Goal: Communication & Community: Answer question/provide support

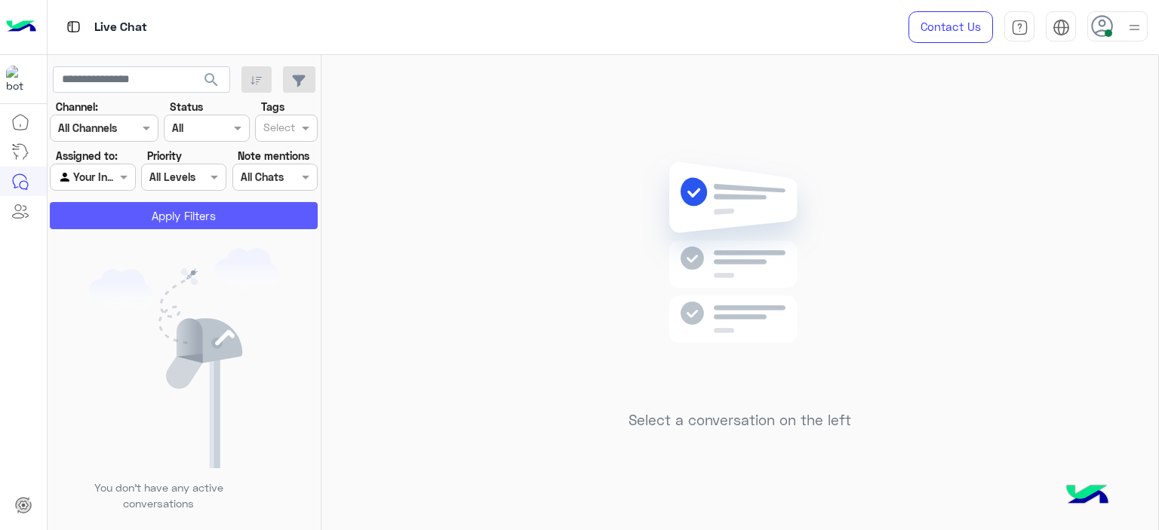
click at [243, 220] on button "Apply Filters" at bounding box center [184, 215] width 268 height 27
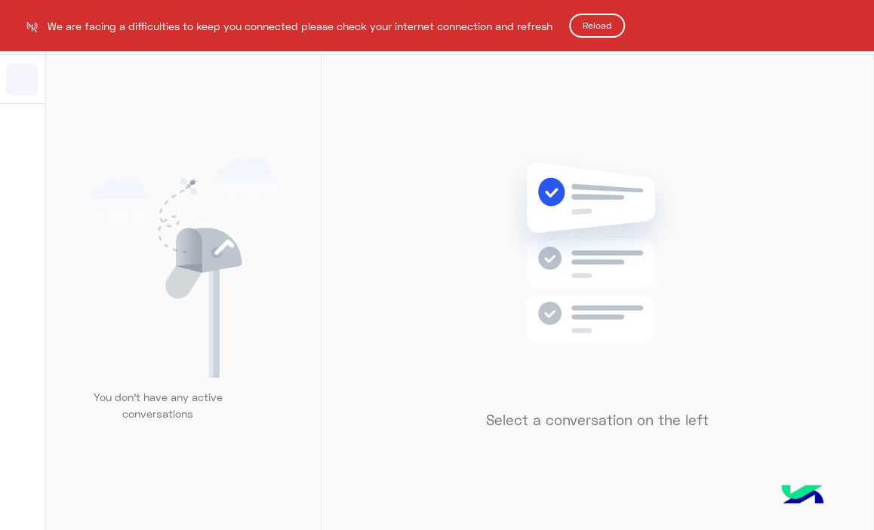
click at [684, 267] on html "We are facing a difficulties to keep you connected please check your internet c…" at bounding box center [437, 265] width 874 height 530
click at [727, 251] on html "We are facing a difficulties to keep you connected please check your internet c…" at bounding box center [437, 265] width 874 height 530
click at [588, 24] on button "Reload" at bounding box center [597, 26] width 56 height 24
click at [605, 25] on button "Reload" at bounding box center [597, 26] width 56 height 24
click at [601, 26] on button "Reload" at bounding box center [597, 26] width 56 height 24
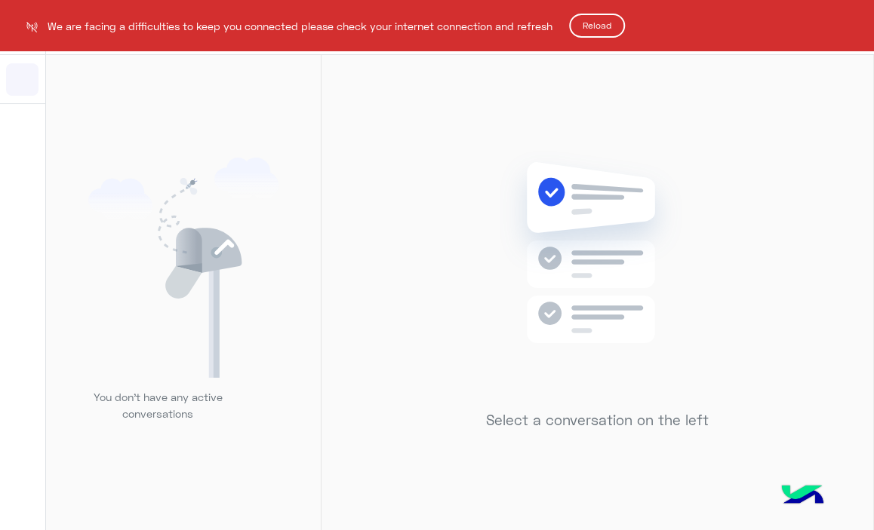
click at [601, 26] on button "Reload" at bounding box center [597, 26] width 56 height 24
click at [634, 147] on html "We are facing a difficulties to keep you connected please check your internet c…" at bounding box center [437, 265] width 874 height 530
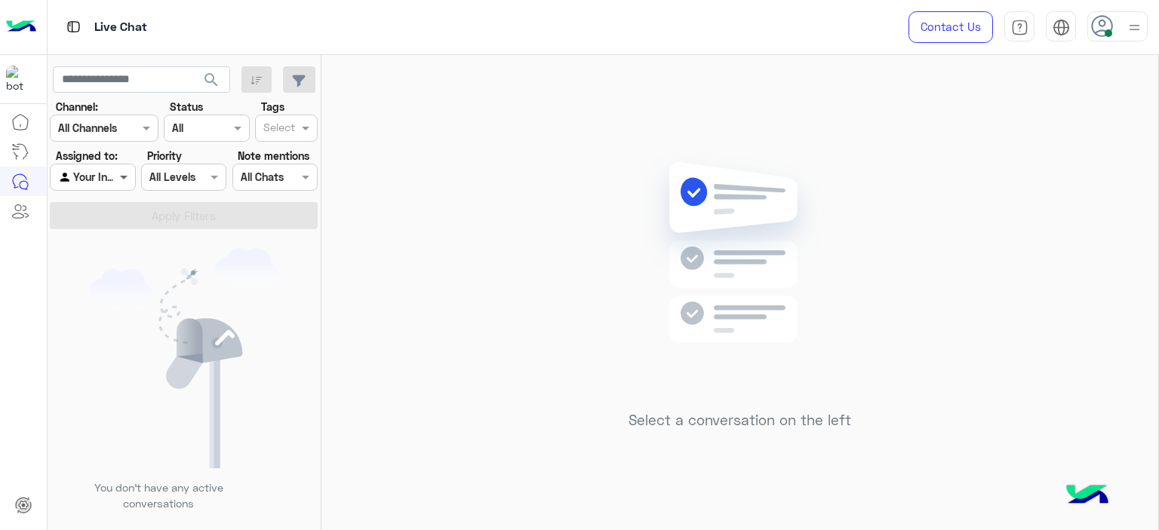
click at [118, 180] on span at bounding box center [125, 177] width 19 height 16
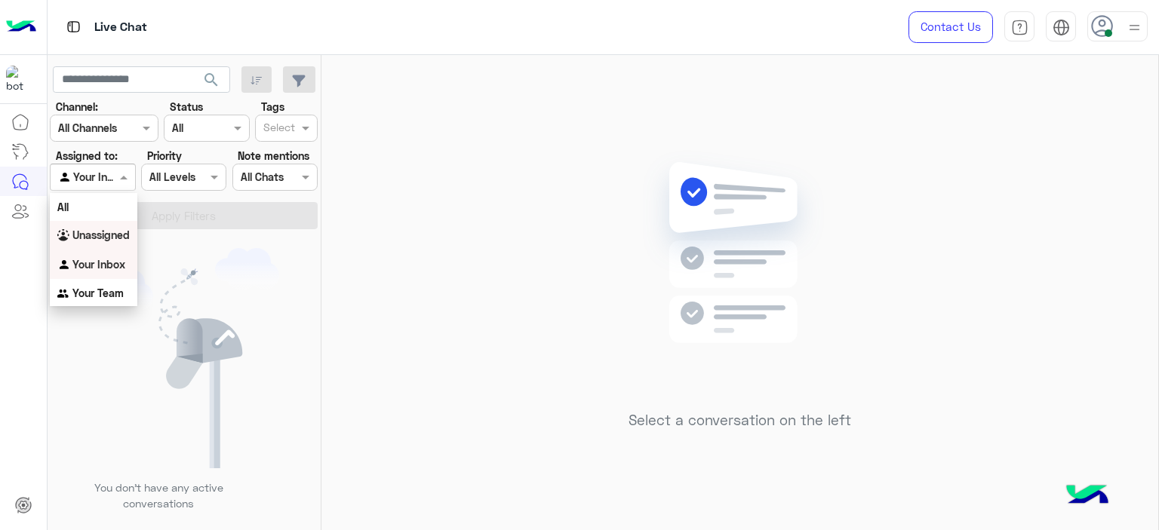
click at [115, 238] on b "Unassigned" at bounding box center [100, 235] width 57 height 13
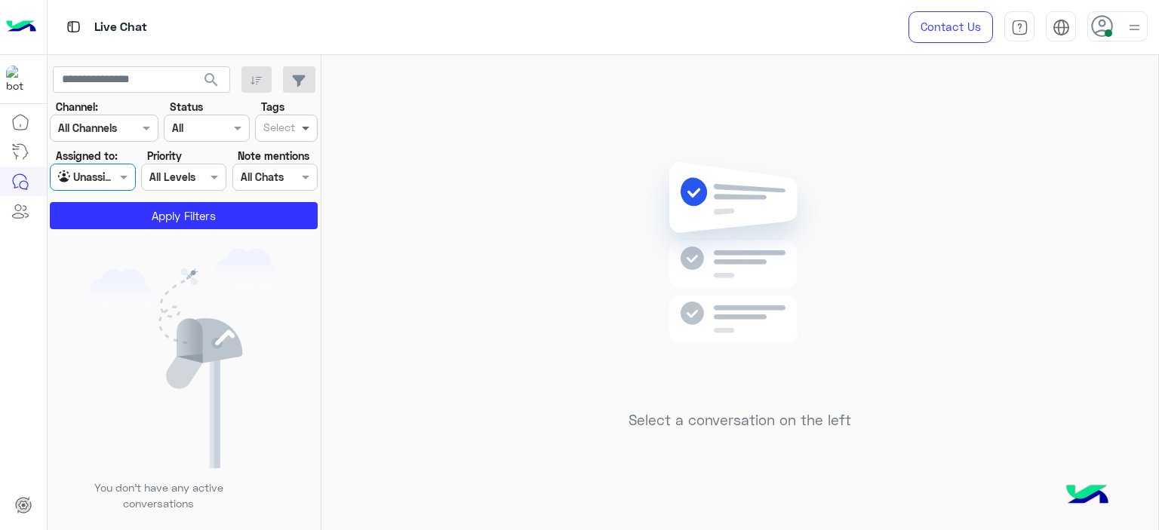
click at [314, 115] on div "Select" at bounding box center [286, 128] width 63 height 27
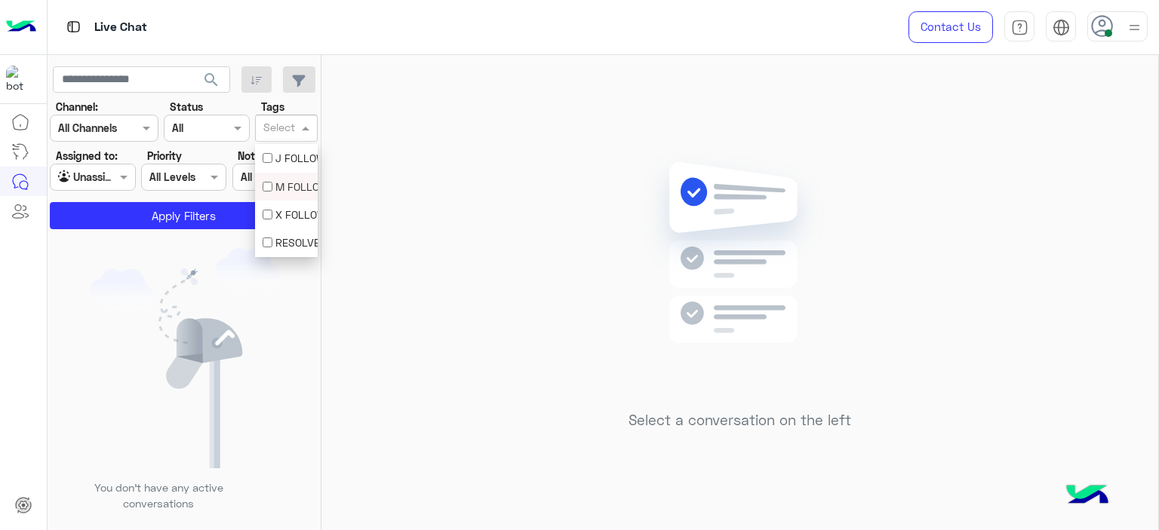
click at [289, 180] on div "M FOLLOW UP" at bounding box center [287, 187] width 48 height 16
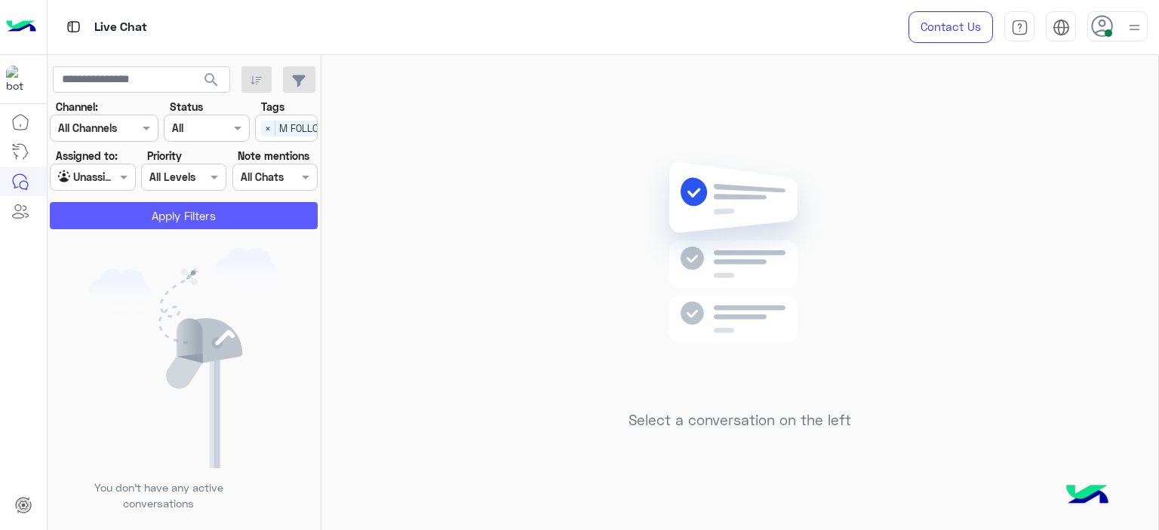
click at [273, 210] on button "Apply Filters" at bounding box center [184, 215] width 268 height 27
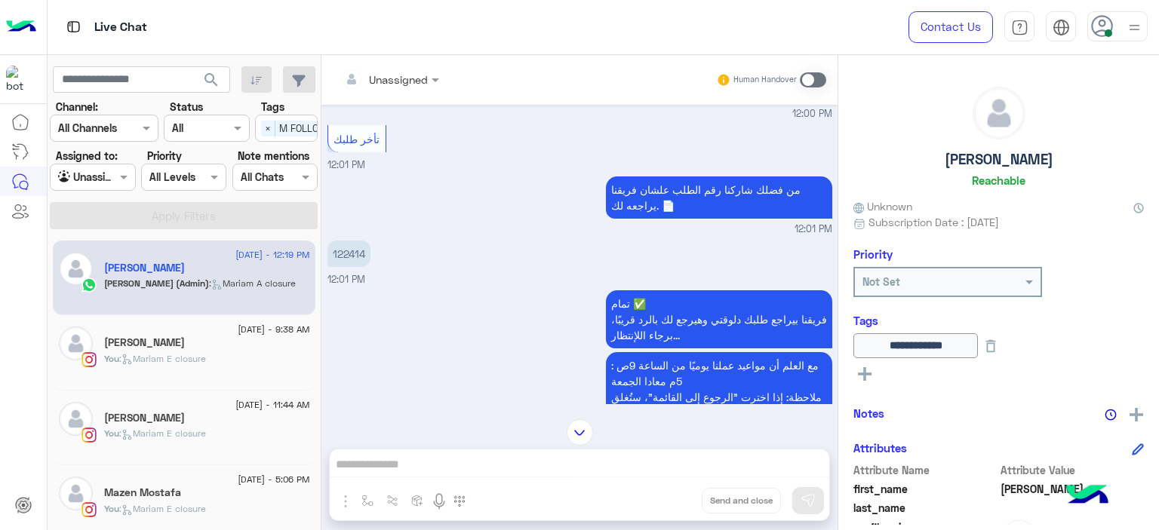
scroll to position [718, 0]
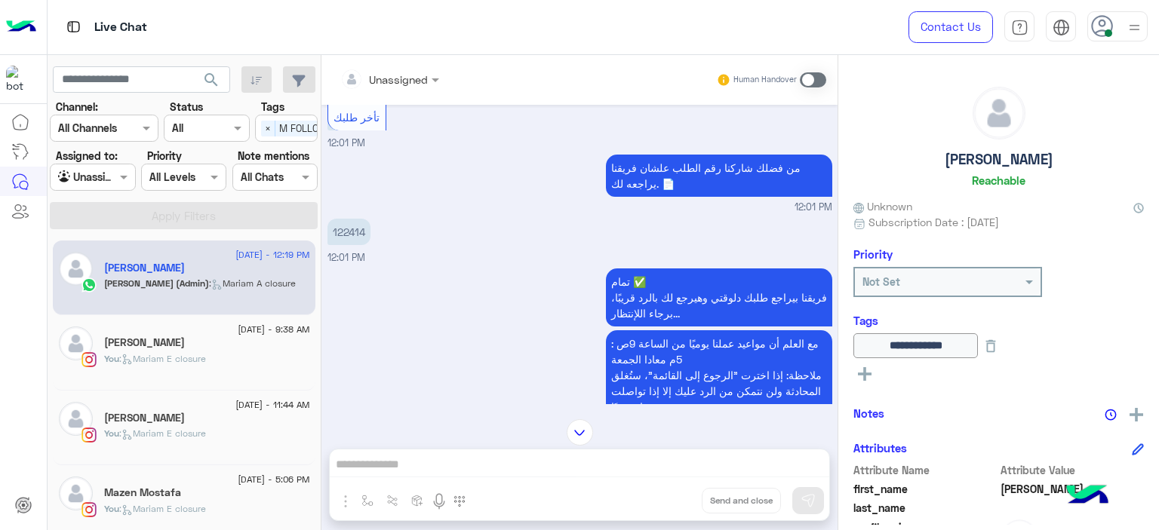
click at [349, 219] on p "122414" at bounding box center [348, 232] width 43 height 26
copy p "122414"
click at [417, 313] on div "تمام ✅ فريقنا بيراجع طلبك دلوقتي وهيرجع لك بالرد قريبًا، برجاء اللإنتظار... مع …" at bounding box center [579, 365] width 505 height 201
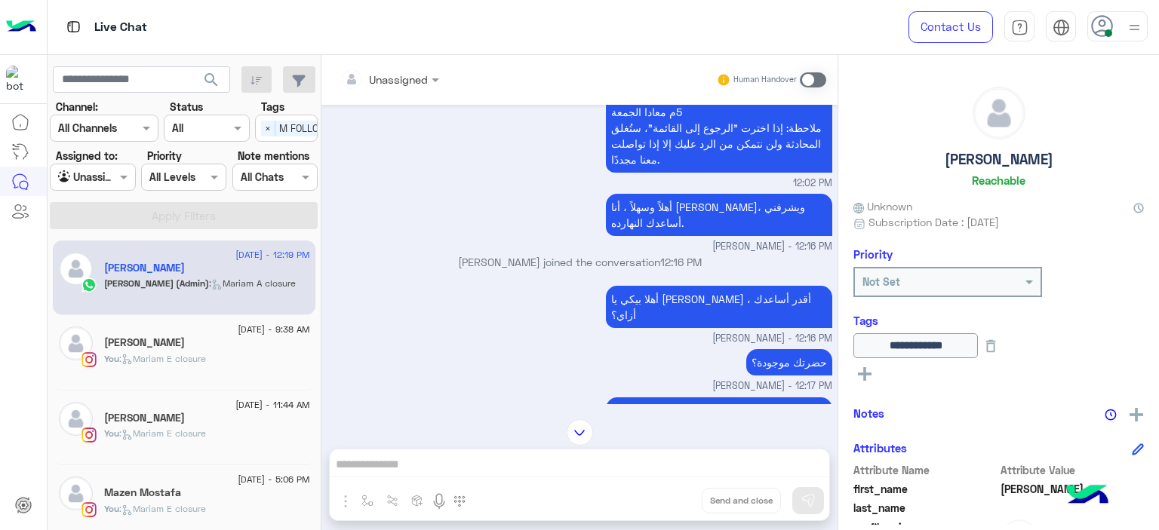
scroll to position [1318, 0]
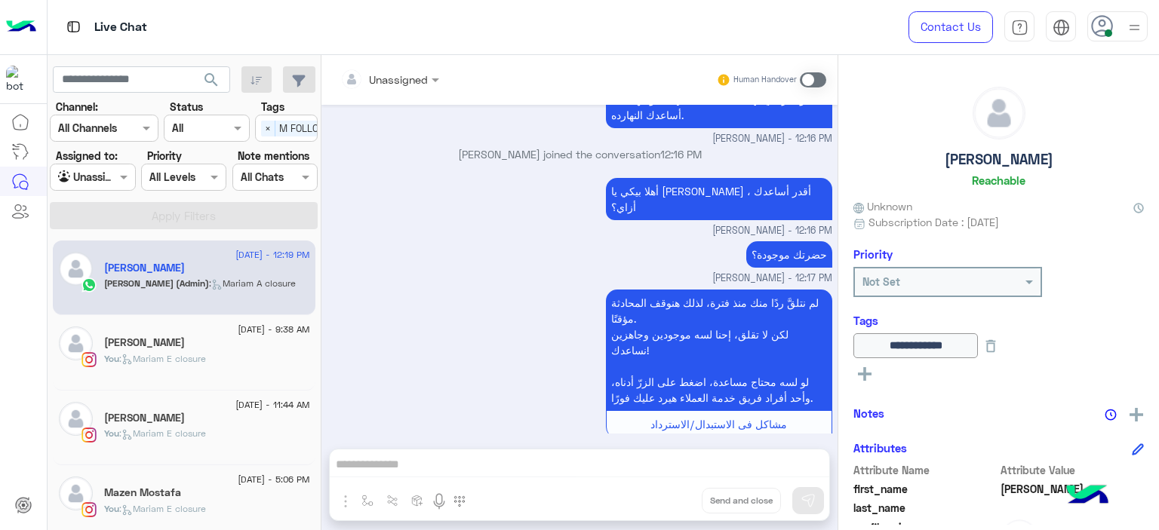
click at [172, 483] on div "[DATE] - 5:06 PM" at bounding box center [207, 482] width 206 height 10
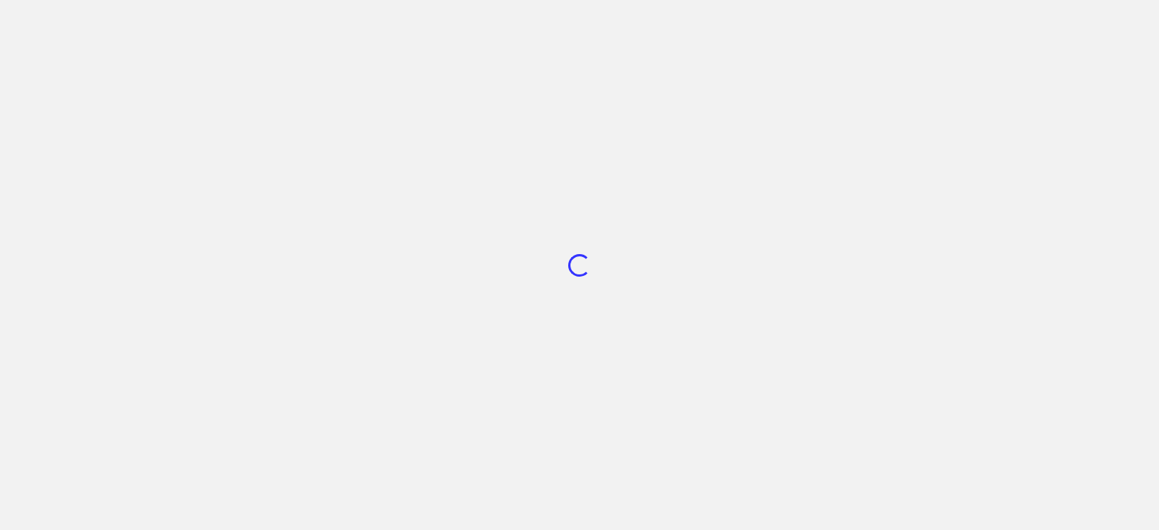
click at [470, 274] on div "Loading..." at bounding box center [579, 265] width 1159 height 530
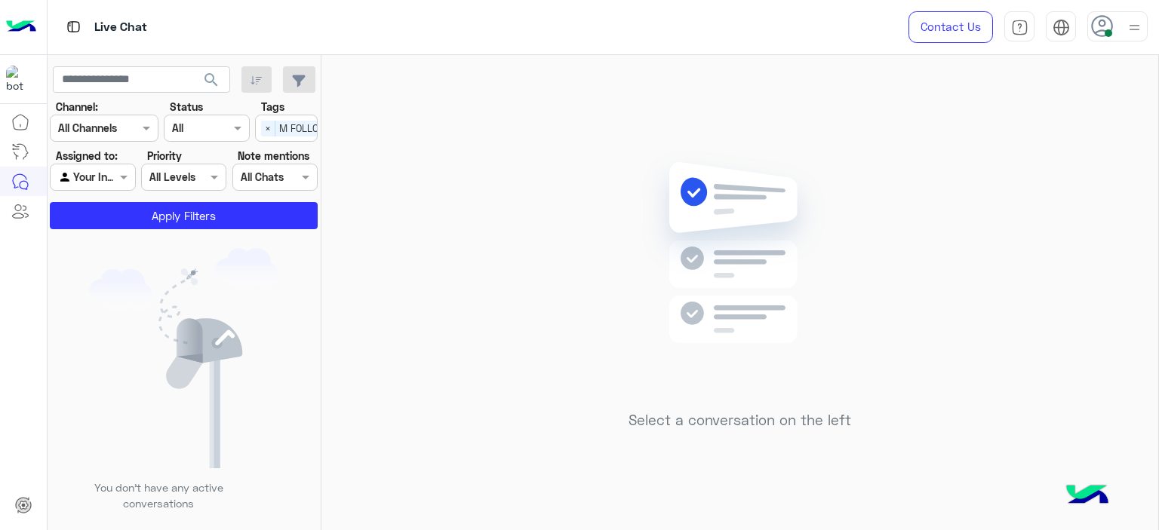
click at [109, 165] on div "Assigned to: Agent Filter Your Inbox" at bounding box center [92, 169] width 85 height 43
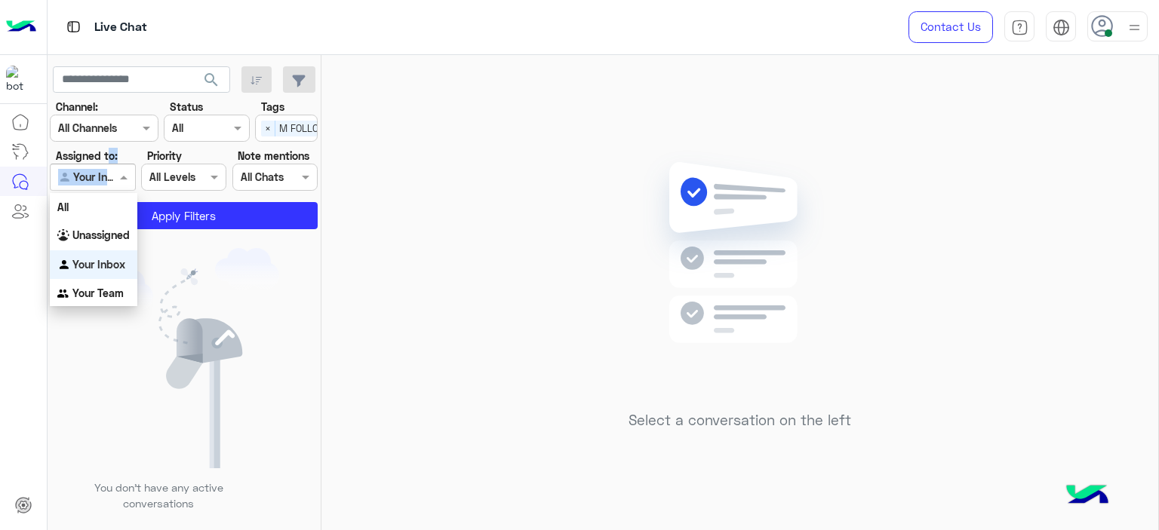
drag, startPoint x: 118, startPoint y: 182, endPoint x: 121, endPoint y: 192, distance: 10.3
click at [118, 182] on span at bounding box center [125, 177] width 19 height 16
drag, startPoint x: 118, startPoint y: 240, endPoint x: 131, endPoint y: 233, distance: 14.5
click at [118, 238] on b "Unassigned" at bounding box center [100, 235] width 57 height 13
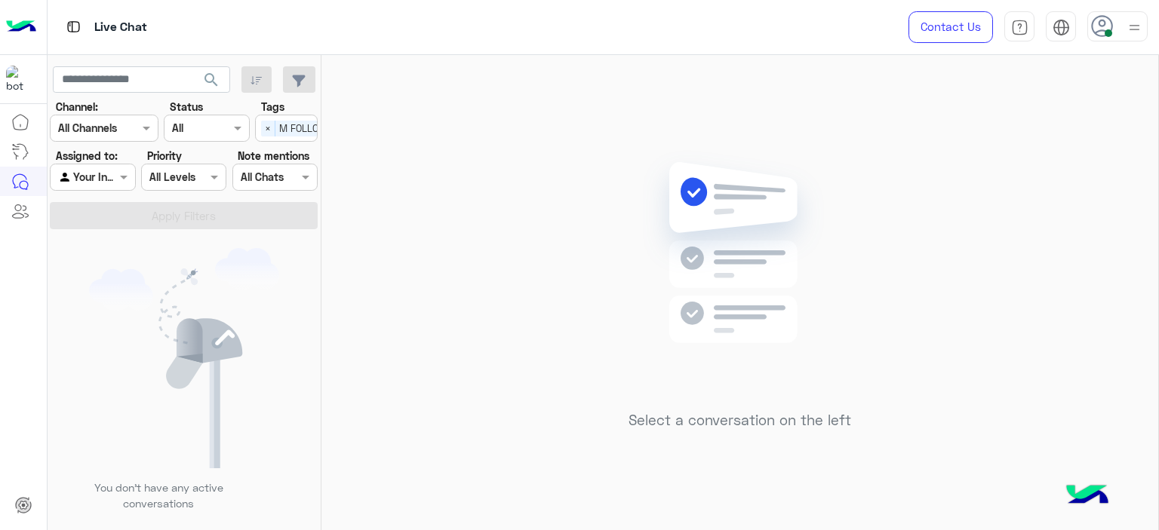
click at [359, 150] on div "Select a conversation on the left" at bounding box center [739, 295] width 837 height 481
click at [109, 177] on div at bounding box center [93, 176] width 84 height 17
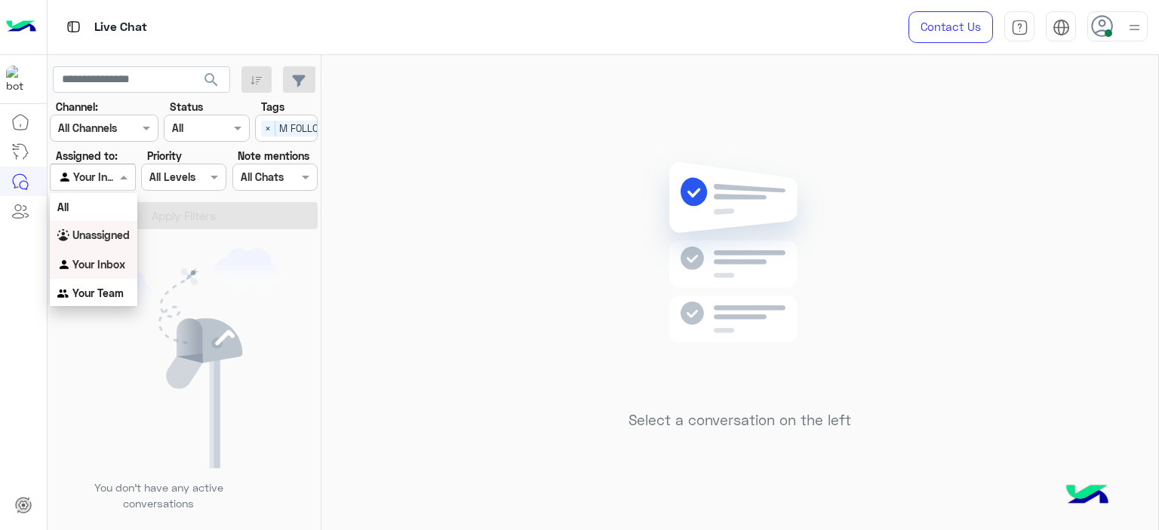
click at [120, 235] on b "Unassigned" at bounding box center [100, 235] width 57 height 13
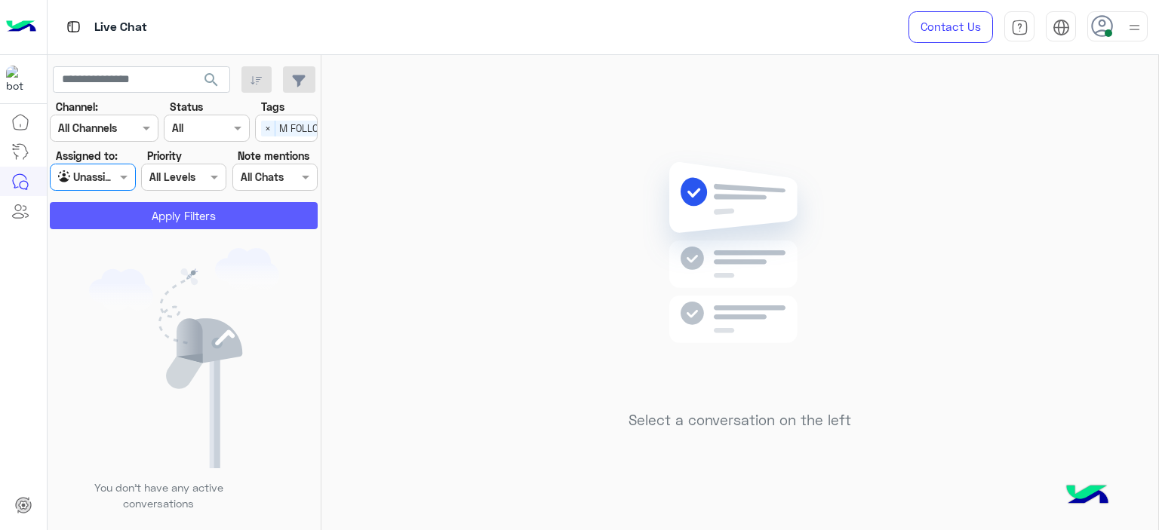
click at [202, 210] on button "Apply Filters" at bounding box center [184, 215] width 268 height 27
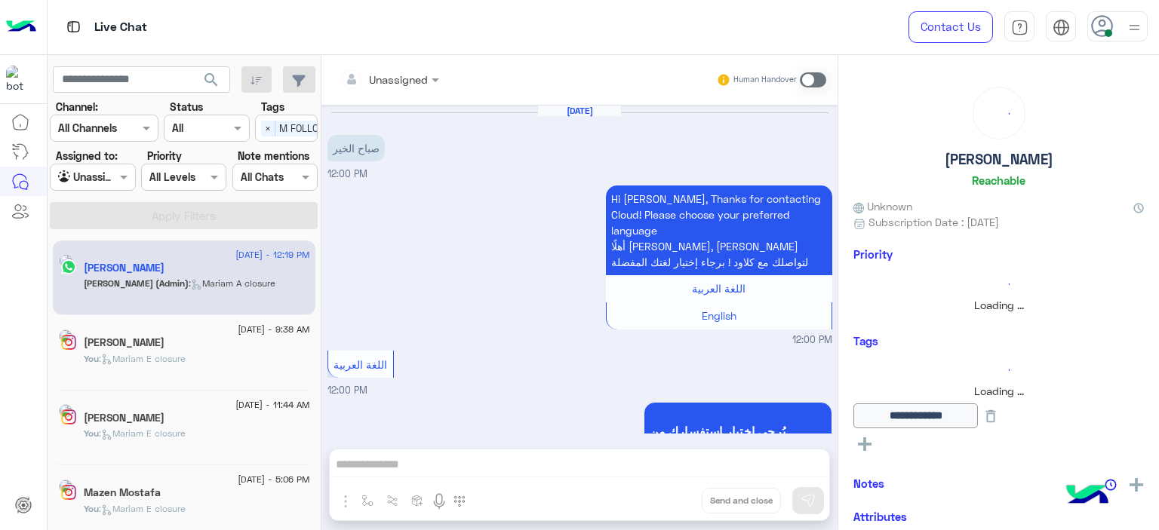
scroll to position [1318, 0]
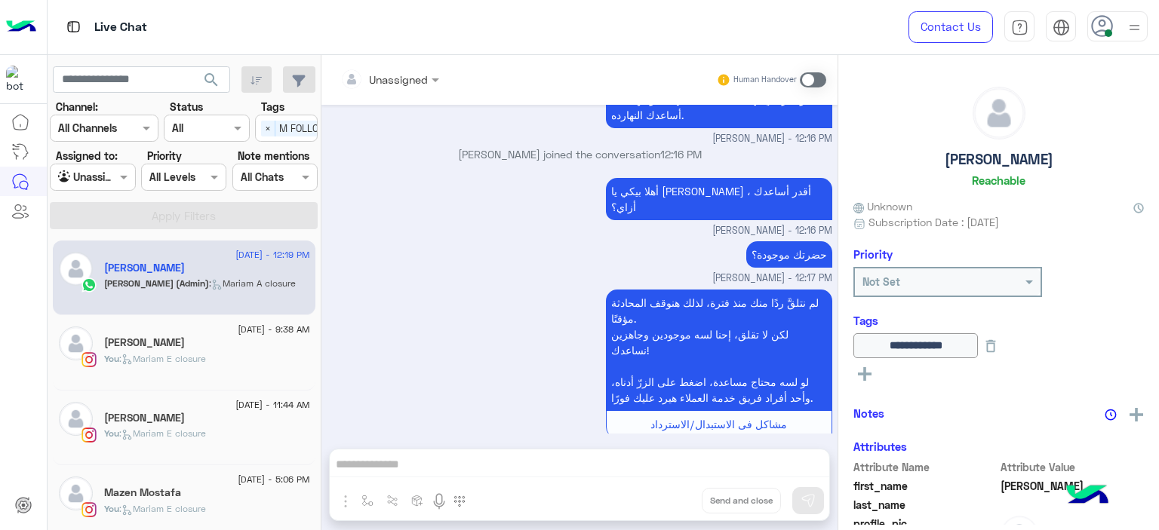
click at [181, 493] on div "Mazen Mostafa" at bounding box center [207, 495] width 206 height 16
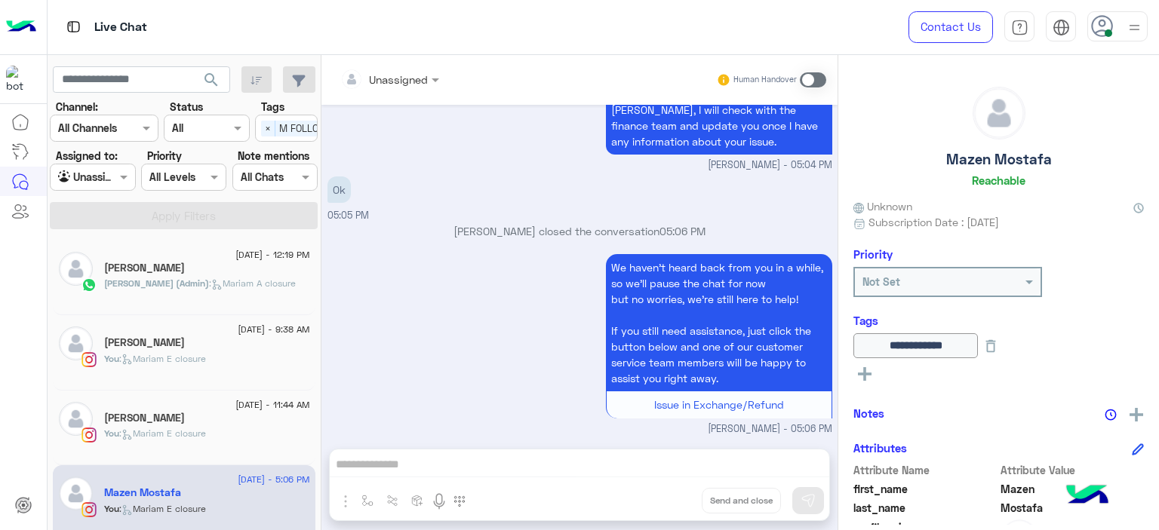
click at [626, 223] on p "Mariam Ahmed closed the conversation 05:06 PM" at bounding box center [579, 231] width 505 height 16
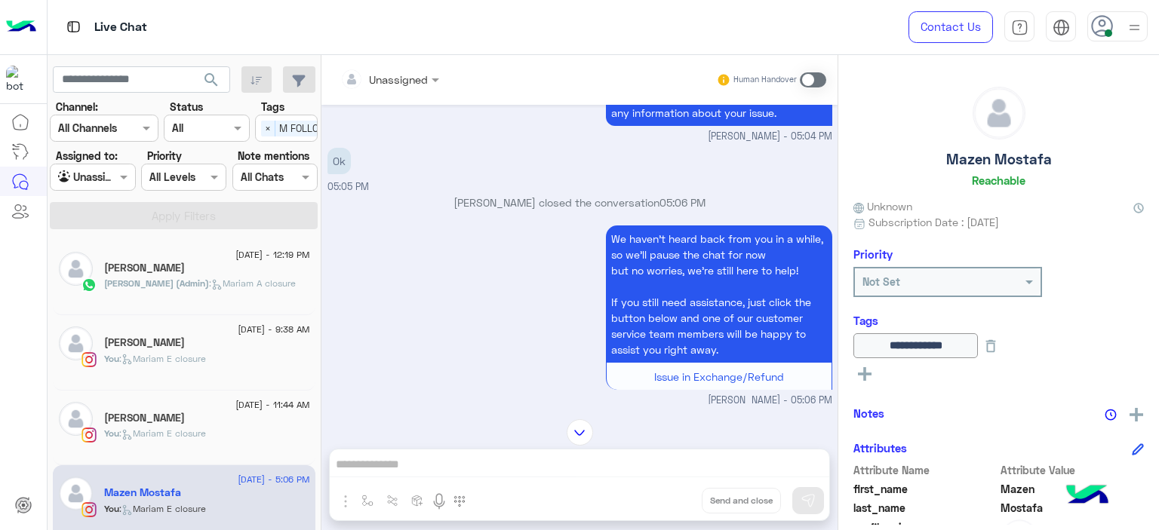
scroll to position [10103, 0]
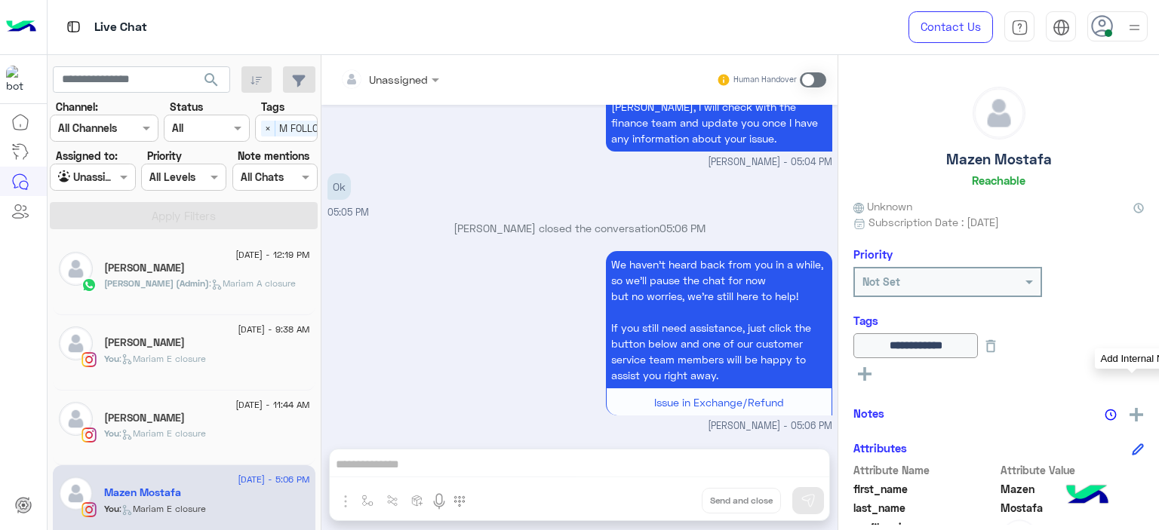
click at [1138, 419] on div "Add Internal Note" at bounding box center [1124, 413] width 40 height 19
click at [1129, 410] on img at bounding box center [1136, 415] width 14 height 14
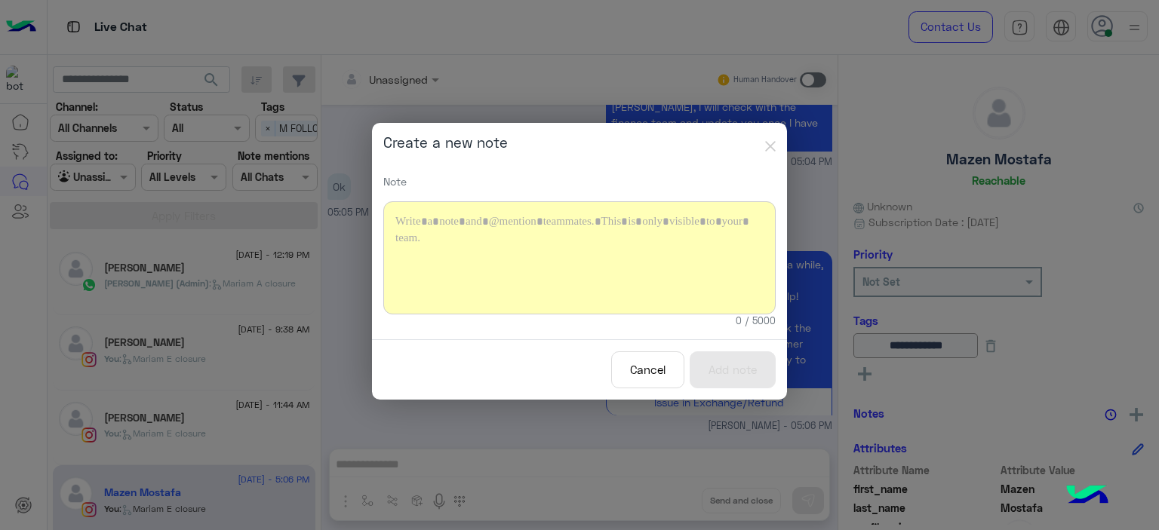
click at [655, 215] on div at bounding box center [579, 257] width 392 height 113
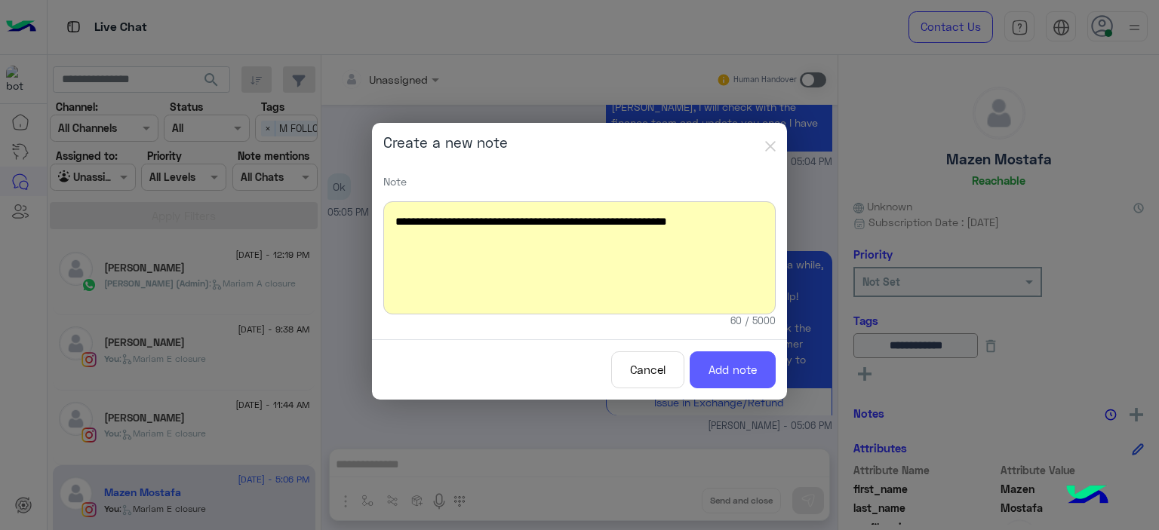
click at [736, 367] on button "Add note" at bounding box center [733, 370] width 86 height 37
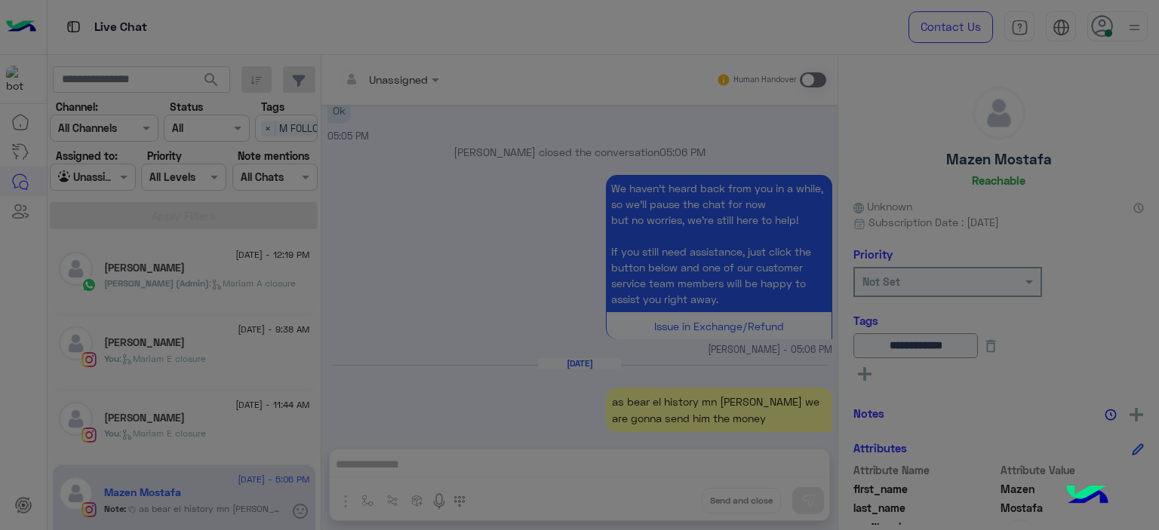
scroll to position [10222, 0]
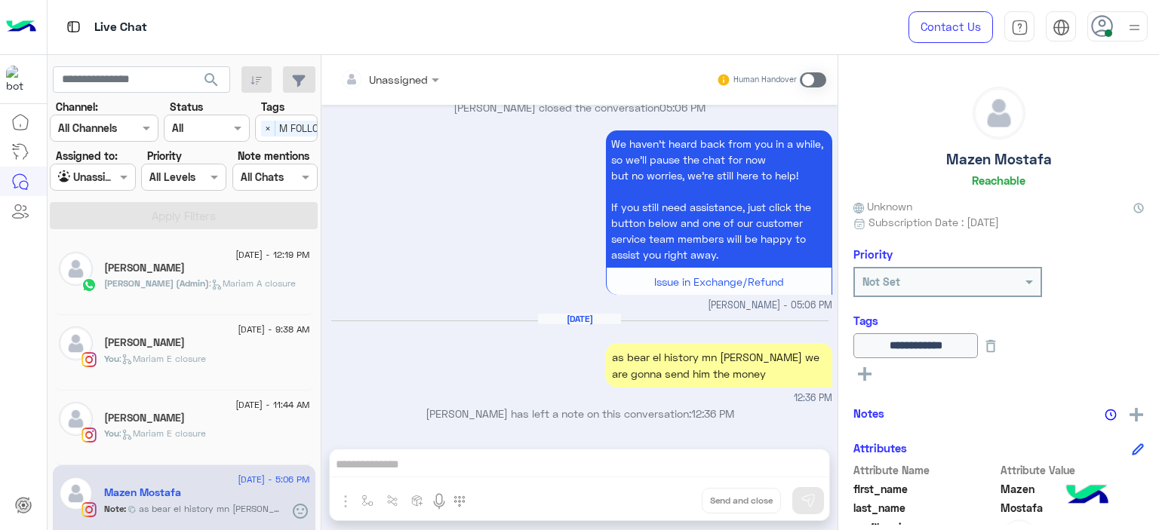
drag, startPoint x: 269, startPoint y: 129, endPoint x: 264, endPoint y: 136, distance: 8.2
click at [268, 129] on span "×" at bounding box center [268, 129] width 14 height 16
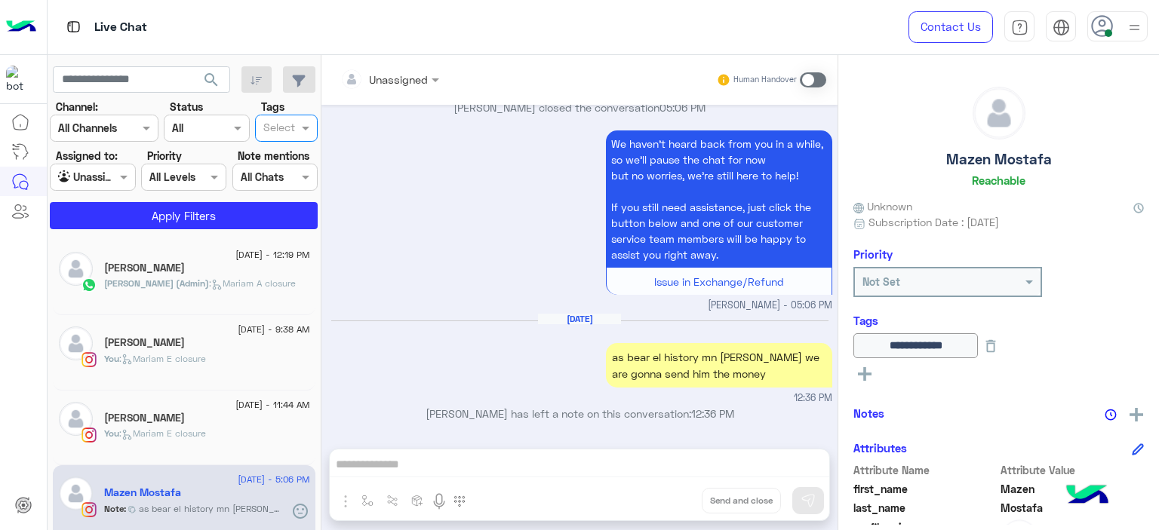
scroll to position [0, 0]
click at [106, 174] on div at bounding box center [93, 176] width 84 height 17
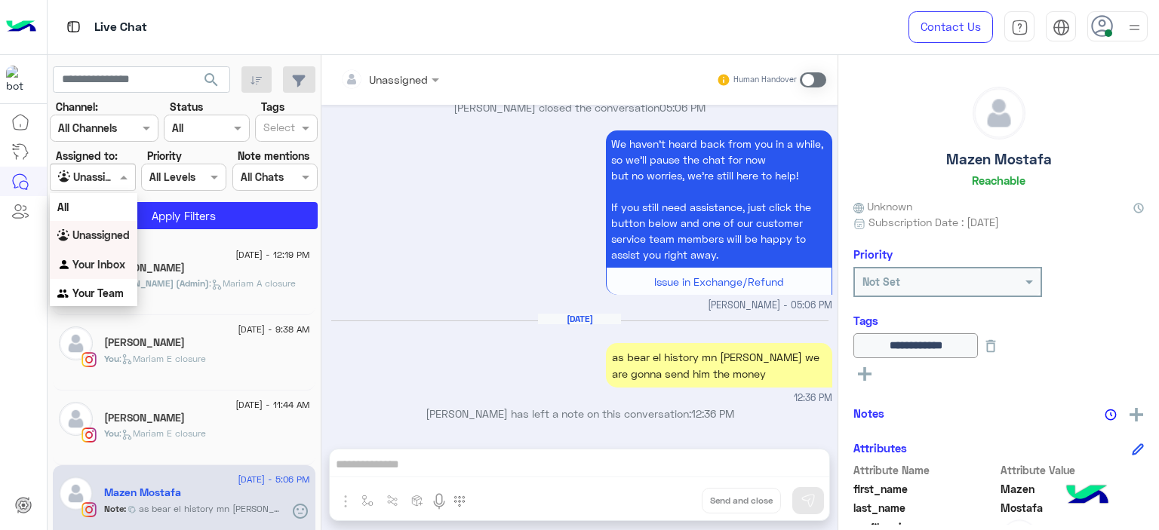
drag, startPoint x: 119, startPoint y: 266, endPoint x: 188, endPoint y: 230, distance: 77.3
click at [121, 265] on b "Your Inbox" at bounding box center [98, 264] width 53 height 13
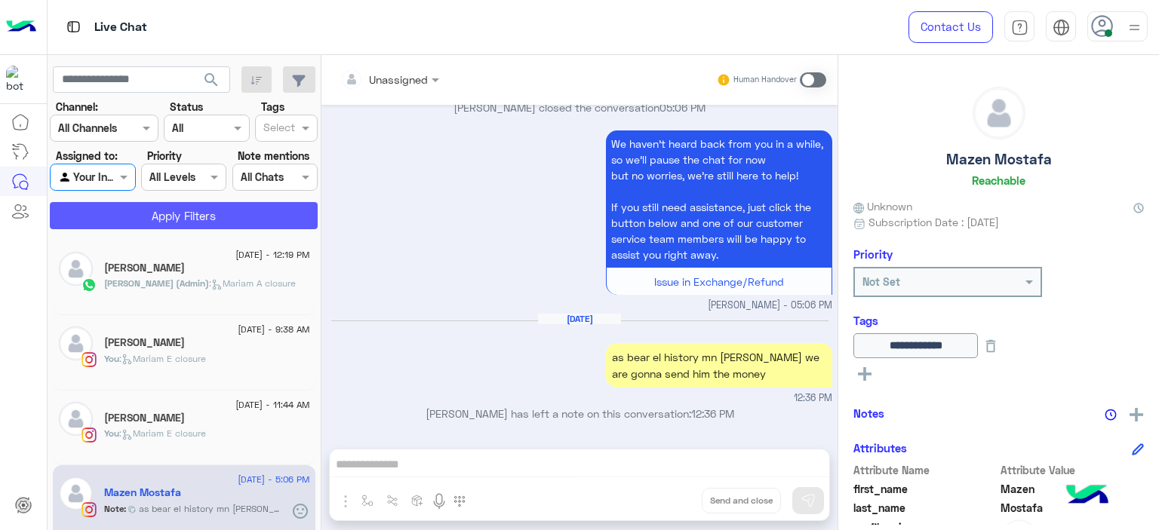
click at [200, 220] on button "Apply Filters" at bounding box center [184, 215] width 268 height 27
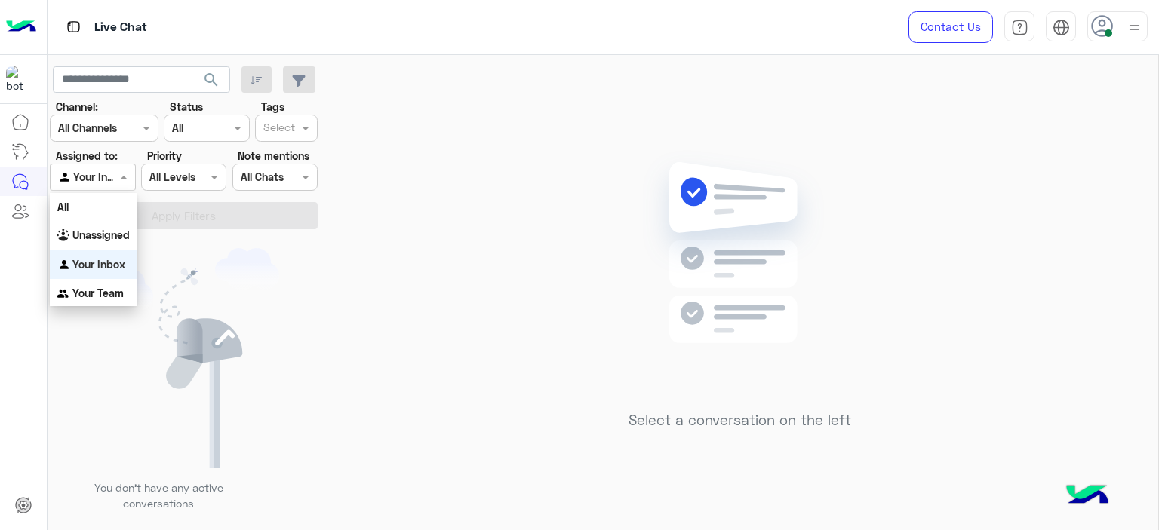
click at [129, 179] on span at bounding box center [125, 177] width 19 height 16
click at [115, 290] on b "Your Team" at bounding box center [97, 293] width 51 height 13
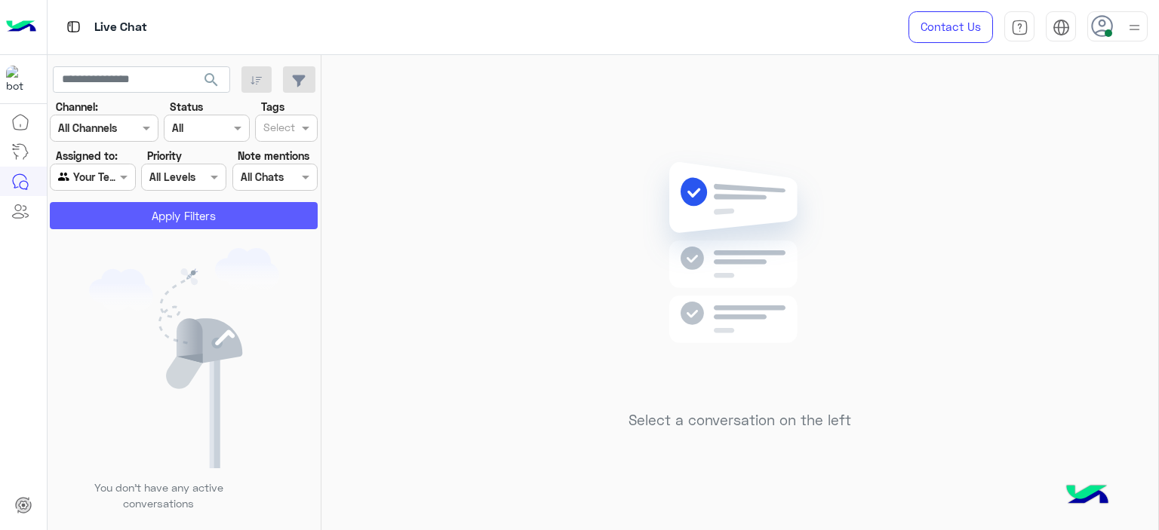
click at [175, 222] on button "Apply Filters" at bounding box center [184, 215] width 268 height 27
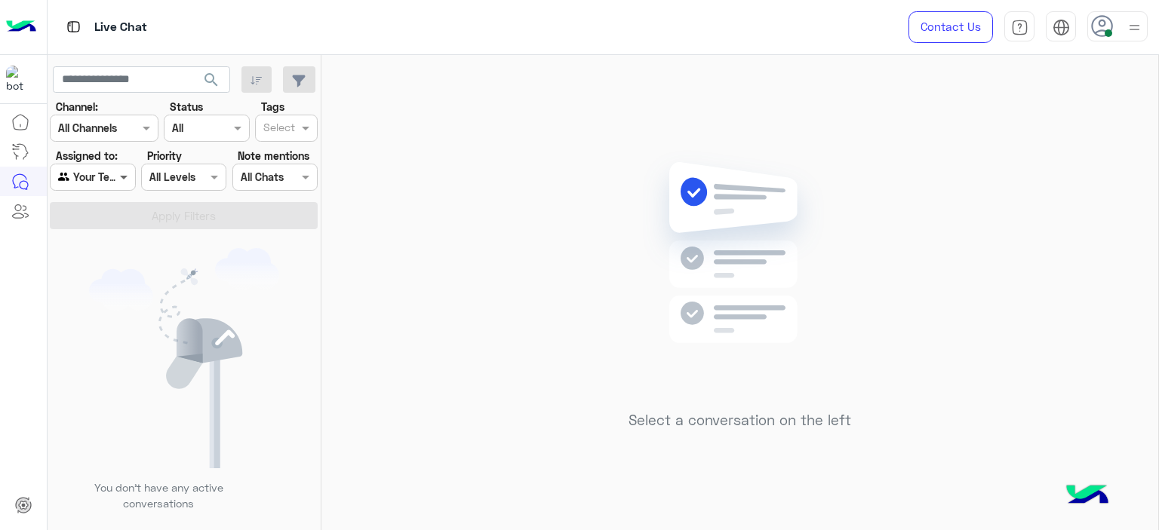
click at [127, 180] on span at bounding box center [125, 177] width 19 height 16
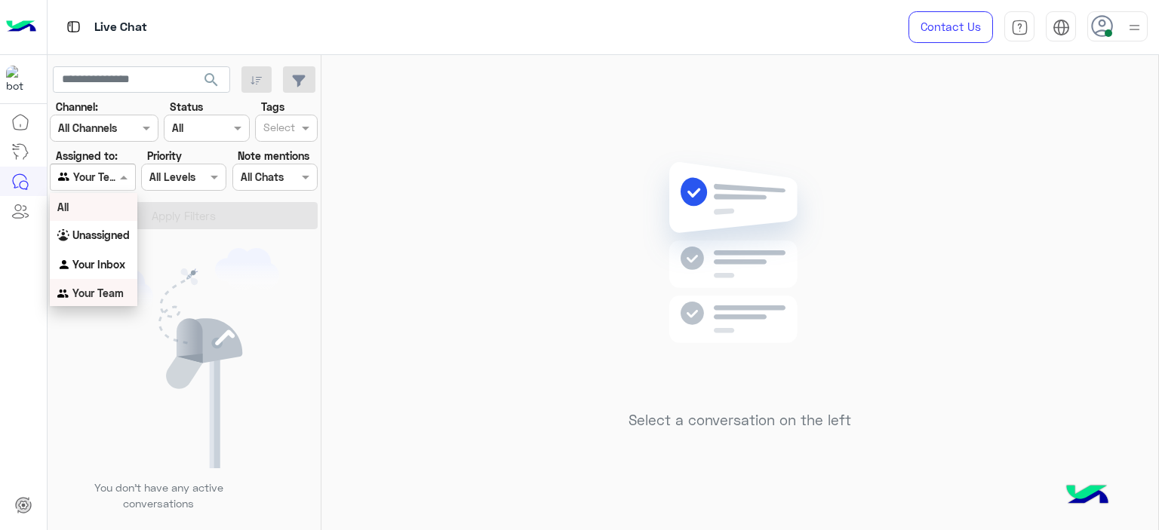
scroll to position [2, 0]
click at [121, 254] on div "Your Inbox" at bounding box center [94, 263] width 88 height 29
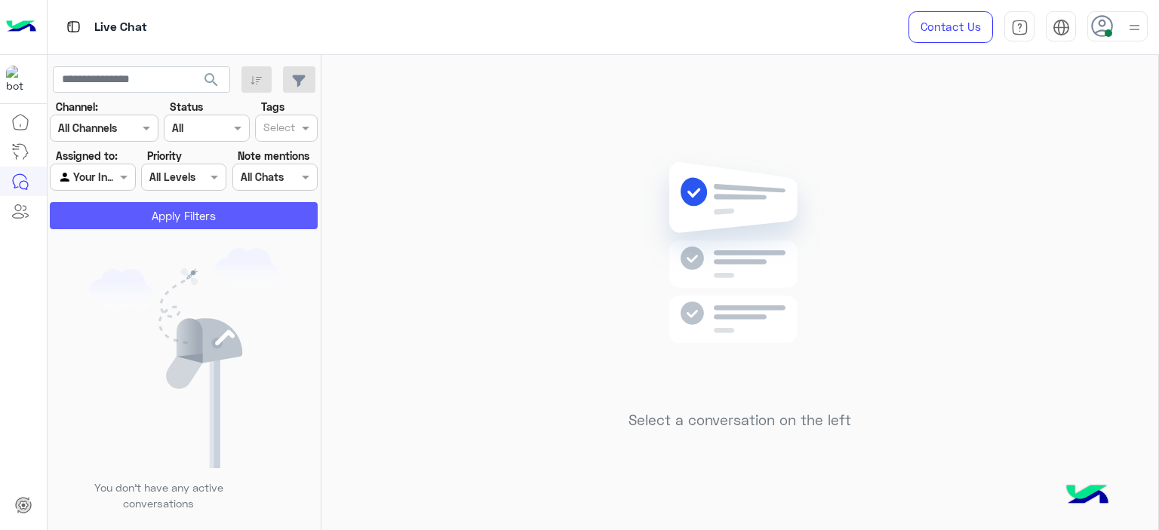
click at [150, 217] on button "Apply Filters" at bounding box center [184, 215] width 268 height 27
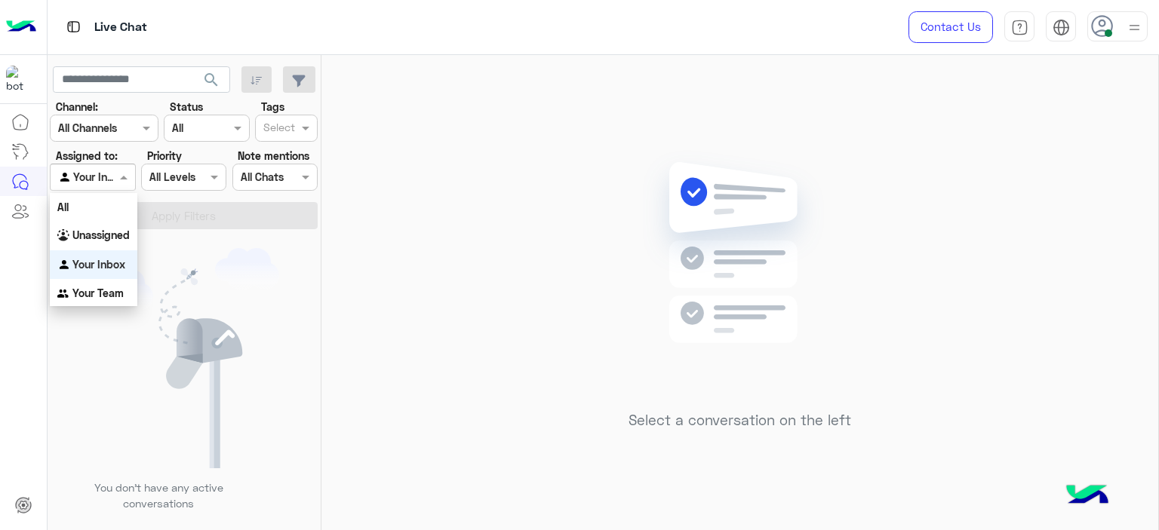
click at [117, 171] on span at bounding box center [125, 177] width 19 height 16
drag, startPoint x: 124, startPoint y: 241, endPoint x: 130, endPoint y: 230, distance: 12.2
click at [124, 239] on b "Unassigned" at bounding box center [100, 235] width 57 height 13
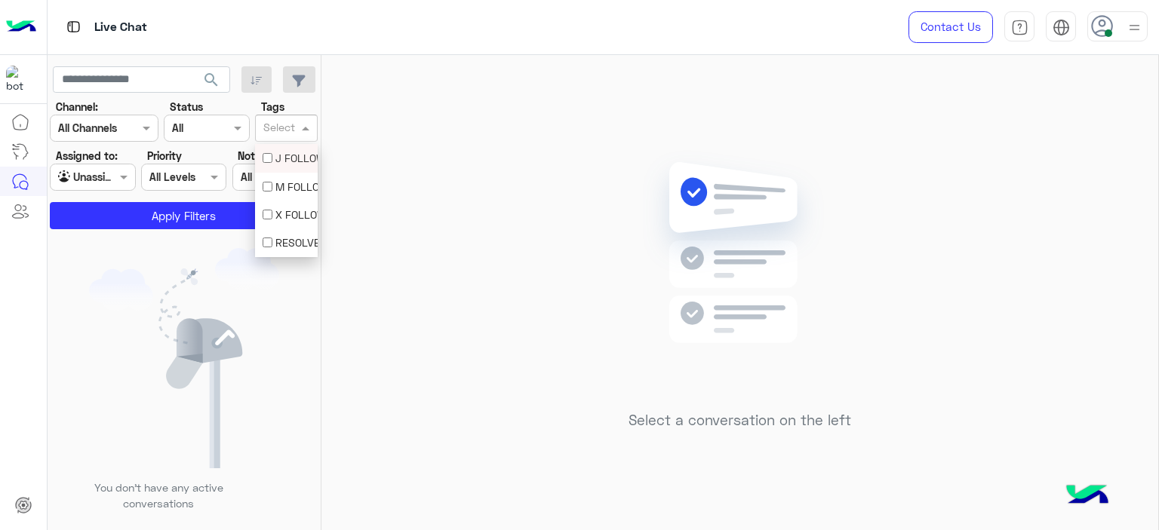
click at [307, 134] on span at bounding box center [307, 128] width 19 height 16
click at [280, 197] on div "M FOLLOW UP" at bounding box center [286, 187] width 63 height 28
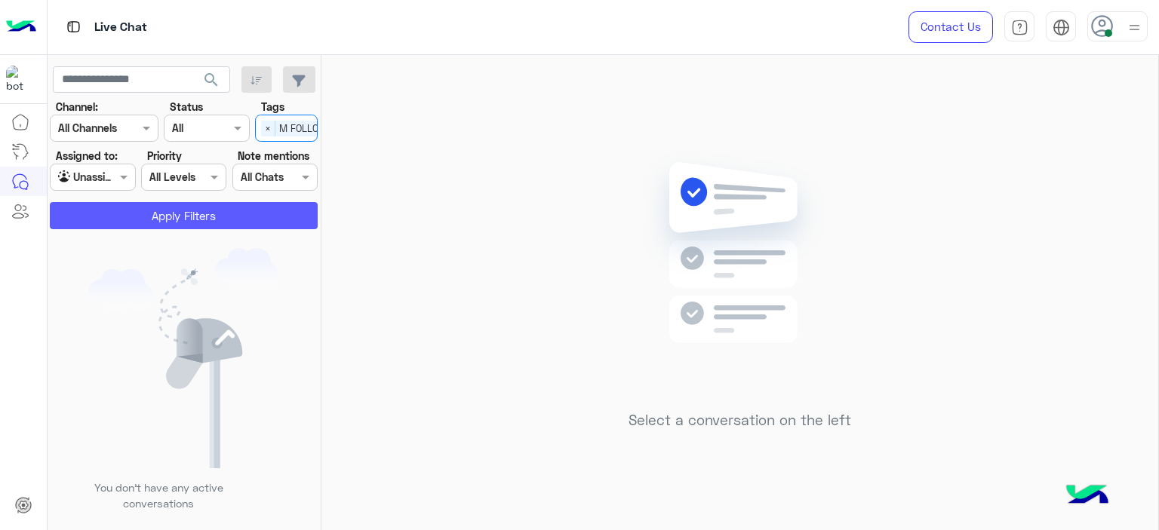
click at [261, 204] on button "Apply Filters" at bounding box center [184, 215] width 268 height 27
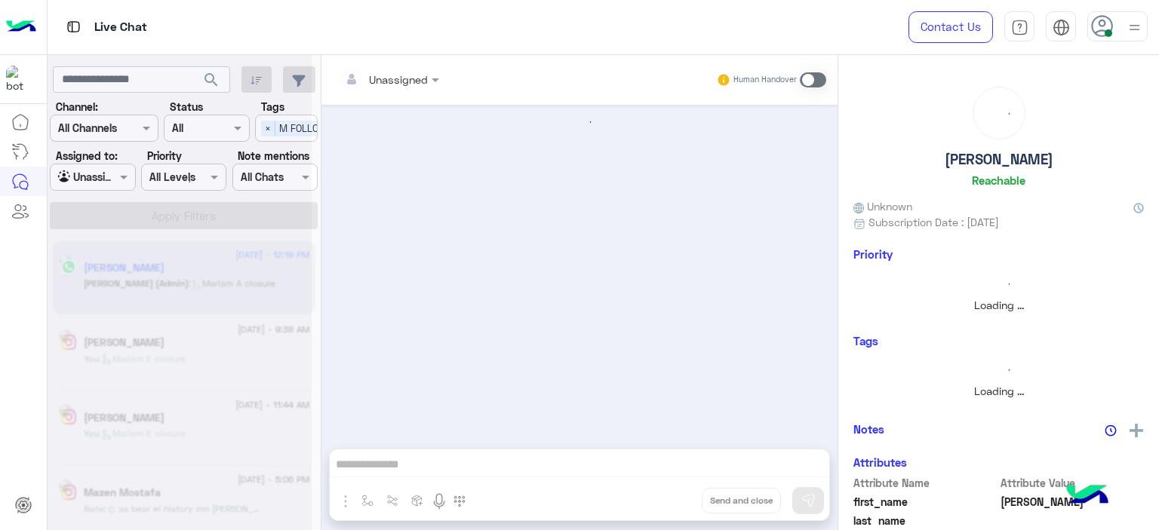
scroll to position [1318, 0]
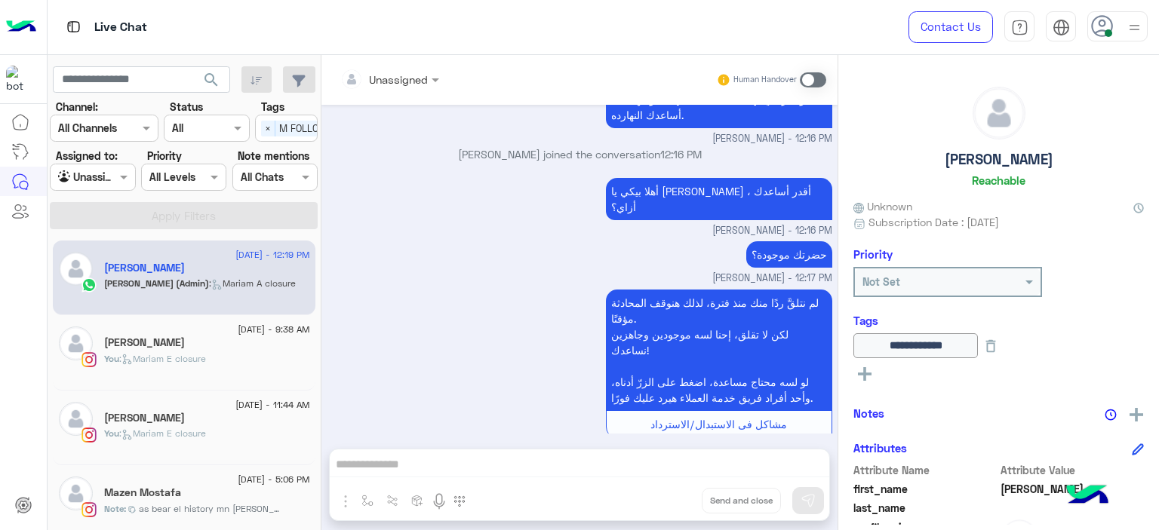
click at [202, 481] on div "31 August - 5:06 PM" at bounding box center [207, 482] width 206 height 10
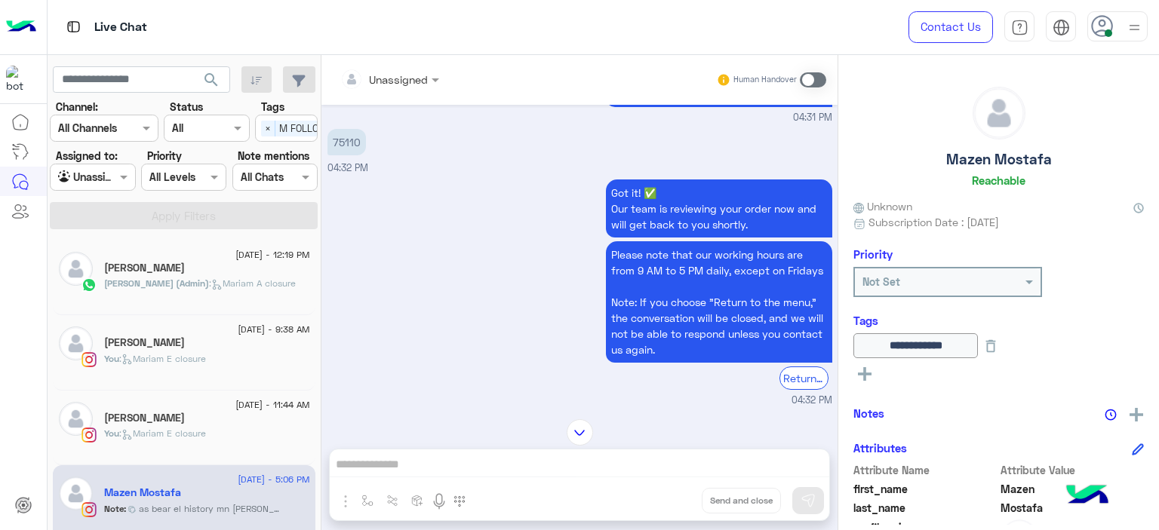
scroll to position [1644, 0]
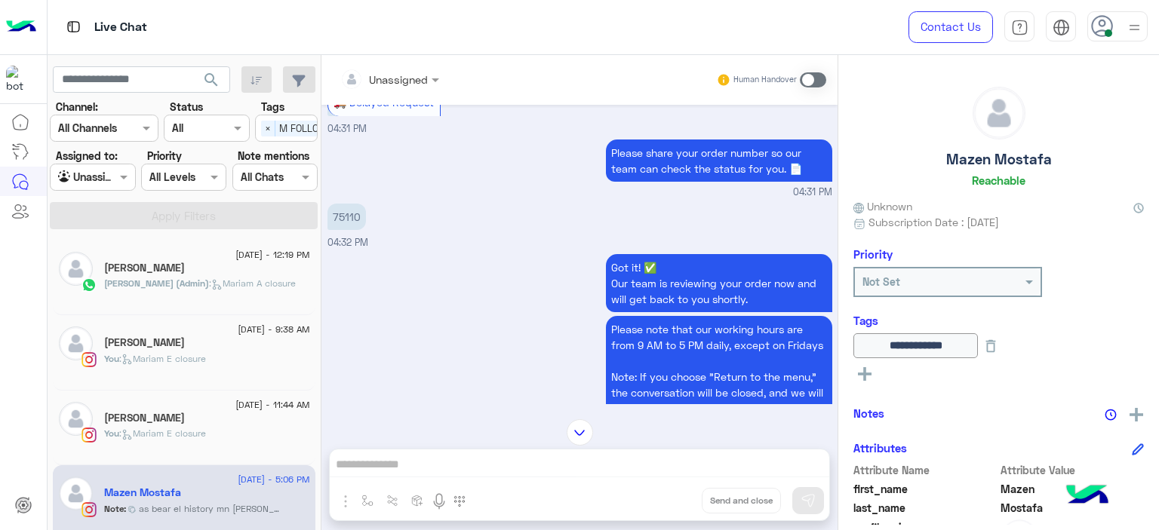
click at [346, 210] on p "75110" at bounding box center [346, 217] width 38 height 26
copy p "75110"
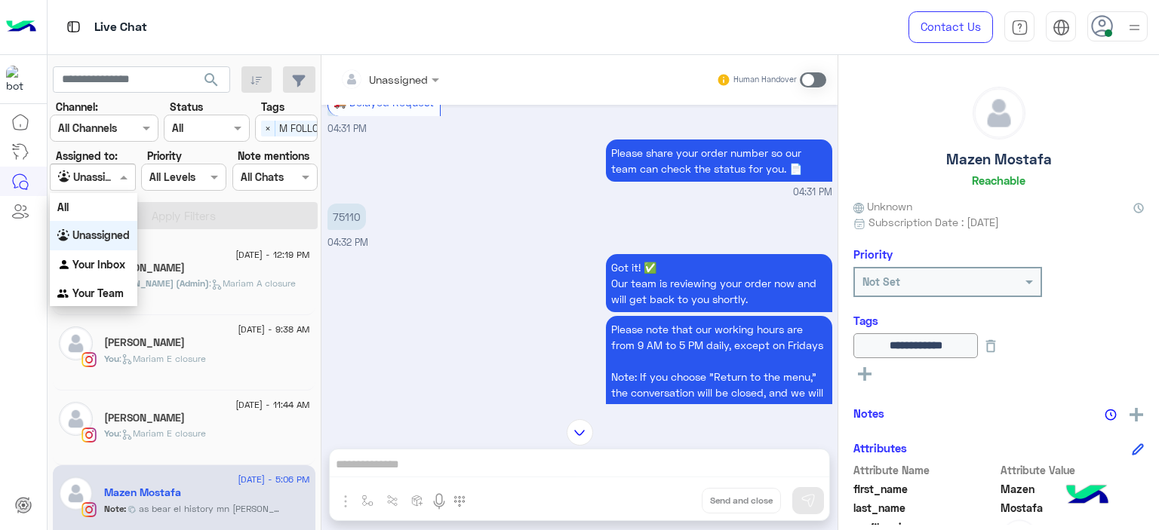
drag, startPoint x: 121, startPoint y: 173, endPoint x: 112, endPoint y: 271, distance: 98.5
click at [112, 271] on body "Live Chat Contact Us Help Center عربي English search Channel: Channel All Chann…" at bounding box center [579, 265] width 1159 height 530
click at [112, 271] on b "Your Inbox" at bounding box center [98, 264] width 53 height 13
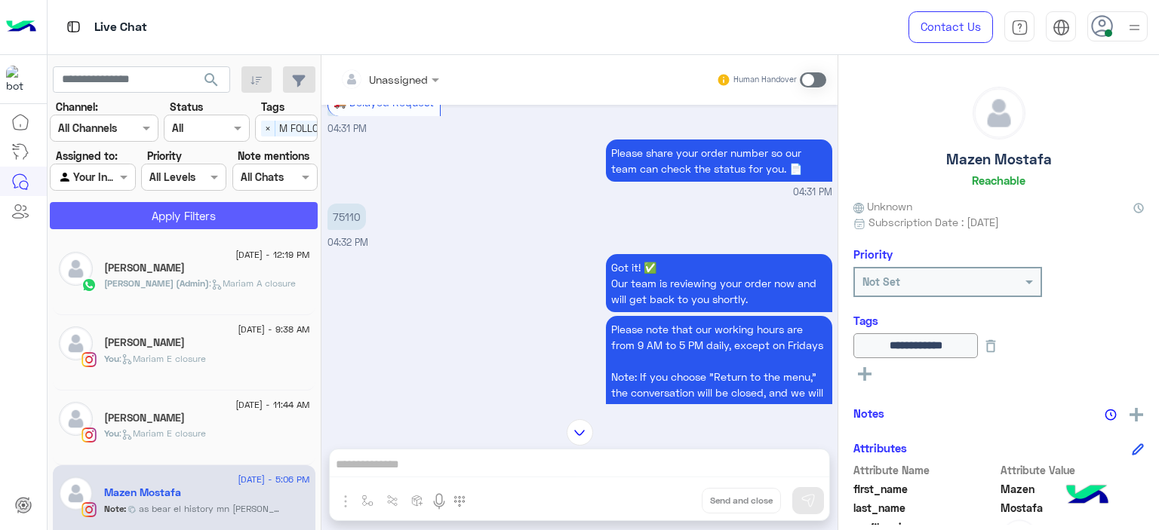
click at [206, 206] on button "Apply Filters" at bounding box center [184, 215] width 268 height 27
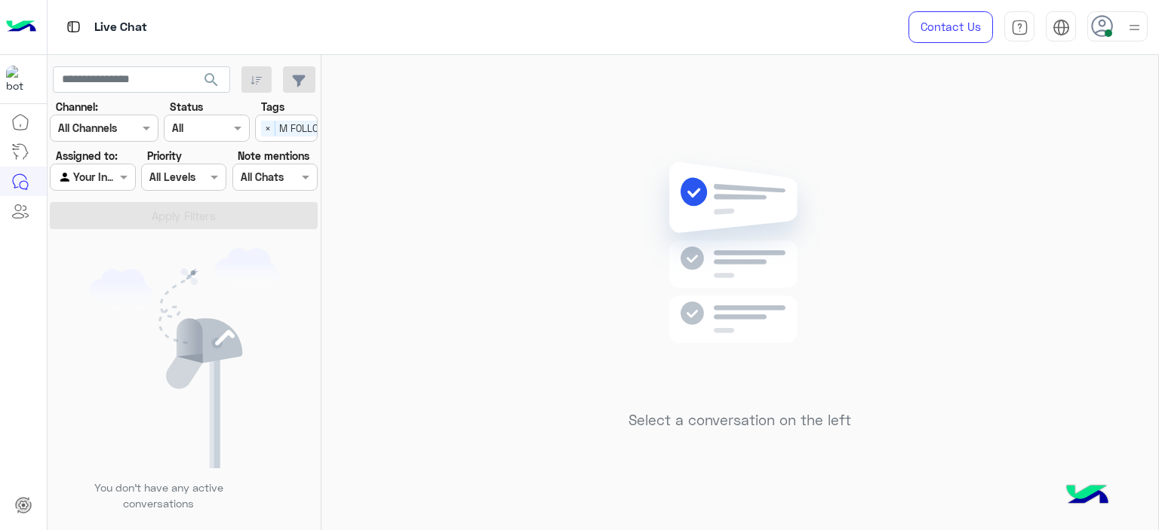
drag, startPoint x: 272, startPoint y: 128, endPoint x: 260, endPoint y: 123, distance: 12.5
click at [261, 123] on span "×" at bounding box center [268, 129] width 14 height 16
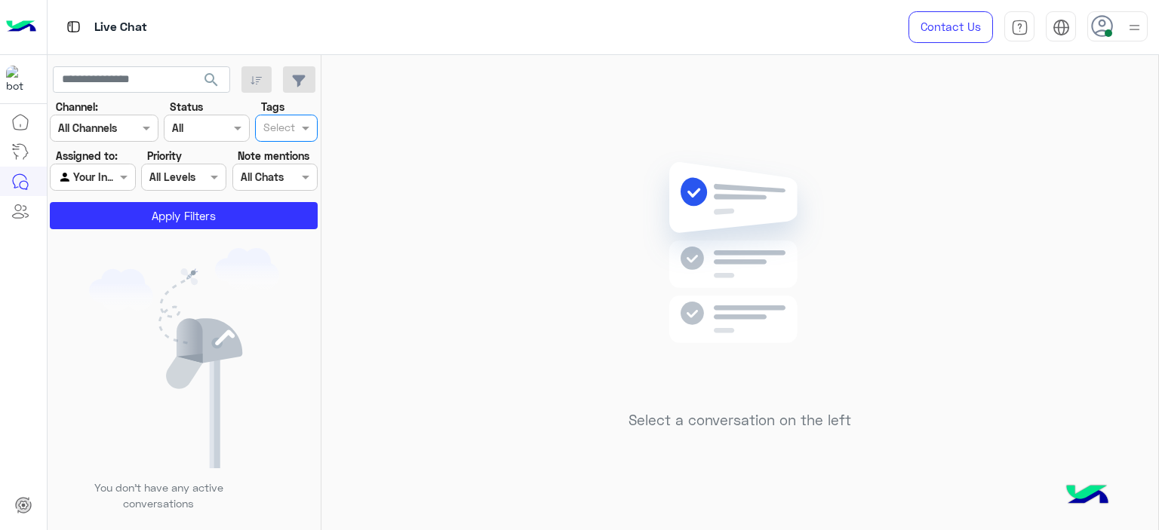
click at [261, 123] on div at bounding box center [279, 130] width 37 height 20
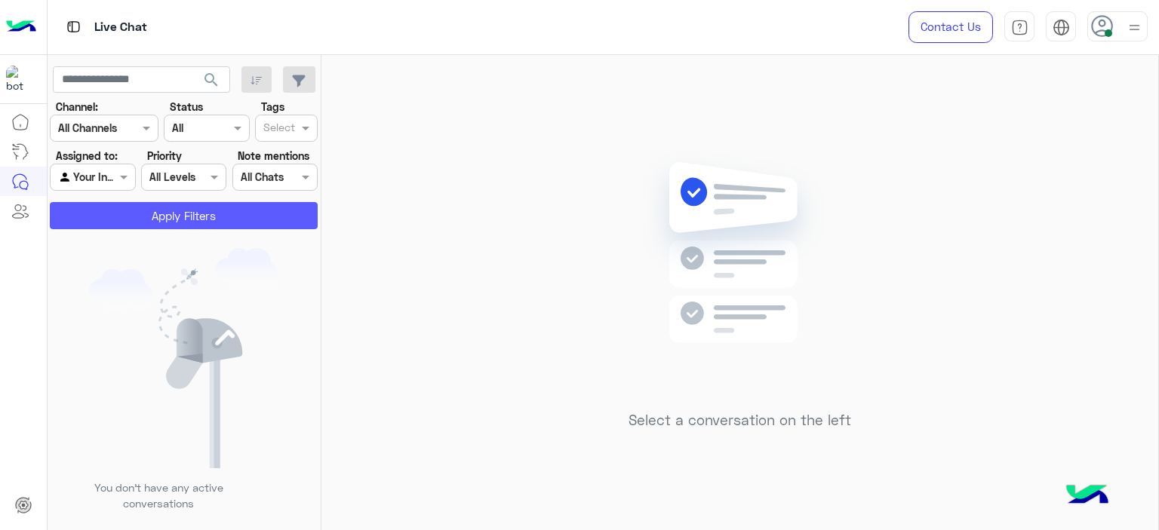
click at [232, 202] on button "Apply Filters" at bounding box center [184, 215] width 268 height 27
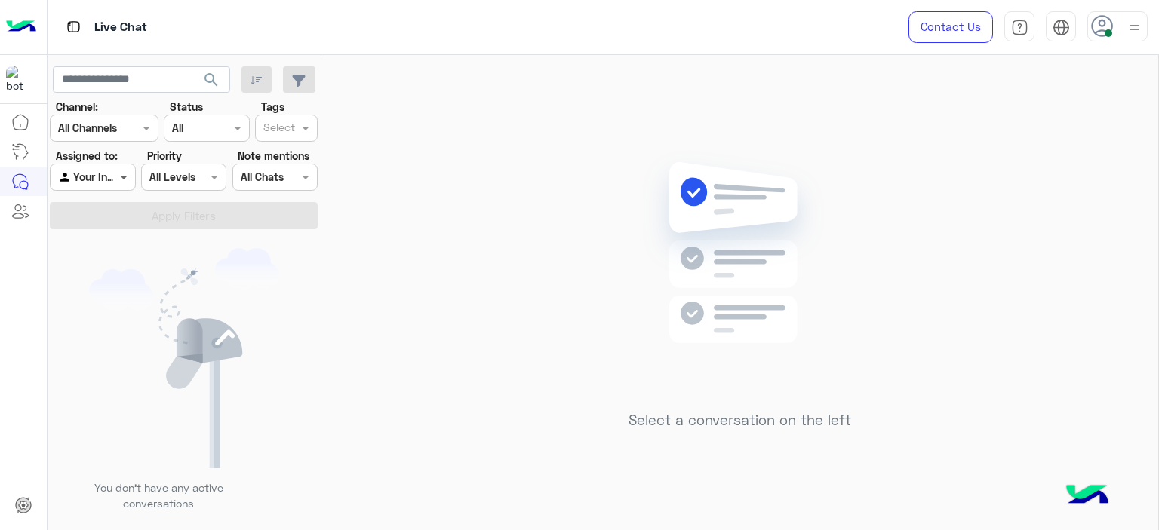
click at [119, 180] on span at bounding box center [125, 177] width 19 height 16
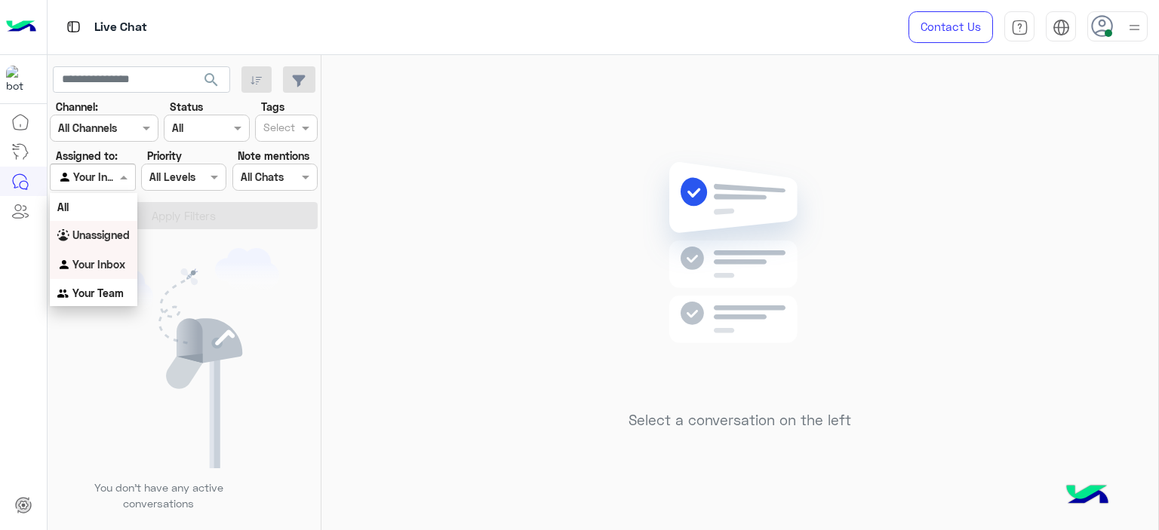
click at [115, 239] on b "Unassigned" at bounding box center [100, 235] width 57 height 13
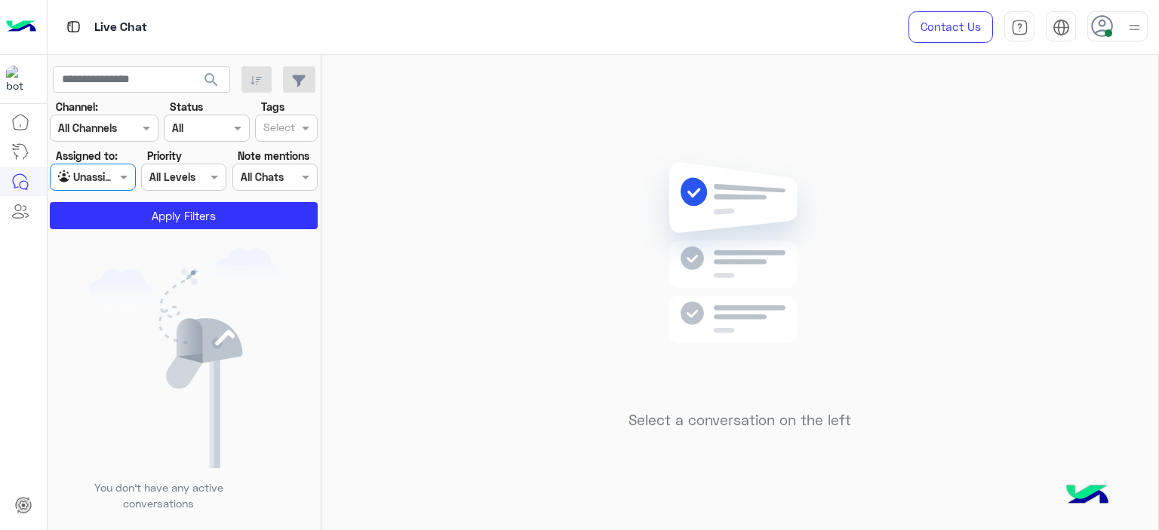
click at [283, 136] on input "text" at bounding box center [279, 129] width 32 height 16
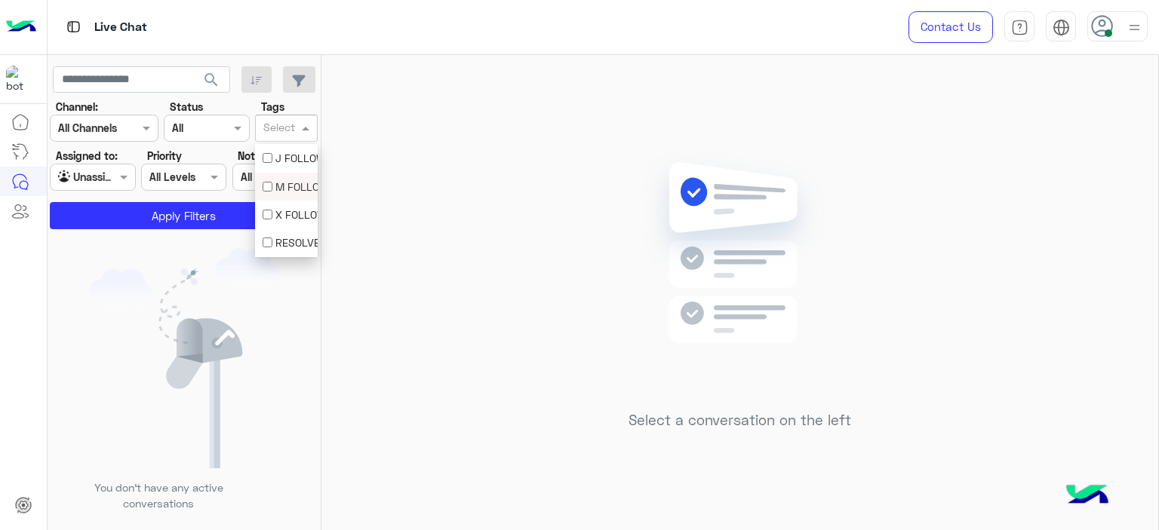
click at [269, 192] on div "M FOLLOW UP" at bounding box center [287, 187] width 48 height 16
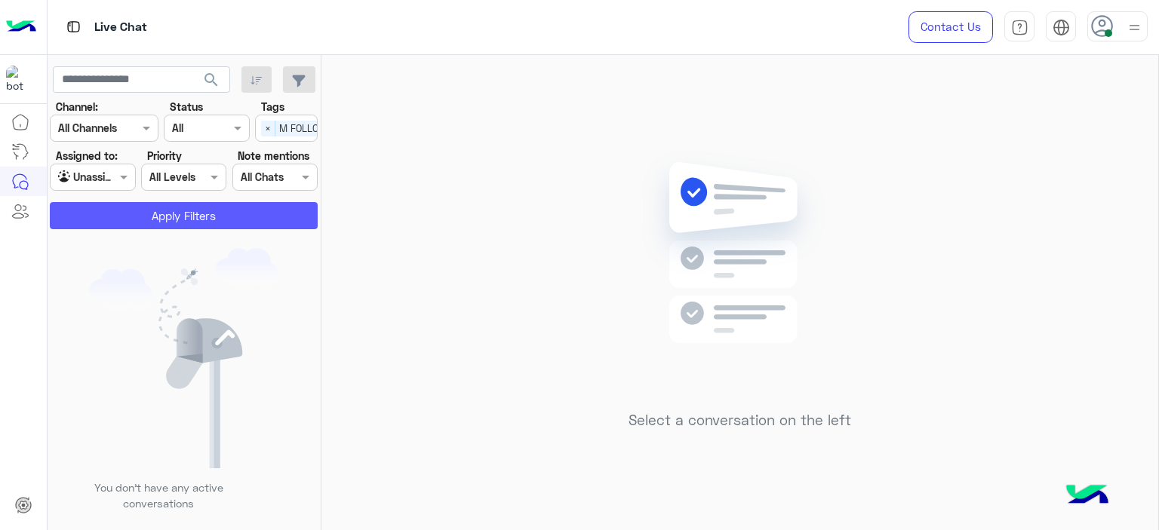
click at [257, 214] on button "Apply Filters" at bounding box center [184, 215] width 268 height 27
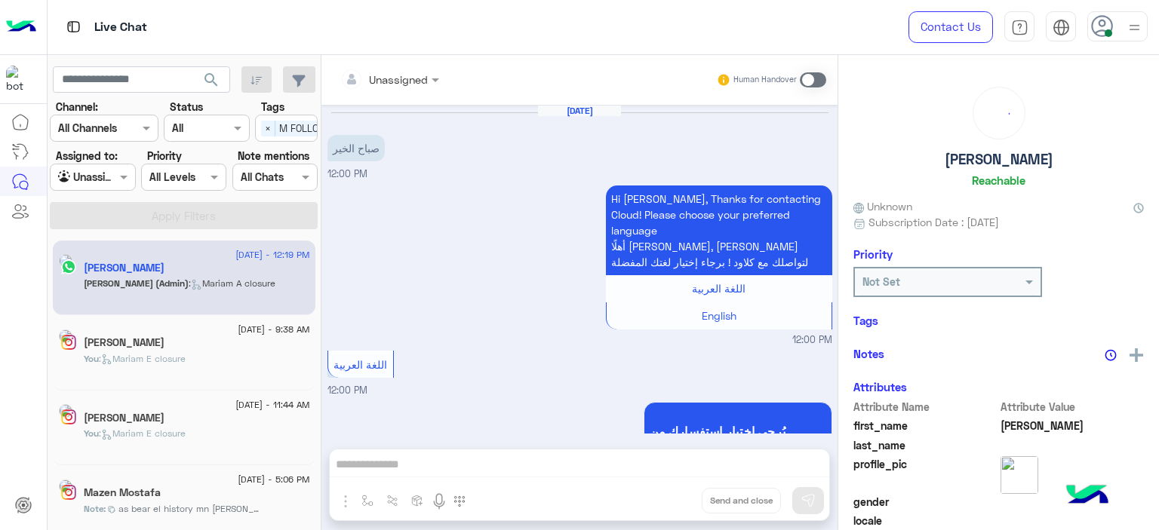
scroll to position [1318, 0]
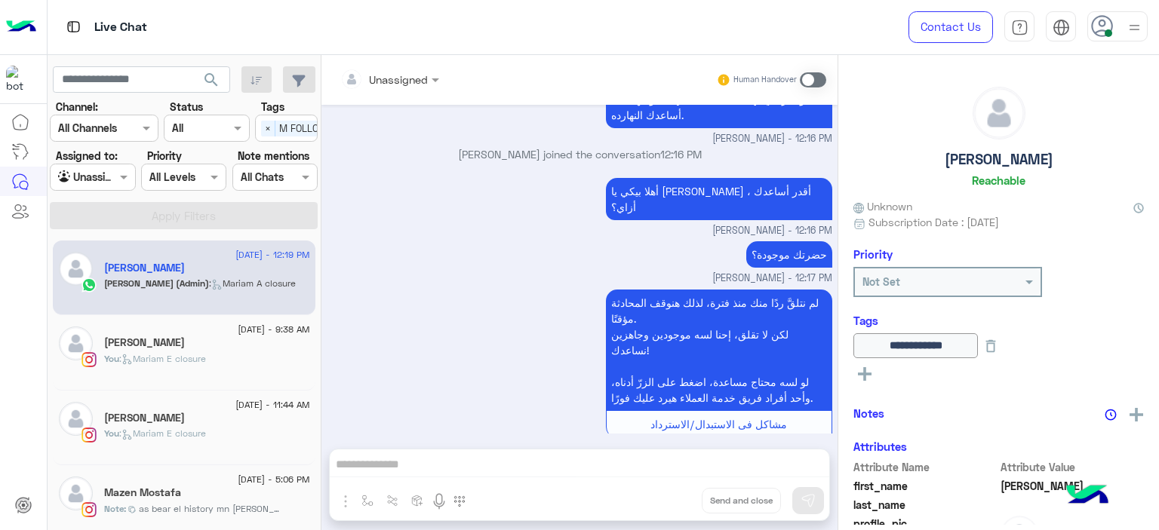
click at [194, 493] on div "Mazen Mostafa" at bounding box center [207, 495] width 206 height 16
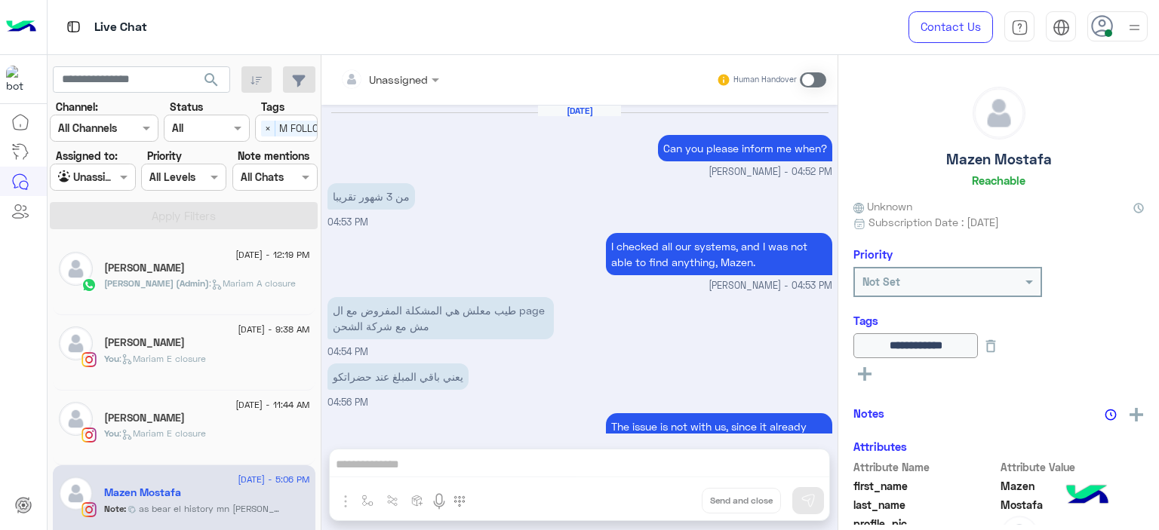
scroll to position [1069, 0]
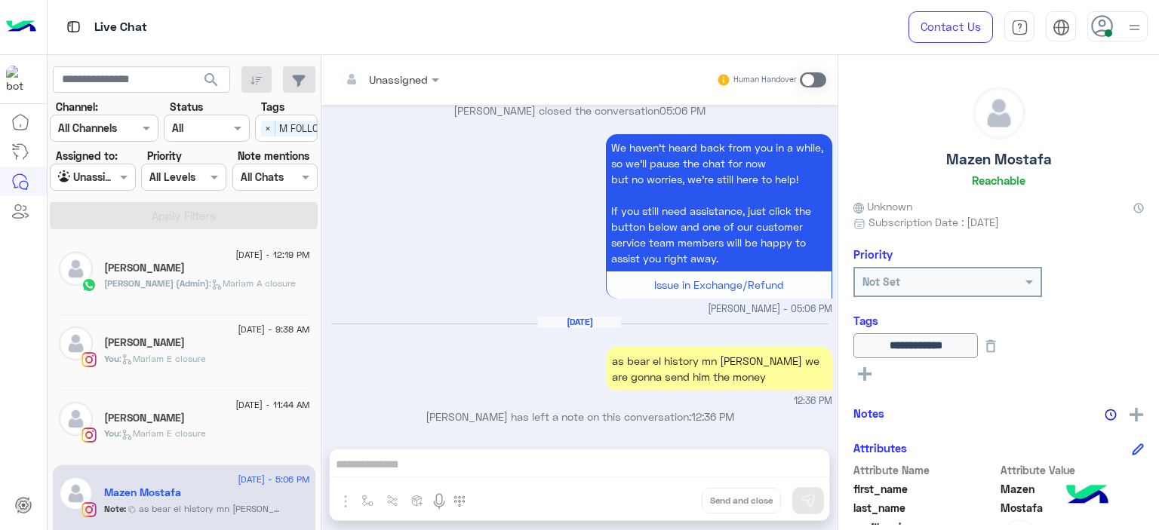
click at [1139, 414] on div "**********" at bounding box center [998, 290] width 321 height 470
click at [1138, 414] on button at bounding box center [1136, 413] width 15 height 19
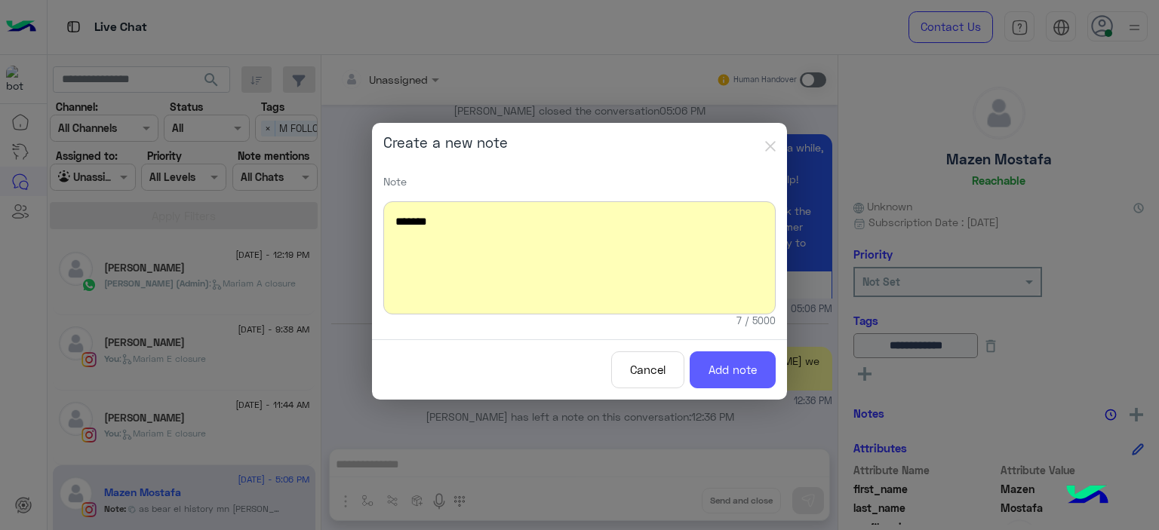
click at [737, 367] on button "Add note" at bounding box center [733, 370] width 86 height 37
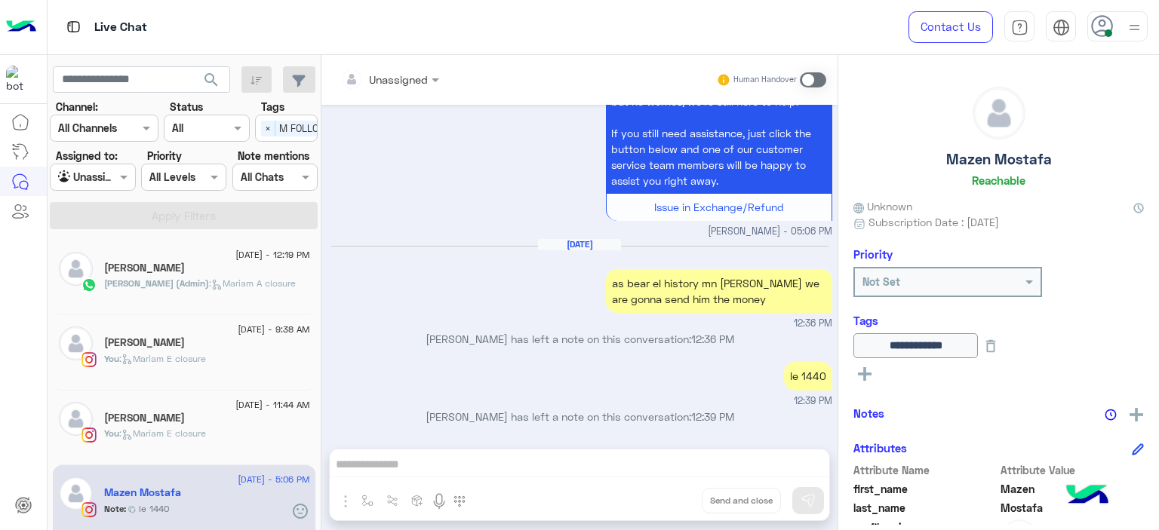
scroll to position [330, 0]
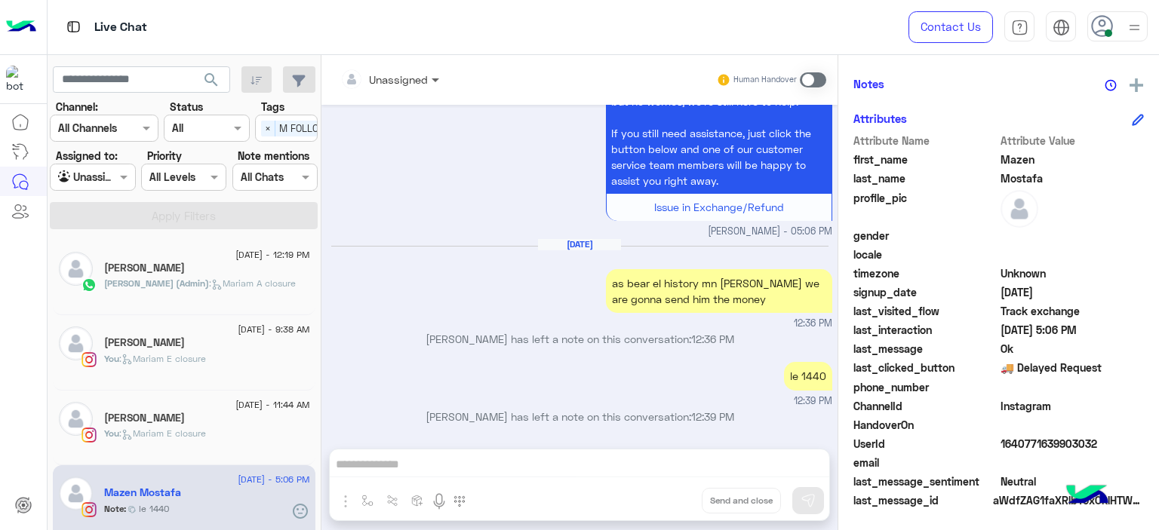
click at [432, 73] on span at bounding box center [437, 80] width 19 height 16
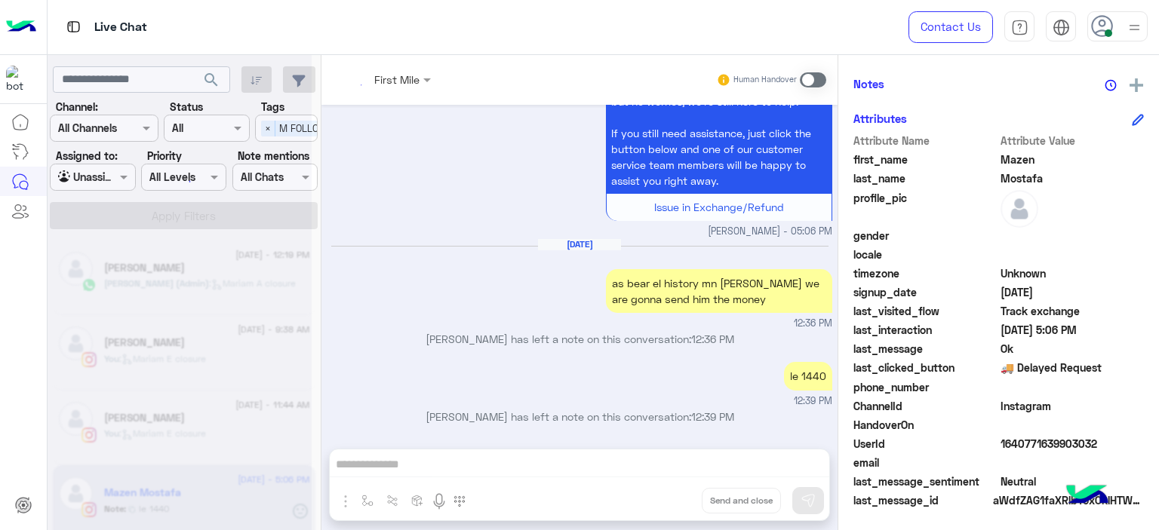
scroll to position [1174, 0]
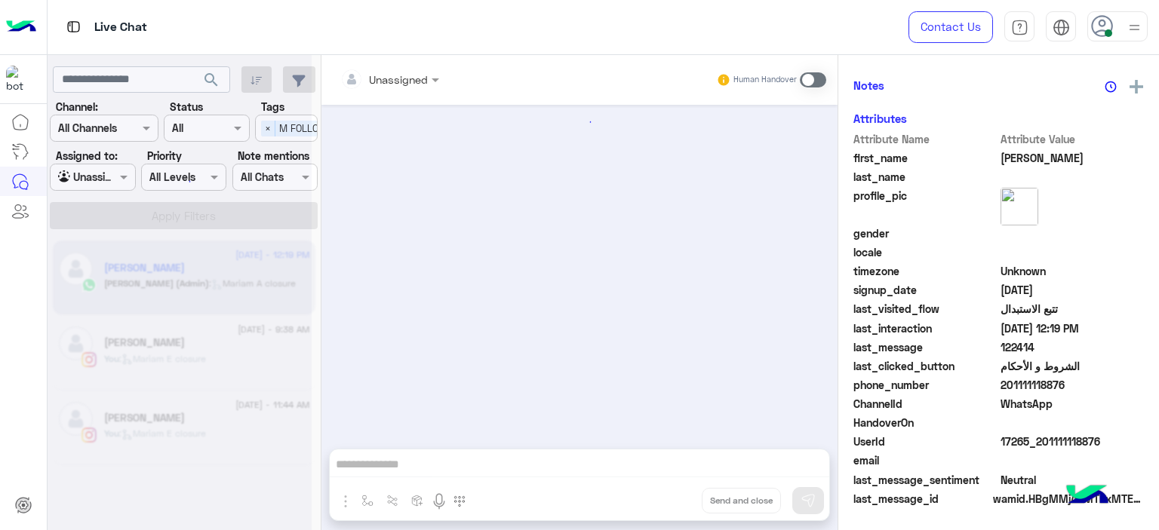
click at [123, 174] on div at bounding box center [180, 271] width 264 height 530
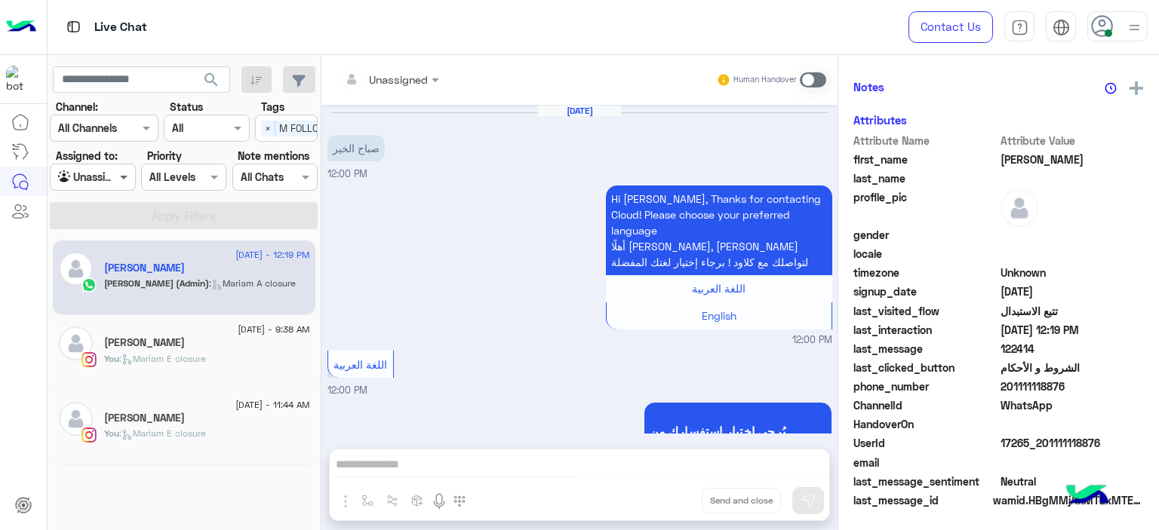
scroll to position [1318, 0]
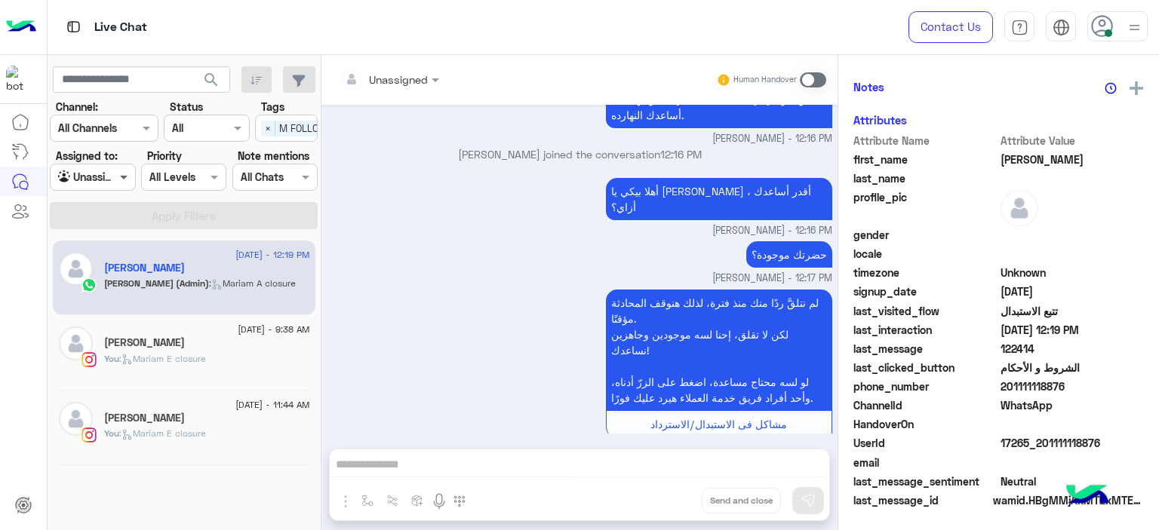
click at [125, 177] on span at bounding box center [125, 177] width 19 height 16
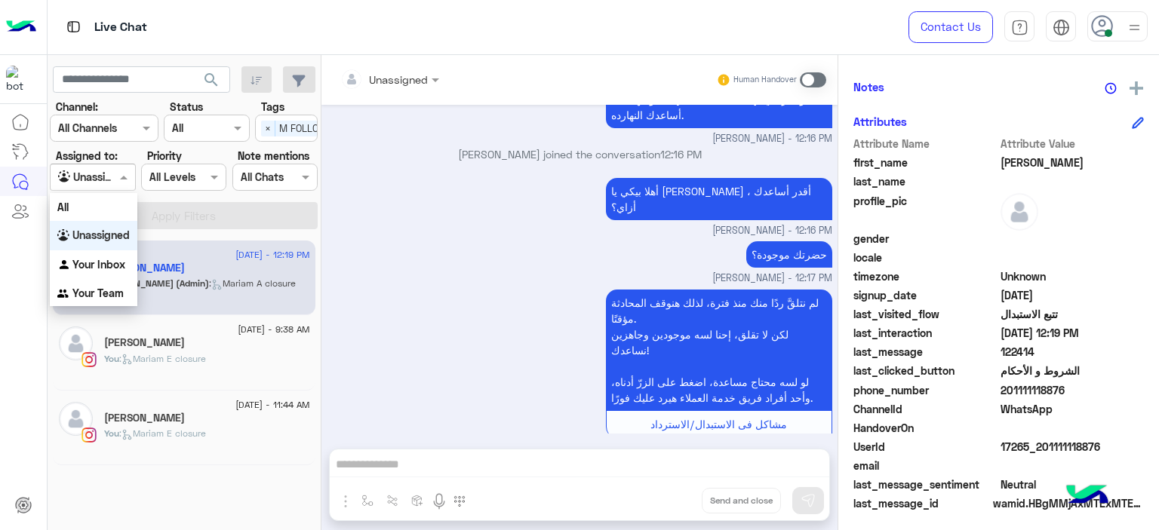
scroll to position [330, 0]
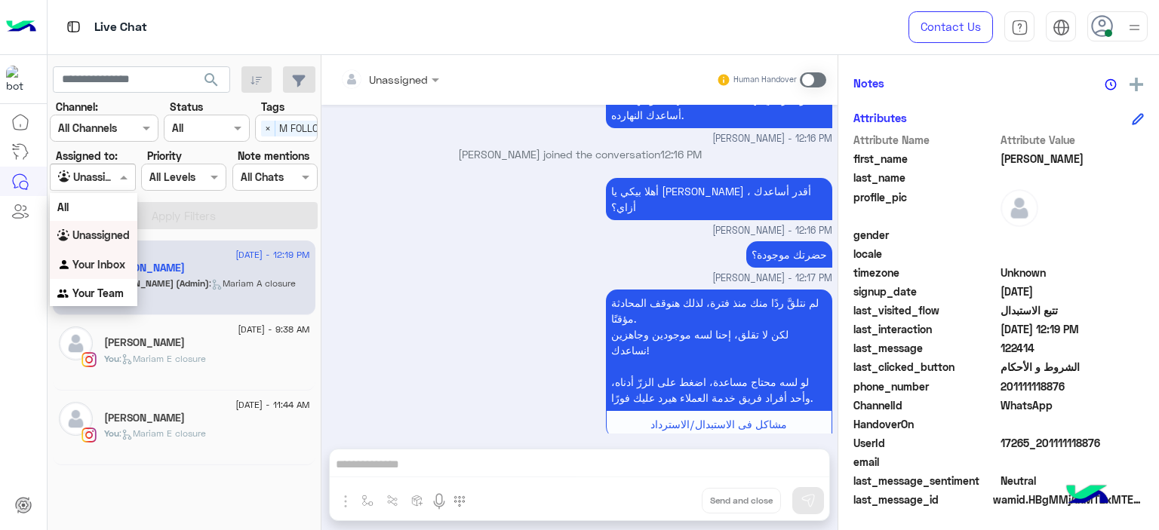
drag, startPoint x: 118, startPoint y: 260, endPoint x: 123, endPoint y: 254, distance: 8.0
click at [118, 260] on b "Your Inbox" at bounding box center [98, 264] width 53 height 13
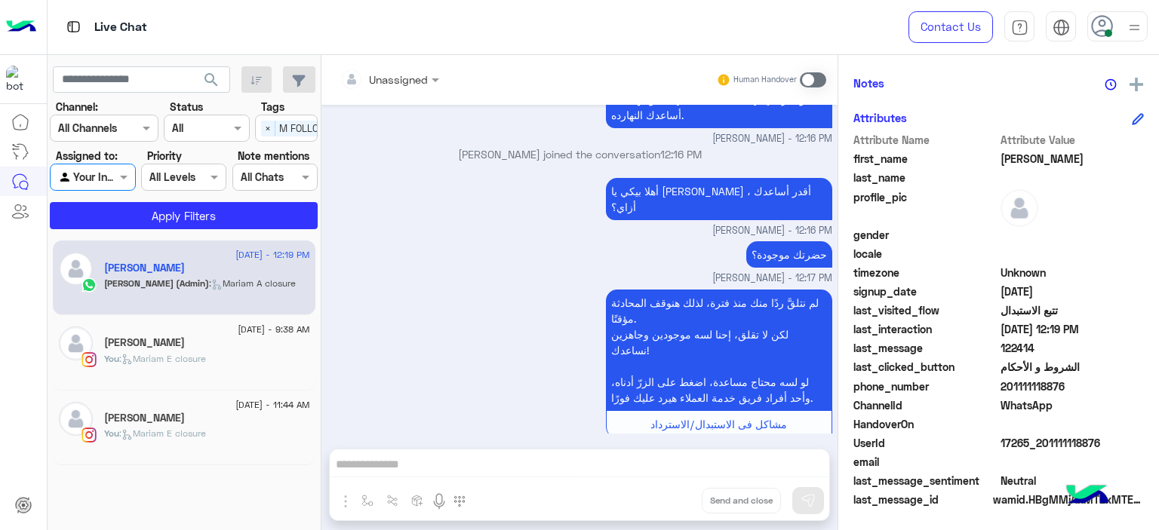
drag, startPoint x: 271, startPoint y: 124, endPoint x: 270, endPoint y: 134, distance: 10.6
click at [270, 125] on span "×" at bounding box center [268, 129] width 14 height 16
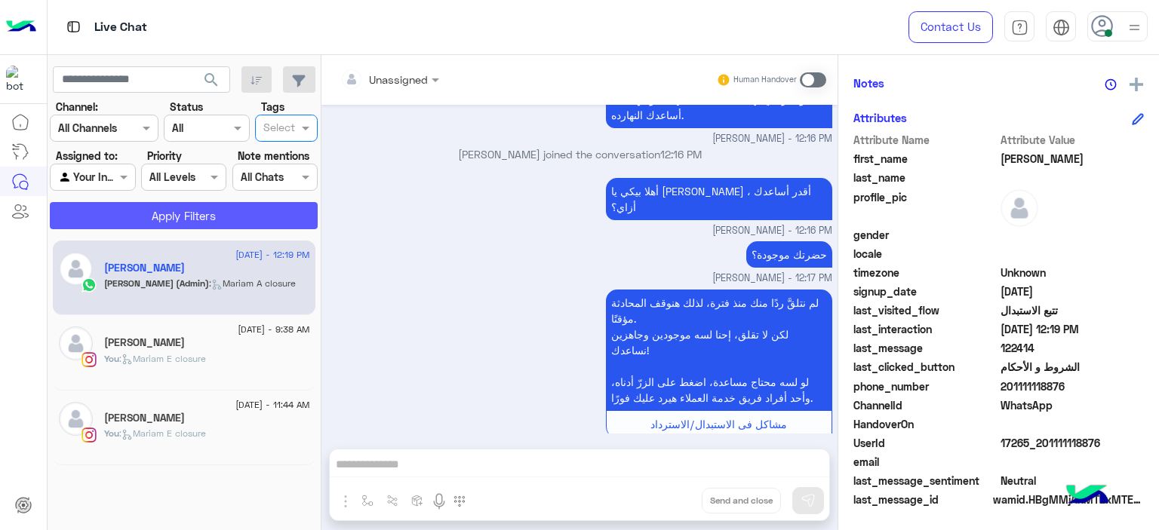
click at [260, 214] on button "Apply Filters" at bounding box center [184, 215] width 268 height 27
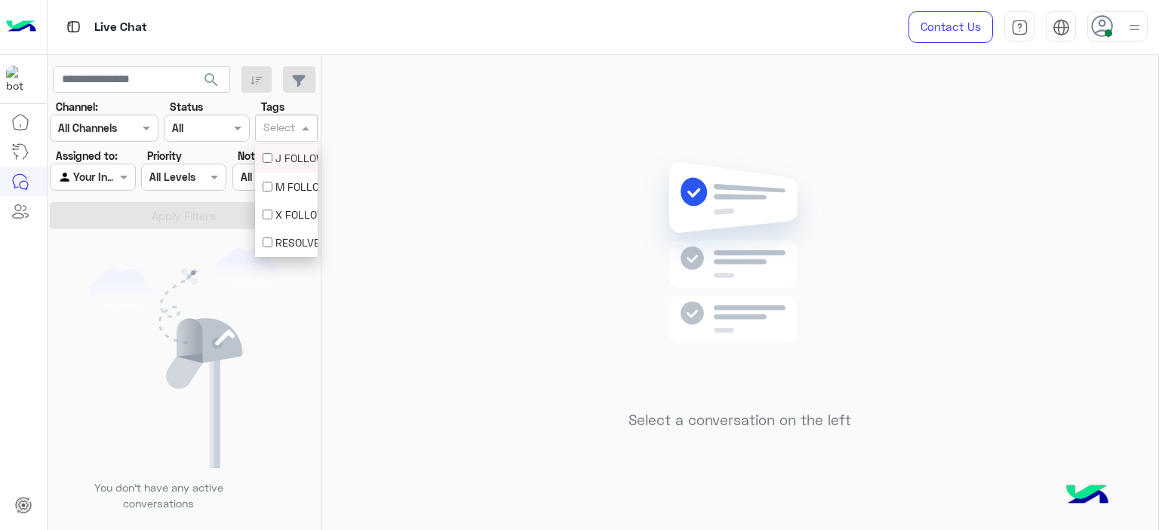
drag, startPoint x: 305, startPoint y: 121, endPoint x: 297, endPoint y: 156, distance: 35.7
click at [305, 123] on span at bounding box center [307, 128] width 19 height 16
click at [288, 182] on div "M FOLLOW UP" at bounding box center [287, 187] width 48 height 16
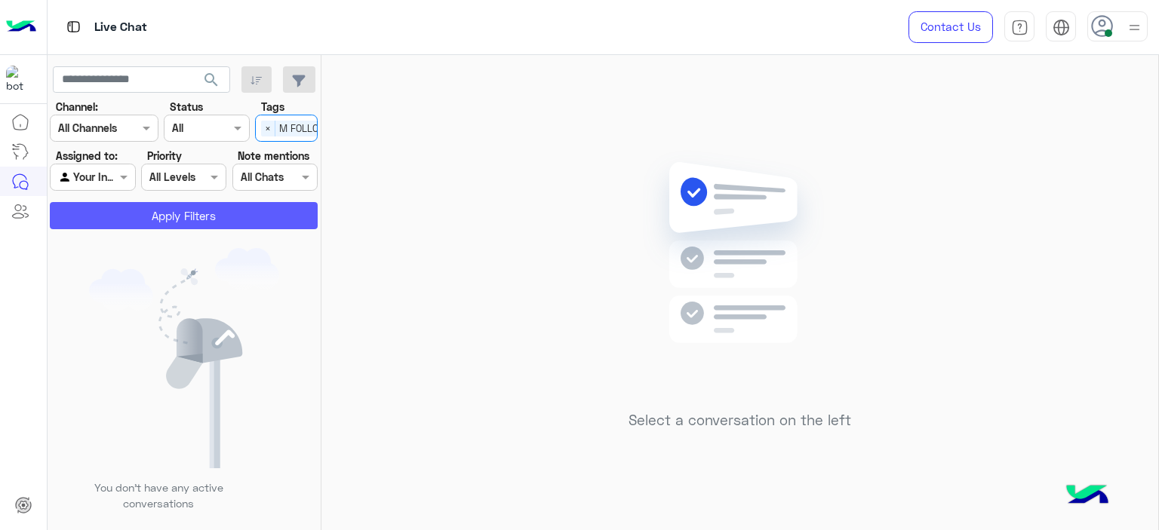
click at [269, 208] on button "Apply Filters" at bounding box center [184, 215] width 268 height 27
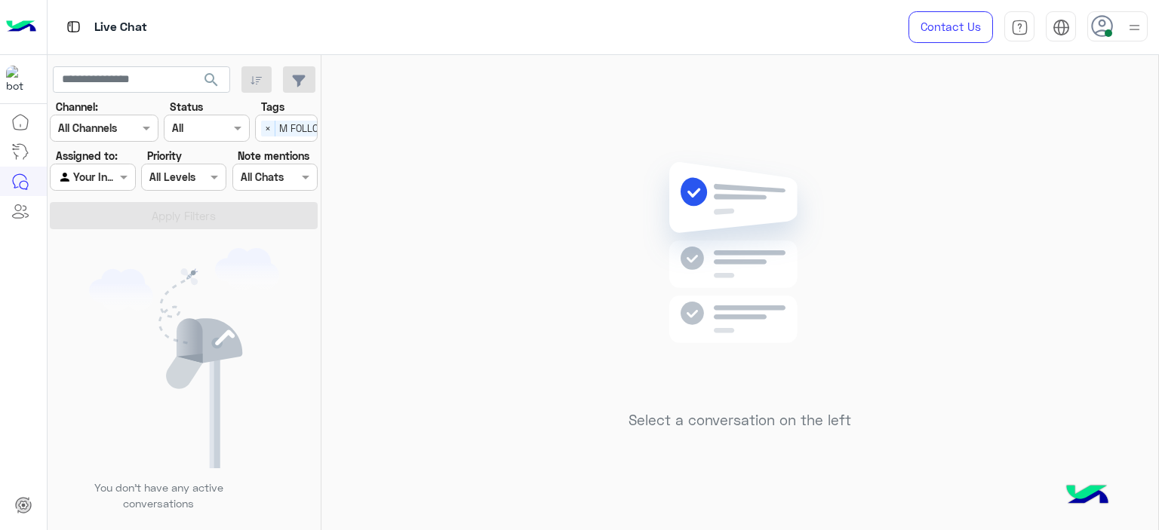
click at [115, 172] on div at bounding box center [93, 176] width 84 height 17
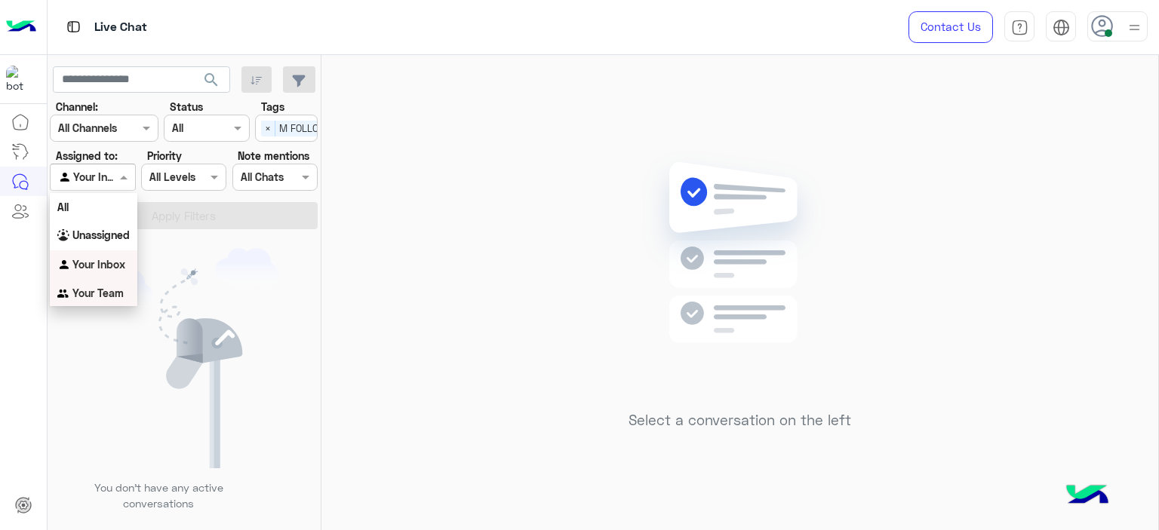
click at [112, 287] on b "Your Team" at bounding box center [97, 293] width 51 height 13
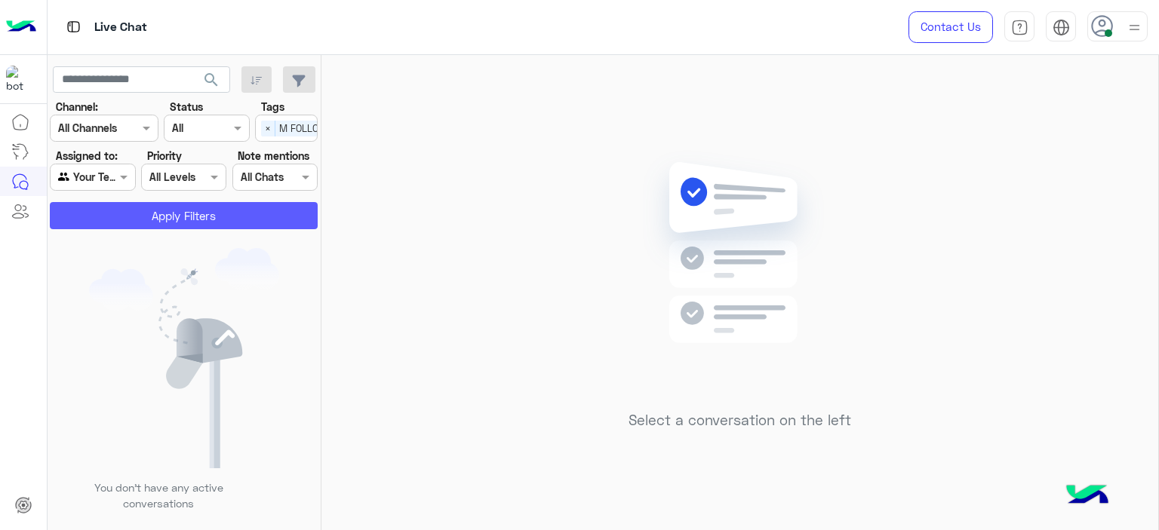
click at [211, 220] on button "Apply Filters" at bounding box center [184, 215] width 268 height 27
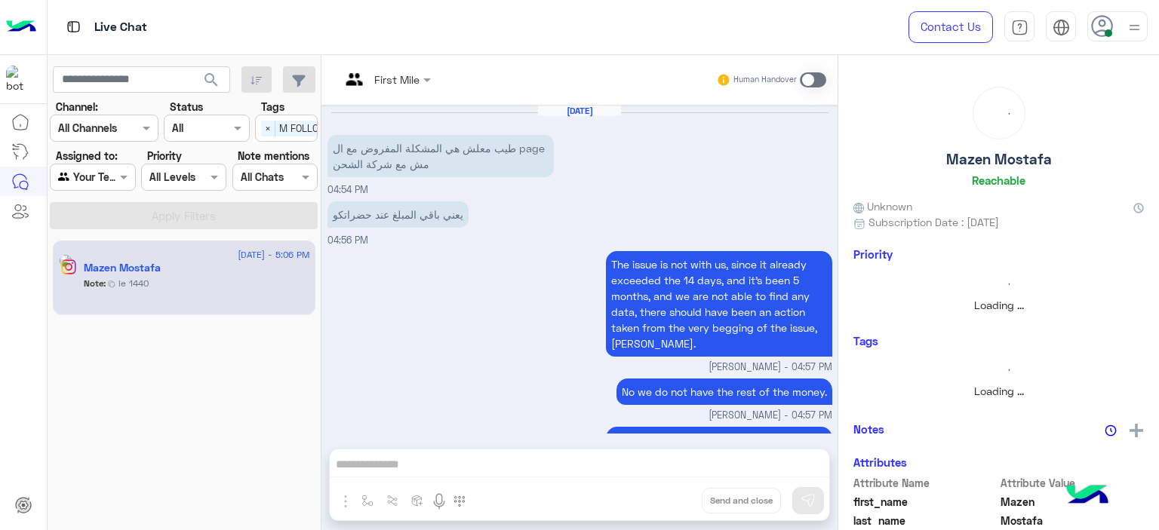
scroll to position [1012, 0]
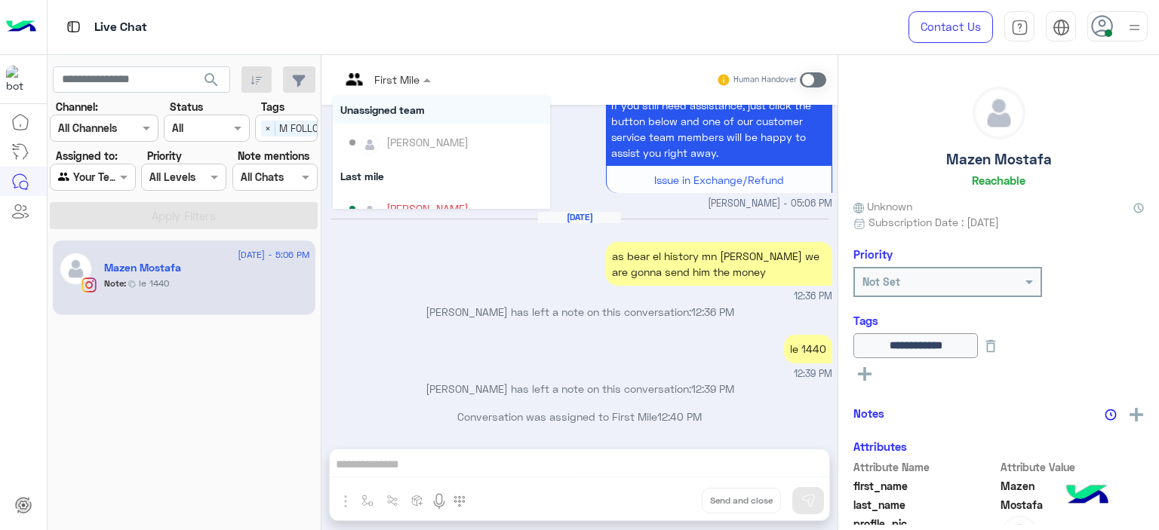
click at [418, 79] on div at bounding box center [386, 78] width 106 height 17
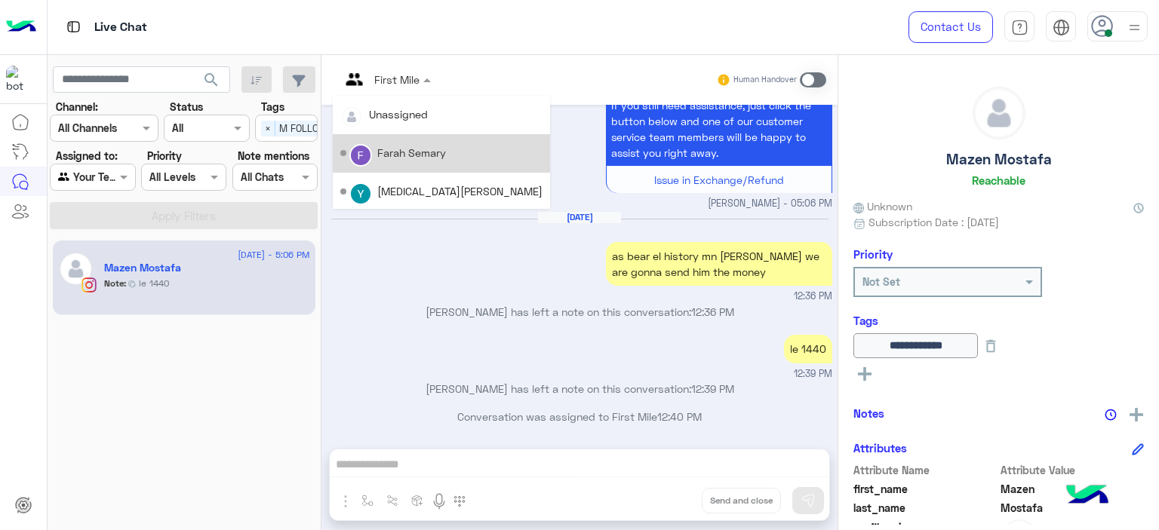
scroll to position [306, 0]
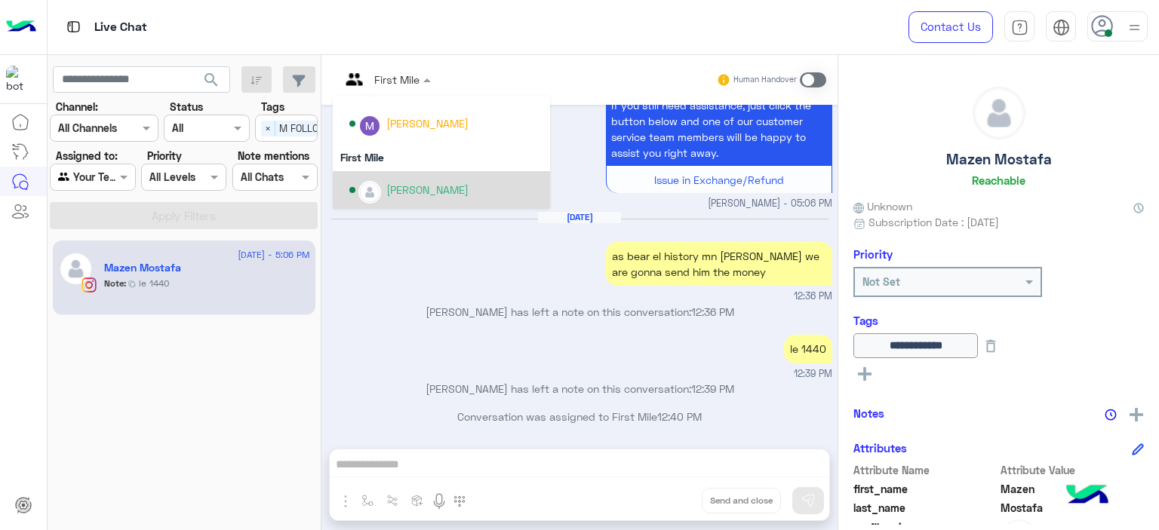
click at [415, 190] on div "Mariam Ahmed" at bounding box center [427, 190] width 82 height 16
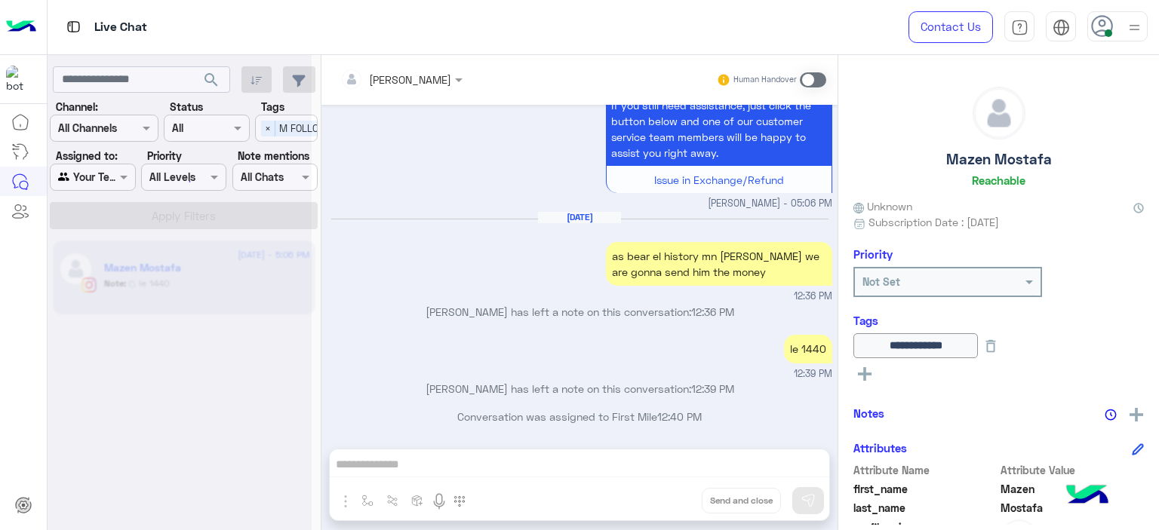
scroll to position [1039, 0]
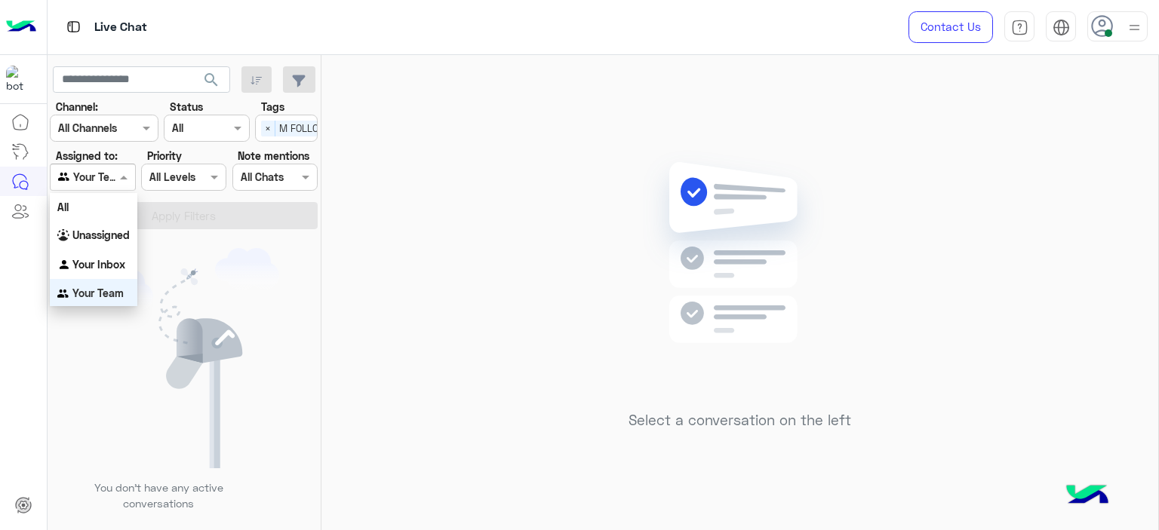
drag, startPoint x: 124, startPoint y: 173, endPoint x: 122, endPoint y: 214, distance: 40.8
click at [124, 174] on span at bounding box center [125, 177] width 19 height 16
click at [113, 257] on b "Your Inbox" at bounding box center [98, 263] width 53 height 13
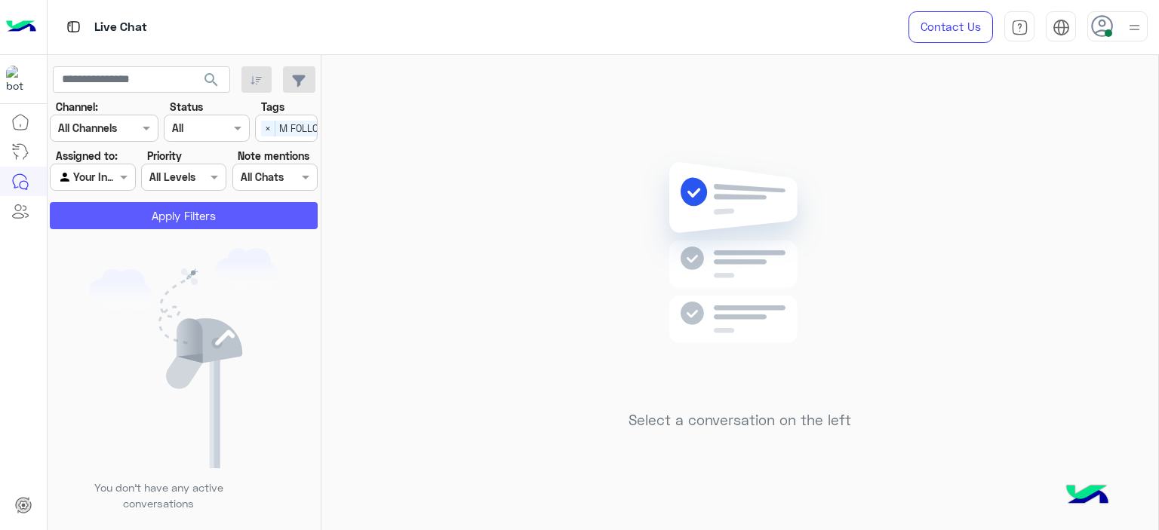
click at [281, 217] on button "Apply Filters" at bounding box center [184, 215] width 268 height 27
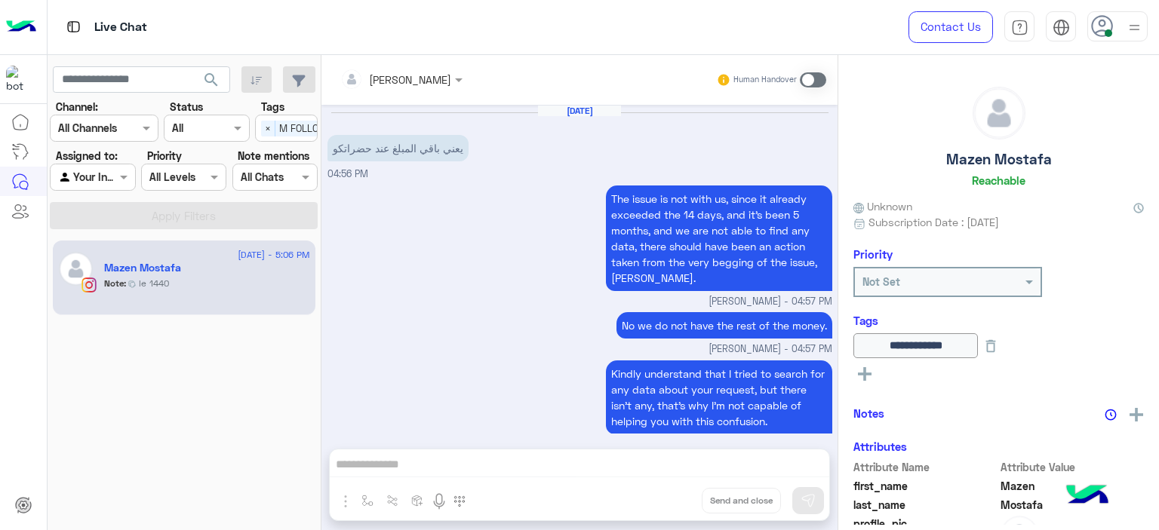
scroll to position [973, 0]
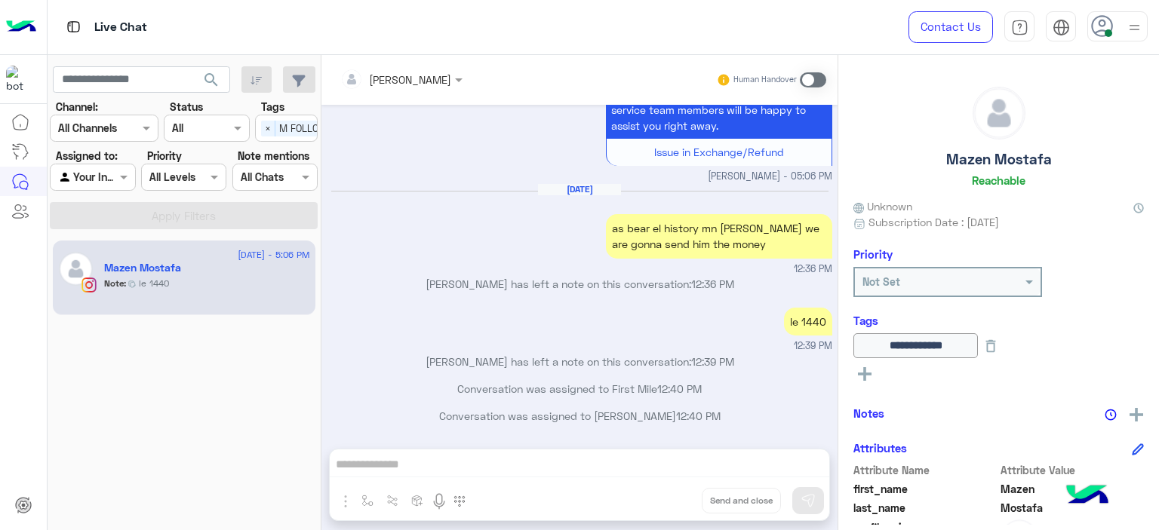
click at [812, 80] on span at bounding box center [813, 79] width 26 height 15
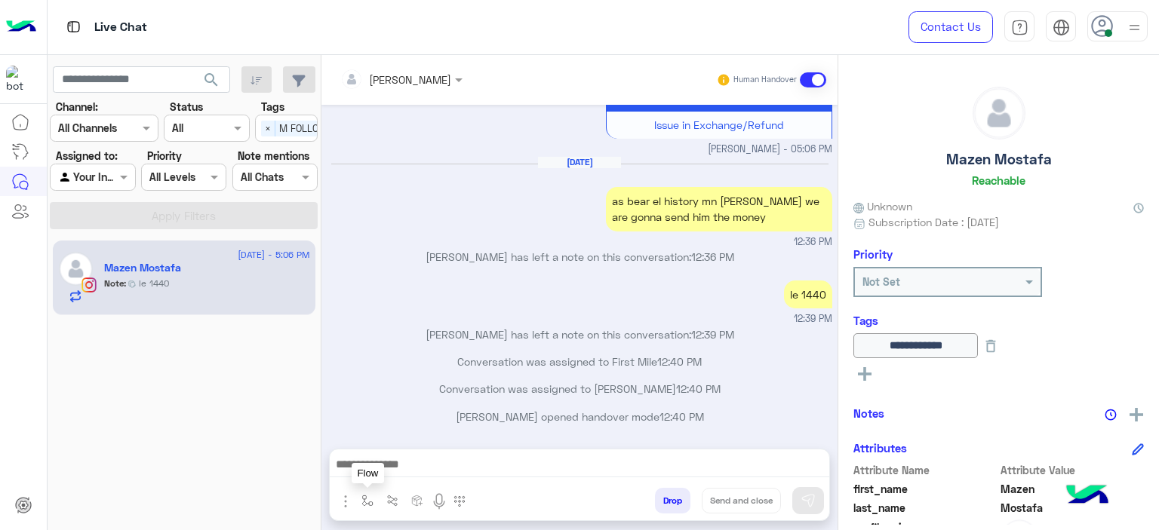
click at [361, 494] on button "button" at bounding box center [367, 500] width 25 height 25
click at [396, 462] on input "text" at bounding box center [395, 467] width 62 height 17
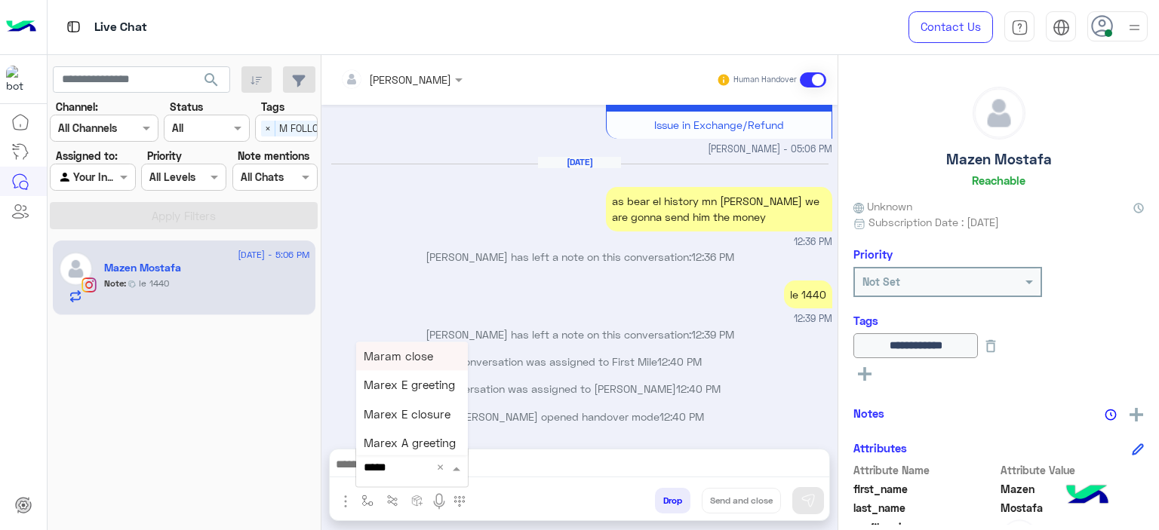
type input "******"
click at [439, 355] on span "Mariam E Greeting" at bounding box center [413, 356] width 98 height 14
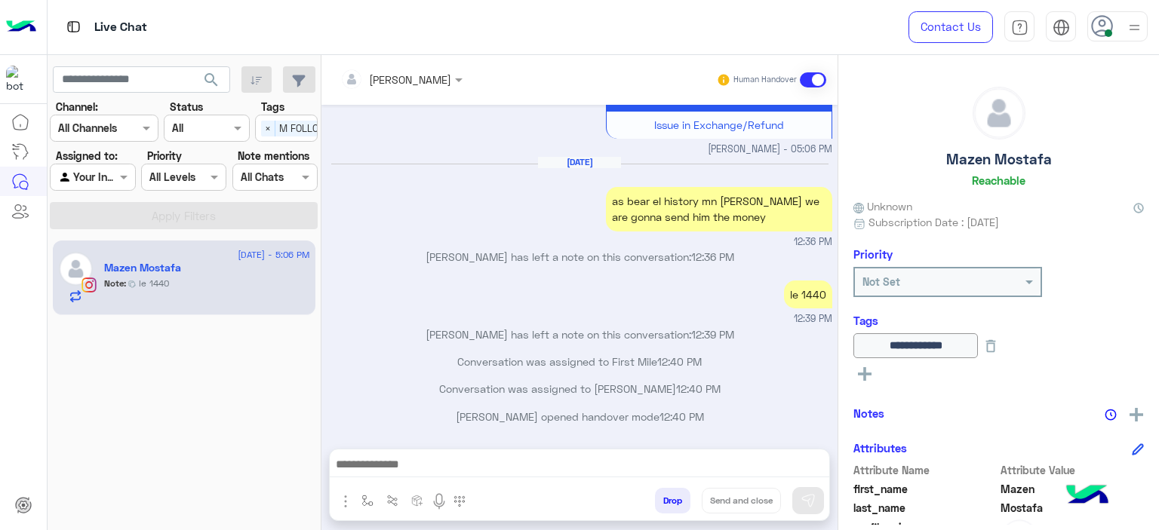
type textarea "**********"
click at [800, 498] on button at bounding box center [808, 500] width 32 height 27
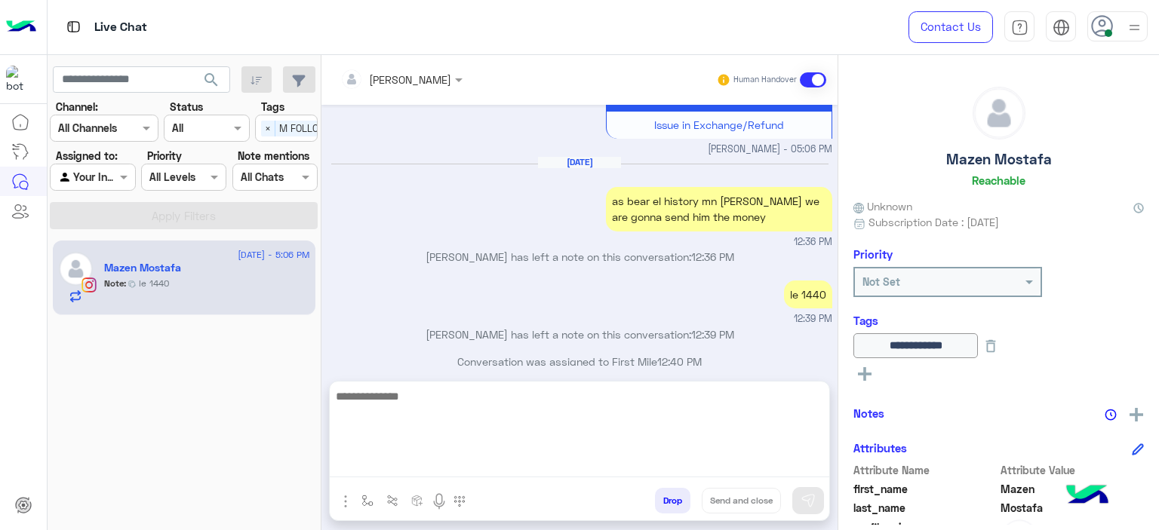
click at [665, 461] on textarea at bounding box center [579, 432] width 499 height 91
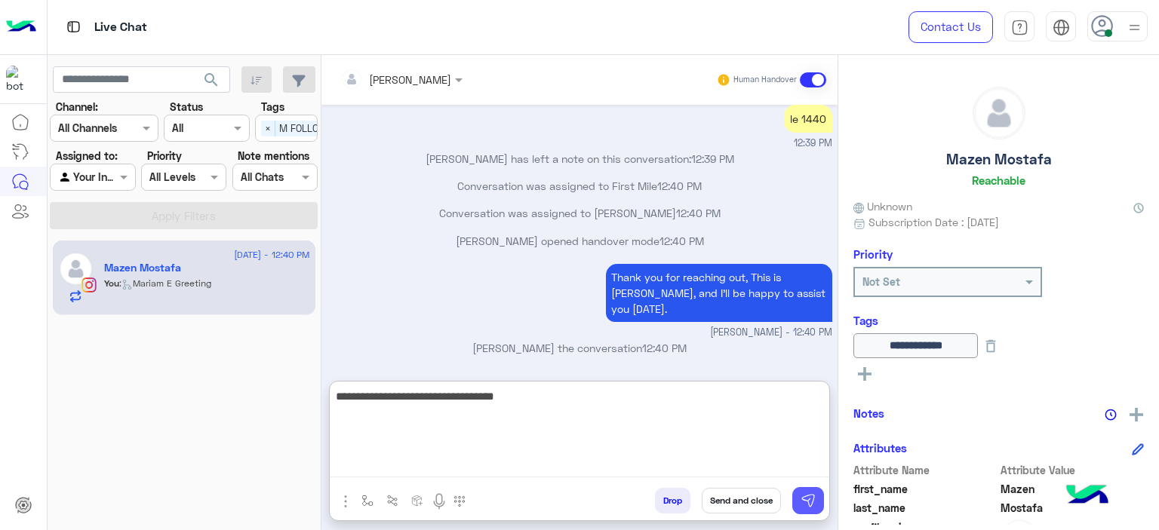
type textarea "**********"
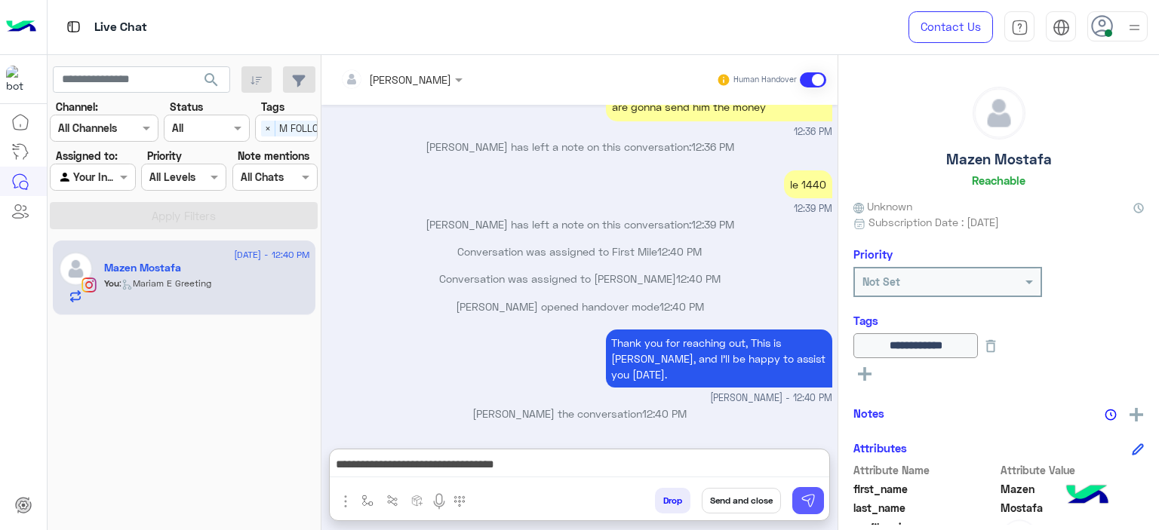
click at [799, 496] on button at bounding box center [808, 500] width 32 height 27
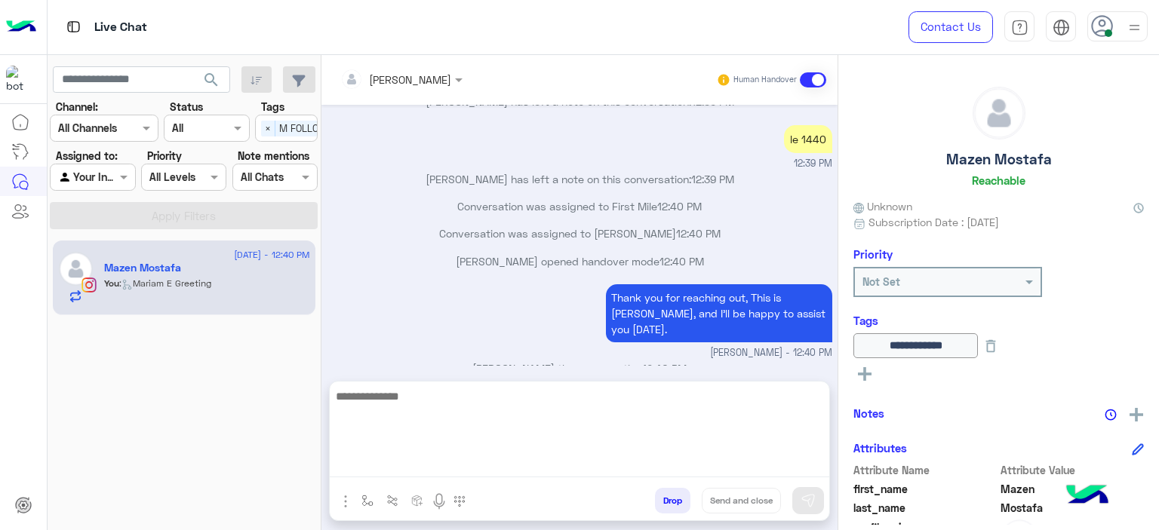
click at [596, 461] on textarea at bounding box center [579, 432] width 499 height 91
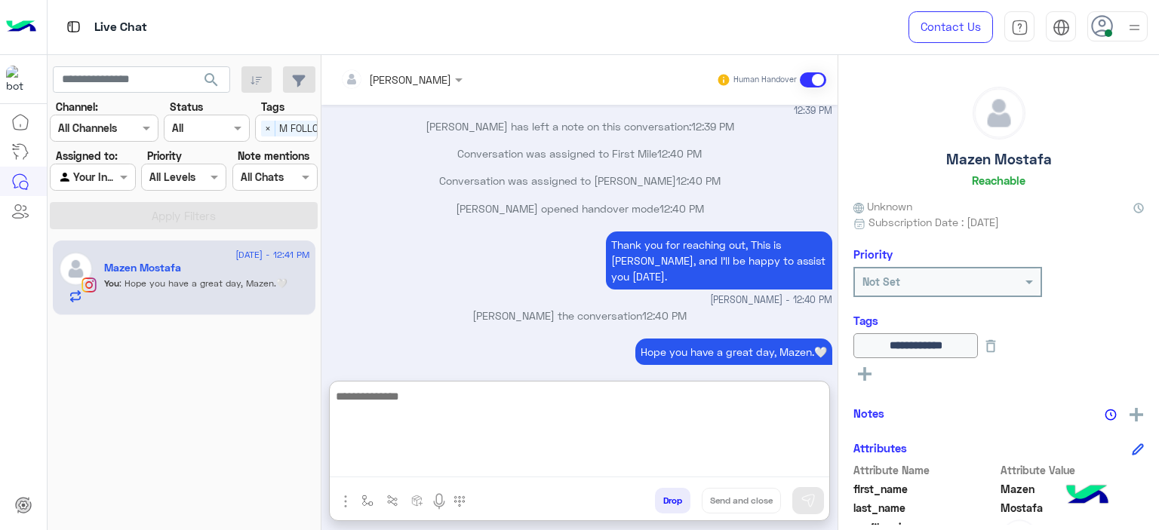
scroll to position [1225, 0]
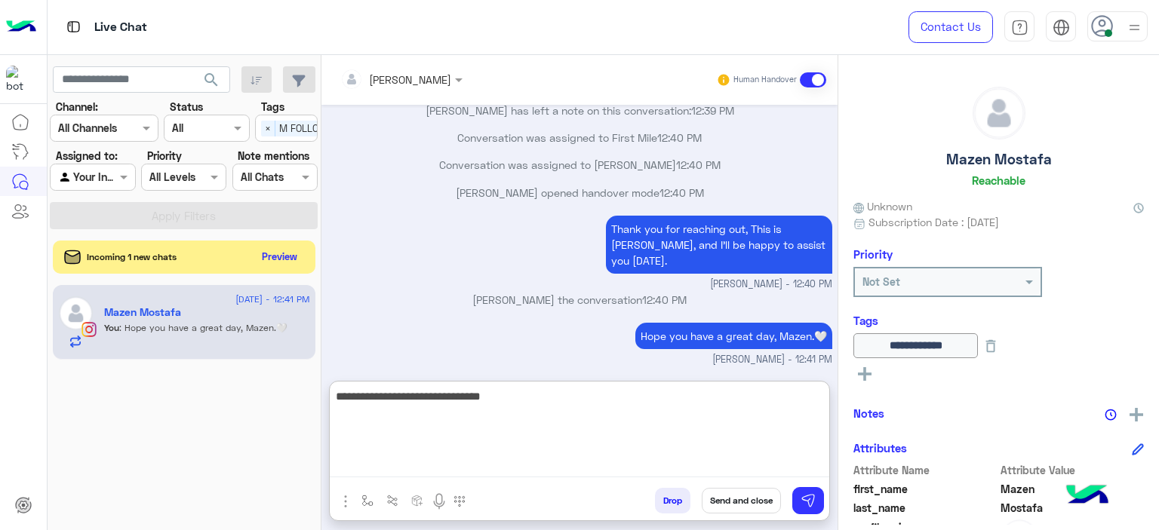
click at [502, 401] on textarea "**********" at bounding box center [579, 432] width 499 height 91
click at [486, 398] on textarea "**********" at bounding box center [579, 432] width 499 height 91
click at [465, 391] on textarea "**********" at bounding box center [579, 432] width 499 height 91
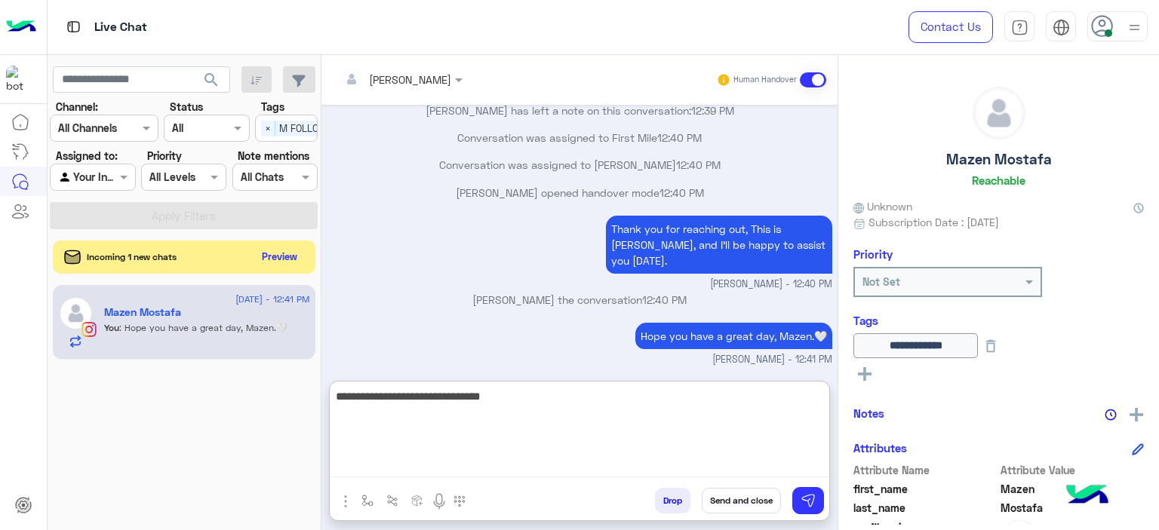
click at [466, 393] on textarea "**********" at bounding box center [579, 432] width 499 height 91
click at [468, 393] on textarea "**********" at bounding box center [579, 432] width 499 height 91
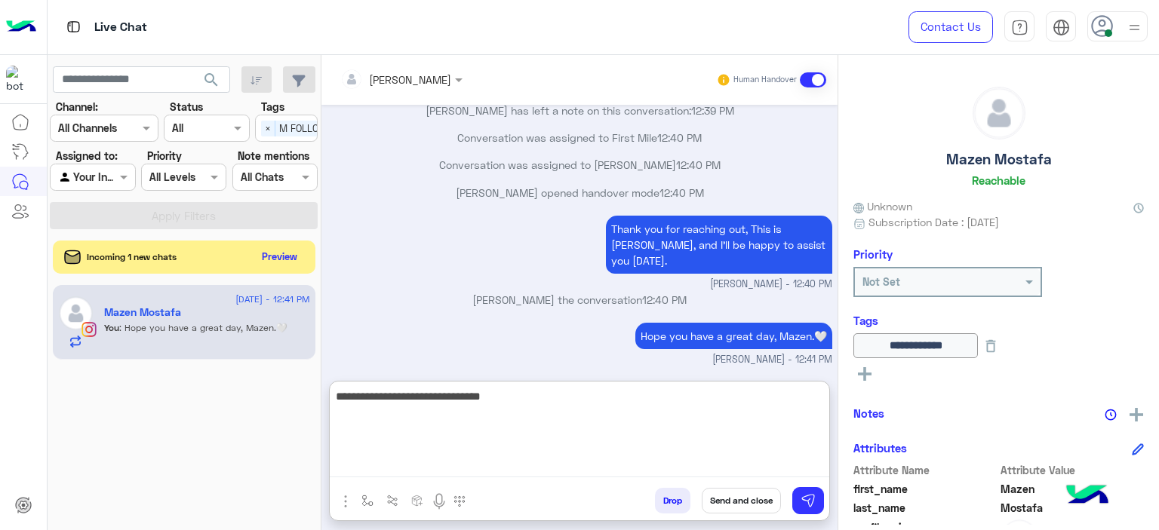
type textarea "**********"
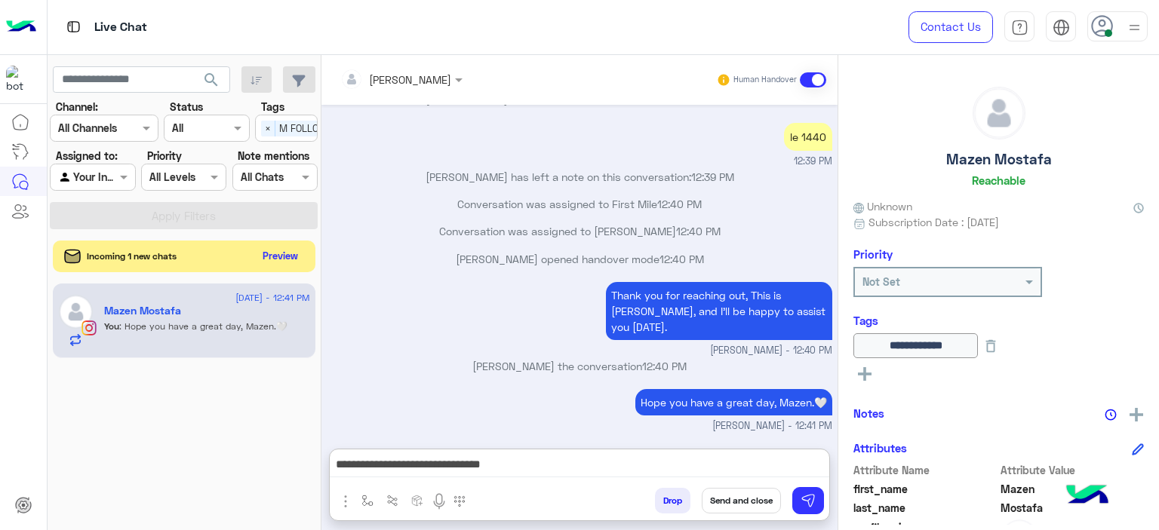
click at [272, 262] on button "Preview" at bounding box center [280, 256] width 47 height 20
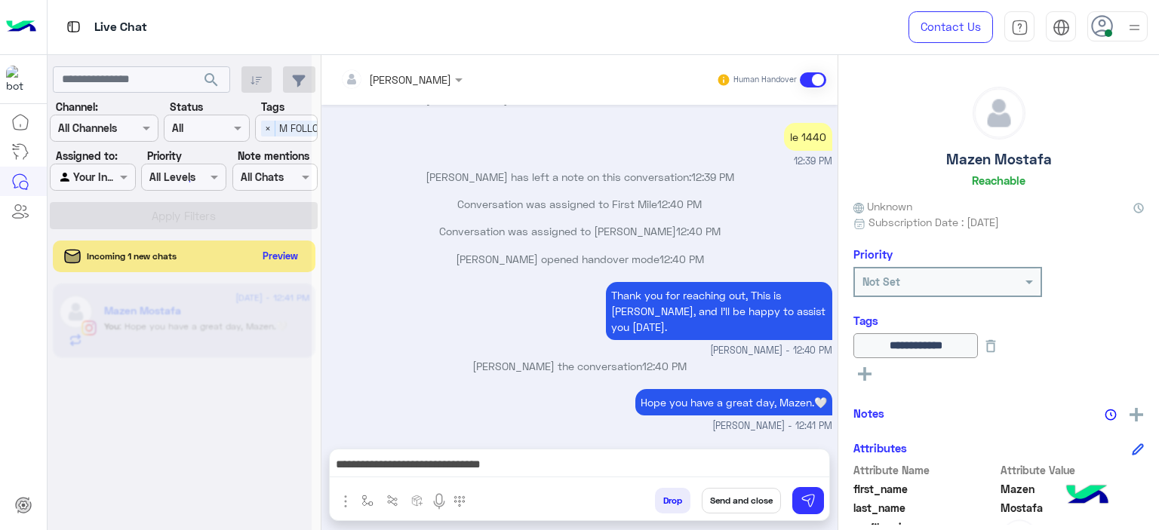
scroll to position [1156, 0]
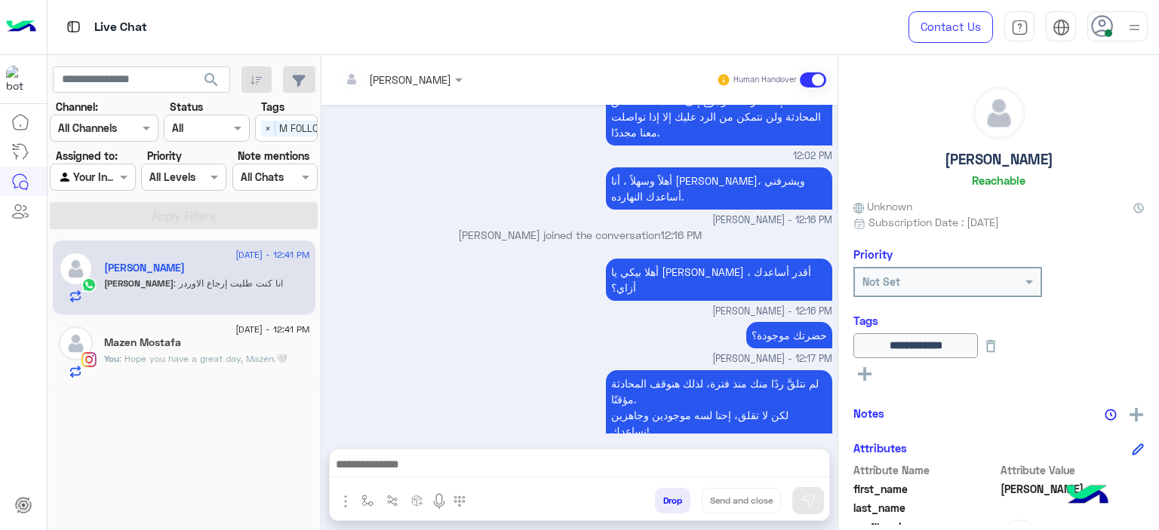
scroll to position [1266, 0]
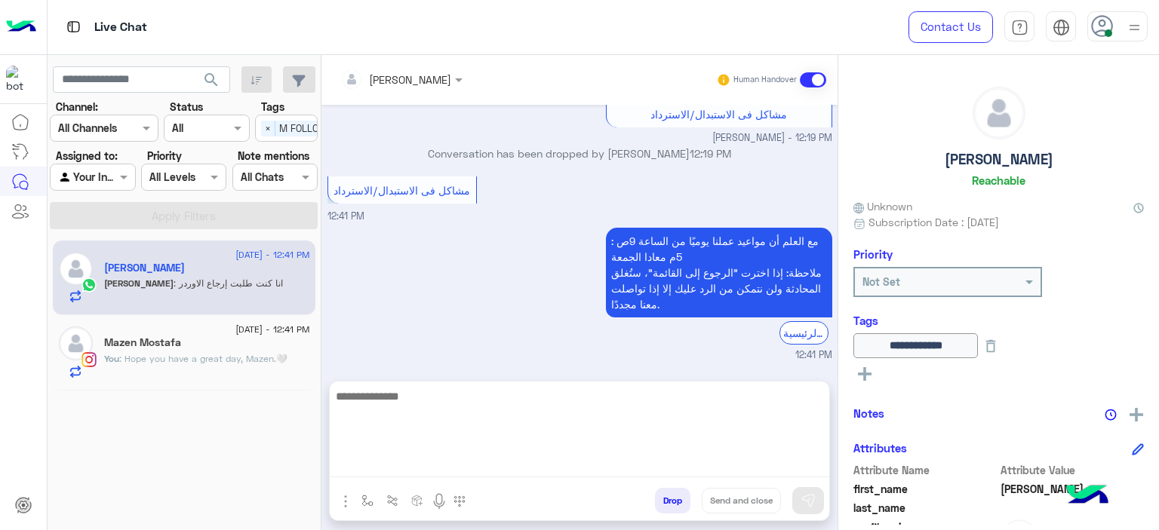
click at [385, 462] on textarea at bounding box center [579, 432] width 499 height 91
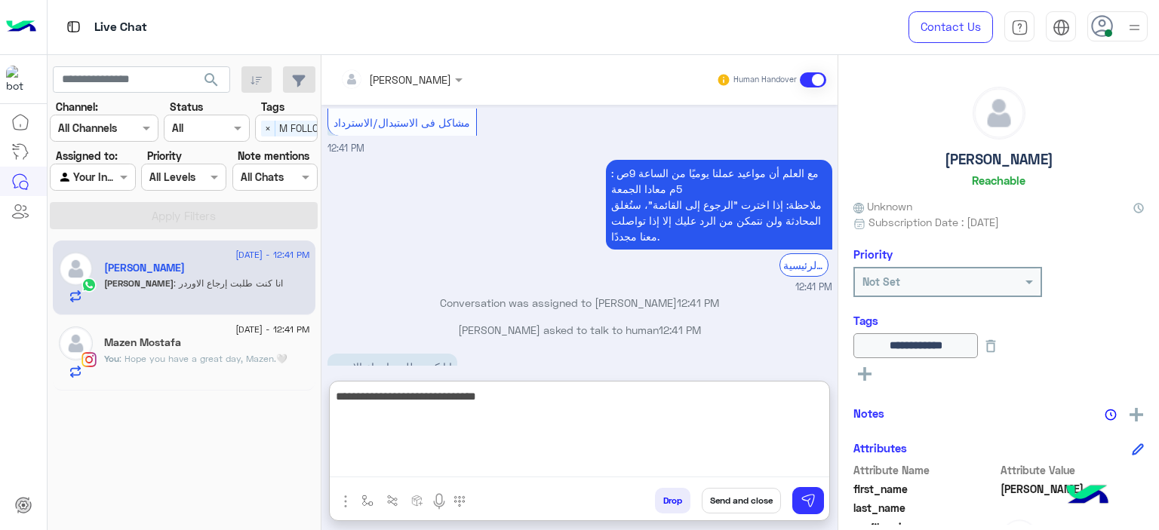
type textarea "**********"
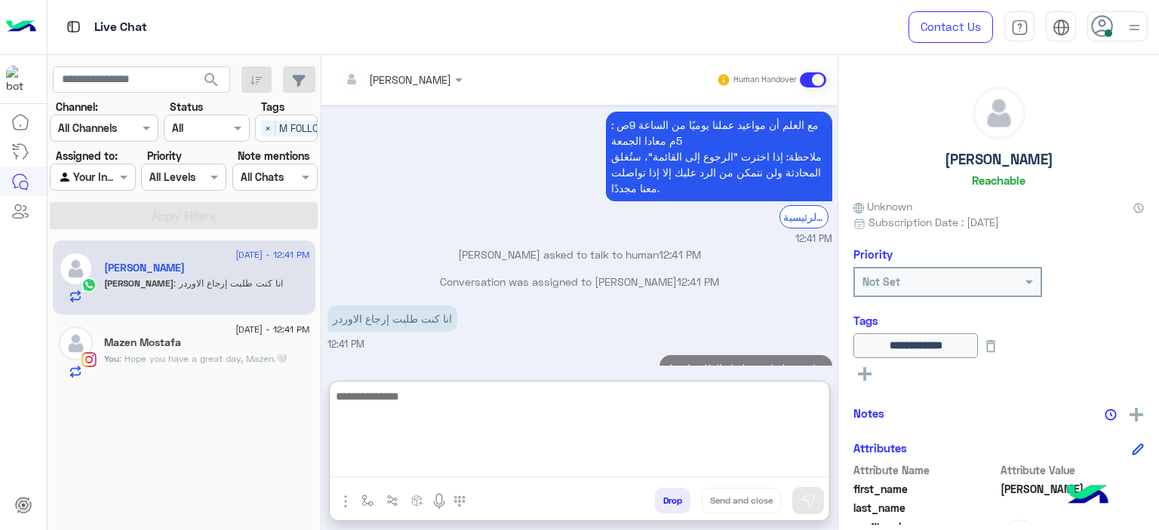
scroll to position [1409, 0]
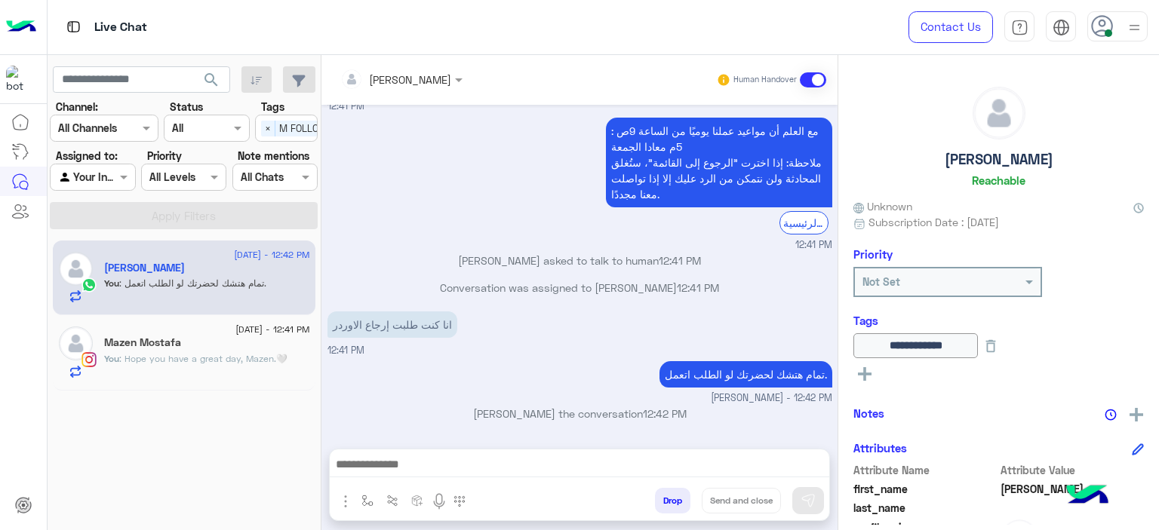
click at [217, 358] on span ": Hope you have a great day, Mazen.🤍" at bounding box center [203, 358] width 168 height 11
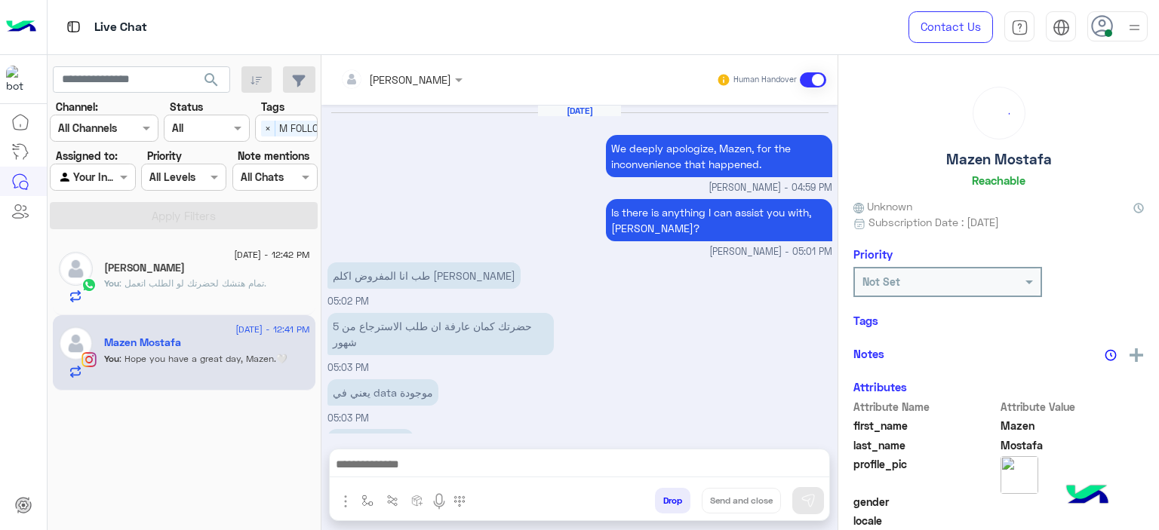
scroll to position [835, 0]
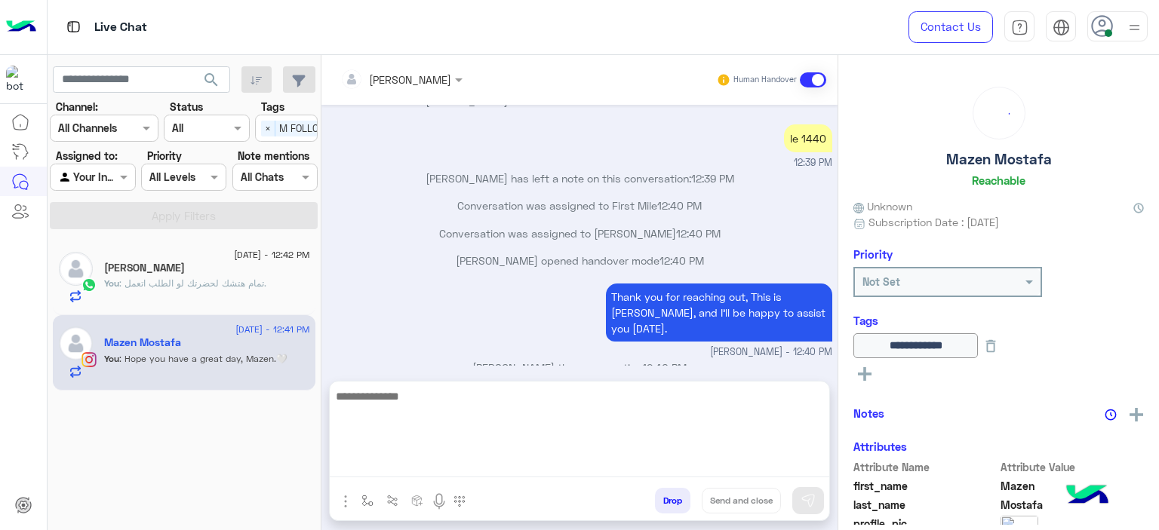
click at [374, 457] on textarea at bounding box center [579, 432] width 499 height 91
paste textarea "**********"
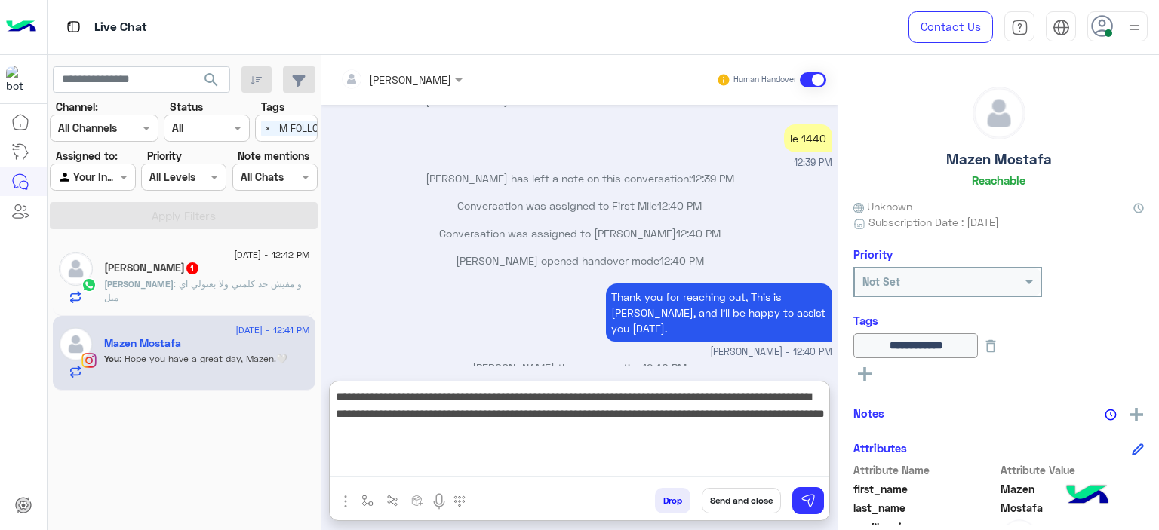
click at [507, 432] on textarea "**********" at bounding box center [579, 432] width 499 height 91
click at [509, 431] on textarea "**********" at bounding box center [579, 432] width 499 height 91
click at [539, 434] on textarea "**********" at bounding box center [579, 432] width 499 height 91
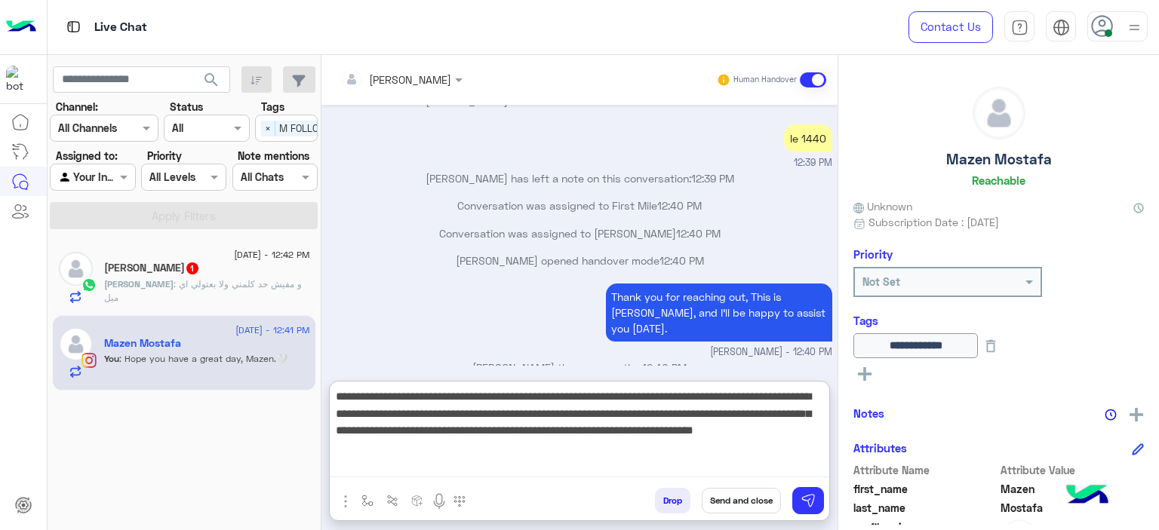
type textarea "**********"
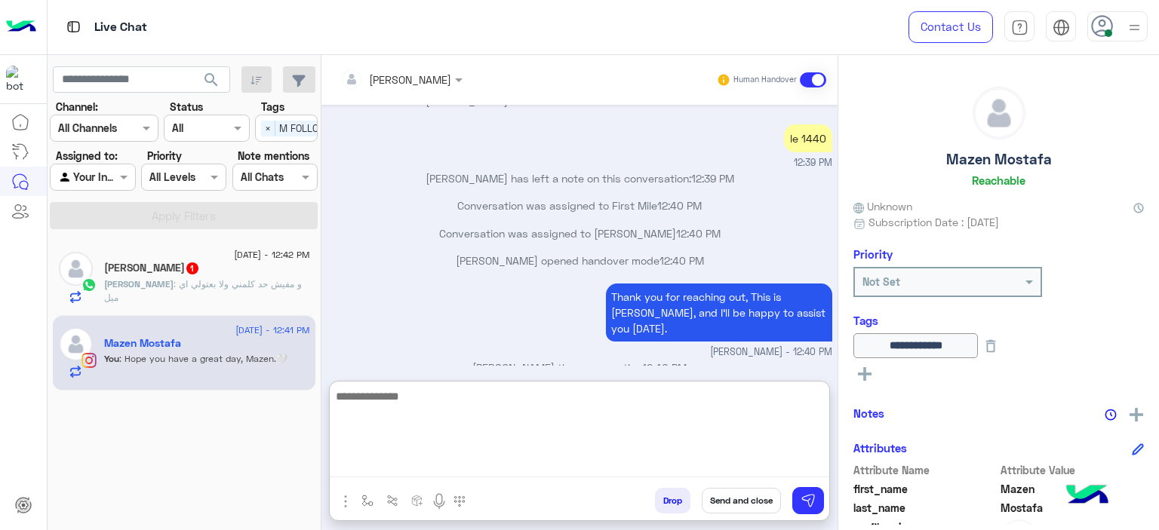
scroll to position [1062, 0]
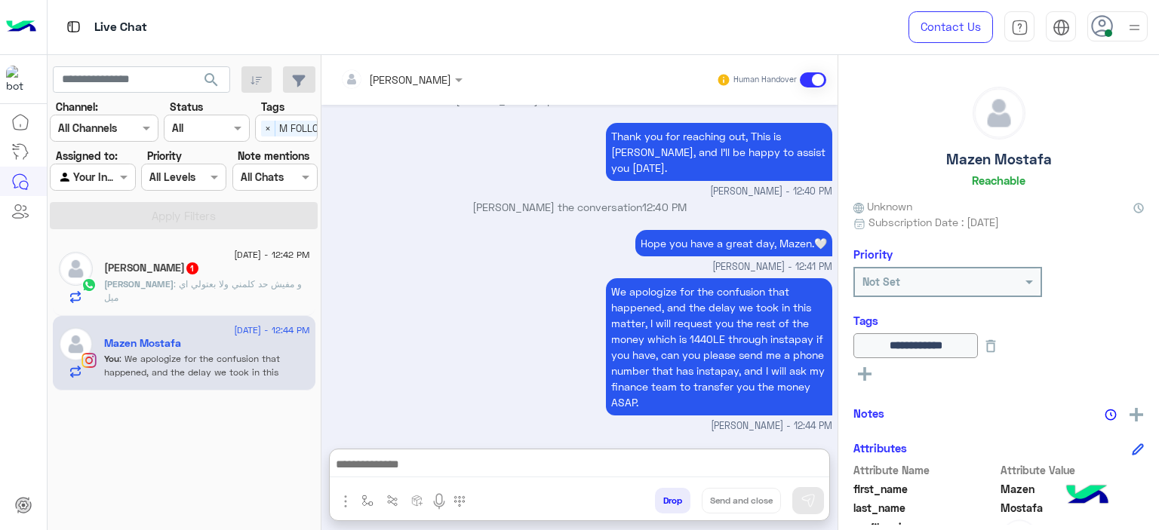
click at [257, 274] on div "Yasmine 1" at bounding box center [207, 270] width 206 height 16
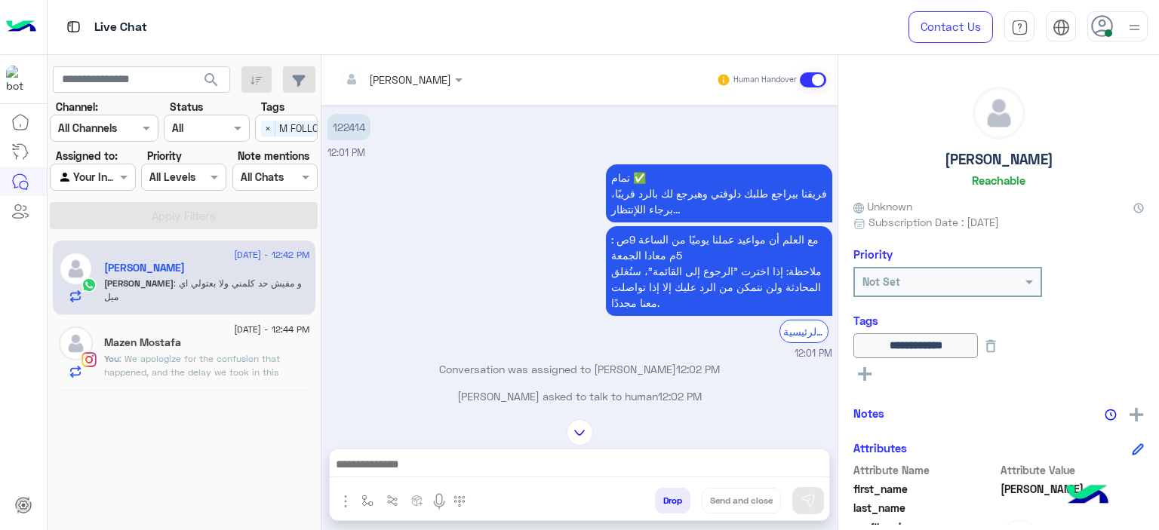
scroll to position [19, 0]
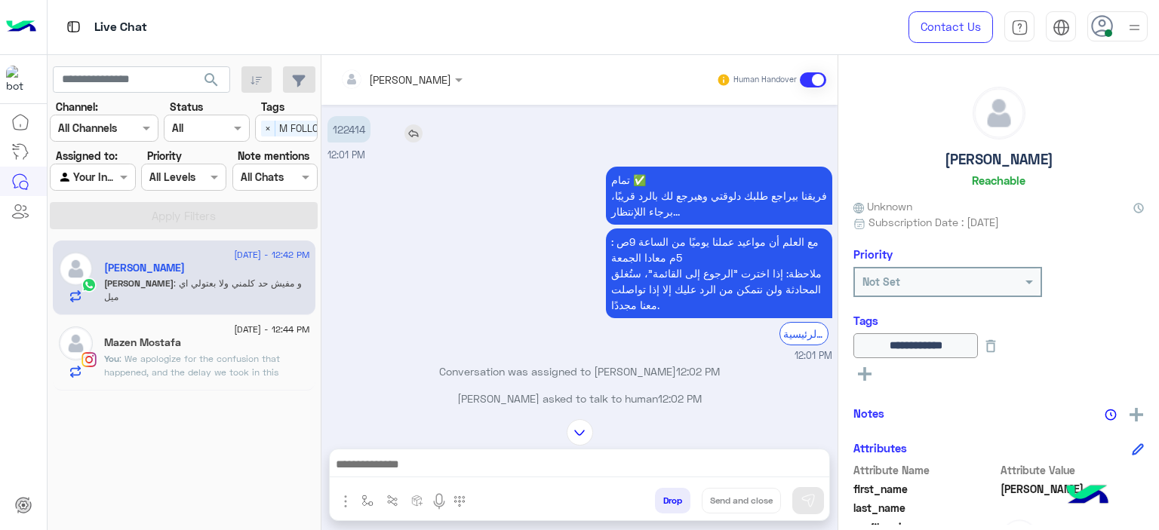
click at [347, 131] on p "122414" at bounding box center [348, 129] width 43 height 26
copy p "122414"
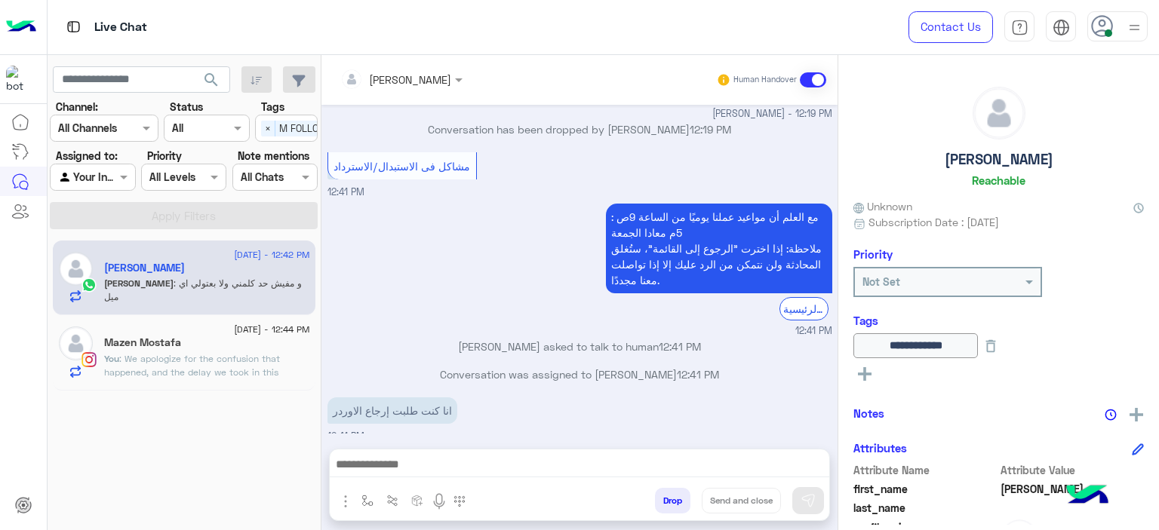
scroll to position [954, 0]
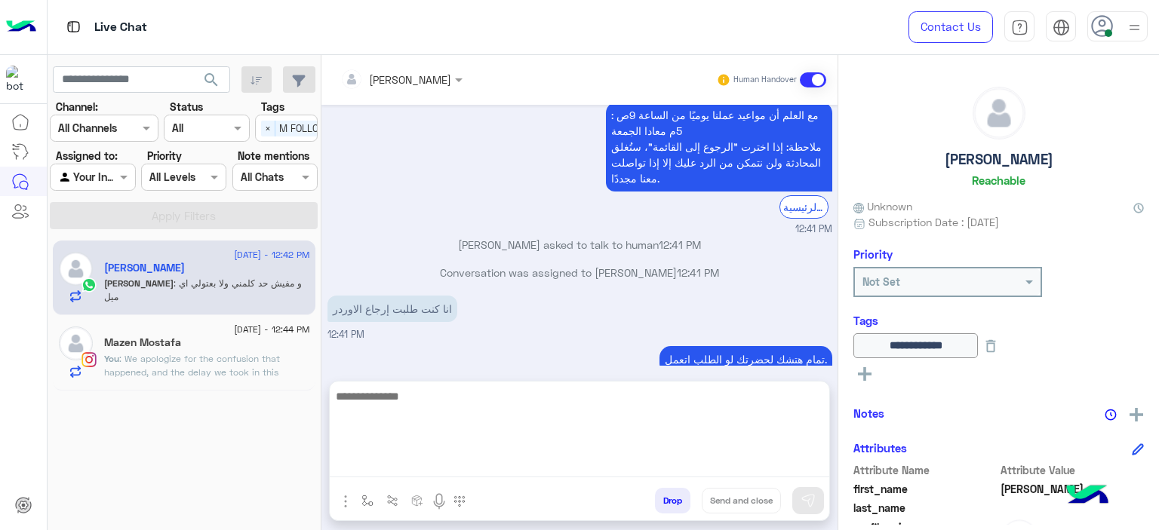
click at [440, 467] on textarea at bounding box center [579, 432] width 499 height 91
type textarea "*"
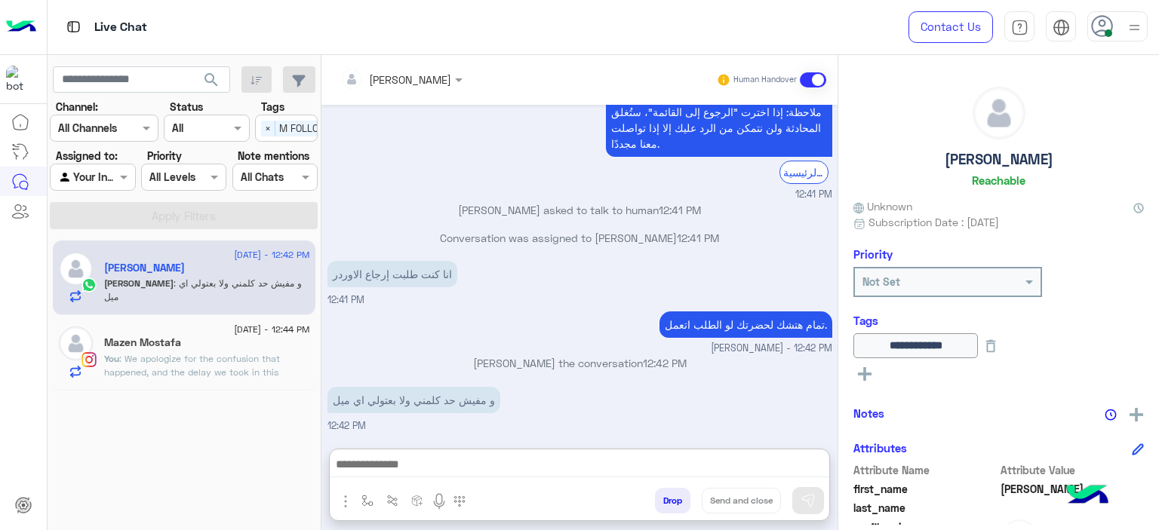
click at [270, 333] on div "2 September - 12:44 PM Mazen Mostafa You : We apologize for the confusion that …" at bounding box center [207, 353] width 206 height 52
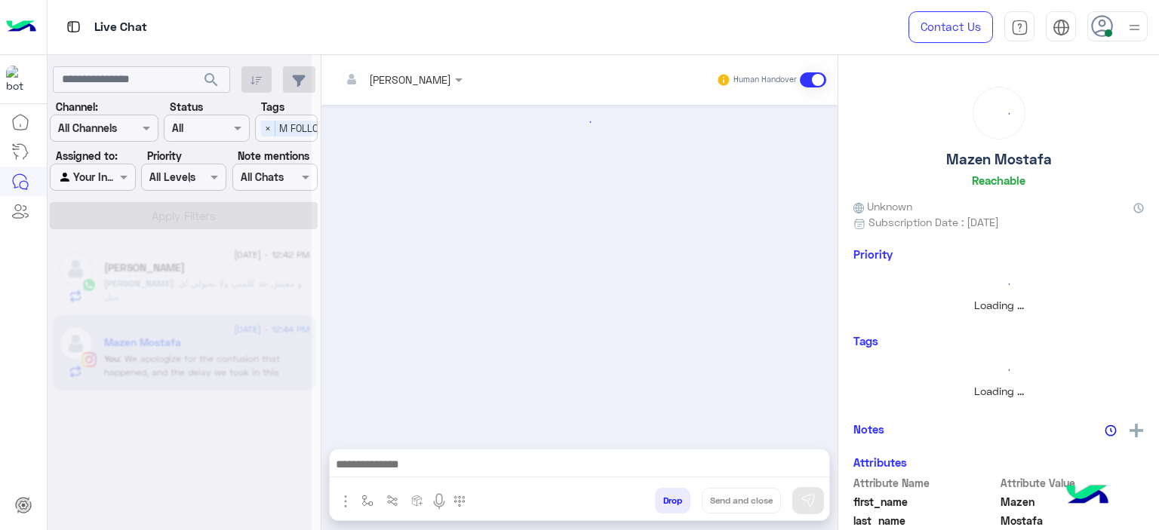
scroll to position [930, 0]
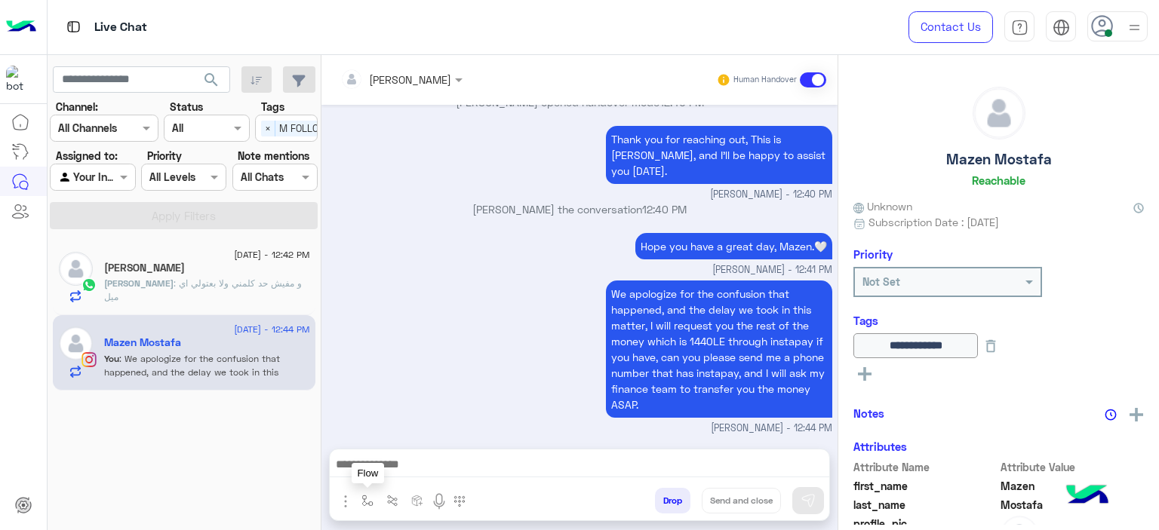
click at [362, 494] on button "button" at bounding box center [367, 500] width 25 height 25
click at [513, 453] on div at bounding box center [579, 469] width 499 height 38
drag, startPoint x: 361, startPoint y: 500, endPoint x: 385, endPoint y: 489, distance: 26.7
click at [362, 499] on img "button" at bounding box center [367, 501] width 12 height 12
click at [388, 473] on input "text" at bounding box center [395, 467] width 62 height 17
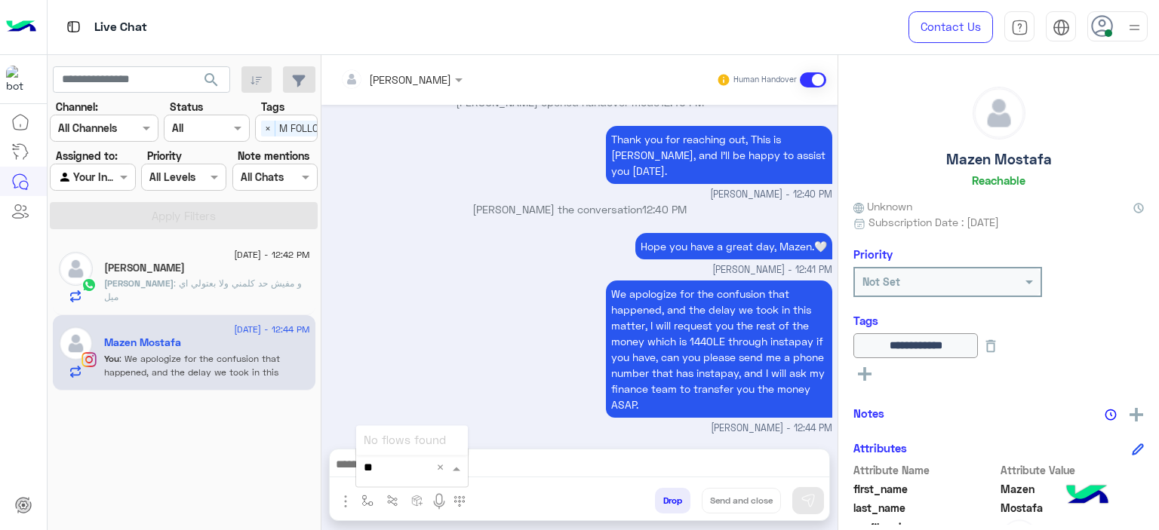
type input "*"
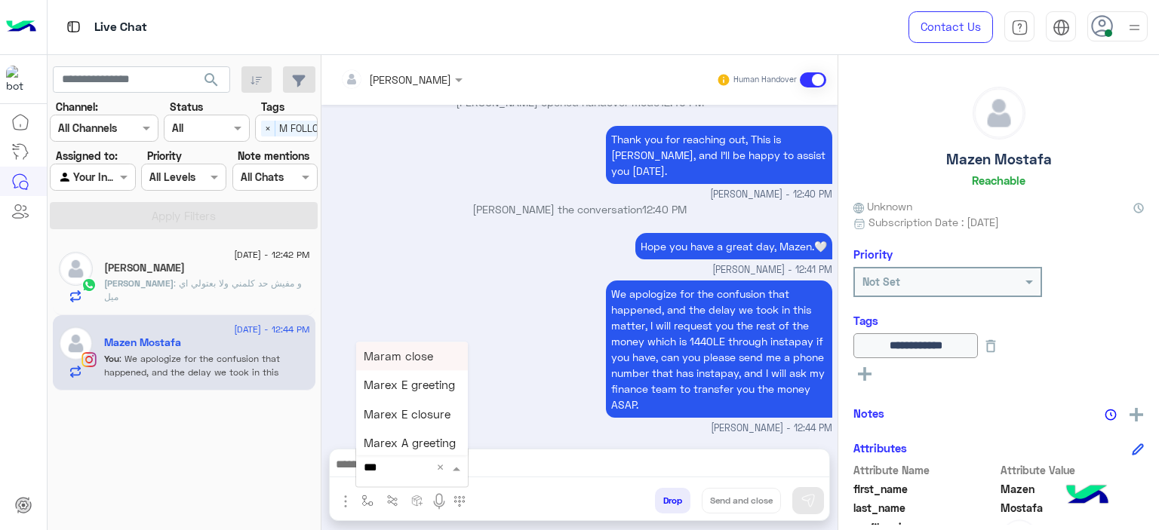
type input "****"
click at [405, 358] on span "Mariam E Greeting" at bounding box center [413, 356] width 98 height 14
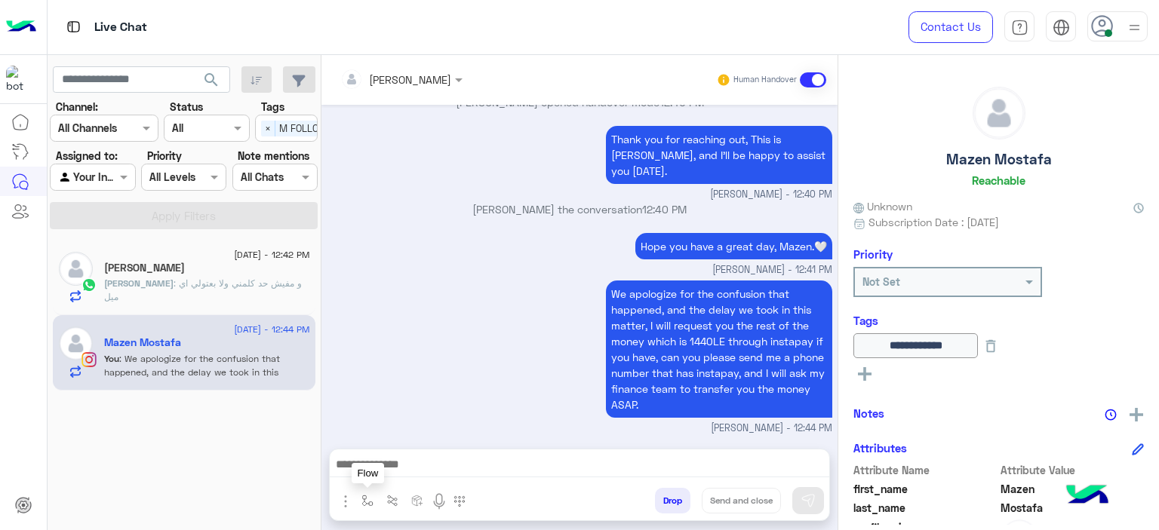
click at [368, 496] on img "button" at bounding box center [367, 501] width 12 height 12
click at [416, 473] on input "text" at bounding box center [405, 467] width 83 height 17
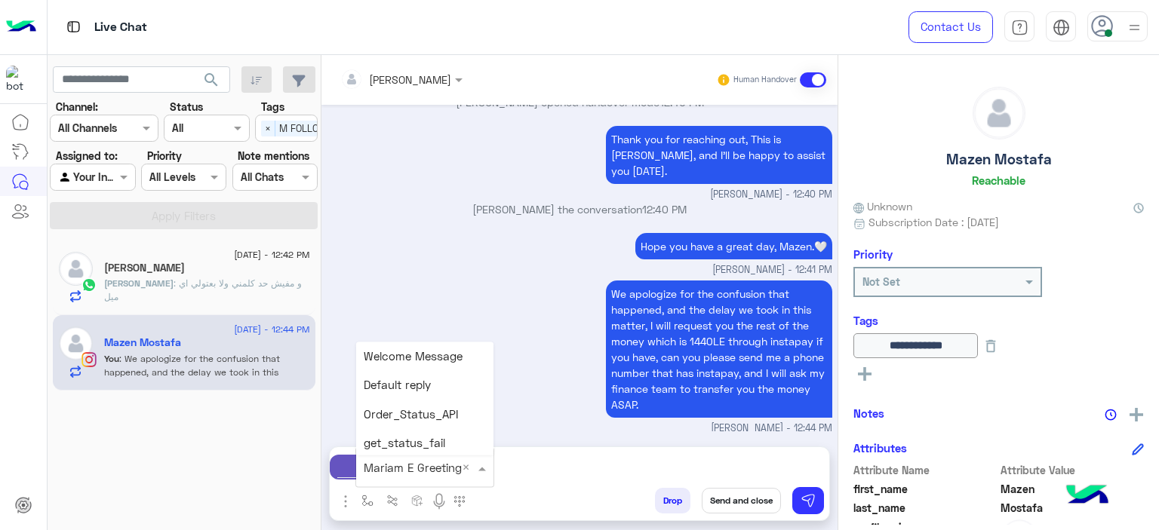
scroll to position [3428, 0]
click at [423, 389] on span "Mariam E closure" at bounding box center [410, 386] width 93 height 14
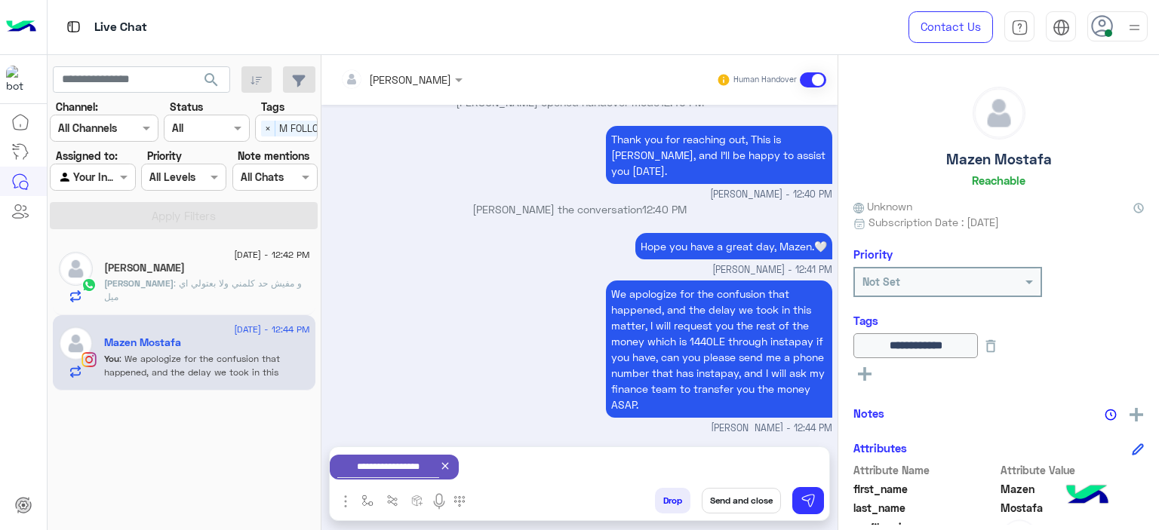
type textarea "**********"
click at [751, 506] on button "Send and close" at bounding box center [741, 501] width 79 height 26
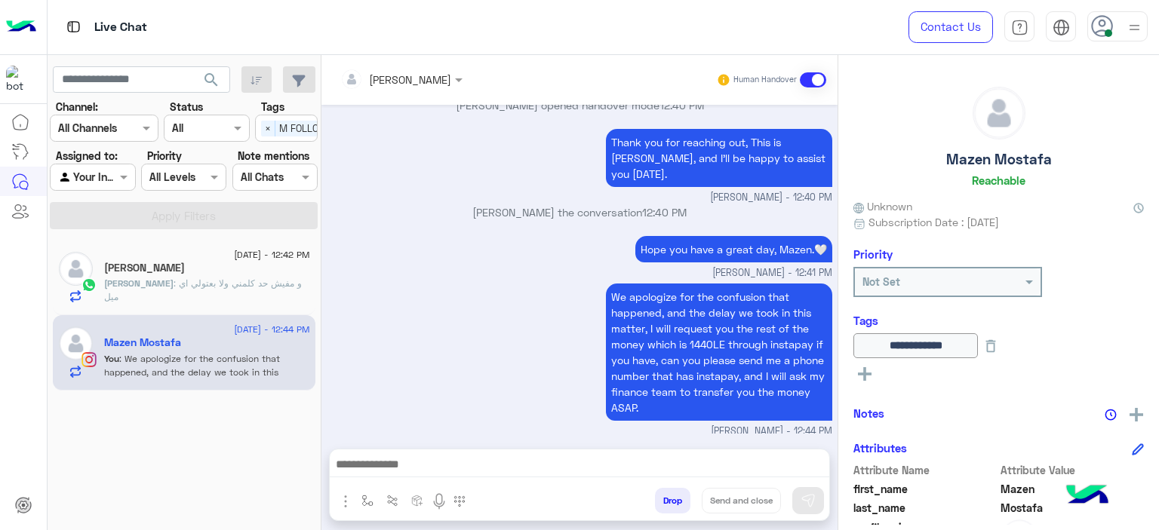
scroll to position [930, 0]
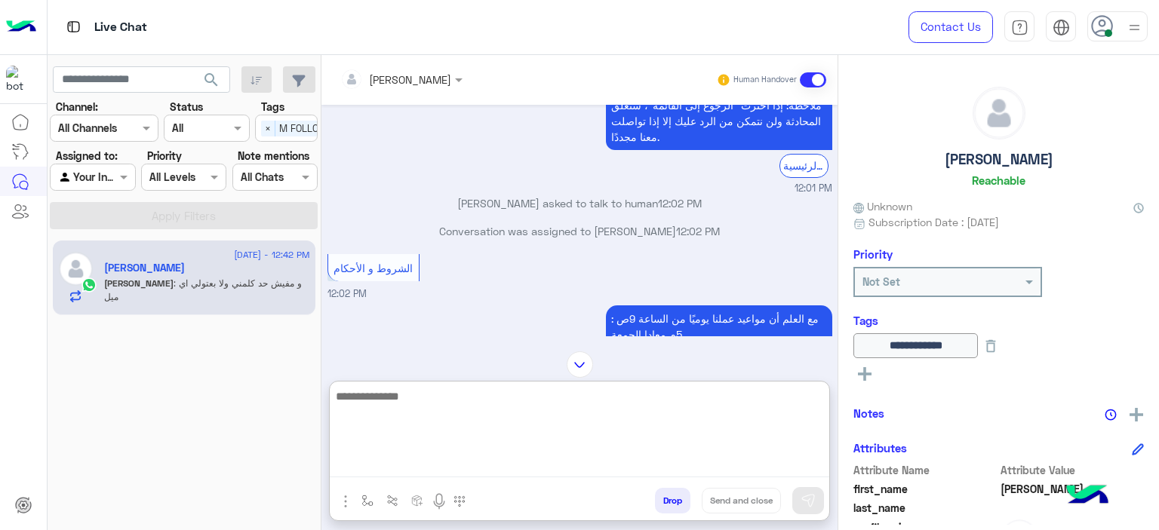
scroll to position [750, 0]
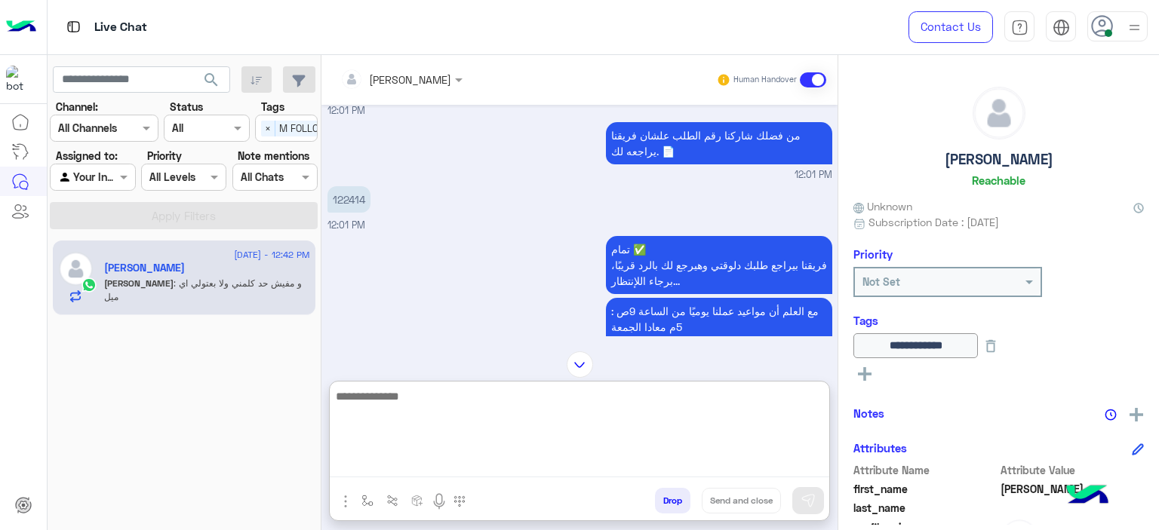
click at [407, 459] on textarea at bounding box center [579, 432] width 499 height 91
paste textarea "**********"
type textarea "**********"
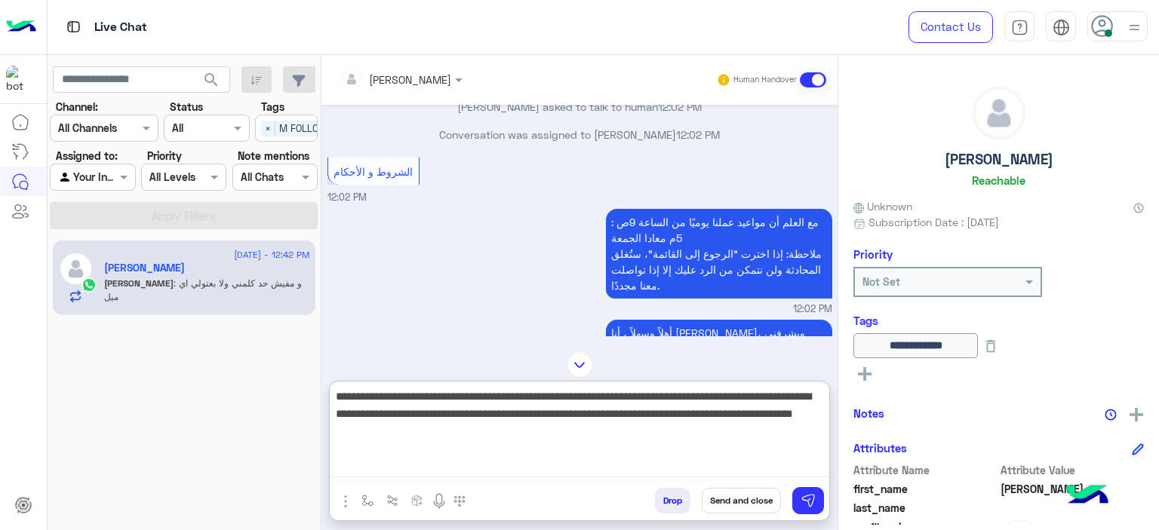
scroll to position [1127, 0]
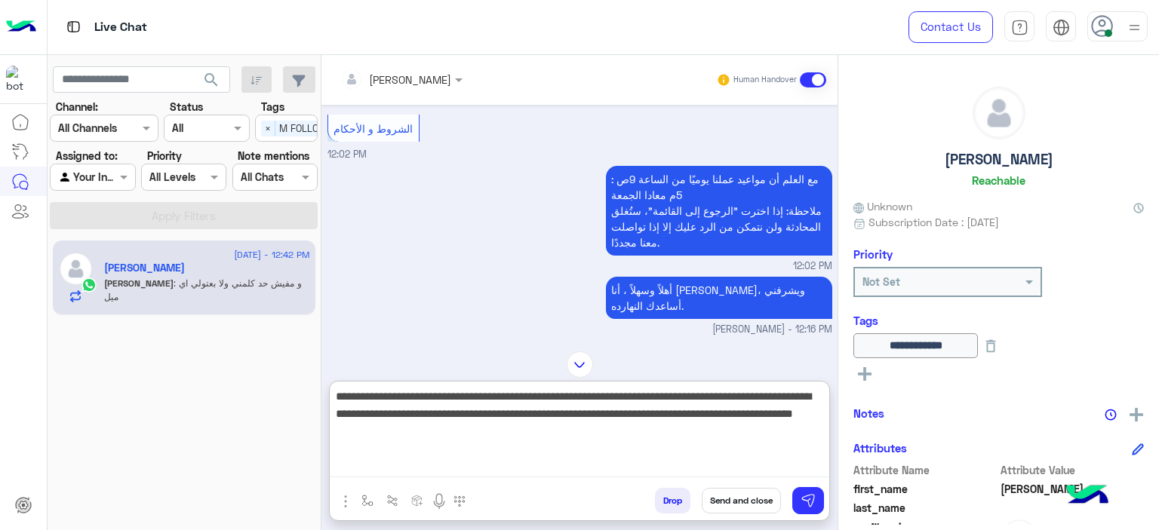
drag, startPoint x: 776, startPoint y: 398, endPoint x: 797, endPoint y: 400, distance: 21.2
click at [797, 400] on textarea "**********" at bounding box center [579, 432] width 499 height 91
drag, startPoint x: 701, startPoint y: 433, endPoint x: 822, endPoint y: 374, distance: 135.0
click at [822, 374] on div "Mariam Ahmed Human Handover Sep 2, 2025 صباح الخير 12:00 PM Hi Yasmine, Thanks …" at bounding box center [579, 295] width 516 height 481
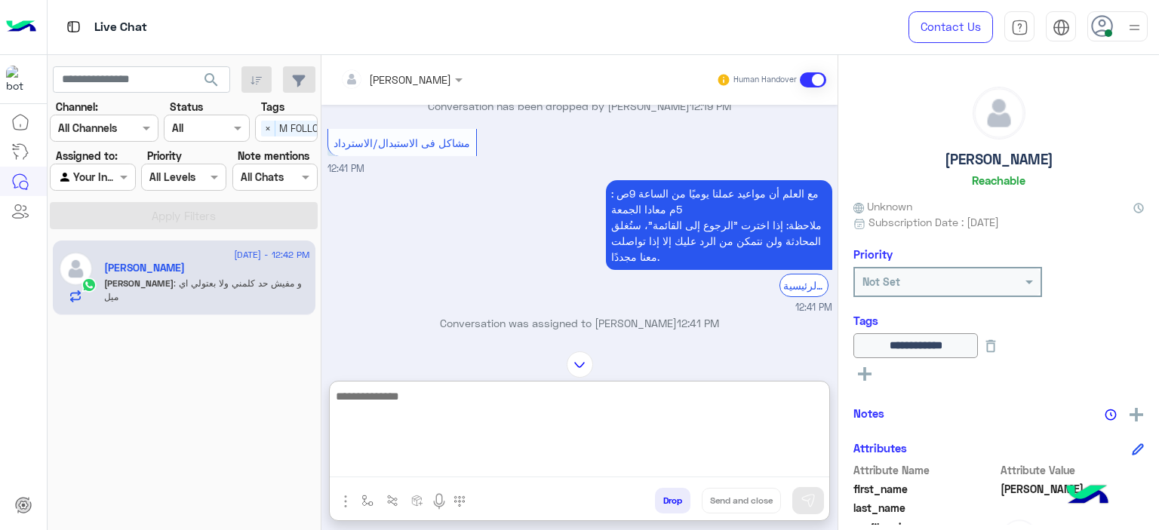
scroll to position [1692, 0]
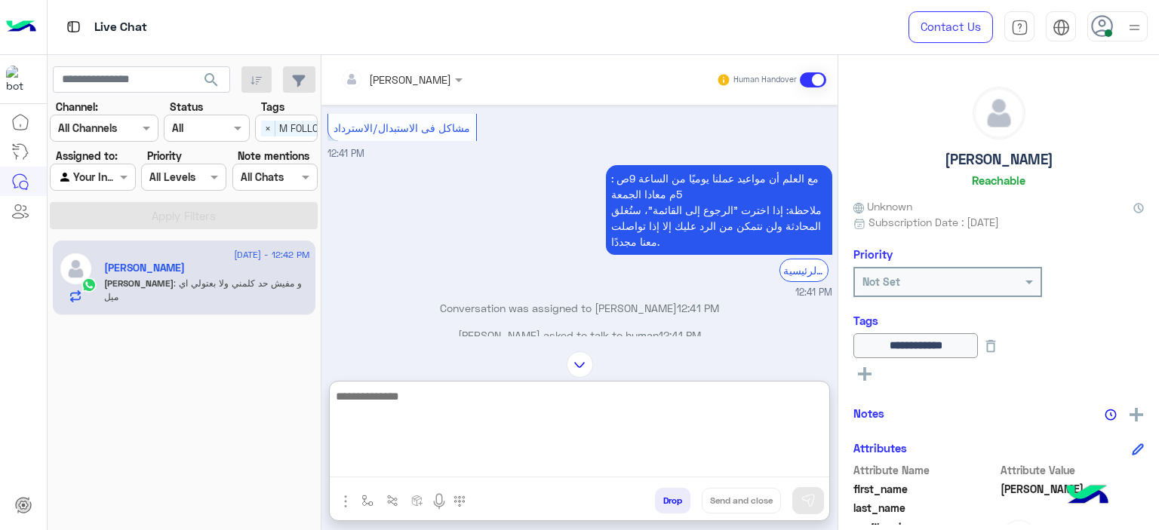
click at [423, 403] on textarea at bounding box center [579, 432] width 499 height 91
paste textarea "**********"
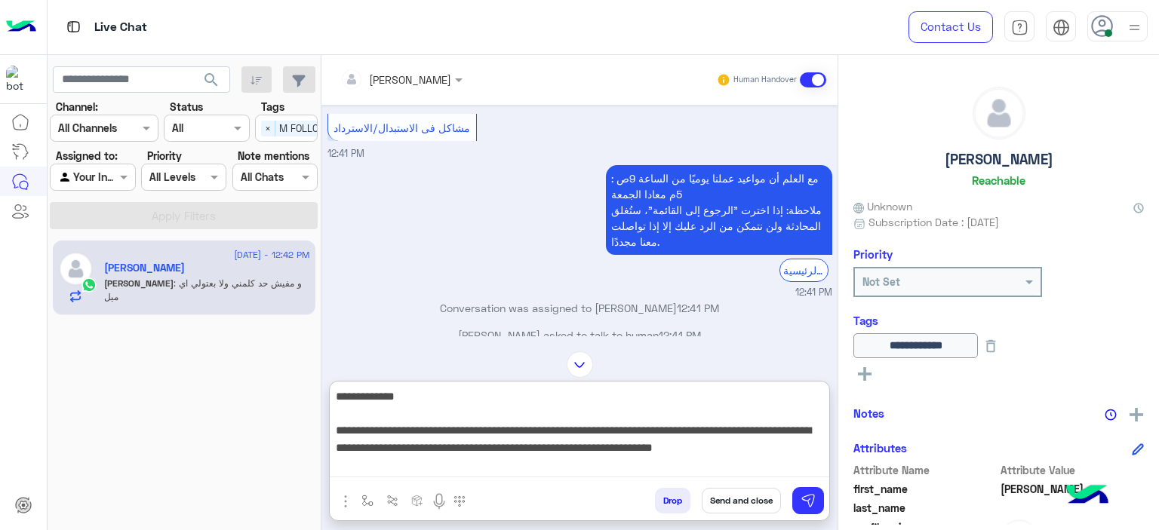
drag, startPoint x: 433, startPoint y: 392, endPoint x: 328, endPoint y: 392, distance: 104.9
click at [329, 392] on div "**********" at bounding box center [579, 451] width 501 height 140
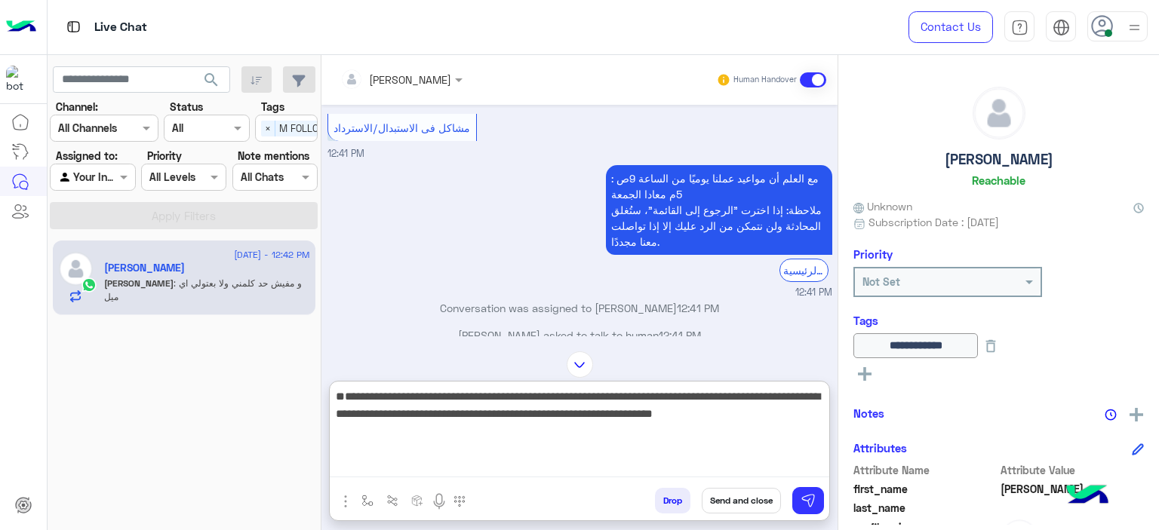
click at [344, 408] on textarea "**********" at bounding box center [579, 432] width 499 height 91
drag, startPoint x: 800, startPoint y: 416, endPoint x: 836, endPoint y: 410, distance: 36.6
click at [836, 410] on div "Mariam Ahmed Human Handover Sep 2, 2025 صباح الخير 12:00 PM Hi Yasmine, Thanks …" at bounding box center [579, 295] width 516 height 481
click at [766, 413] on textarea "**********" at bounding box center [579, 432] width 499 height 91
click at [745, 413] on textarea "**********" at bounding box center [579, 432] width 499 height 91
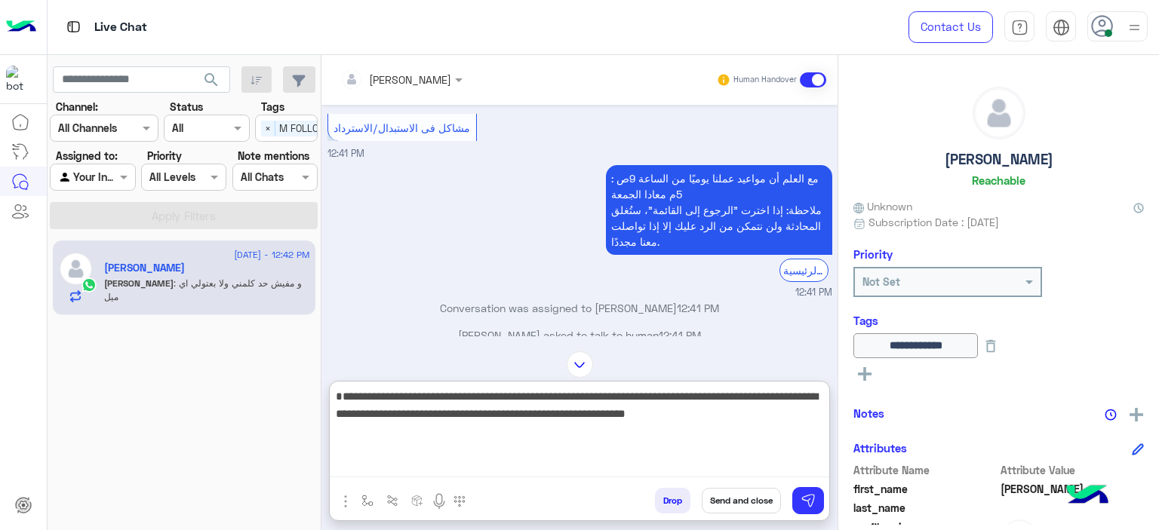
drag, startPoint x: 748, startPoint y: 413, endPoint x: 769, endPoint y: 415, distance: 20.4
click at [769, 415] on textarea "**********" at bounding box center [579, 432] width 499 height 91
click at [742, 416] on textarea "**********" at bounding box center [579, 432] width 499 height 91
drag, startPoint x: 745, startPoint y: 416, endPoint x: 779, endPoint y: 415, distance: 34.7
click at [779, 415] on textarea "**********" at bounding box center [579, 432] width 499 height 91
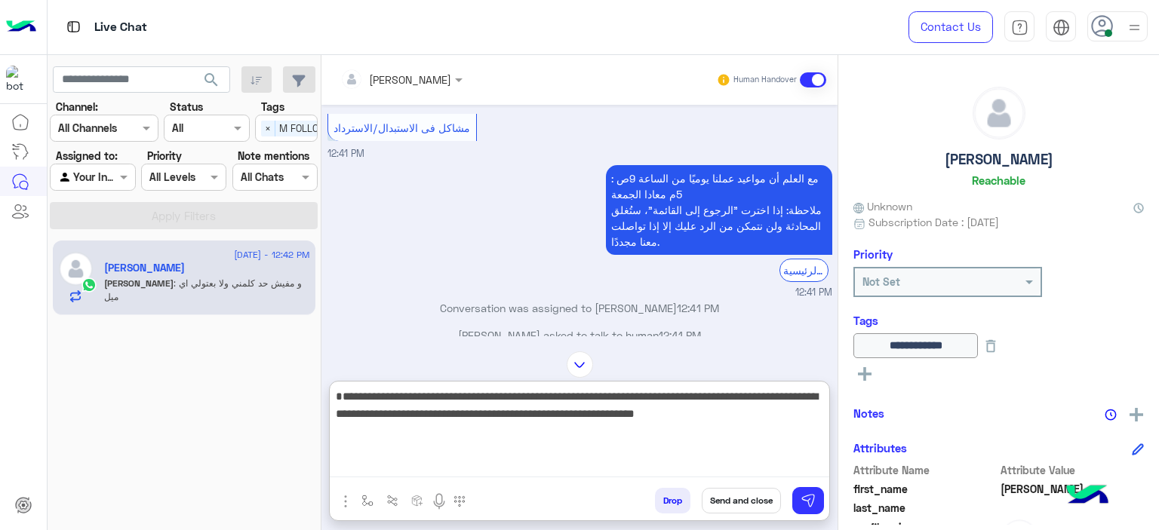
drag, startPoint x: 341, startPoint y: 416, endPoint x: 352, endPoint y: 413, distance: 11.7
click at [353, 413] on textarea "**********" at bounding box center [579, 432] width 499 height 91
click at [347, 413] on textarea "**********" at bounding box center [579, 432] width 499 height 91
click at [350, 413] on textarea "**********" at bounding box center [579, 432] width 499 height 91
drag, startPoint x: 758, startPoint y: 431, endPoint x: 780, endPoint y: 433, distance: 22.0
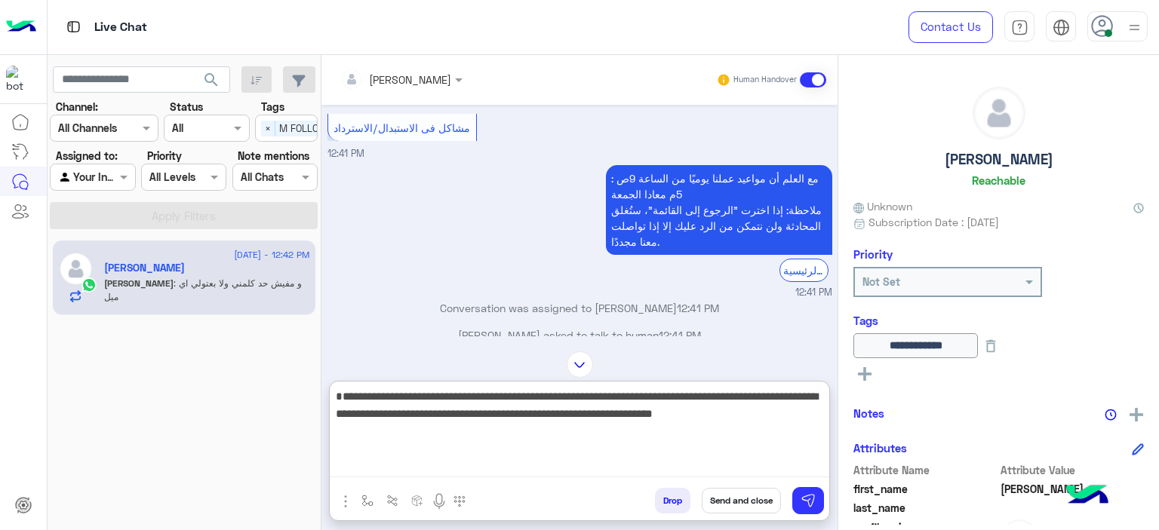
click at [780, 433] on textarea "**********" at bounding box center [579, 432] width 499 height 91
drag, startPoint x: 673, startPoint y: 431, endPoint x: 696, endPoint y: 432, distance: 23.4
click at [696, 432] on textarea "**********" at bounding box center [579, 432] width 499 height 91
type textarea "**********"
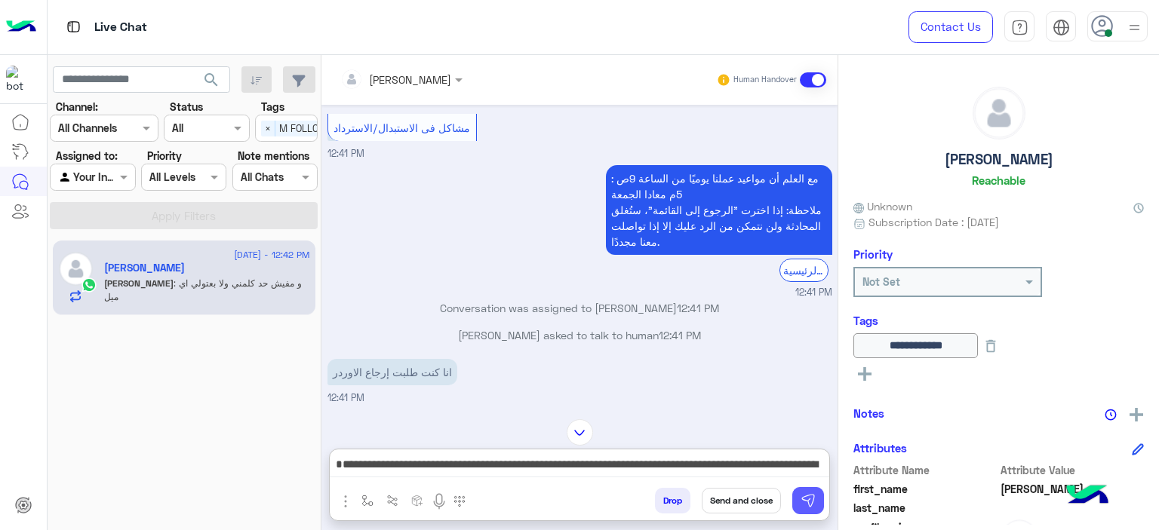
click at [804, 497] on img at bounding box center [808, 500] width 15 height 15
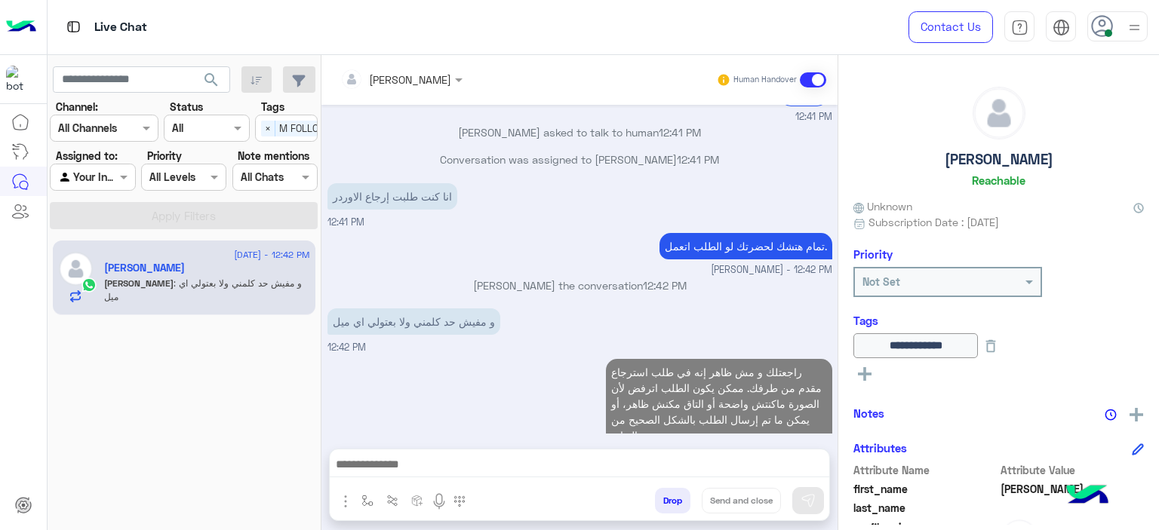
scroll to position [1833, 0]
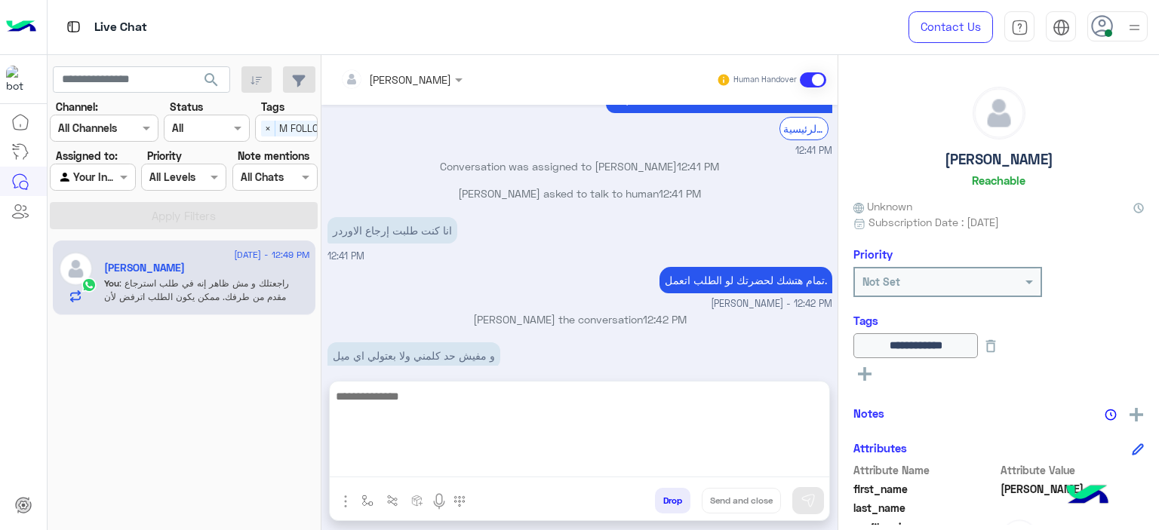
click at [401, 468] on textarea at bounding box center [579, 432] width 499 height 91
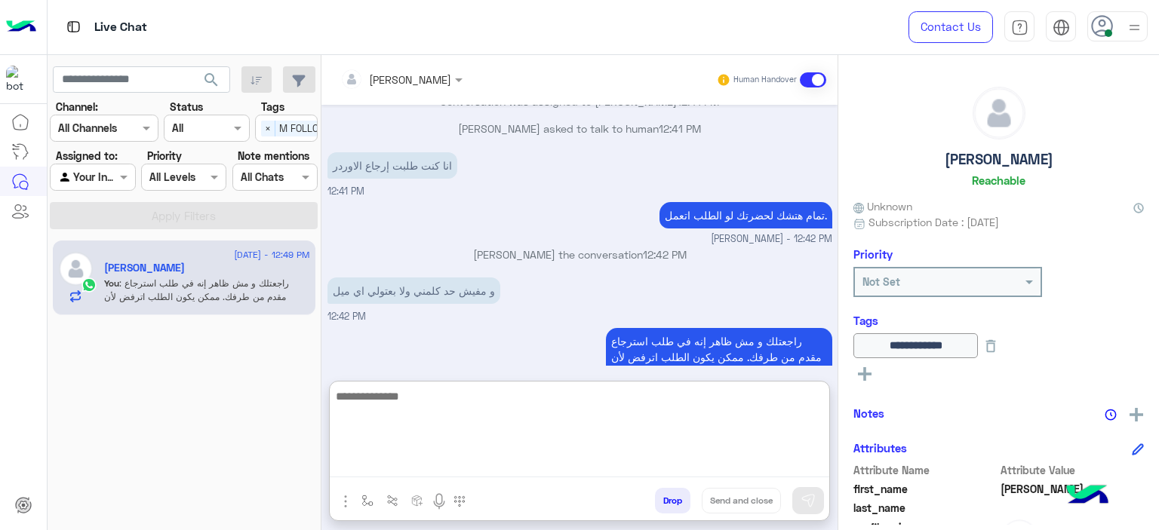
scroll to position [1901, 0]
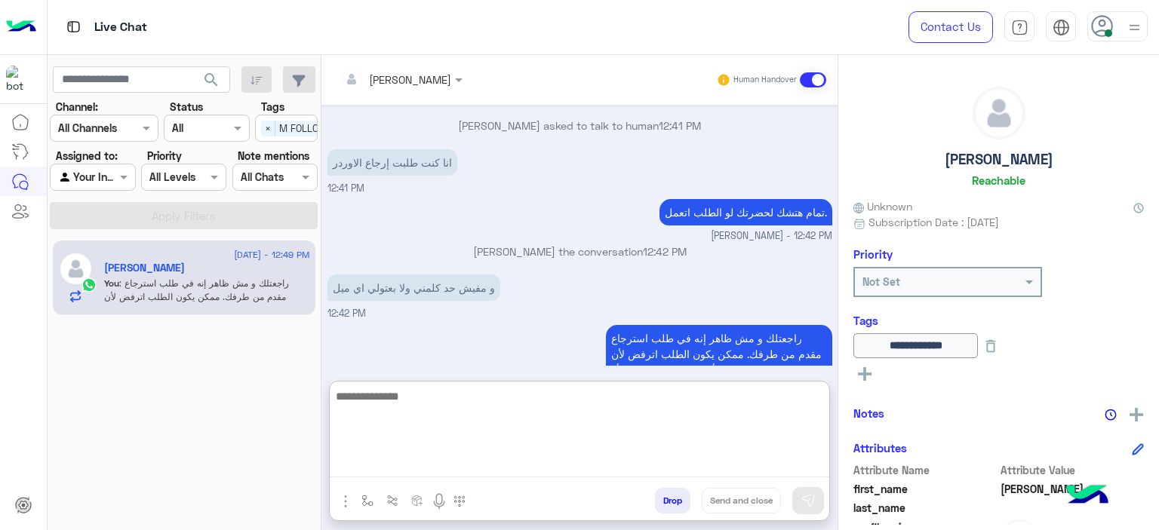
paste textarea "**********"
click at [805, 398] on textarea "**********" at bounding box center [579, 432] width 499 height 91
click at [651, 397] on textarea "**********" at bounding box center [579, 432] width 499 height 91
type textarea "**********"
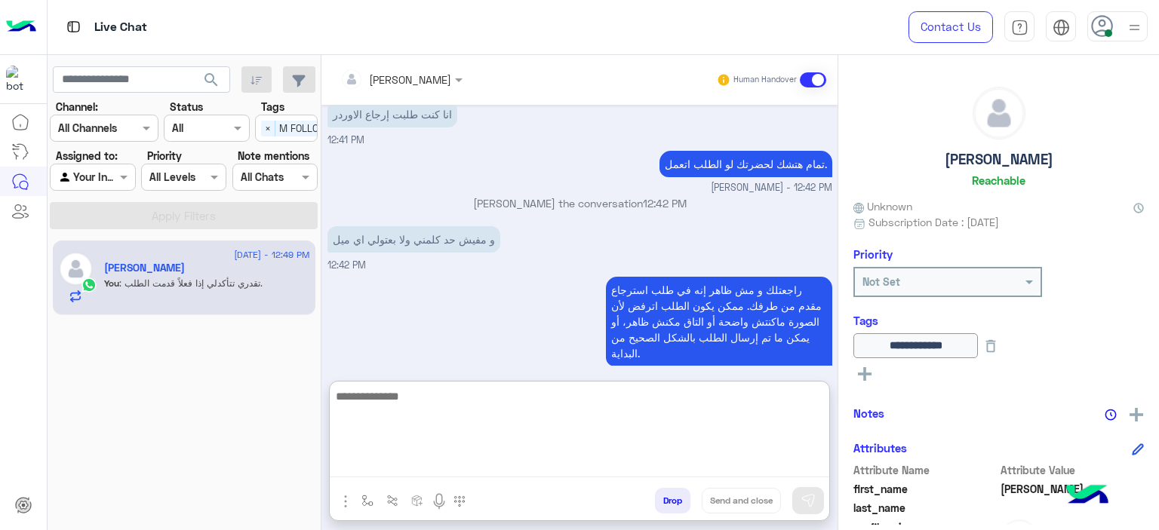
paste textarea "**********"
click at [782, 395] on textarea "**********" at bounding box center [579, 432] width 499 height 91
type textarea "**********"
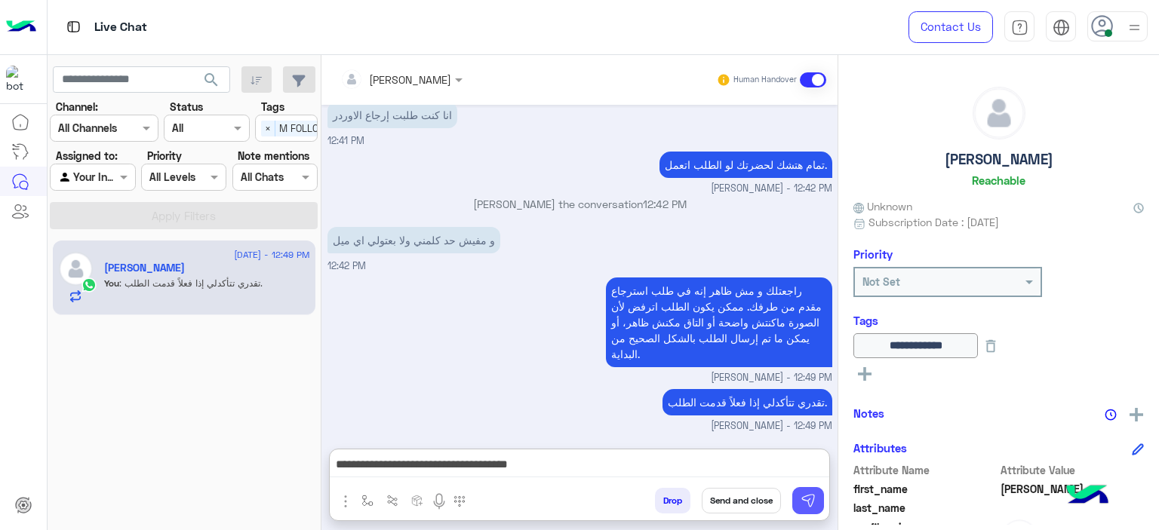
click at [807, 497] on img at bounding box center [808, 500] width 15 height 15
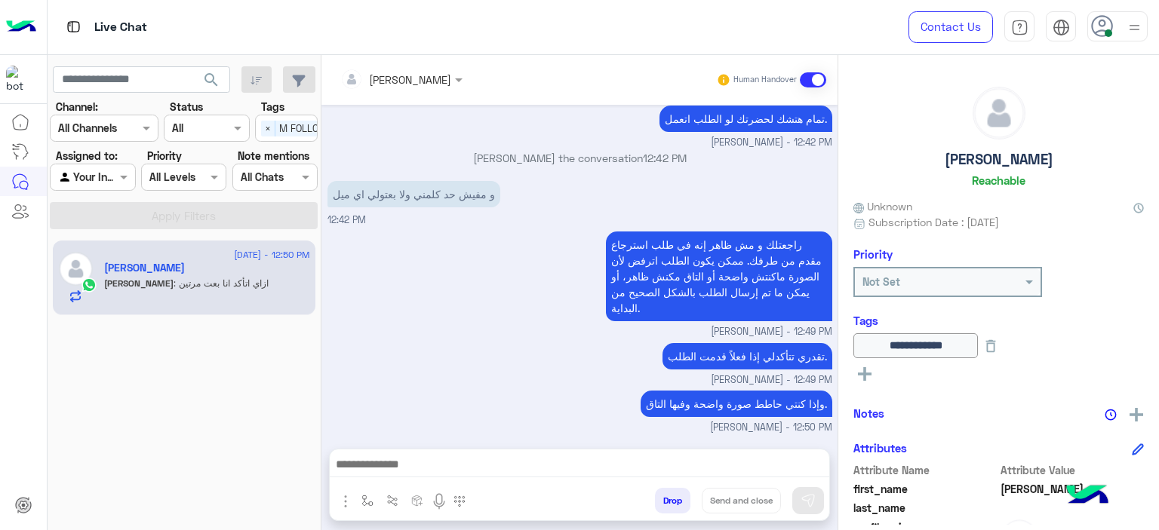
scroll to position [1995, 0]
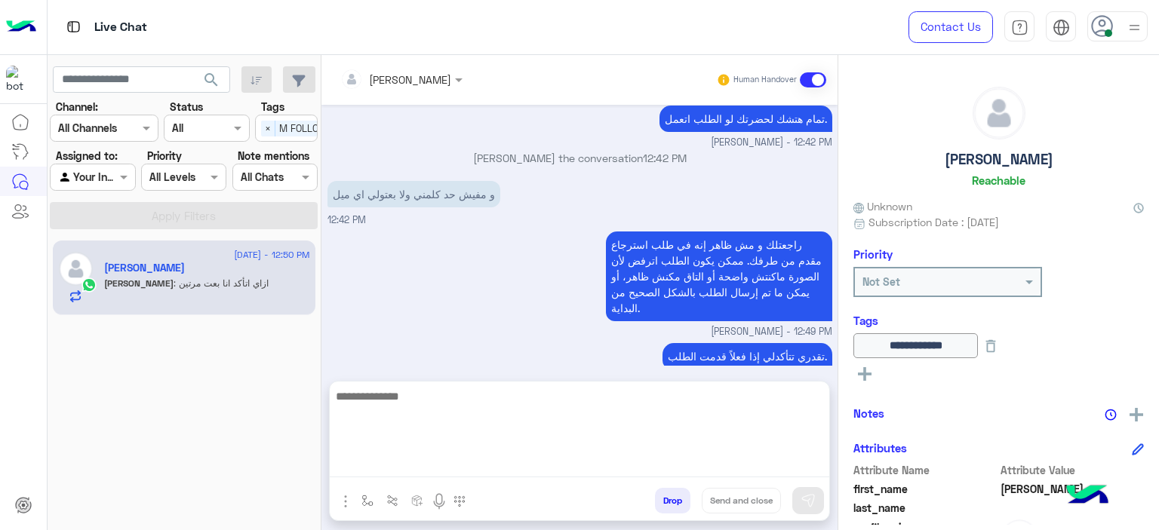
click at [414, 465] on textarea at bounding box center [579, 432] width 499 height 91
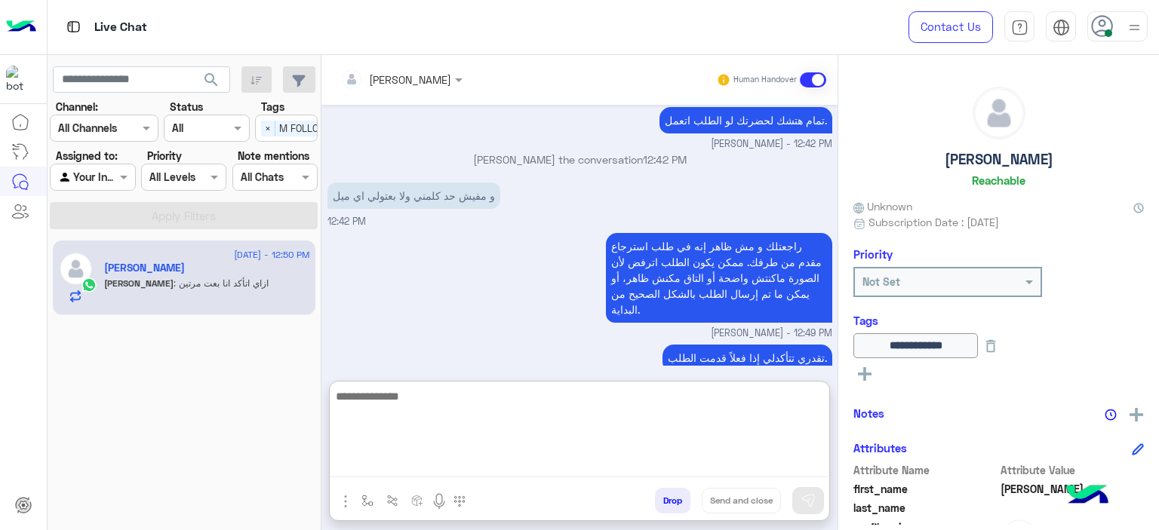
scroll to position [2063, 0]
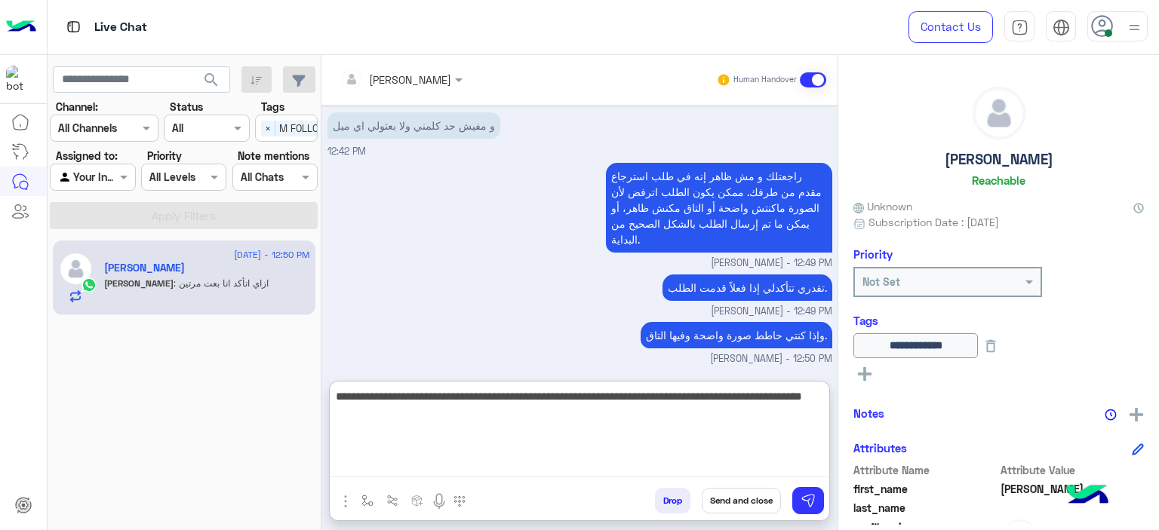
type textarea "**********"
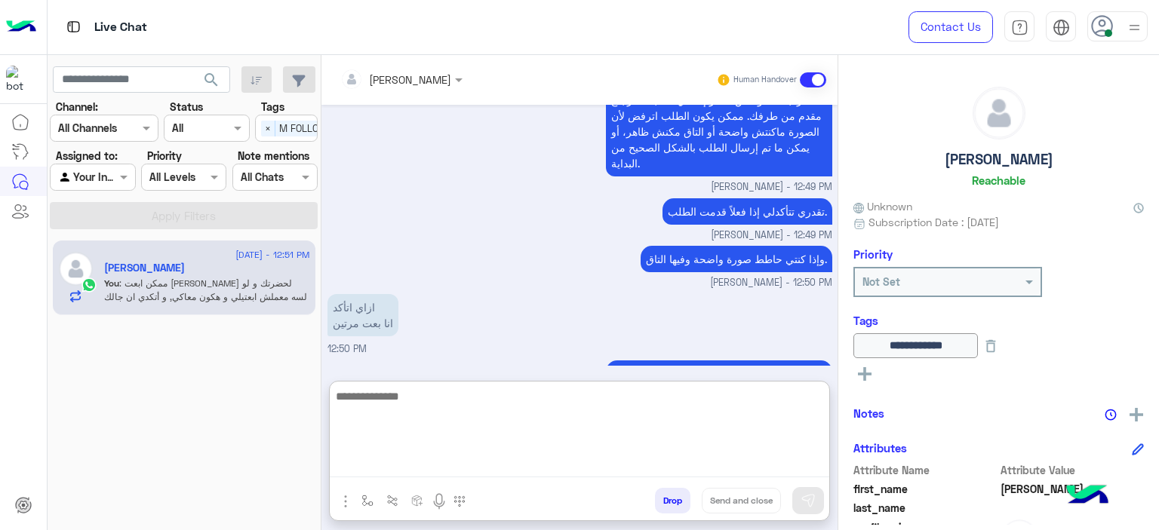
scroll to position [2143, 0]
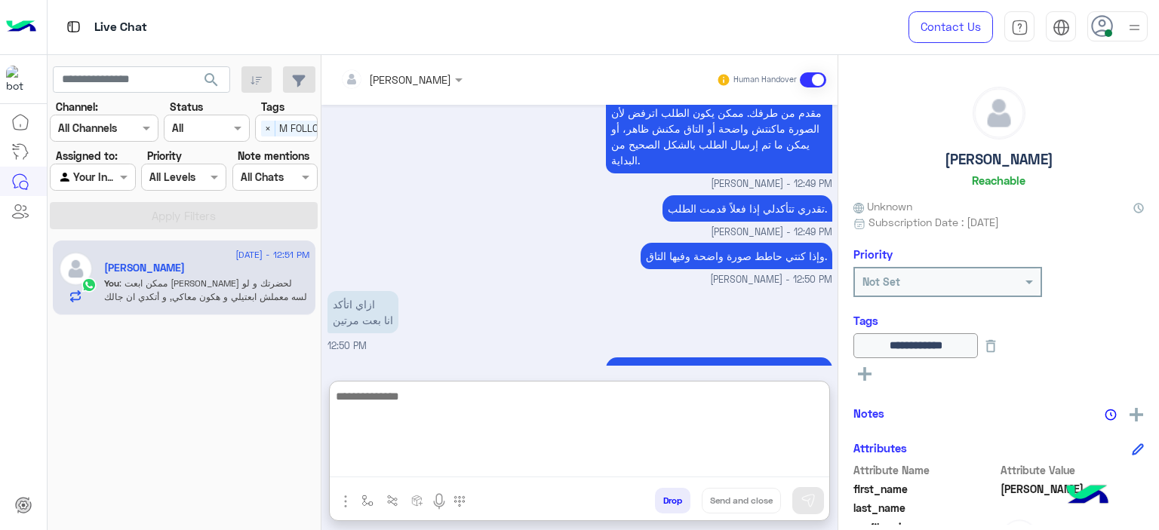
paste textarea "**********"
type textarea "**********"
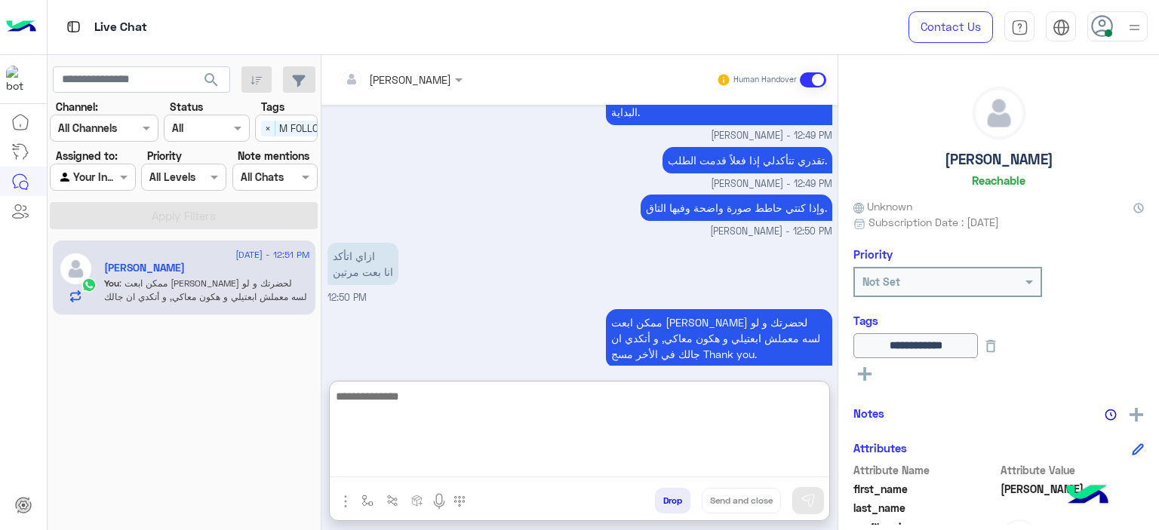
scroll to position [2242, 0]
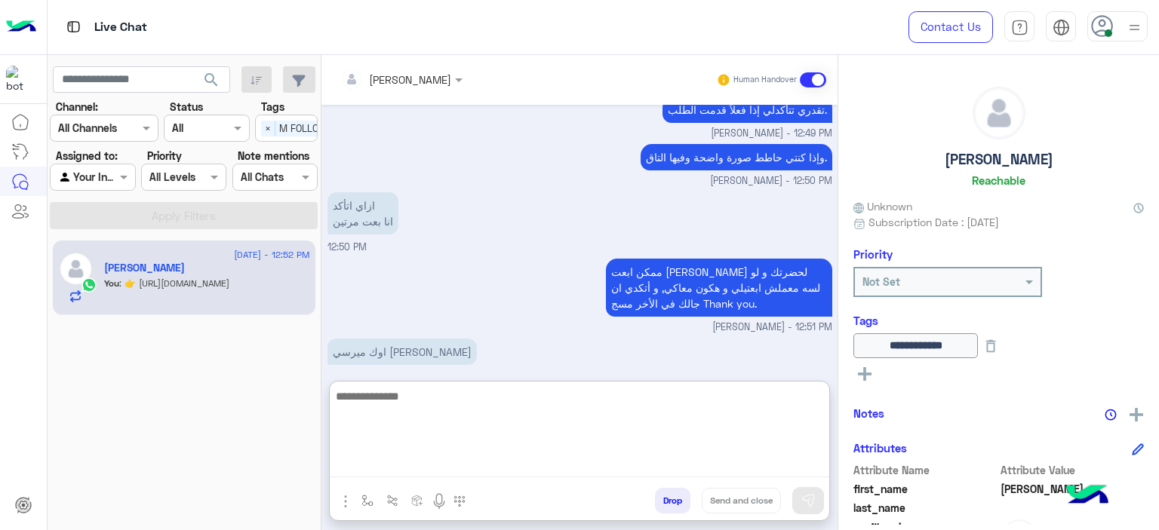
paste textarea "**********"
type textarea "**********"
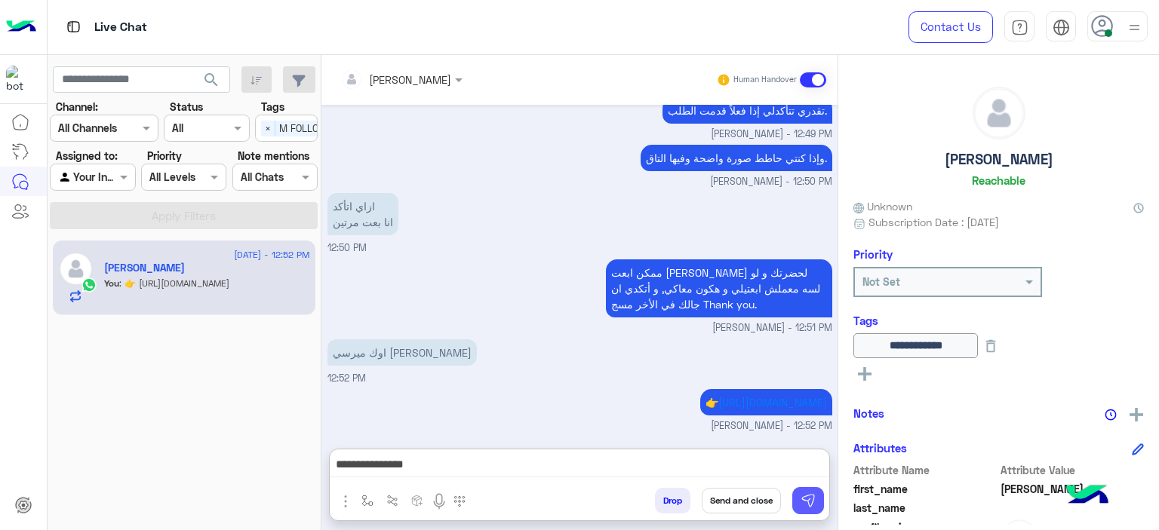
click at [808, 500] on img at bounding box center [808, 500] width 15 height 15
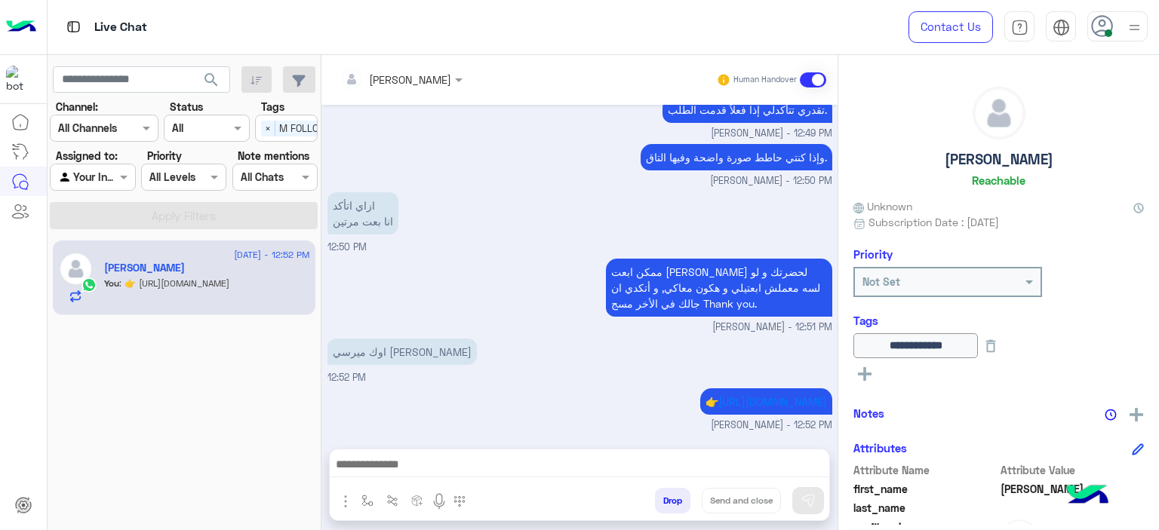
scroll to position [2221, 0]
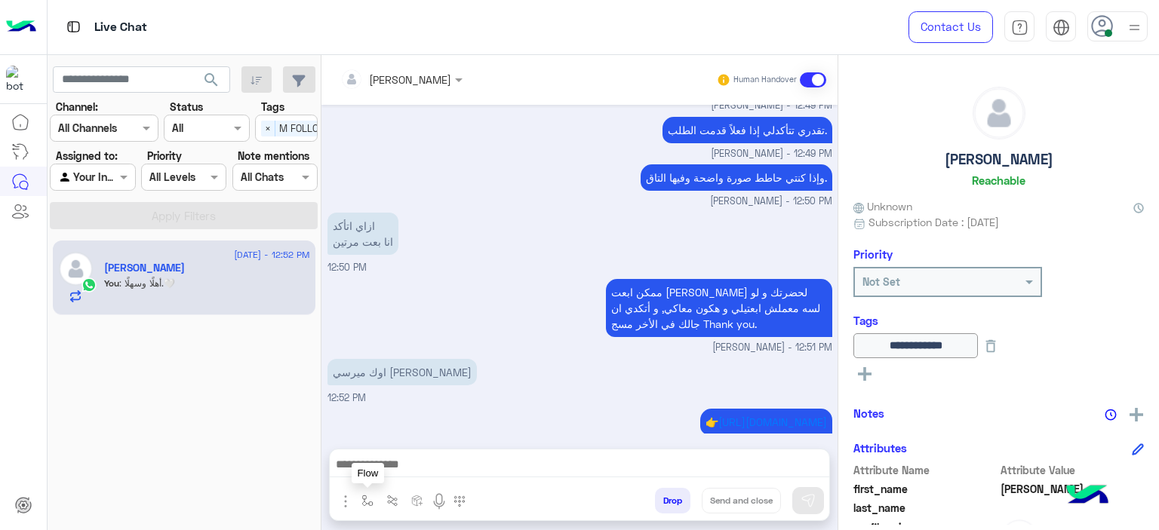
click at [367, 497] on img "button" at bounding box center [367, 501] width 12 height 12
click at [386, 478] on div "enter flow name" at bounding box center [413, 467] width 114 height 27
type input "*"
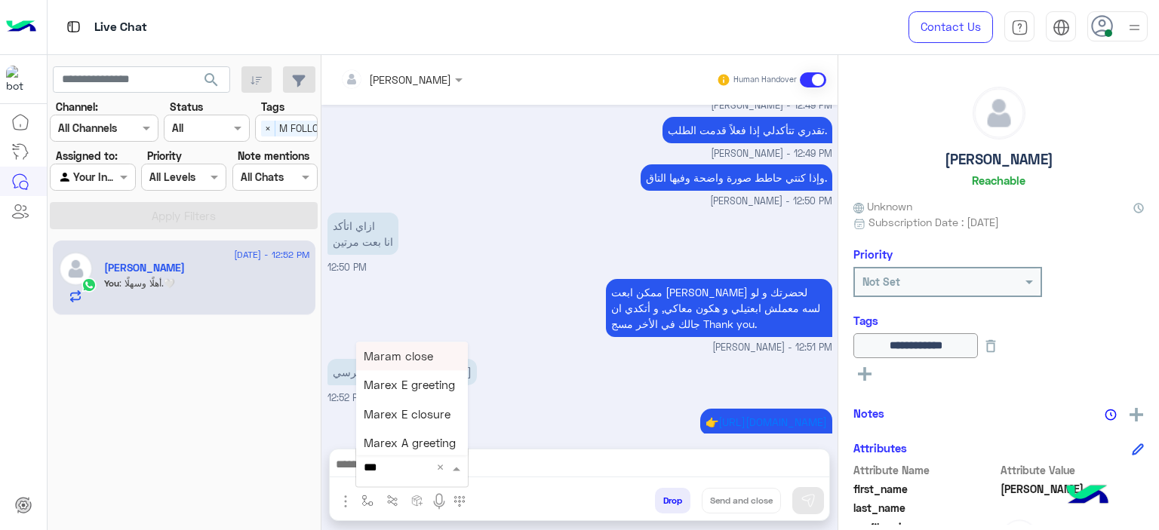
type input "****"
click at [446, 442] on span "Mariam A closure" at bounding box center [411, 444] width 94 height 14
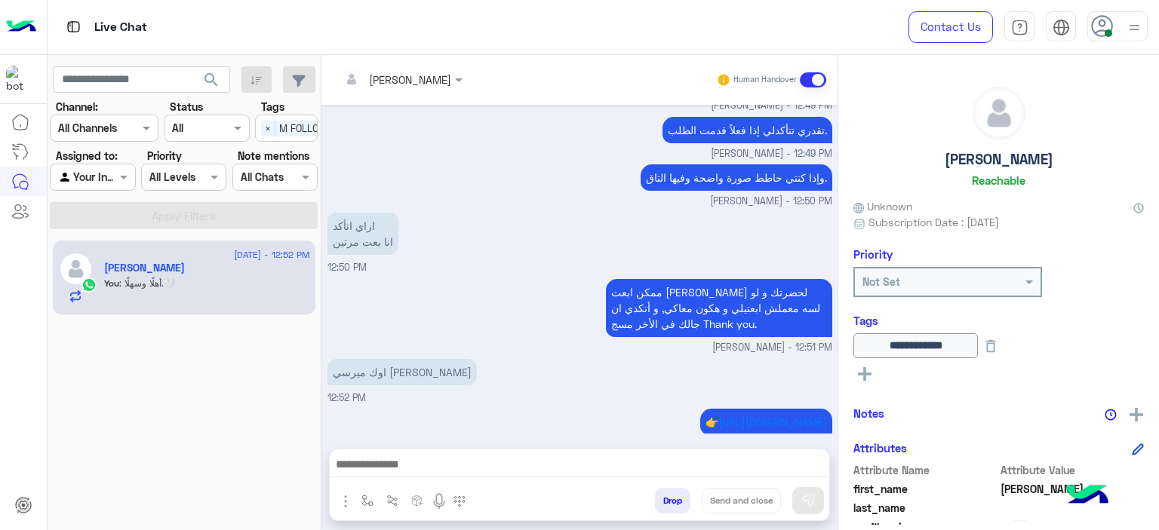
type textarea "**********"
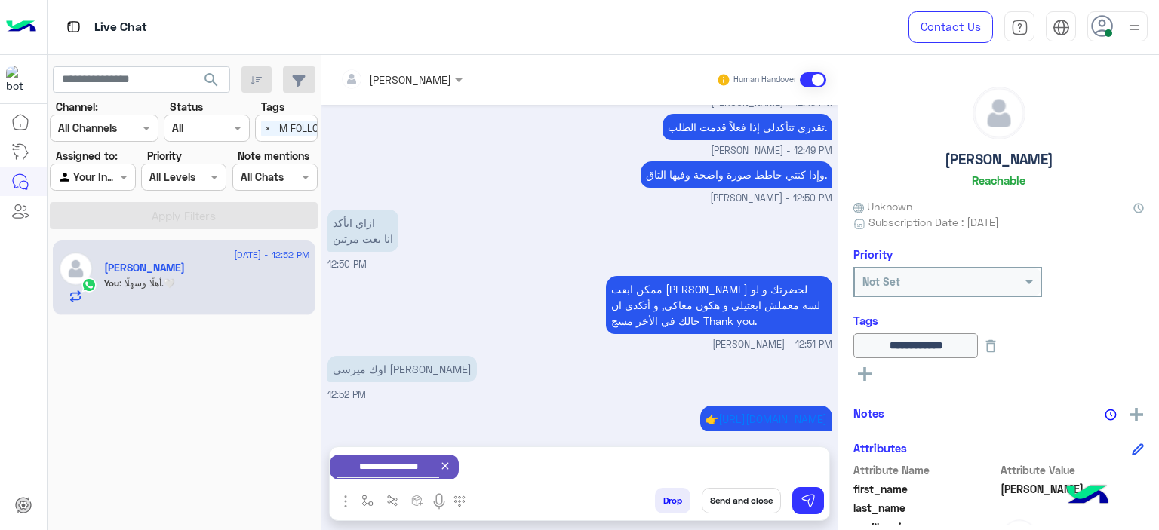
click at [754, 502] on button "Send and close" at bounding box center [741, 501] width 79 height 26
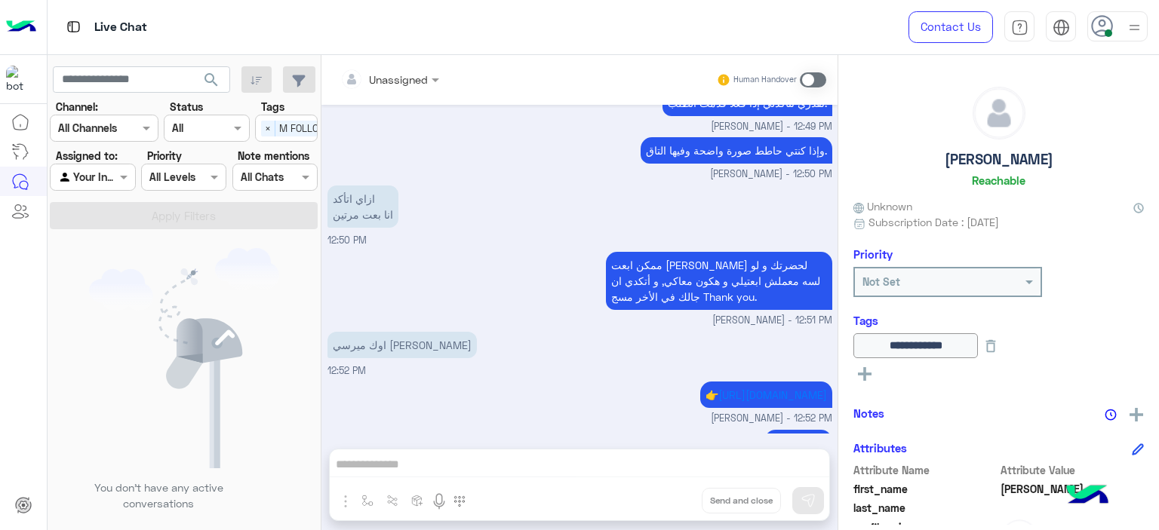
scroll to position [2419, 0]
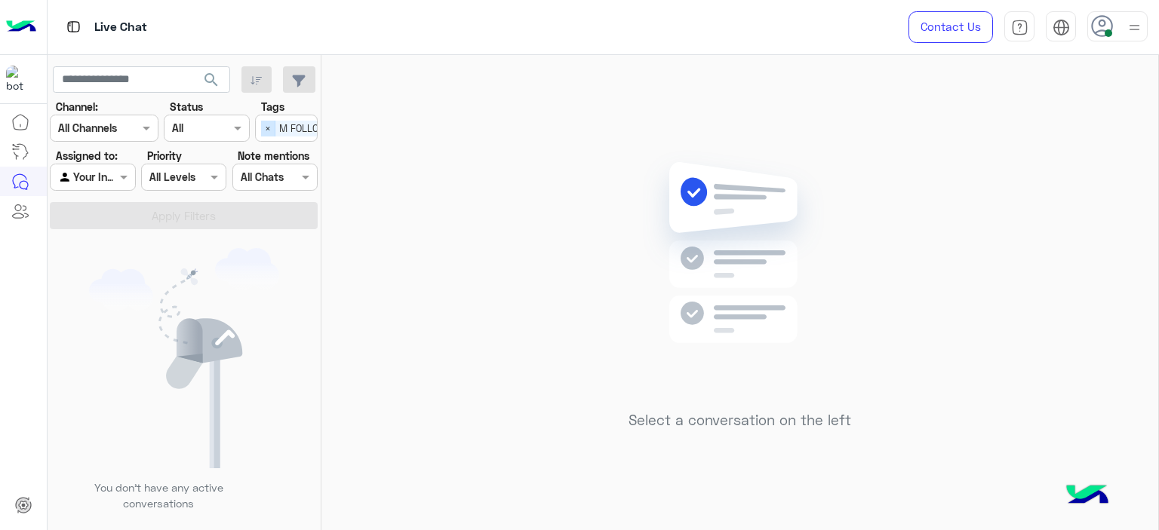
click at [265, 127] on span "×" at bounding box center [268, 129] width 14 height 16
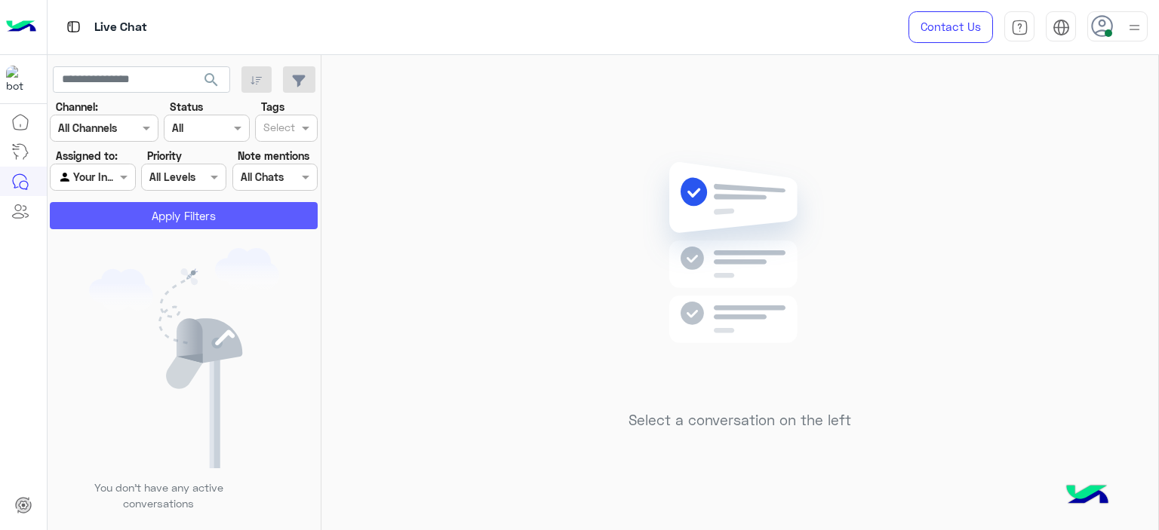
click at [278, 227] on button "Apply Filters" at bounding box center [184, 215] width 268 height 27
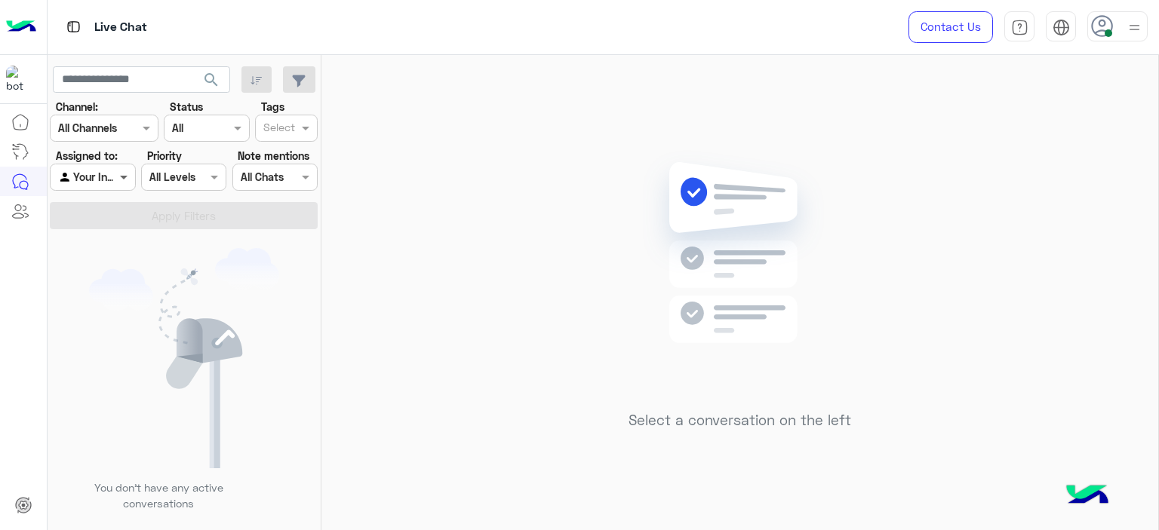
click at [127, 177] on span at bounding box center [125, 177] width 19 height 16
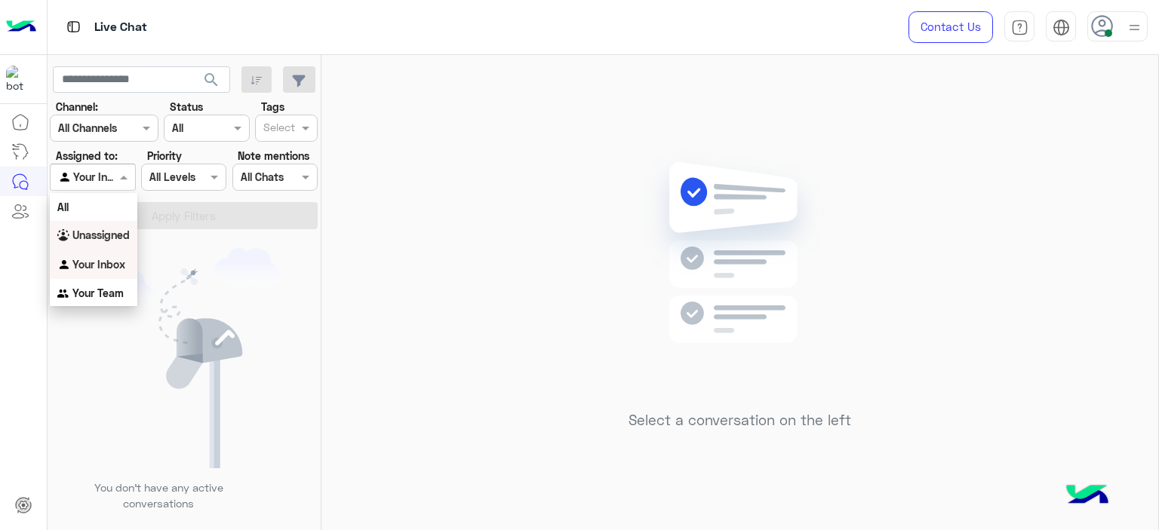
click at [112, 238] on b "Unassigned" at bounding box center [100, 235] width 57 height 13
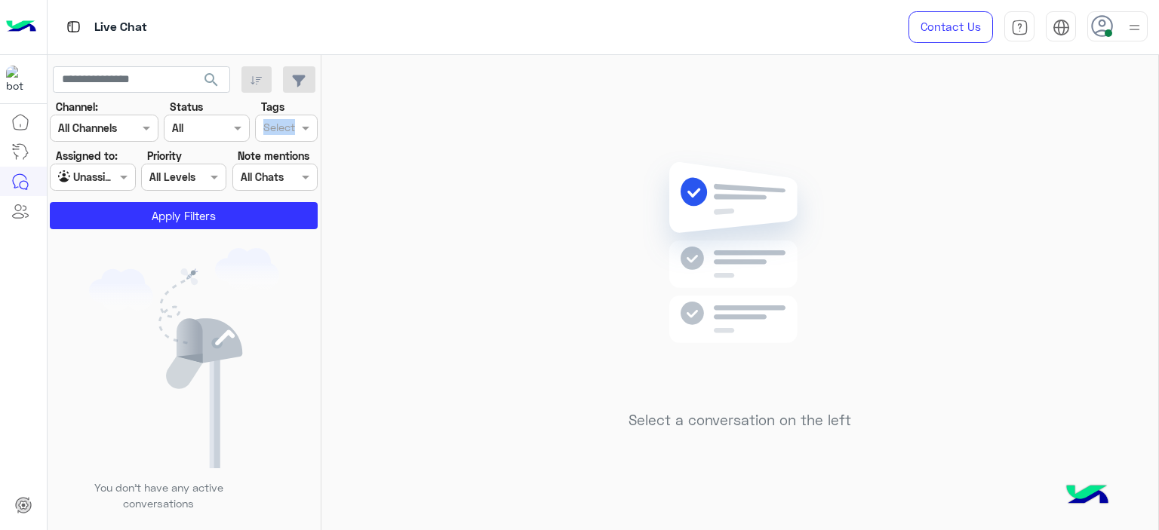
click at [292, 118] on div "Tags Select" at bounding box center [286, 120] width 63 height 43
click at [298, 134] on div at bounding box center [279, 130] width 37 height 20
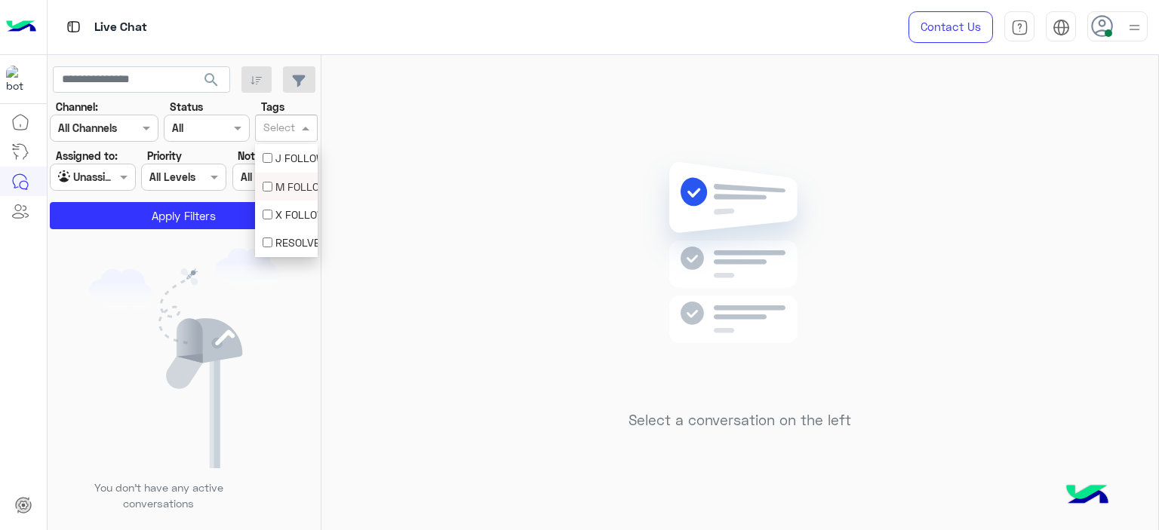
click at [295, 179] on div "M FOLLOW UP" at bounding box center [286, 187] width 63 height 28
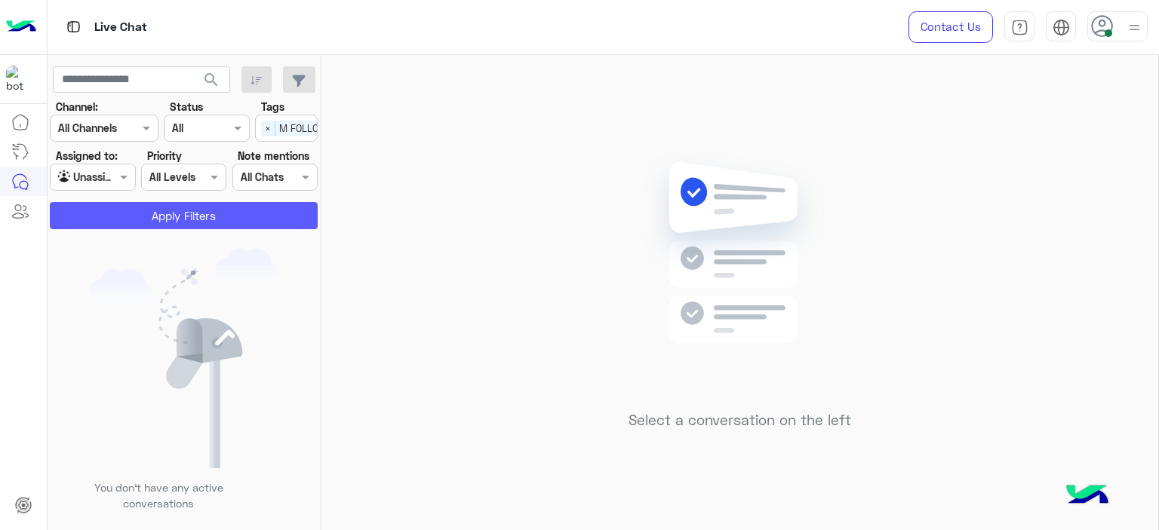
click at [278, 207] on button "Apply Filters" at bounding box center [184, 215] width 268 height 27
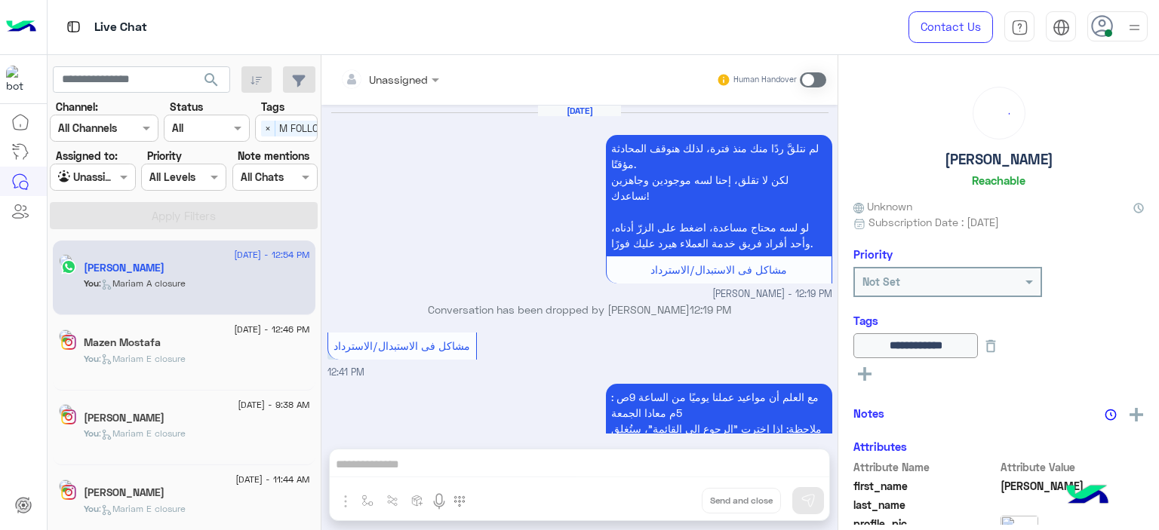
scroll to position [996, 0]
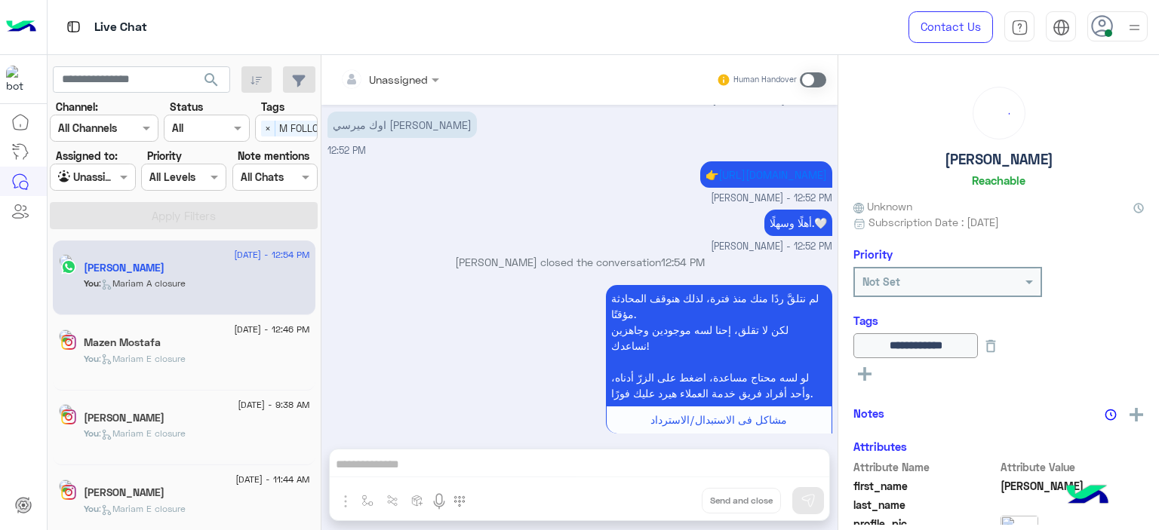
click at [248, 357] on div "You : Mariam E closure" at bounding box center [197, 365] width 226 height 26
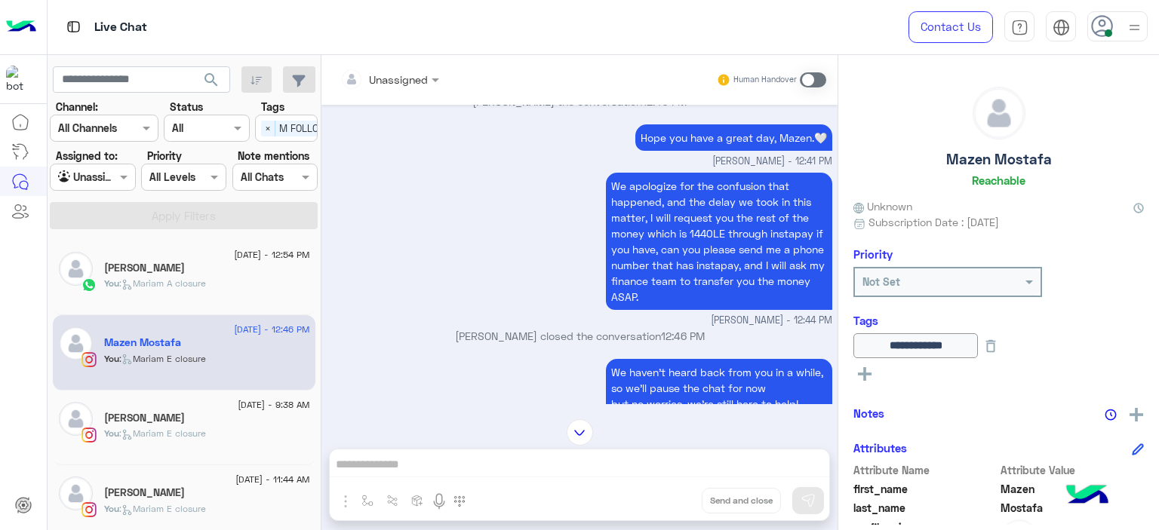
scroll to position [923, 0]
click at [191, 440] on div "You : Mariam E closure" at bounding box center [207, 440] width 206 height 26
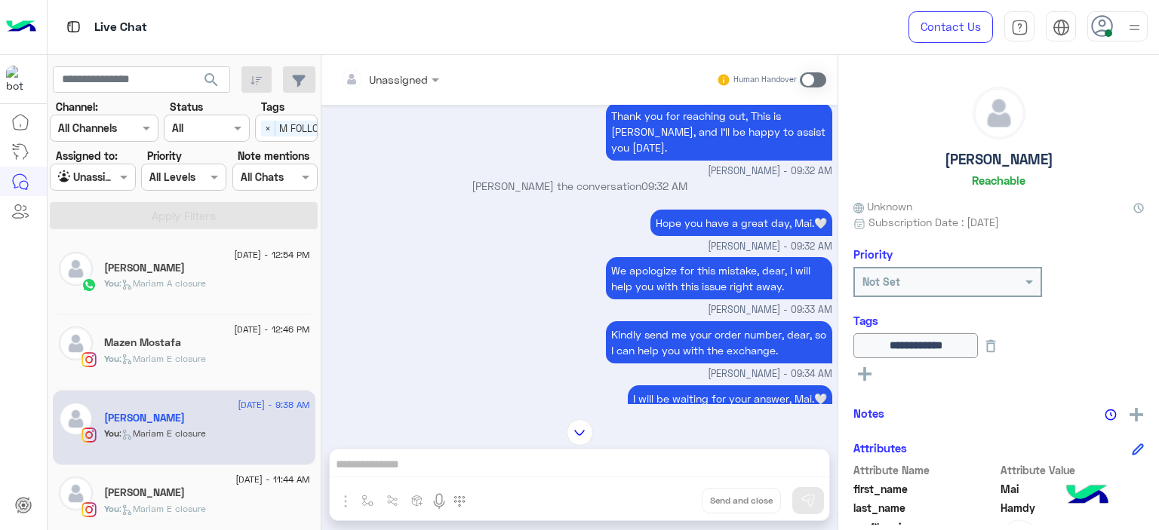
scroll to position [1427, 0]
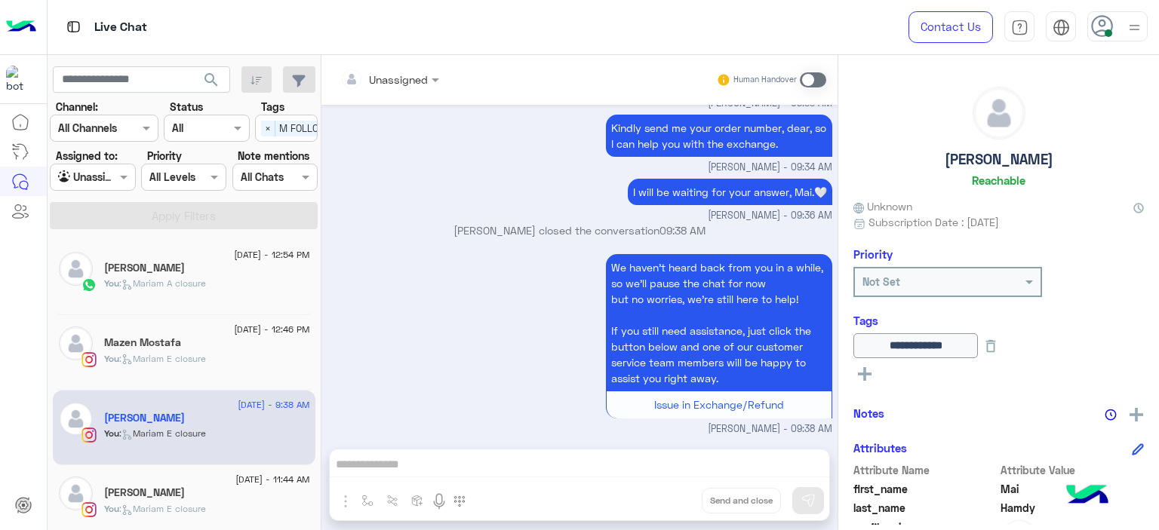
click at [179, 493] on div "Hana Sameh" at bounding box center [207, 495] width 206 height 16
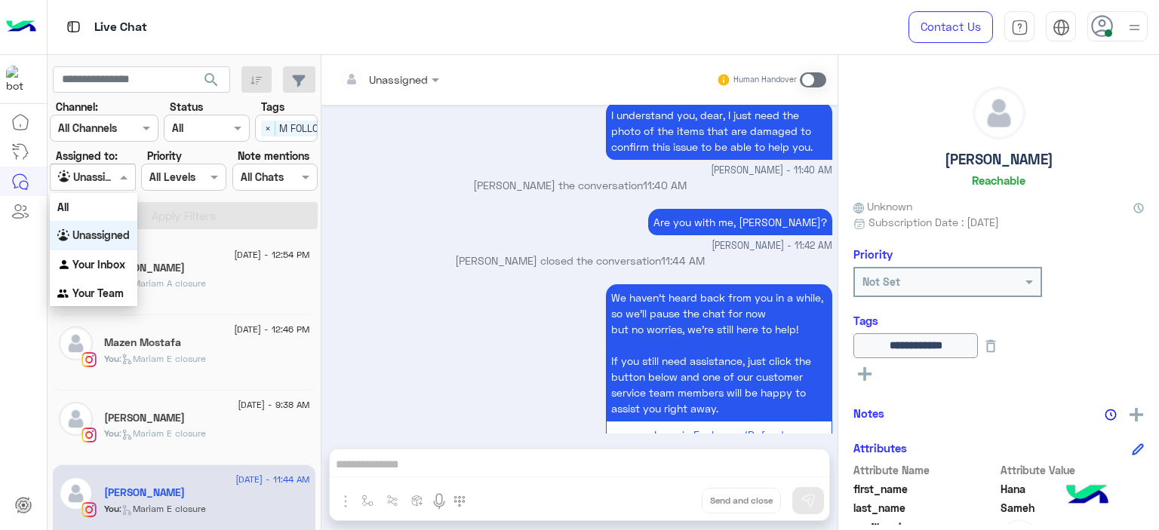
drag, startPoint x: 111, startPoint y: 177, endPoint x: 109, endPoint y: 228, distance: 50.6
click at [109, 177] on div at bounding box center [93, 176] width 84 height 17
click at [105, 293] on b "Your Team" at bounding box center [97, 293] width 51 height 13
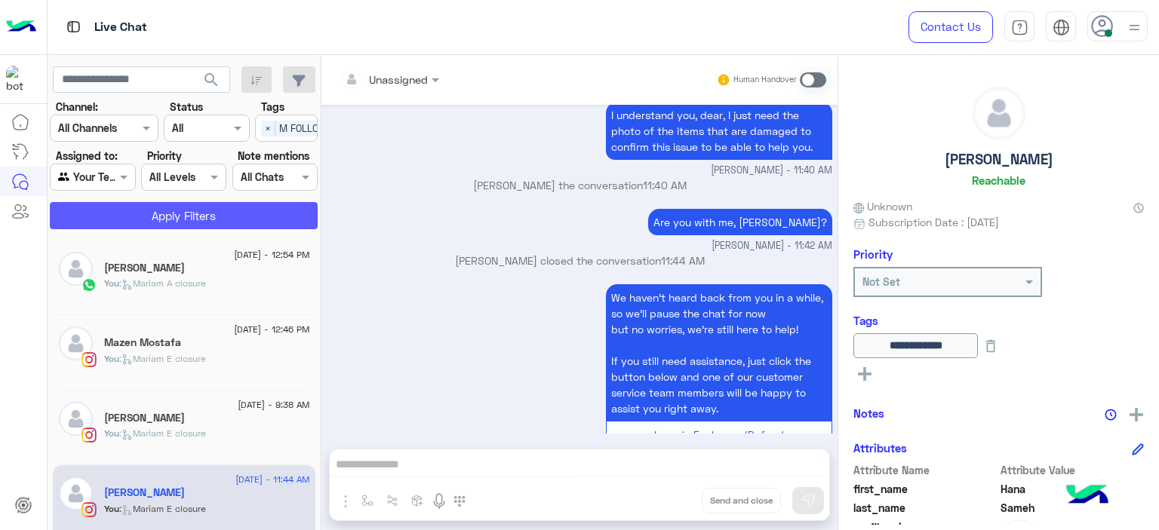
click at [261, 207] on button "Apply Filters" at bounding box center [184, 215] width 268 height 27
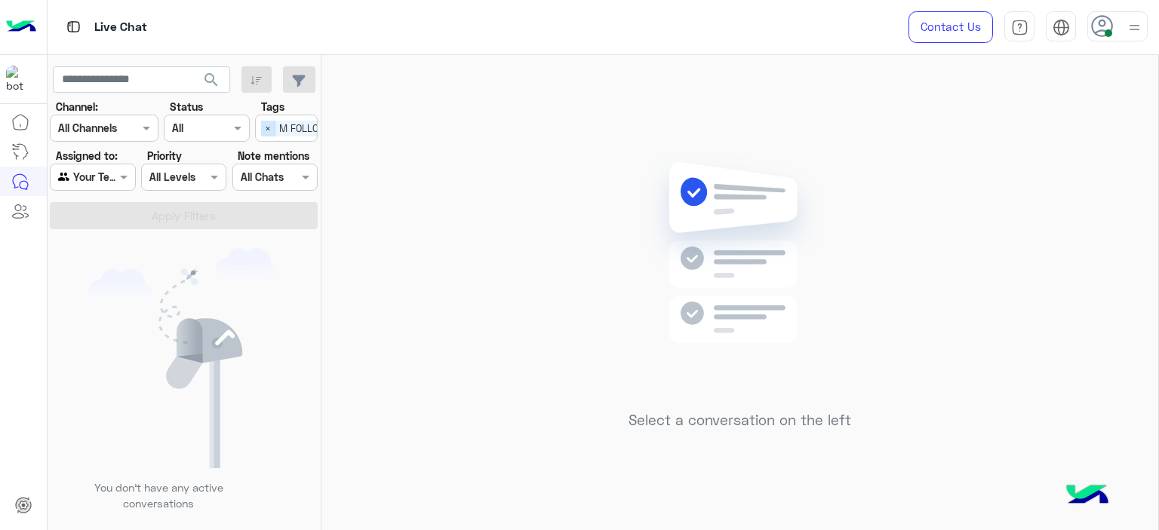
click at [269, 130] on span "×" at bounding box center [268, 129] width 14 height 16
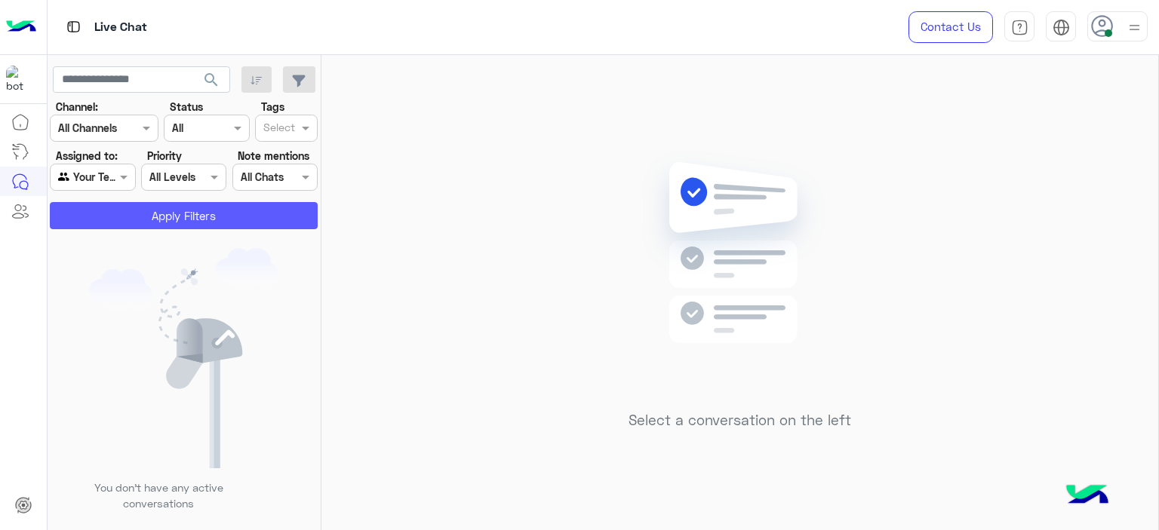
click at [252, 204] on button "Apply Filters" at bounding box center [184, 215] width 268 height 27
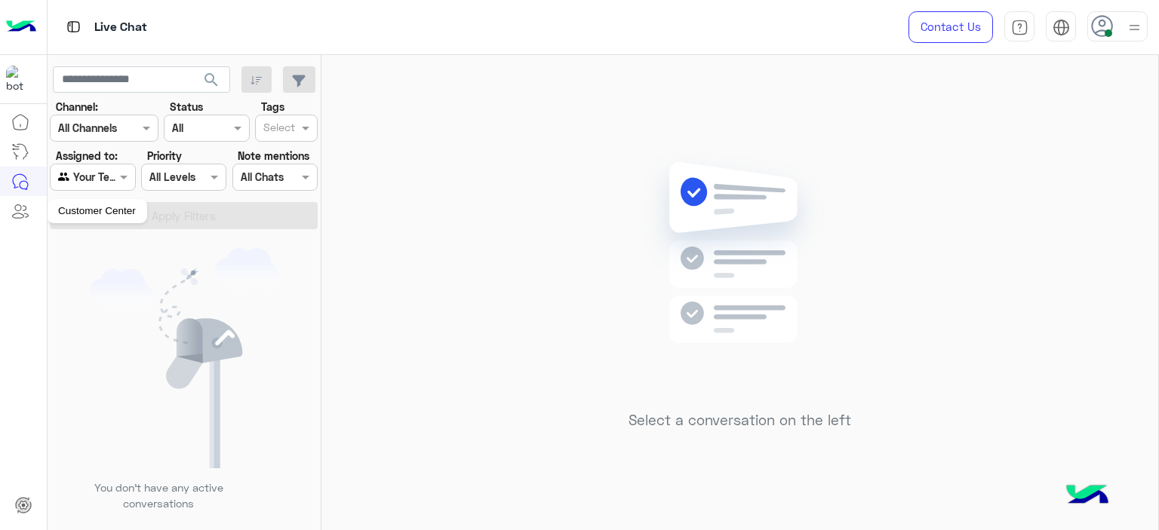
click at [17, 196] on link at bounding box center [20, 211] width 41 height 30
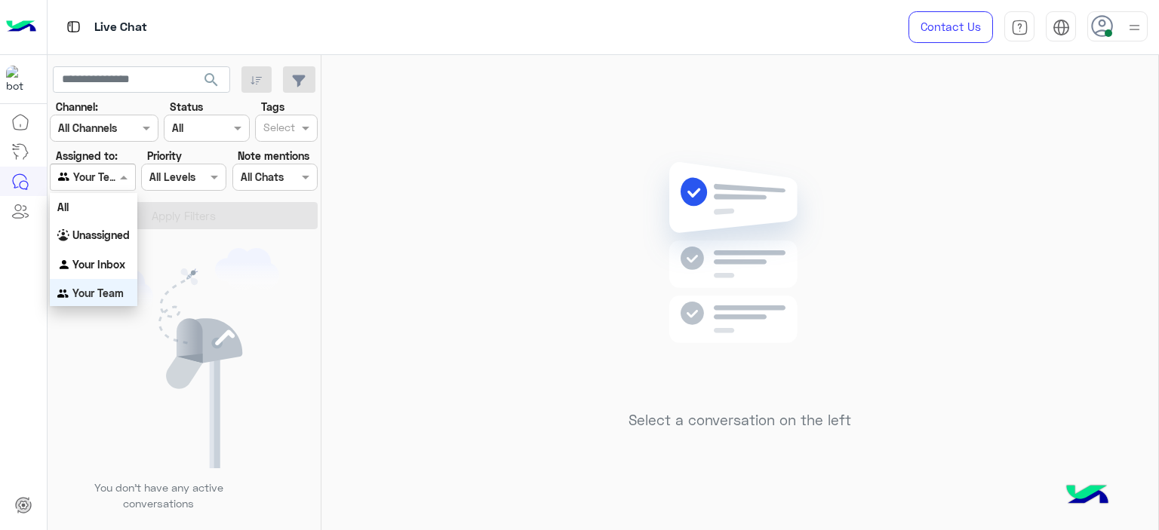
click at [115, 180] on div at bounding box center [93, 176] width 84 height 17
click at [177, 261] on img at bounding box center [184, 358] width 190 height 220
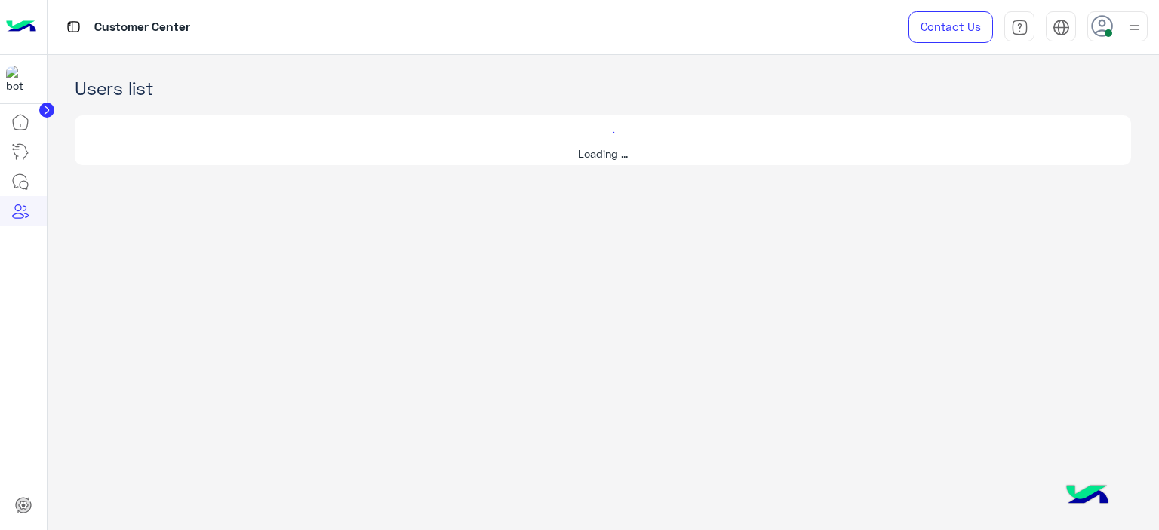
click at [106, 174] on div "Loading ..." at bounding box center [603, 140] width 1056 height 72
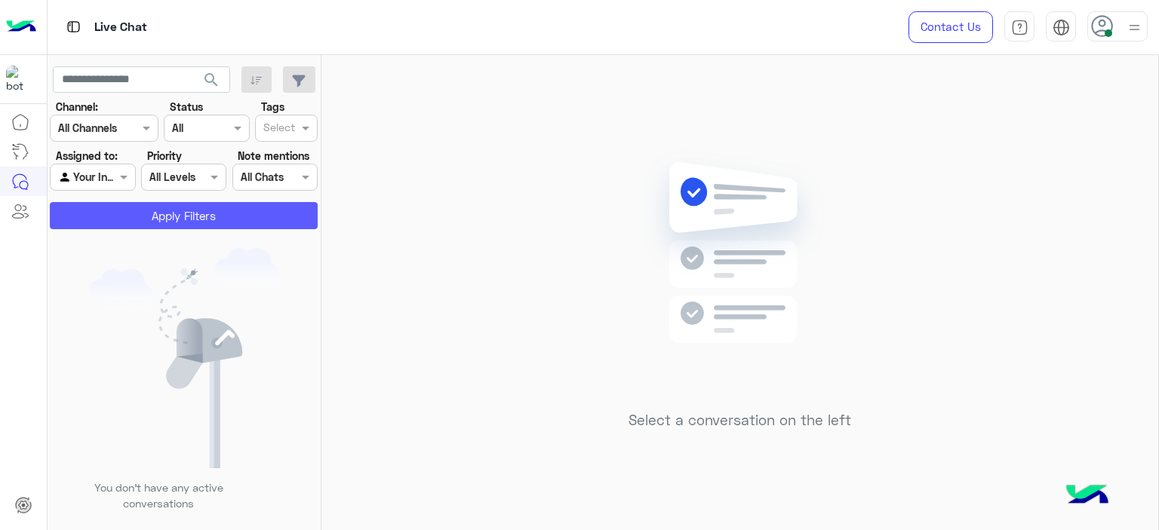
click at [189, 222] on button "Apply Filters" at bounding box center [184, 215] width 268 height 27
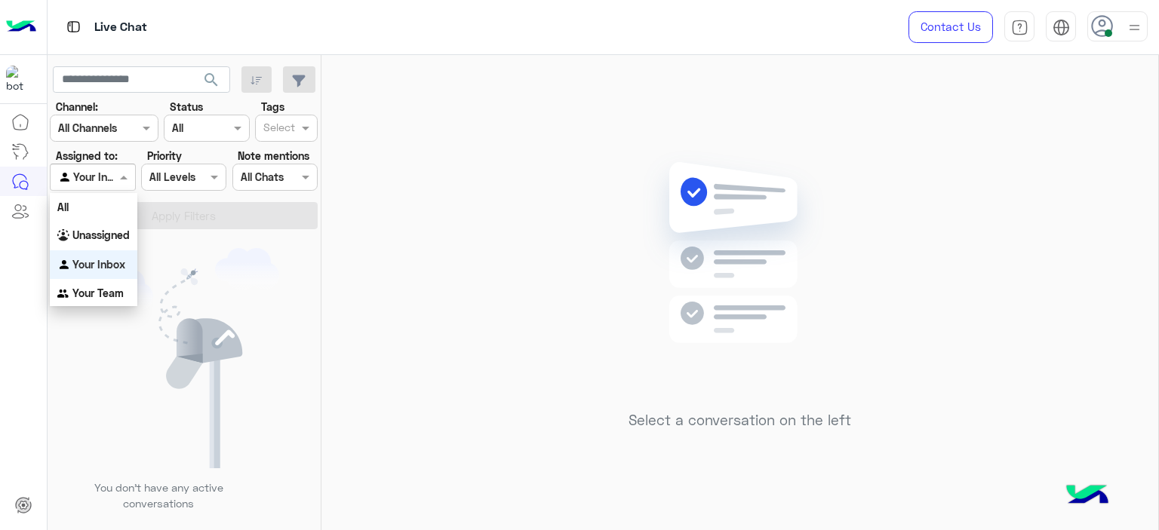
click at [121, 177] on span at bounding box center [125, 177] width 19 height 16
click at [114, 237] on b "Unassigned" at bounding box center [100, 235] width 57 height 13
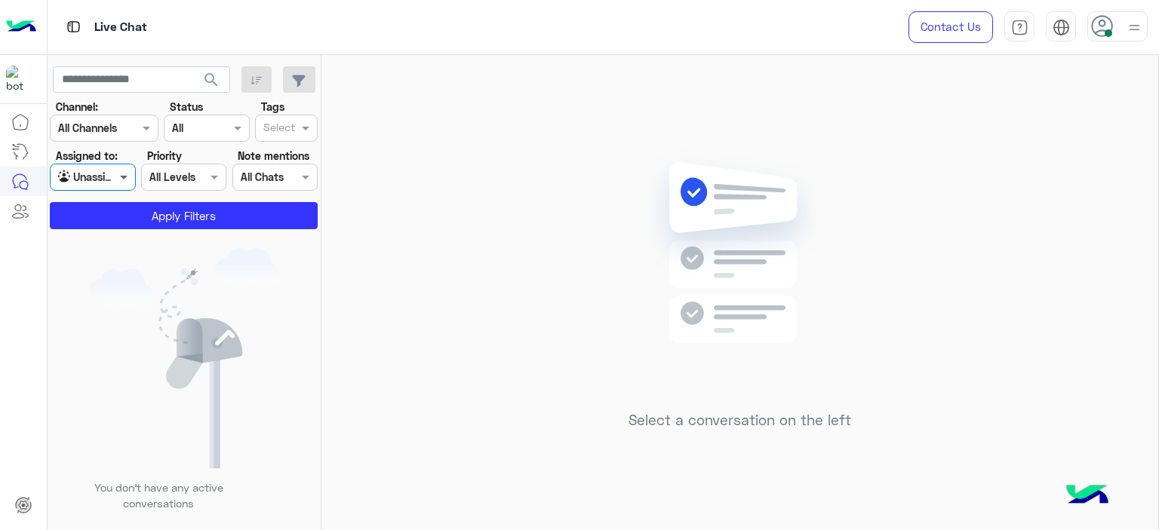
click at [127, 177] on span at bounding box center [125, 177] width 19 height 16
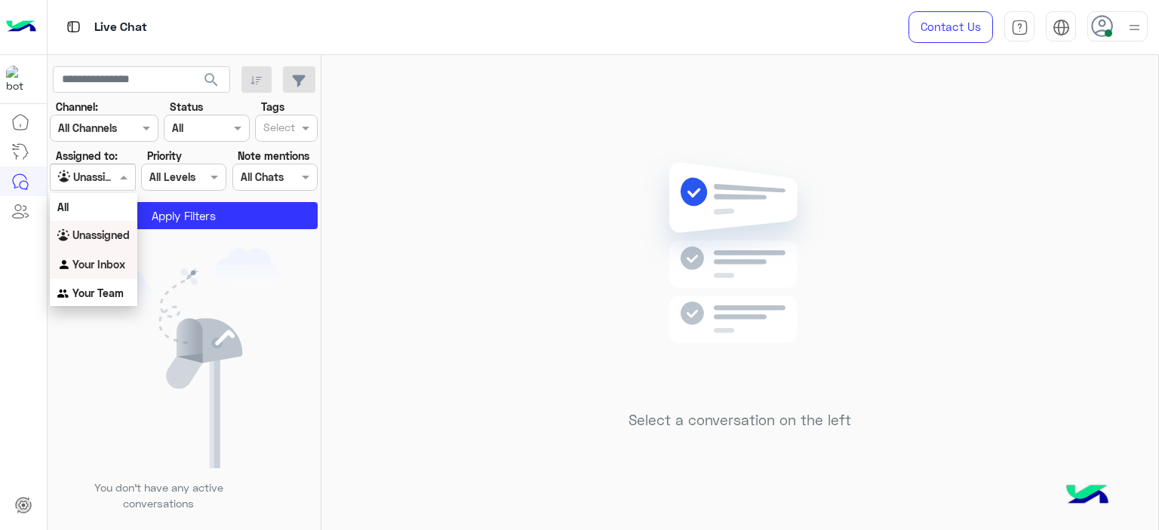
click at [103, 260] on b "Your Inbox" at bounding box center [98, 264] width 53 height 13
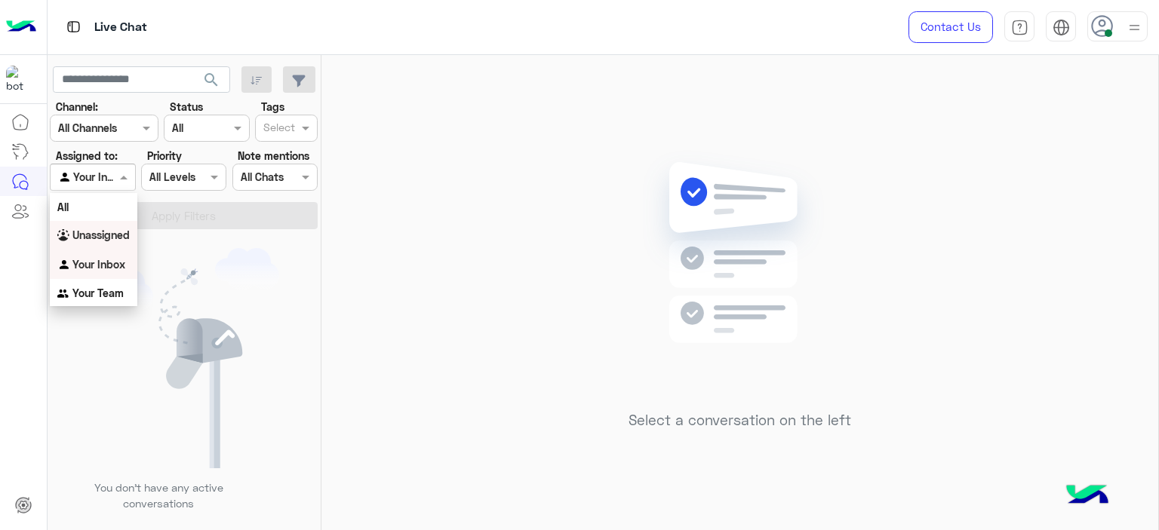
drag, startPoint x: 118, startPoint y: 177, endPoint x: 109, endPoint y: 235, distance: 58.1
click at [109, 235] on body "Live Chat Contact Us Help Center عربي English search Channel: Channel All Chann…" at bounding box center [579, 265] width 1159 height 530
click at [109, 235] on b "Unassigned" at bounding box center [100, 235] width 57 height 13
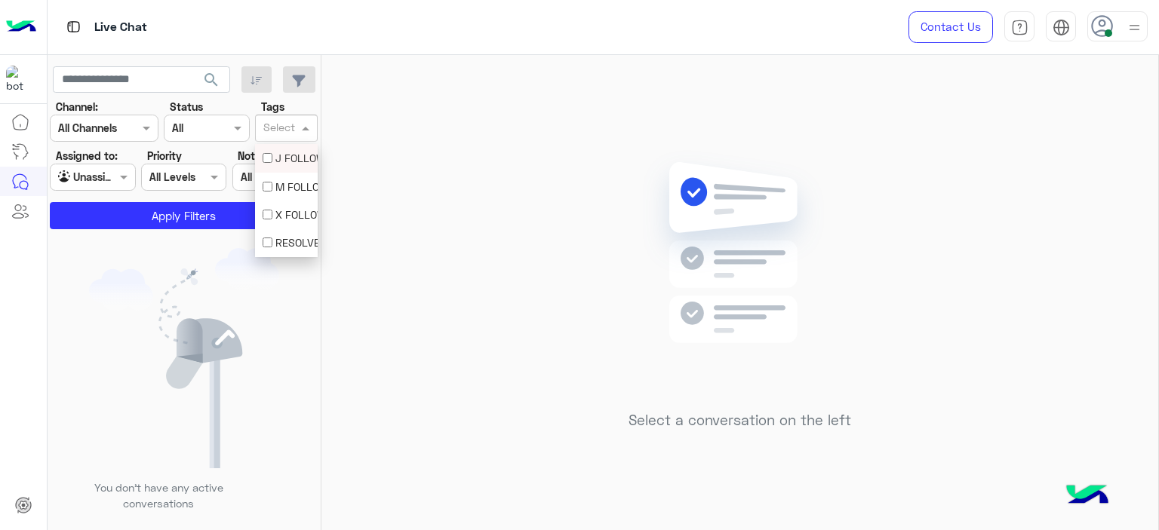
click at [278, 134] on input "text" at bounding box center [279, 129] width 32 height 16
click at [294, 177] on div "M FOLLOW UP" at bounding box center [286, 187] width 63 height 28
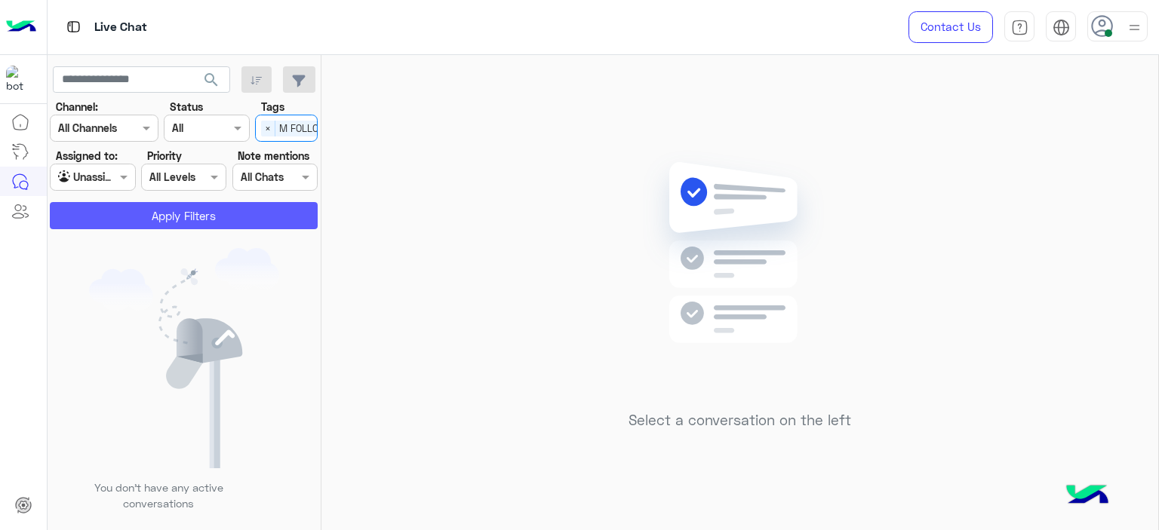
click at [255, 214] on button "Apply Filters" at bounding box center [184, 215] width 268 height 27
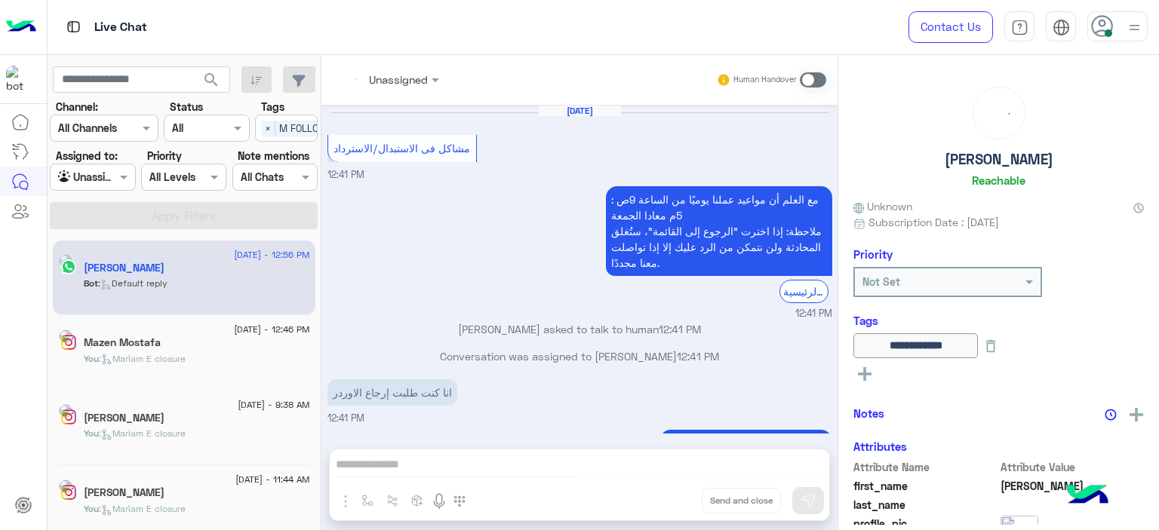
scroll to position [1151, 0]
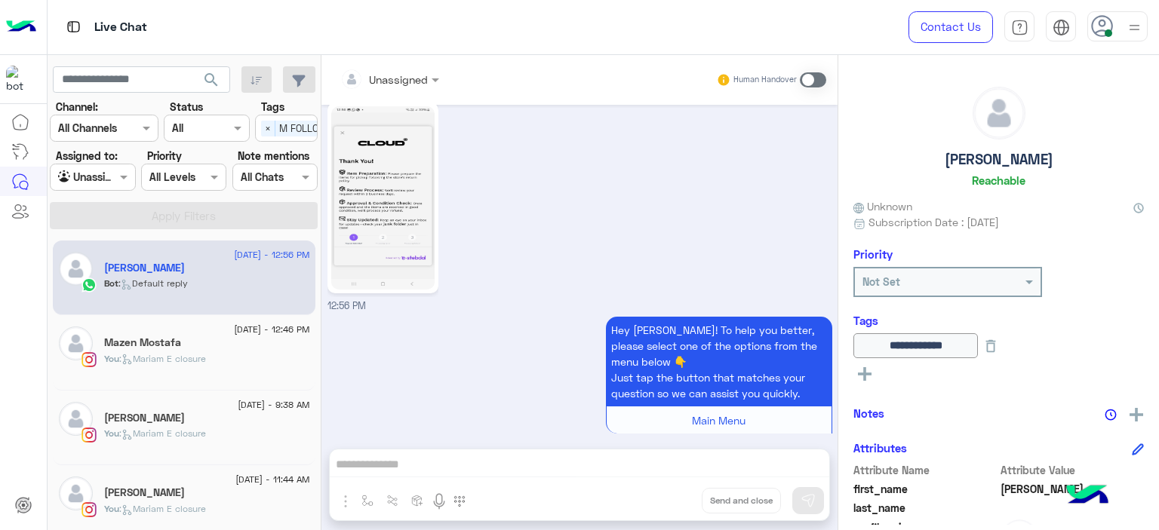
drag, startPoint x: 425, startPoint y: 77, endPoint x: 422, endPoint y: 93, distance: 16.1
click at [424, 77] on div at bounding box center [390, 78] width 114 height 17
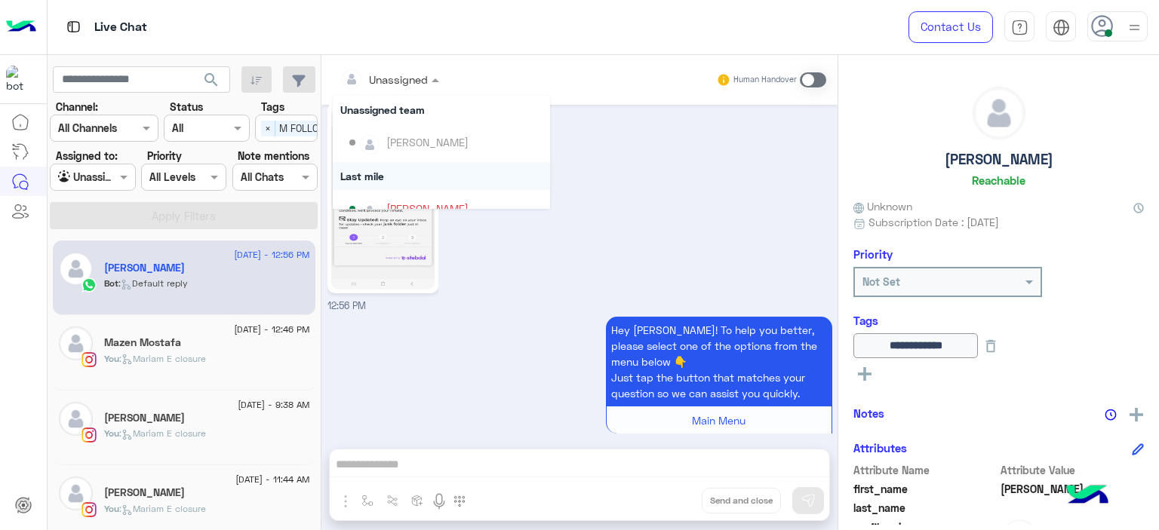
scroll to position [267, 0]
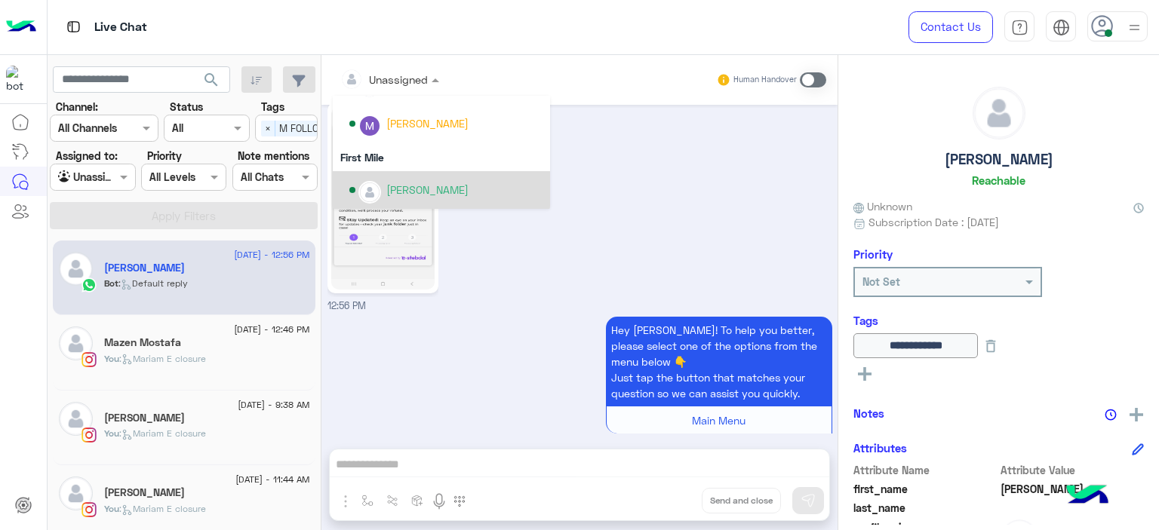
click at [413, 186] on div "Mariam Ahmed" at bounding box center [427, 190] width 82 height 16
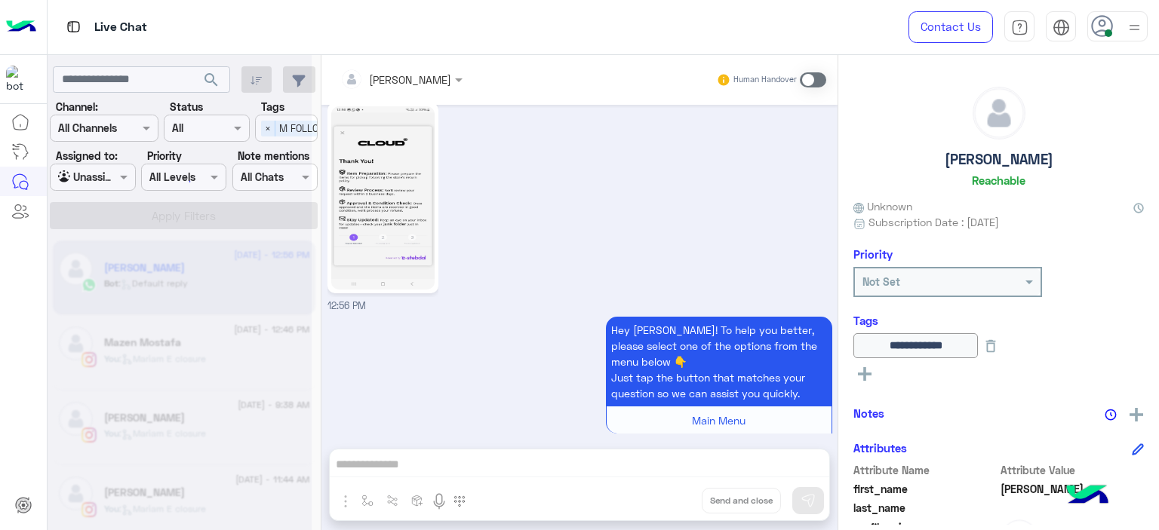
click at [123, 177] on div at bounding box center [180, 271] width 264 height 530
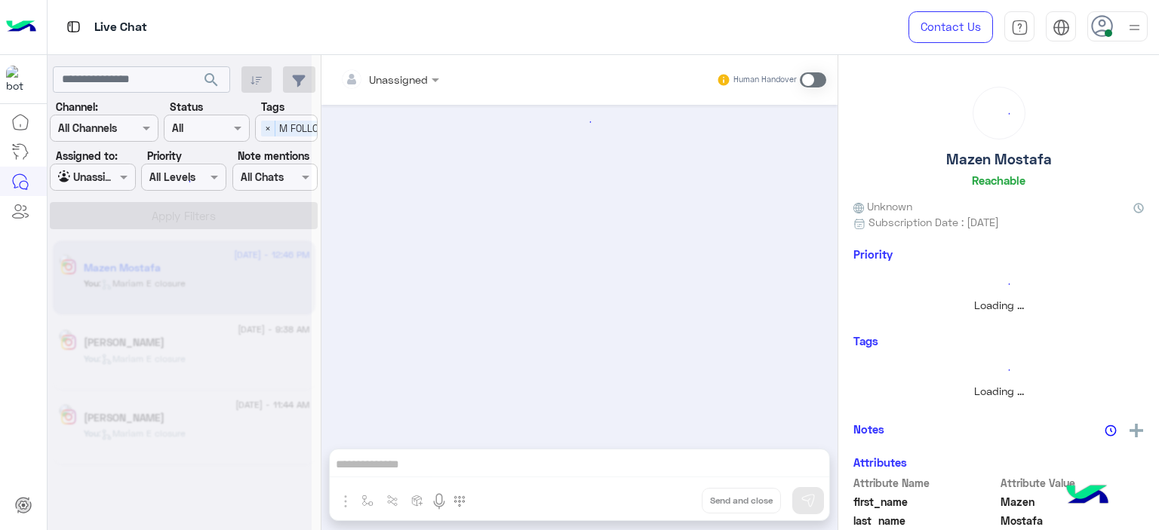
click at [123, 176] on div at bounding box center [180, 271] width 264 height 530
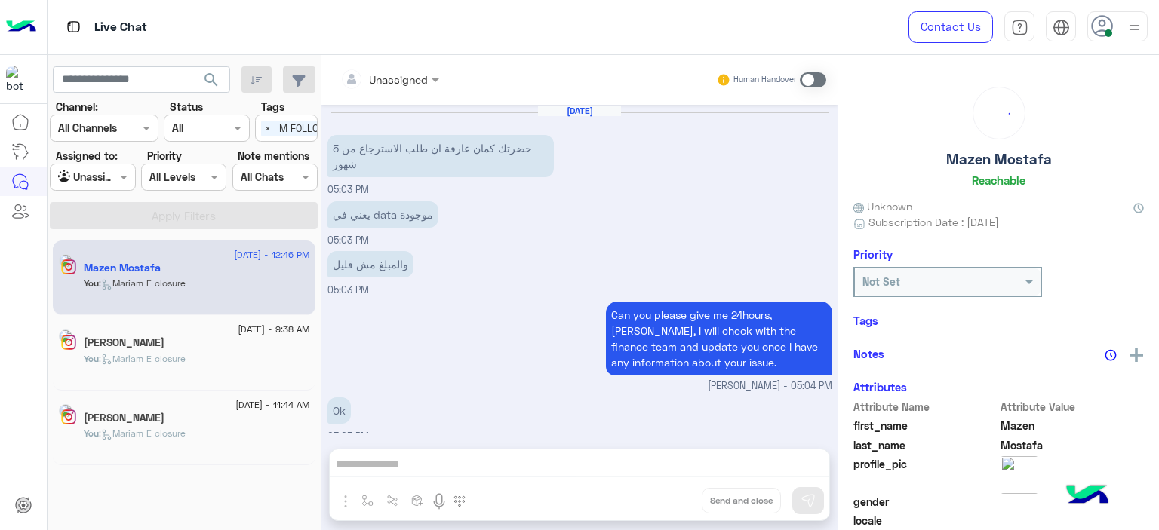
scroll to position [1029, 0]
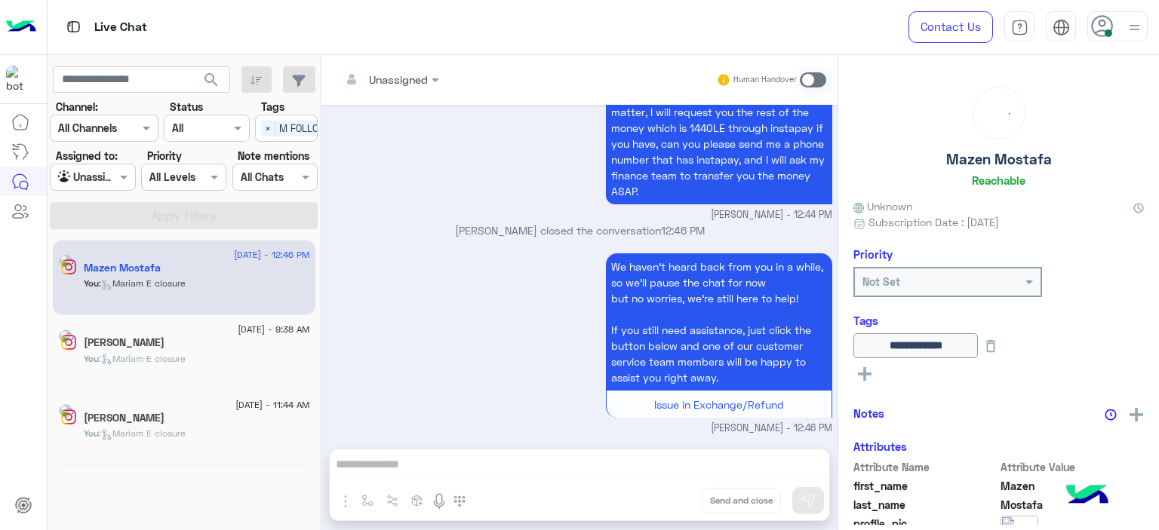
click at [123, 176] on span at bounding box center [125, 177] width 19 height 16
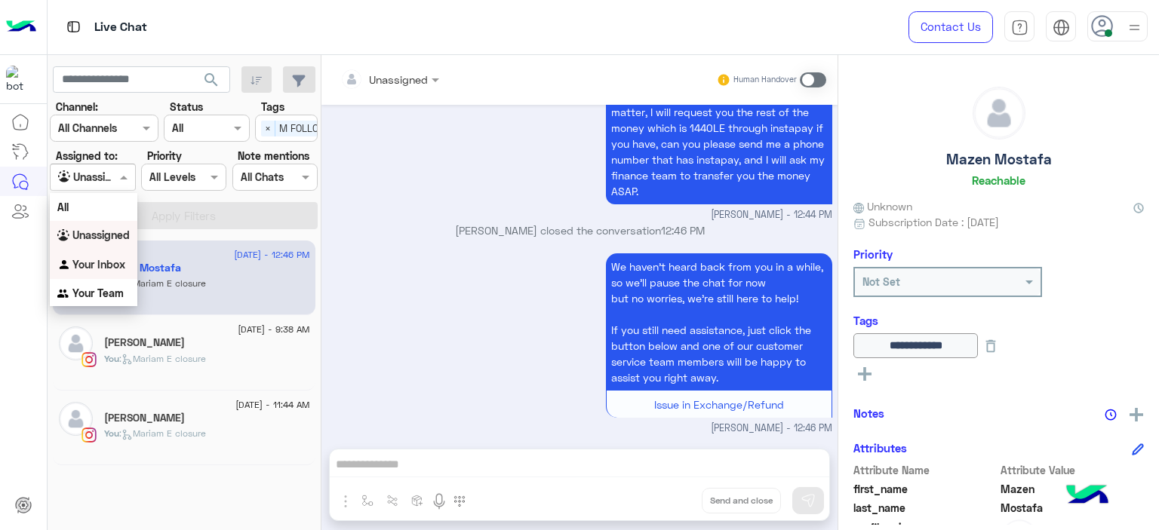
click at [115, 266] on b "Your Inbox" at bounding box center [98, 264] width 53 height 13
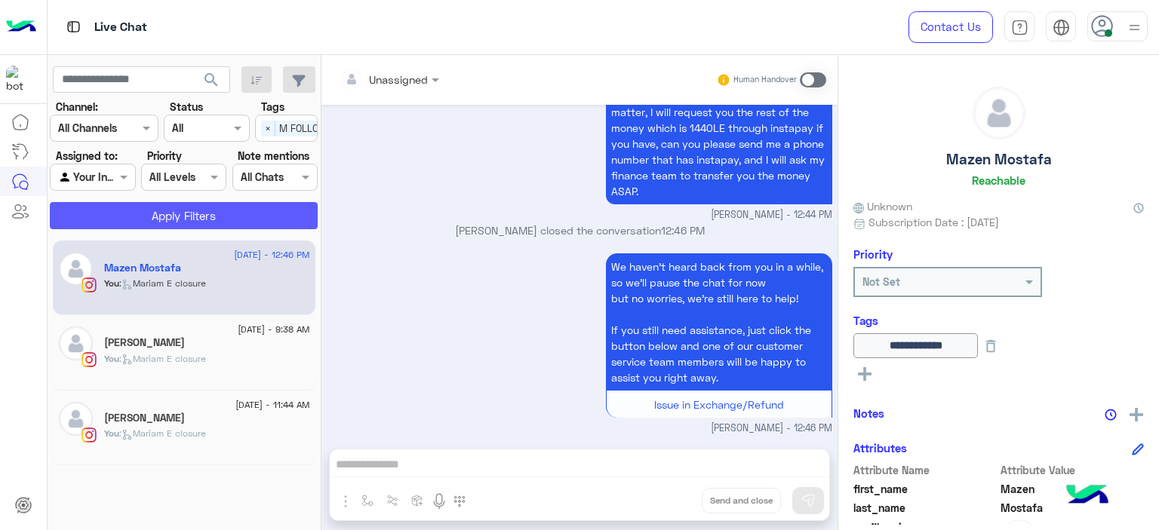
click at [191, 217] on button "Apply Filters" at bounding box center [184, 215] width 268 height 27
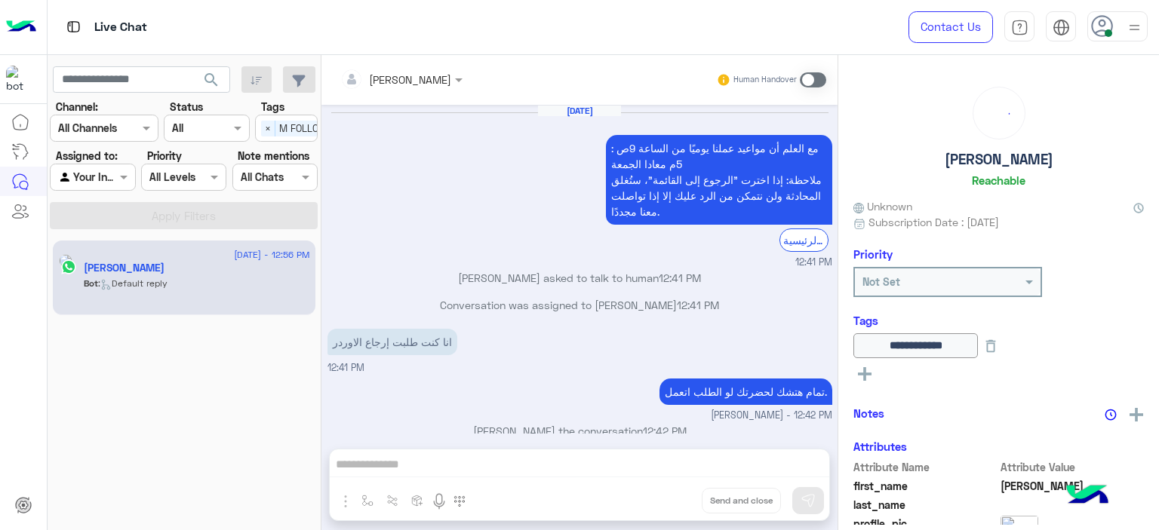
scroll to position [1128, 0]
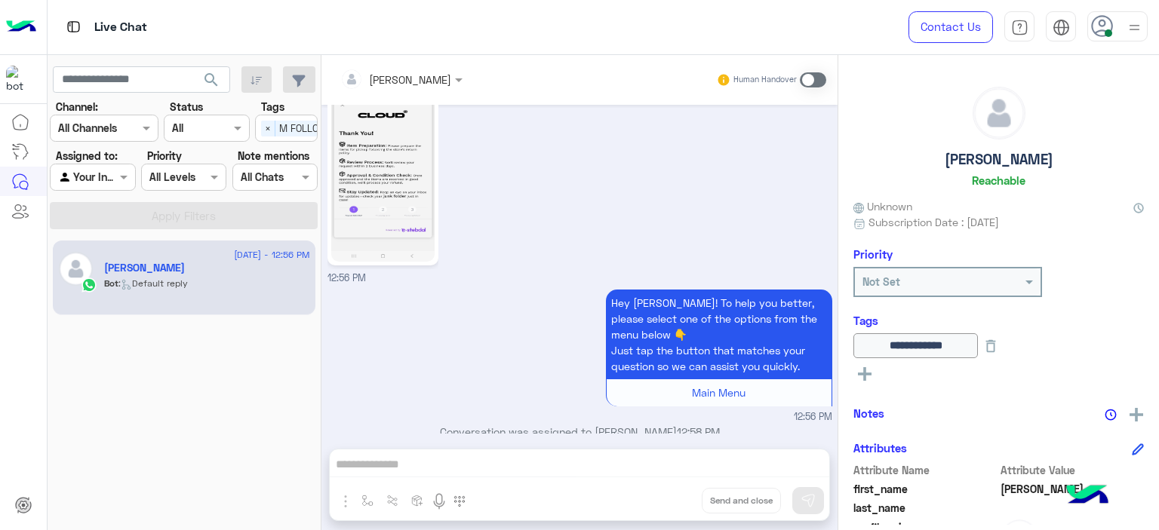
click at [812, 75] on span at bounding box center [813, 79] width 26 height 15
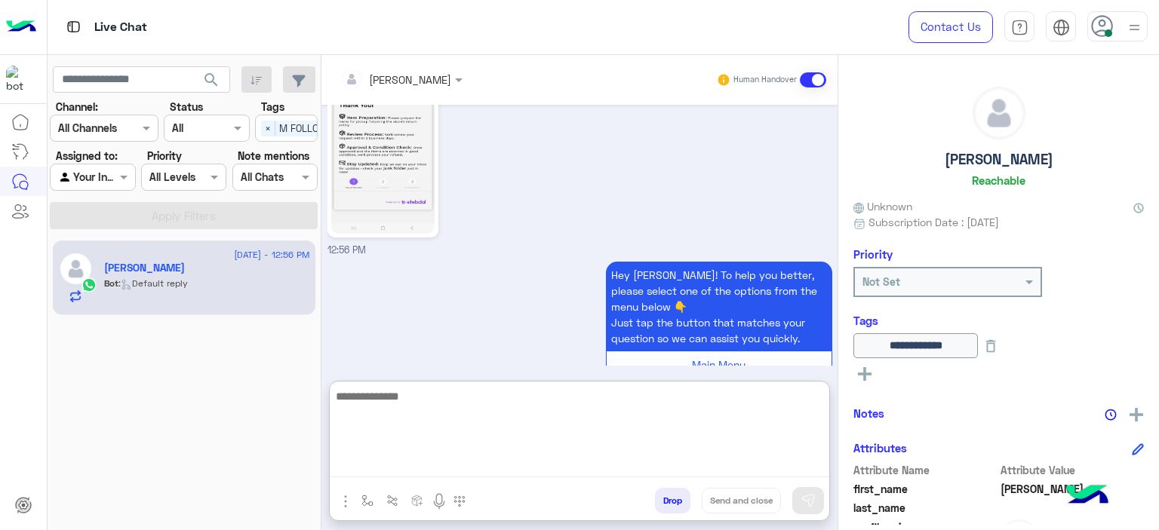
click at [473, 459] on textarea at bounding box center [579, 432] width 499 height 91
type textarea "**********"
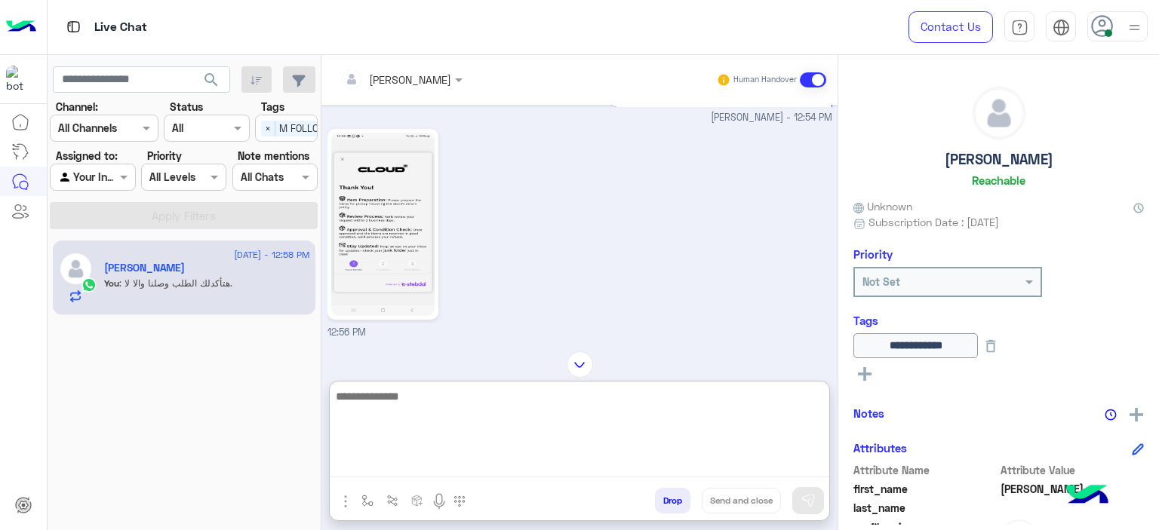
scroll to position [1299, 0]
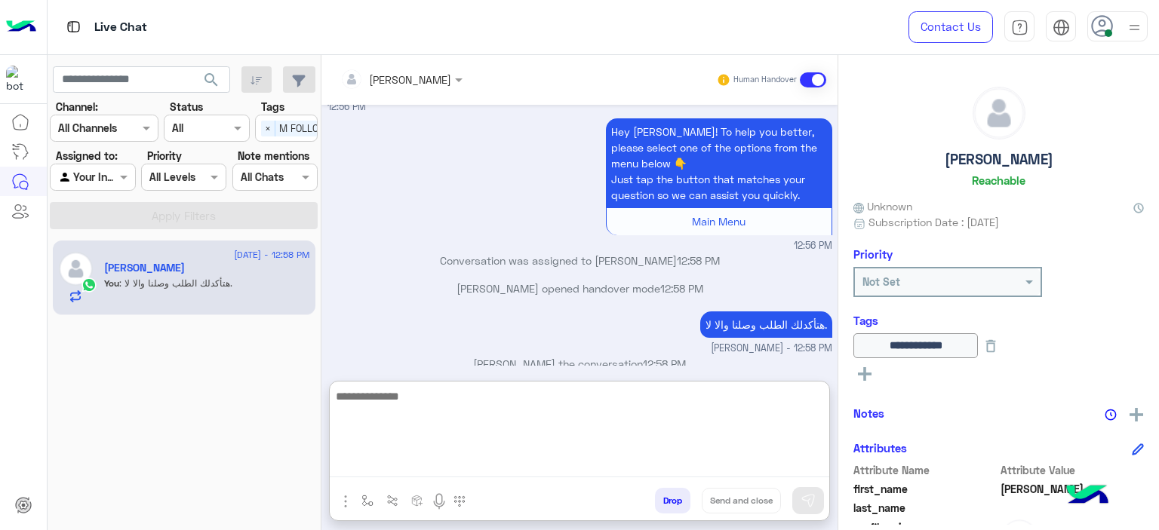
click at [492, 393] on textarea at bounding box center [579, 432] width 499 height 91
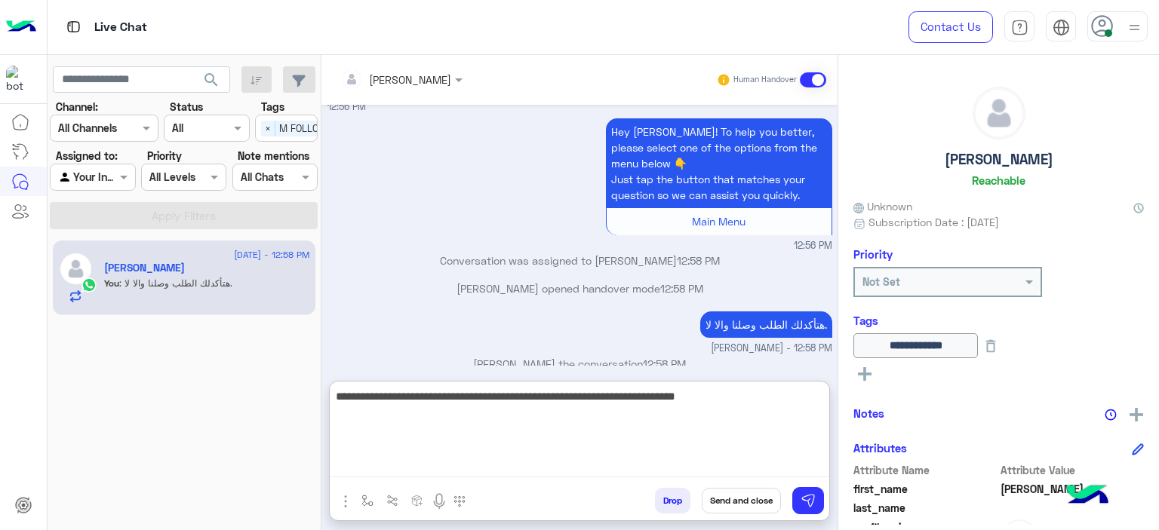
type textarea "**********"
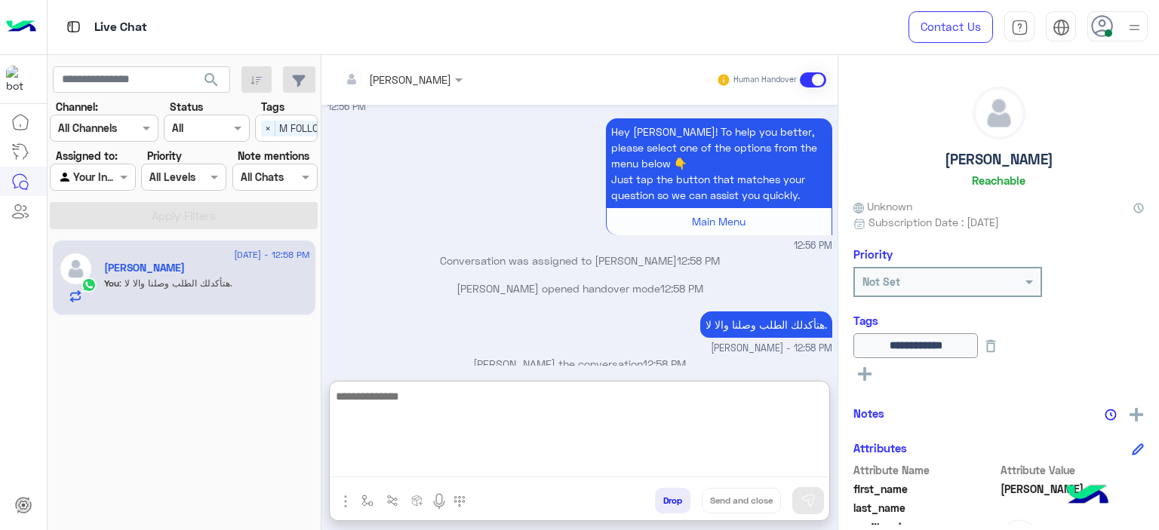
scroll to position [1363, 0]
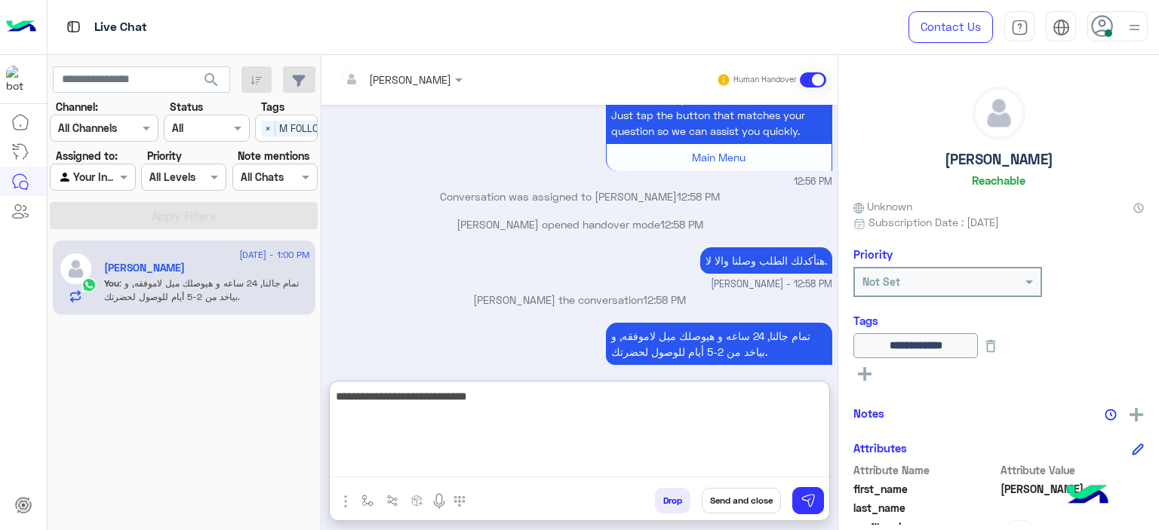
type textarea "**********"
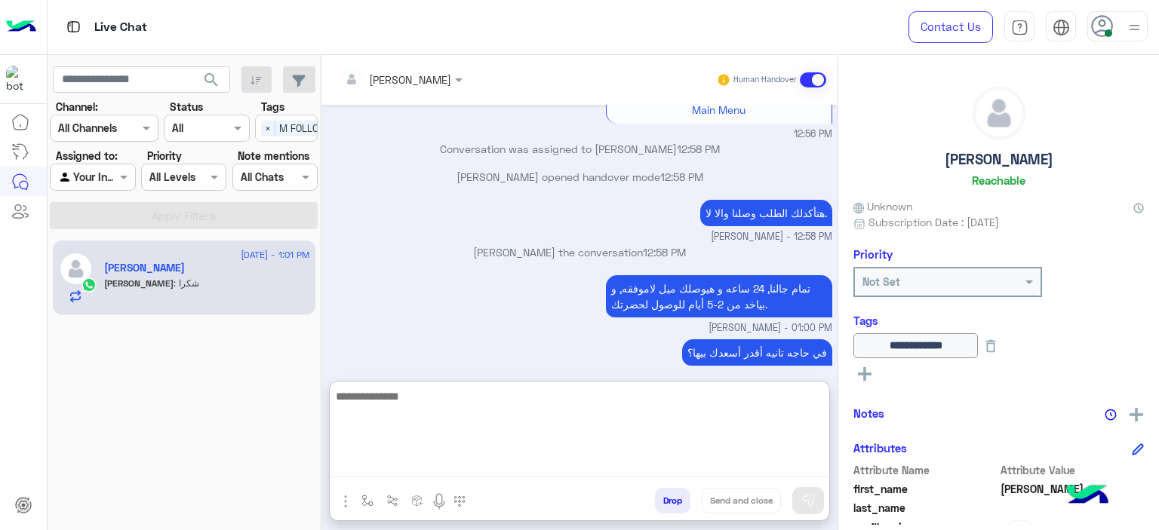
scroll to position [1461, 0]
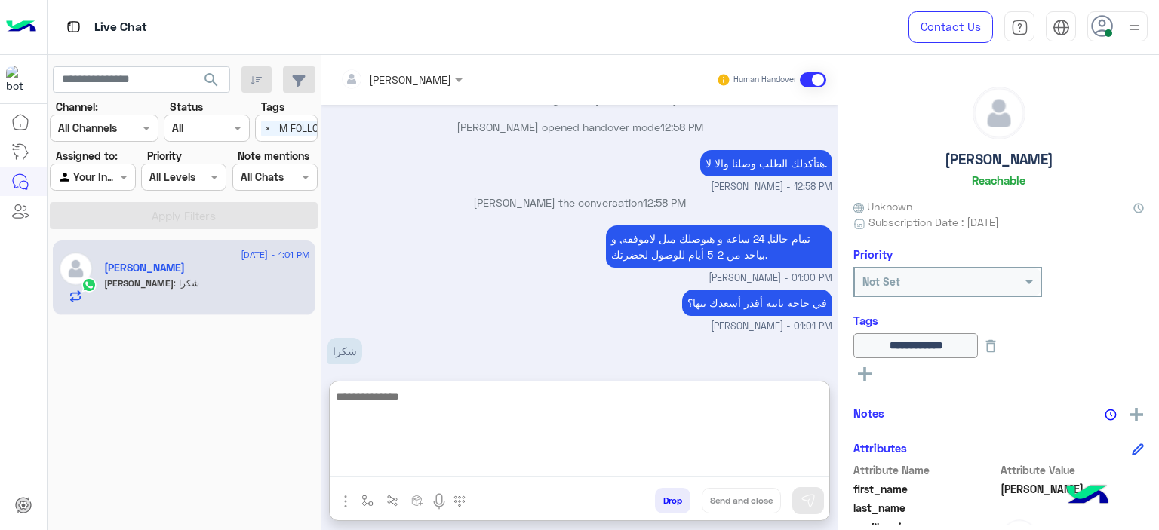
paste textarea "**********"
type textarea "**********"
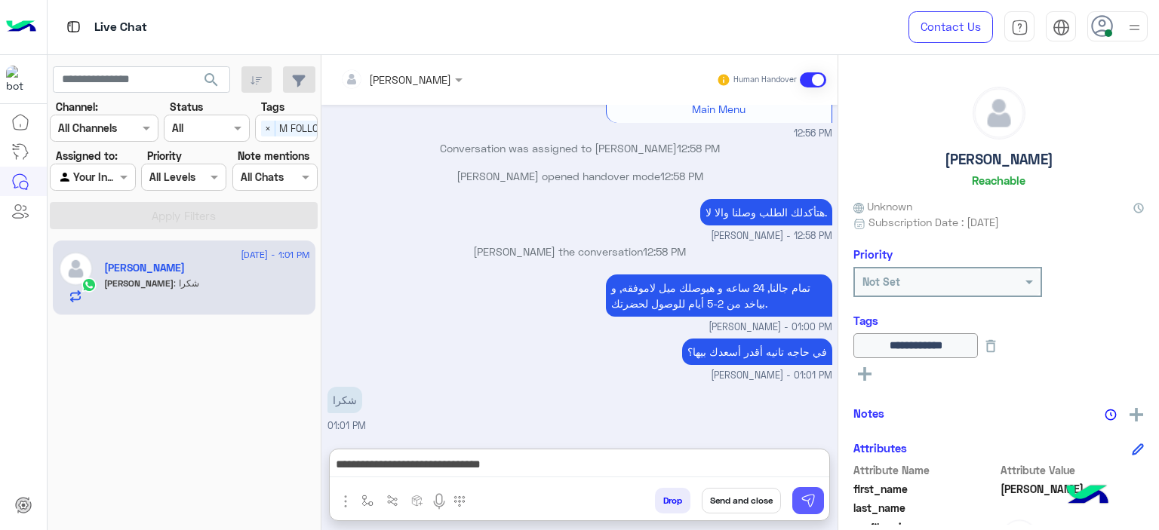
click at [810, 499] on img at bounding box center [808, 500] width 15 height 15
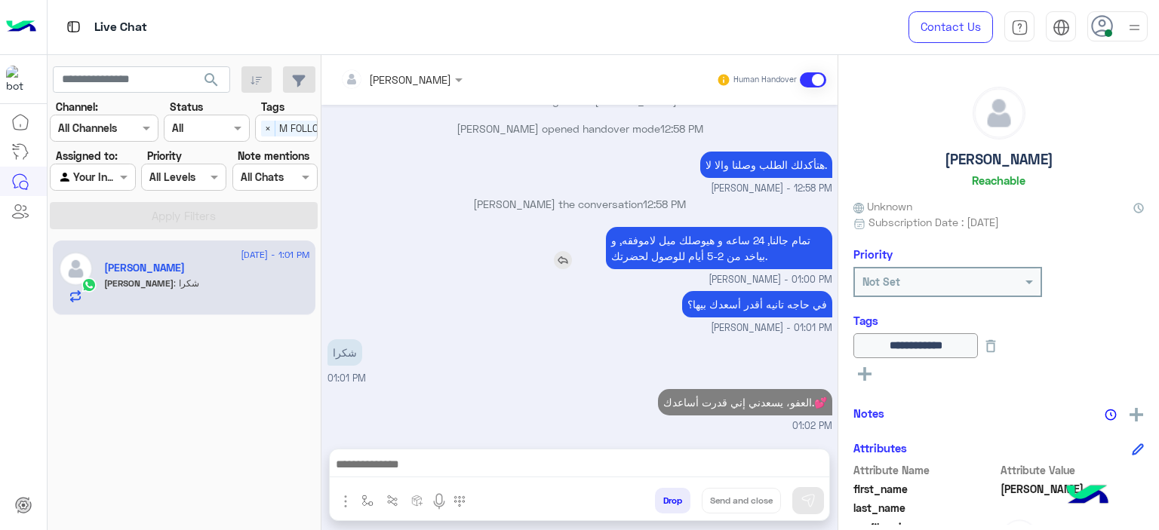
scroll to position [1441, 0]
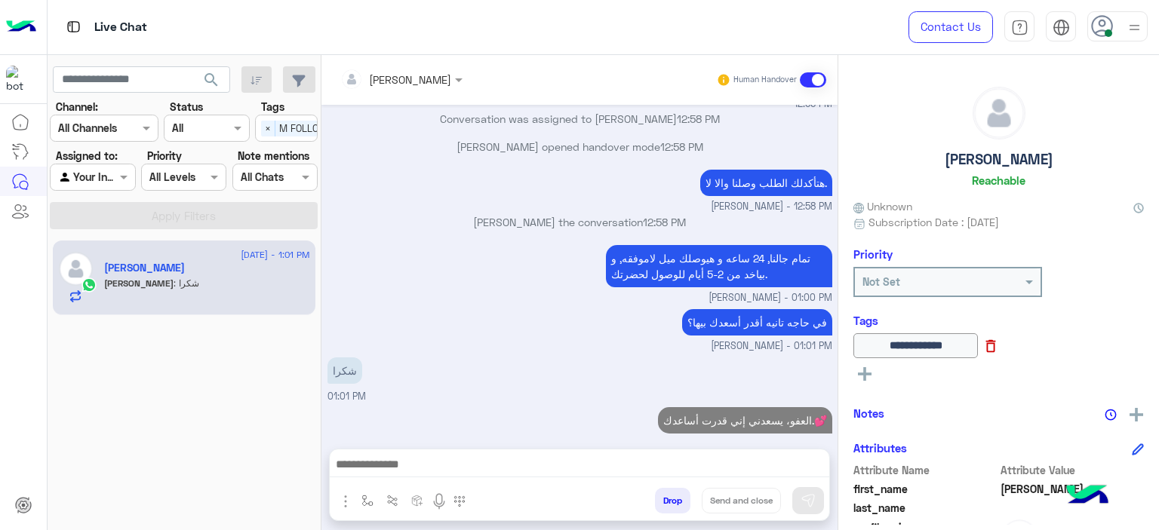
click at [999, 349] on icon at bounding box center [990, 346] width 17 height 17
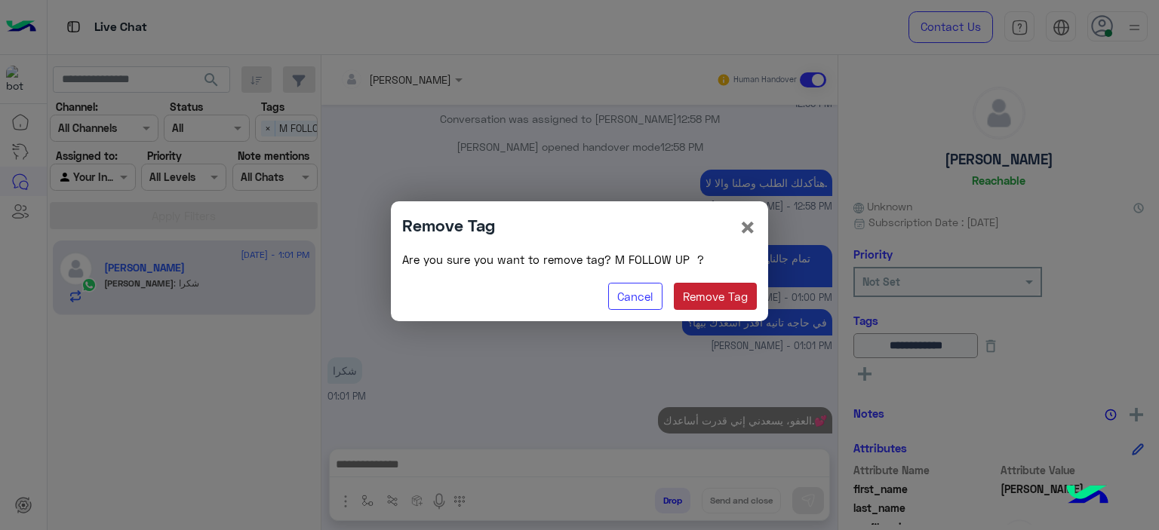
click at [734, 292] on button "Remove Tag" at bounding box center [716, 296] width 84 height 27
click at [719, 303] on button "Remove Tag" at bounding box center [716, 296] width 84 height 27
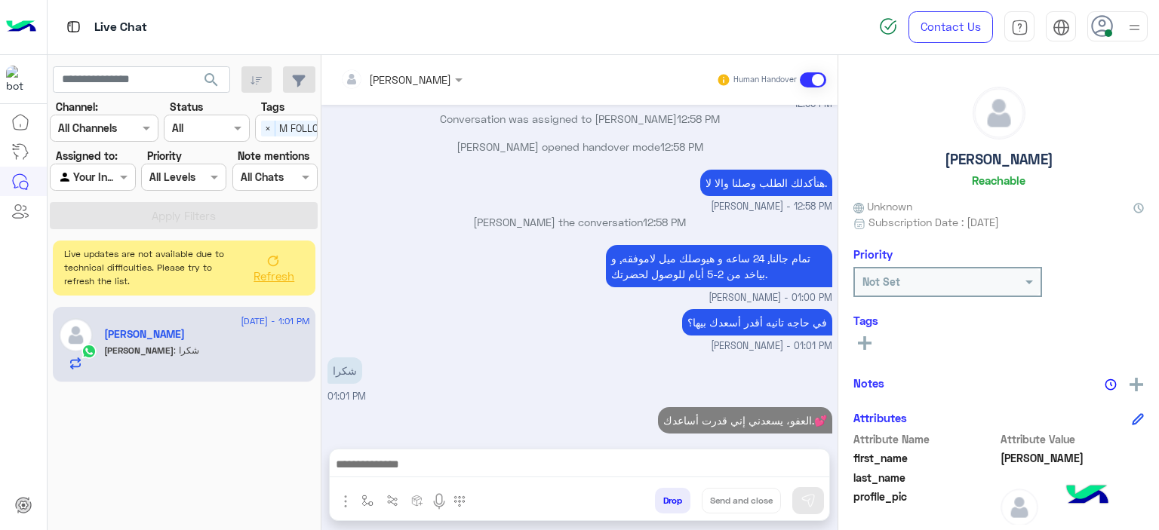
click at [866, 343] on rect at bounding box center [865, 343] width 14 height 3
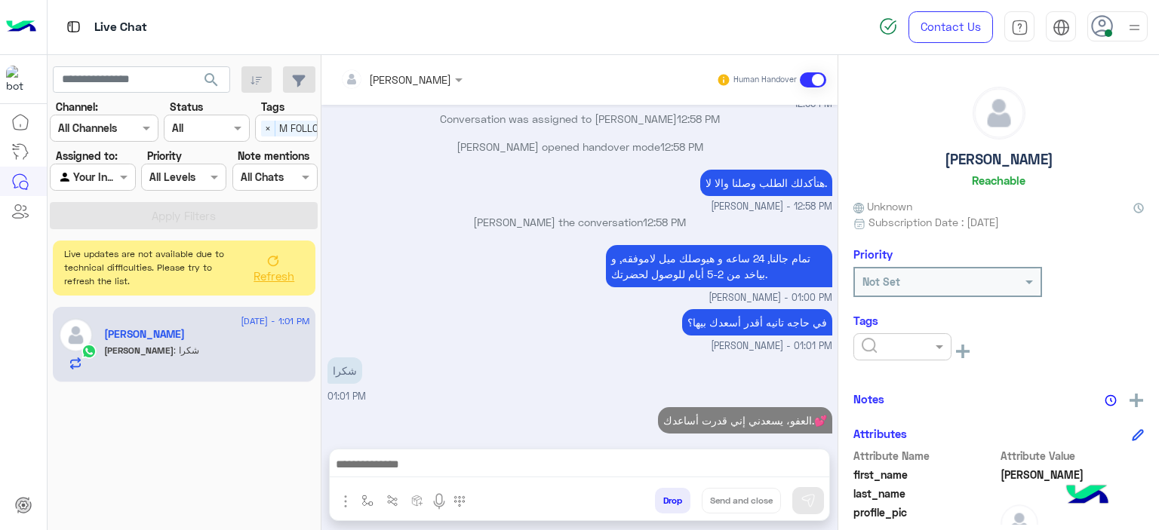
click at [894, 347] on input "text" at bounding box center [885, 348] width 46 height 16
click at [880, 462] on span "RESOLVED" at bounding box center [886, 468] width 51 height 13
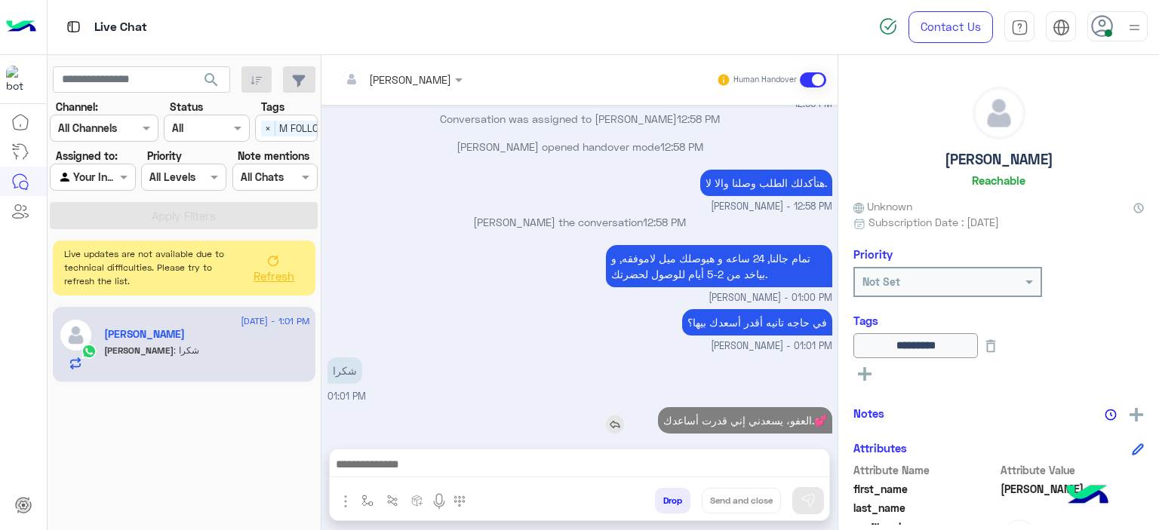
click at [760, 407] on p "العفو، يسعدني إني قدرت أساعدك.💕" at bounding box center [745, 420] width 174 height 26
copy app-msgs-text
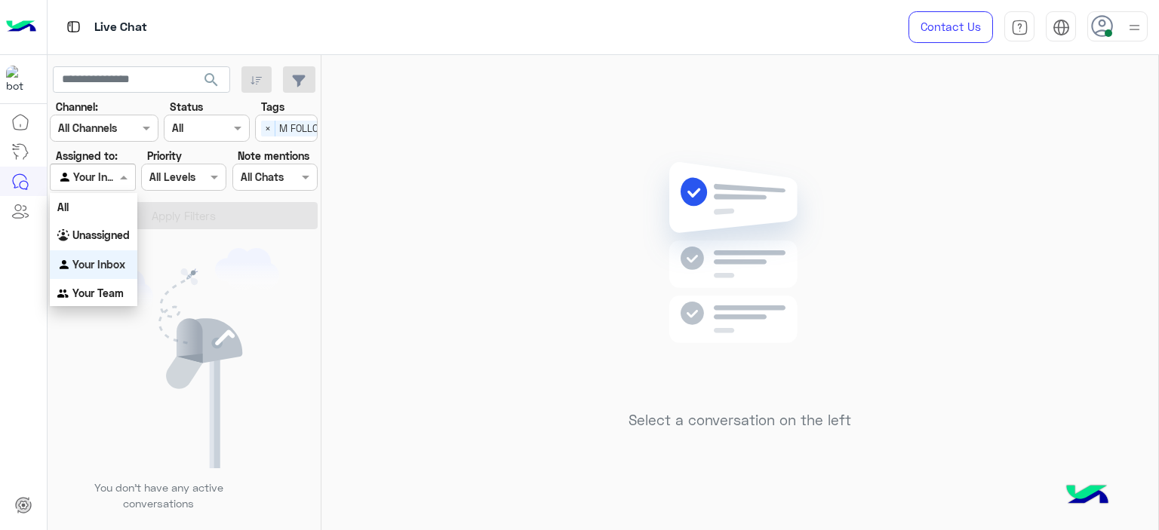
click at [127, 180] on span at bounding box center [125, 177] width 19 height 16
click at [119, 240] on b "Unassigned" at bounding box center [100, 235] width 57 height 13
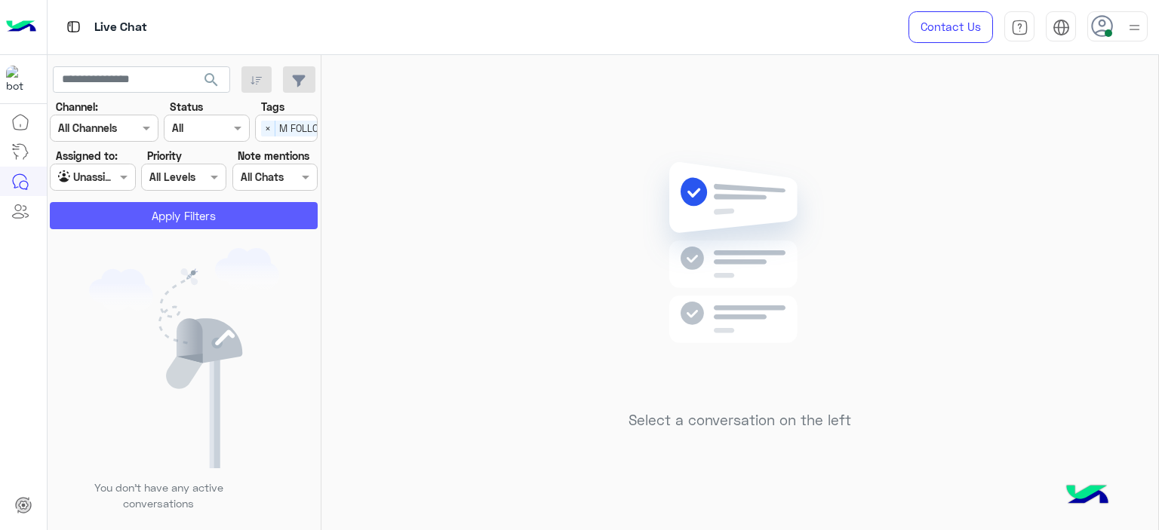
click at [172, 217] on button "Apply Filters" at bounding box center [184, 215] width 268 height 27
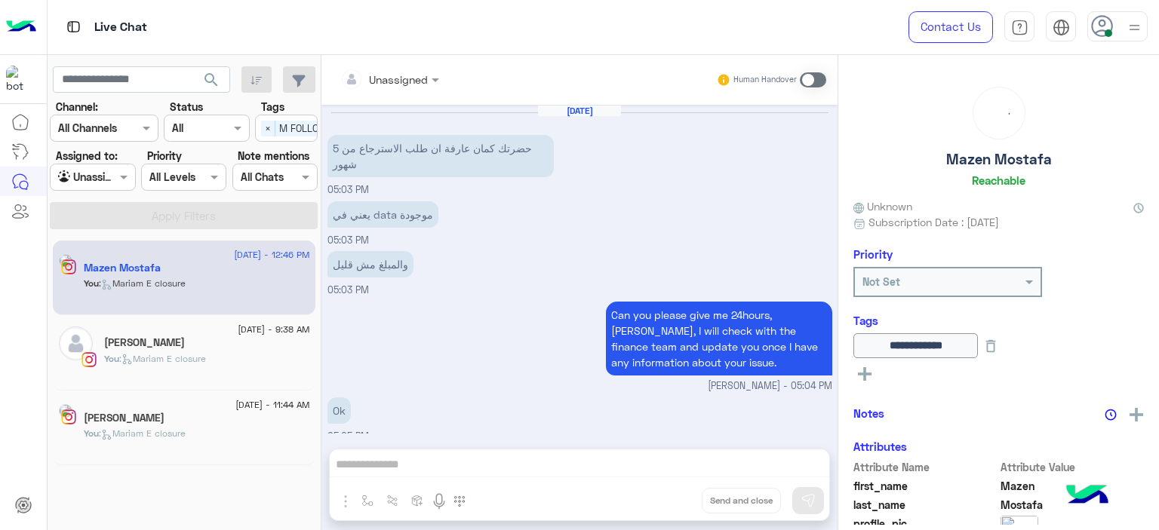
scroll to position [1029, 0]
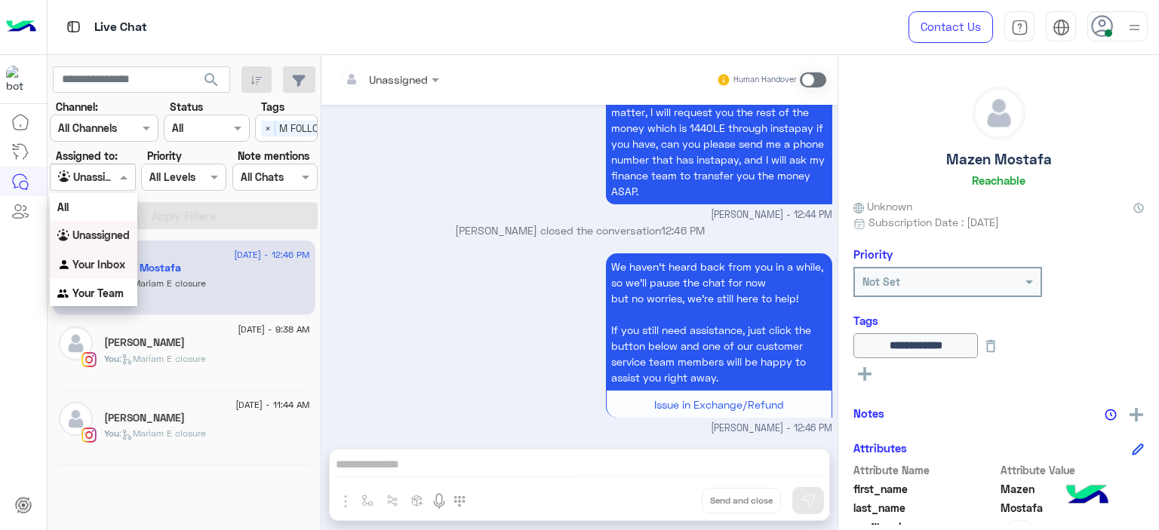
drag, startPoint x: 119, startPoint y: 184, endPoint x: 115, endPoint y: 257, distance: 72.6
click at [115, 257] on body "Live Chat Contact Us Help Center عربي English search Channel: Channel All Chann…" at bounding box center [579, 265] width 1159 height 530
click at [115, 257] on div "Your Inbox" at bounding box center [94, 264] width 88 height 29
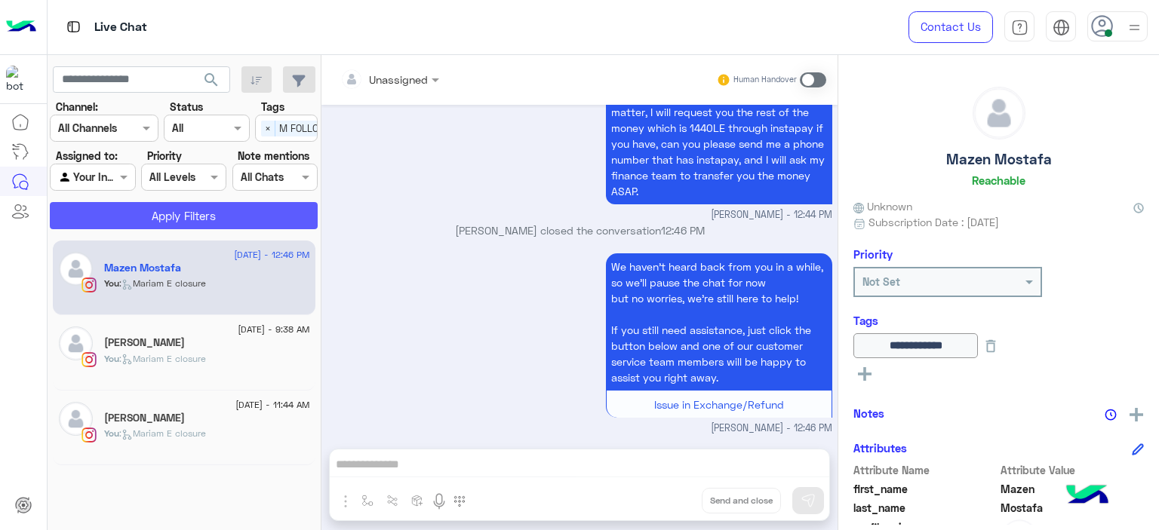
click at [175, 219] on button "Apply Filters" at bounding box center [184, 215] width 268 height 27
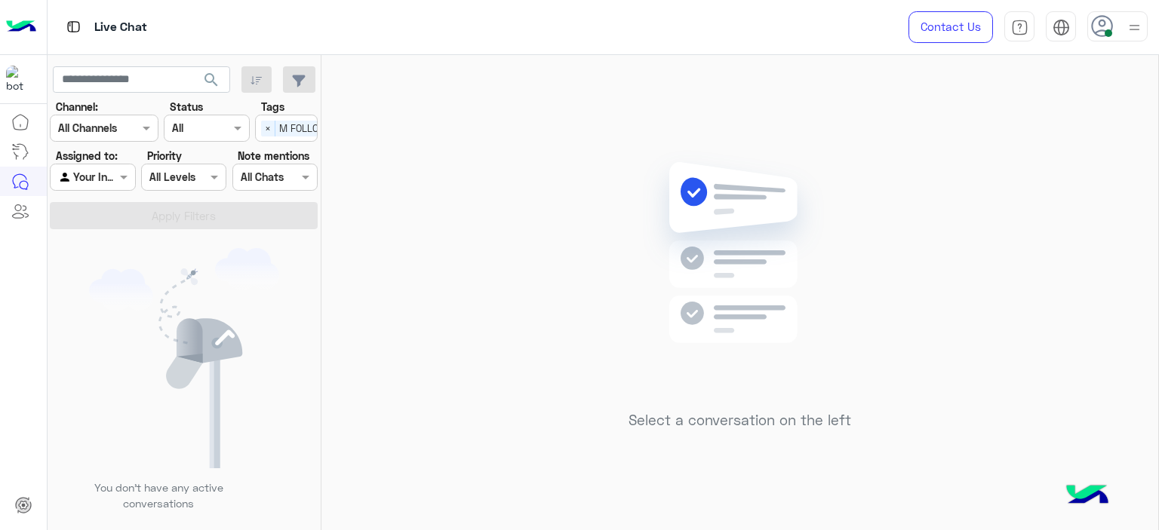
click at [263, 131] on span "×" at bounding box center [268, 129] width 14 height 16
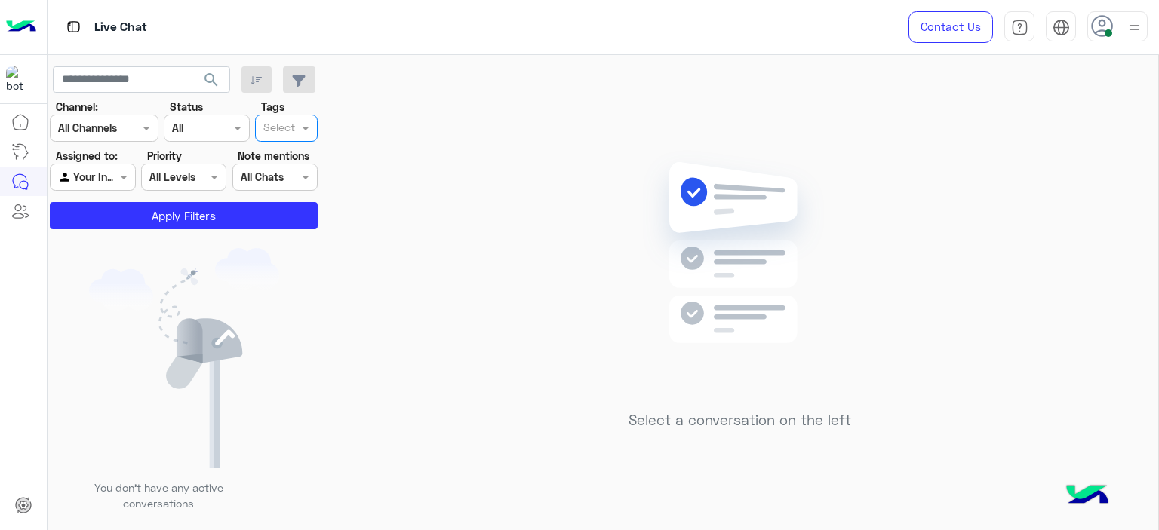
scroll to position [0, 0]
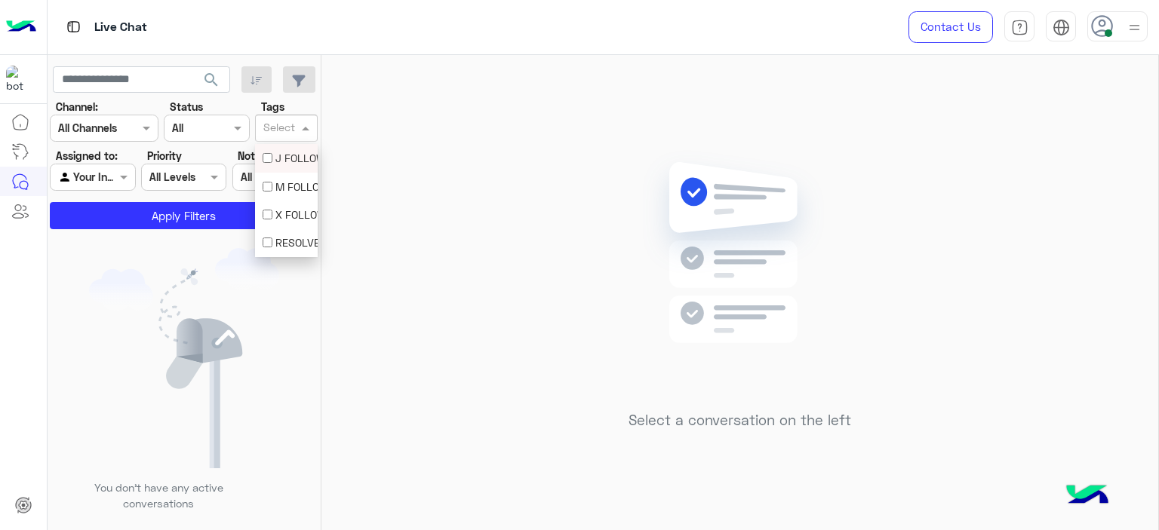
click at [263, 131] on input "text" at bounding box center [279, 129] width 32 height 16
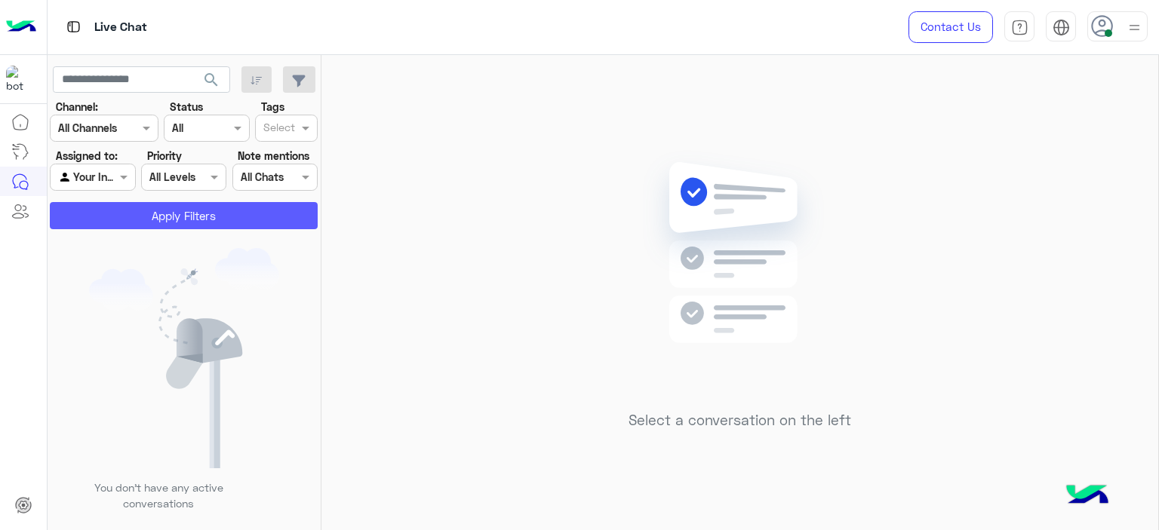
click at [232, 205] on button "Apply Filters" at bounding box center [184, 215] width 268 height 27
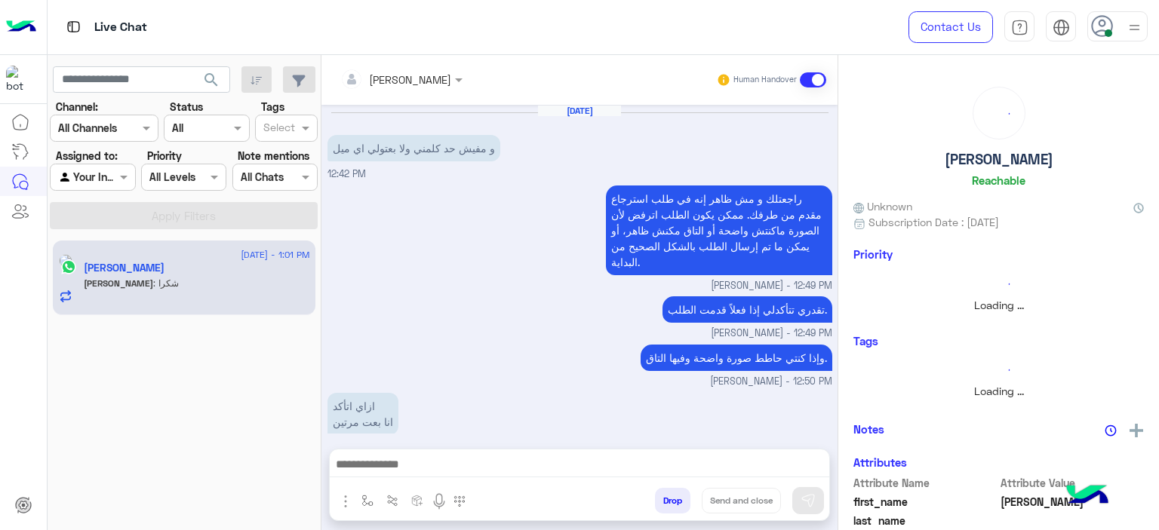
scroll to position [1074, 0]
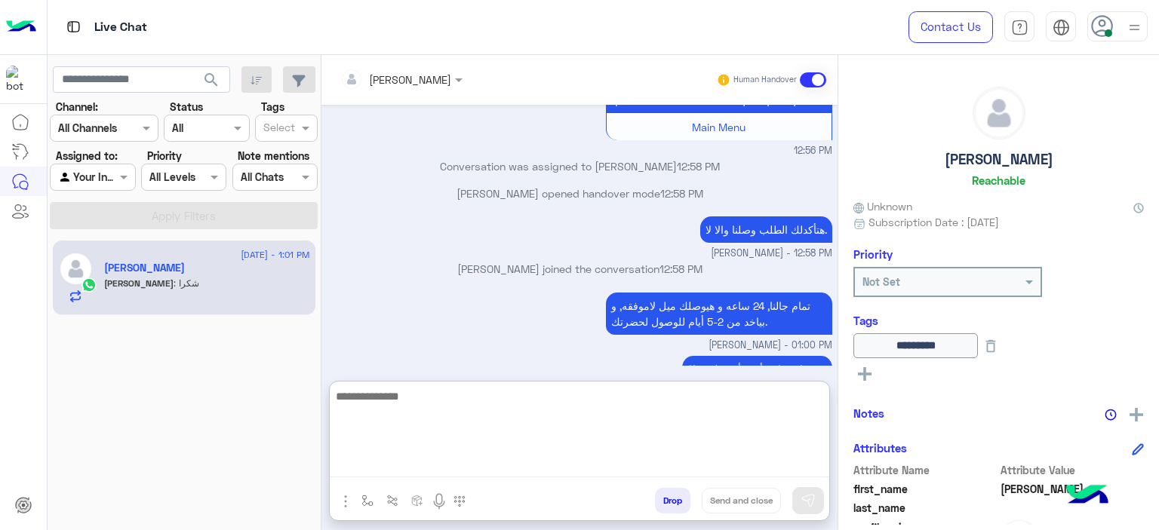
click at [429, 473] on textarea at bounding box center [579, 432] width 499 height 91
paste textarea "**********"
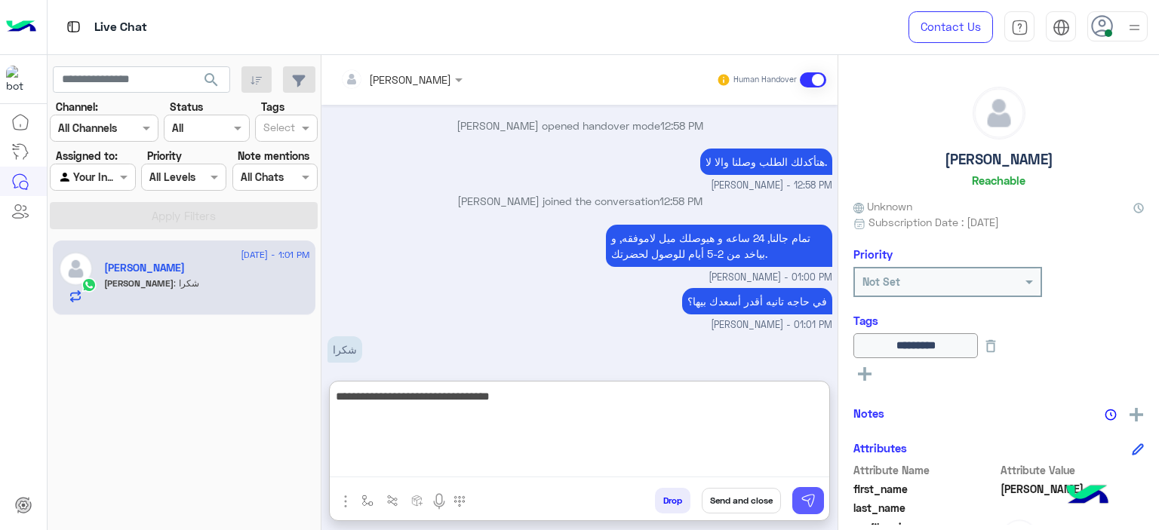
type textarea "**********"
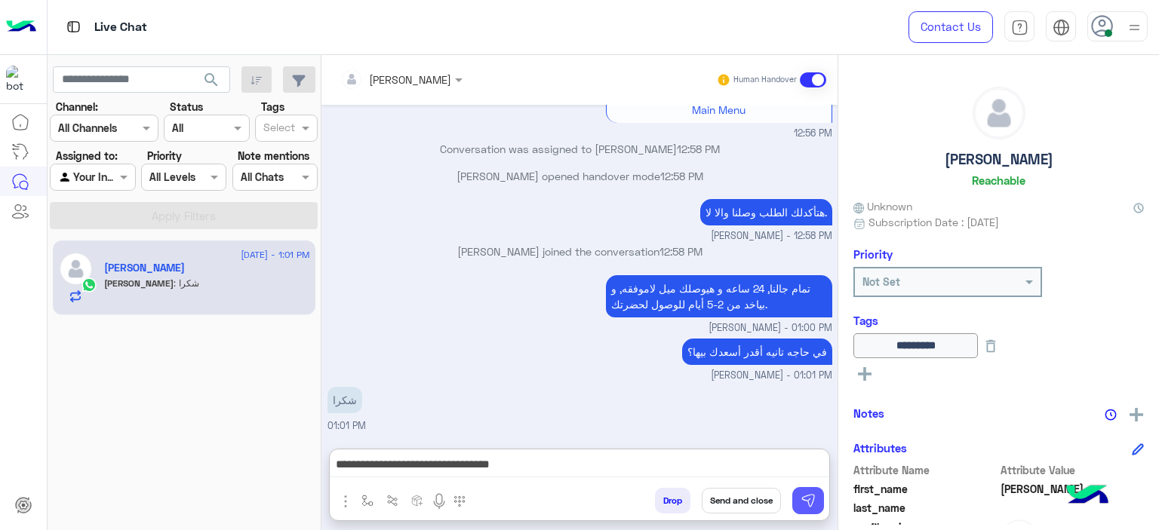
click at [810, 492] on button at bounding box center [808, 500] width 32 height 27
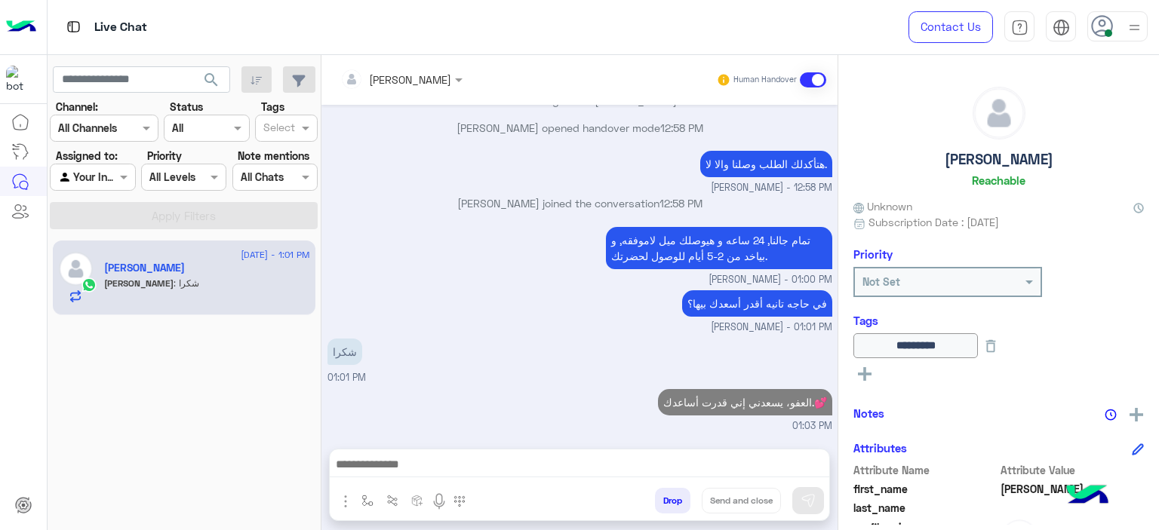
scroll to position [1122, 0]
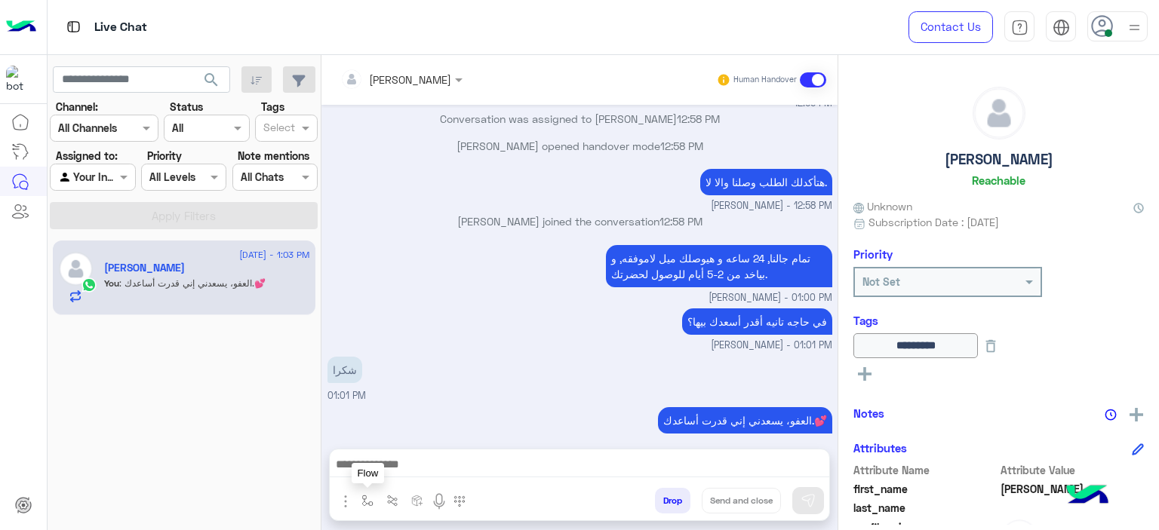
click at [362, 496] on img "button" at bounding box center [367, 501] width 12 height 12
click at [406, 462] on input "text" at bounding box center [395, 467] width 62 height 17
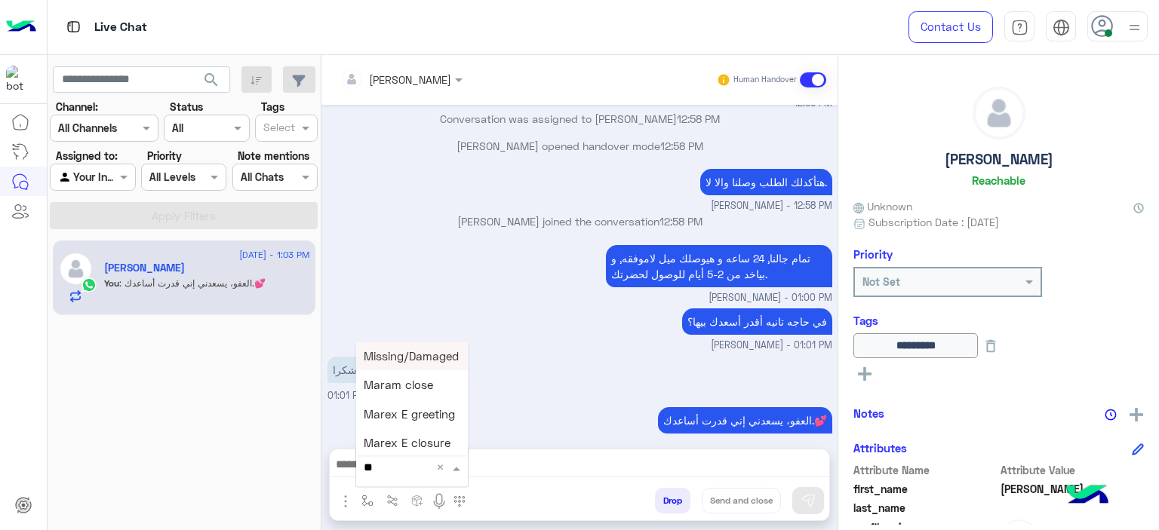
type input "***"
click at [423, 447] on span "Mariam A closure" at bounding box center [411, 441] width 94 height 14
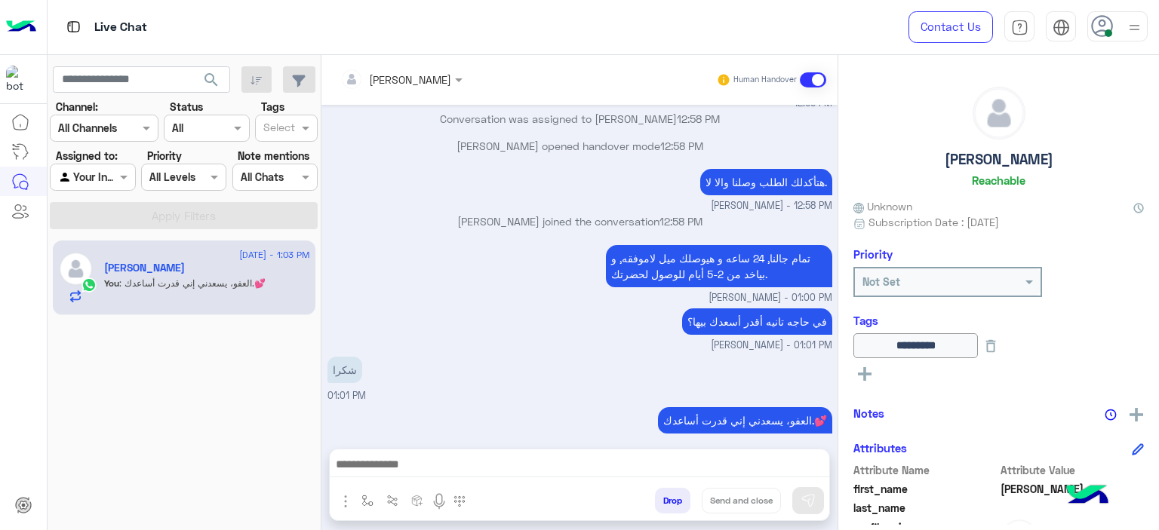
type textarea "**********"
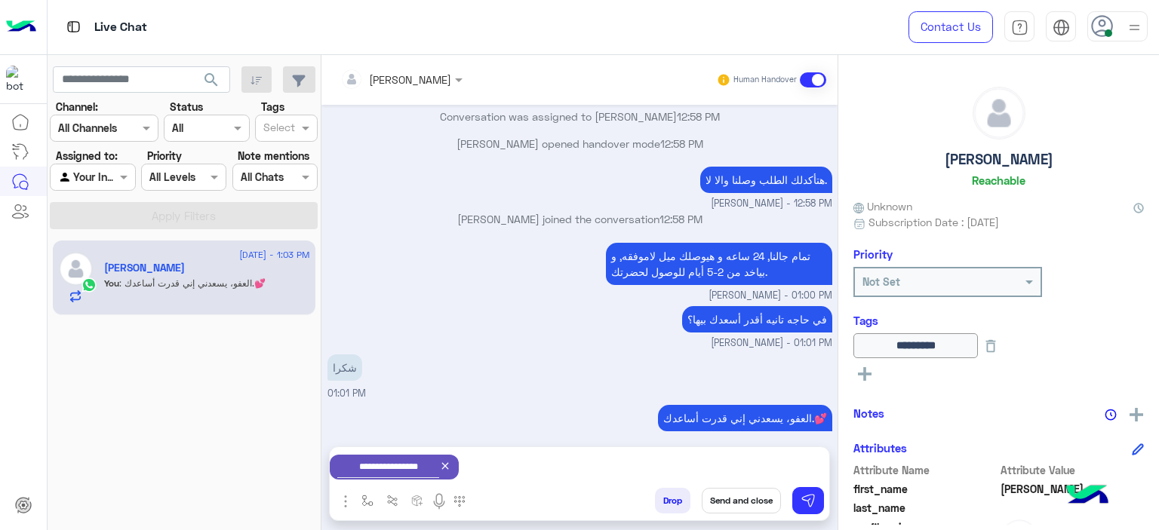
click at [732, 503] on button "Send and close" at bounding box center [741, 501] width 79 height 26
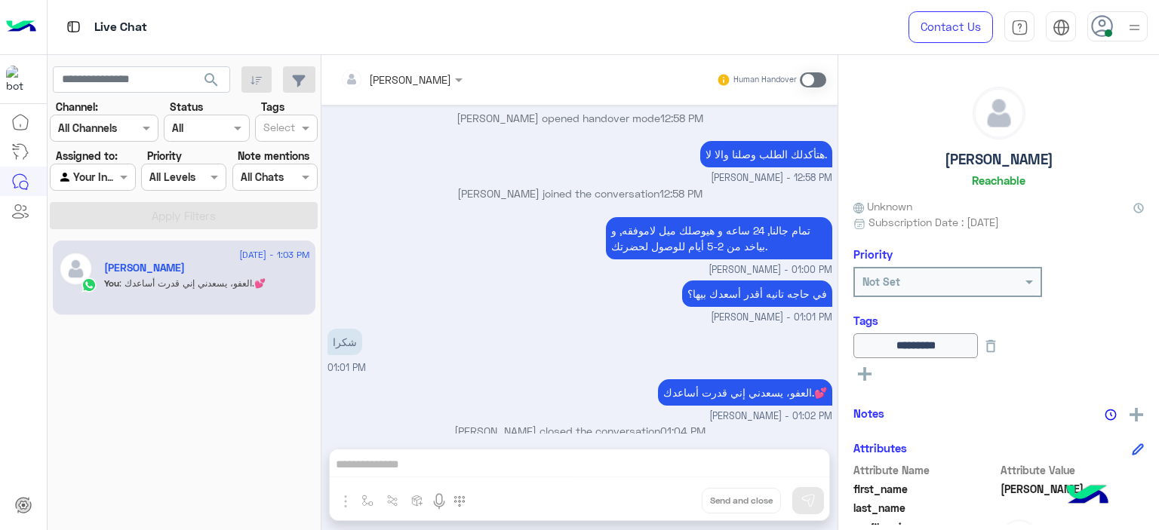
scroll to position [1320, 0]
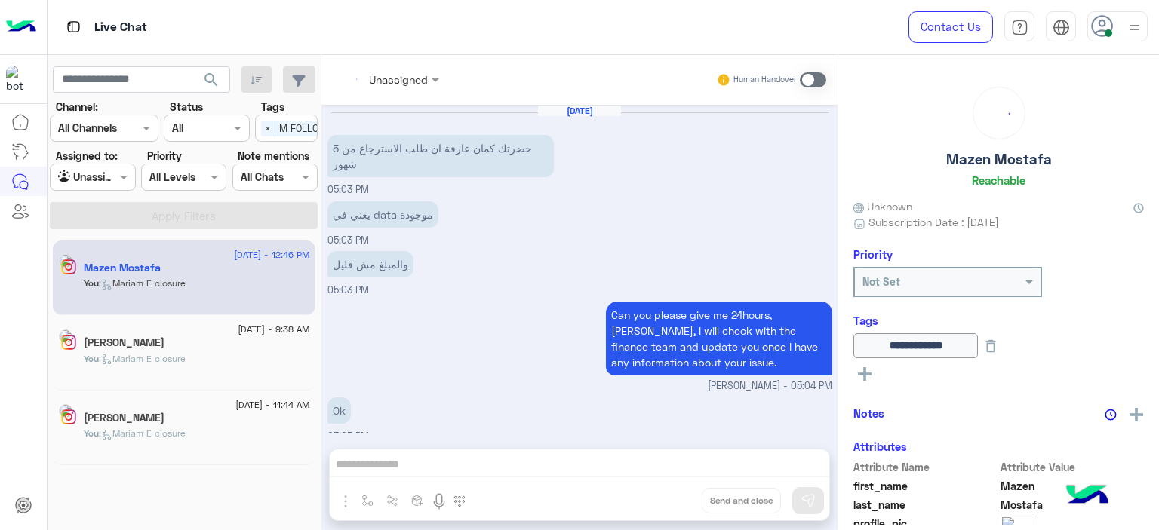
scroll to position [1029, 0]
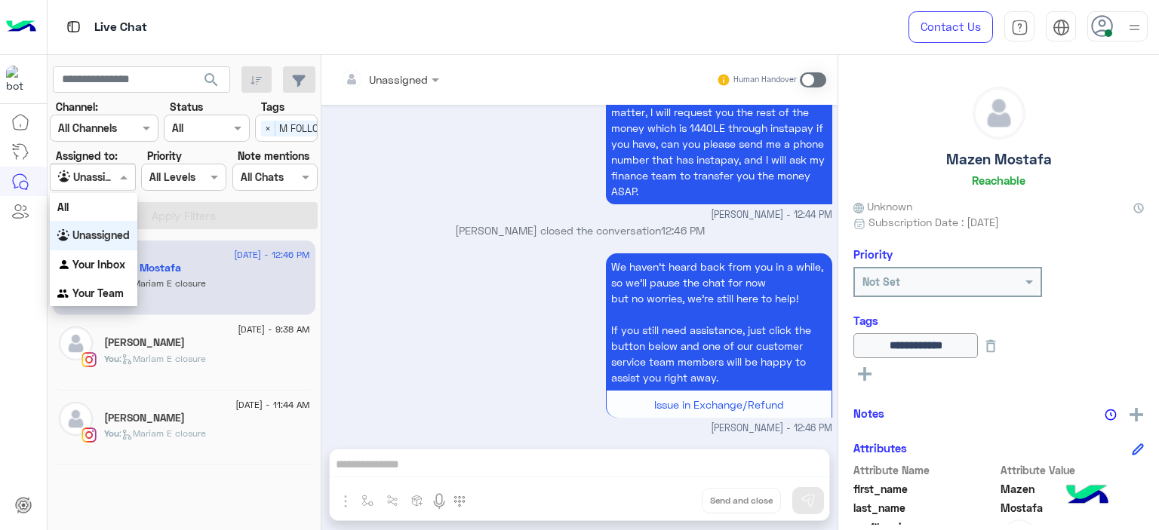
drag, startPoint x: 123, startPoint y: 172, endPoint x: 124, endPoint y: 207, distance: 35.5
click at [123, 173] on span at bounding box center [125, 177] width 19 height 16
click at [120, 295] on b "Your Team" at bounding box center [97, 293] width 51 height 13
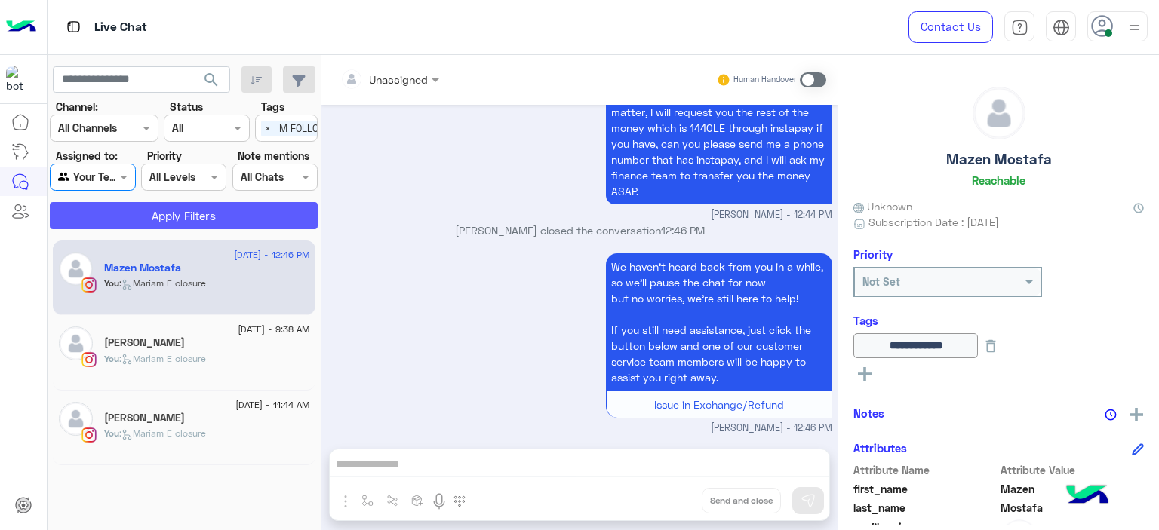
click at [209, 218] on button "Apply Filters" at bounding box center [184, 215] width 268 height 27
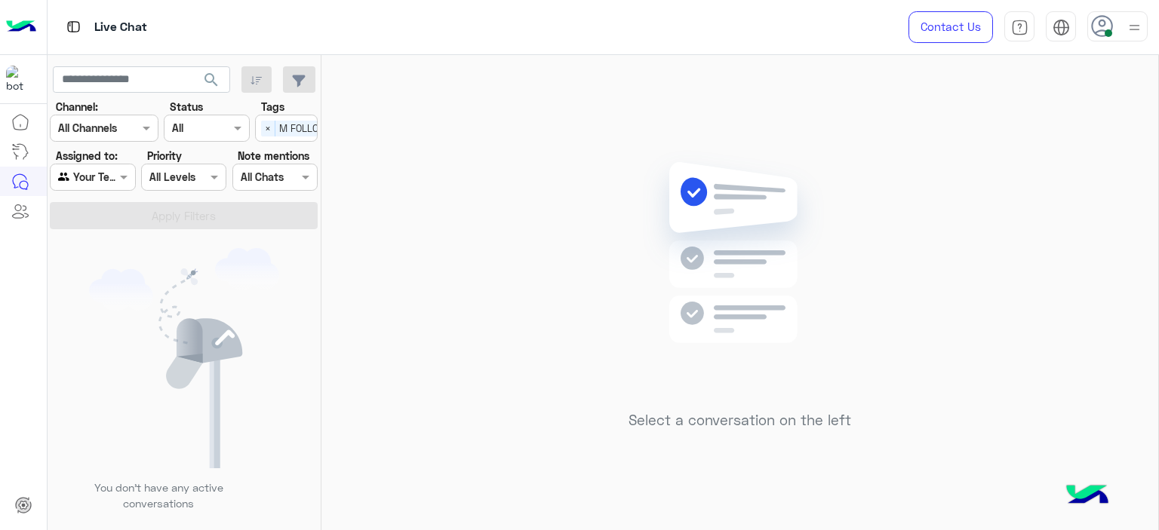
click at [267, 130] on span "×" at bounding box center [268, 129] width 14 height 16
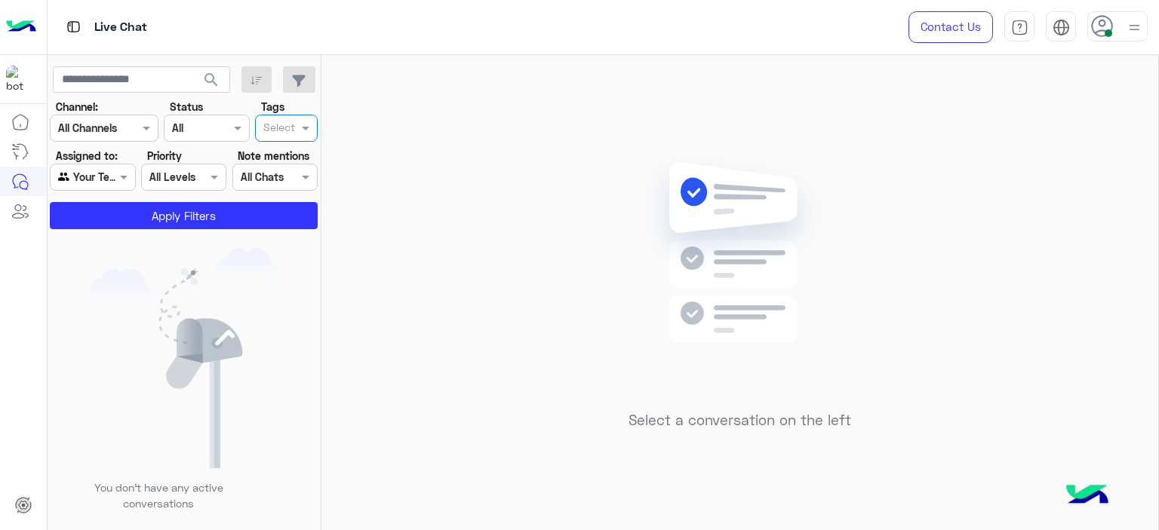
scroll to position [0, 0]
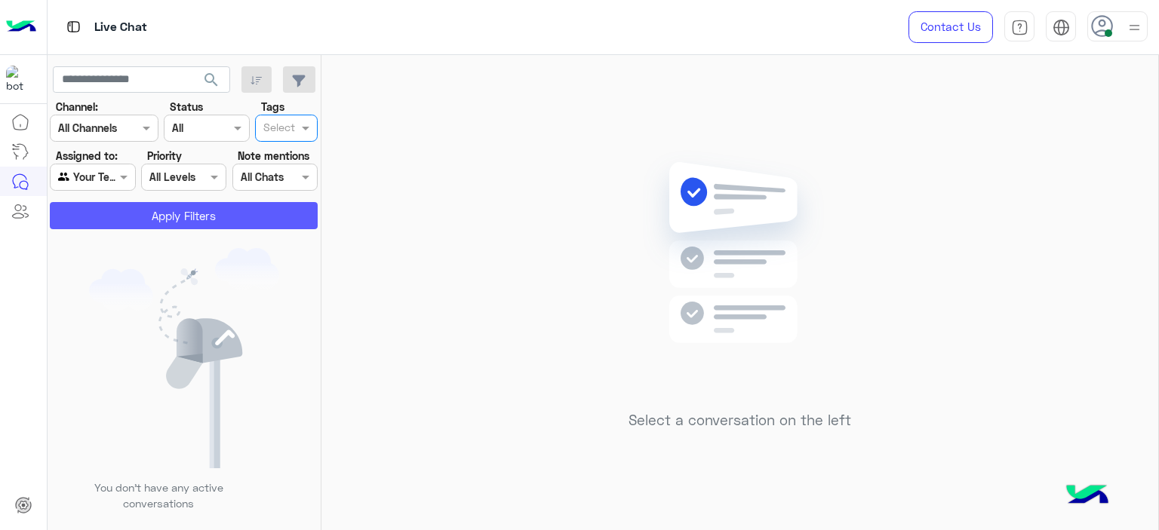
click at [261, 218] on button "Apply Filters" at bounding box center [184, 215] width 268 height 27
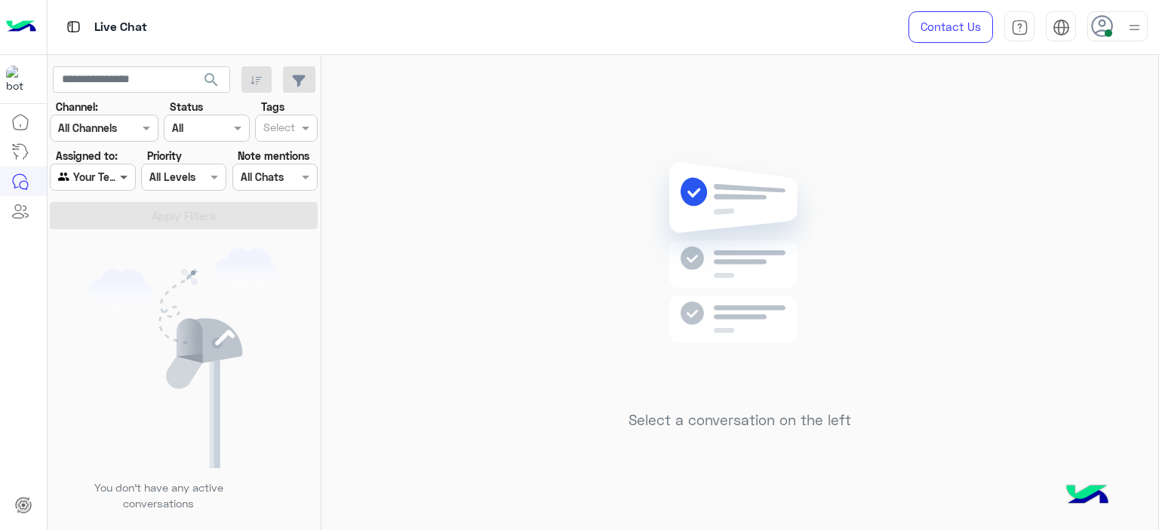
click at [125, 177] on span at bounding box center [125, 177] width 19 height 16
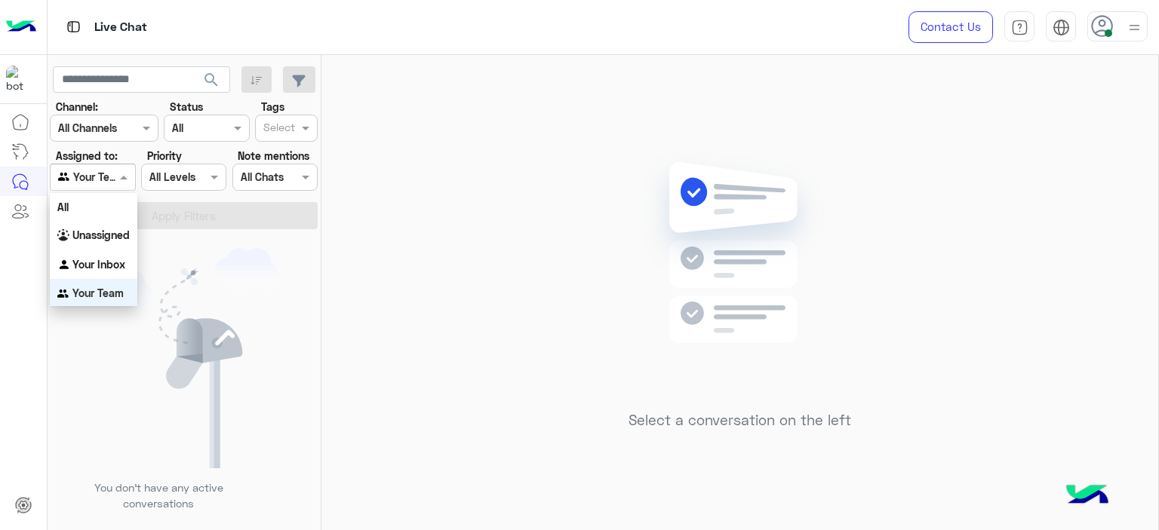
scroll to position [2, 0]
click at [123, 259] on b "Your Inbox" at bounding box center [98, 263] width 53 height 13
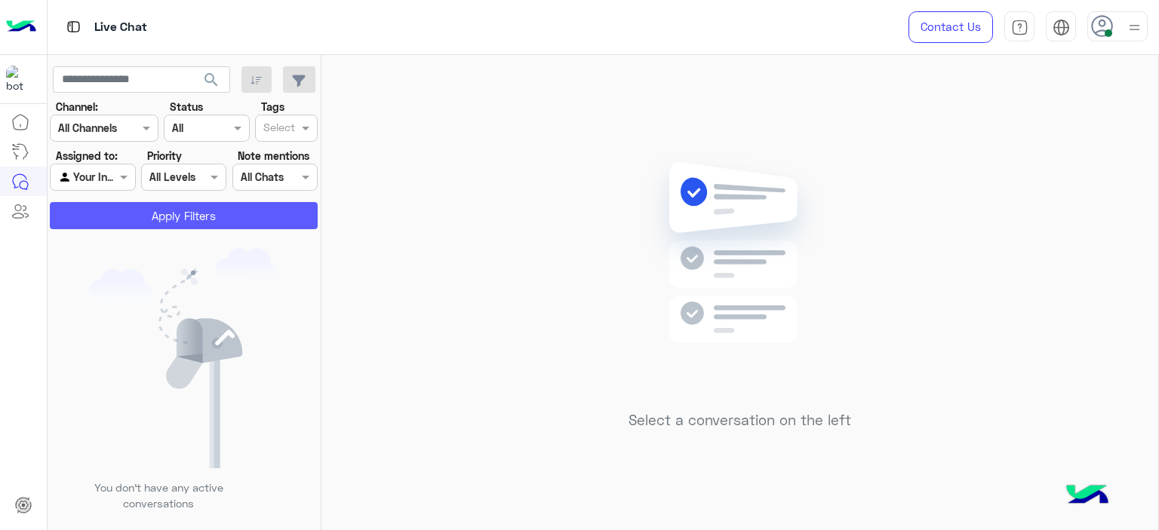
click at [168, 223] on button "Apply Filters" at bounding box center [184, 215] width 268 height 27
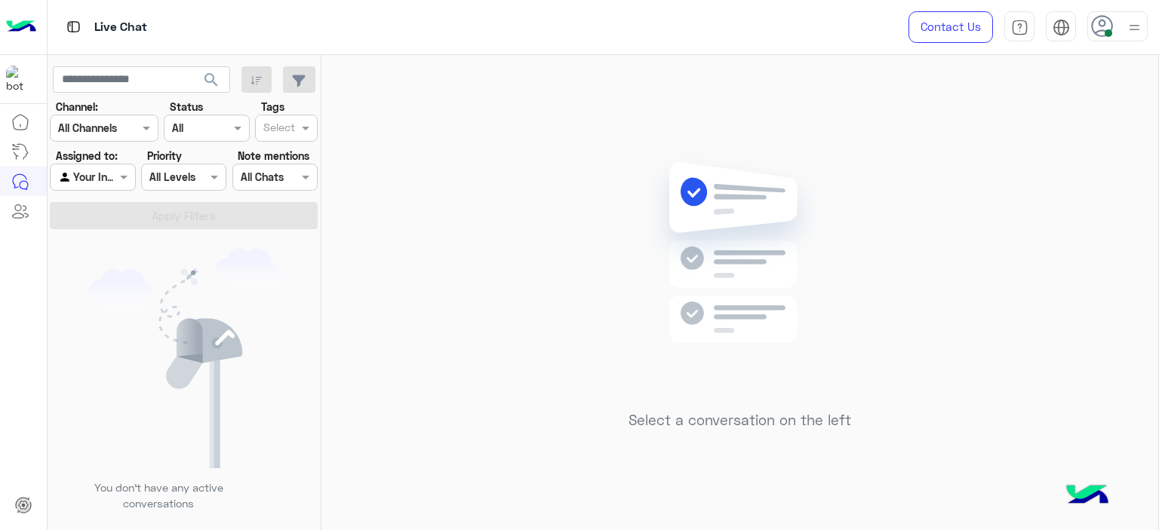
click at [492, 174] on div "Select a conversation on the left" at bounding box center [739, 295] width 837 height 481
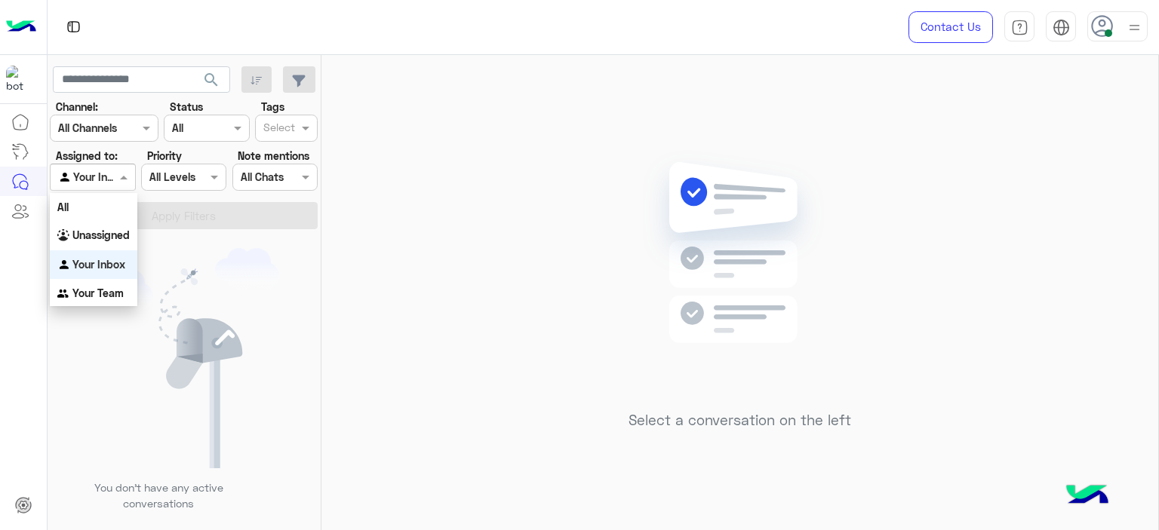
click at [124, 170] on span at bounding box center [125, 177] width 19 height 16
click at [124, 244] on div "Unassigned" at bounding box center [94, 235] width 88 height 29
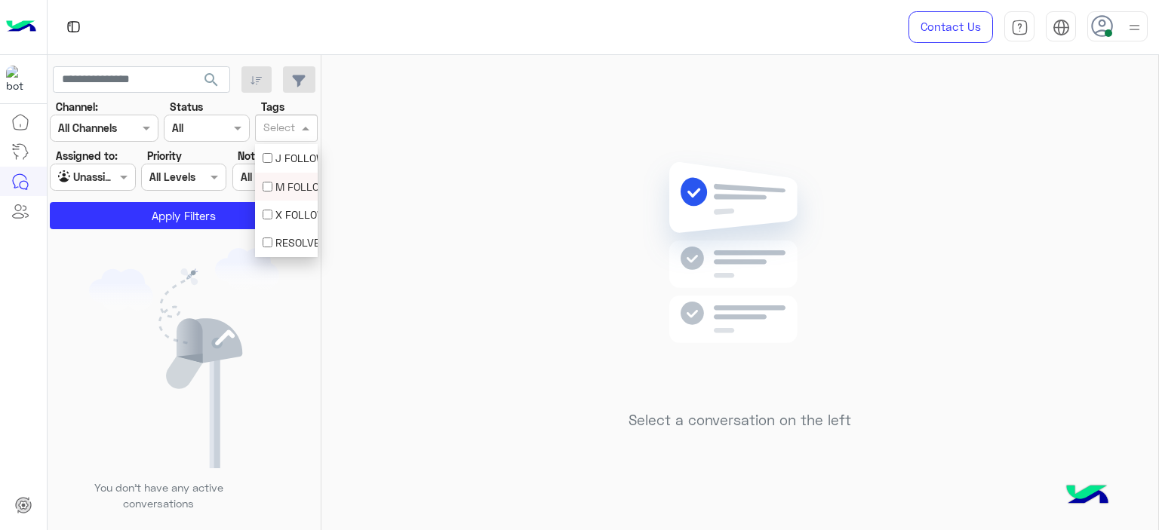
drag, startPoint x: 277, startPoint y: 134, endPoint x: 284, endPoint y: 177, distance: 44.4
click at [284, 177] on body "Contact Us Help Center عربي English search Channel: Channel All Channels Status…" at bounding box center [579, 265] width 1159 height 530
click at [284, 179] on div "M FOLLOW UP" at bounding box center [287, 187] width 48 height 16
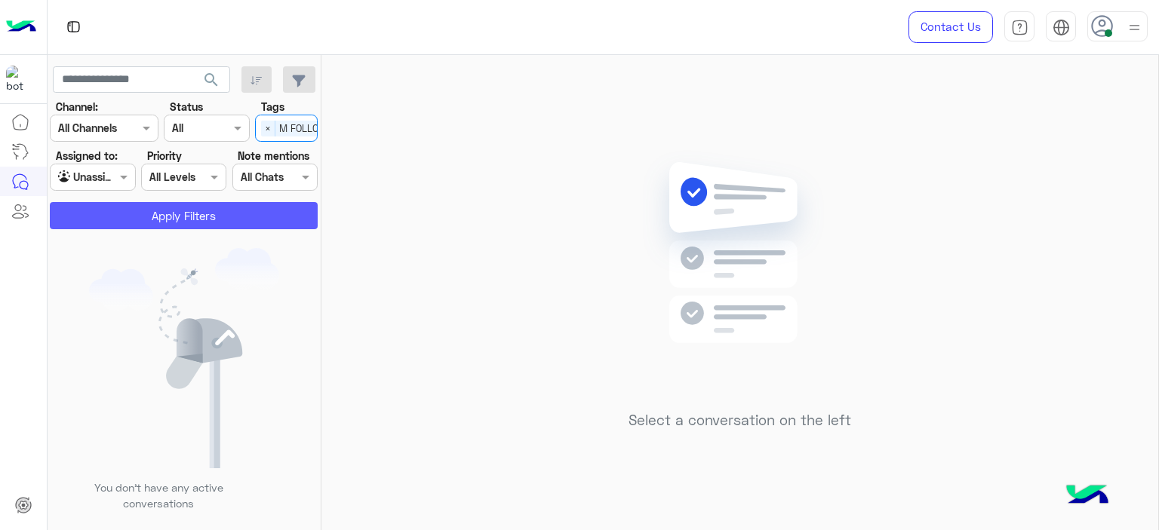
click at [251, 207] on button "Apply Filters" at bounding box center [184, 215] width 268 height 27
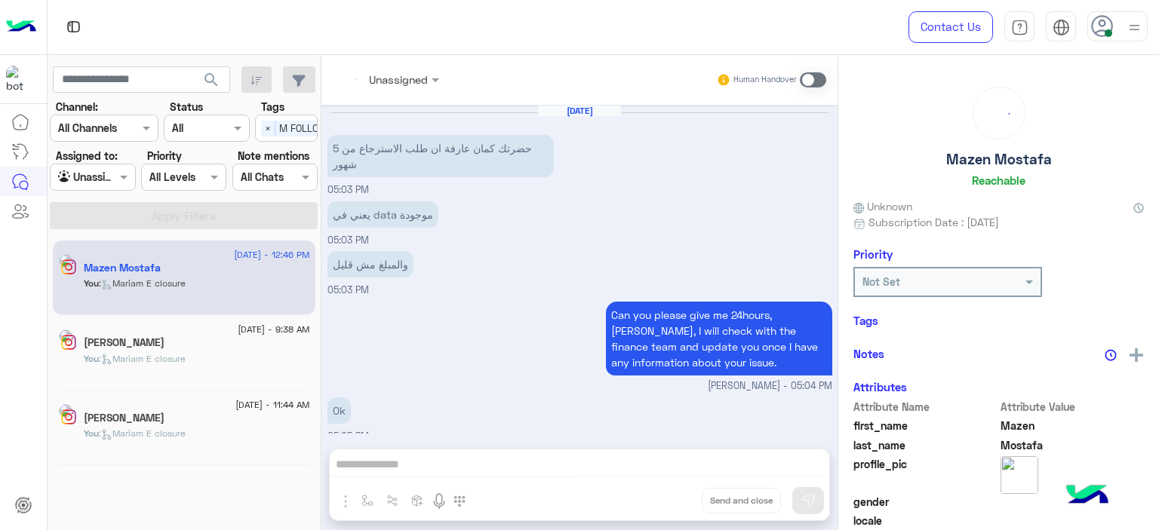
scroll to position [1029, 0]
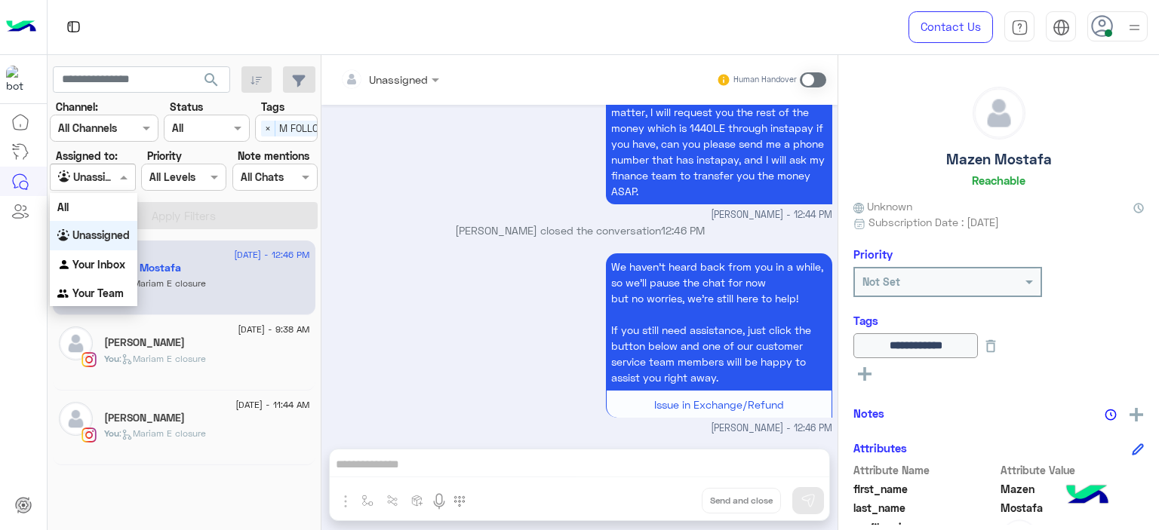
drag, startPoint x: 126, startPoint y: 168, endPoint x: 116, endPoint y: 216, distance: 48.5
click at [126, 170] on div "Agent Filter Unassigned" at bounding box center [92, 177] width 85 height 27
click at [106, 257] on div "Your Inbox" at bounding box center [94, 264] width 88 height 29
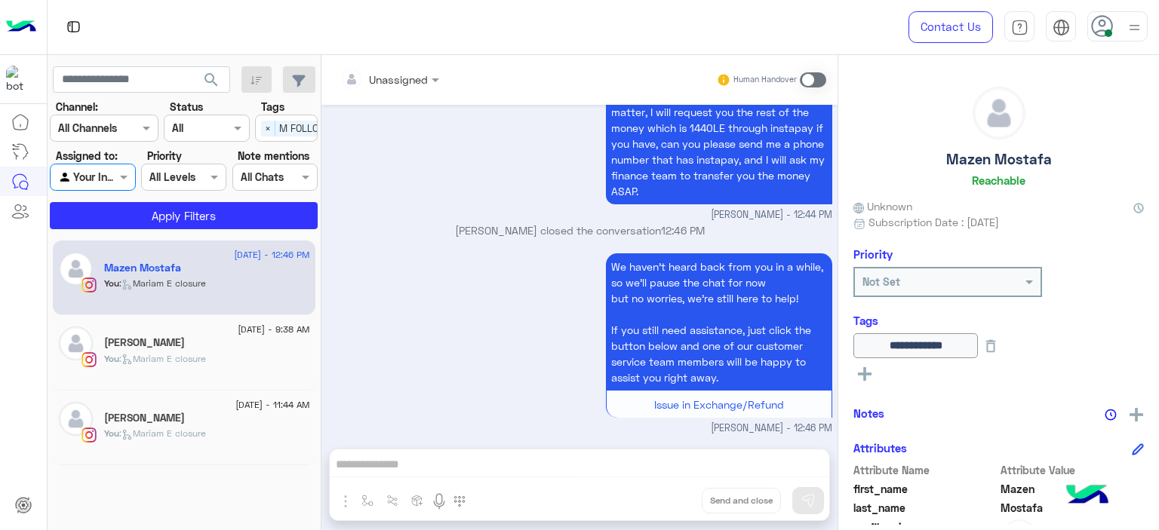
click at [260, 126] on div "Select × M FOLLOW UP" at bounding box center [304, 127] width 96 height 23
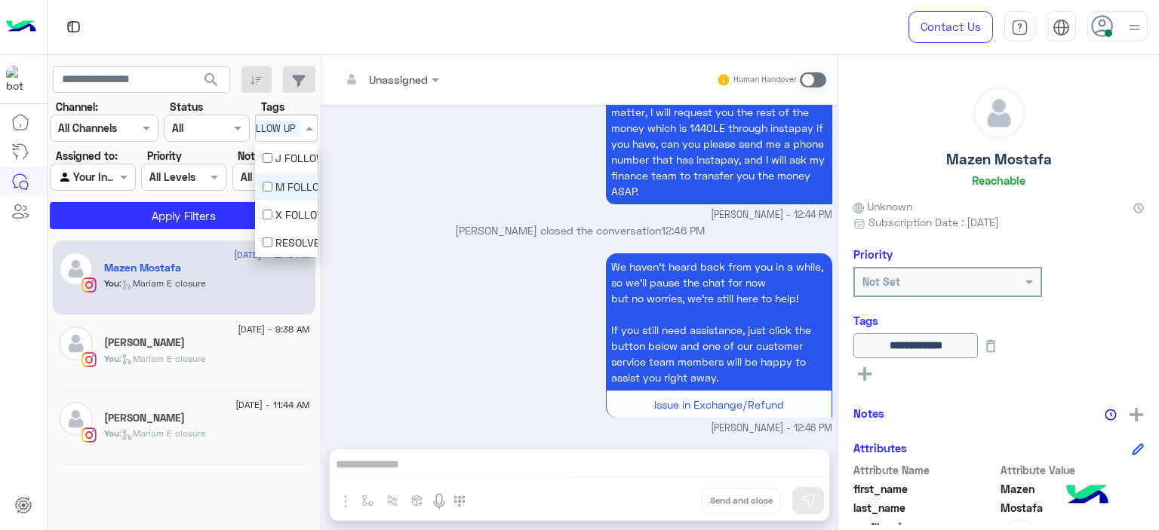
click at [278, 183] on div "M FOLLOW UP" at bounding box center [287, 187] width 48 height 16
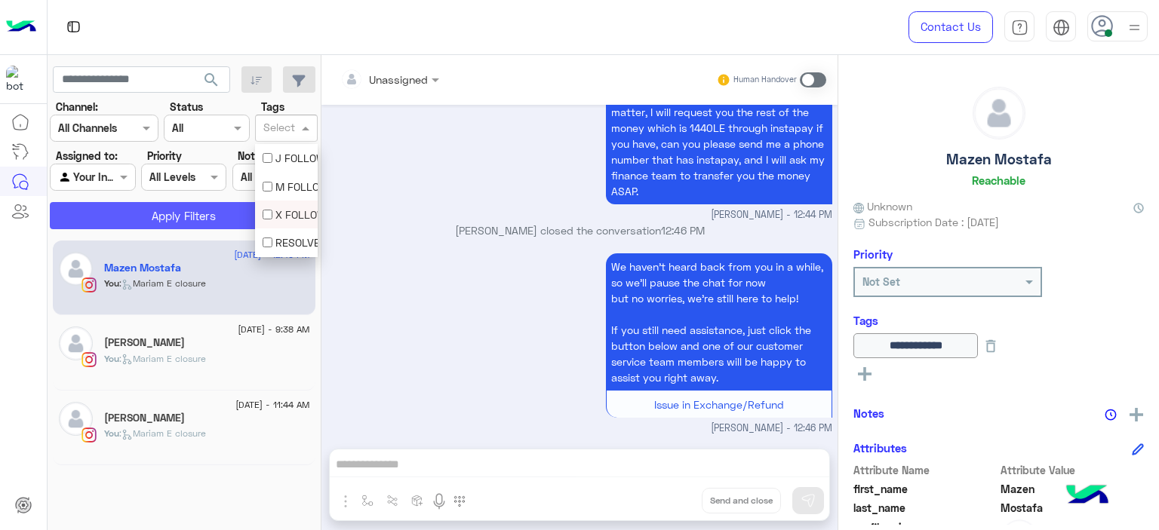
click at [242, 219] on button "Apply Filters" at bounding box center [184, 215] width 268 height 27
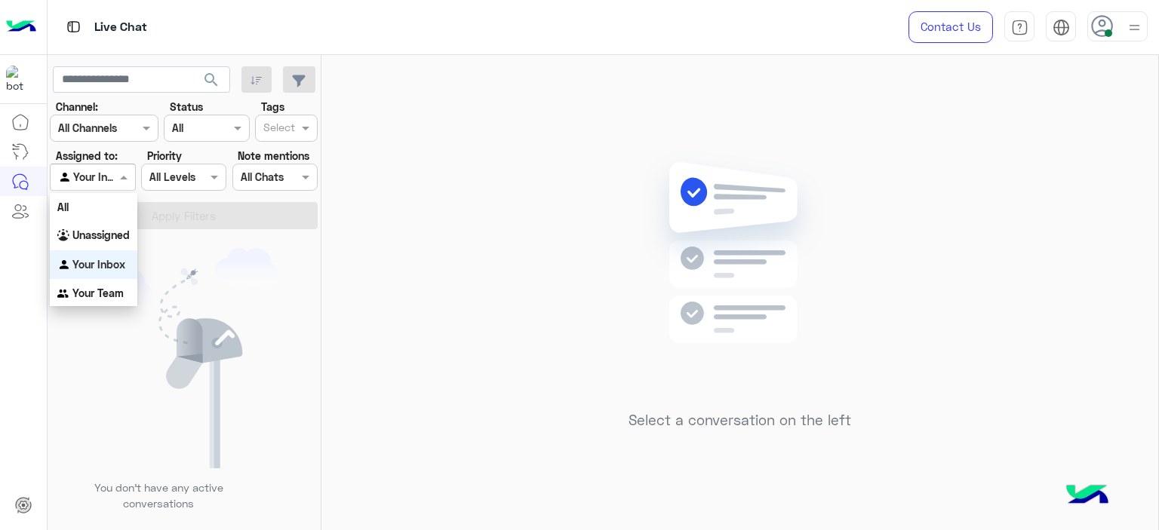
click at [106, 171] on div at bounding box center [93, 176] width 84 height 17
click at [329, 238] on mat-drawer-container "search Channel: Channel All Channels Status Channel All Tags Select Assigned to…" at bounding box center [604, 295] width 1112 height 481
click at [401, 241] on div "Select a conversation on the left" at bounding box center [739, 295] width 837 height 481
click at [106, 180] on div at bounding box center [93, 176] width 84 height 17
click at [130, 290] on div "Your Team" at bounding box center [94, 293] width 88 height 29
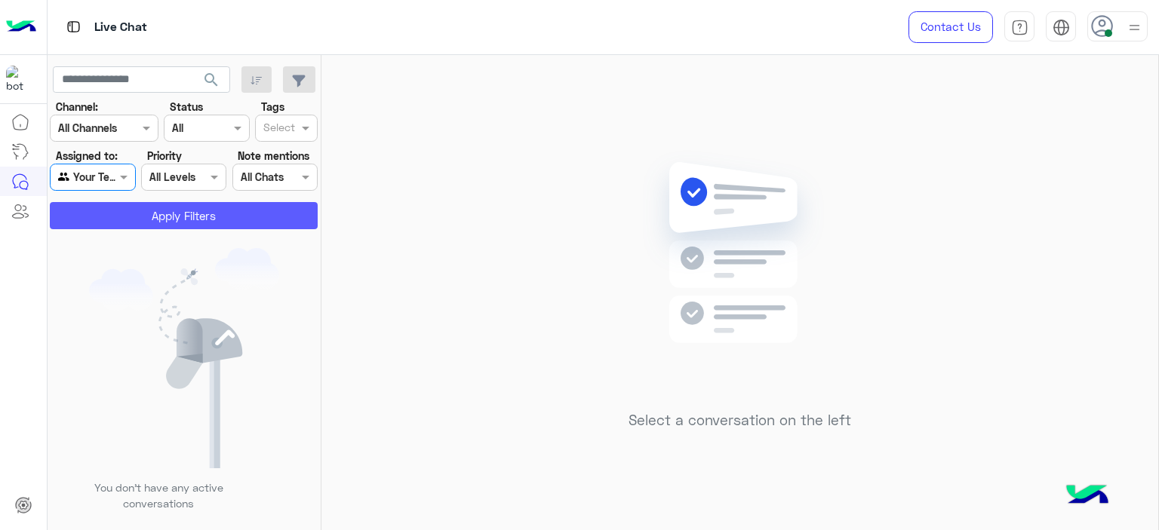
click at [190, 223] on button "Apply Filters" at bounding box center [184, 215] width 268 height 27
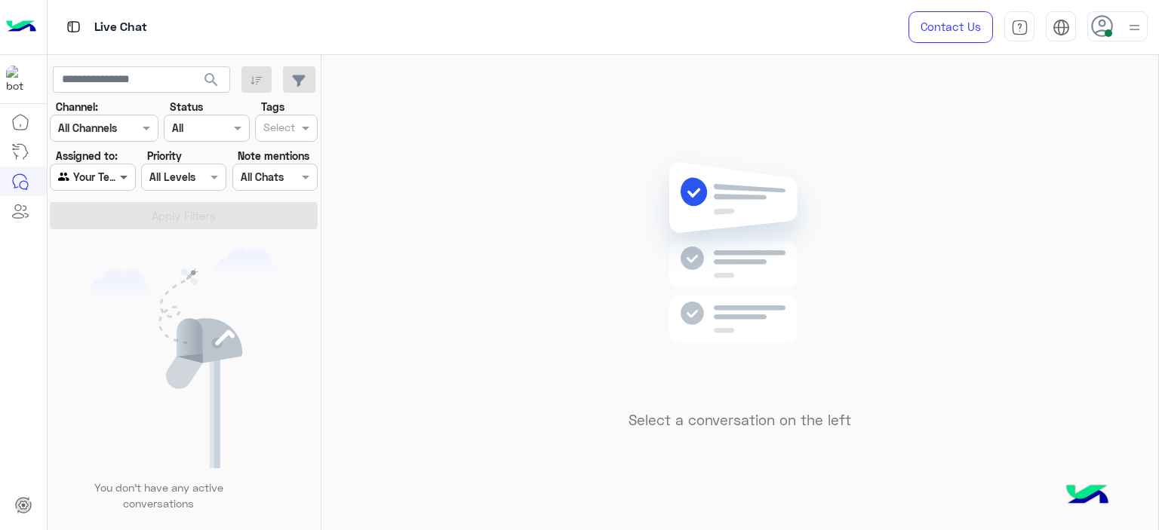
click at [130, 180] on span at bounding box center [125, 177] width 19 height 16
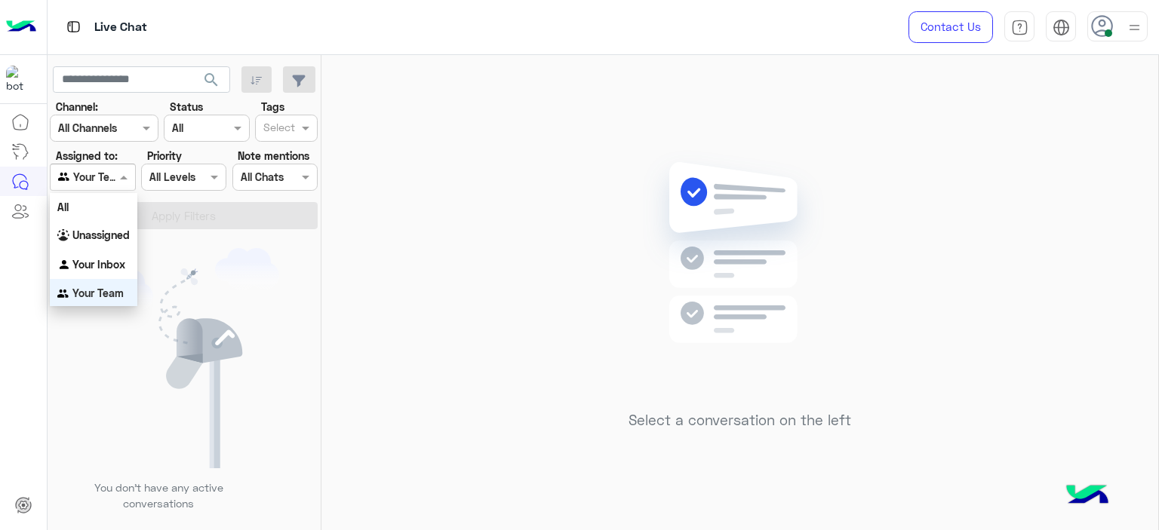
scroll to position [2, 0]
click at [120, 237] on b "Unassigned" at bounding box center [100, 233] width 57 height 13
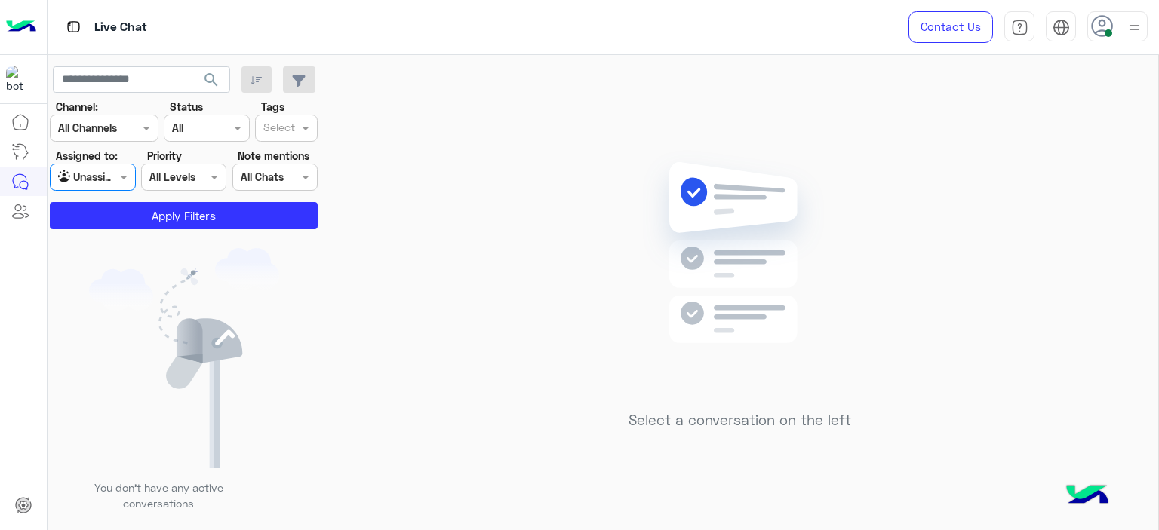
click at [281, 126] on input "text" at bounding box center [279, 129] width 32 height 16
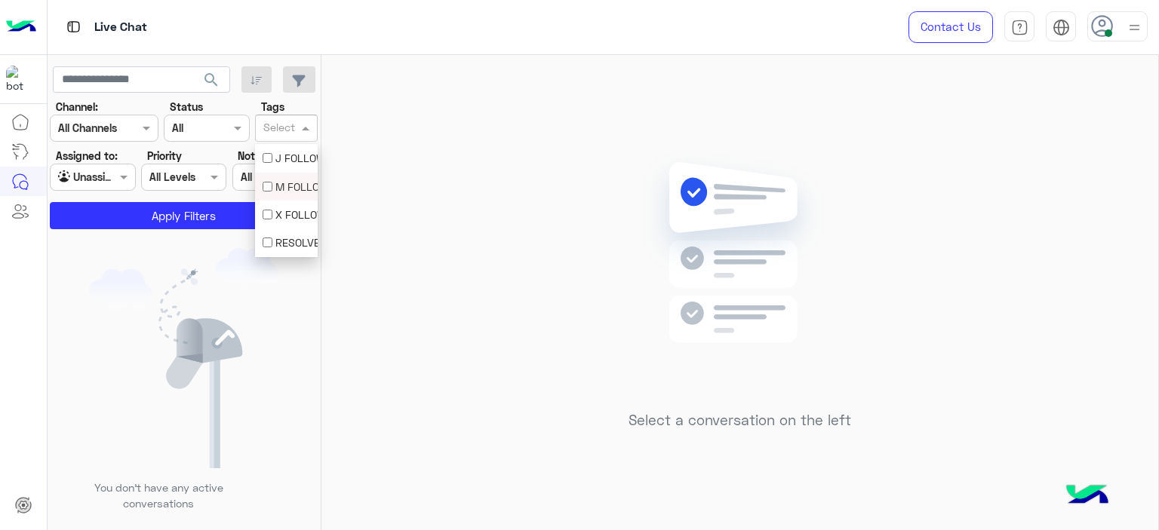
click at [281, 178] on div "M FOLLOW UP" at bounding box center [286, 187] width 63 height 28
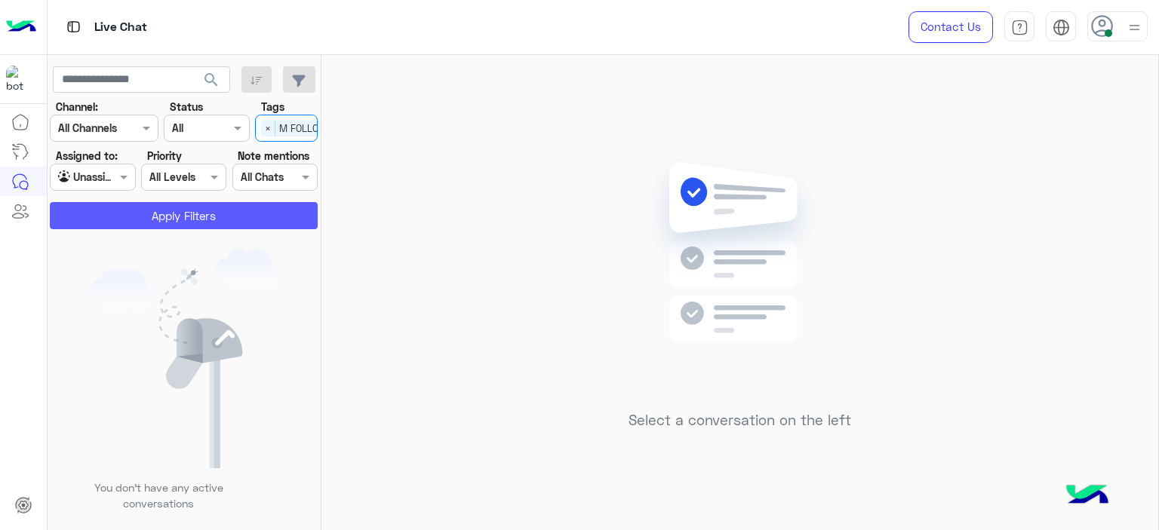
click at [271, 213] on button "Apply Filters" at bounding box center [184, 215] width 268 height 27
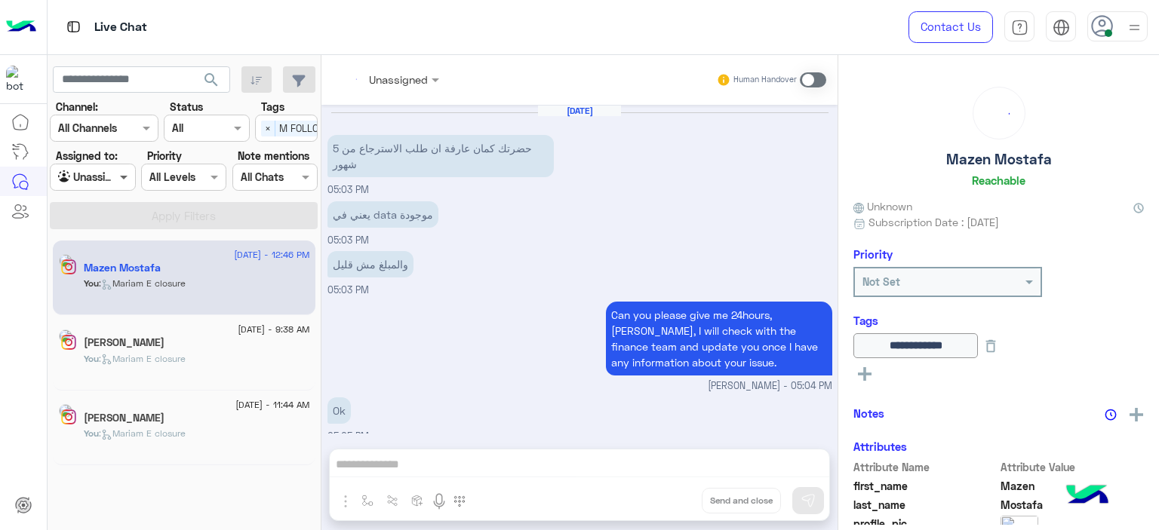
scroll to position [1029, 0]
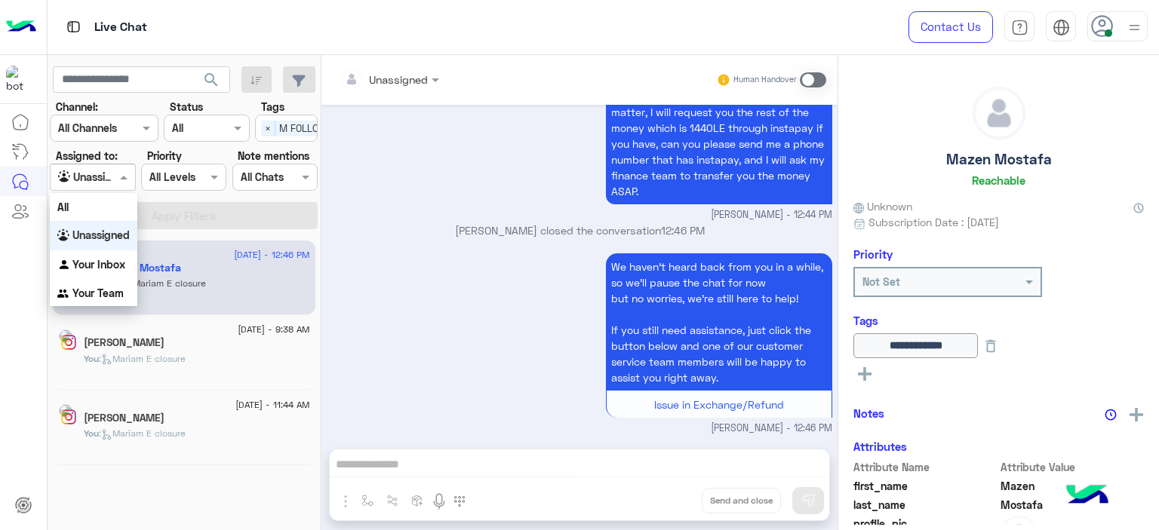
click at [126, 180] on span at bounding box center [125, 177] width 19 height 16
click at [124, 255] on div "Your Inbox" at bounding box center [94, 264] width 88 height 29
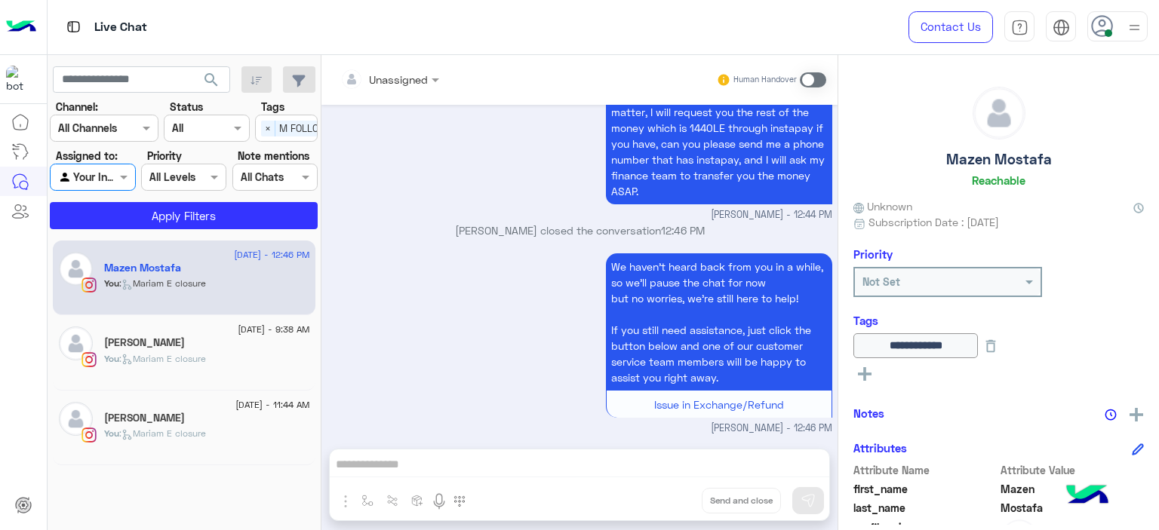
click at [265, 124] on span "×" at bounding box center [268, 129] width 14 height 16
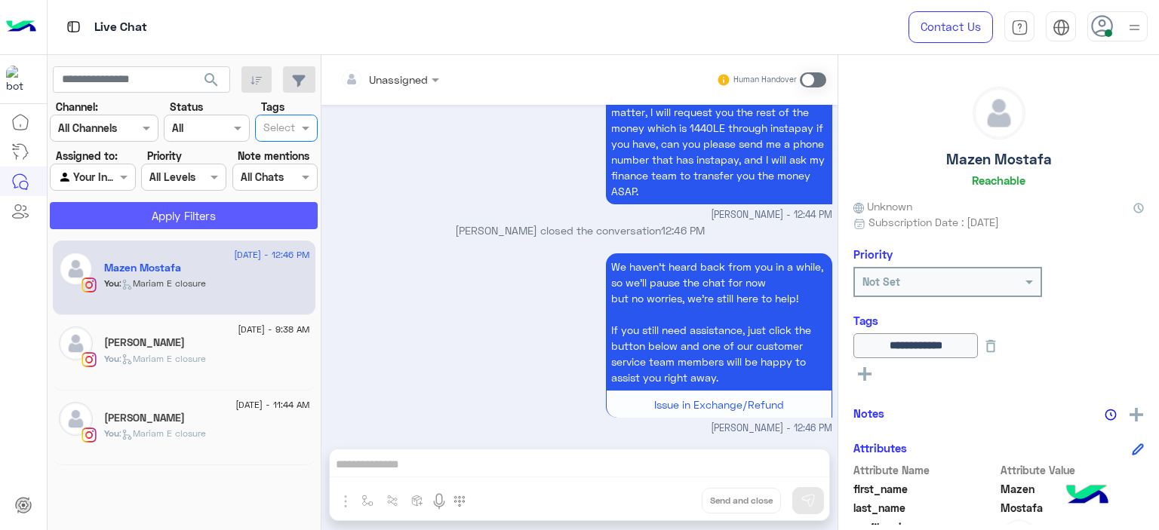
click at [244, 214] on button "Apply Filters" at bounding box center [184, 215] width 268 height 27
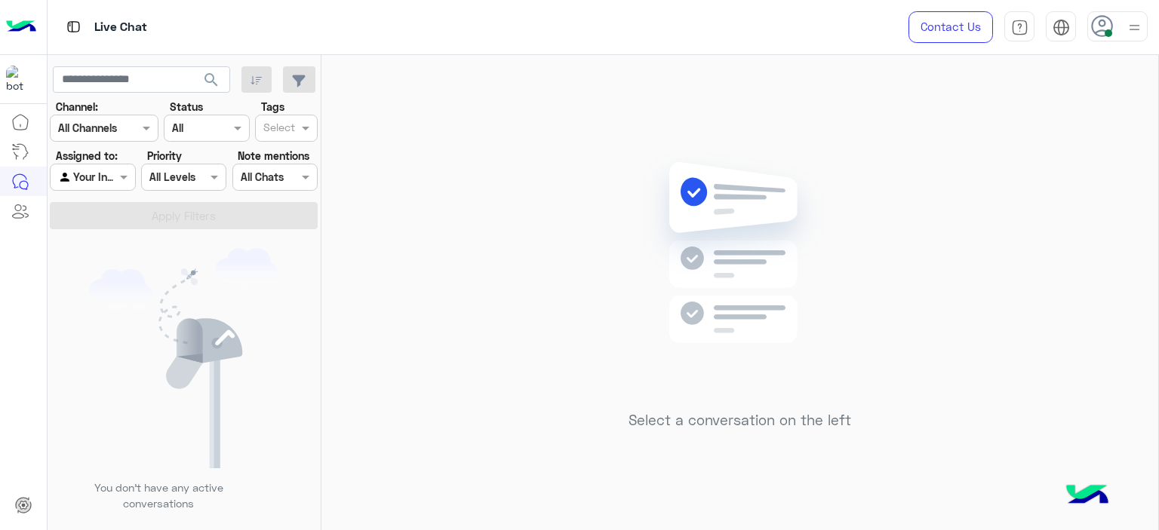
click at [1108, 19] on use at bounding box center [1102, 26] width 22 height 22
click at [127, 179] on span at bounding box center [125, 177] width 19 height 16
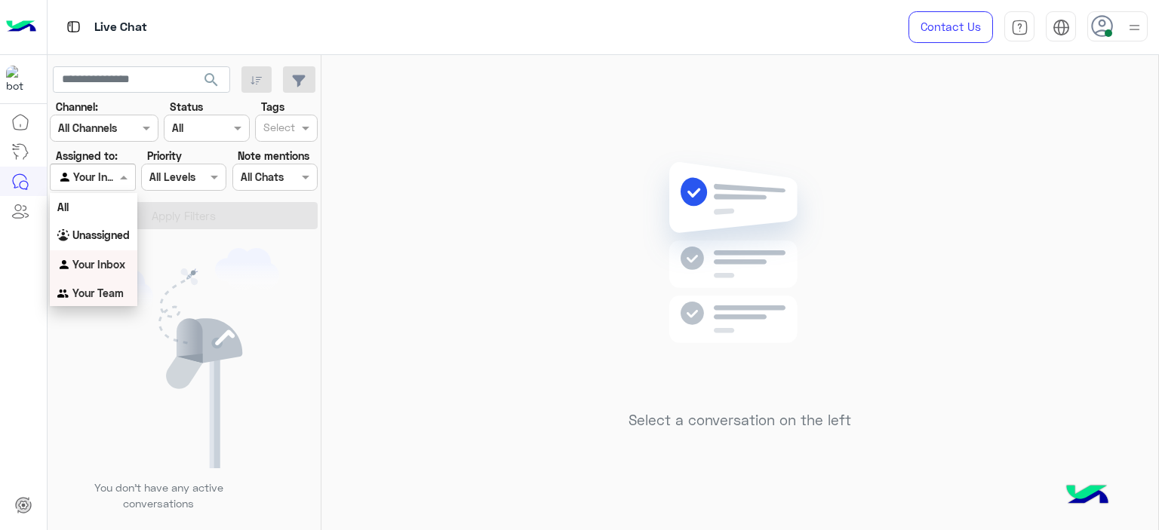
click at [121, 290] on b "Your Team" at bounding box center [97, 293] width 51 height 13
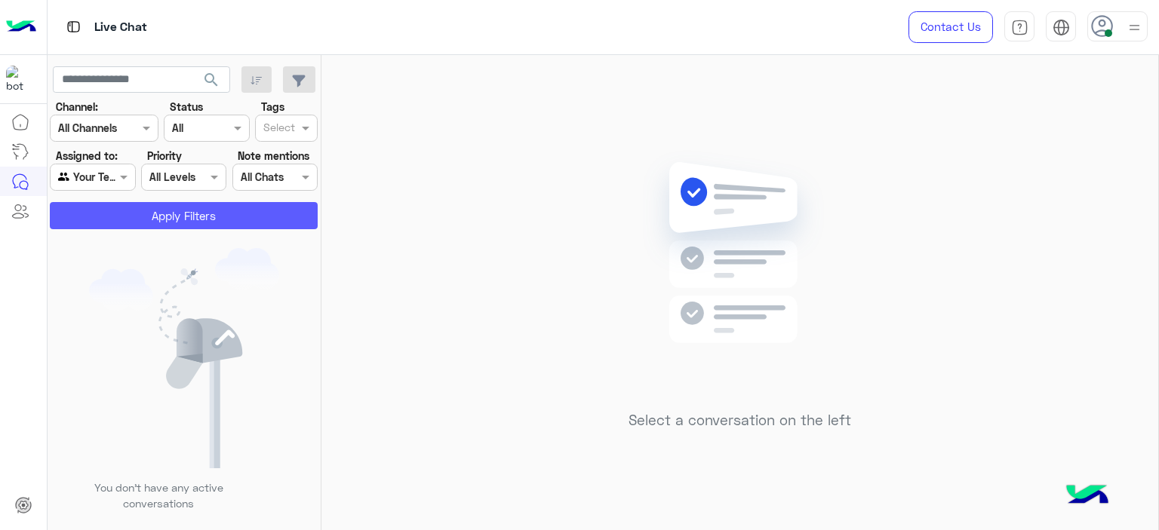
click at [180, 223] on button "Apply Filters" at bounding box center [184, 215] width 268 height 27
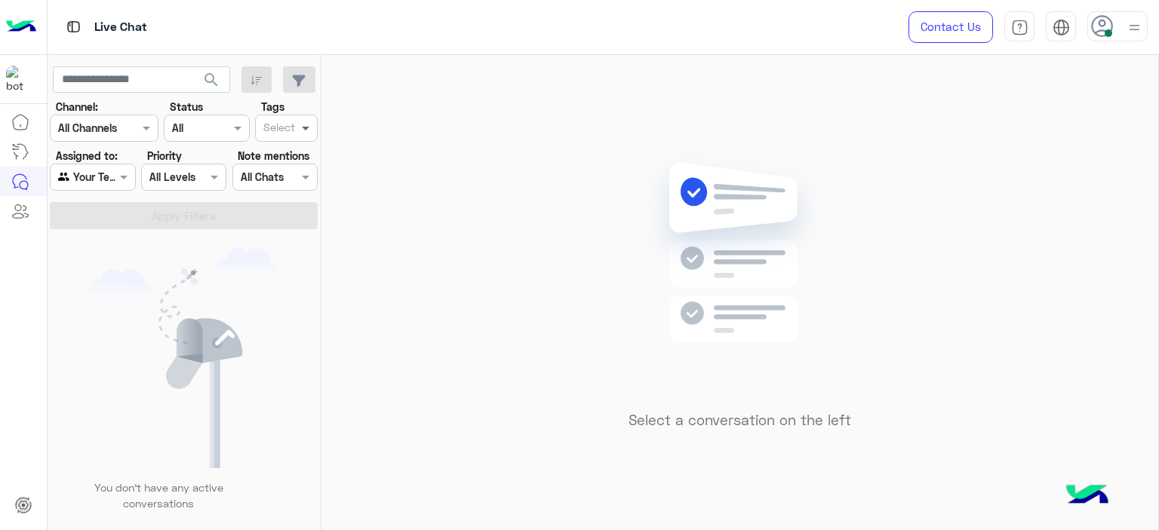
drag, startPoint x: 308, startPoint y: 128, endPoint x: 305, endPoint y: 140, distance: 12.4
click at [307, 128] on span at bounding box center [307, 128] width 19 height 16
click at [290, 193] on div "M FOLLOW UP" at bounding box center [287, 187] width 48 height 16
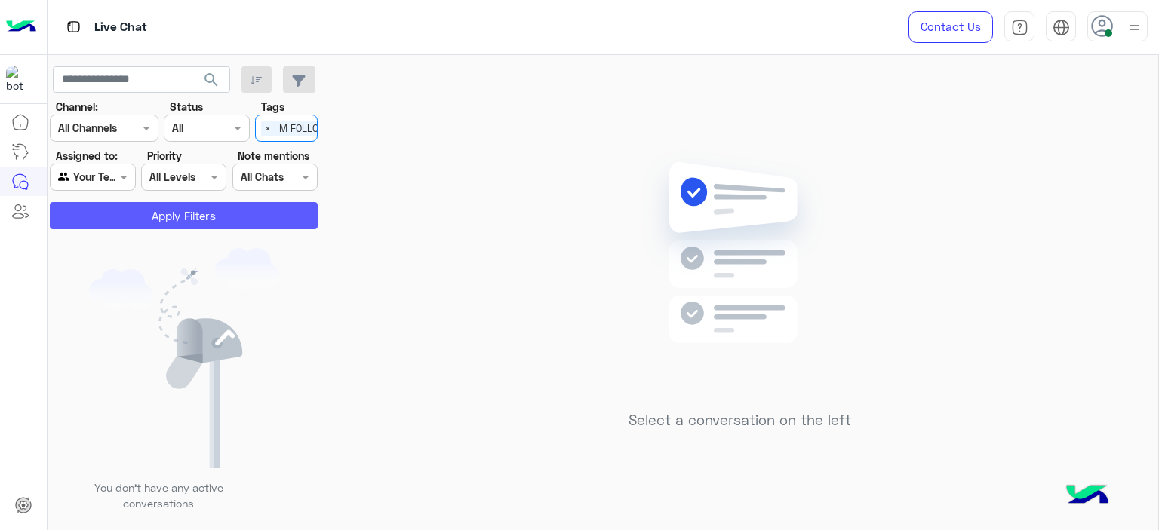
click at [238, 217] on button "Apply Filters" at bounding box center [184, 215] width 268 height 27
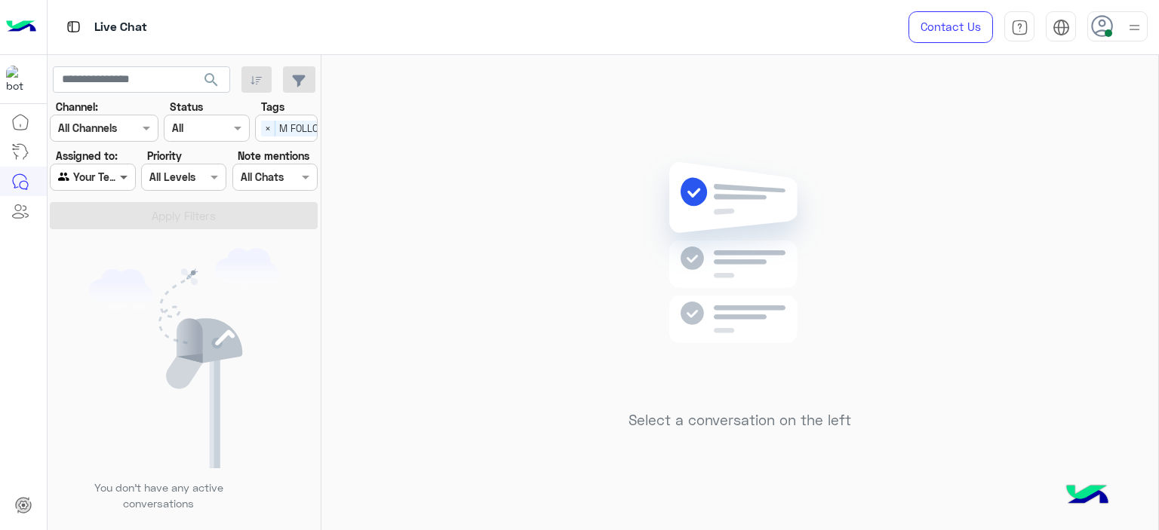
click at [116, 172] on span at bounding box center [125, 177] width 19 height 16
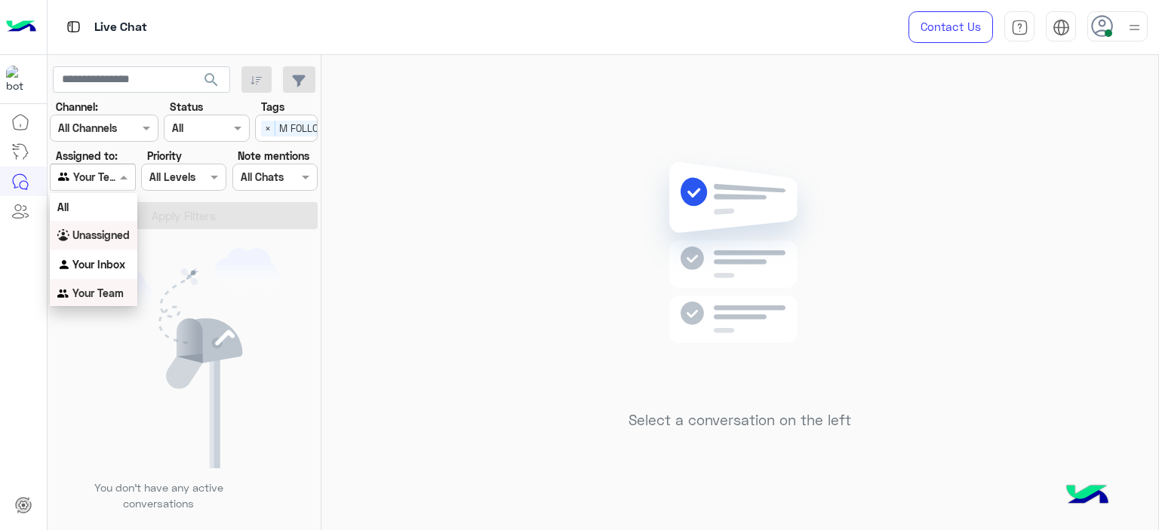
click at [107, 234] on b "Unassigned" at bounding box center [100, 235] width 57 height 13
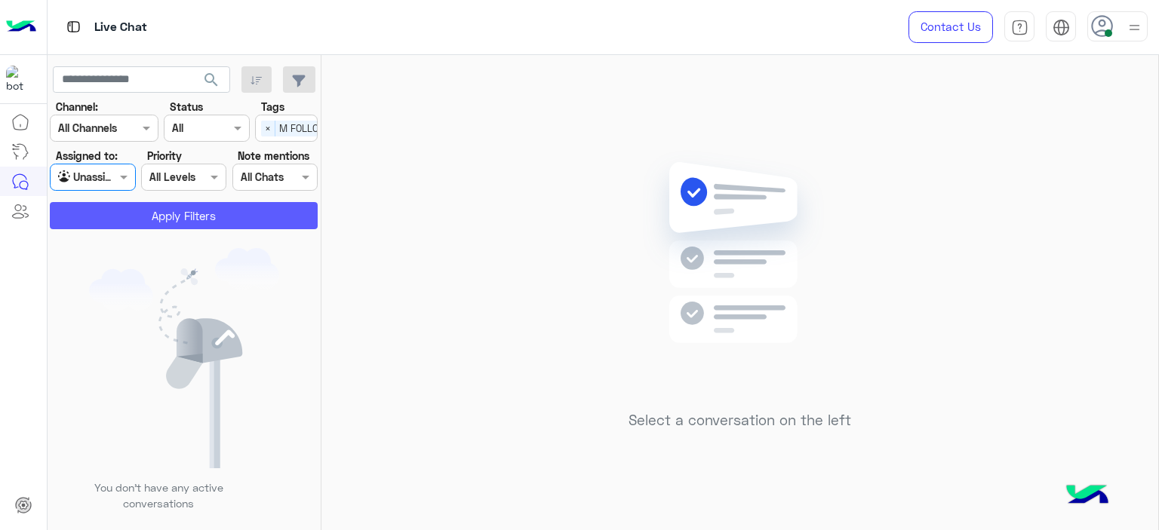
click at [180, 217] on button "Apply Filters" at bounding box center [184, 215] width 268 height 27
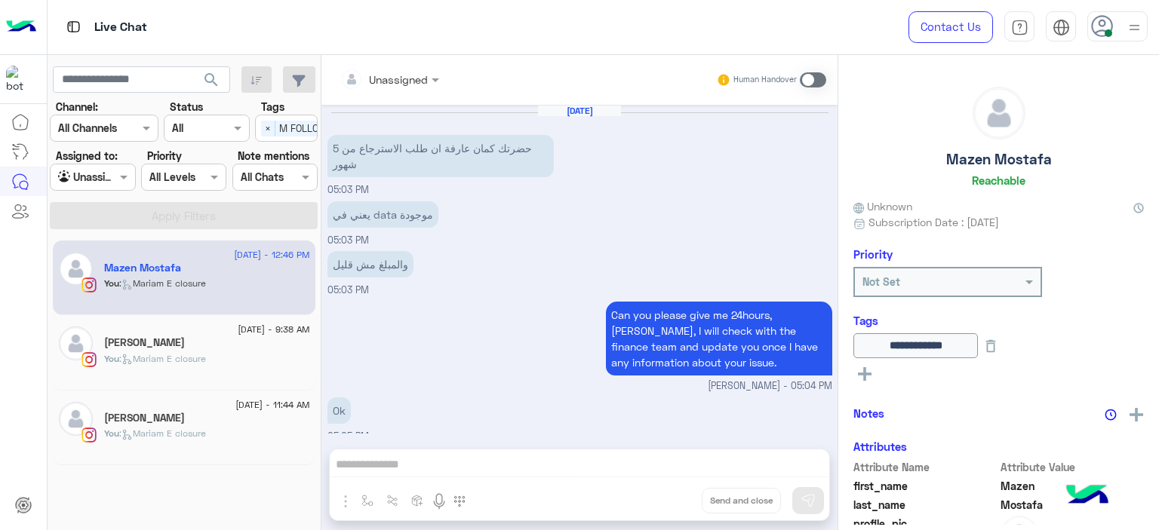
scroll to position [1029, 0]
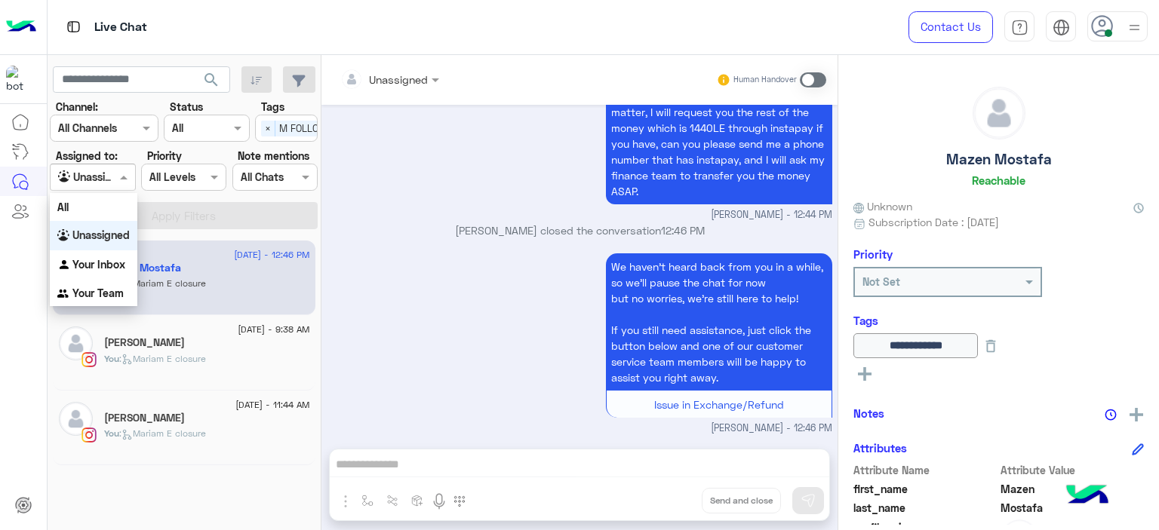
click at [127, 181] on span at bounding box center [125, 177] width 19 height 16
click at [127, 259] on div "Your Inbox" at bounding box center [94, 264] width 88 height 29
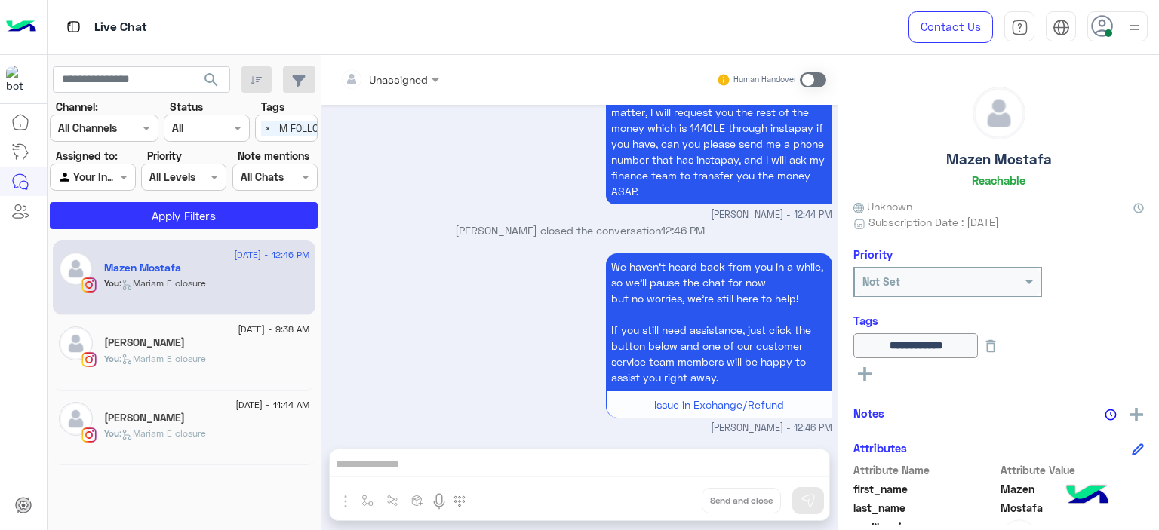
drag, startPoint x: 263, startPoint y: 112, endPoint x: 263, endPoint y: 121, distance: 8.3
click at [263, 114] on label "Tags" at bounding box center [272, 107] width 23 height 16
click at [266, 124] on span "×" at bounding box center [268, 129] width 14 height 16
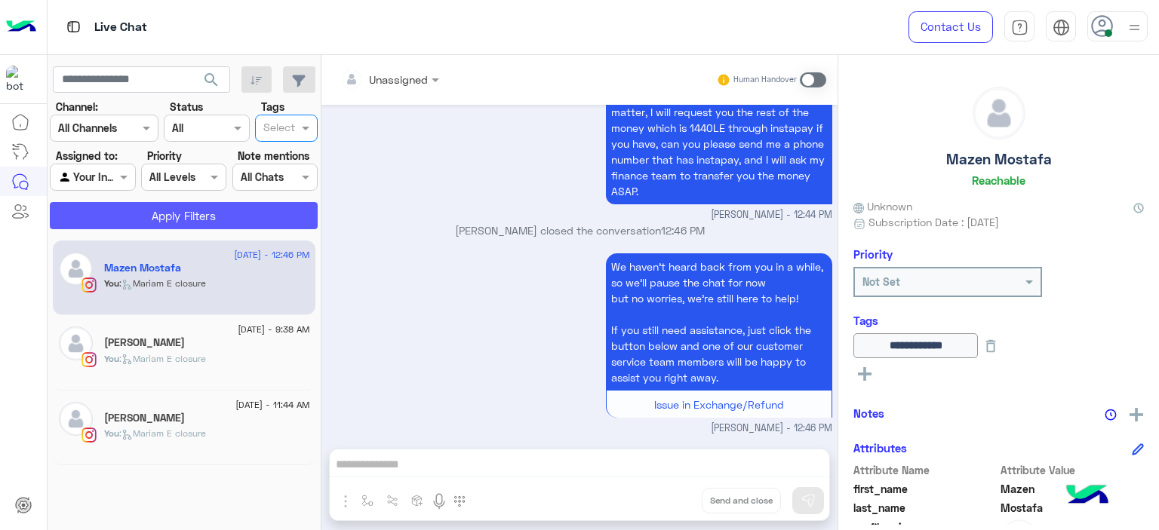
click at [251, 207] on button "Apply Filters" at bounding box center [184, 215] width 268 height 27
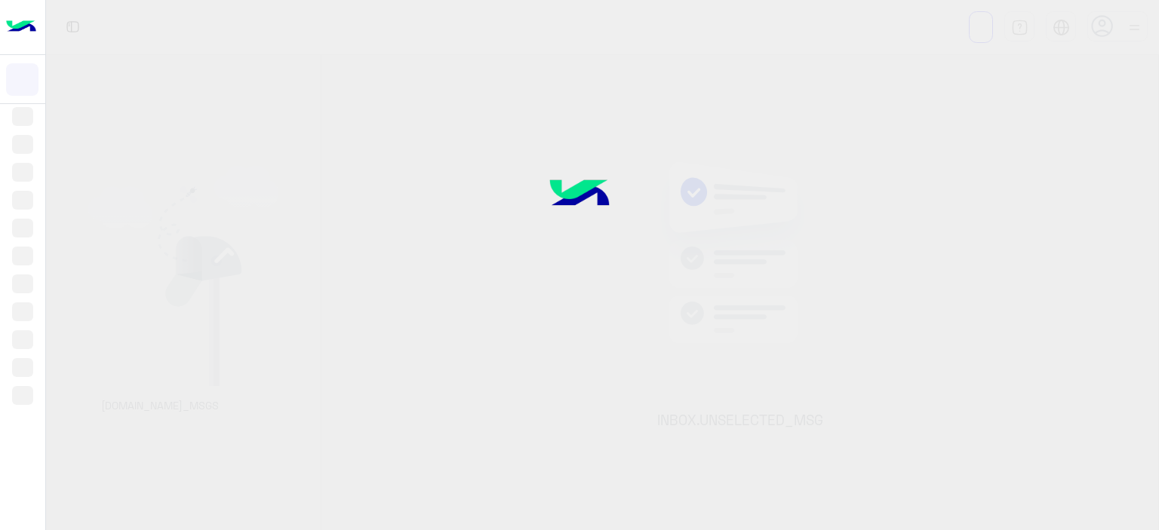
click at [703, 214] on div at bounding box center [579, 265] width 1159 height 530
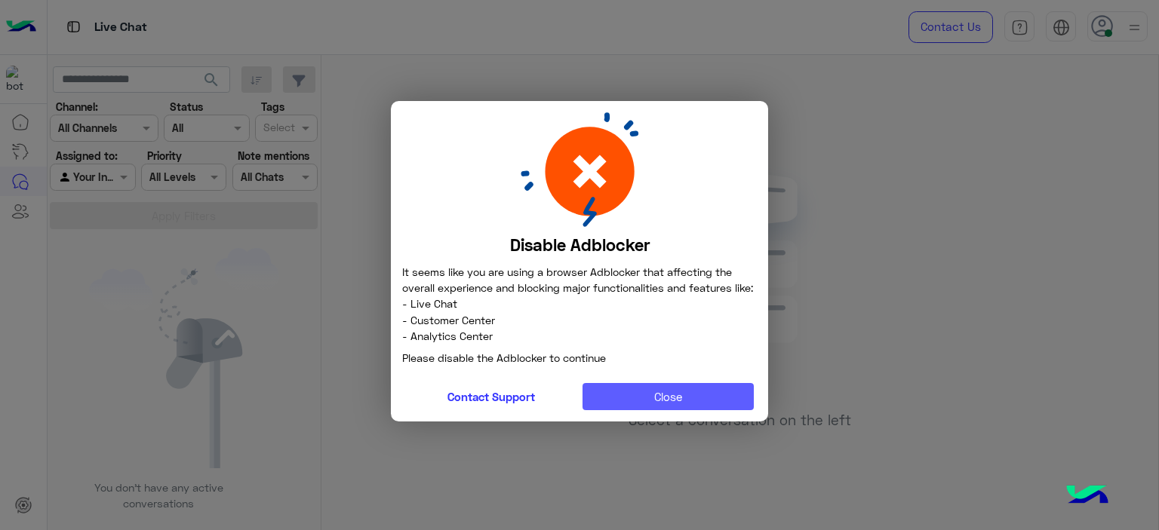
click at [632, 398] on button "Close" at bounding box center [668, 396] width 172 height 27
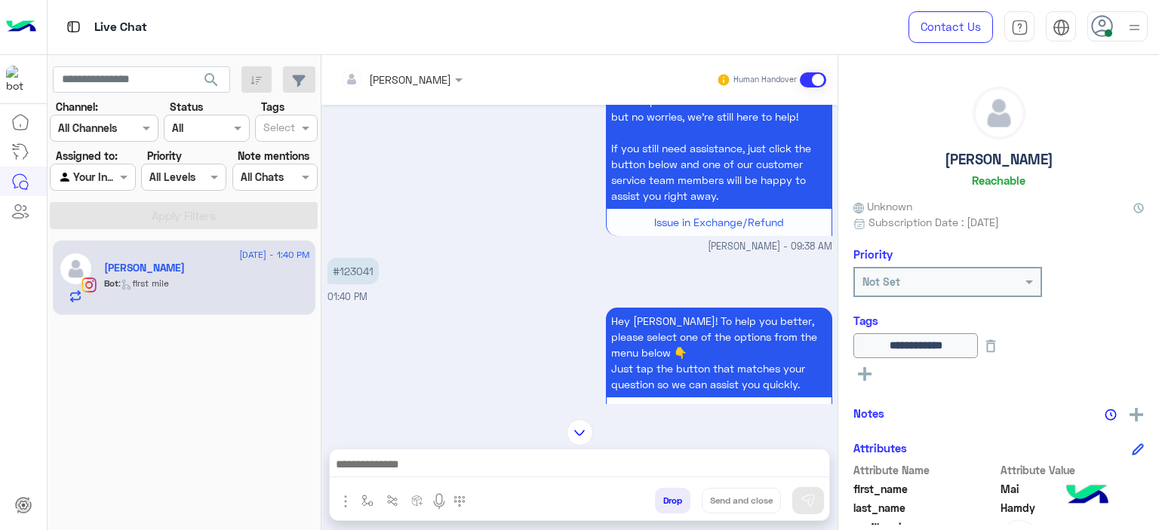
scroll to position [694, 0]
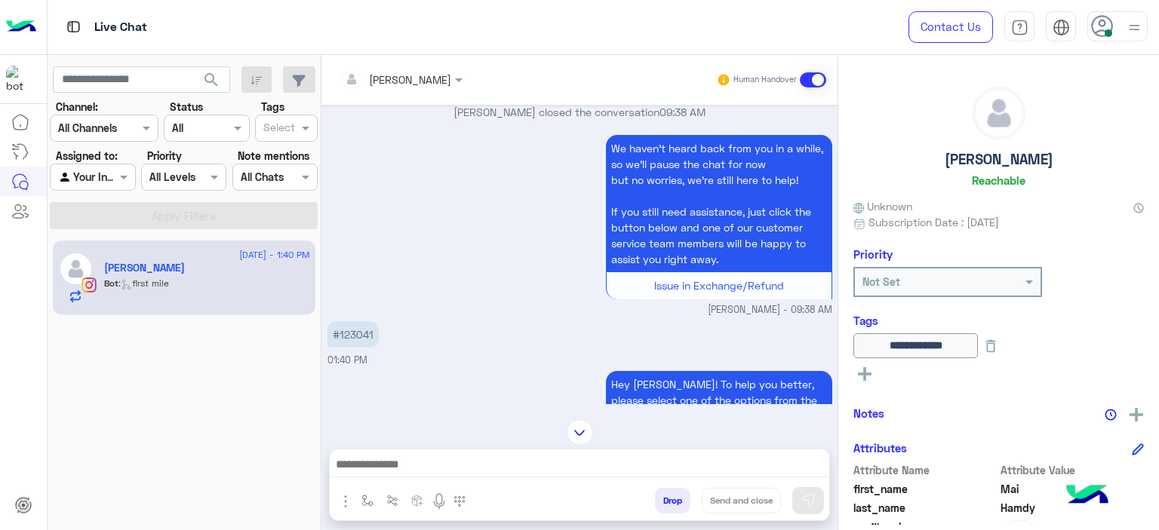
click at [360, 334] on p "#123041" at bounding box center [352, 334] width 51 height 26
click at [360, 332] on p "#123041" at bounding box center [352, 334] width 51 height 26
copy p "123041"
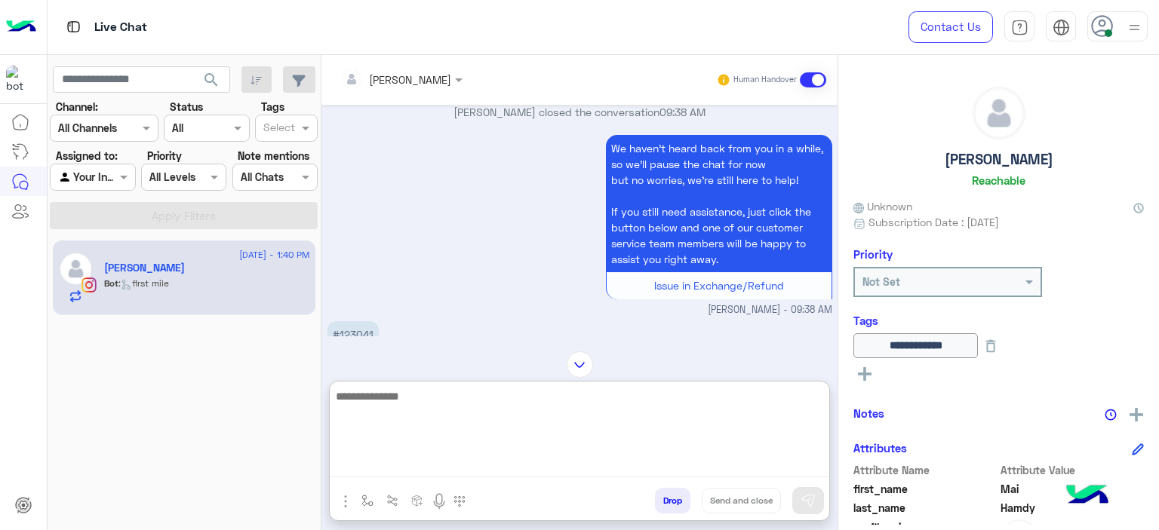
click at [435, 468] on textarea at bounding box center [579, 432] width 499 height 91
type textarea "**********"
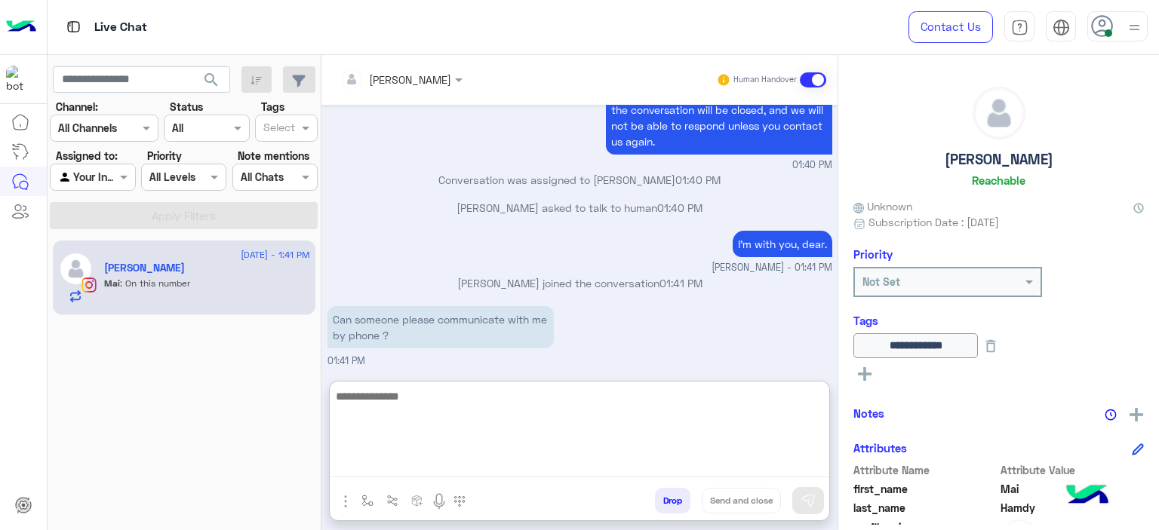
scroll to position [1494, 0]
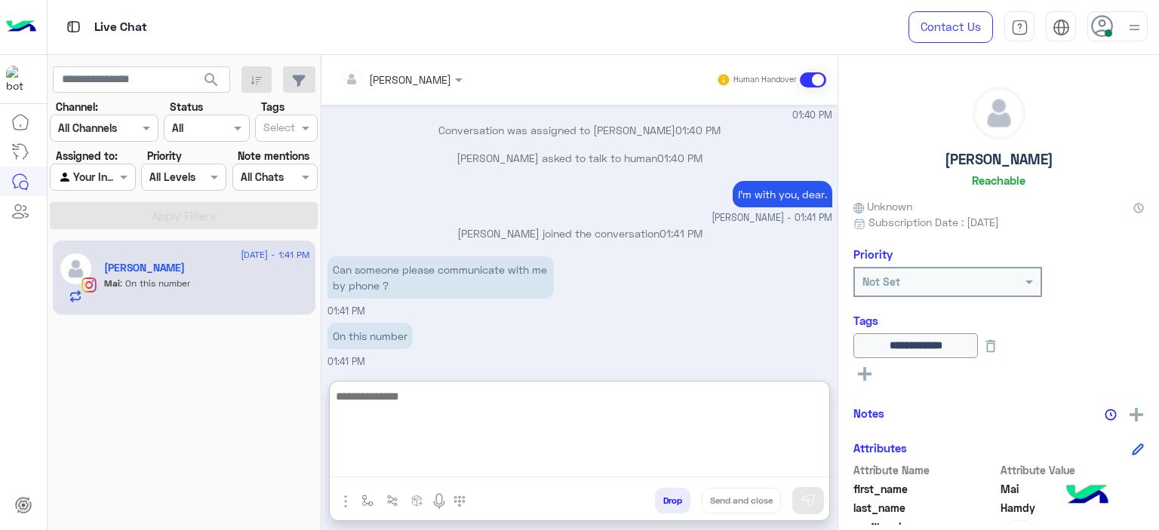
click at [445, 392] on textarea at bounding box center [579, 432] width 499 height 91
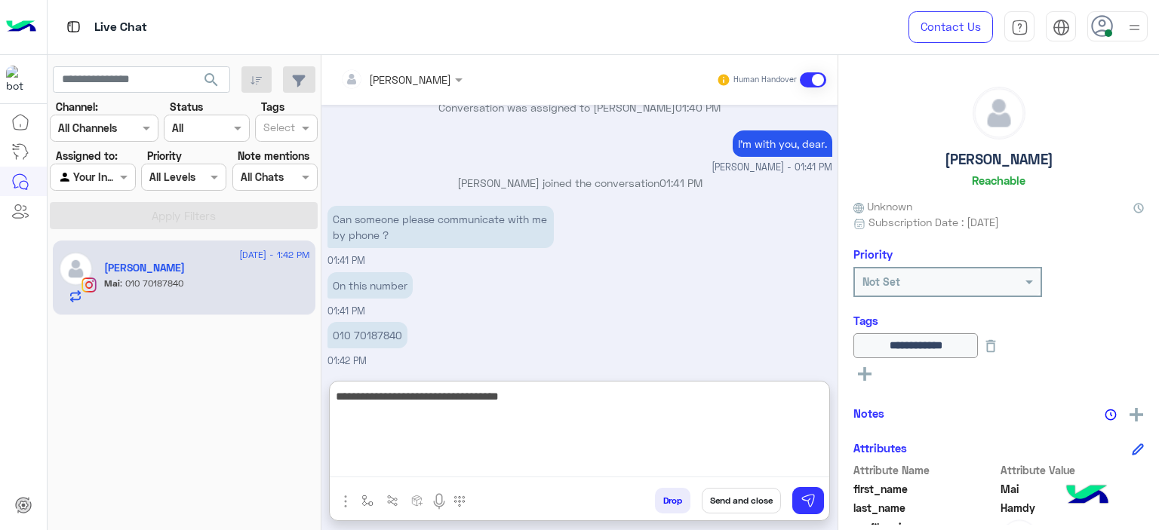
type textarea "**********"
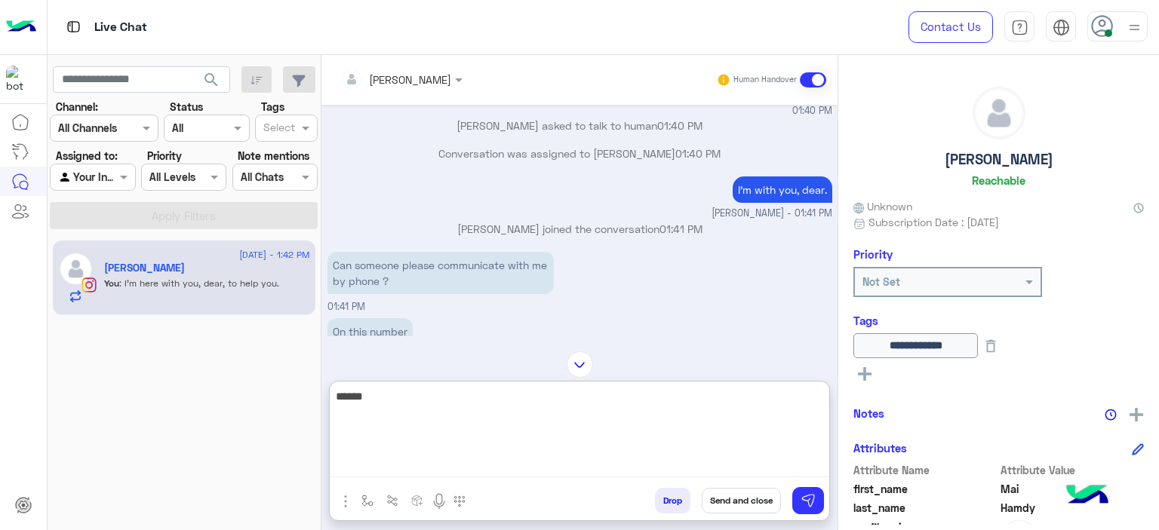
scroll to position [1593, 0]
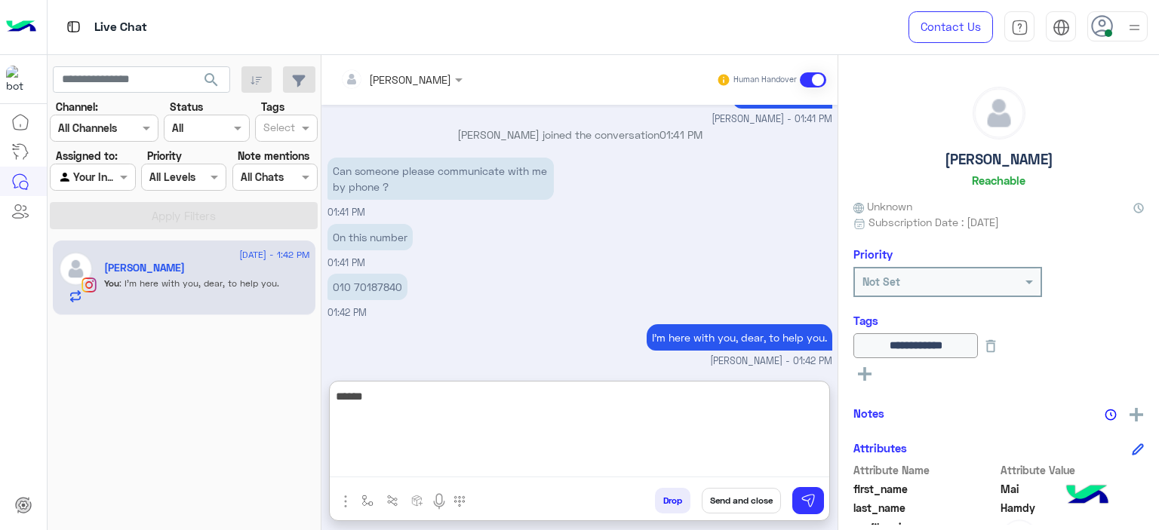
click at [400, 392] on textarea "******" at bounding box center [579, 432] width 499 height 91
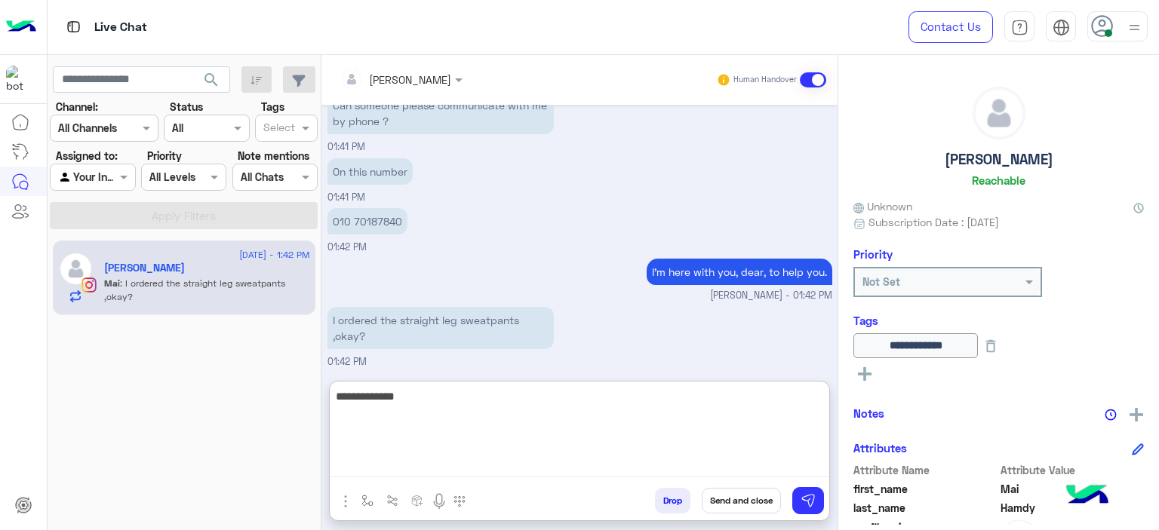
click at [399, 401] on textarea "**********" at bounding box center [579, 432] width 499 height 91
drag, startPoint x: 399, startPoint y: 401, endPoint x: 384, endPoint y: 396, distance: 15.8
click at [380, 396] on textarea "**********" at bounding box center [579, 432] width 499 height 91
click at [356, 401] on textarea "**********" at bounding box center [579, 432] width 499 height 91
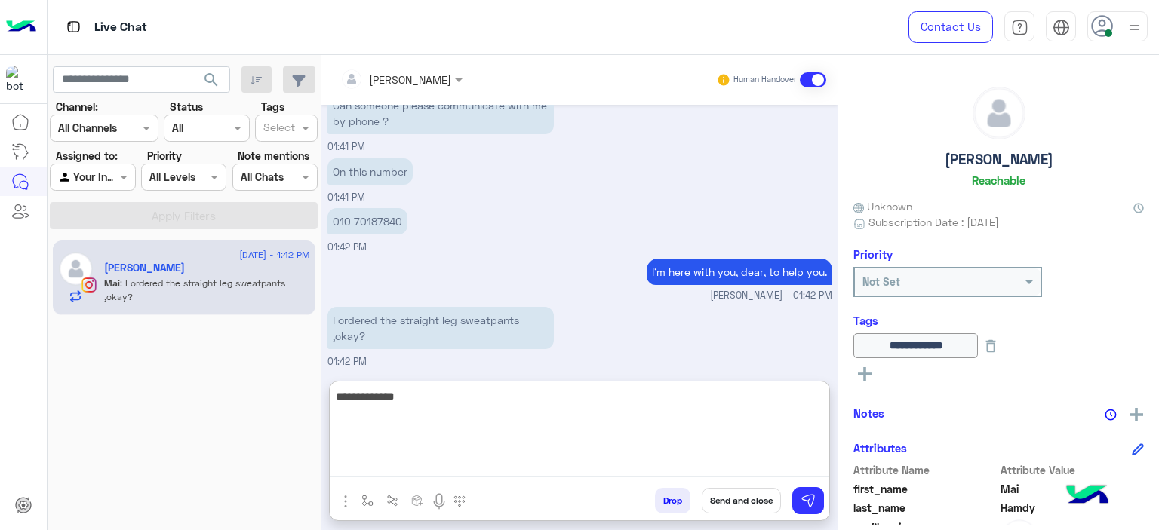
click at [413, 404] on textarea "**********" at bounding box center [579, 432] width 499 height 91
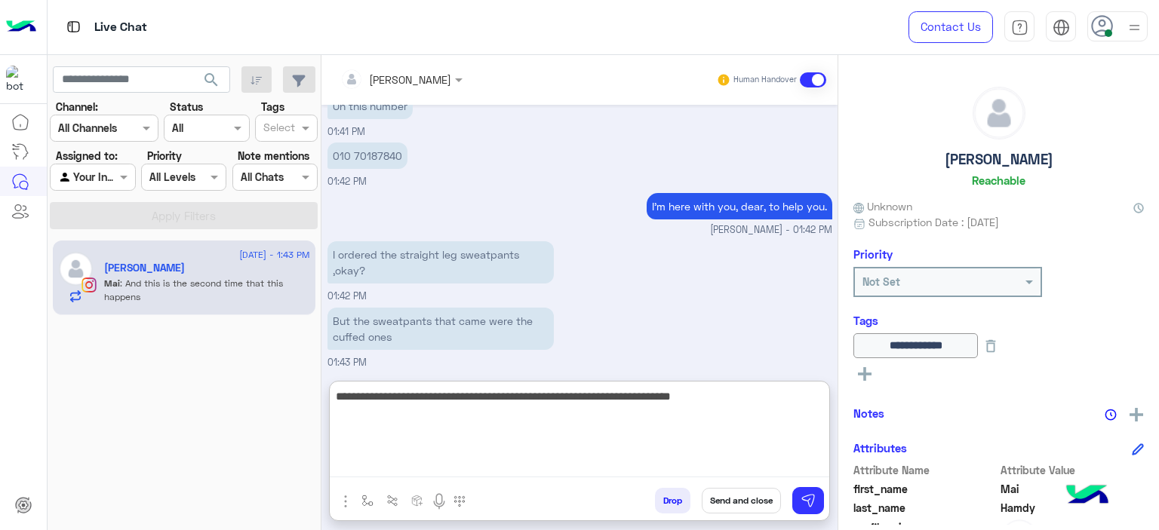
scroll to position [1790, 0]
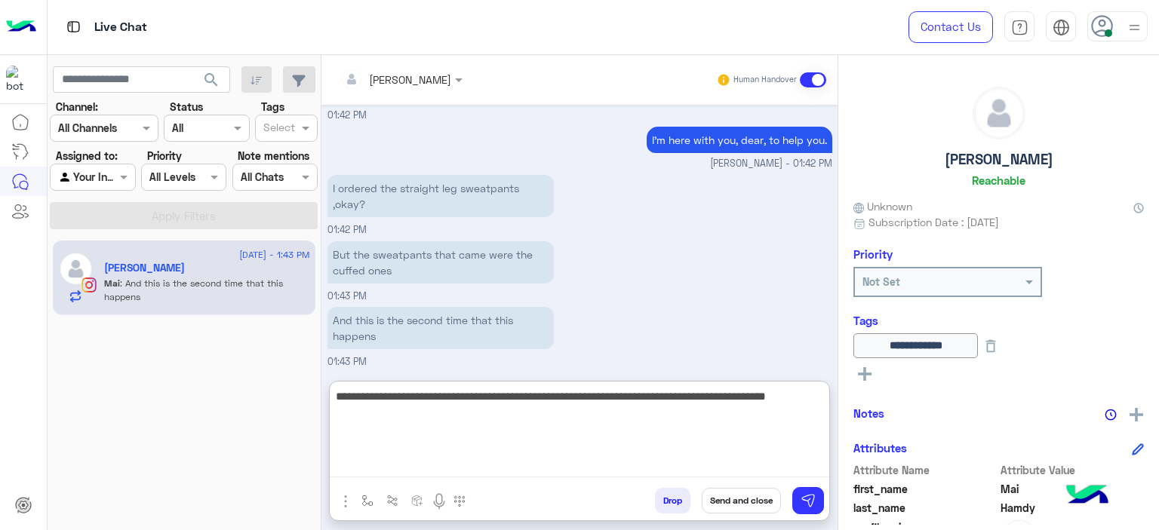
type textarea "**********"
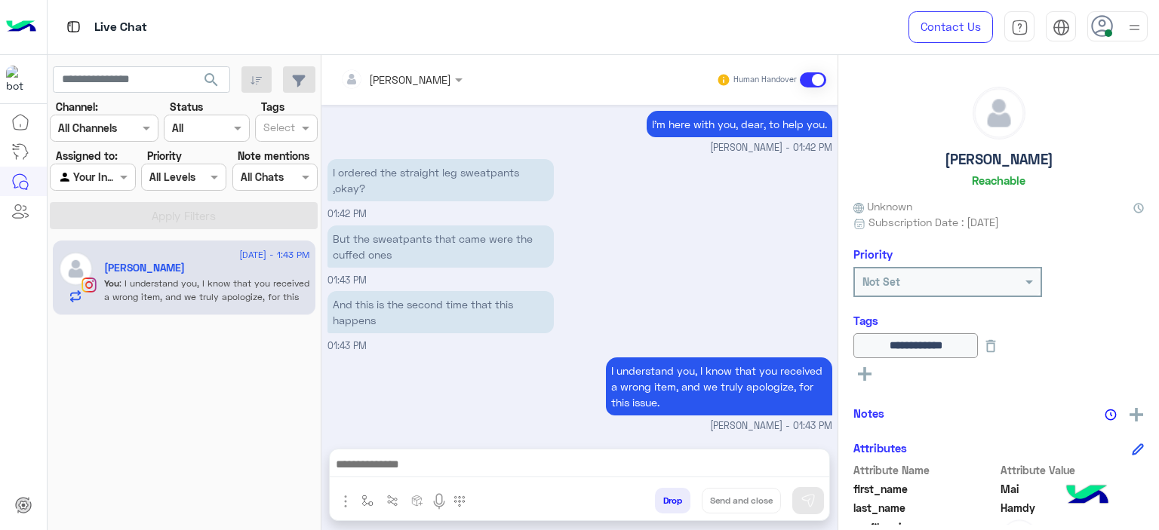
scroll to position [1802, 0]
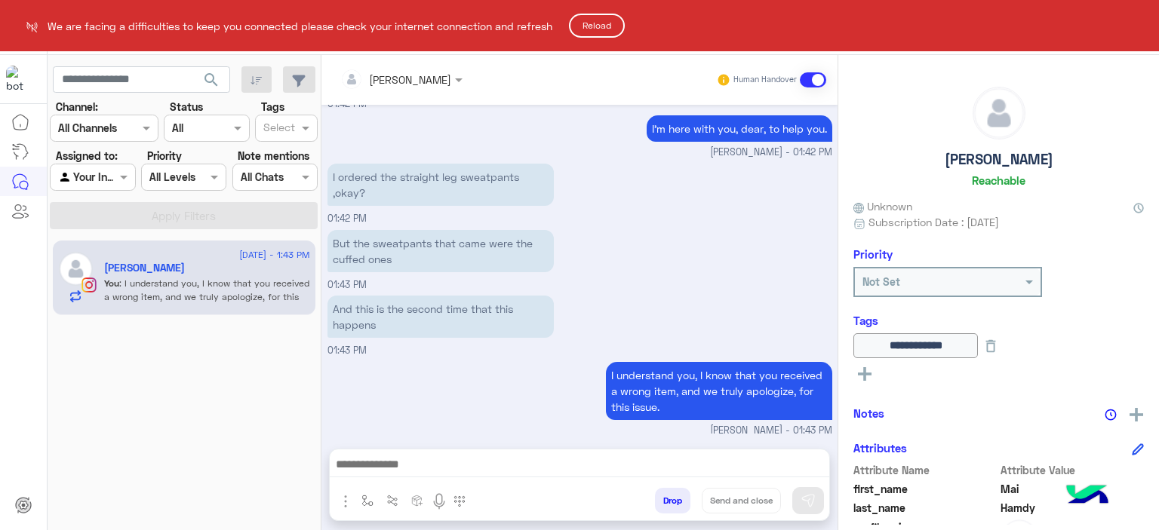
click at [613, 28] on button "Reload" at bounding box center [597, 26] width 56 height 24
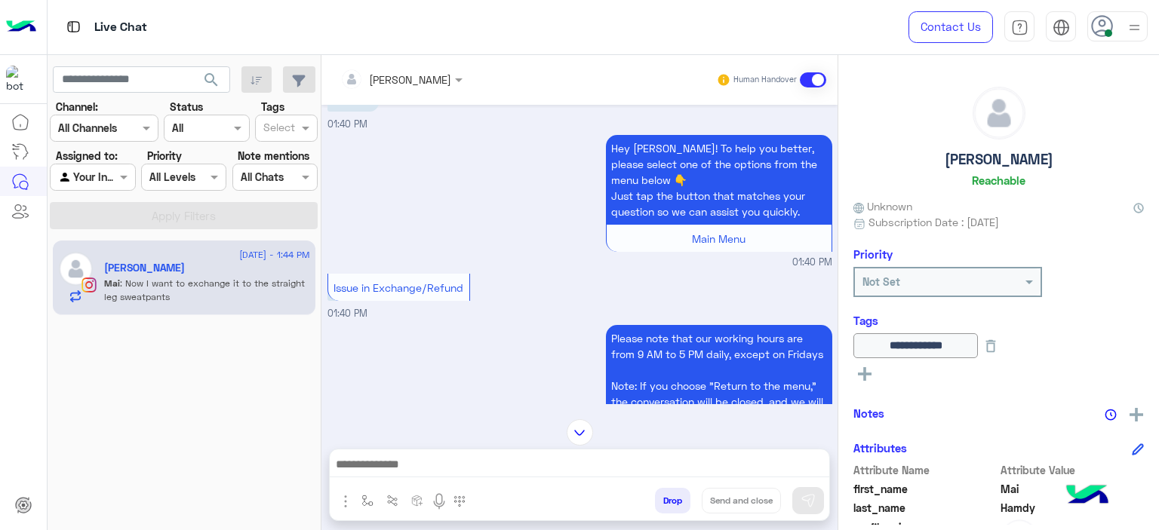
scroll to position [81, 0]
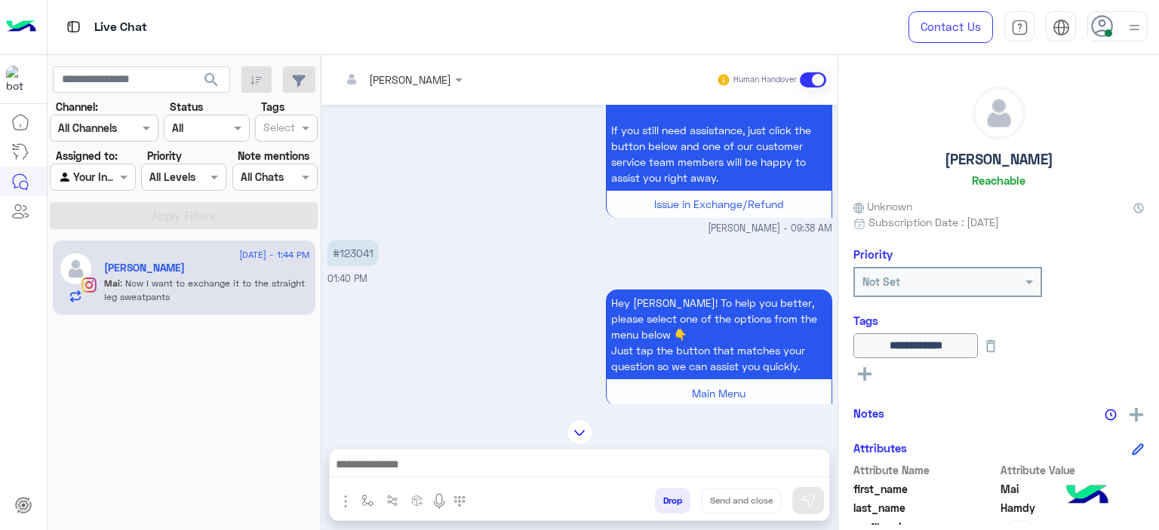
click at [364, 253] on p "#123041" at bounding box center [352, 253] width 51 height 26
click at [364, 252] on p "#123041" at bounding box center [352, 253] width 51 height 26
copy p "123041"
drag, startPoint x: 494, startPoint y: 275, endPoint x: 493, endPoint y: 327, distance: 52.8
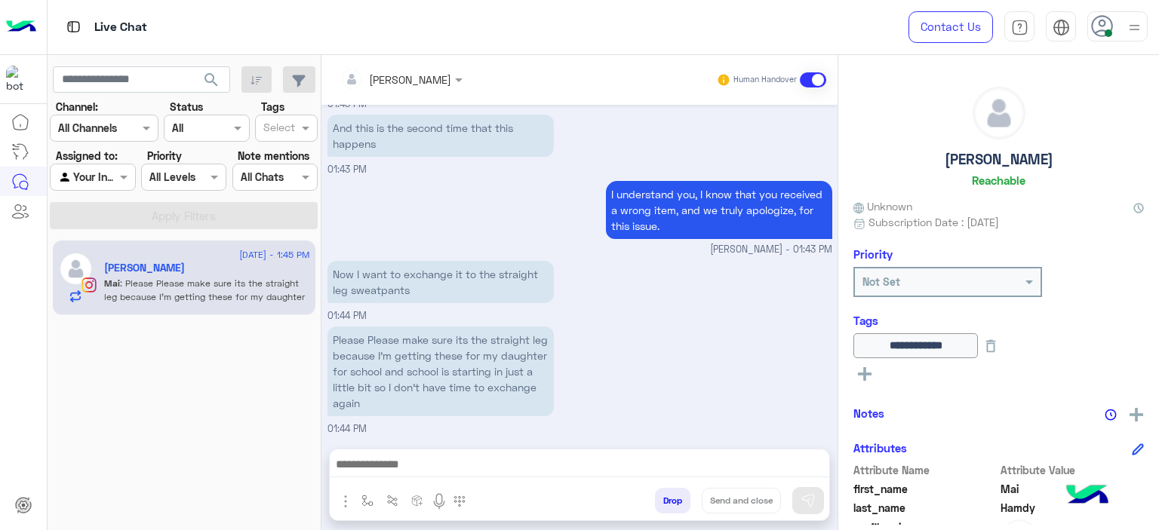
drag, startPoint x: 493, startPoint y: 327, endPoint x: 604, endPoint y: 377, distance: 120.9
click at [604, 377] on div "Please Please make sure its the straight leg because I'm getting these for my d…" at bounding box center [579, 380] width 505 height 114
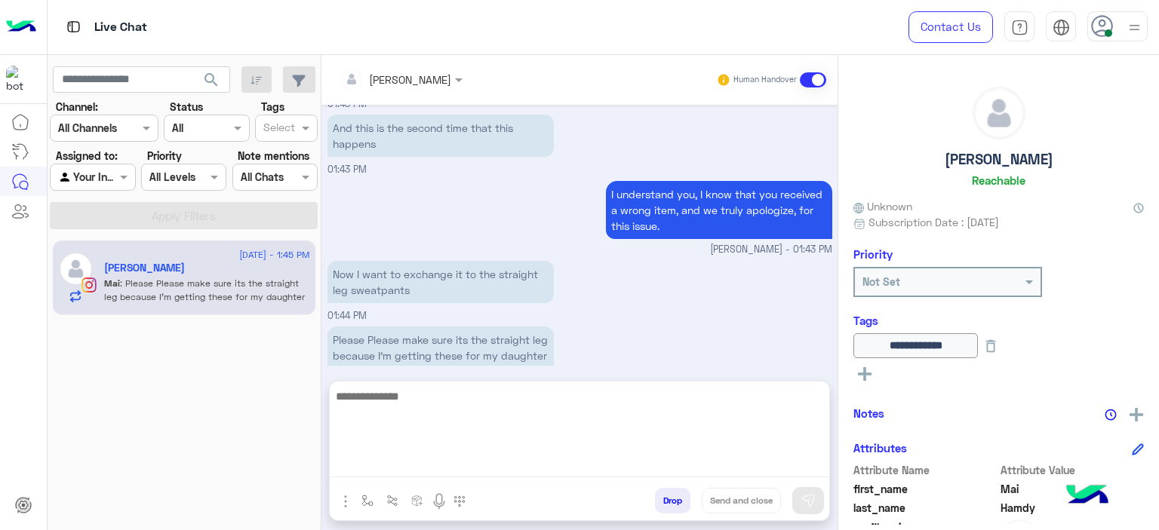
click at [441, 455] on textarea at bounding box center [579, 432] width 499 height 91
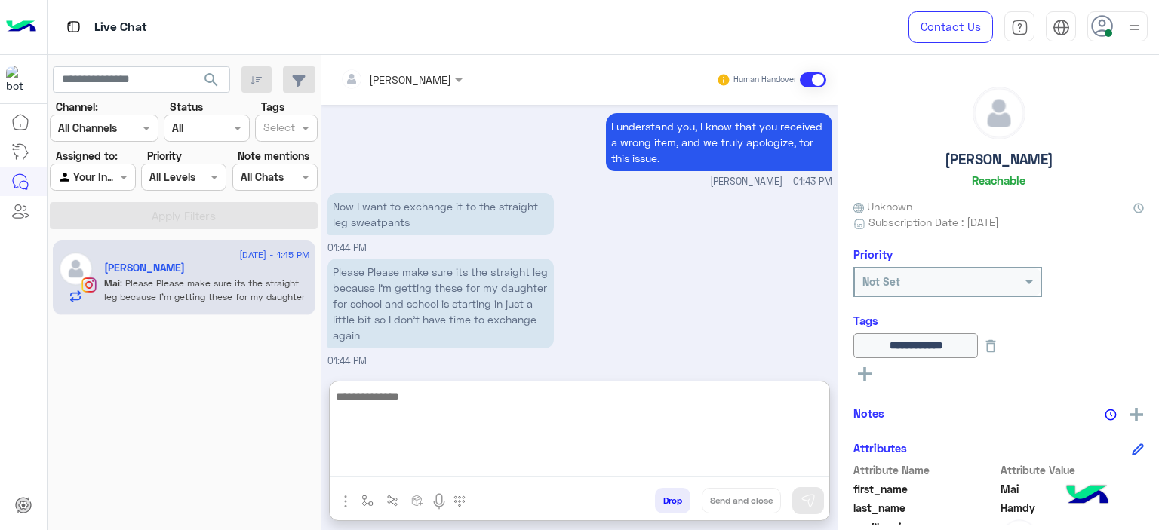
type textarea "*"
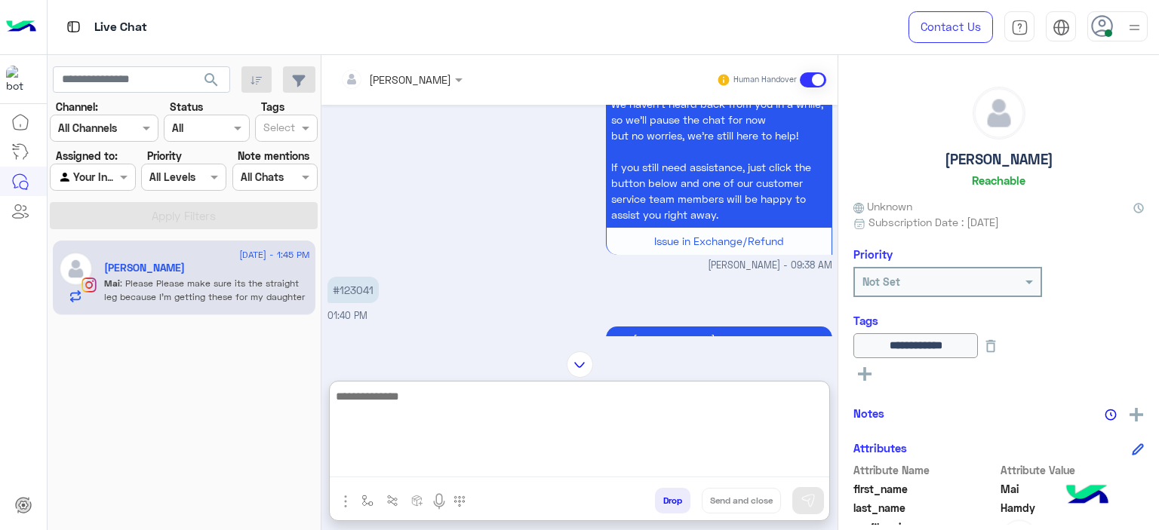
scroll to position [45, 0]
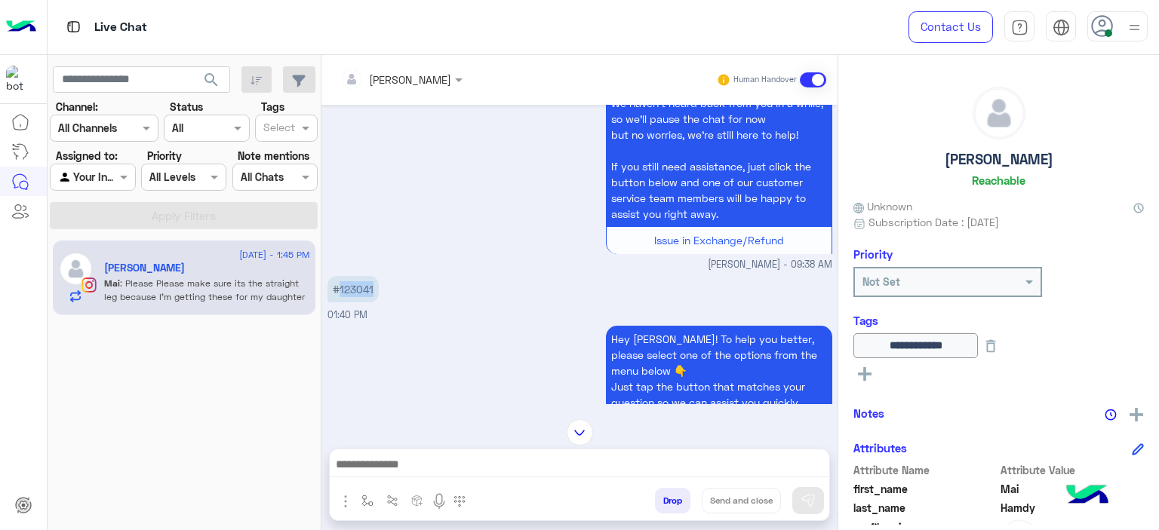
drag, startPoint x: 338, startPoint y: 287, endPoint x: 377, endPoint y: 289, distance: 39.3
click at [377, 289] on p "#123041" at bounding box center [352, 289] width 51 height 26
copy p "123041"
click at [508, 316] on div "#123041 01:40 PM" at bounding box center [579, 297] width 505 height 51
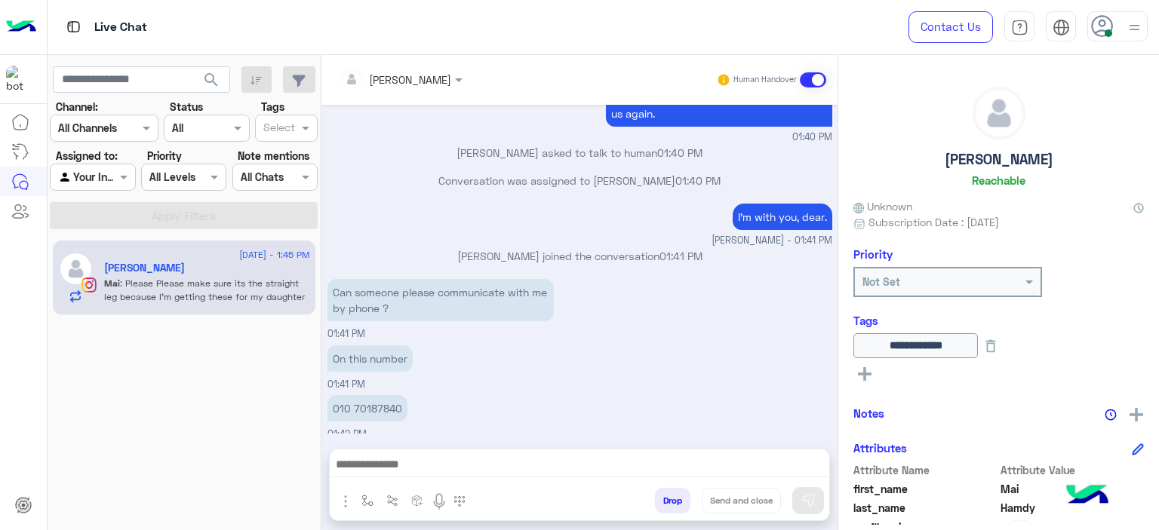
scroll to position [1289, 0]
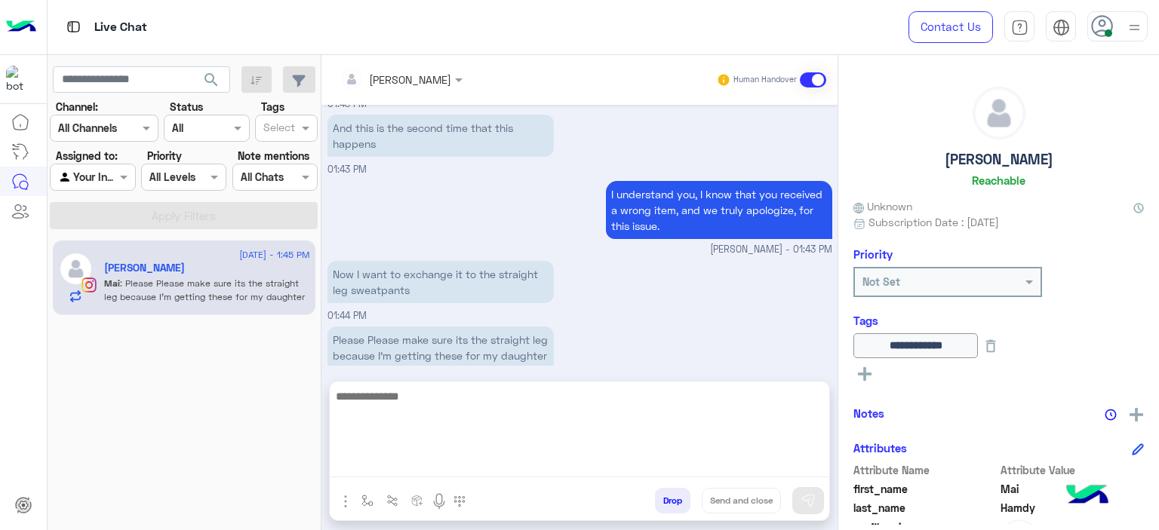
click at [446, 468] on textarea at bounding box center [579, 432] width 499 height 91
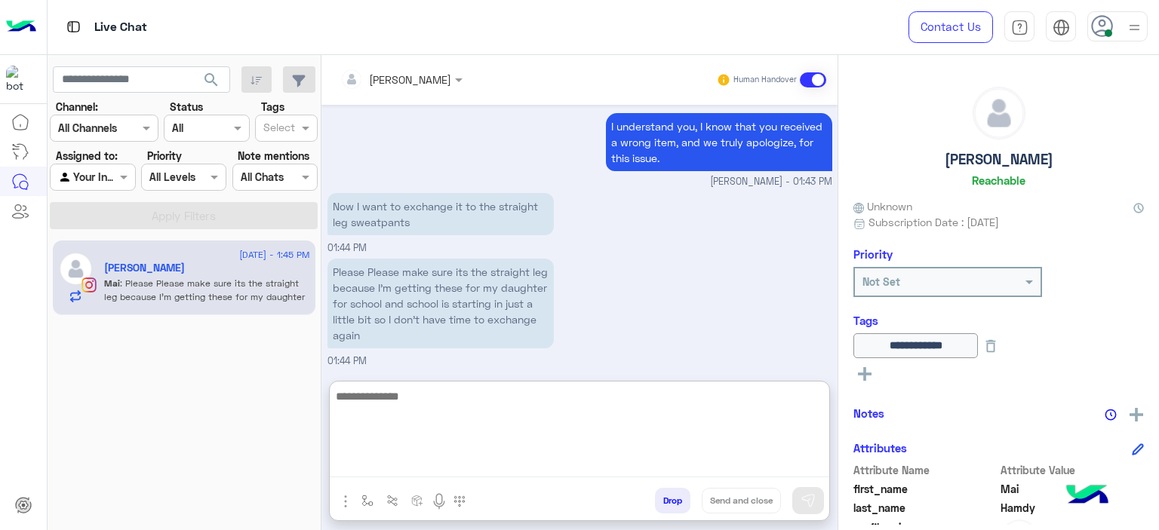
click at [412, 390] on textarea at bounding box center [579, 432] width 499 height 91
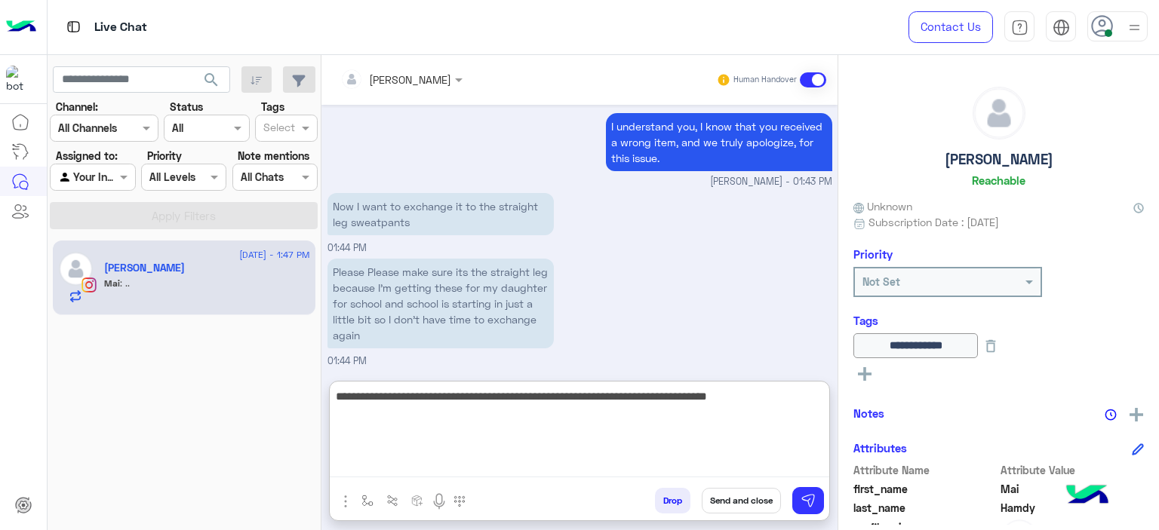
scroll to position [1433, 0]
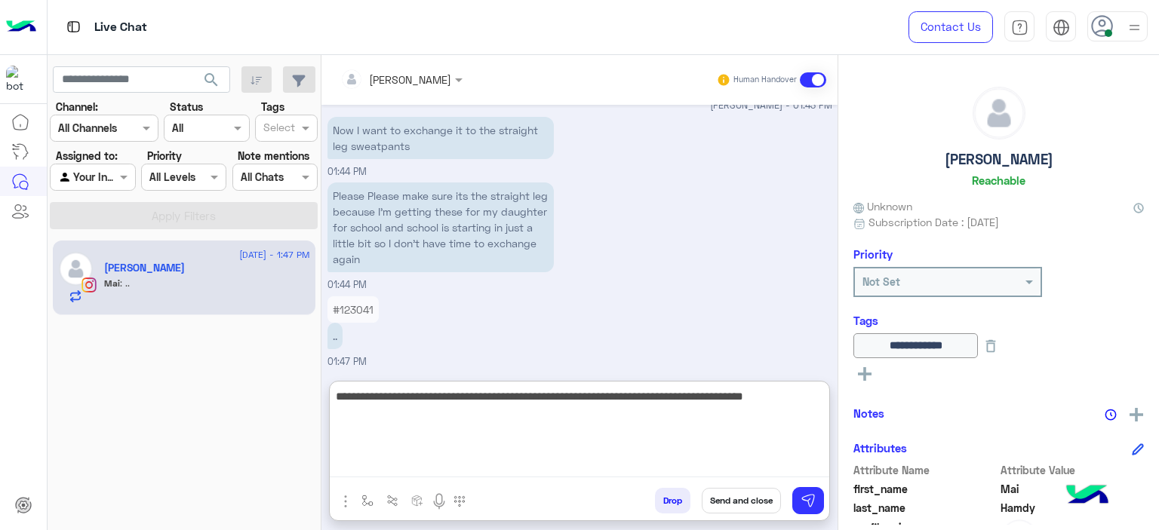
type textarea "**********"
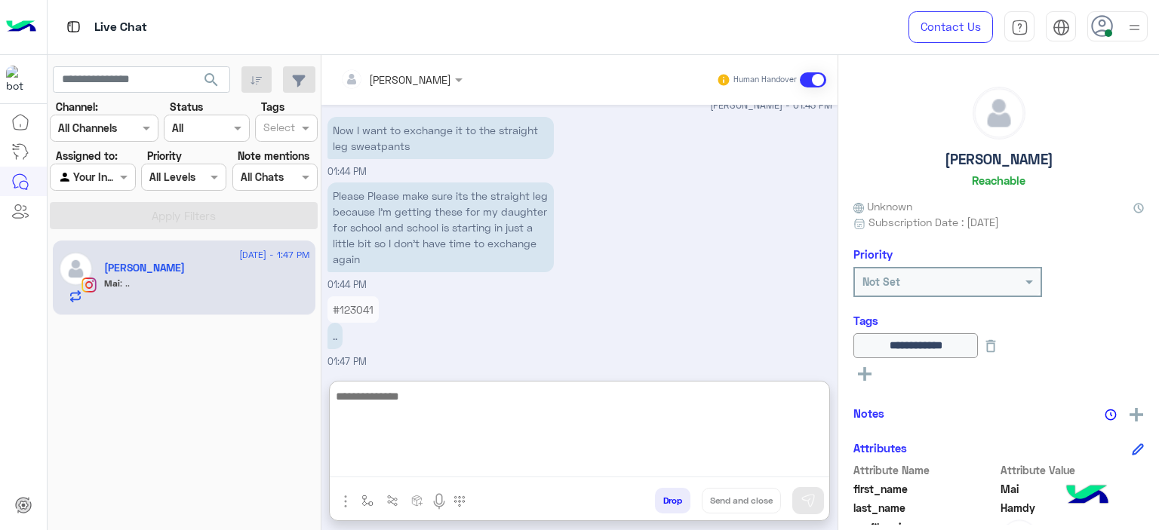
scroll to position [1512, 0]
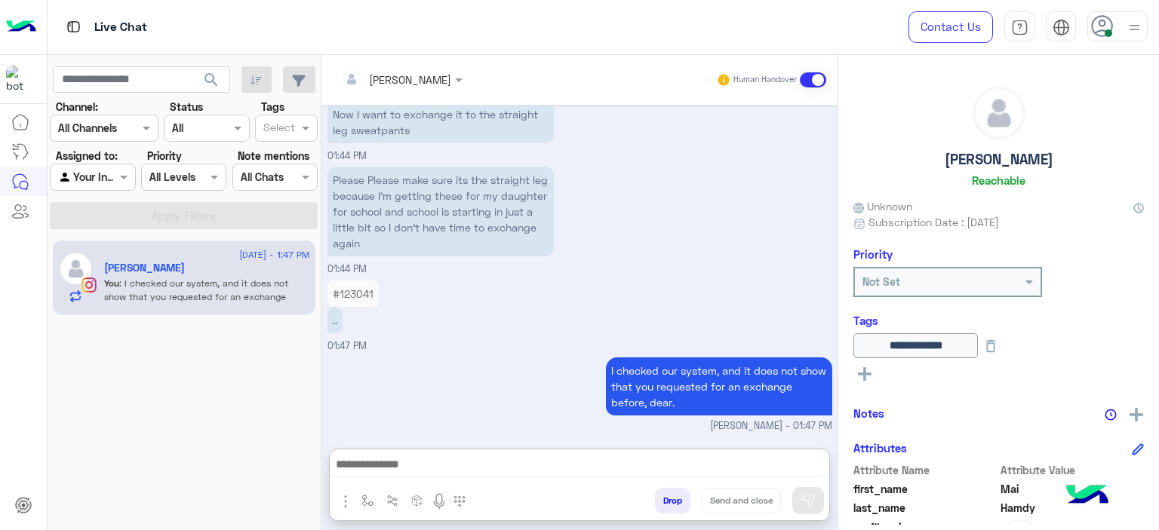
click at [357, 281] on p "#123041" at bounding box center [352, 294] width 51 height 26
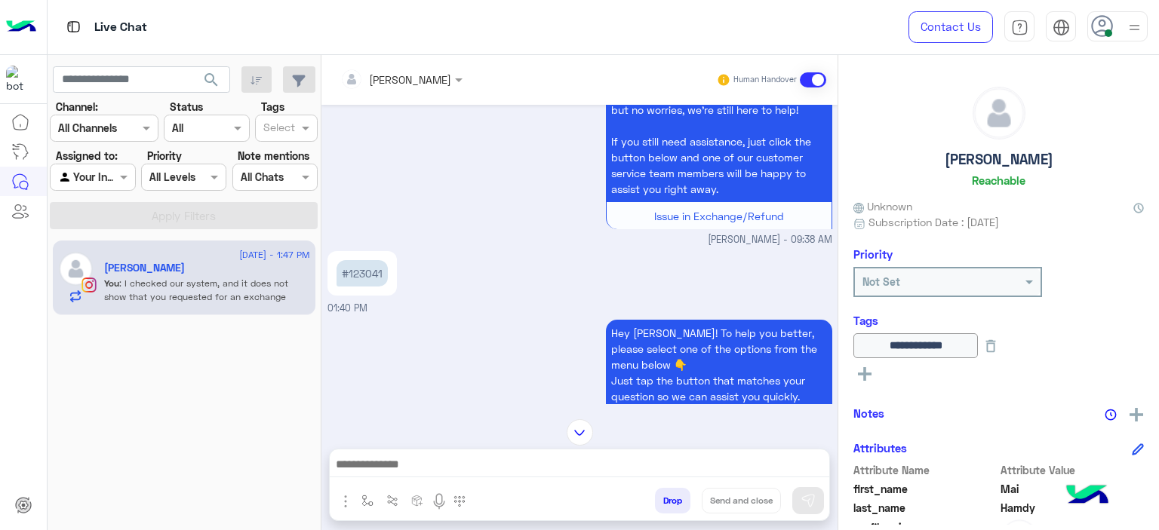
scroll to position [1, 0]
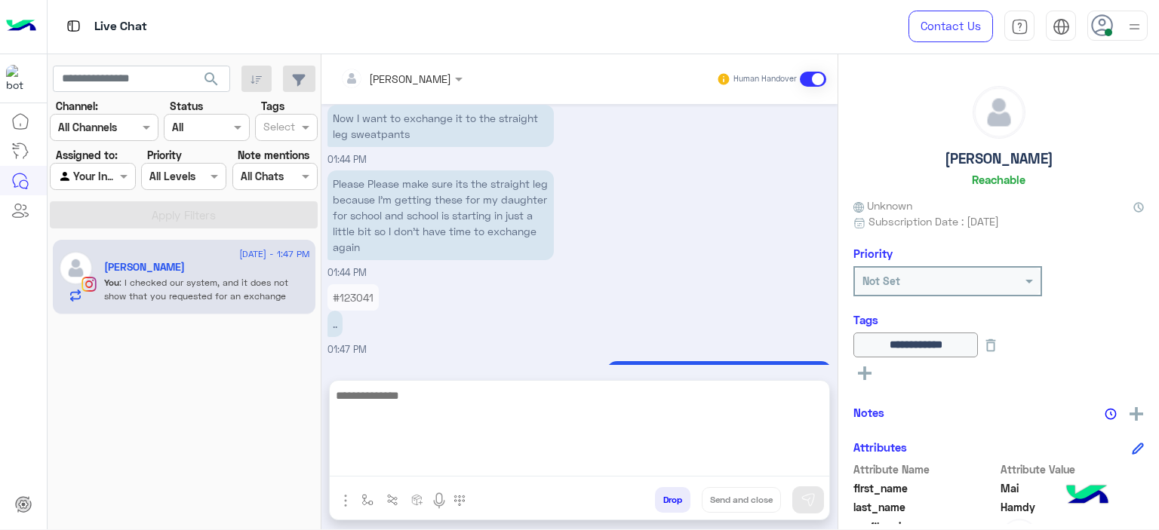
click at [459, 462] on textarea at bounding box center [579, 431] width 499 height 91
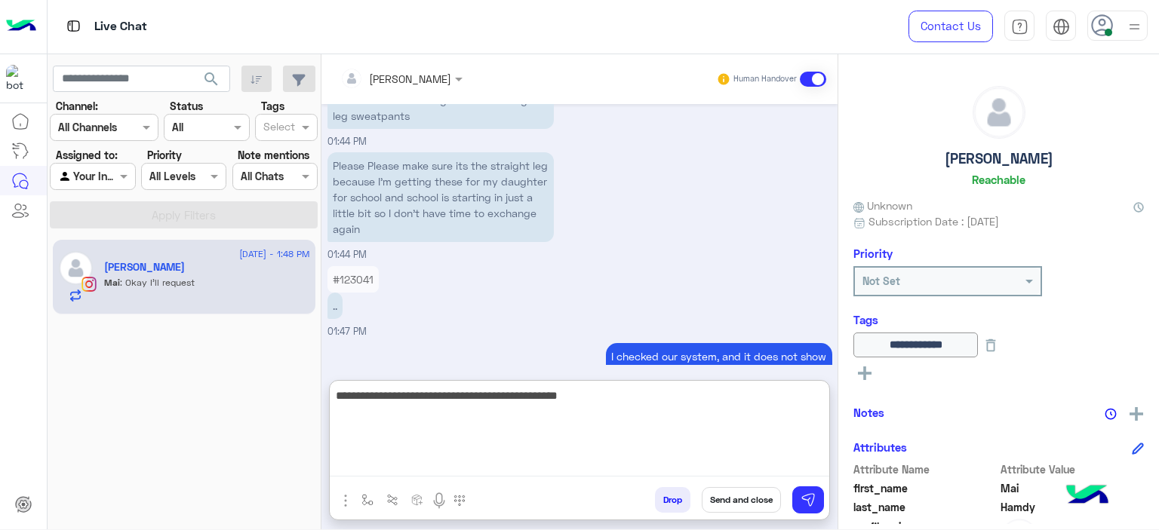
scroll to position [1188, 0]
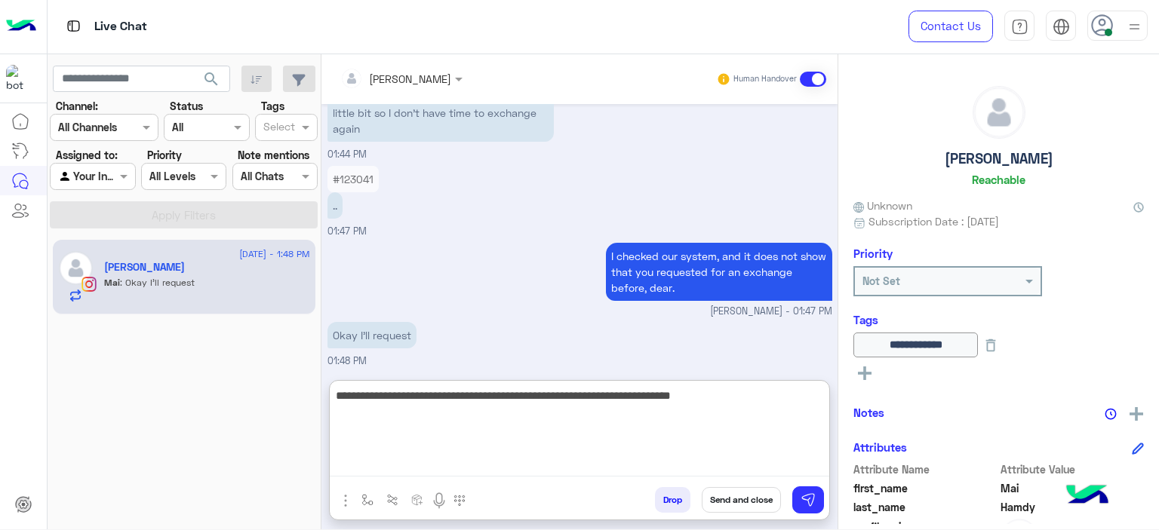
type textarea "**********"
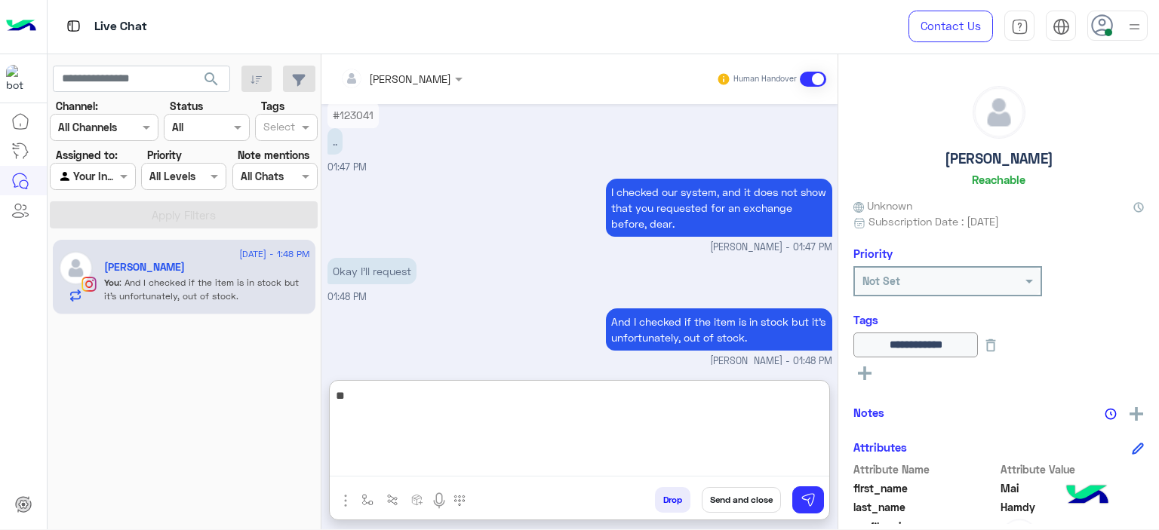
type textarea "*"
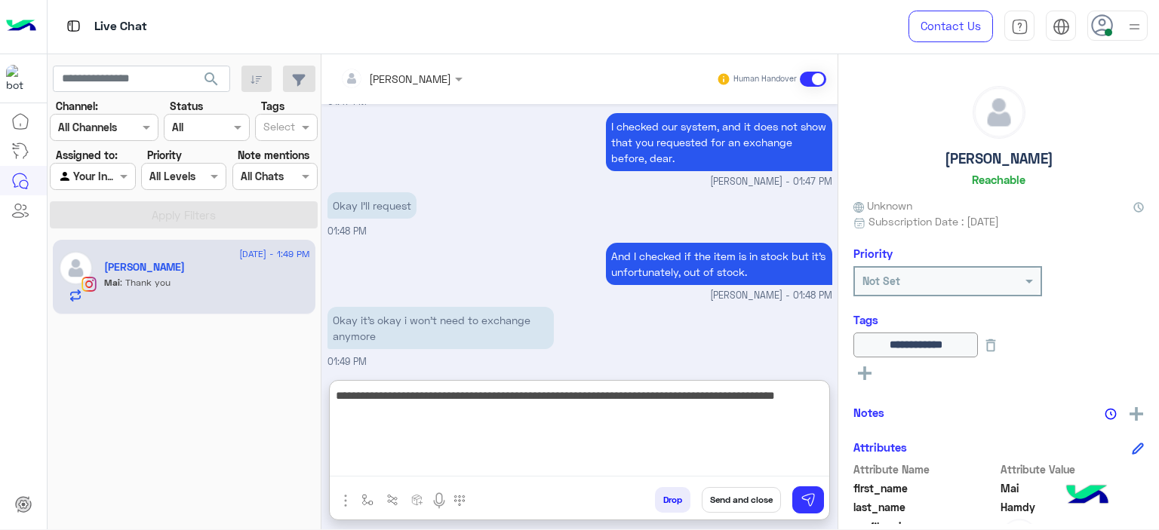
scroll to position [1367, 0]
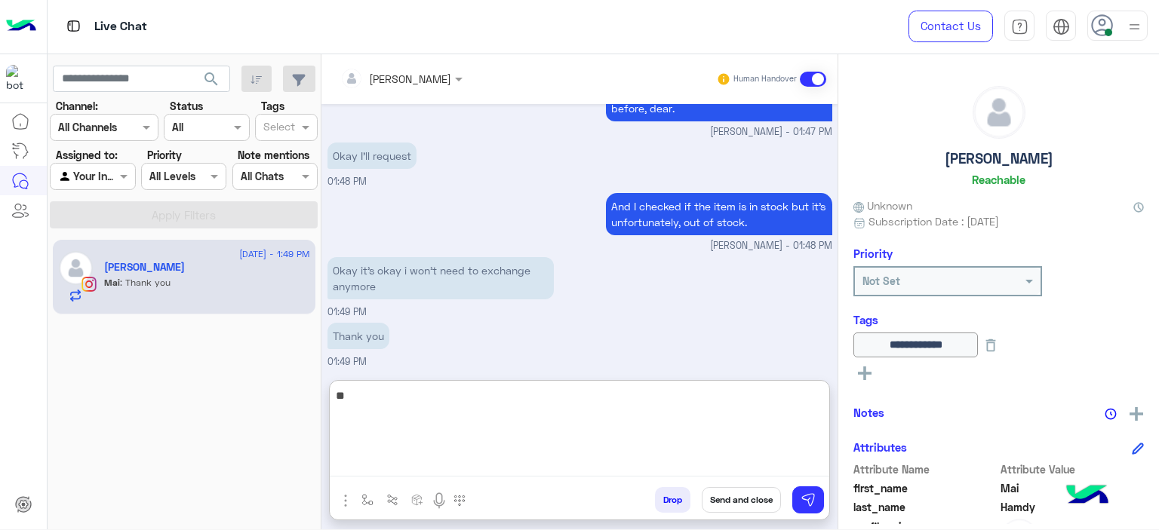
type textarea "*"
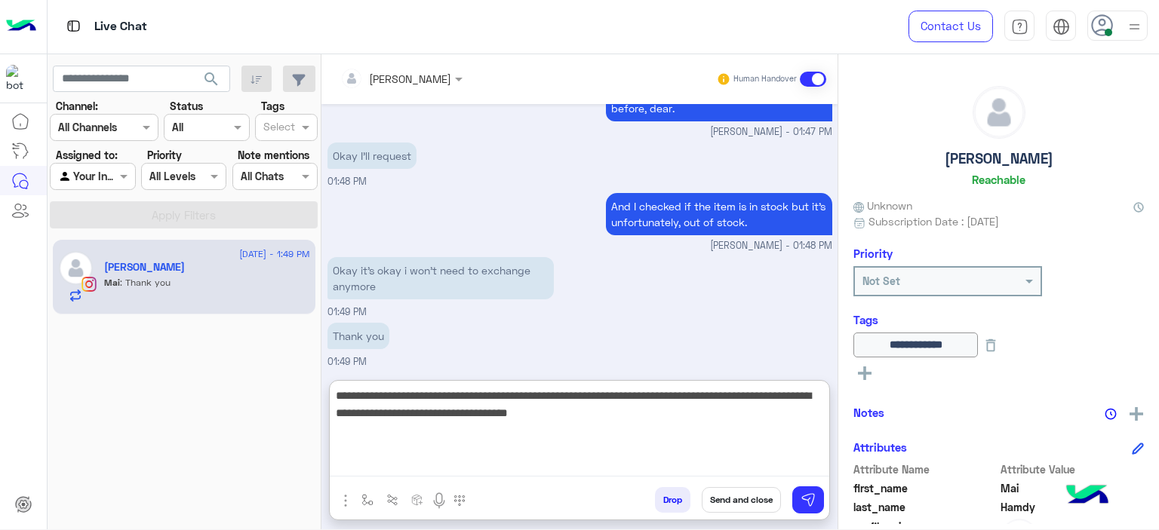
type textarea "**********"
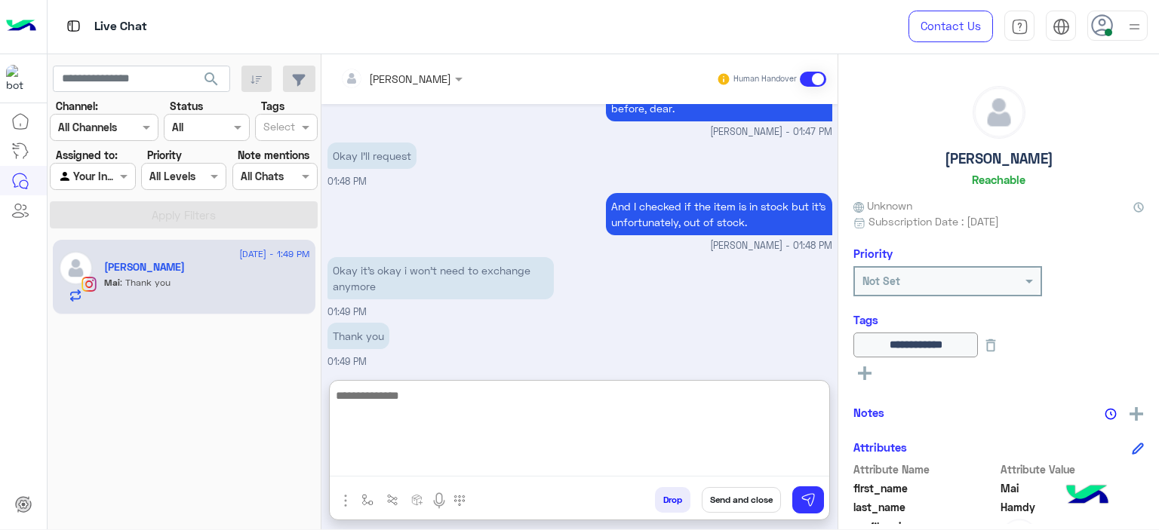
scroll to position [1464, 0]
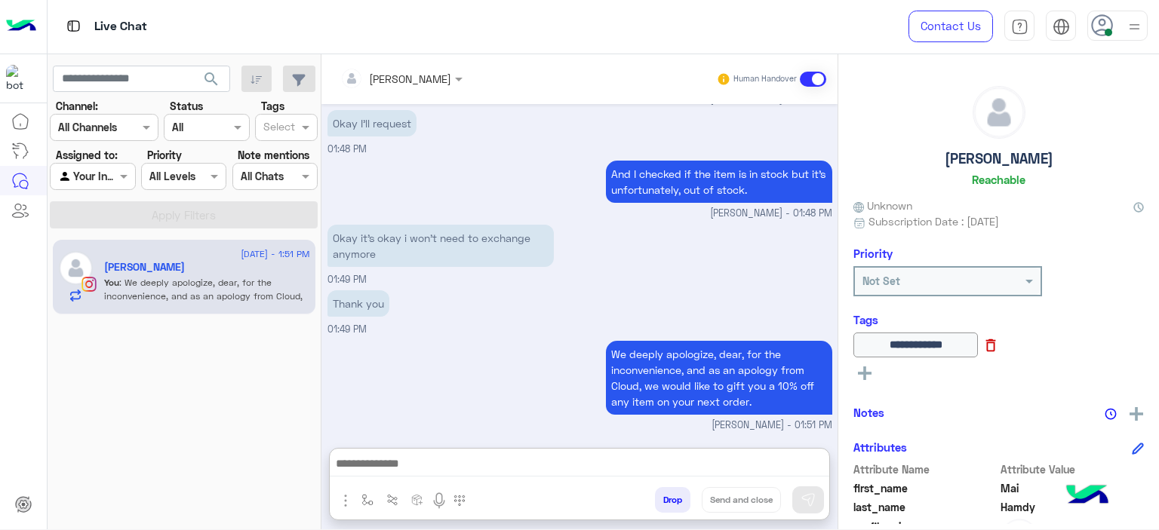
click at [999, 349] on icon at bounding box center [990, 345] width 17 height 17
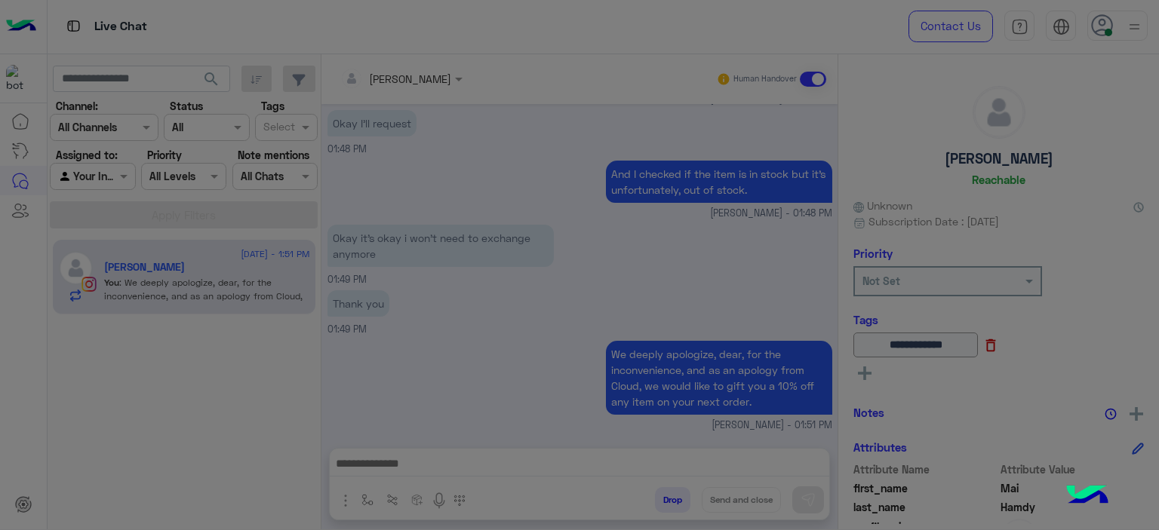
scroll to position [1395, 0]
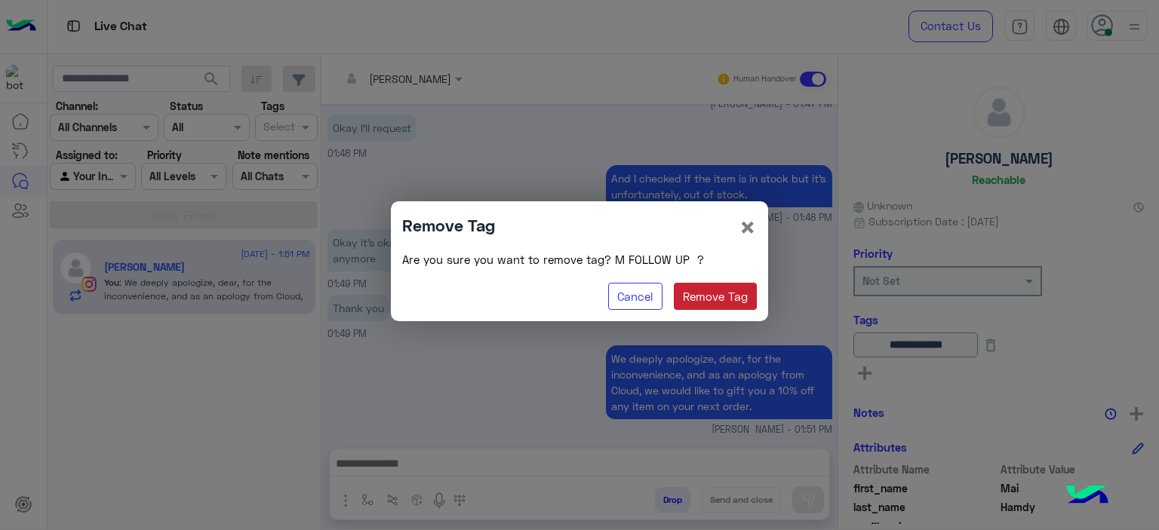
click at [743, 298] on button "Remove Tag" at bounding box center [716, 296] width 84 height 27
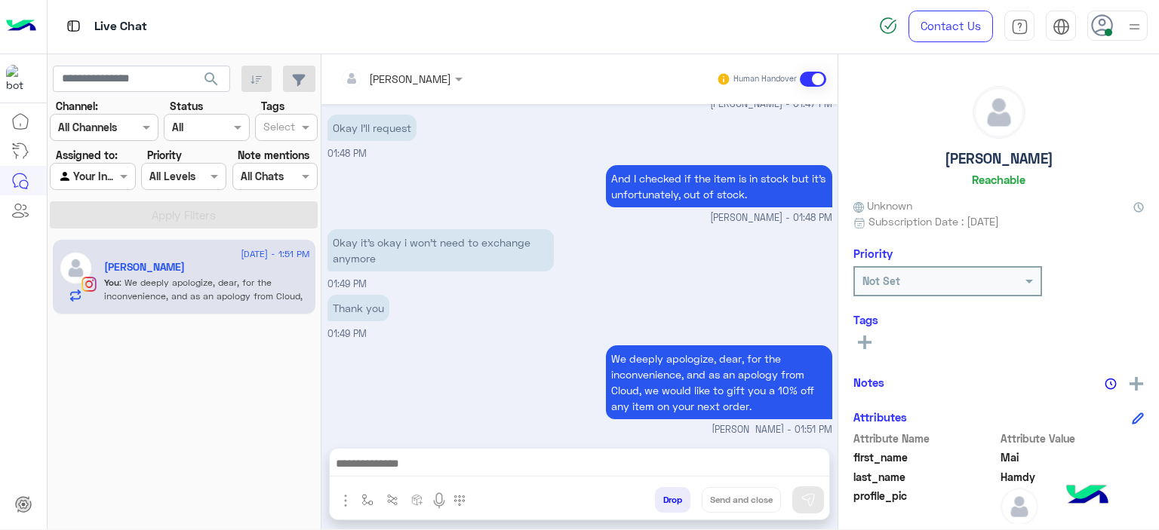
click at [865, 345] on rect at bounding box center [864, 343] width 3 height 14
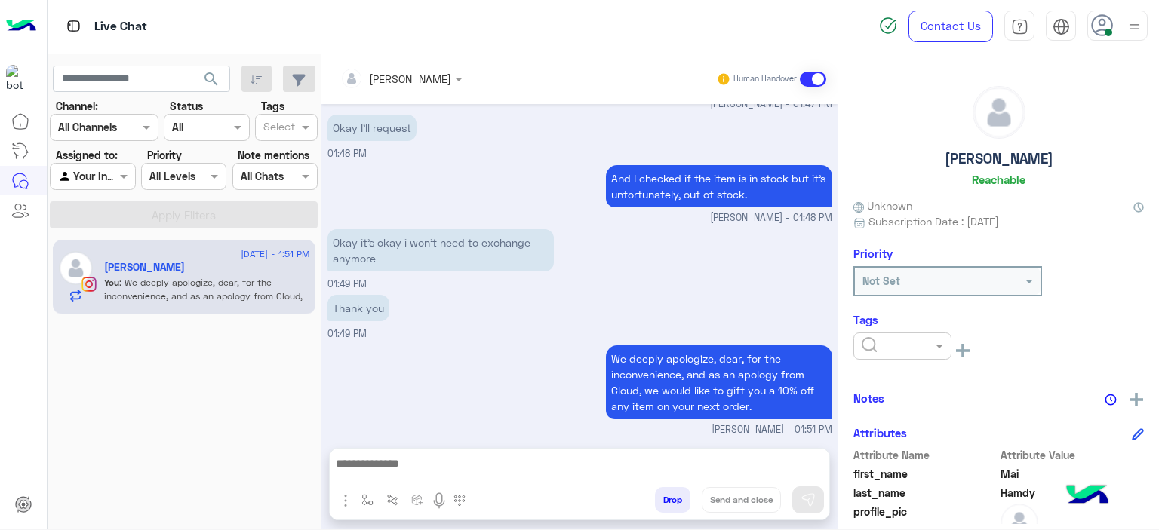
click at [879, 349] on input "text" at bounding box center [885, 347] width 46 height 16
click at [898, 458] on div "RESOLVED" at bounding box center [902, 467] width 98 height 28
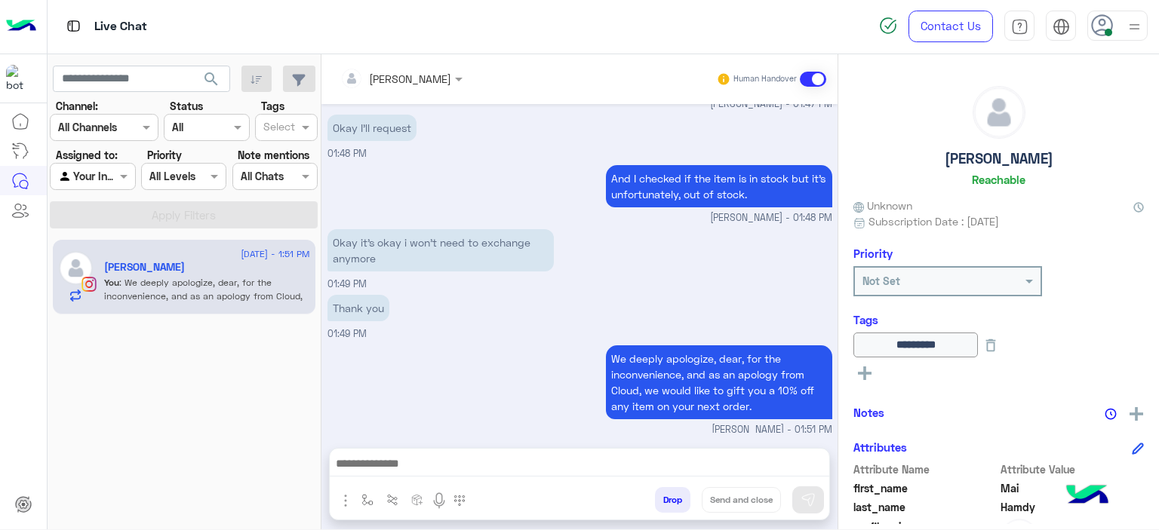
click at [453, 386] on div "We deeply apologize, dear, for the inconvenience, and as an apology from Cloud,…" at bounding box center [579, 390] width 505 height 96
click at [364, 502] on img "button" at bounding box center [367, 500] width 12 height 12
click at [395, 472] on input "text" at bounding box center [395, 467] width 62 height 17
click at [535, 370] on div "We deeply apologize, dear, for the inconvenience, and as an apology from Cloud,…" at bounding box center [579, 390] width 505 height 96
click at [367, 500] on img "button" at bounding box center [367, 500] width 12 height 12
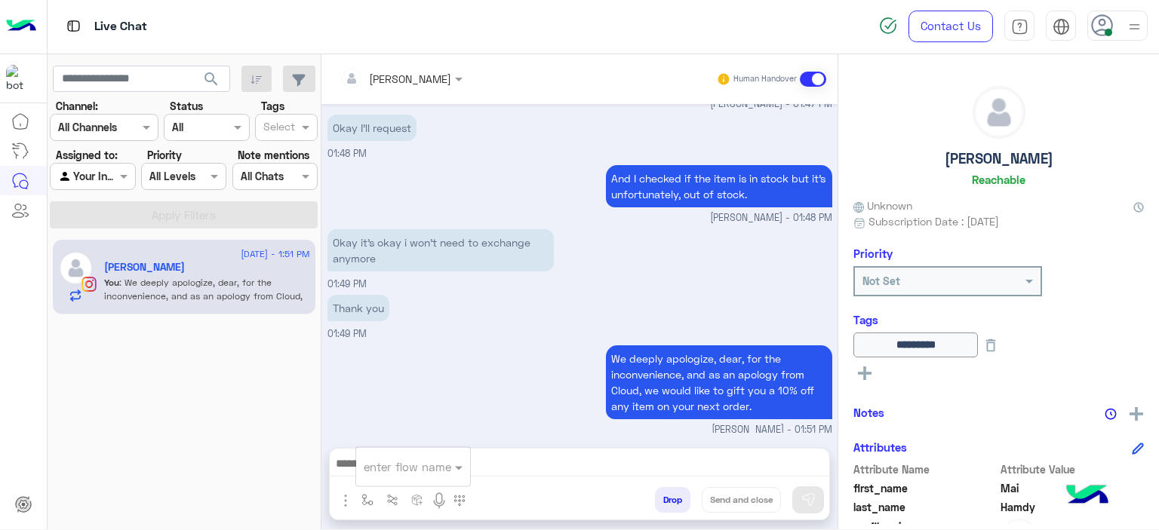
click at [380, 472] on input "text" at bounding box center [395, 467] width 62 height 17
click at [507, 448] on div "enter flow name Drop Send and close" at bounding box center [579, 484] width 501 height 72
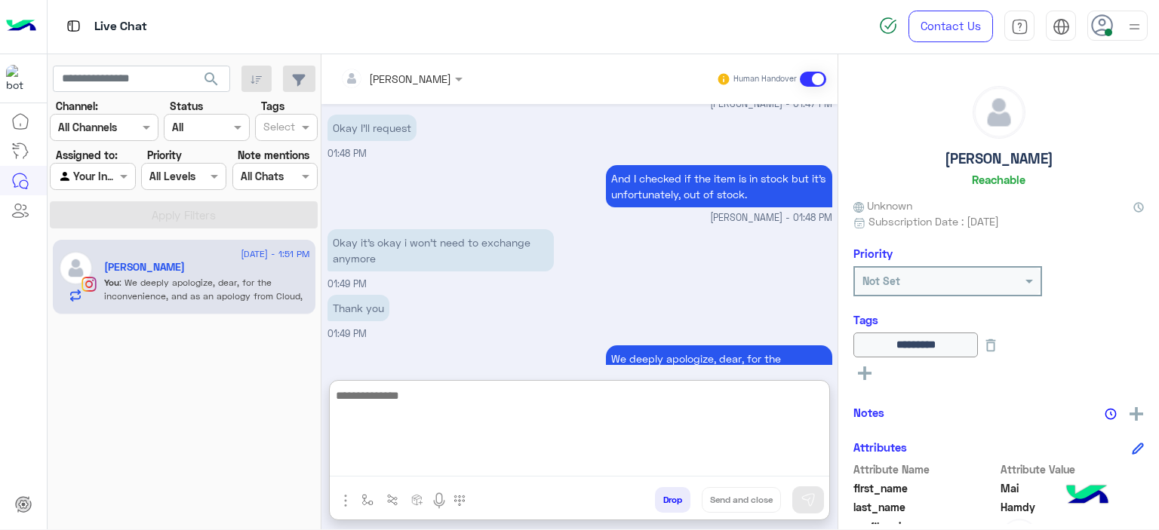
click at [506, 458] on textarea at bounding box center [579, 431] width 499 height 91
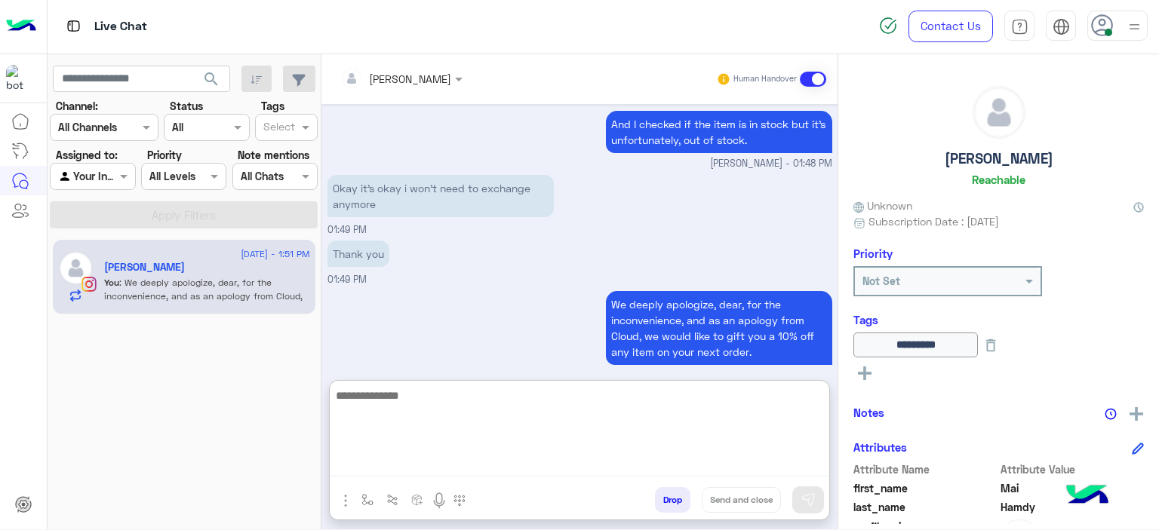
scroll to position [1464, 0]
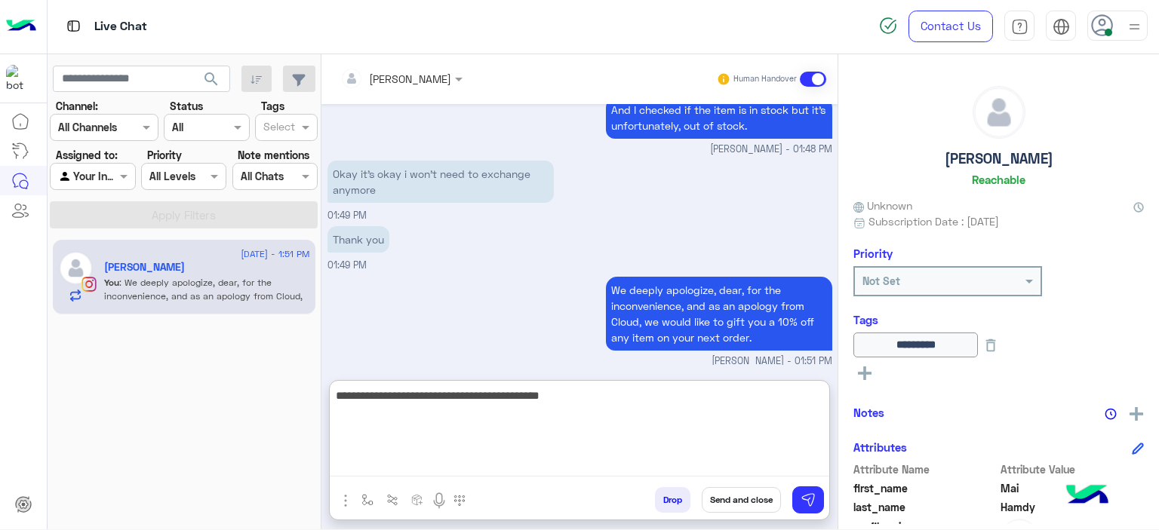
type textarea "**********"
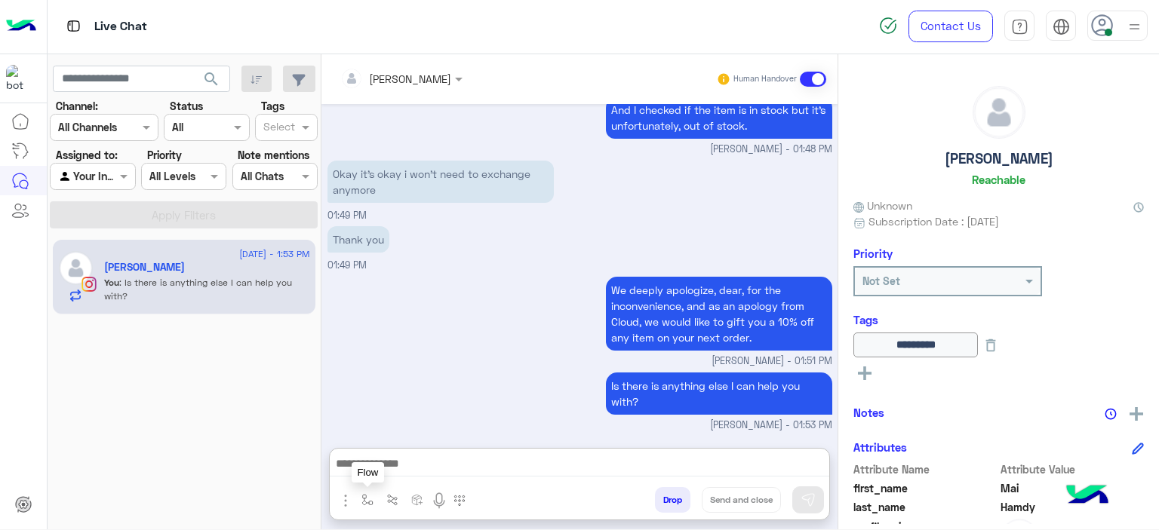
click at [368, 488] on button "button" at bounding box center [367, 499] width 25 height 25
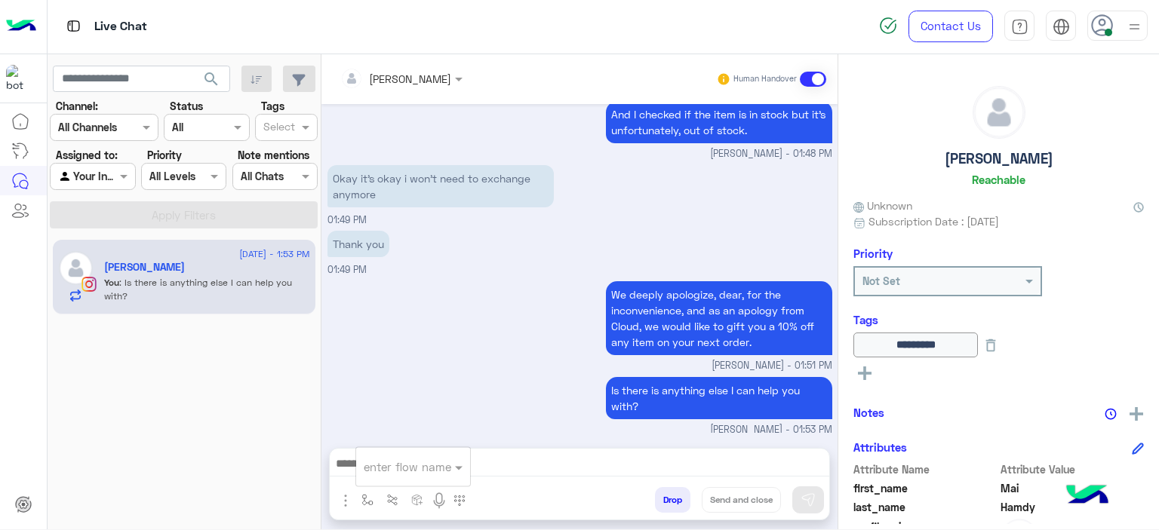
click at [383, 462] on input "text" at bounding box center [395, 467] width 62 height 17
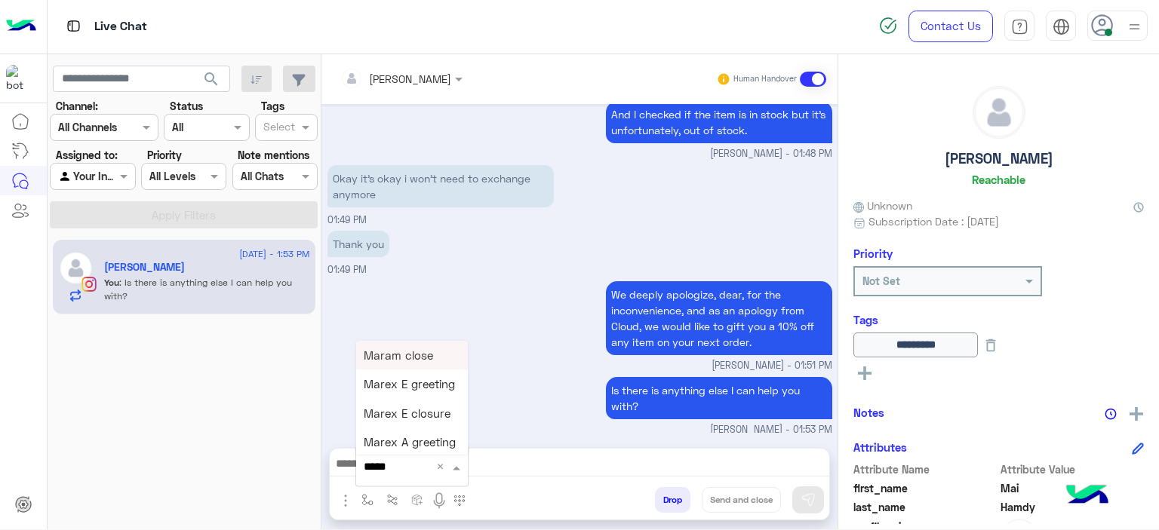
type input "******"
click at [430, 376] on div "Mariam E closure" at bounding box center [412, 384] width 112 height 29
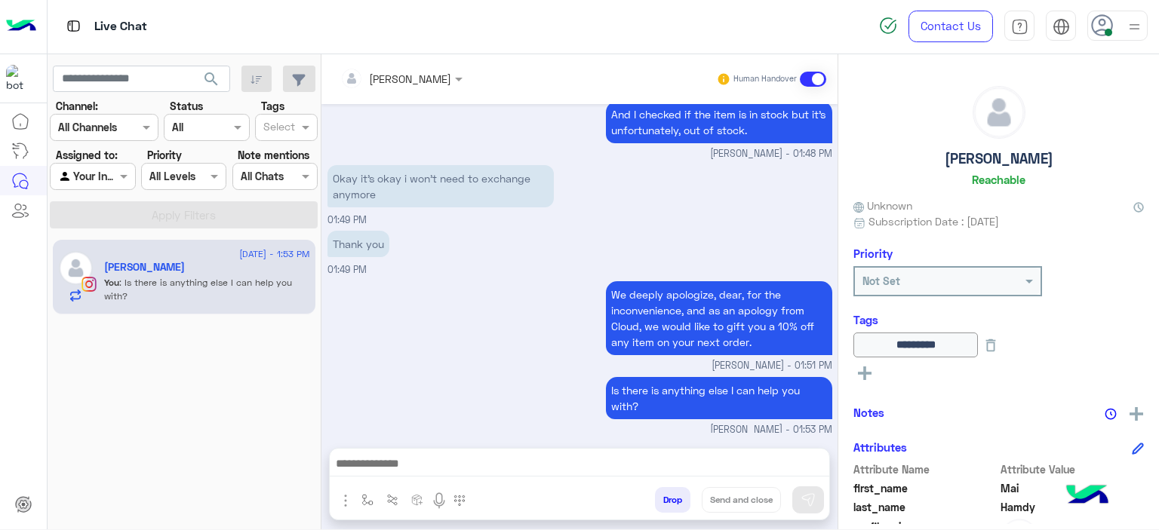
type textarea "**********"
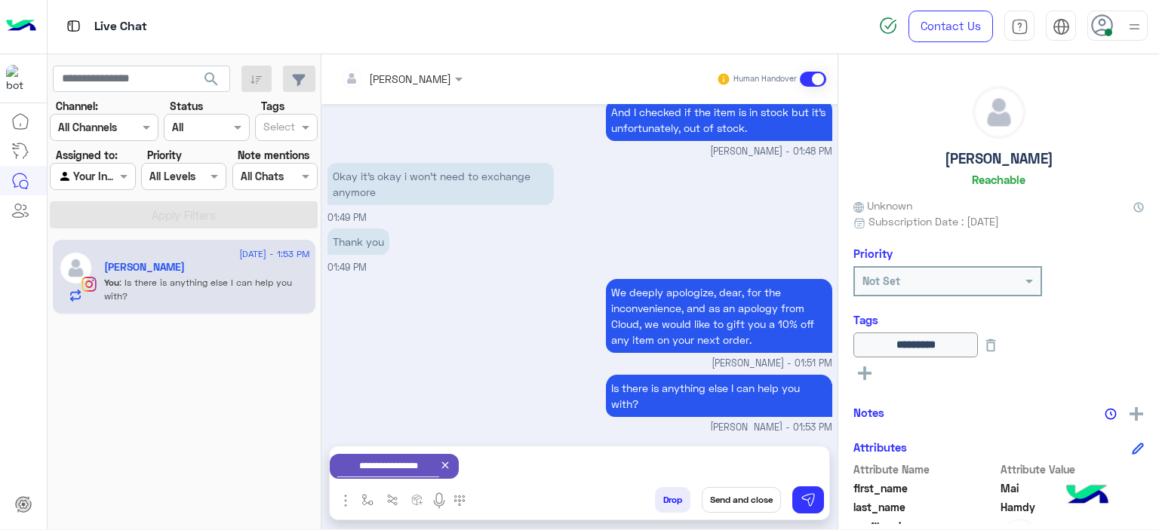
click at [759, 493] on button "Send and close" at bounding box center [741, 500] width 79 height 26
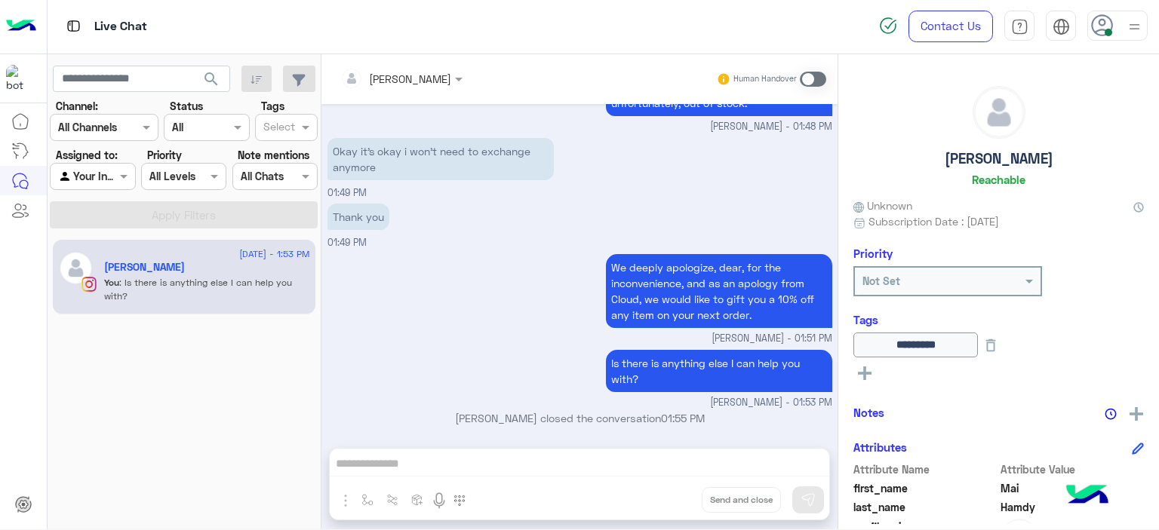
scroll to position [1673, 0]
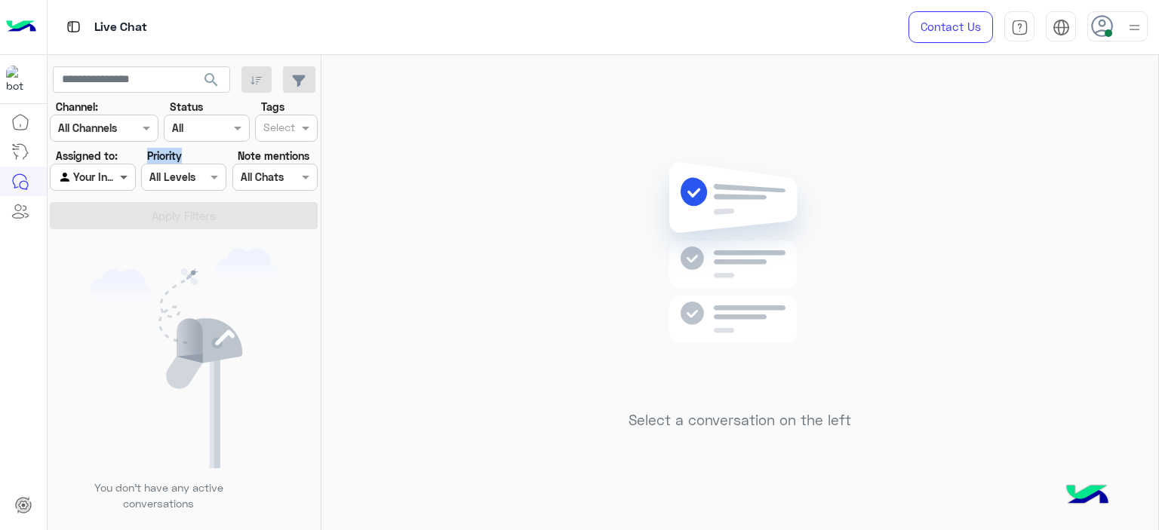
click at [133, 171] on div "Assigned to: Agent Filter Your Inbox Priority All Levels All Levels Note mentio…" at bounding box center [185, 169] width 274 height 43
click at [129, 171] on span at bounding box center [125, 177] width 19 height 16
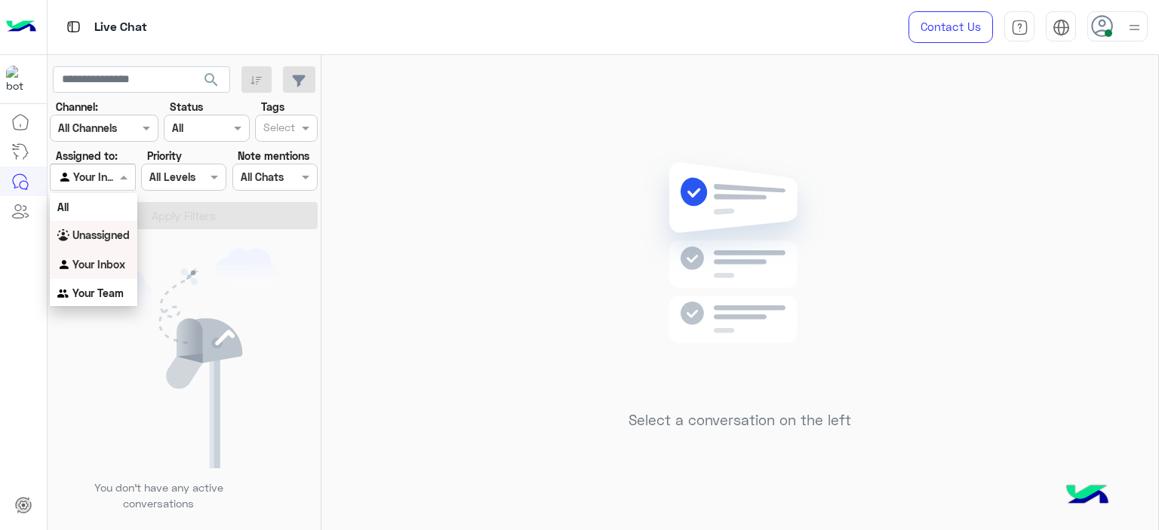
click at [118, 232] on b "Unassigned" at bounding box center [100, 235] width 57 height 13
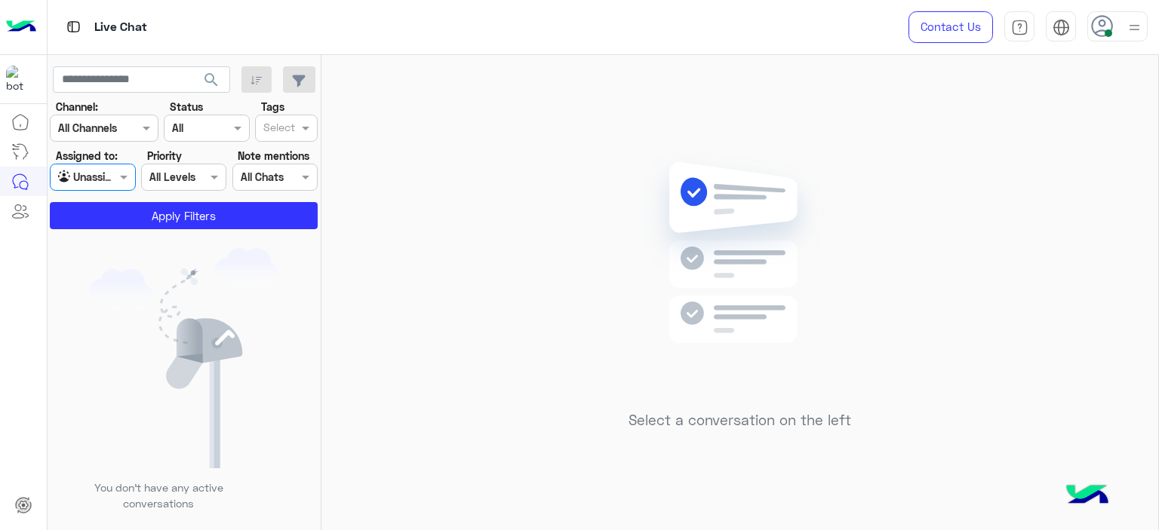
click at [275, 131] on input "text" at bounding box center [279, 129] width 32 height 16
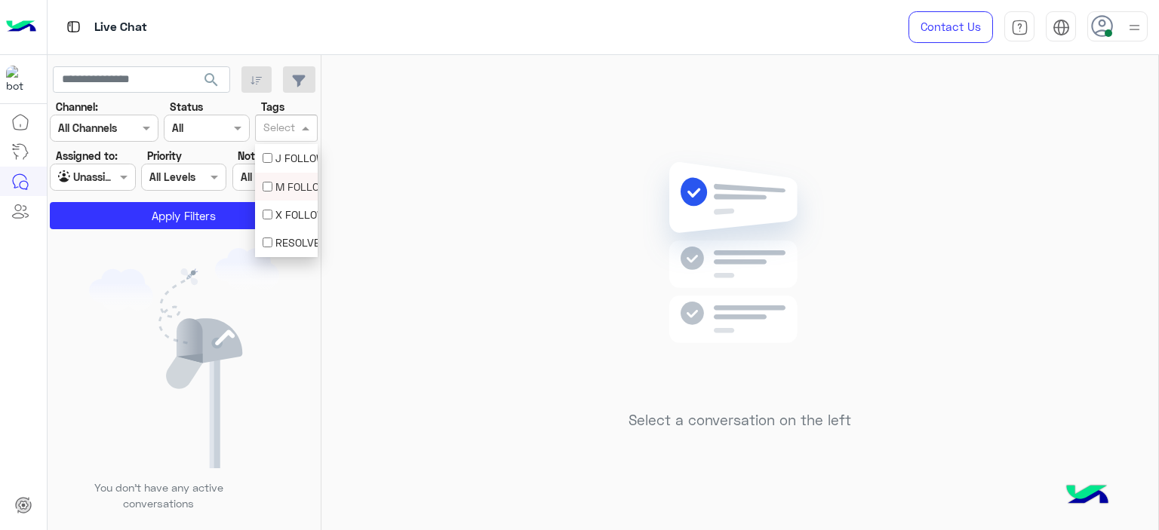
click at [287, 185] on div "M FOLLOW UP" at bounding box center [287, 187] width 48 height 16
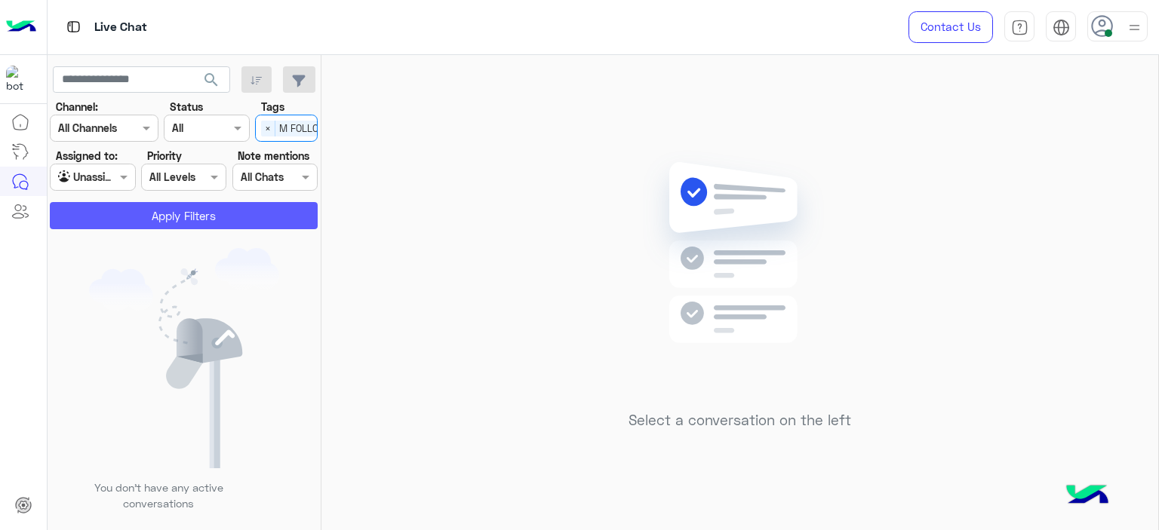
click at [260, 214] on button "Apply Filters" at bounding box center [184, 215] width 268 height 27
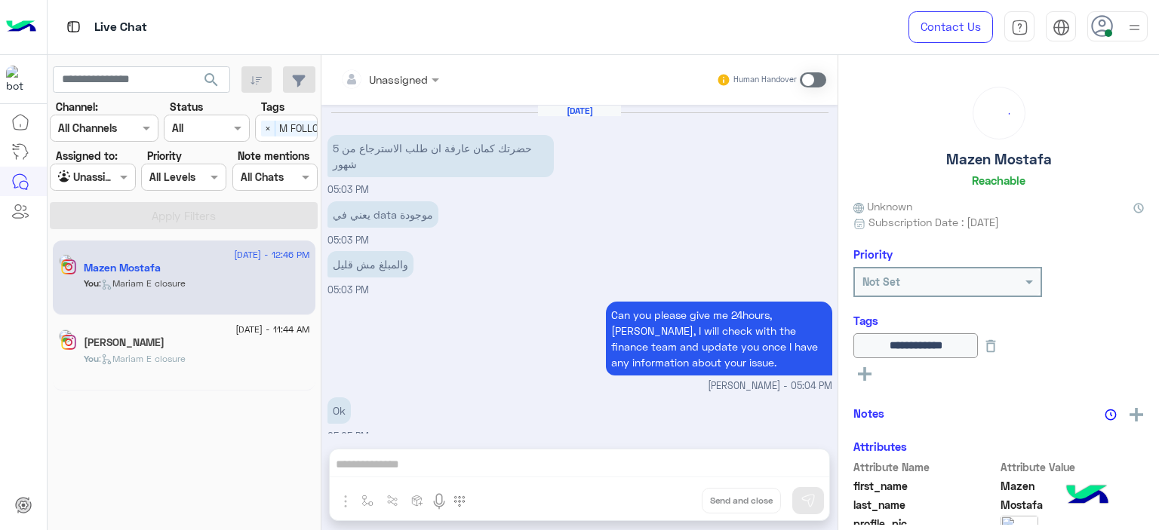
scroll to position [1029, 0]
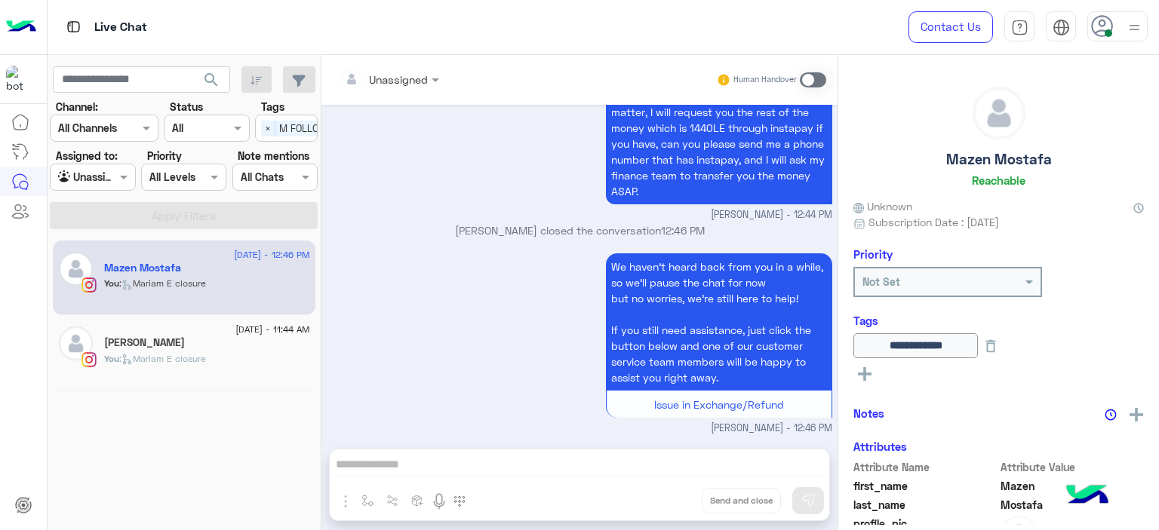
click at [183, 360] on span ": Mariam E closure" at bounding box center [162, 358] width 87 height 11
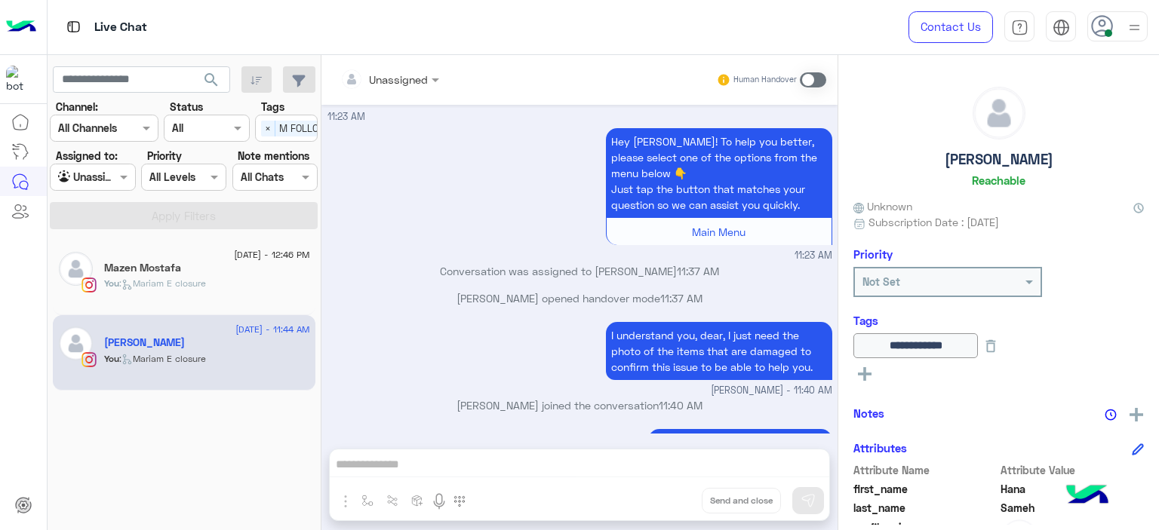
scroll to position [1042, 0]
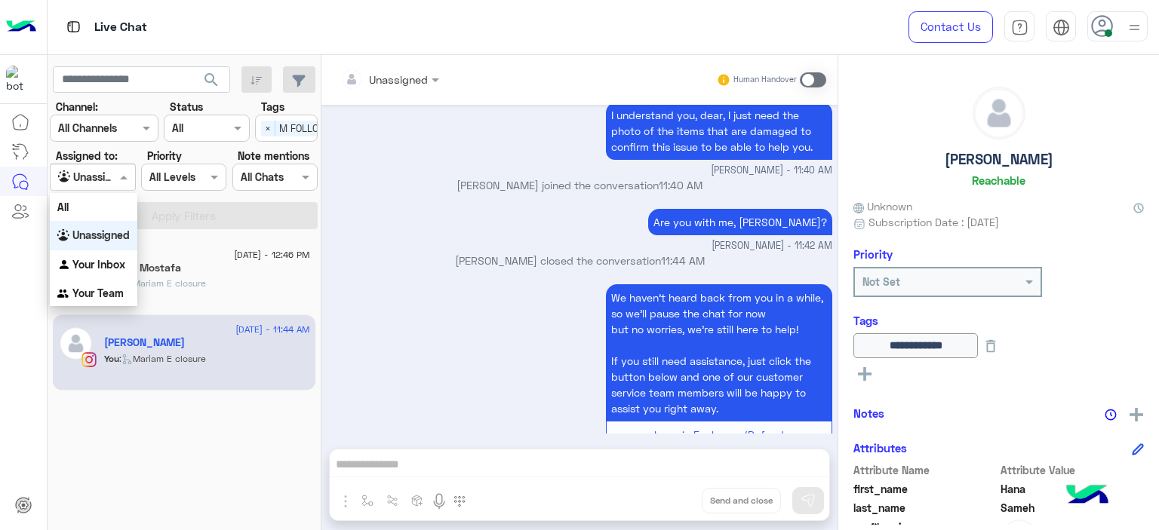
drag, startPoint x: 112, startPoint y: 177, endPoint x: 127, endPoint y: 238, distance: 62.8
click at [113, 178] on div at bounding box center [93, 176] width 84 height 17
click at [120, 258] on b "Your Inbox" at bounding box center [98, 264] width 53 height 13
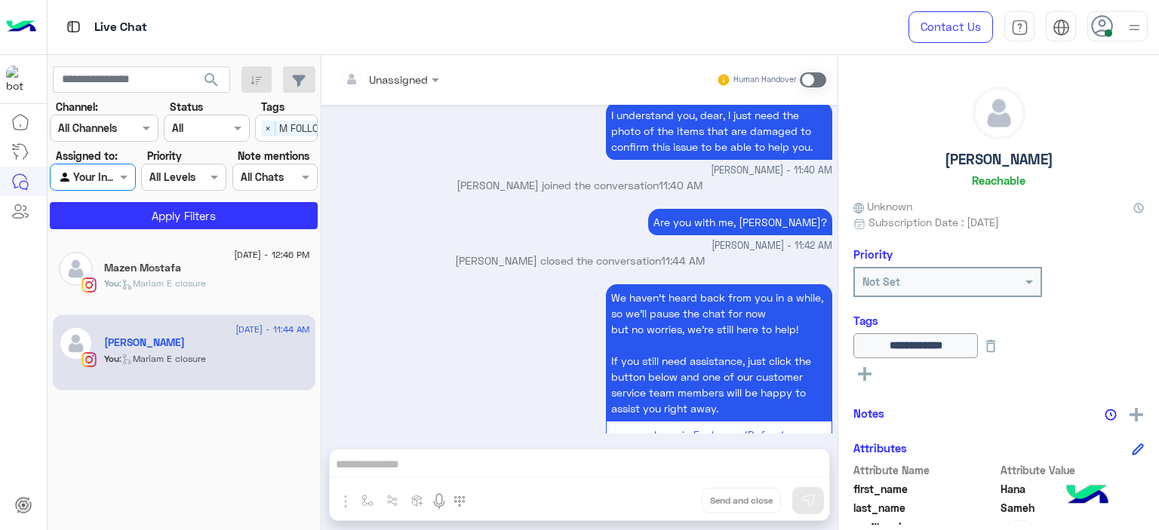
drag, startPoint x: 265, startPoint y: 131, endPoint x: 266, endPoint y: 139, distance: 7.6
click at [266, 131] on span "×" at bounding box center [268, 129] width 14 height 16
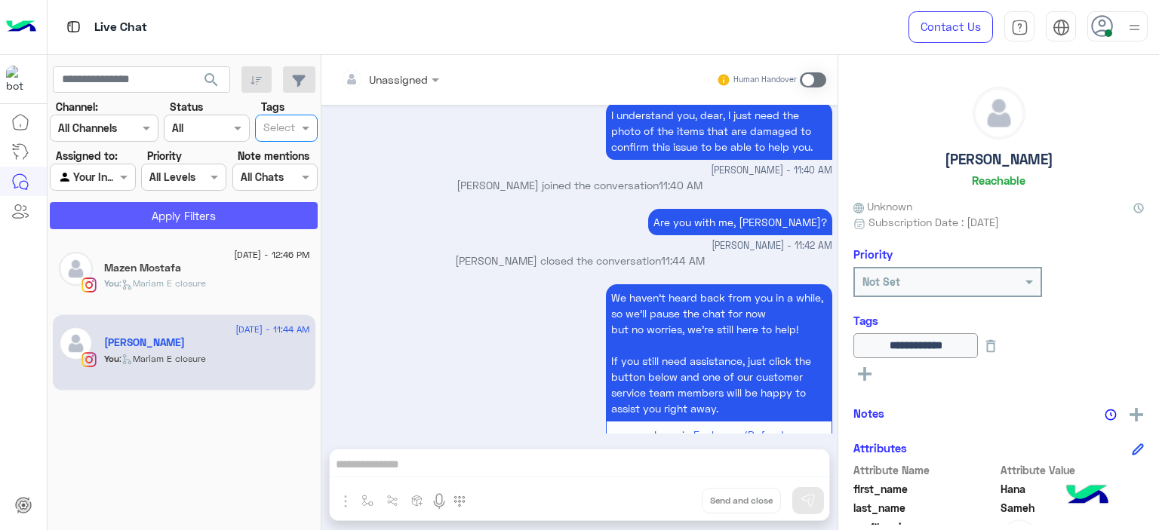
click at [257, 205] on button "Apply Filters" at bounding box center [184, 215] width 268 height 27
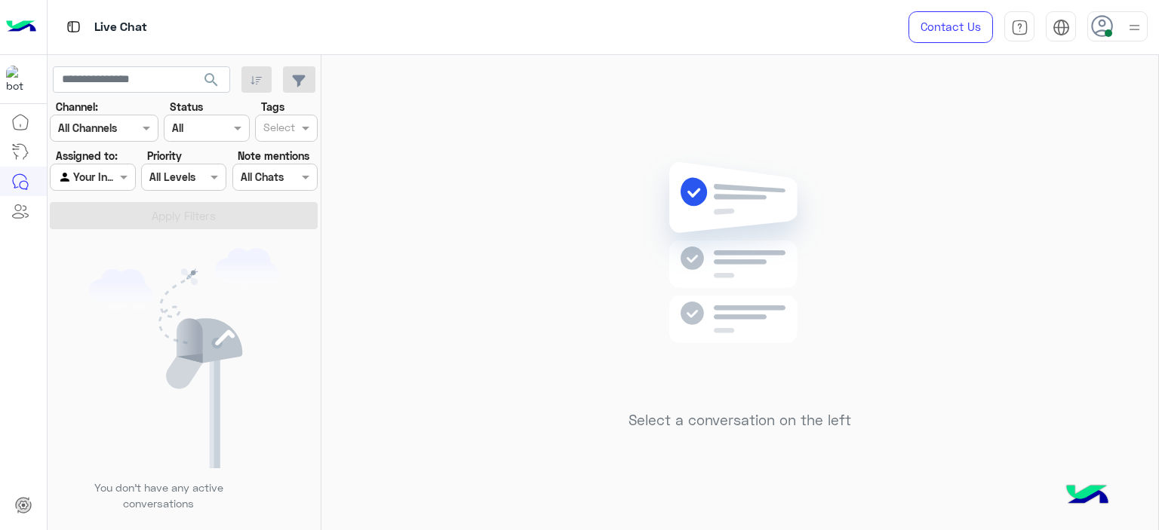
click at [1134, 20] on div at bounding box center [1134, 26] width 19 height 29
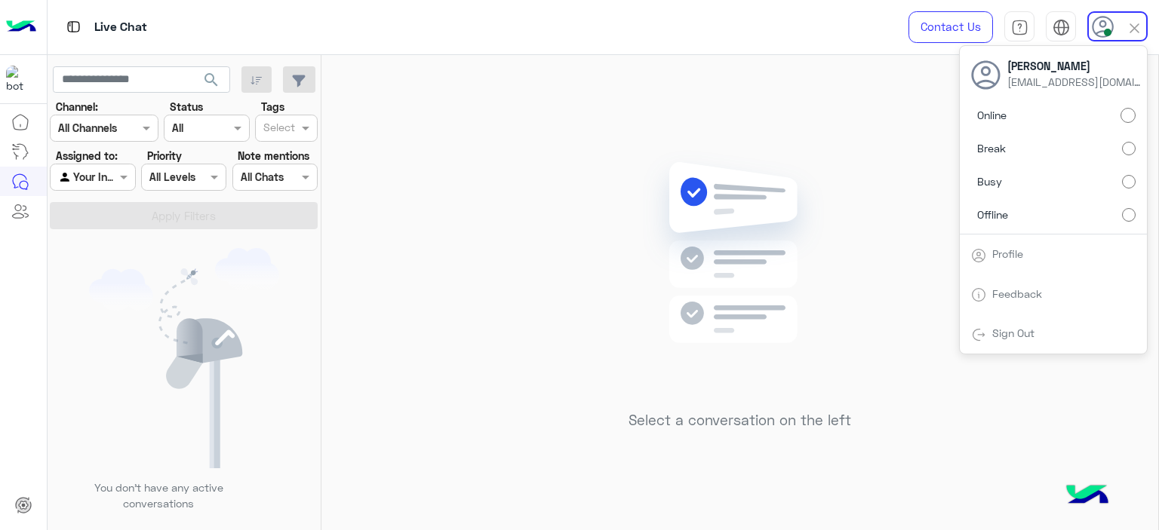
click at [818, 189] on img at bounding box center [740, 275] width 218 height 250
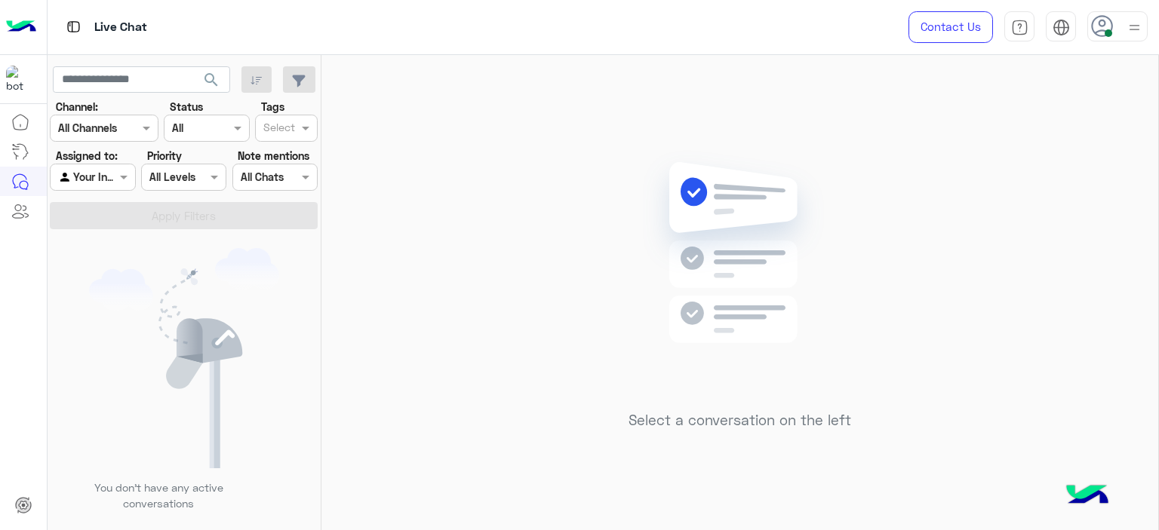
drag, startPoint x: 132, startPoint y: 169, endPoint x: 124, endPoint y: 192, distance: 24.8
click at [132, 170] on div "Agent Filter Your Inbox" at bounding box center [92, 177] width 85 height 27
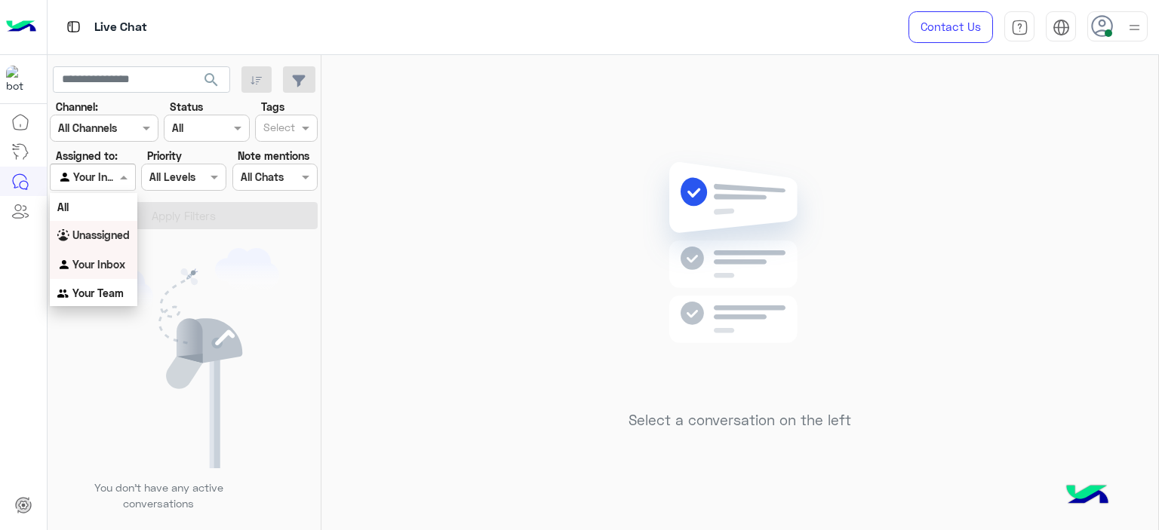
drag, startPoint x: 118, startPoint y: 239, endPoint x: 137, endPoint y: 236, distance: 19.1
click at [118, 239] on b "Unassigned" at bounding box center [100, 235] width 57 height 13
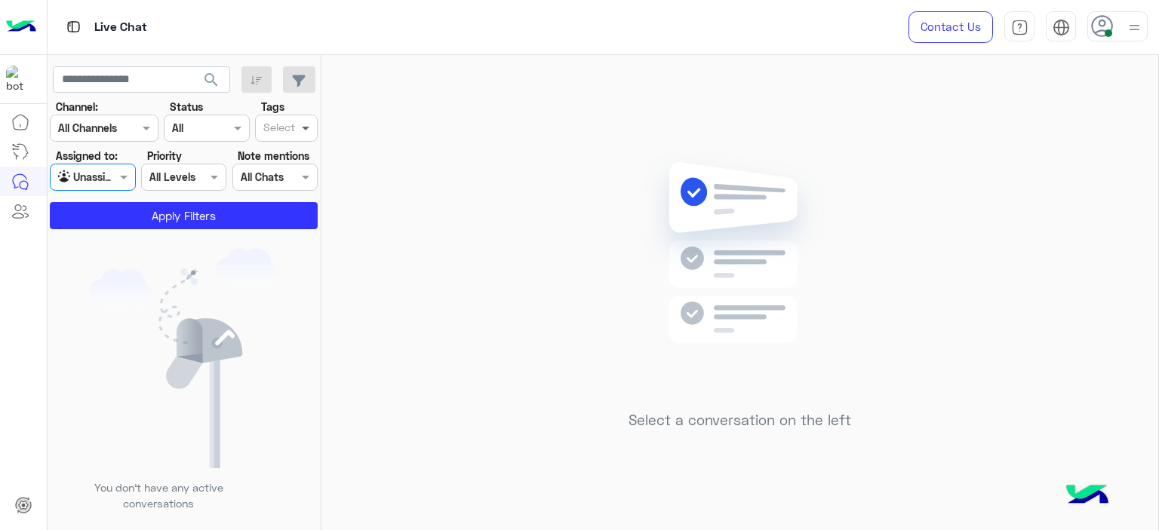
drag, startPoint x: 301, startPoint y: 123, endPoint x: 299, endPoint y: 134, distance: 11.5
click at [301, 124] on span at bounding box center [307, 128] width 19 height 16
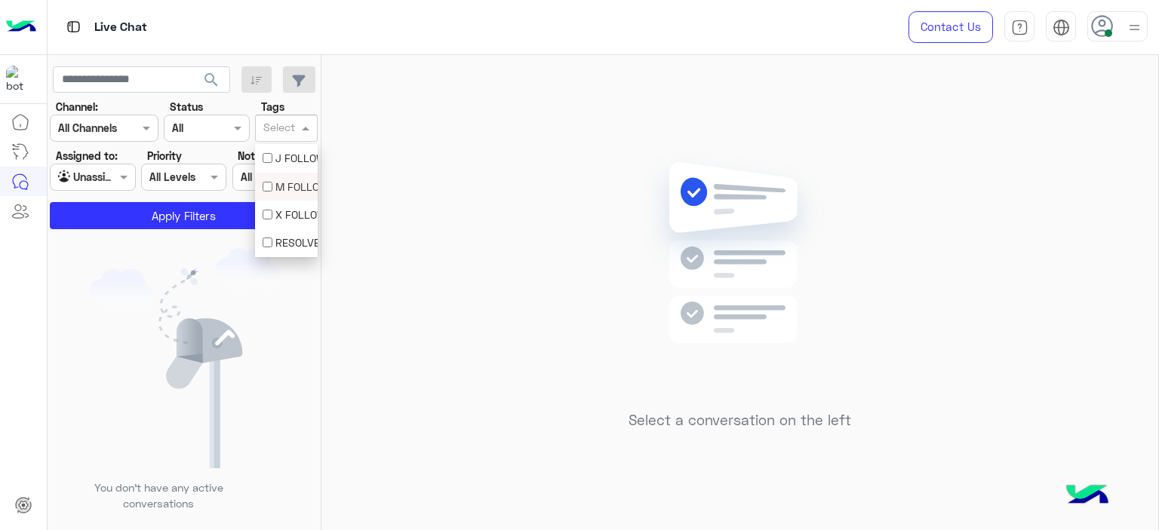
click at [294, 189] on div "M FOLLOW UP" at bounding box center [287, 187] width 48 height 16
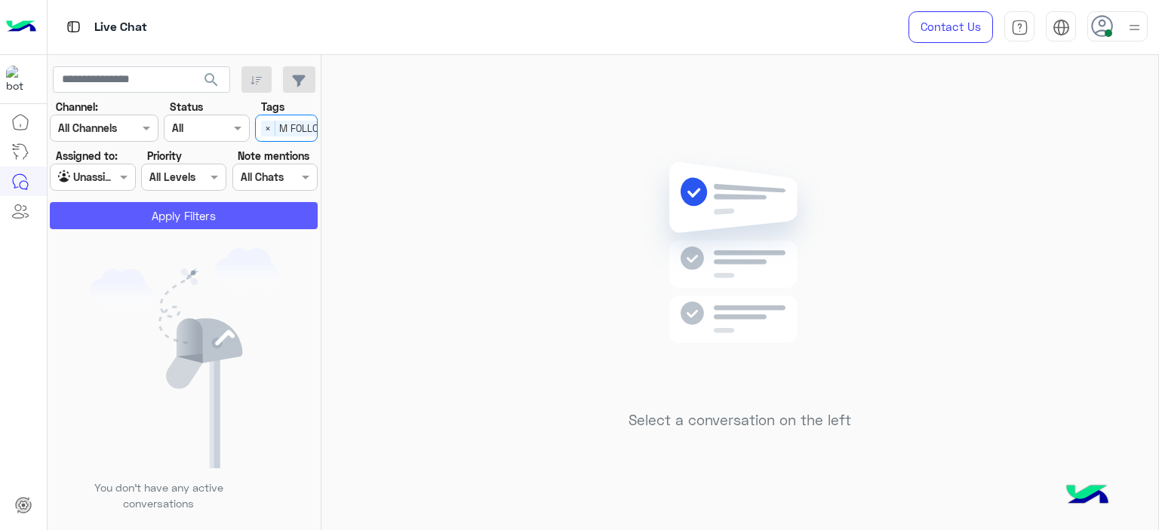
click at [255, 214] on button "Apply Filters" at bounding box center [184, 215] width 268 height 27
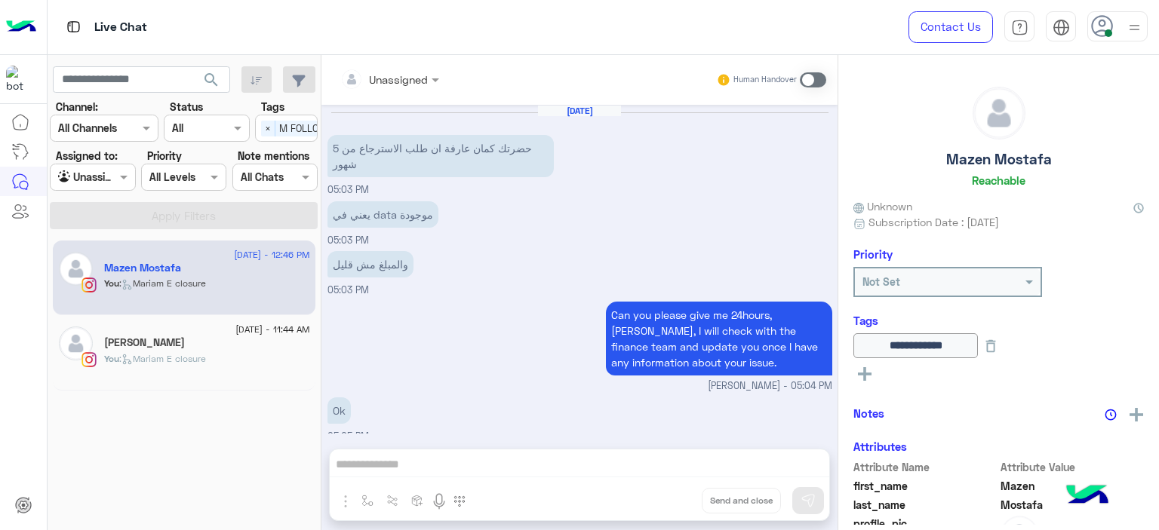
scroll to position [1029, 0]
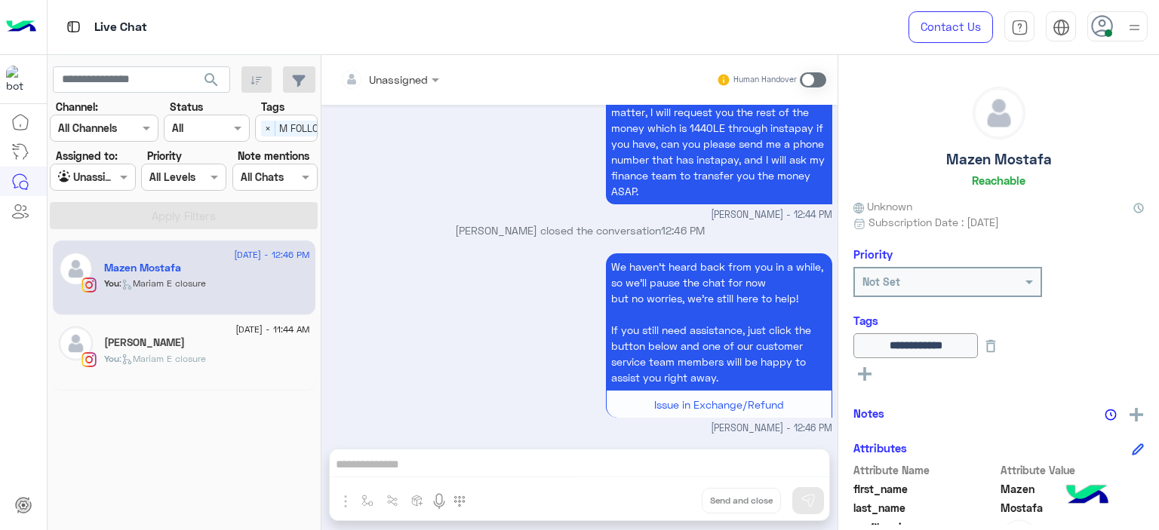
click at [158, 342] on h5 "[PERSON_NAME]" at bounding box center [144, 342] width 81 height 13
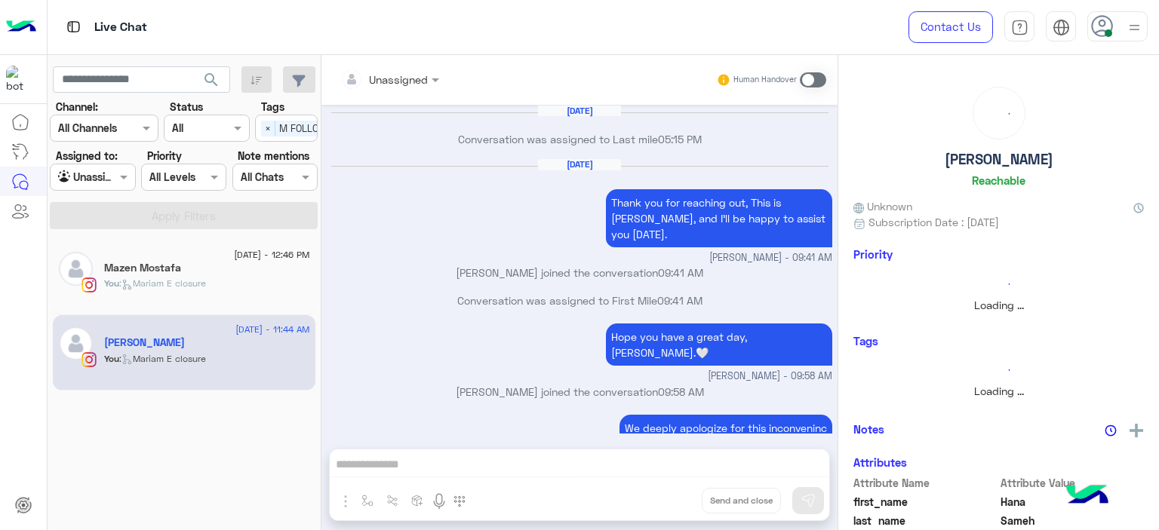
scroll to position [1042, 0]
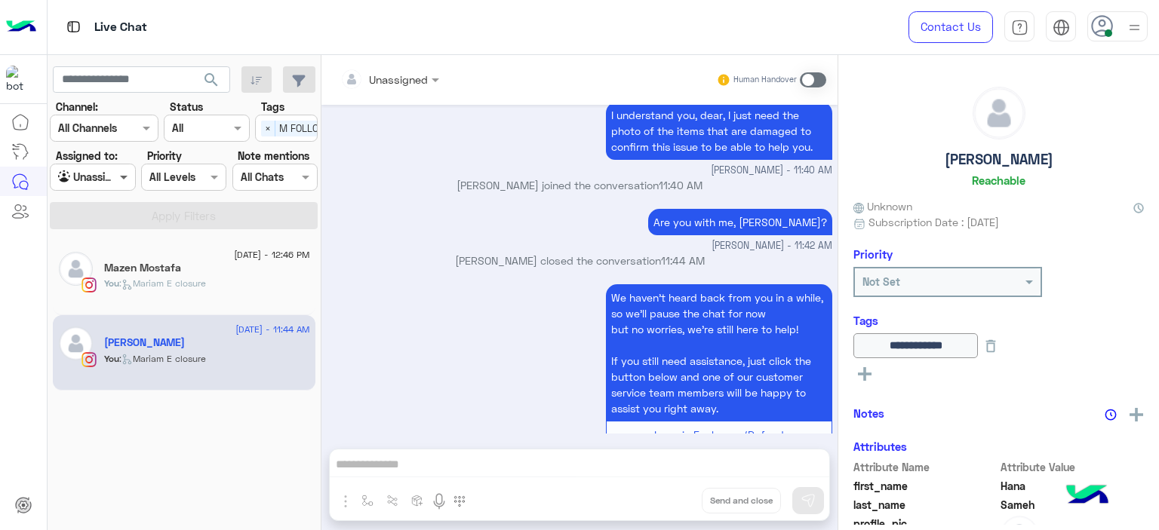
click at [127, 177] on span at bounding box center [125, 177] width 19 height 16
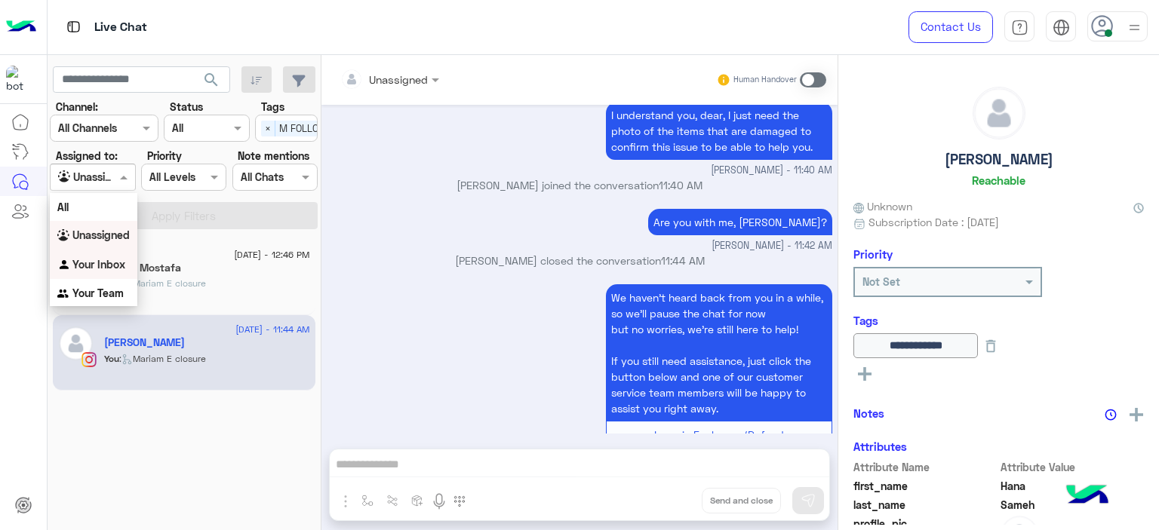
click at [127, 269] on div "Your Inbox" at bounding box center [94, 264] width 88 height 29
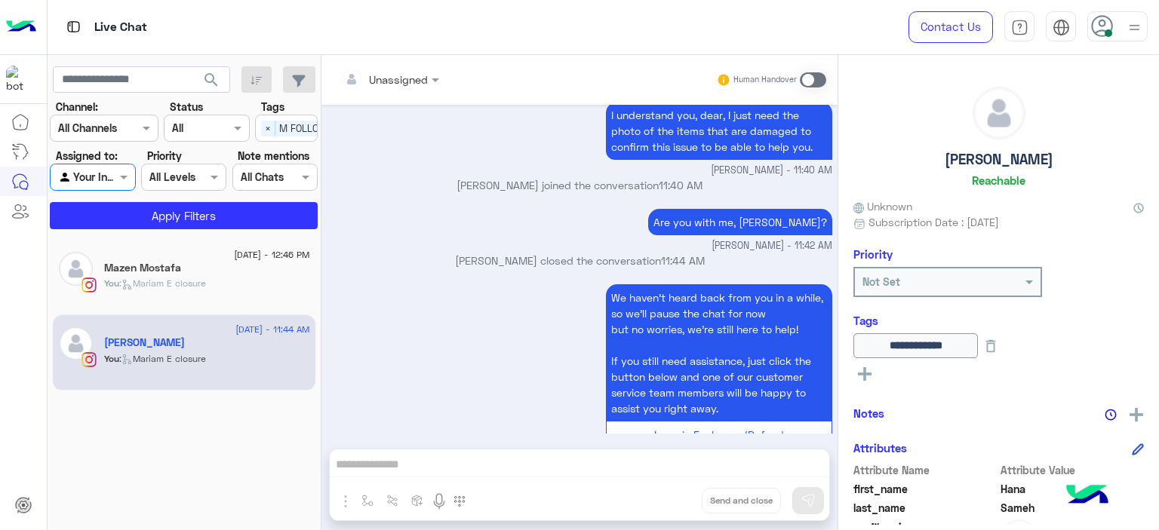
click at [270, 125] on span "×" at bounding box center [268, 129] width 14 height 16
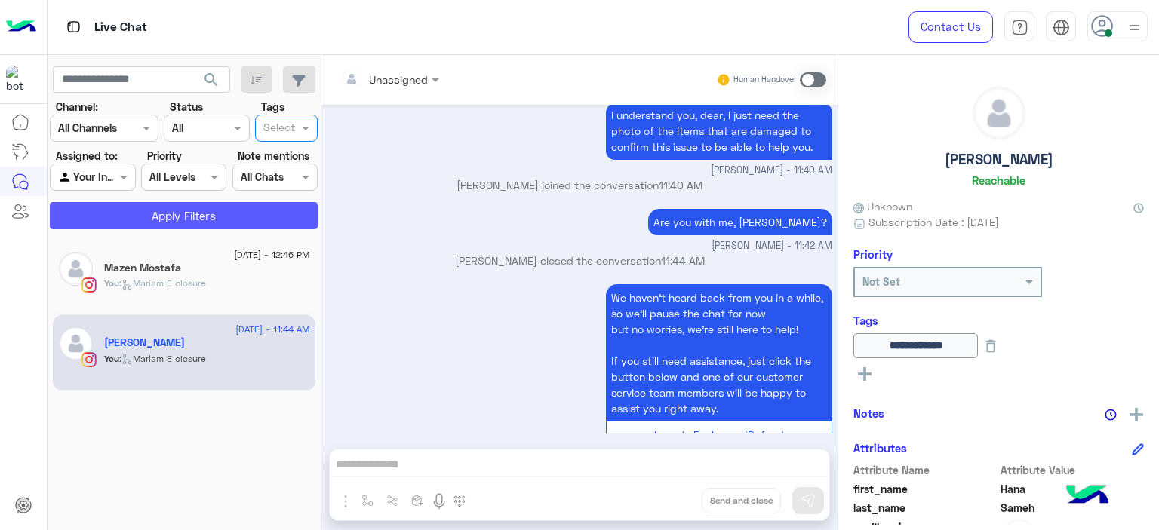
scroll to position [0, 0]
click at [254, 217] on button "Apply Filters" at bounding box center [184, 215] width 268 height 27
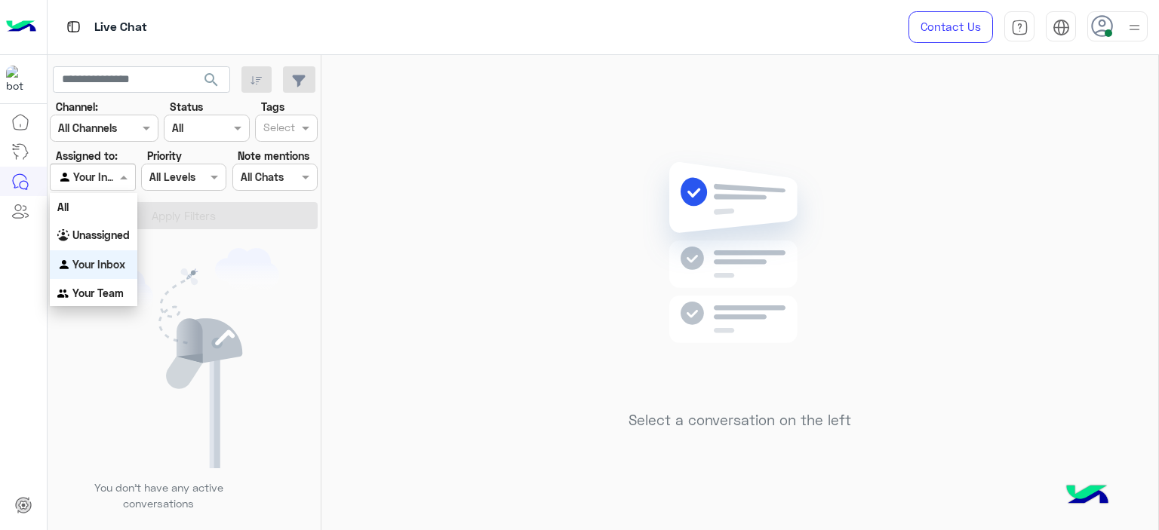
click at [118, 177] on div "Agent Filter Your Inbox" at bounding box center [92, 177] width 85 height 27
drag, startPoint x: 121, startPoint y: 237, endPoint x: 171, endPoint y: 201, distance: 61.7
click at [121, 235] on b "Unassigned" at bounding box center [100, 235] width 57 height 13
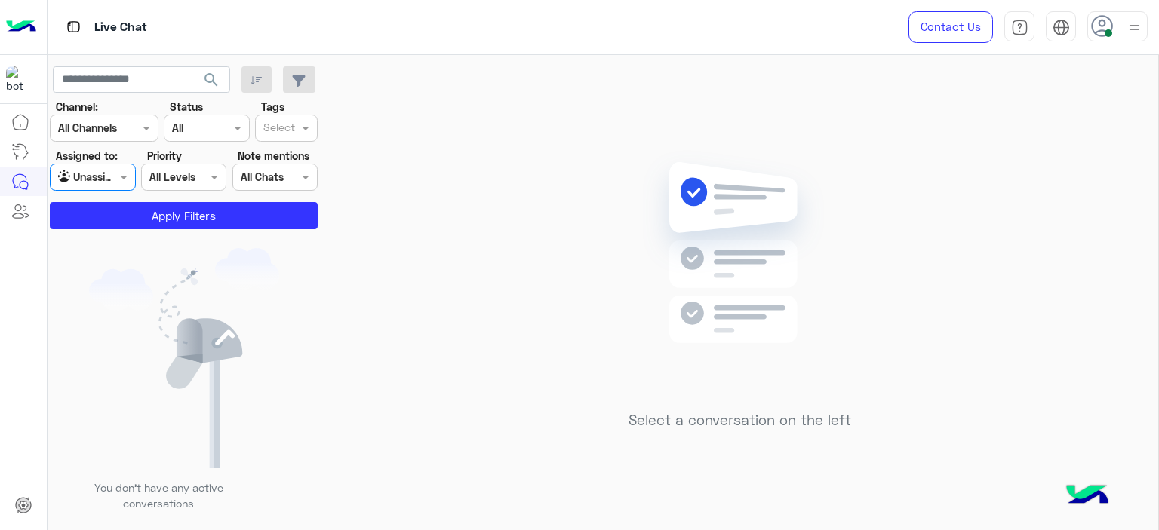
click at [280, 132] on input "text" at bounding box center [279, 129] width 32 height 16
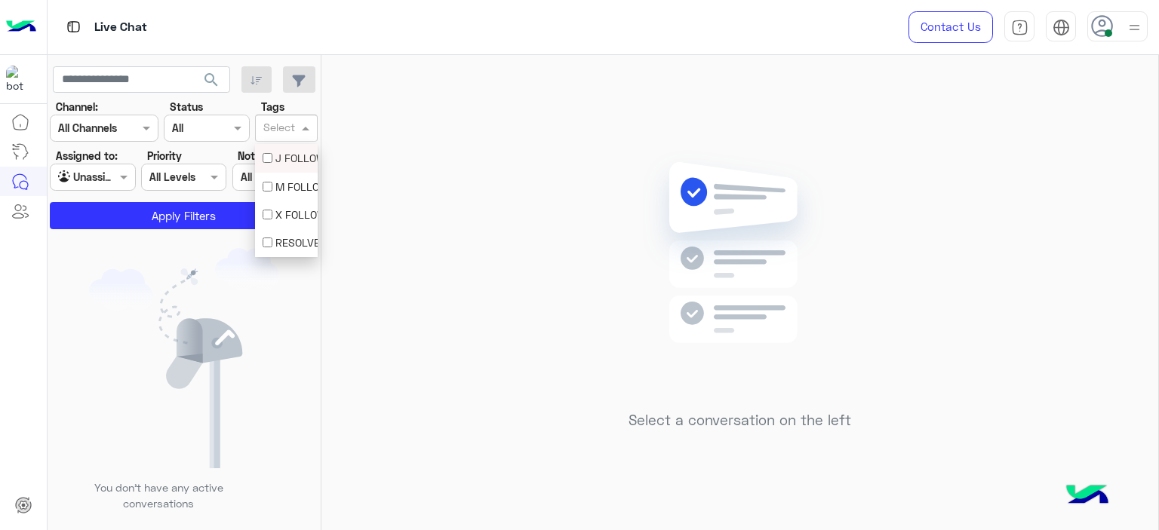
click at [282, 184] on div "M FOLLOW UP" at bounding box center [287, 187] width 48 height 16
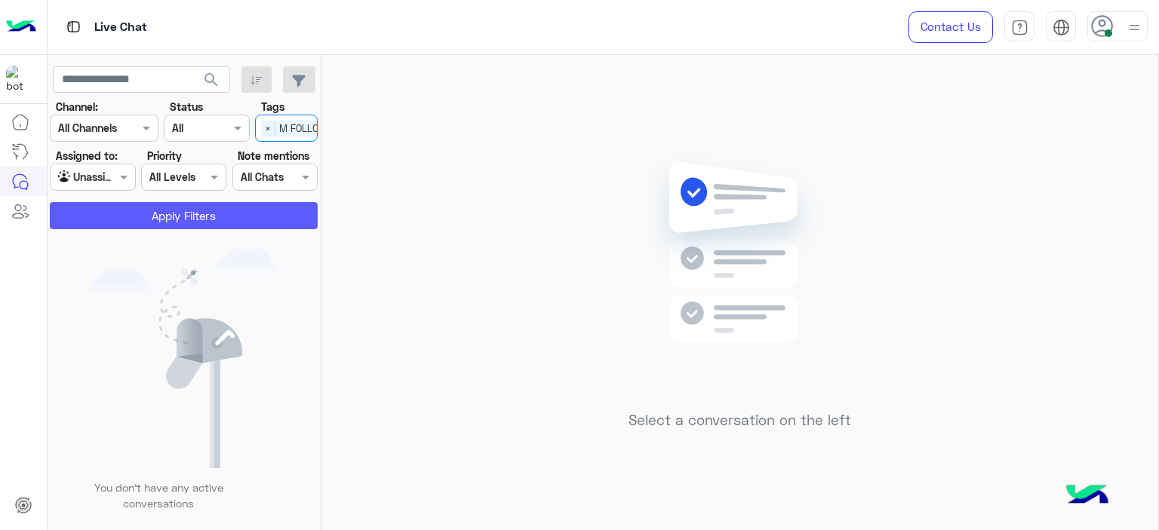
click at [236, 211] on button "Apply Filters" at bounding box center [184, 215] width 268 height 27
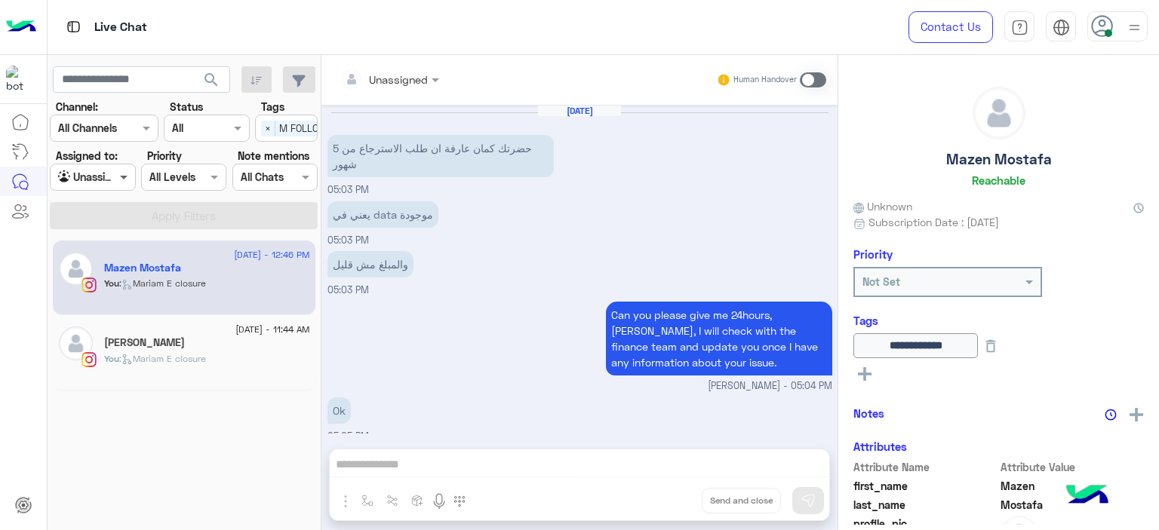
scroll to position [1029, 0]
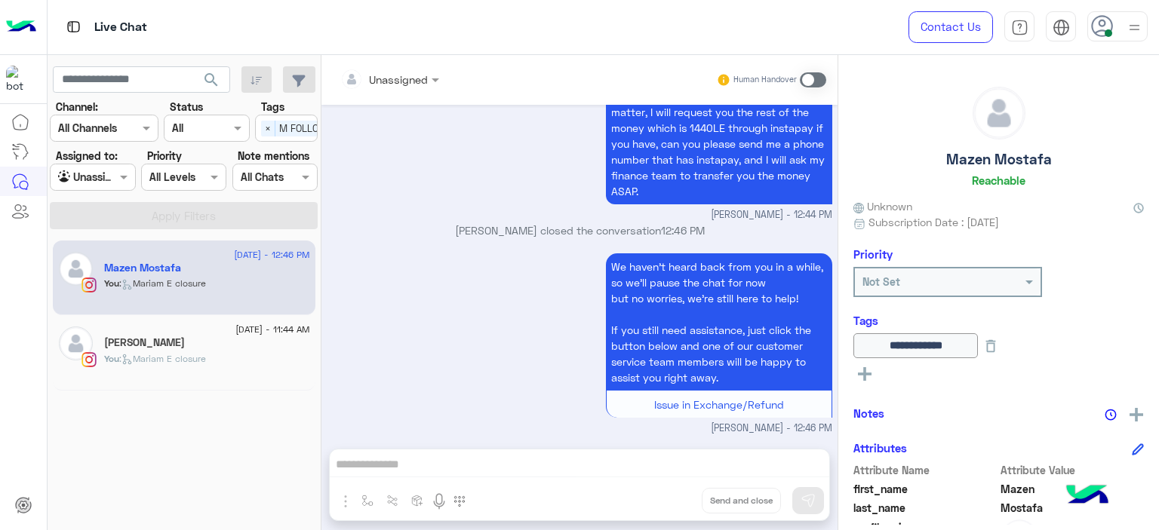
click at [118, 186] on div "Agent Filter Unassigned" at bounding box center [92, 177] width 85 height 27
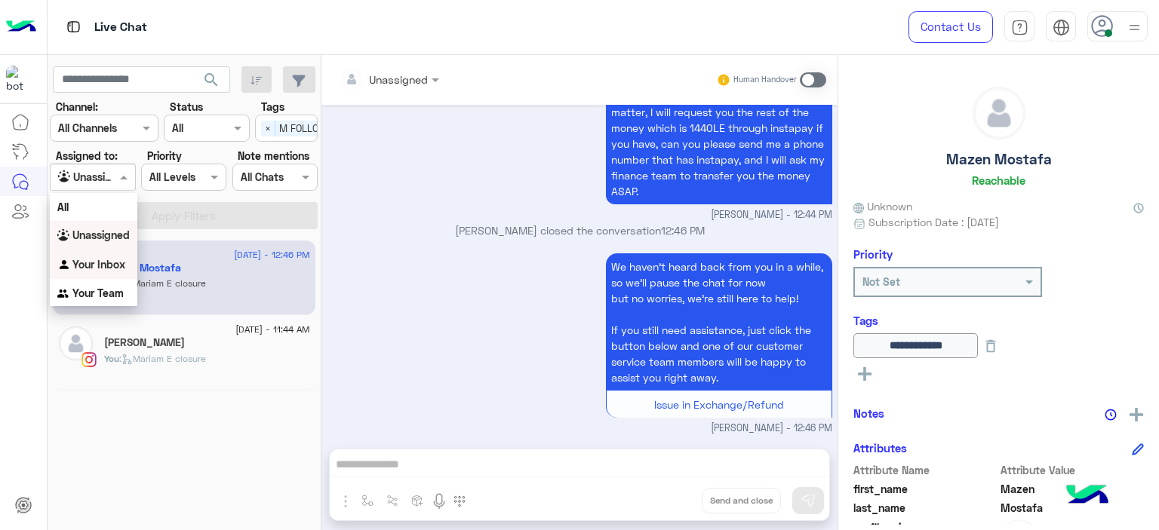
click at [118, 254] on div "Your Inbox" at bounding box center [94, 264] width 88 height 29
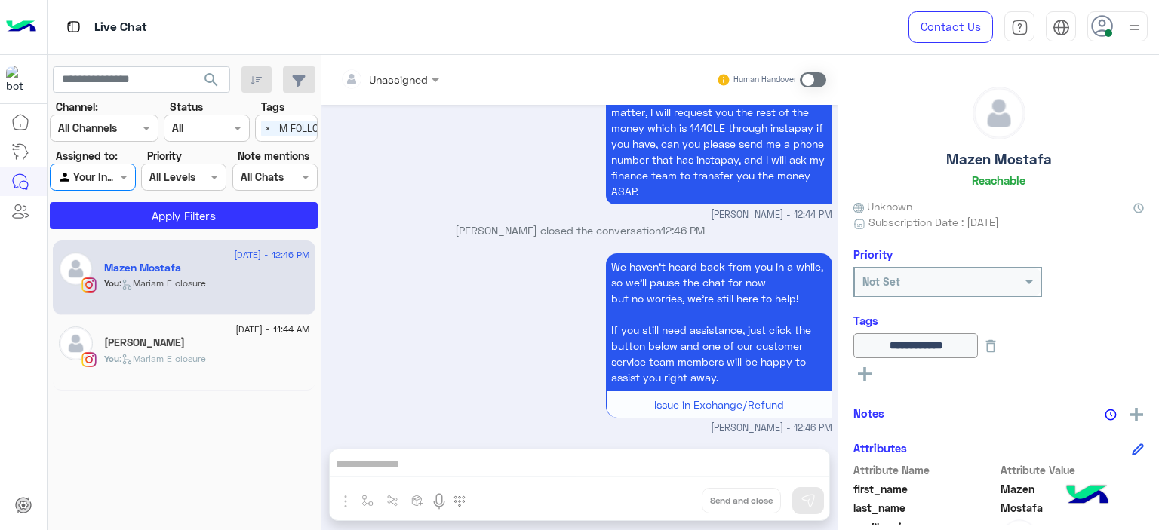
click at [275, 124] on span "M FOLLOW UP" at bounding box center [310, 129] width 70 height 16
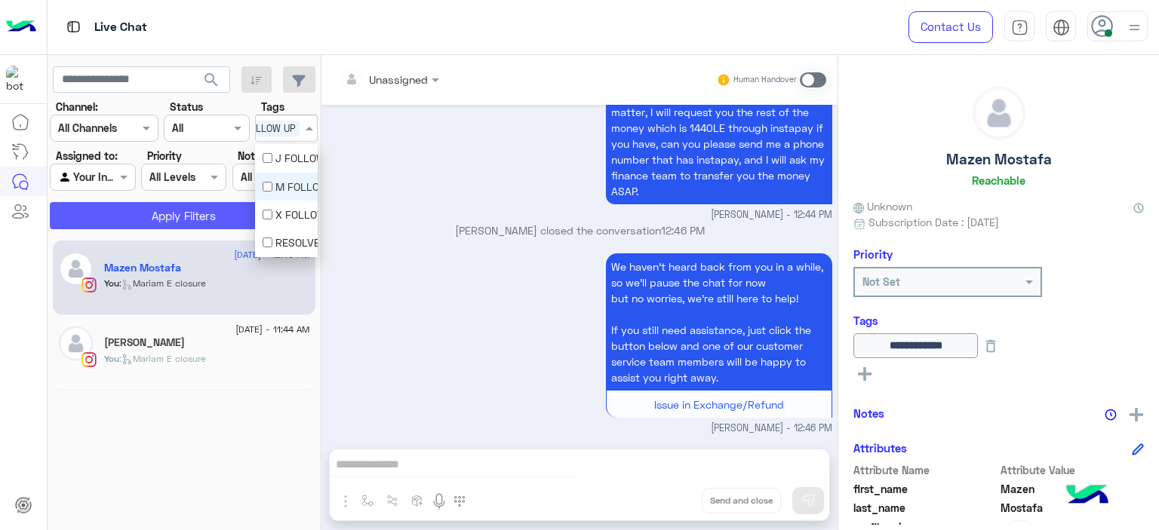
scroll to position [0, 0]
click at [232, 220] on button "Apply Filters" at bounding box center [184, 215] width 268 height 27
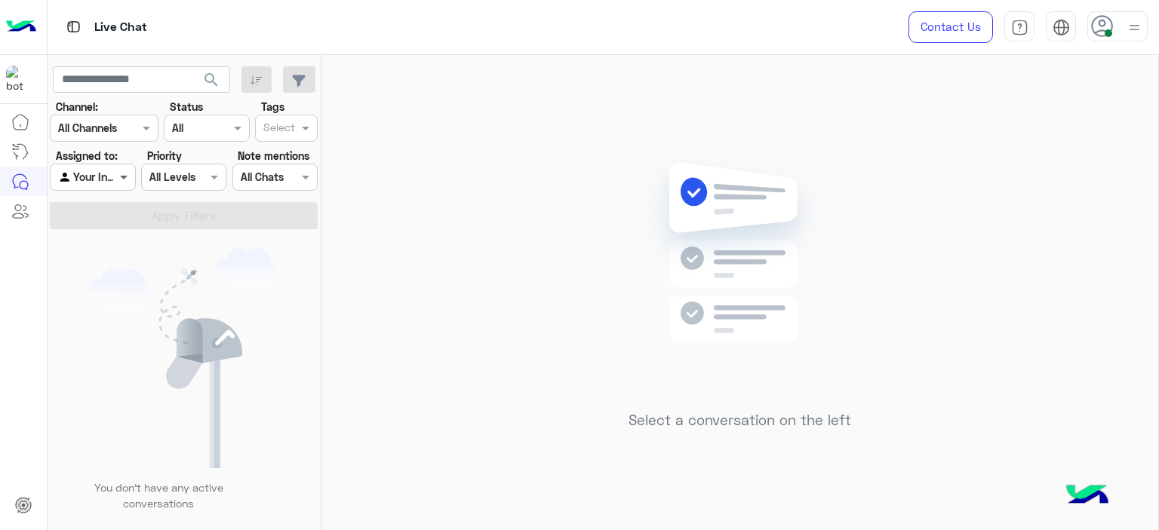
click at [125, 181] on span at bounding box center [125, 177] width 19 height 16
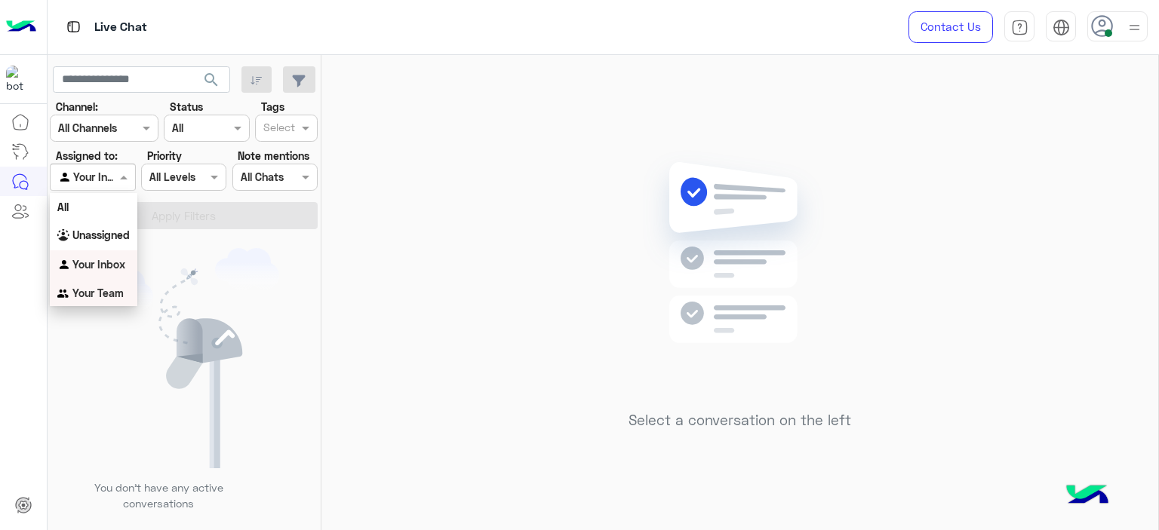
click at [125, 288] on div "Your Team" at bounding box center [94, 293] width 88 height 29
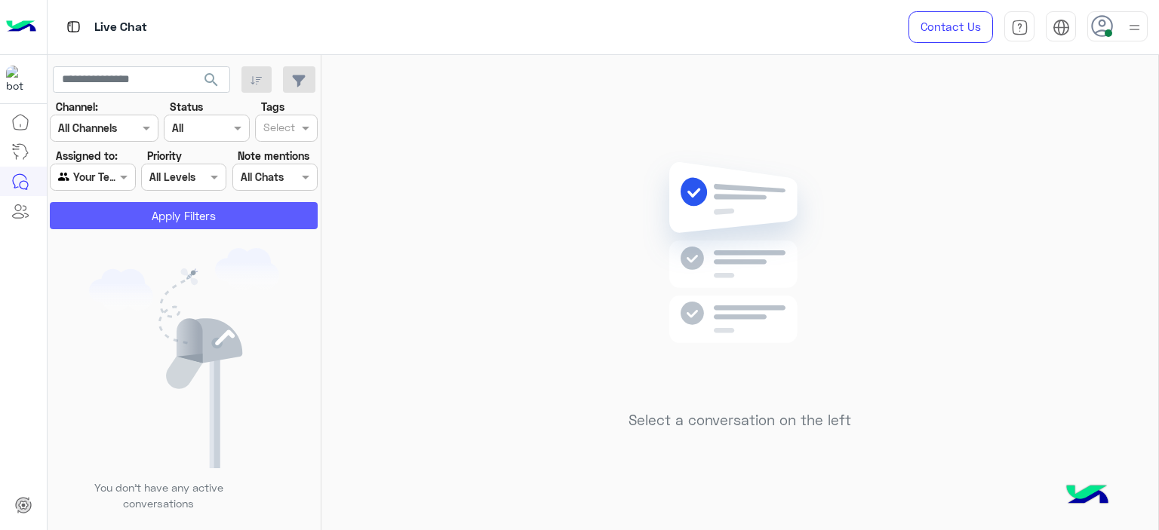
click at [187, 223] on button "Apply Filters" at bounding box center [184, 215] width 268 height 27
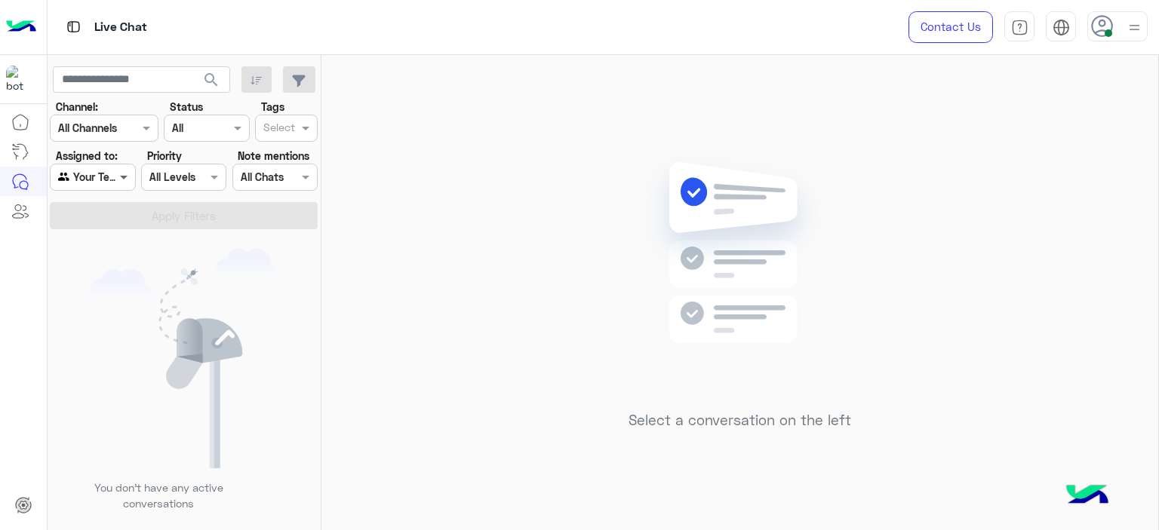
click at [128, 180] on span at bounding box center [125, 177] width 19 height 16
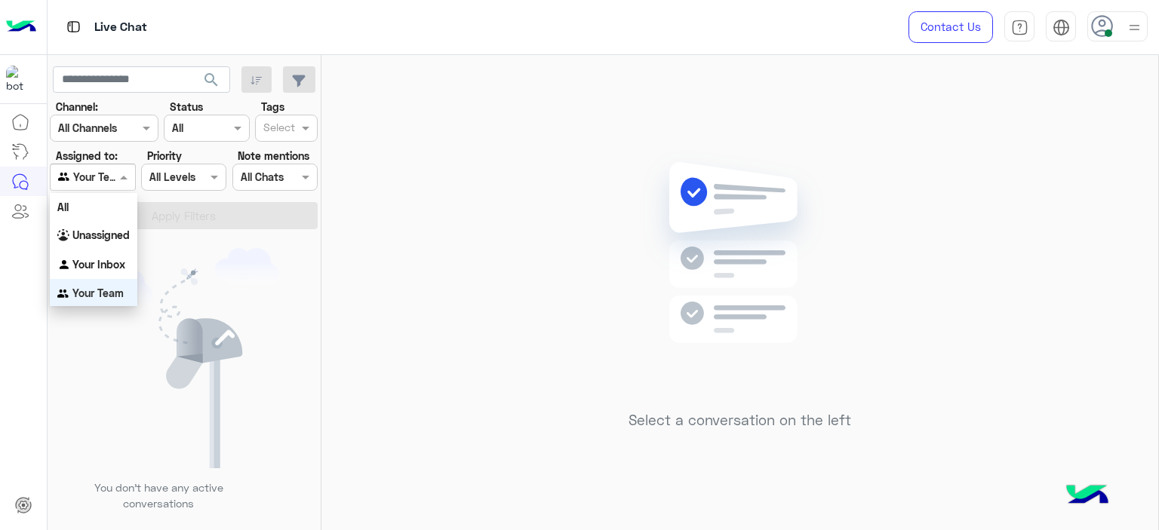
scroll to position [2, 0]
click at [122, 254] on div "Your Inbox" at bounding box center [94, 263] width 88 height 29
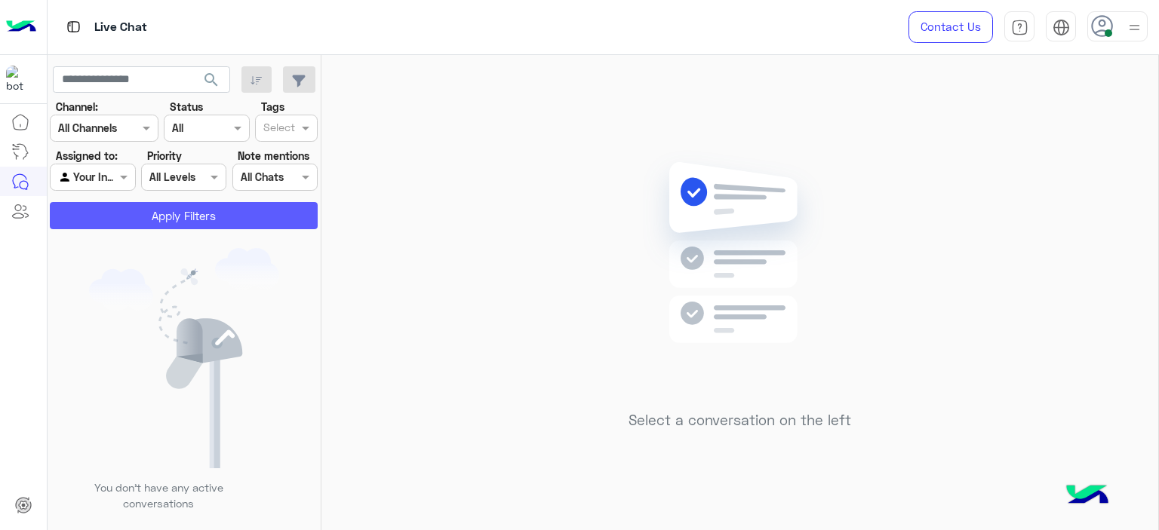
click at [179, 220] on button "Apply Filters" at bounding box center [184, 215] width 268 height 27
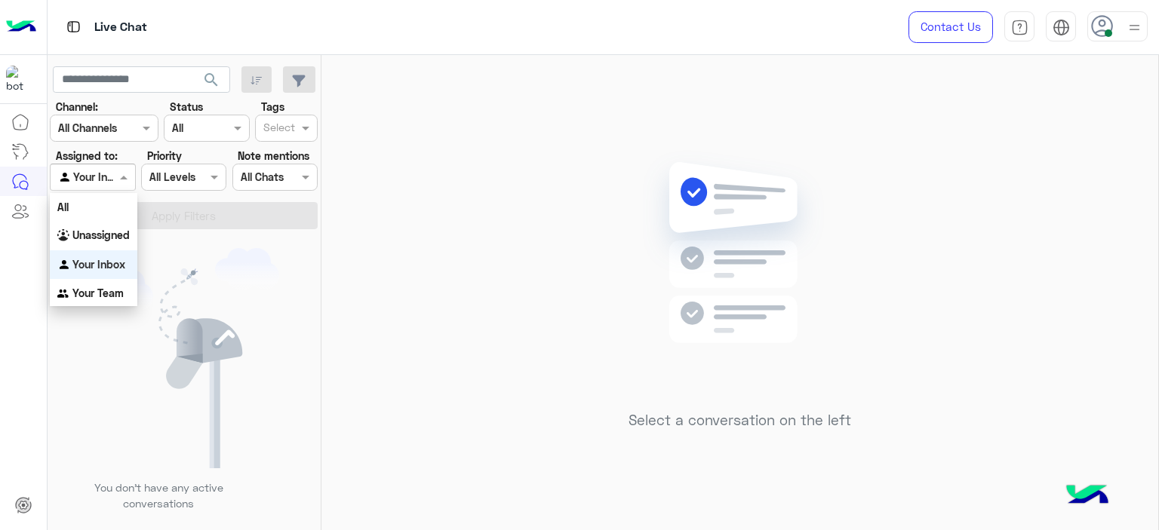
click at [128, 177] on span at bounding box center [125, 177] width 19 height 16
click at [128, 239] on b "Unassigned" at bounding box center [100, 235] width 57 height 13
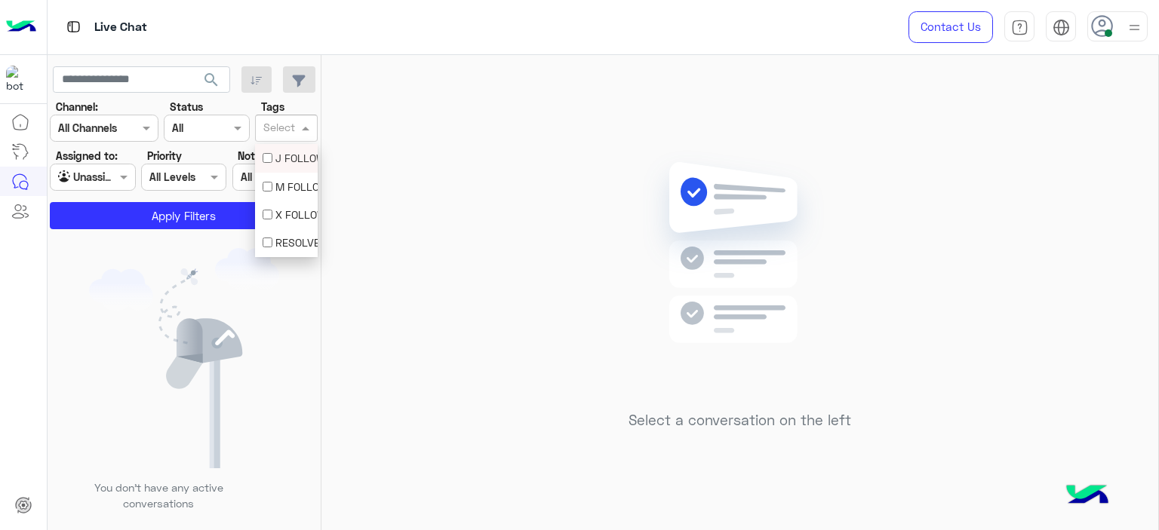
click at [293, 134] on input "text" at bounding box center [279, 129] width 32 height 16
click at [284, 186] on div "M FOLLOW UP" at bounding box center [287, 187] width 48 height 16
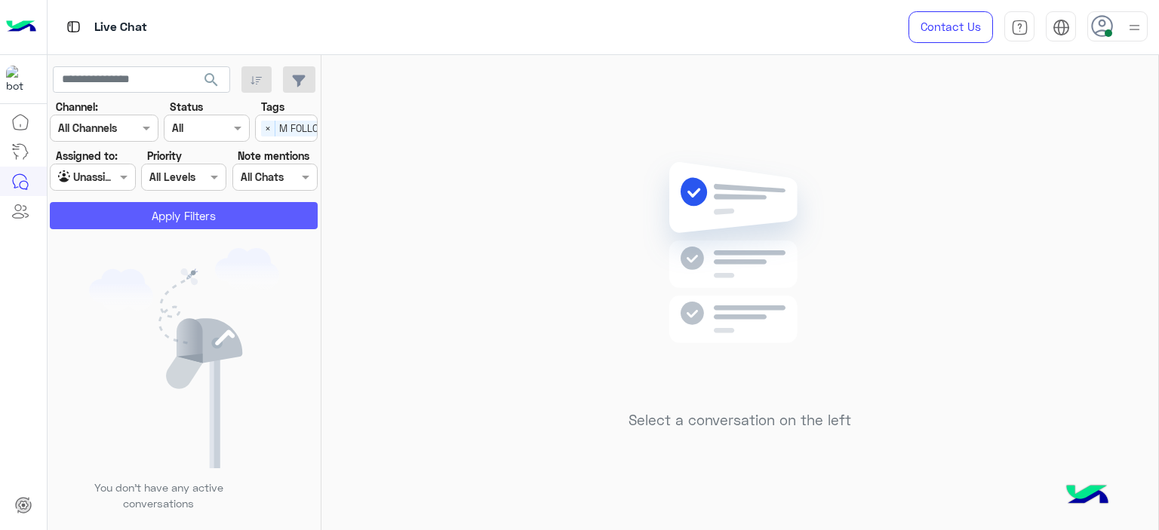
click at [241, 207] on button "Apply Filters" at bounding box center [184, 215] width 268 height 27
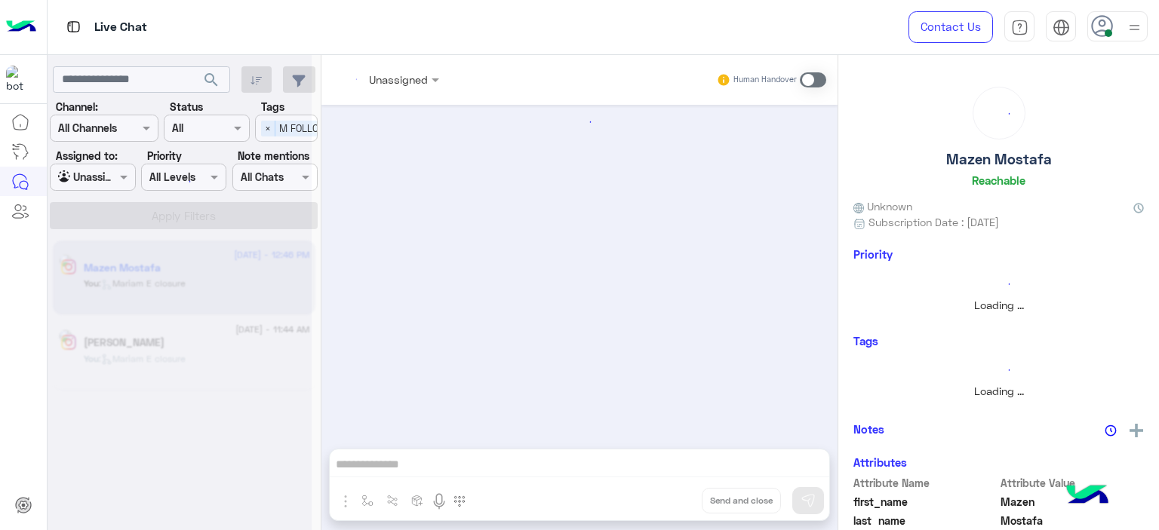
scroll to position [1029, 0]
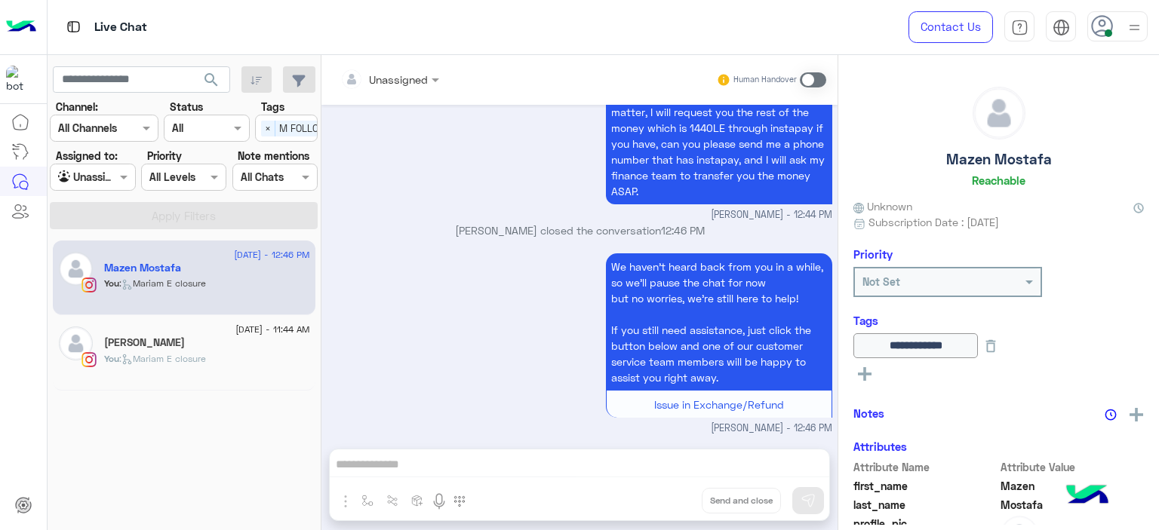
click at [124, 179] on span at bounding box center [125, 177] width 19 height 16
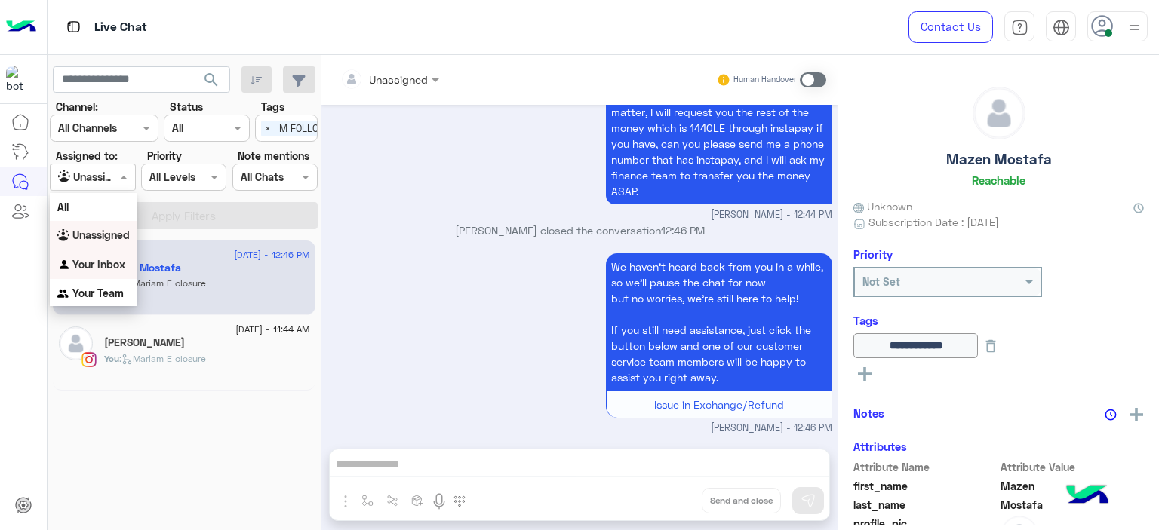
drag, startPoint x: 115, startPoint y: 257, endPoint x: 149, endPoint y: 247, distance: 35.6
click at [116, 258] on b "Your Inbox" at bounding box center [98, 264] width 53 height 13
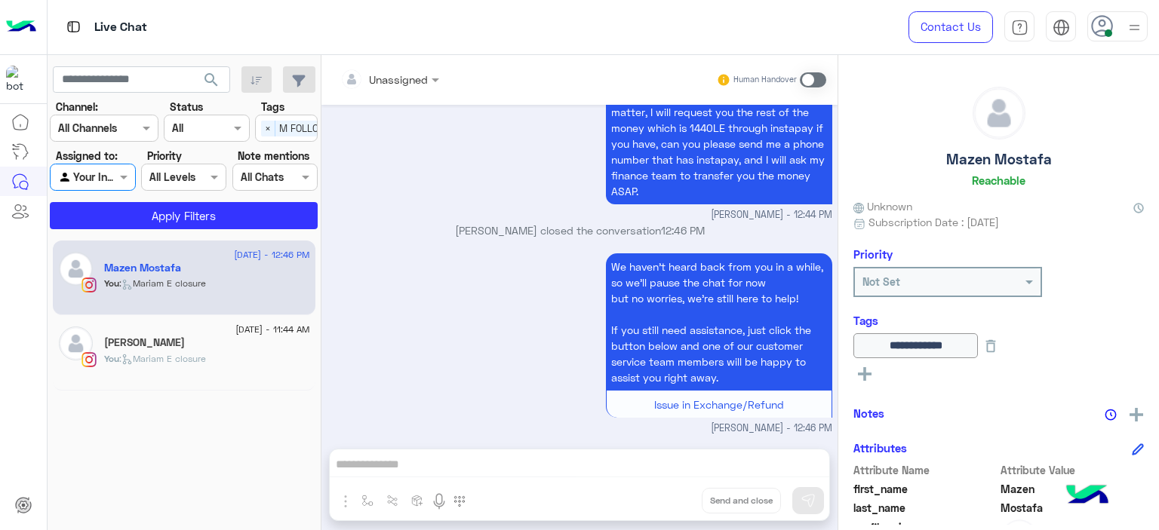
click at [263, 139] on div "Select × M FOLLOW UP" at bounding box center [286, 128] width 63 height 27
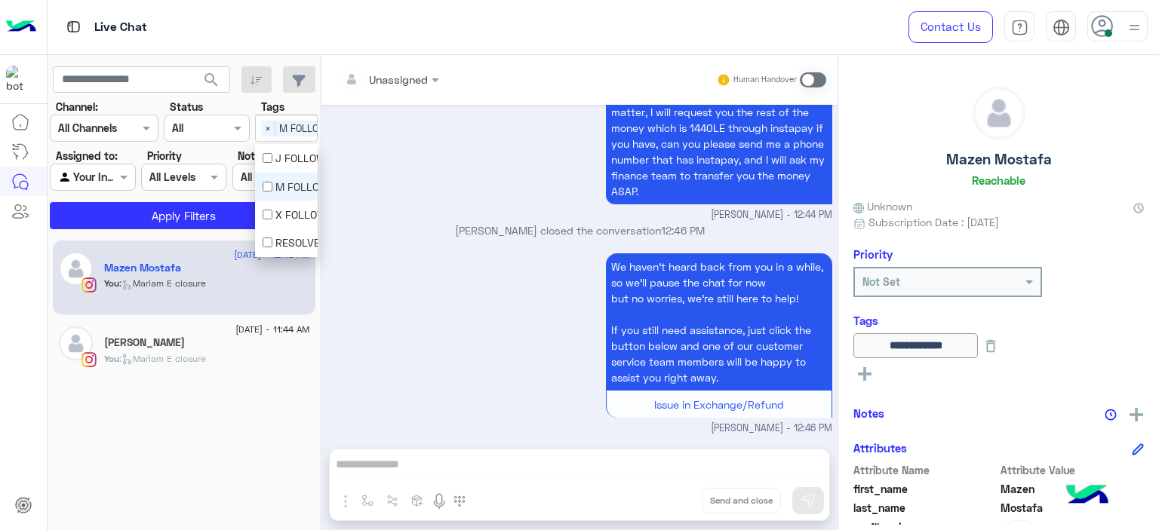
scroll to position [0, 48]
click at [273, 183] on div "M FOLLOW UP" at bounding box center [287, 187] width 48 height 16
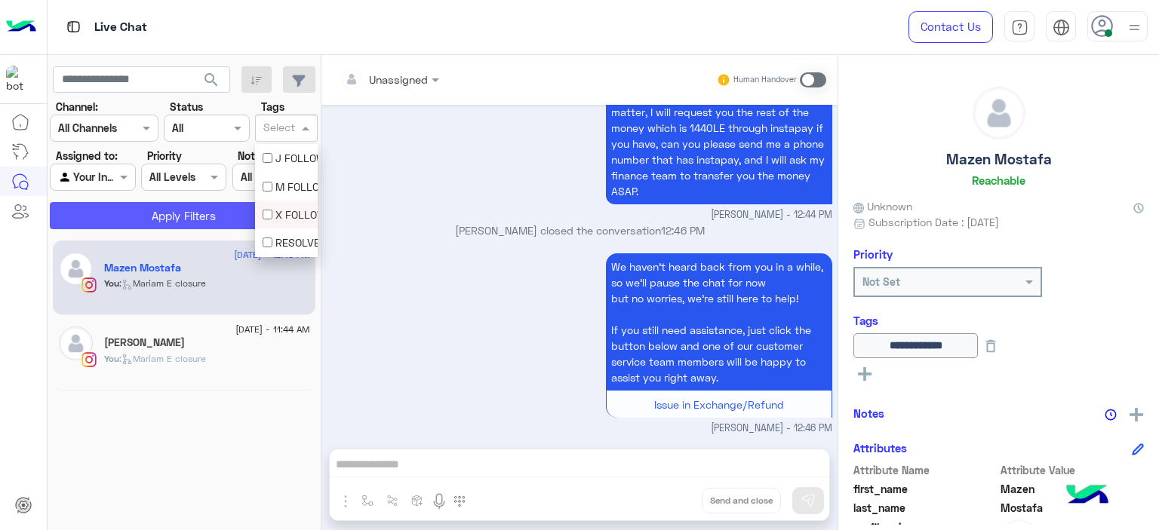
click at [232, 214] on button "Apply Filters" at bounding box center [184, 215] width 268 height 27
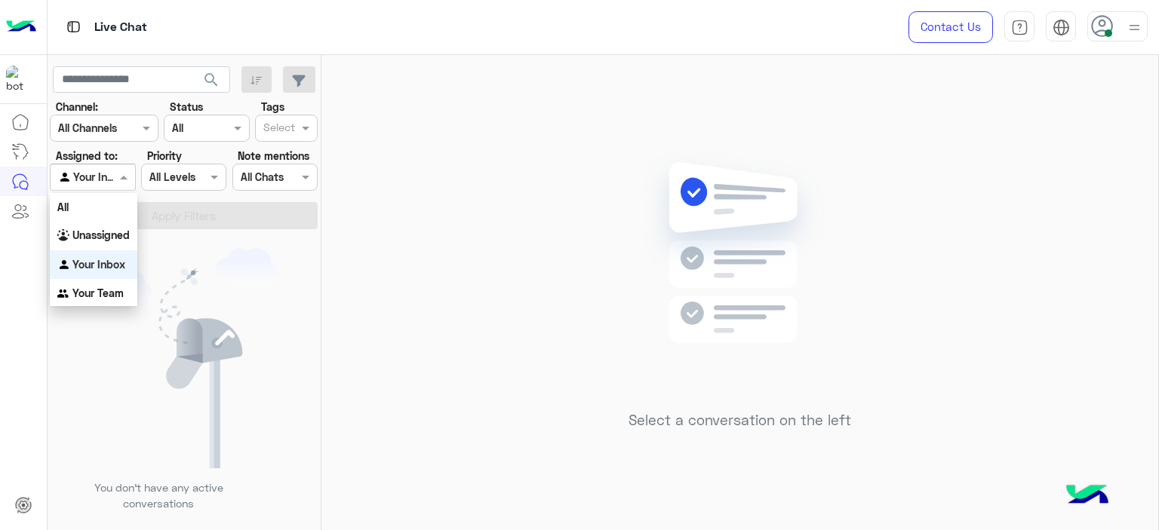
click at [128, 180] on span at bounding box center [125, 177] width 19 height 16
click at [115, 290] on b "Your Team" at bounding box center [97, 293] width 51 height 13
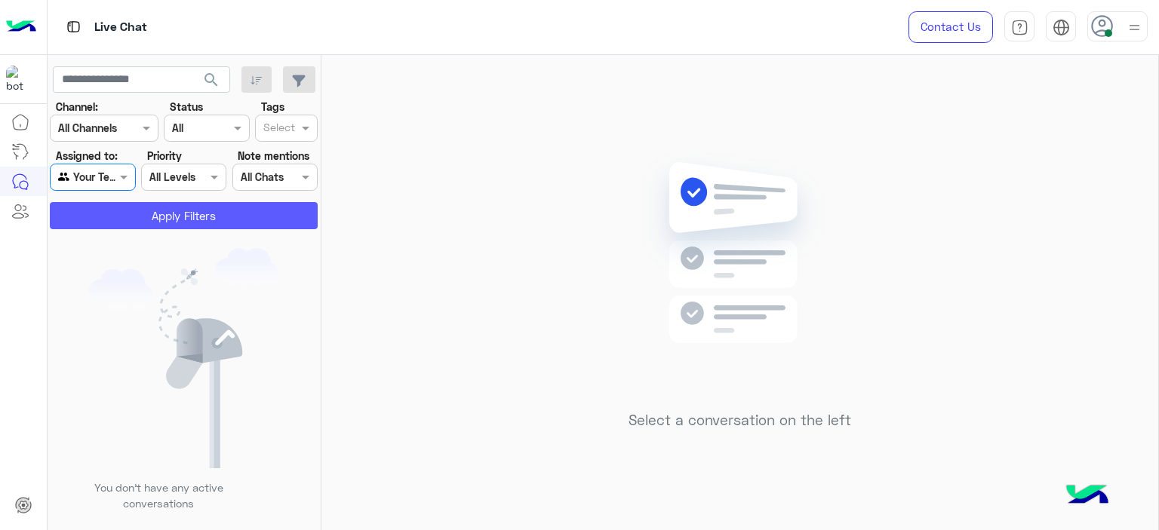
click at [219, 211] on button "Apply Filters" at bounding box center [184, 215] width 268 height 27
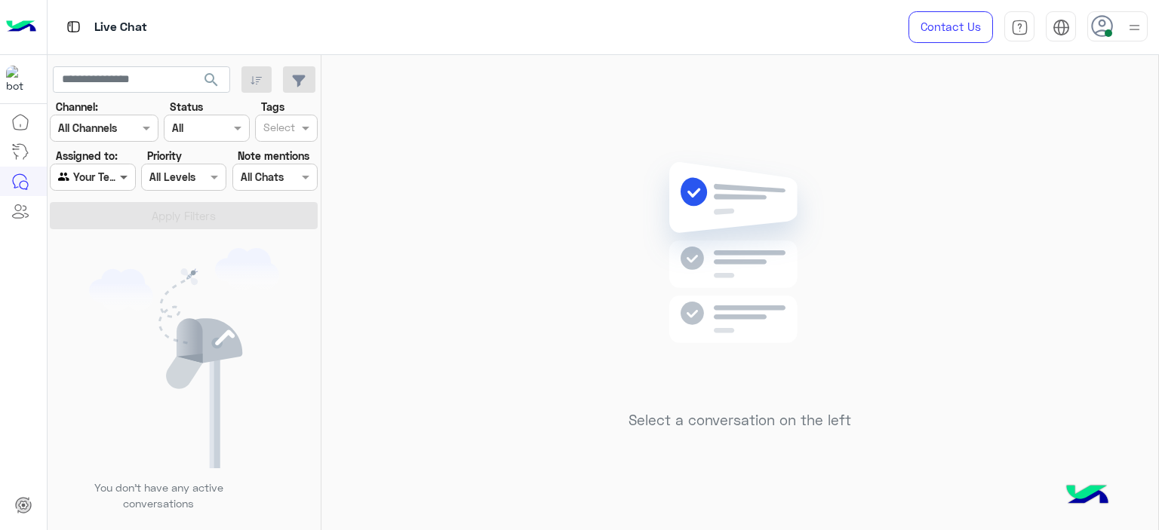
click at [121, 174] on span at bounding box center [125, 177] width 19 height 16
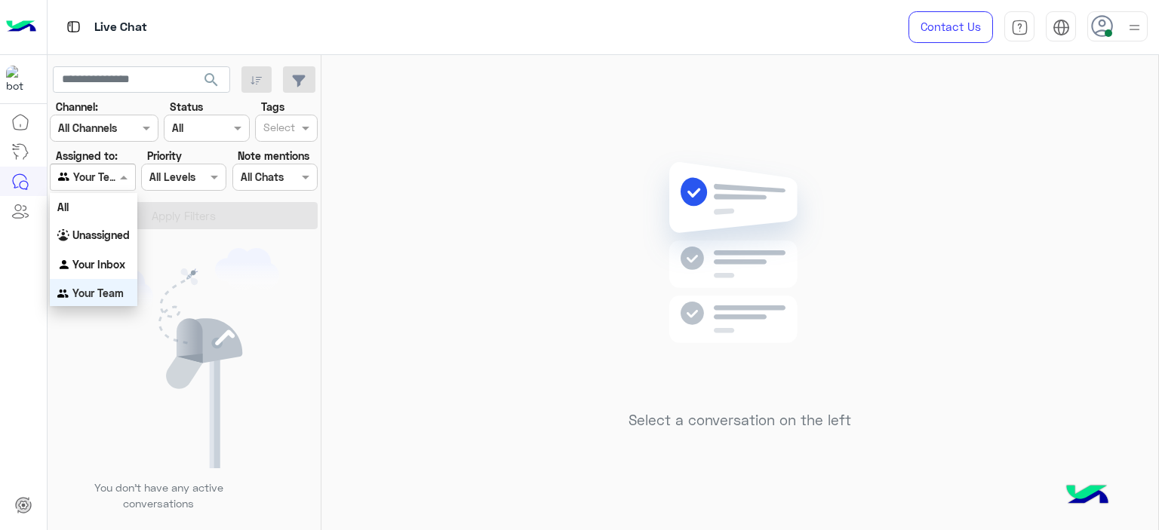
scroll to position [2, 0]
click at [119, 256] on div "Your Inbox" at bounding box center [94, 263] width 88 height 29
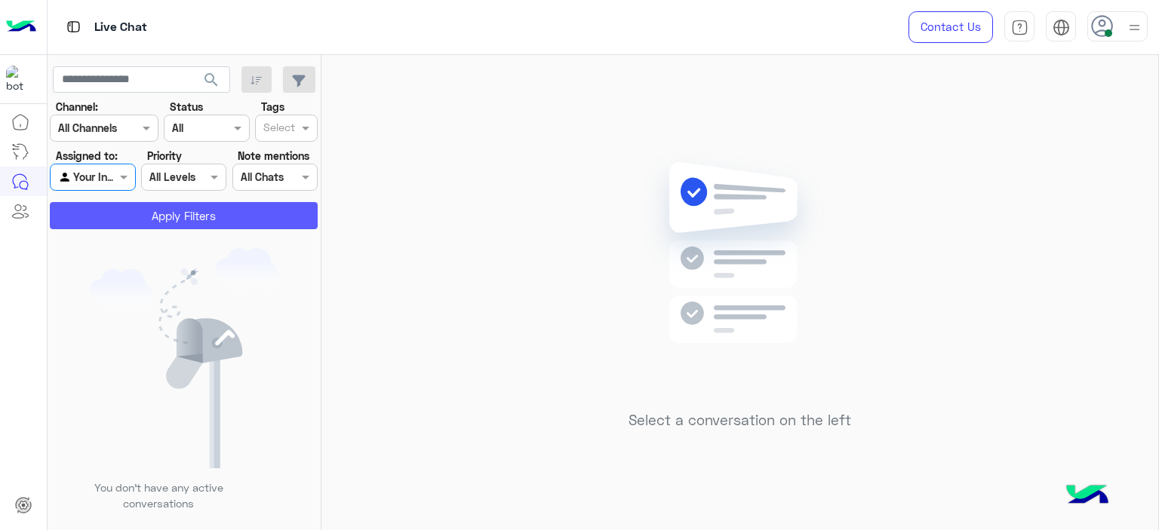
click at [174, 213] on button "Apply Filters" at bounding box center [184, 215] width 268 height 27
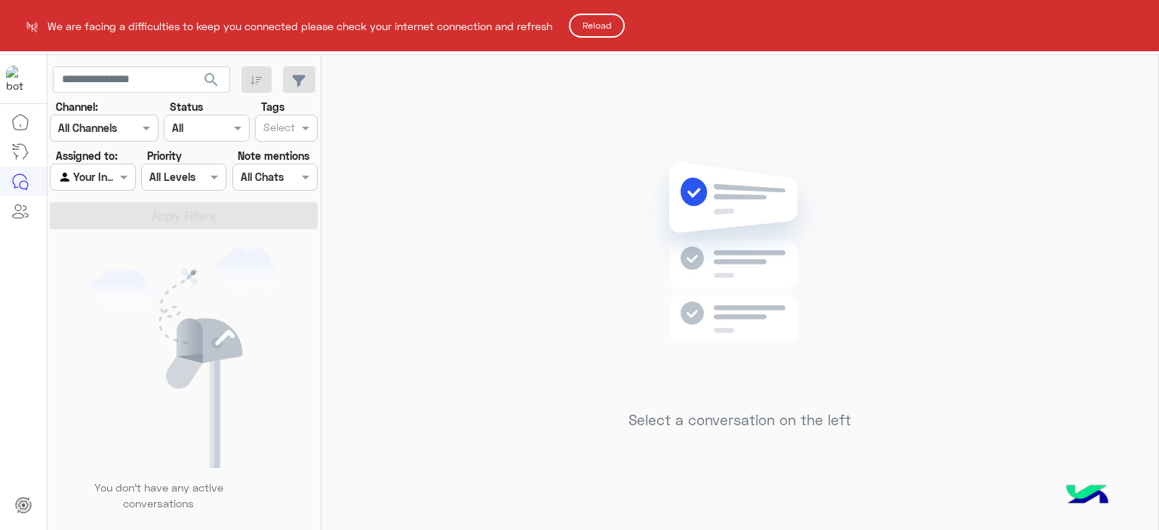
click at [617, 29] on button "Reload" at bounding box center [597, 26] width 56 height 24
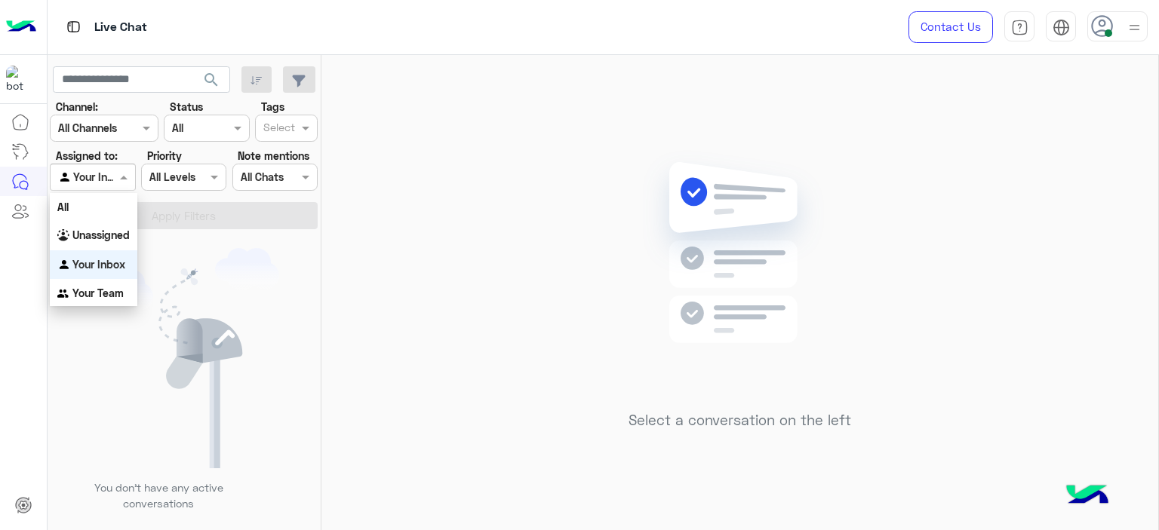
click at [124, 174] on span at bounding box center [125, 177] width 19 height 16
click at [112, 237] on b "Unassigned" at bounding box center [100, 235] width 57 height 13
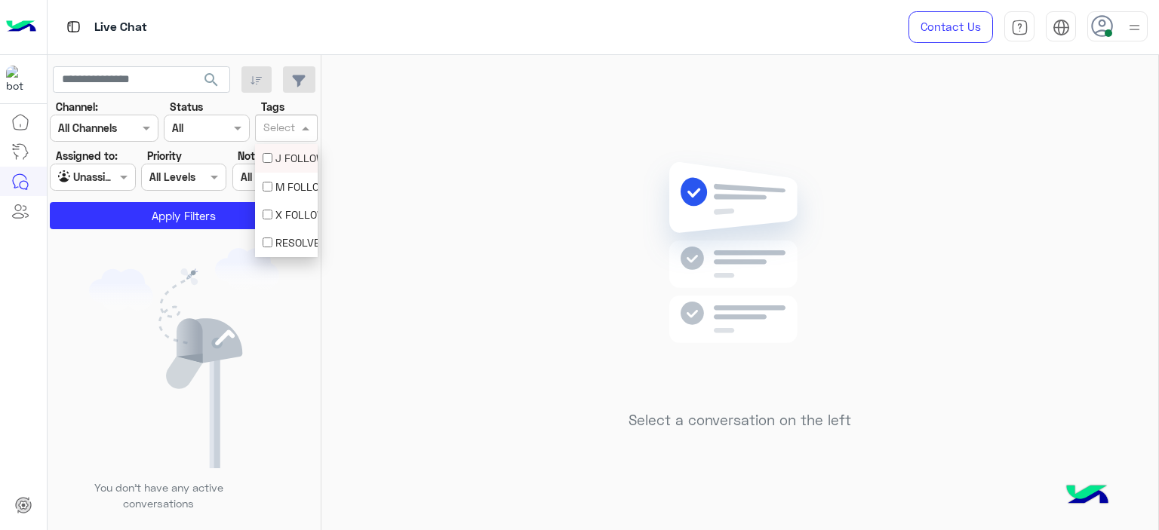
drag, startPoint x: 303, startPoint y: 128, endPoint x: 266, endPoint y: 171, distance: 56.7
click at [293, 134] on div "Select" at bounding box center [286, 128] width 63 height 27
click at [114, 175] on div at bounding box center [93, 176] width 84 height 17
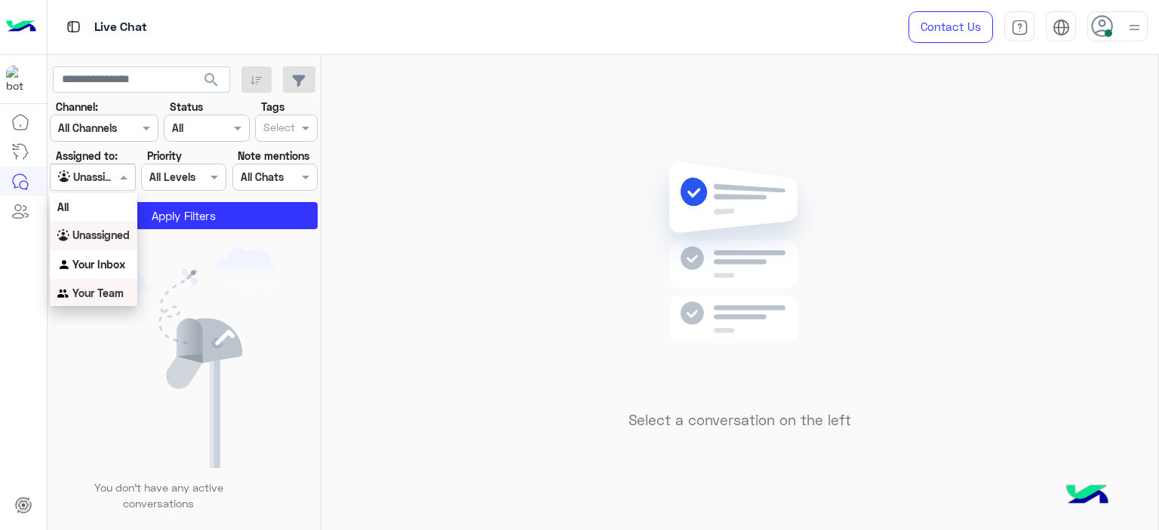
drag, startPoint x: 104, startPoint y: 298, endPoint x: 176, endPoint y: 257, distance: 82.8
click at [105, 297] on b "Your Team" at bounding box center [97, 293] width 51 height 13
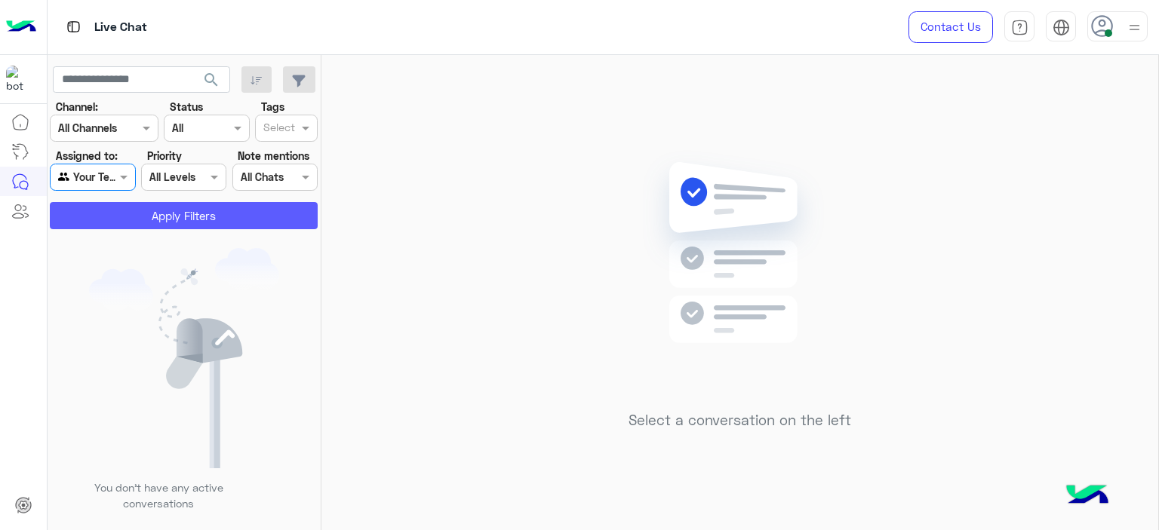
click at [205, 226] on button "Apply Filters" at bounding box center [184, 215] width 268 height 27
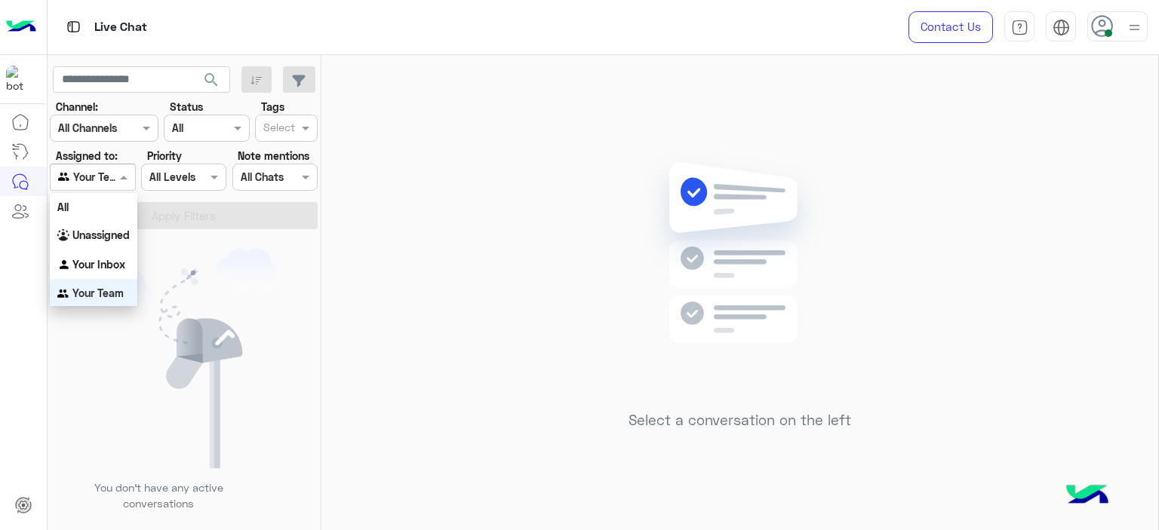
drag, startPoint x: 127, startPoint y: 183, endPoint x: 123, endPoint y: 201, distance: 17.8
click at [127, 181] on div "Agent Filter Your Team" at bounding box center [92, 177] width 85 height 27
click at [111, 253] on div "Your Inbox" at bounding box center [94, 263] width 88 height 29
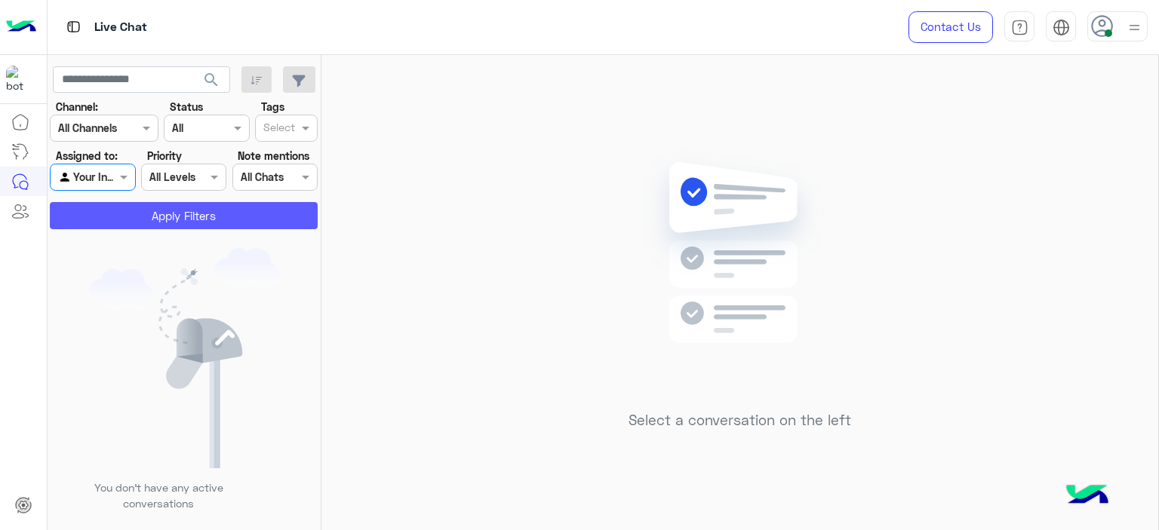
click at [205, 206] on button "Apply Filters" at bounding box center [184, 215] width 268 height 27
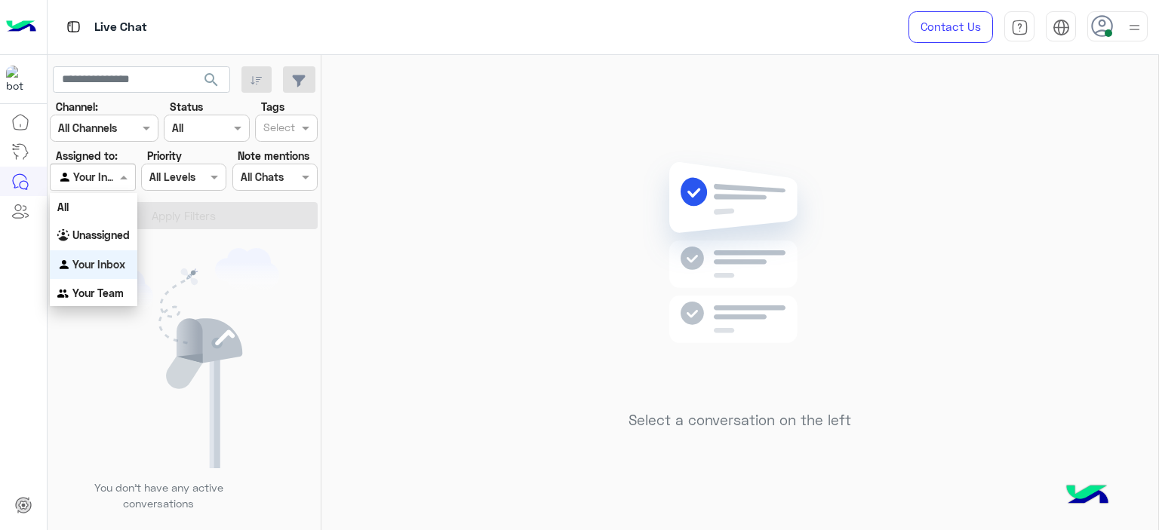
click at [120, 174] on span at bounding box center [125, 177] width 19 height 16
drag, startPoint x: 113, startPoint y: 235, endPoint x: 157, endPoint y: 229, distance: 44.2
click at [114, 235] on b "Unassigned" at bounding box center [100, 235] width 57 height 13
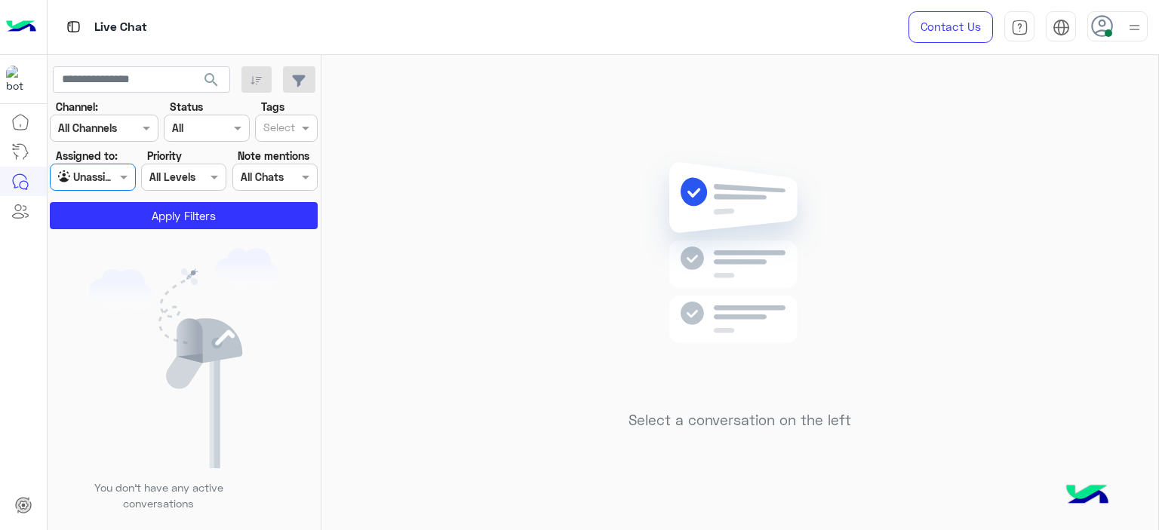
click at [293, 126] on input "text" at bounding box center [279, 129] width 32 height 16
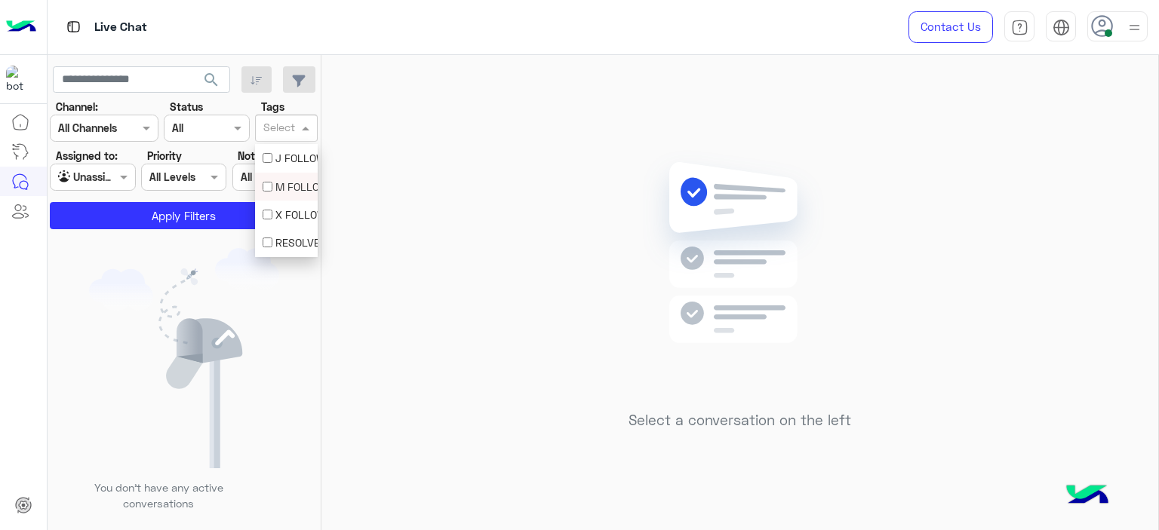
click at [275, 187] on div "M FOLLOW UP" at bounding box center [287, 187] width 48 height 16
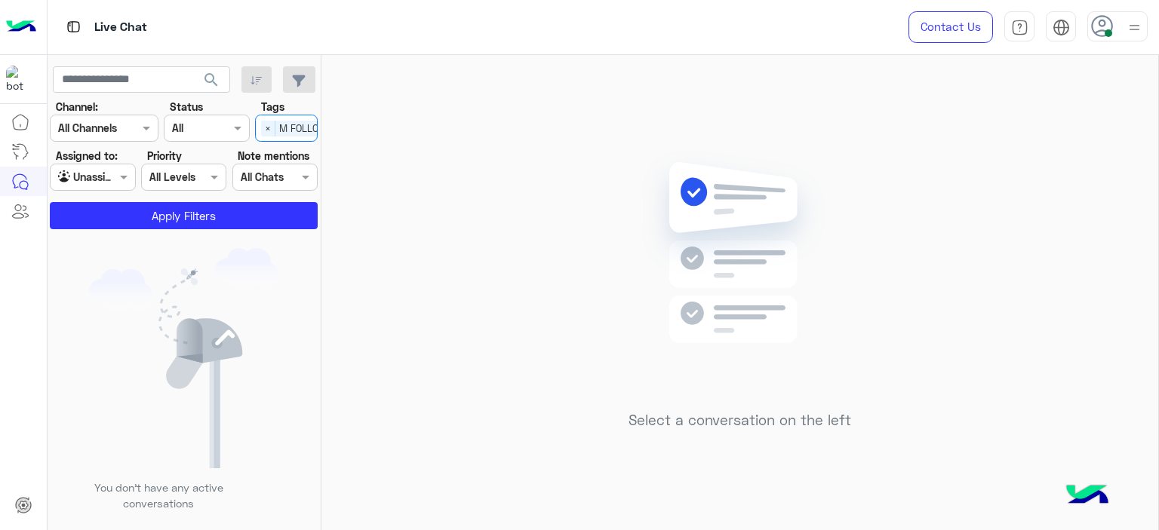
click at [235, 235] on div "You don’t have any active conversations" at bounding box center [185, 385] width 274 height 301
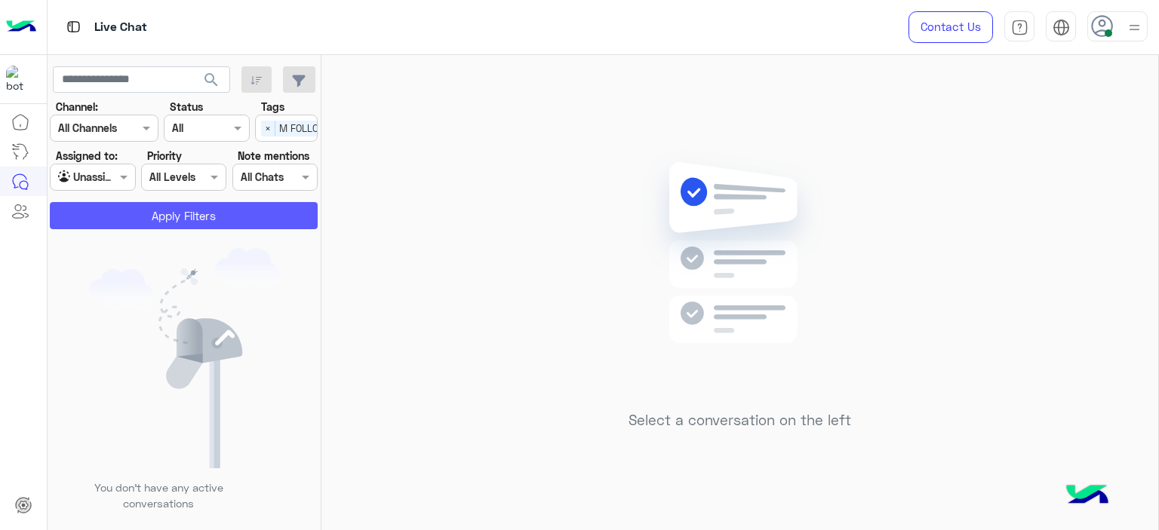
click at [229, 220] on button "Apply Filters" at bounding box center [184, 215] width 268 height 27
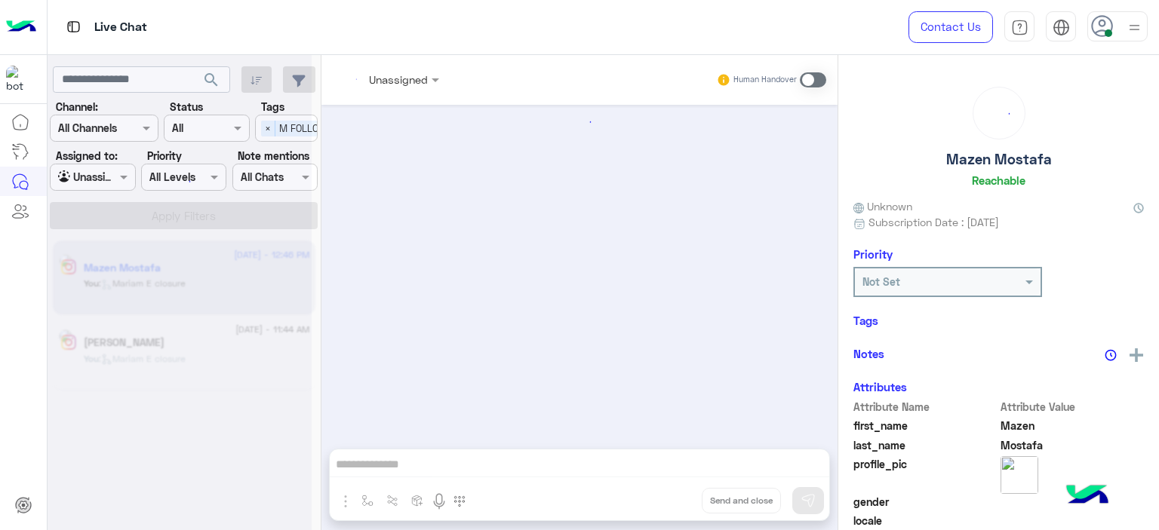
scroll to position [1029, 0]
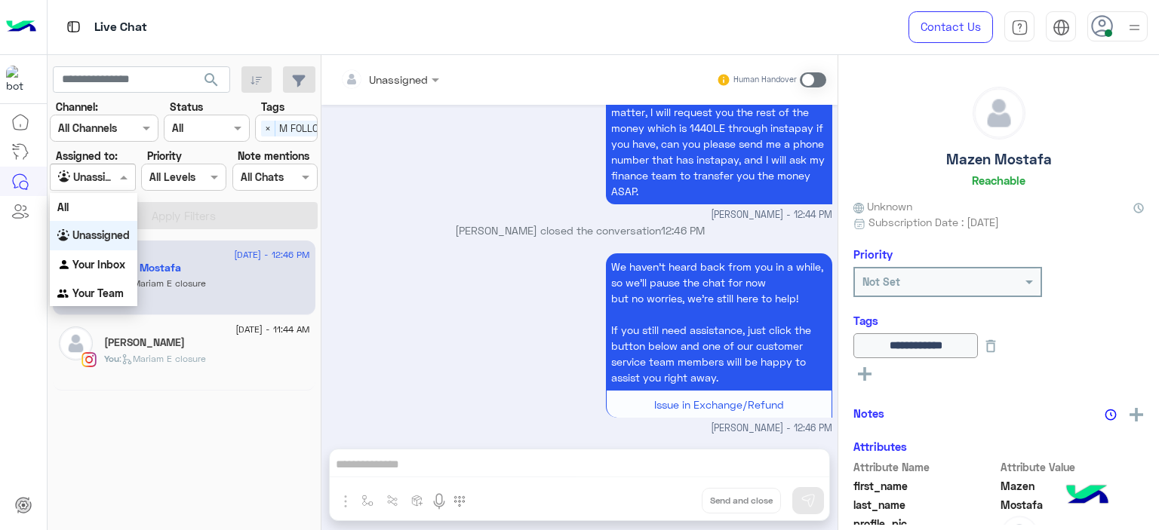
click at [124, 180] on span at bounding box center [125, 177] width 19 height 16
click at [106, 256] on div "Your Inbox" at bounding box center [94, 264] width 88 height 29
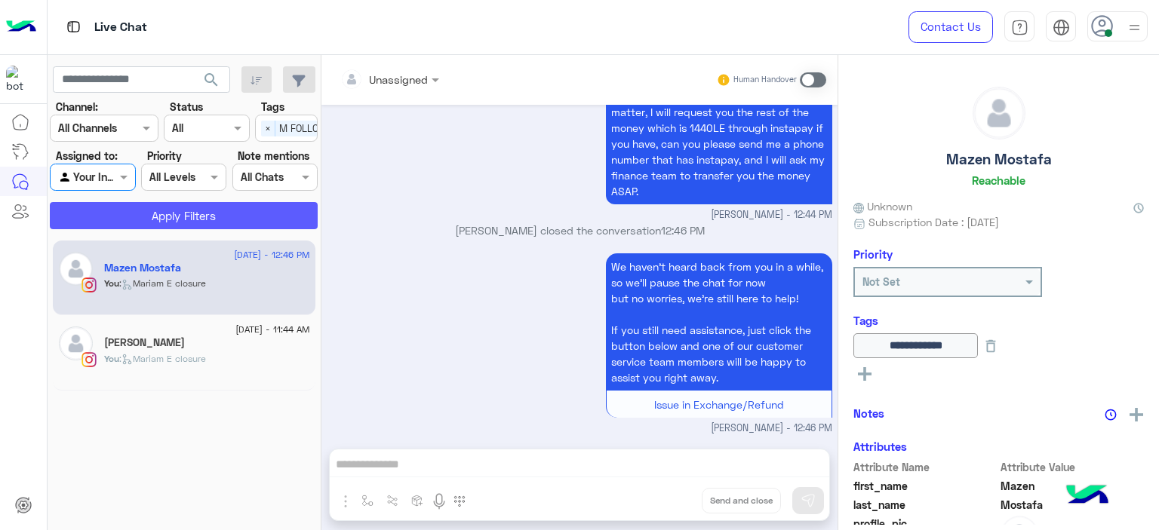
click at [169, 217] on button "Apply Filters" at bounding box center [184, 215] width 268 height 27
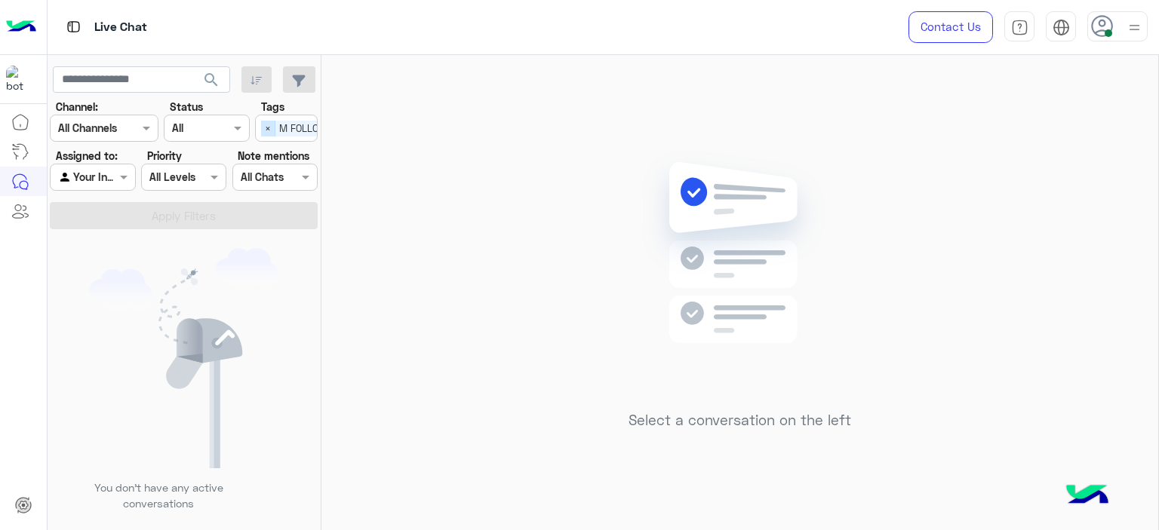
click at [267, 124] on span "×" at bounding box center [268, 129] width 14 height 16
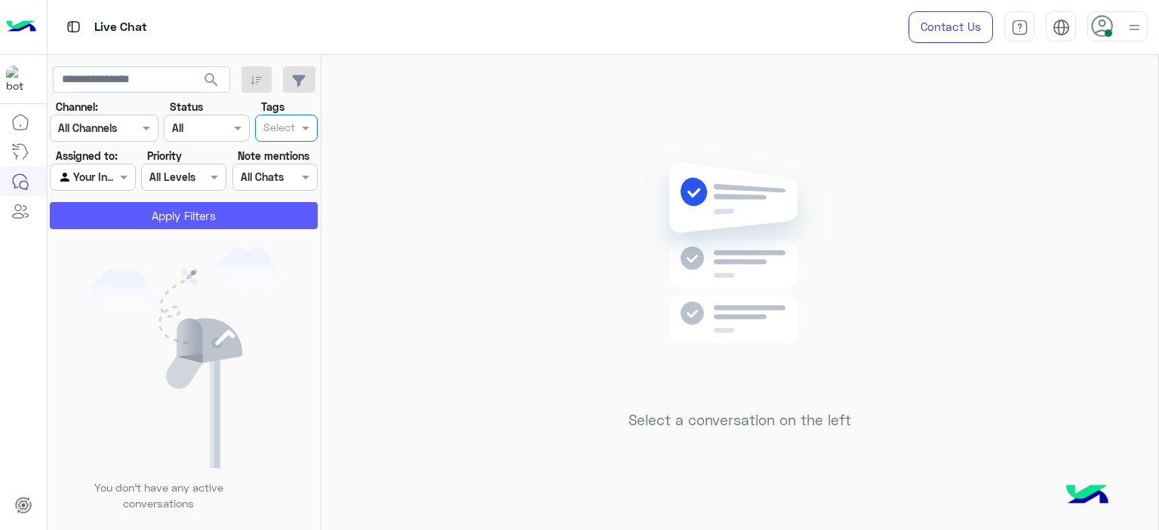
scroll to position [0, 0]
click at [213, 211] on button "Apply Filters" at bounding box center [184, 215] width 268 height 27
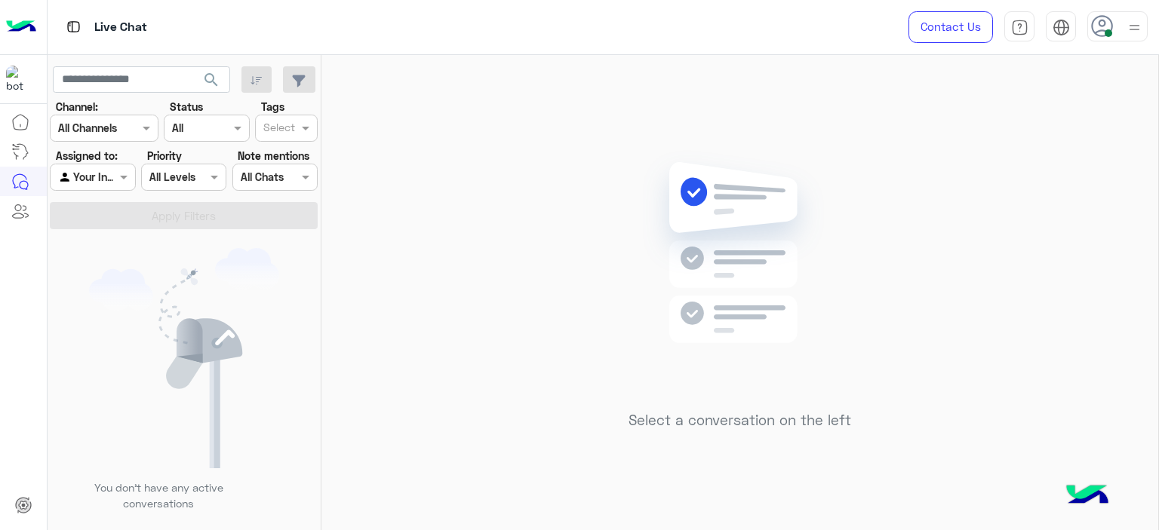
click at [419, 23] on div "Live Chat" at bounding box center [418, 27] width 741 height 54
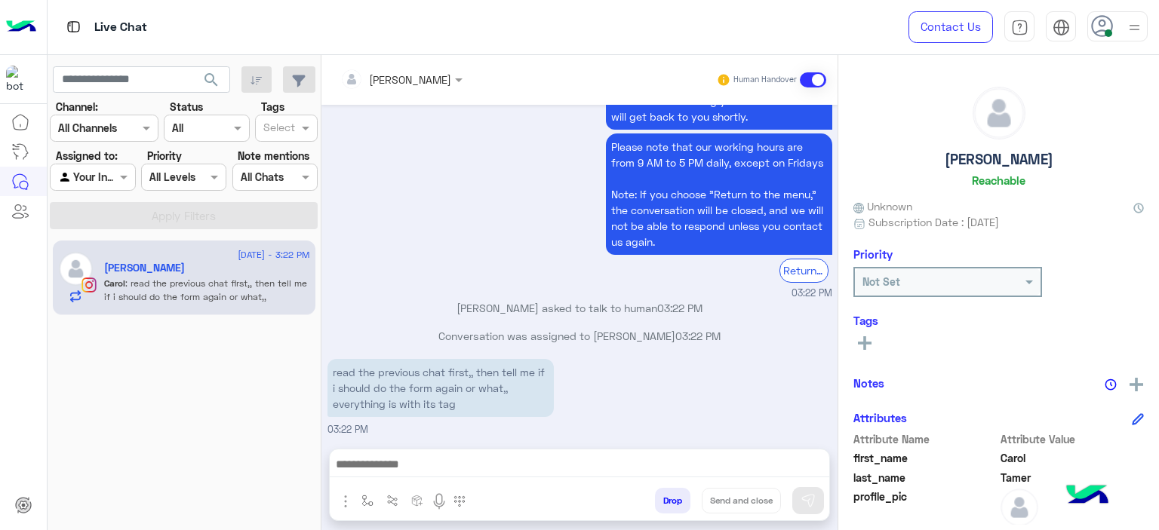
scroll to position [1449, 0]
click at [121, 183] on span at bounding box center [125, 177] width 19 height 16
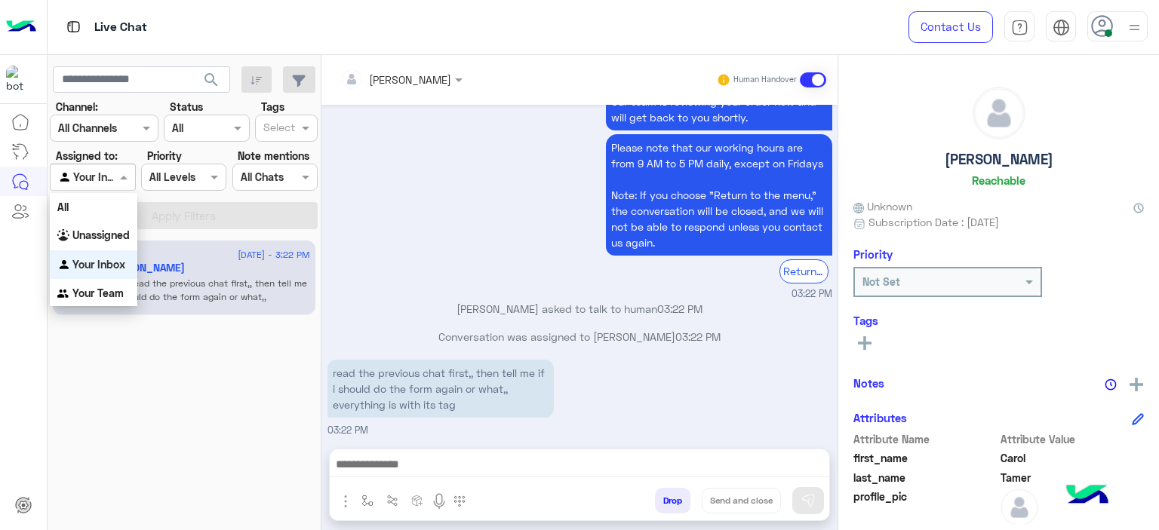
click at [106, 290] on b "Your Team" at bounding box center [97, 293] width 51 height 13
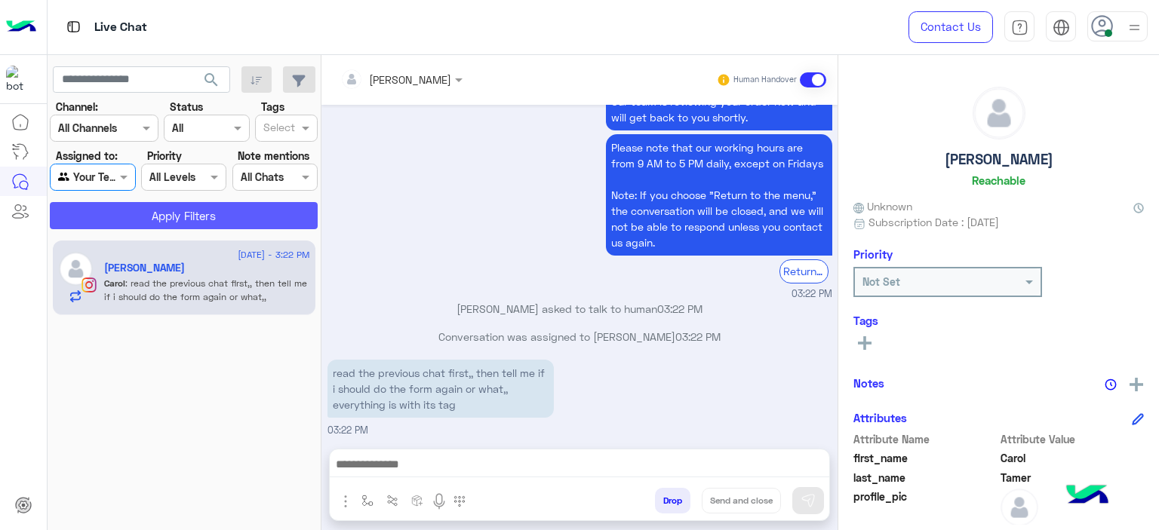
click at [212, 211] on button "Apply Filters" at bounding box center [184, 215] width 268 height 27
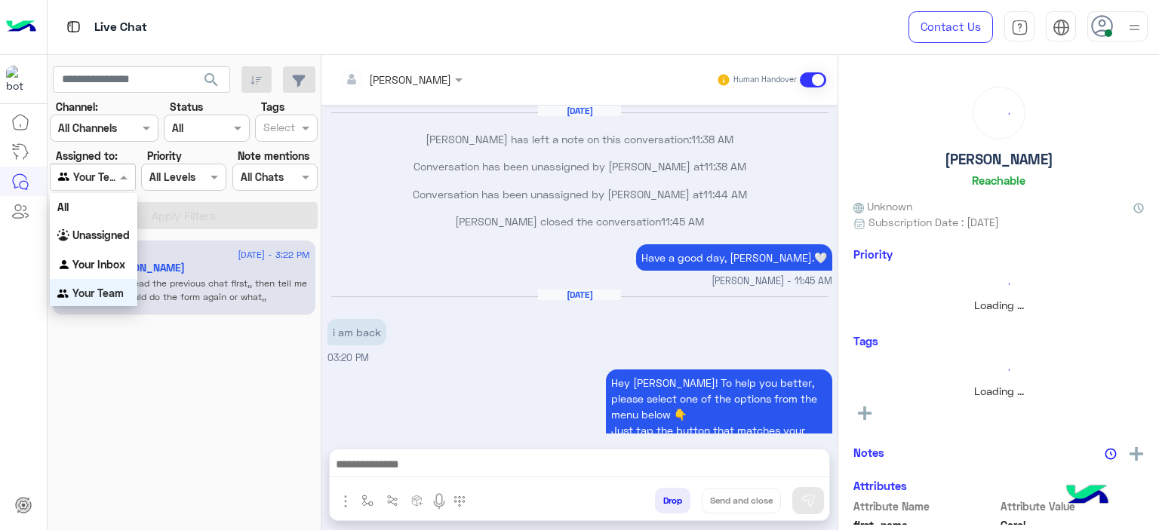
scroll to position [1368, 0]
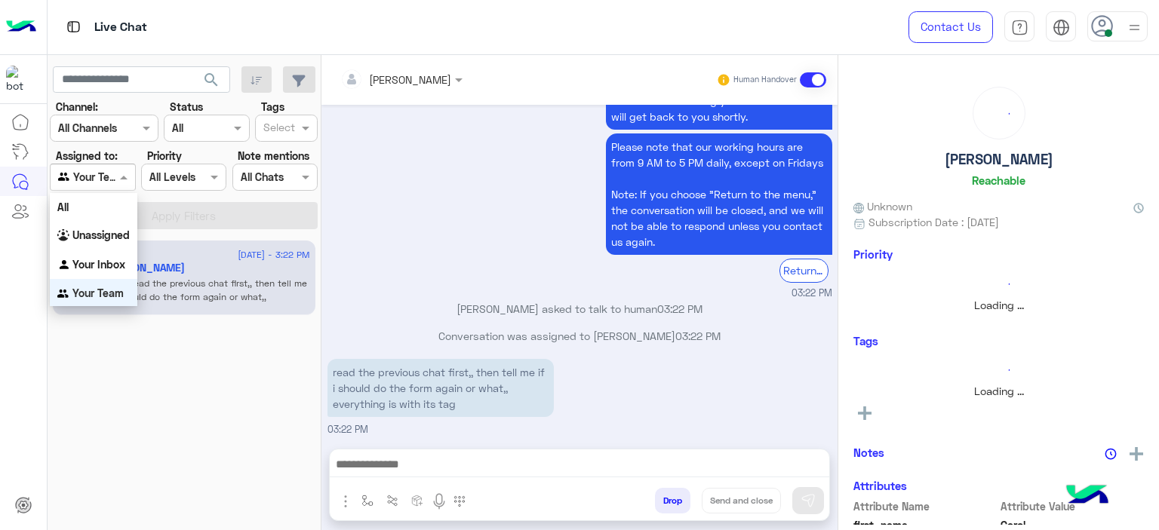
click at [121, 180] on span at bounding box center [125, 177] width 19 height 16
click at [239, 339] on div "2 September - 3:22 PM Carol Tamer Carol : read the previous chat first,, then t…" at bounding box center [185, 385] width 274 height 301
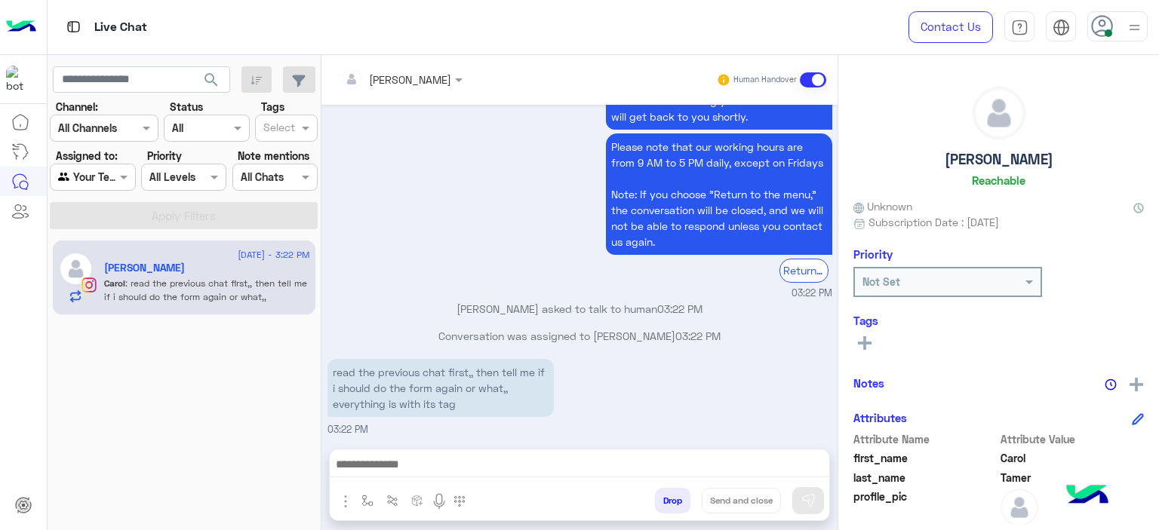
click at [115, 165] on div "Agent Filter Your Team" at bounding box center [92, 177] width 85 height 27
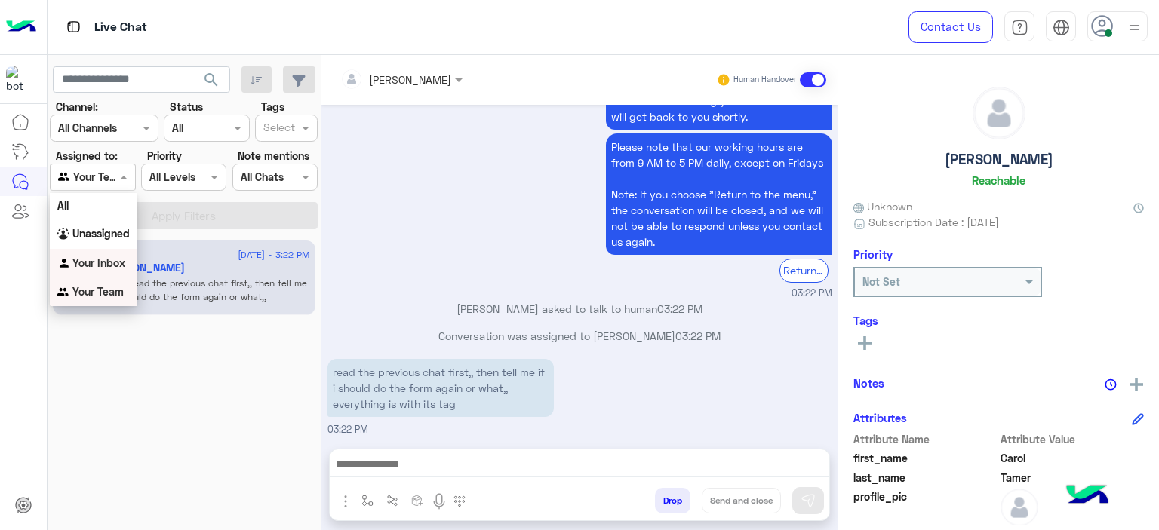
click at [104, 261] on b "Your Inbox" at bounding box center [98, 263] width 53 height 13
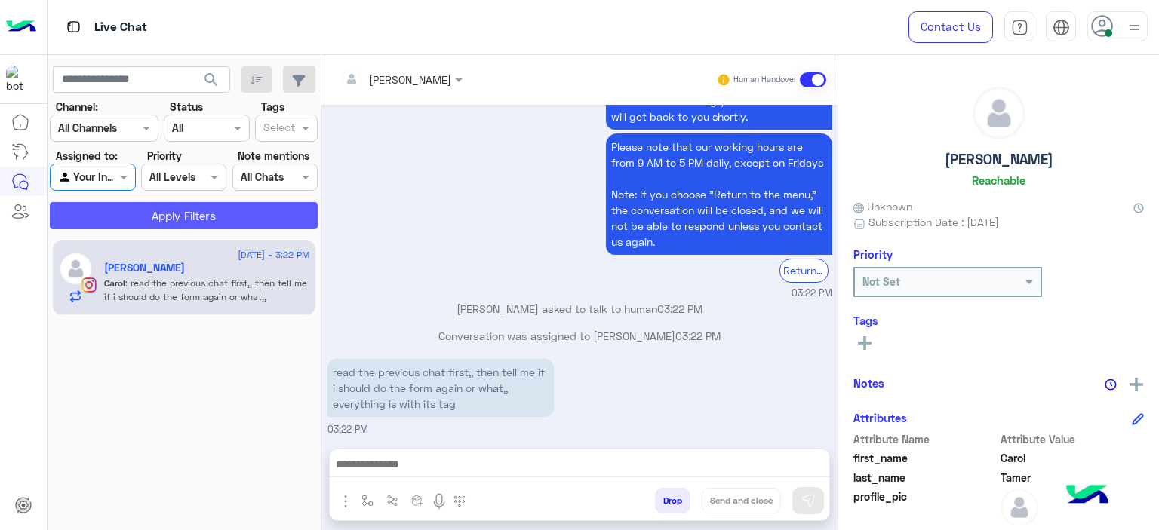
click at [199, 219] on button "Apply Filters" at bounding box center [184, 215] width 268 height 27
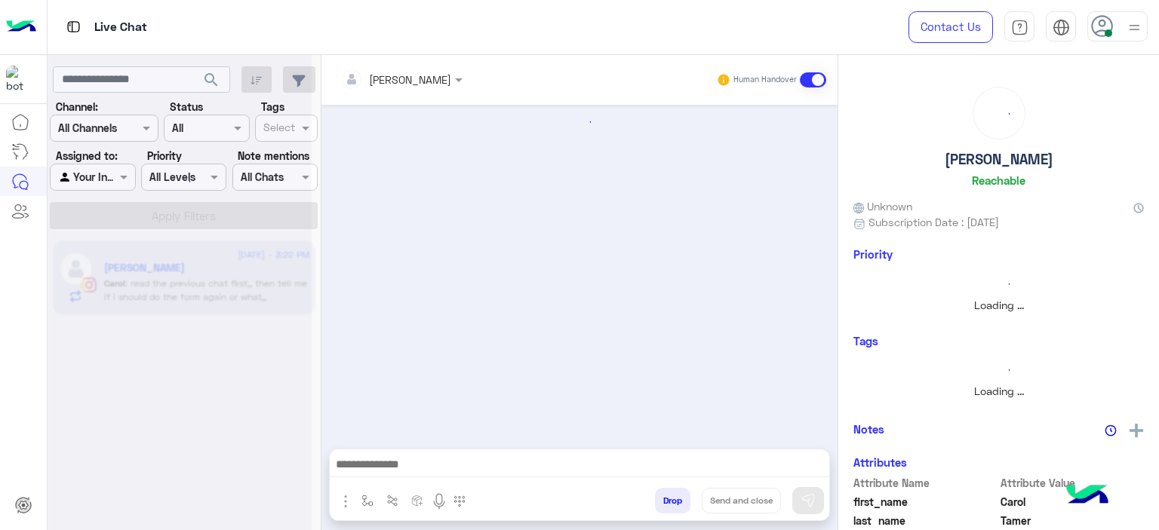
scroll to position [0, 0]
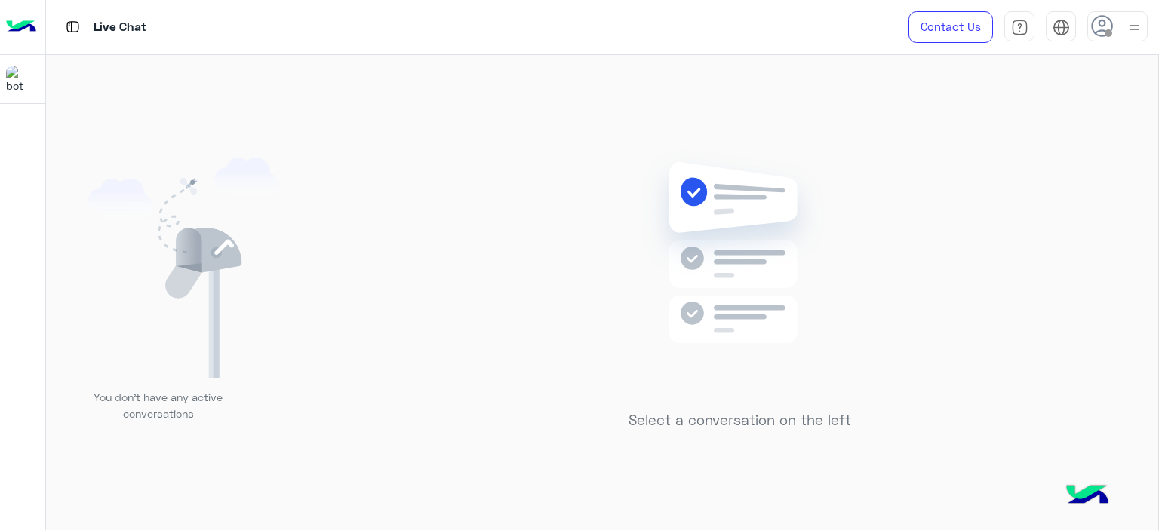
drag, startPoint x: 990, startPoint y: 26, endPoint x: 538, endPoint y: 304, distance: 530.4
click at [538, 304] on div "Select a conversation on the left" at bounding box center [739, 295] width 837 height 481
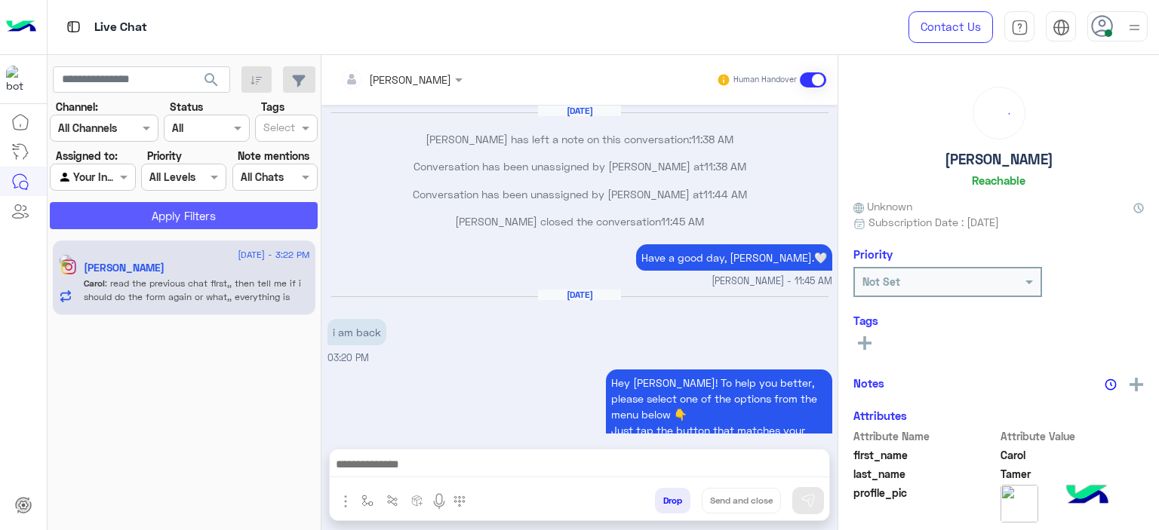
scroll to position [1368, 0]
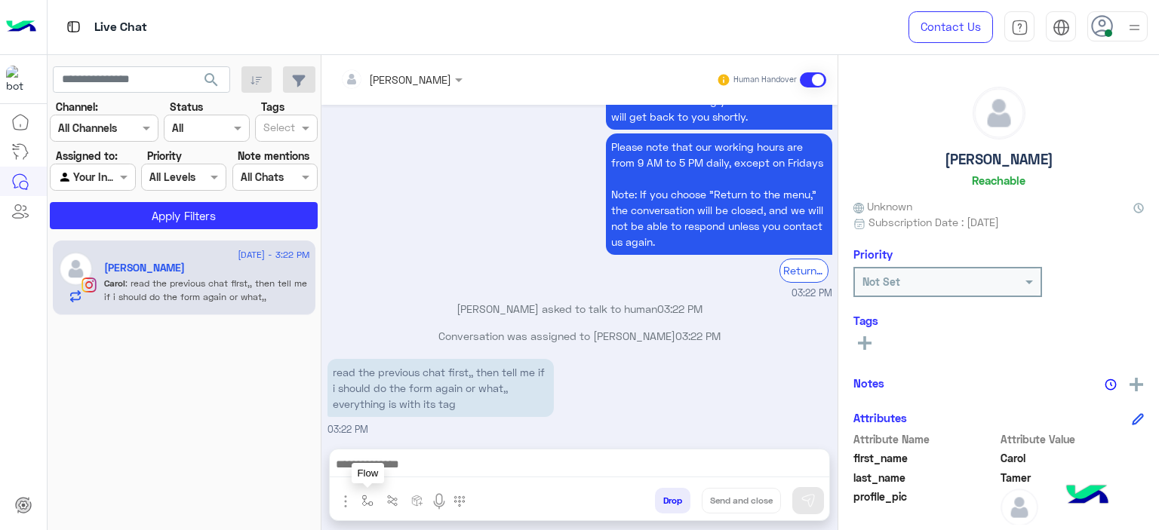
click at [367, 497] on img "button" at bounding box center [367, 501] width 12 height 12
click at [403, 458] on div "enter flow name" at bounding box center [413, 467] width 114 height 27
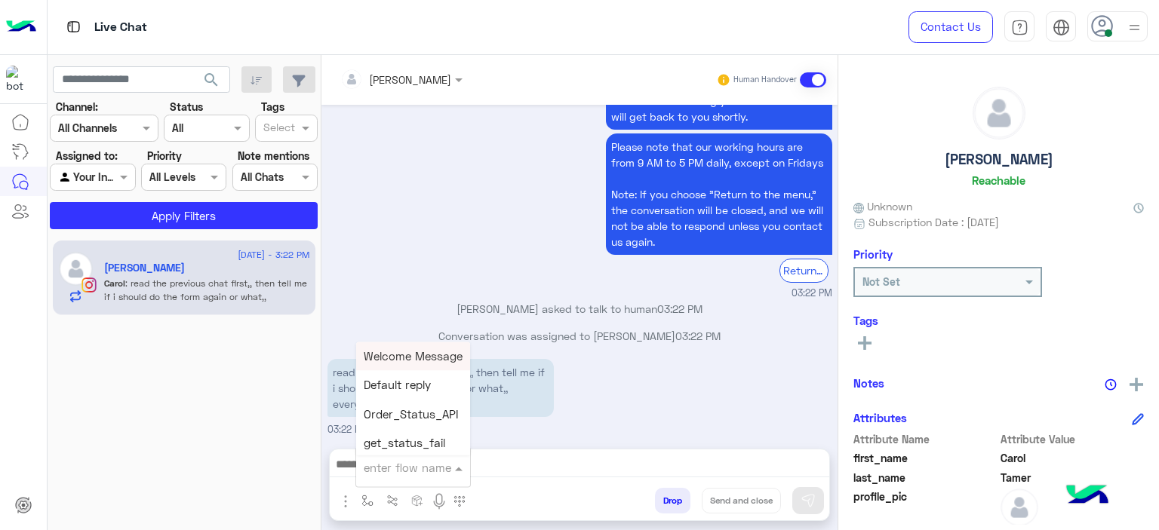
type input "*"
type input "****"
click at [398, 358] on span "Mariam E Greeting" at bounding box center [413, 356] width 98 height 14
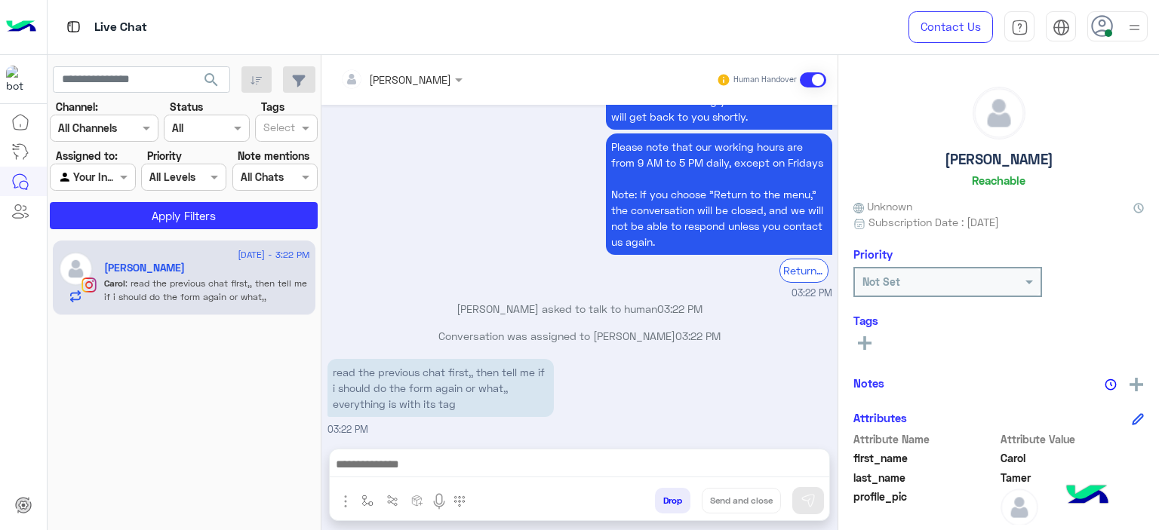
type textarea "**********"
click at [804, 506] on img at bounding box center [808, 500] width 15 height 15
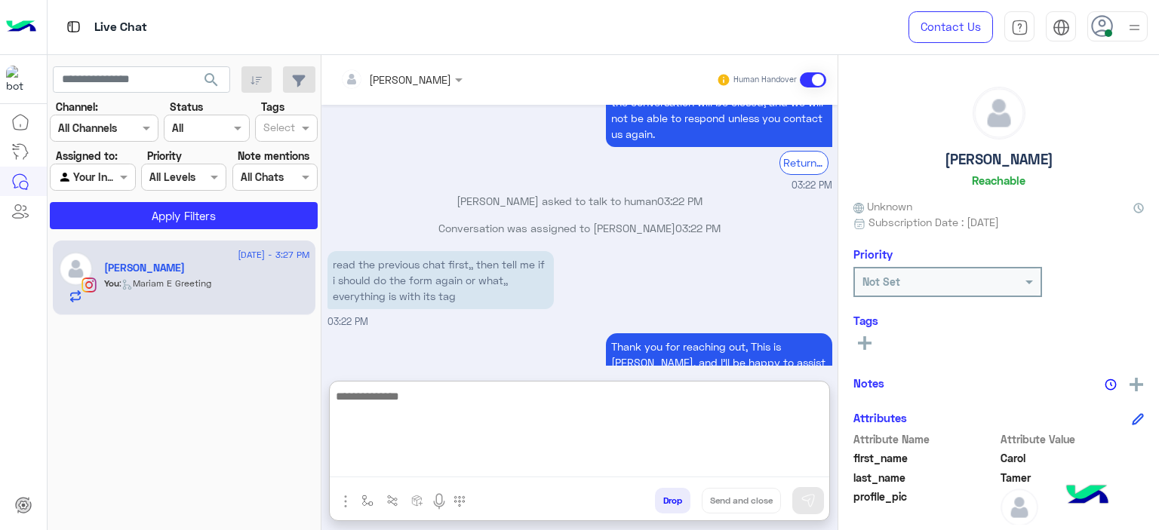
click at [472, 462] on textarea at bounding box center [579, 432] width 499 height 91
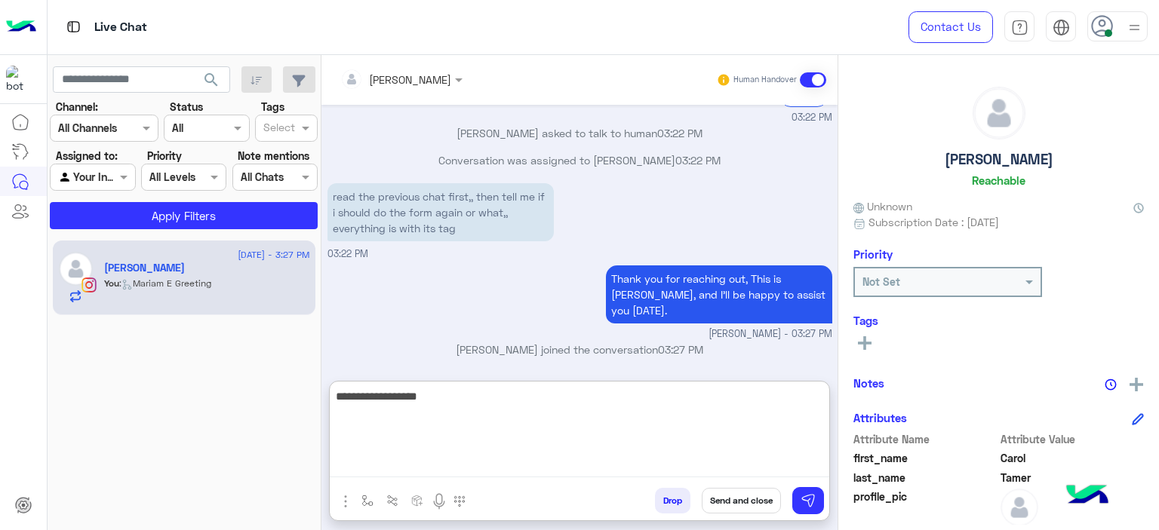
type textarea "**********"
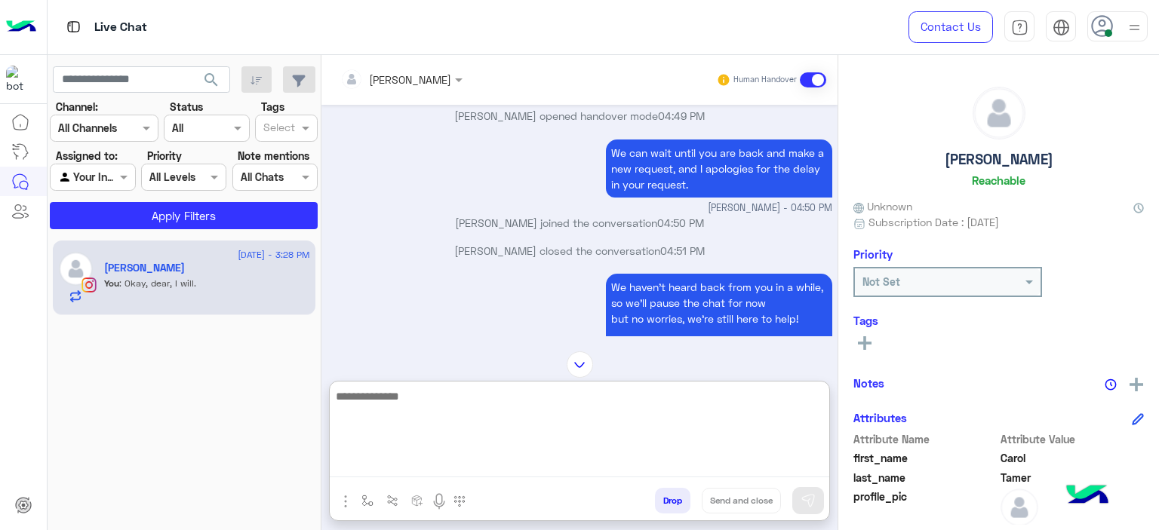
scroll to position [2429, 0]
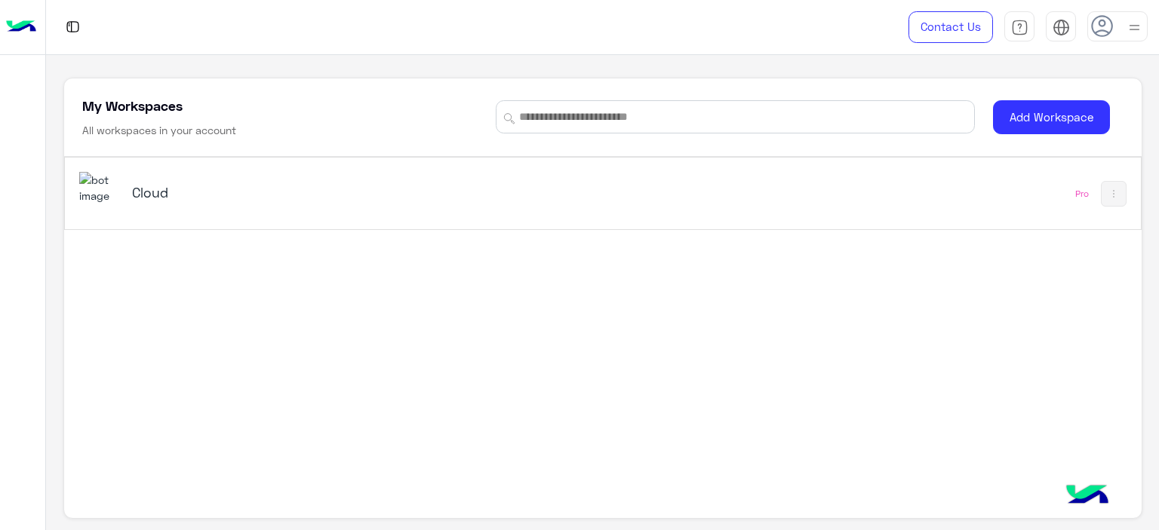
click at [155, 185] on h5 "Cloud" at bounding box center [320, 192] width 377 height 18
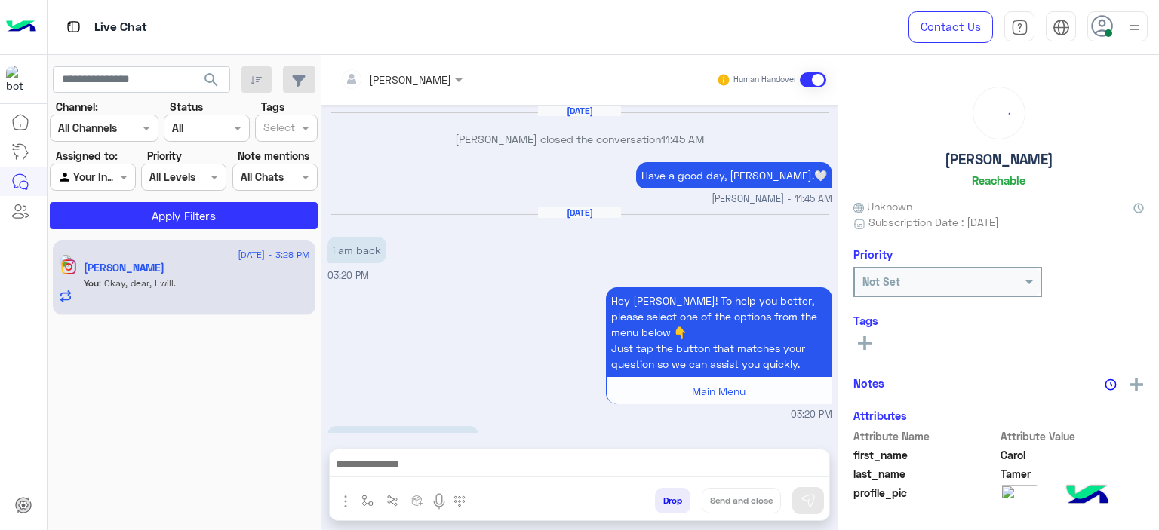
scroll to position [1441, 0]
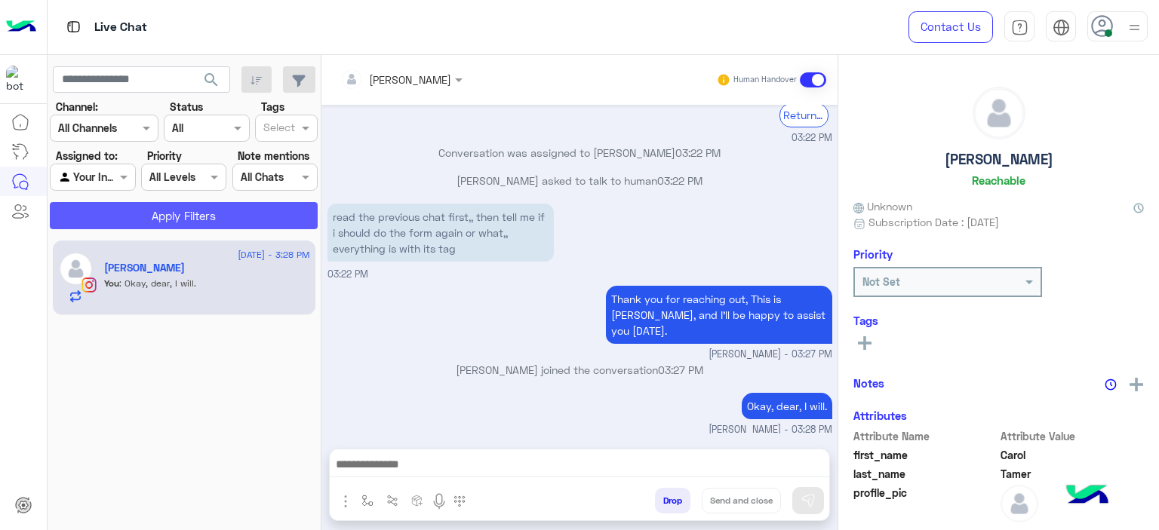
click at [131, 211] on button "Apply Filters" at bounding box center [184, 215] width 268 height 27
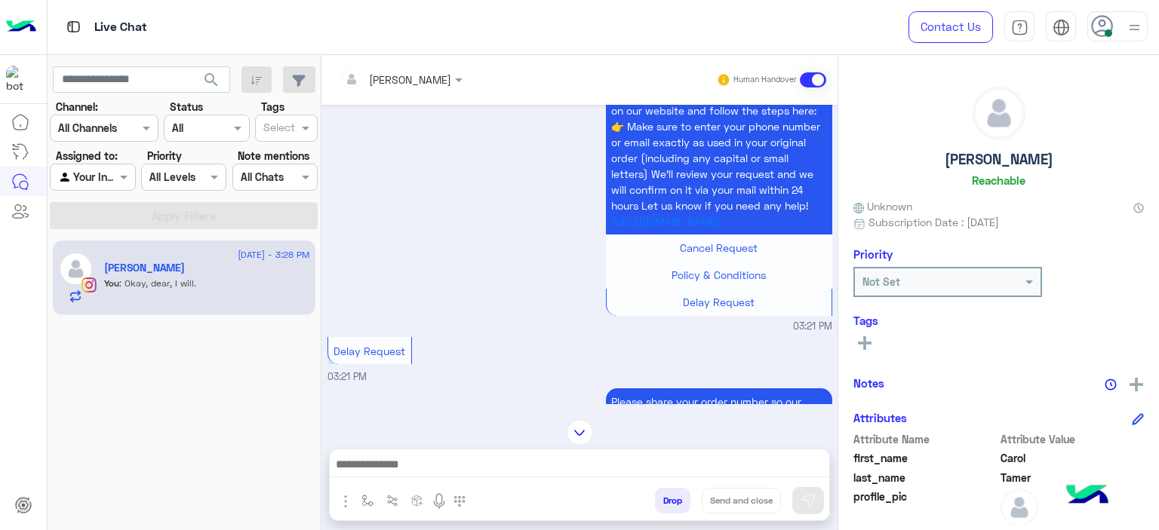
scroll to position [996, 0]
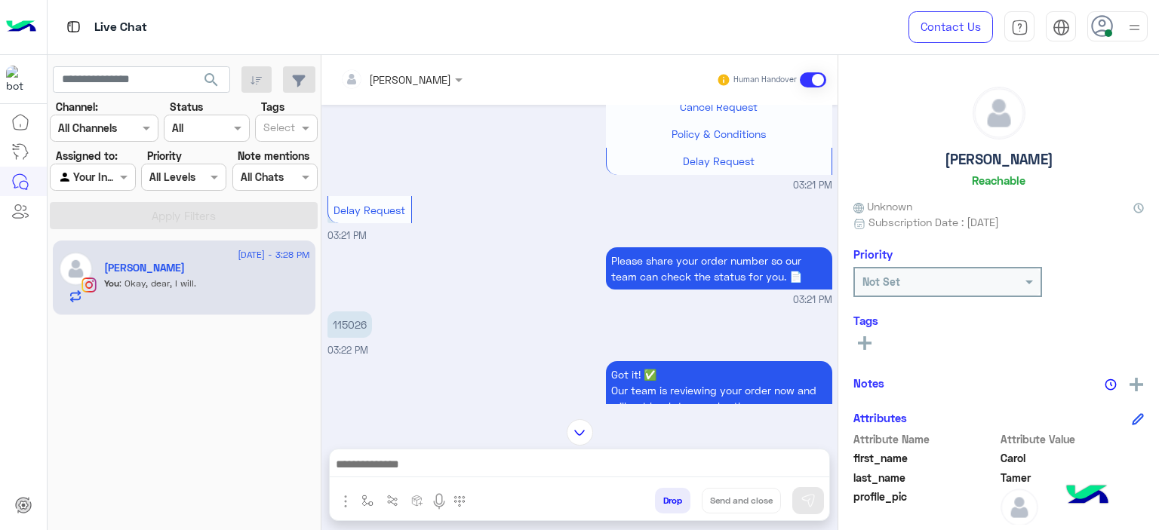
click at [354, 322] on p "115026" at bounding box center [349, 325] width 45 height 26
copy p "115026"
drag, startPoint x: 383, startPoint y: 280, endPoint x: 526, endPoint y: 326, distance: 149.8
click at [526, 326] on div "Aug 18, 2025 Jana Aboelseoud closed the conversation 11:45 AM Have a good day, …" at bounding box center [579, 255] width 516 height 300
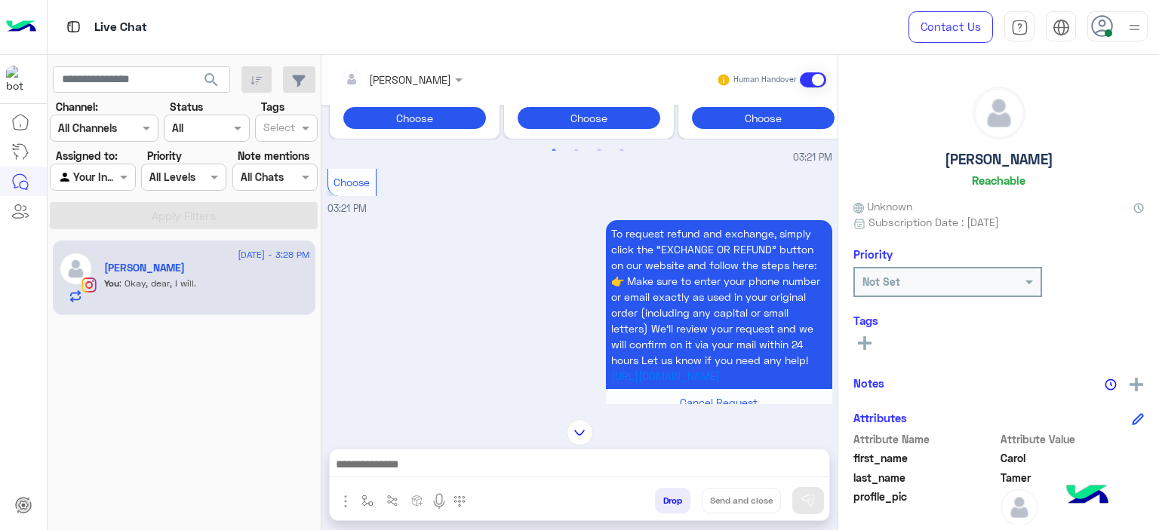
click at [526, 326] on div "To request refund and exchange, simply click the “EXCHANGE OR REFUND” button on…" at bounding box center [579, 353] width 505 height 272
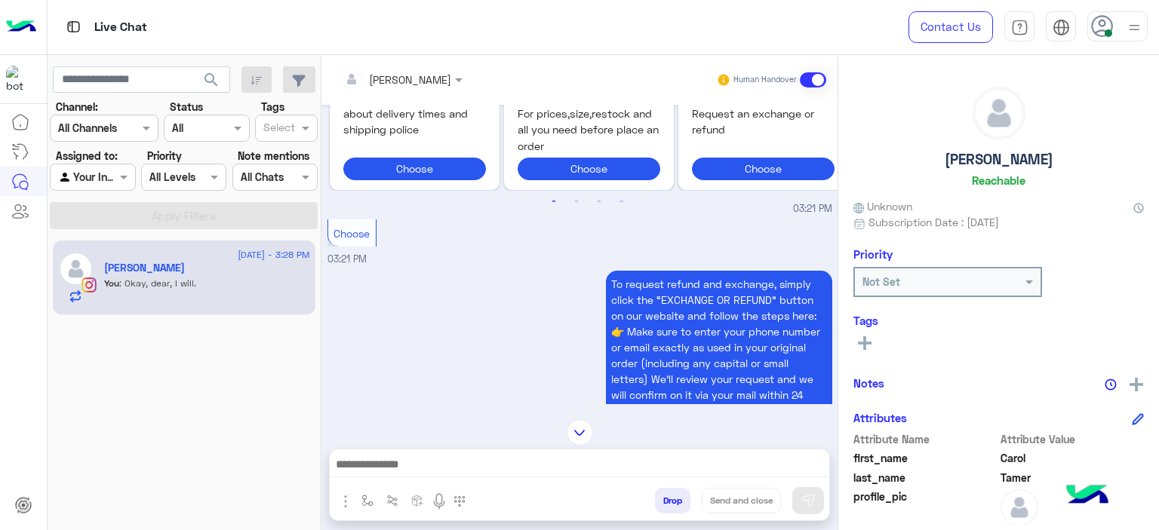
scroll to position [4670, 0]
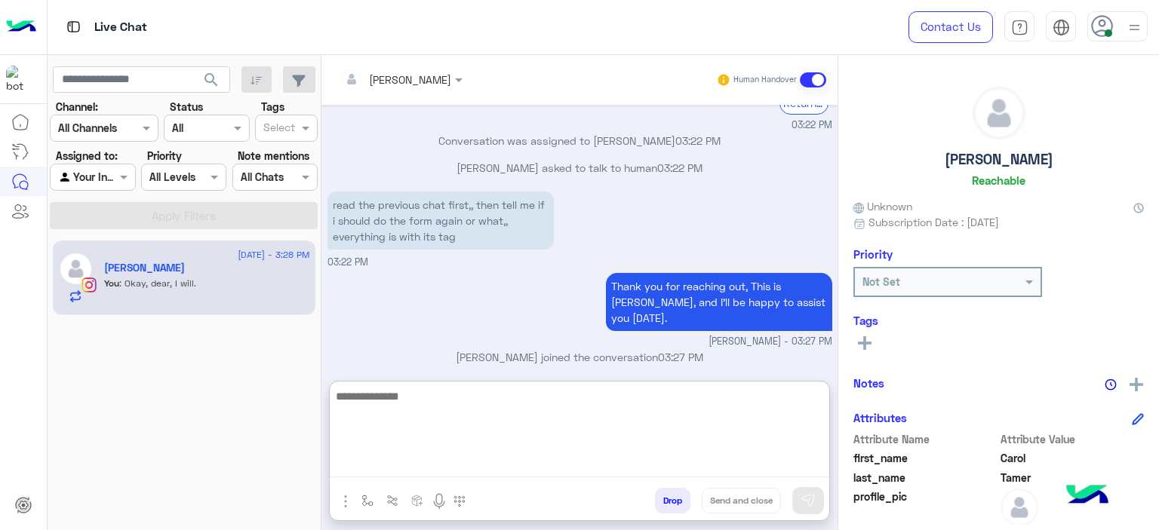
drag, startPoint x: 471, startPoint y: 464, endPoint x: 471, endPoint y: 450, distance: 13.6
click at [471, 462] on textarea at bounding box center [579, 432] width 499 height 91
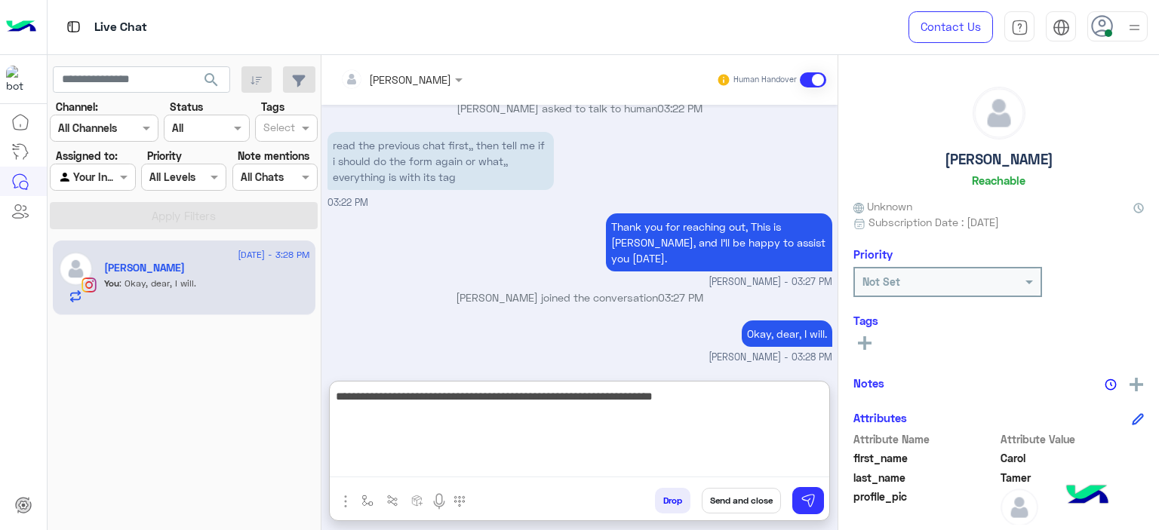
type textarea "**********"
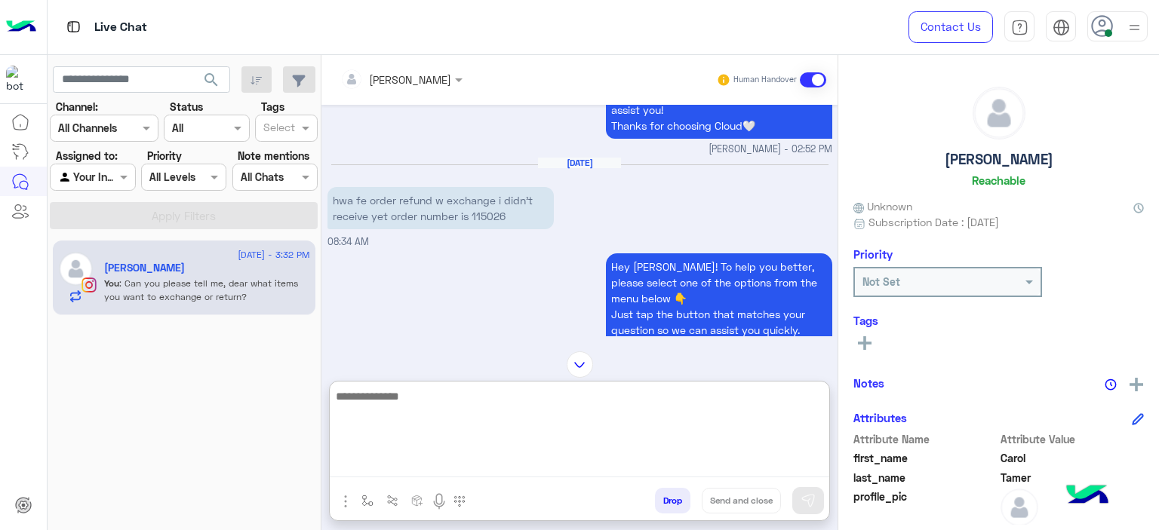
scroll to position [135, 0]
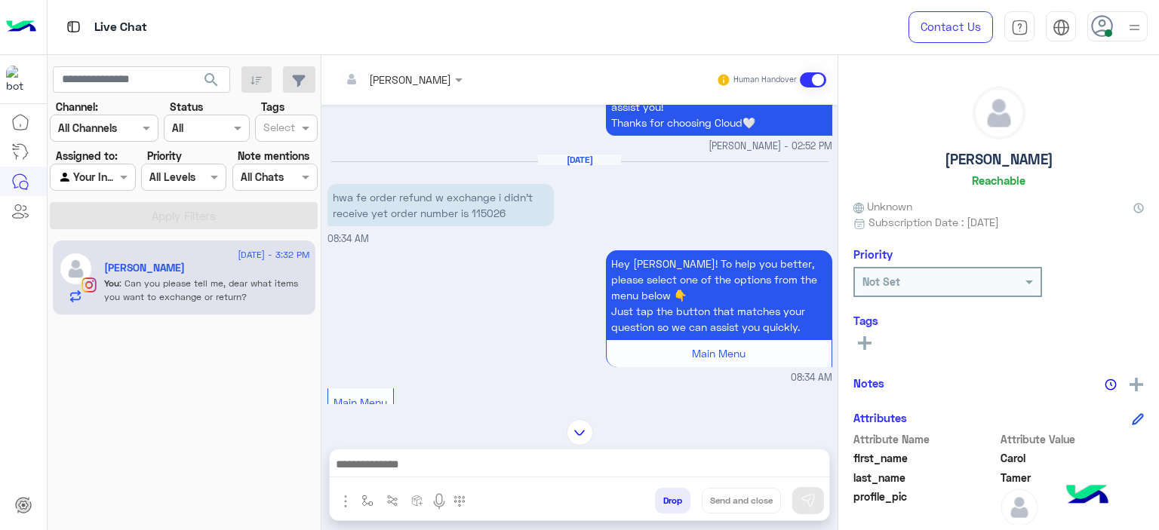
click at [543, 322] on div "Hey Carol! To help you better, please select one of the options from the menu b…" at bounding box center [579, 316] width 505 height 139
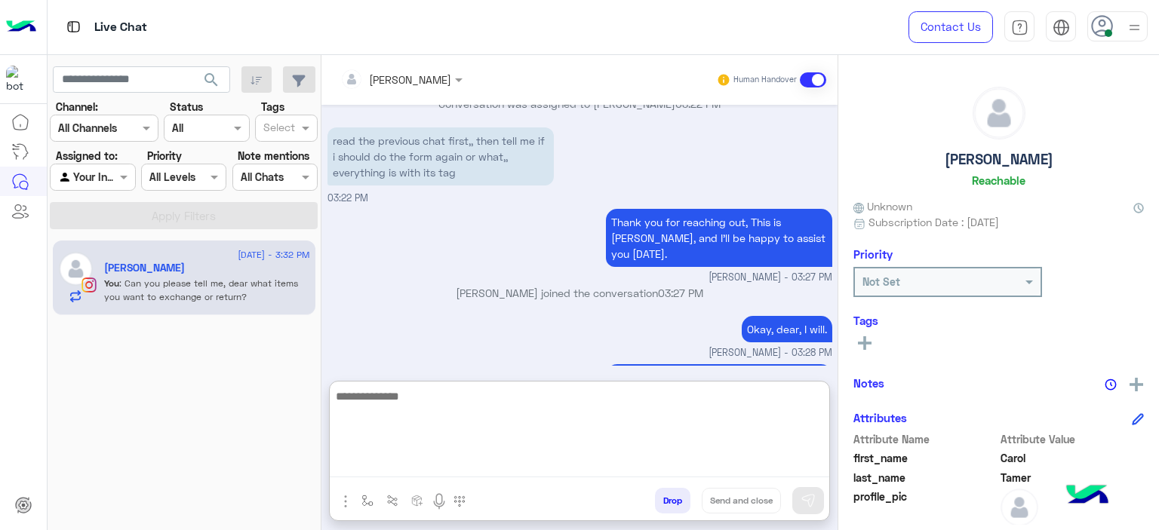
scroll to position [4753, 0]
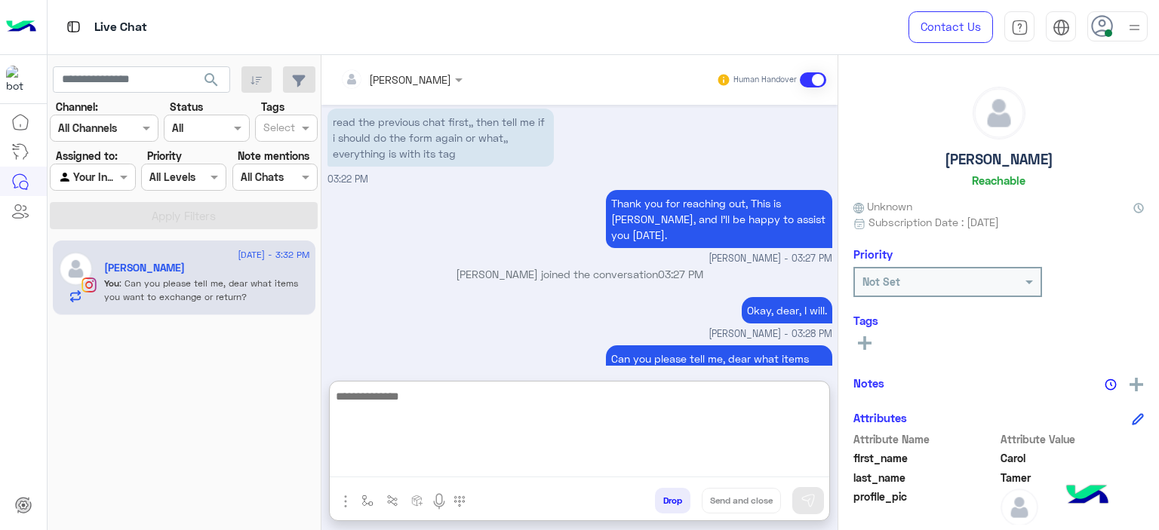
click at [390, 456] on textarea at bounding box center [579, 432] width 499 height 91
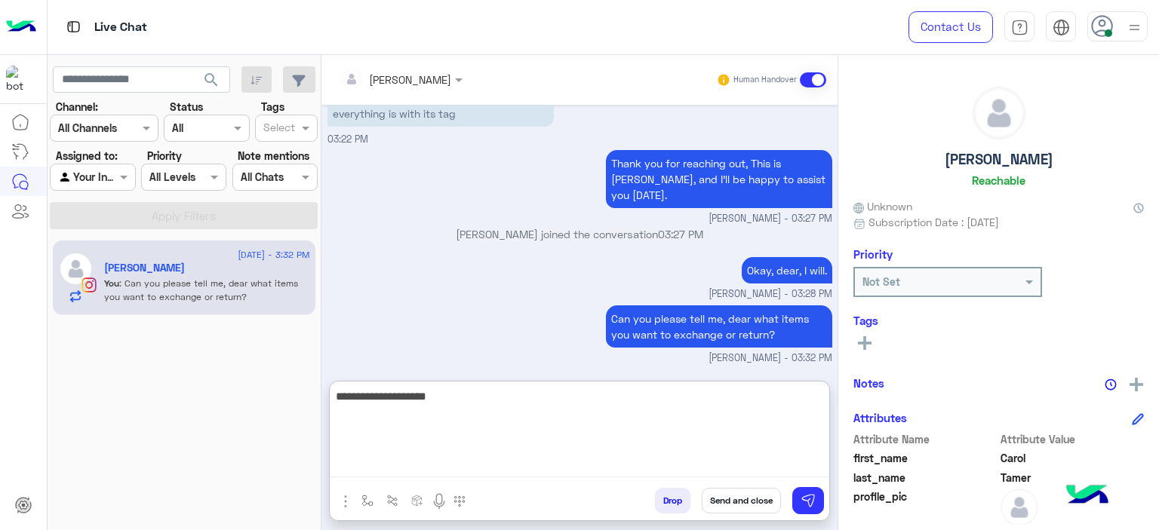
type textarea "**********"
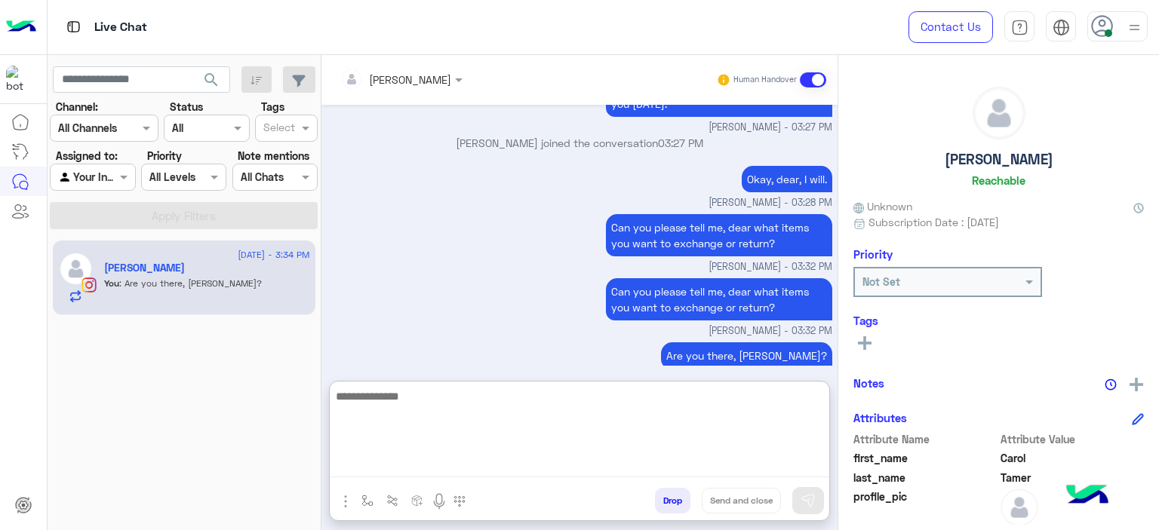
scroll to position [4962, 0]
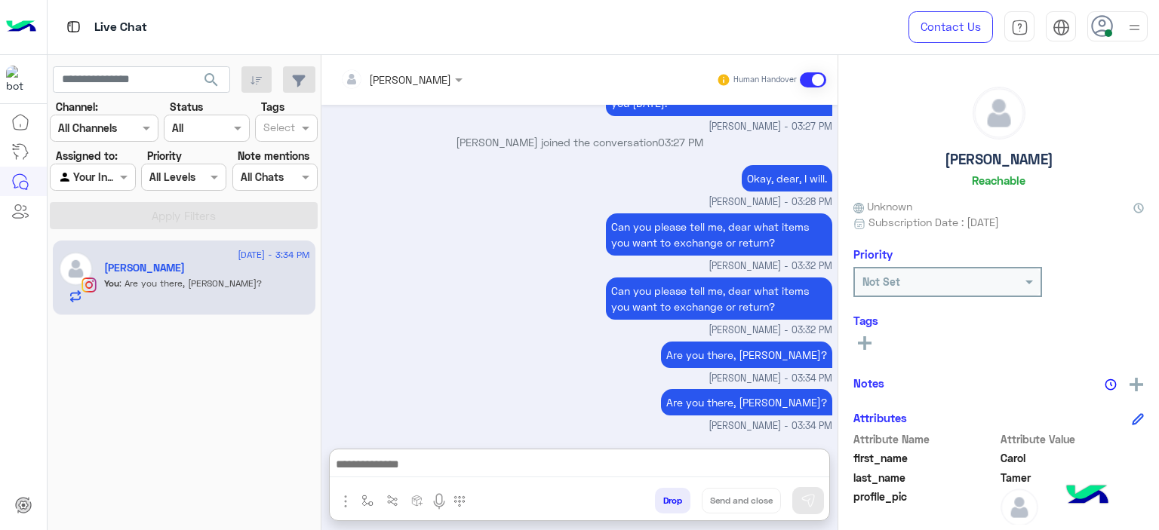
click at [864, 343] on rect at bounding box center [864, 343] width 3 height 14
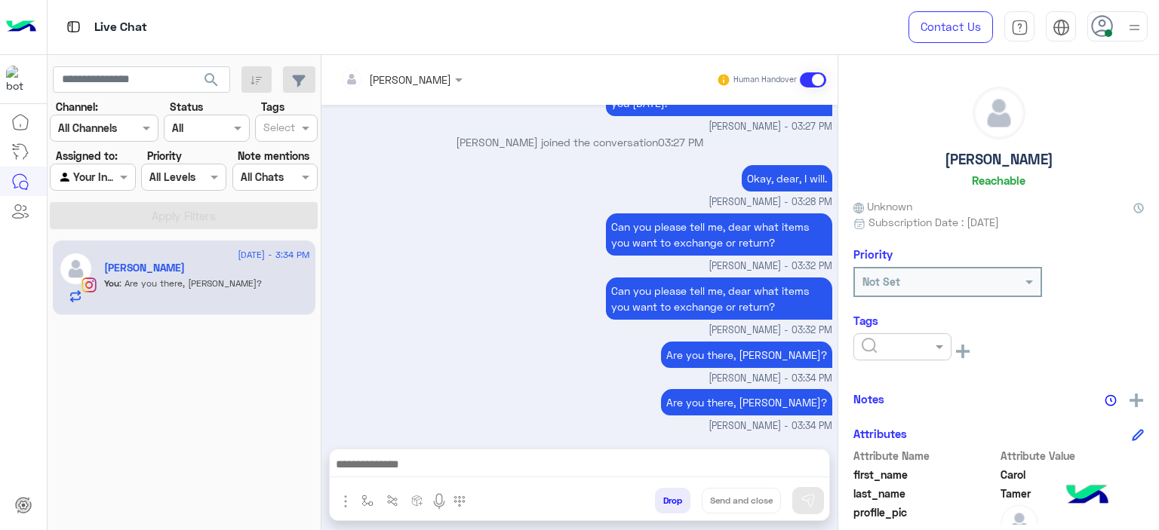
scroll to position [4894, 0]
click at [905, 347] on input "text" at bounding box center [885, 348] width 46 height 16
click at [902, 411] on span "M FOLLOW UP" at bounding box center [895, 411] width 69 height 13
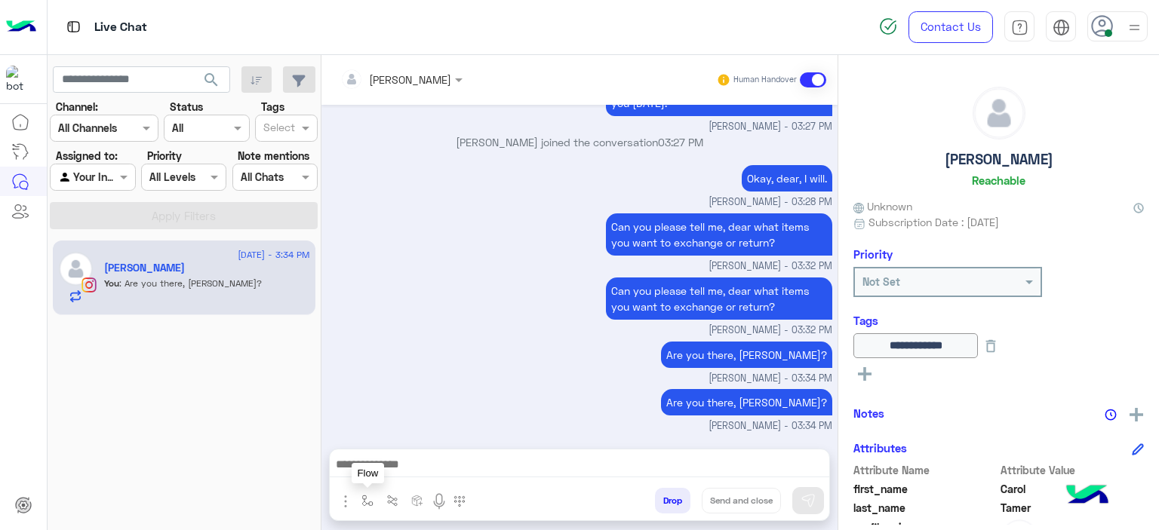
click at [365, 500] on img "button" at bounding box center [367, 501] width 12 height 12
click at [404, 478] on div "enter flow name" at bounding box center [413, 467] width 114 height 27
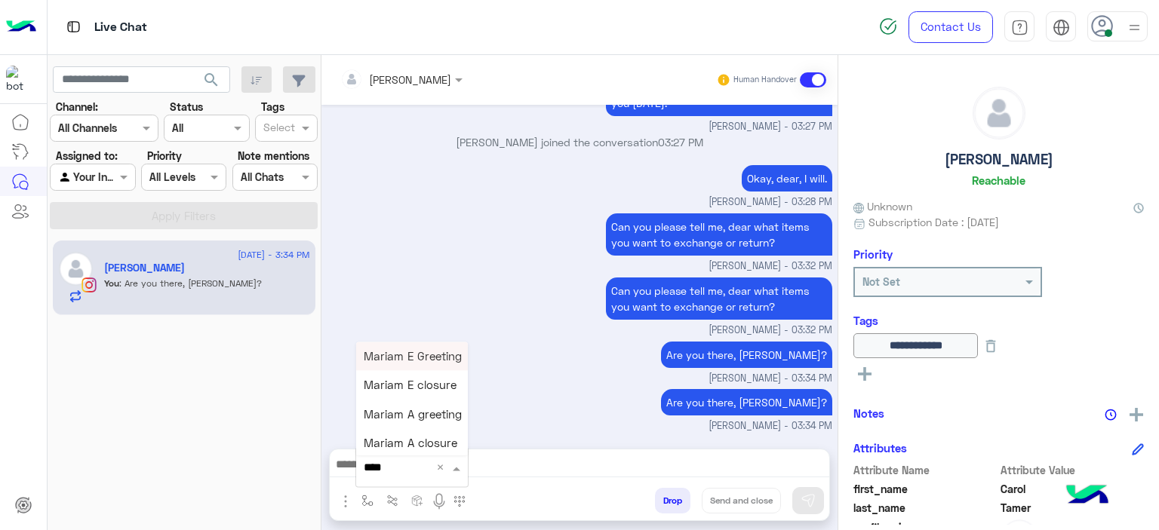
type input "*****"
click at [450, 392] on span "Mariam E closure" at bounding box center [410, 386] width 93 height 14
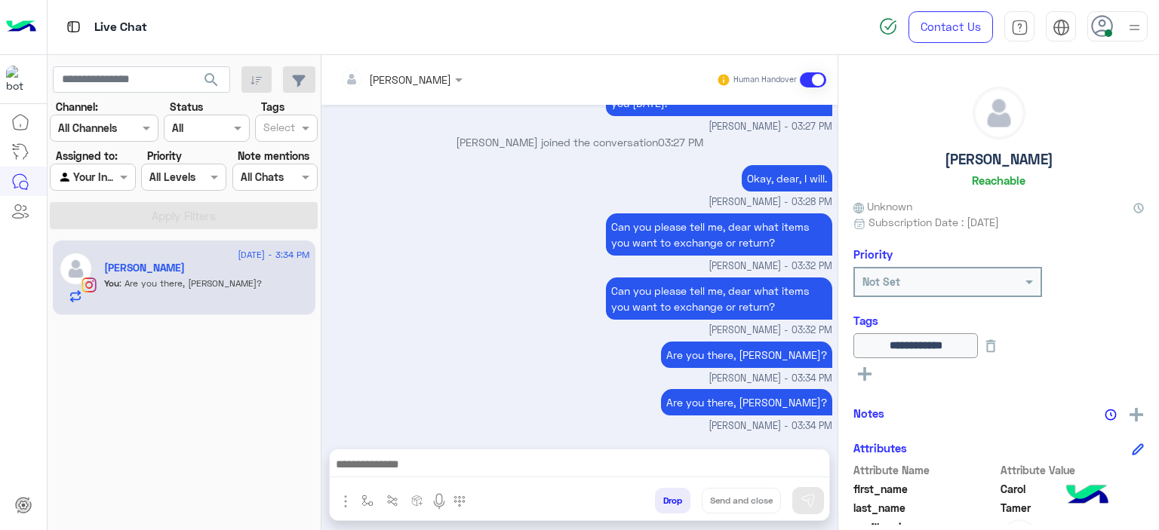
type textarea "**********"
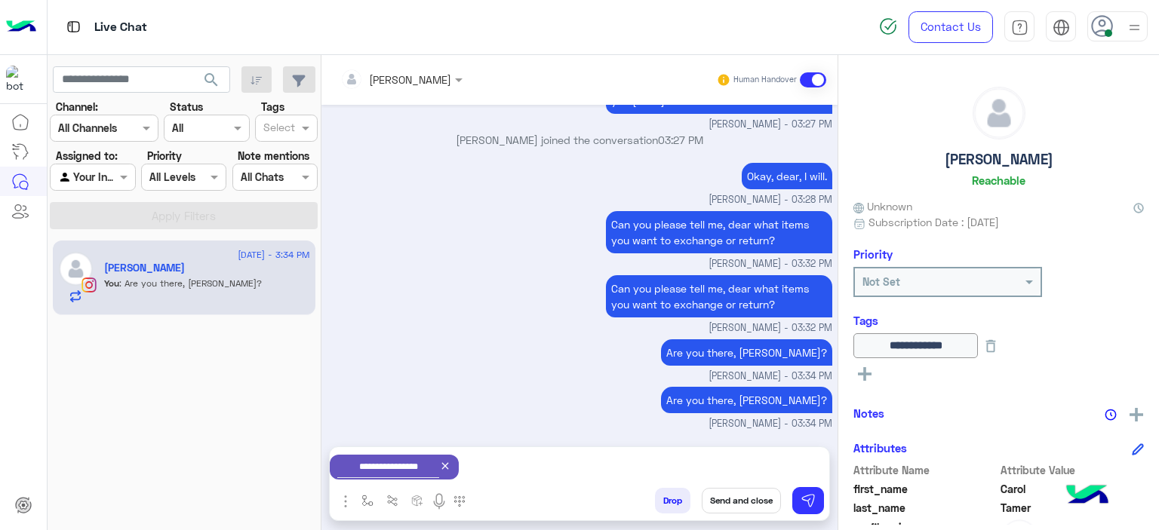
click at [522, 303] on div "Can you please tell me, dear what items you want to exchange or return? Mariam …" at bounding box center [579, 304] width 505 height 64
click at [727, 505] on button "Send and close" at bounding box center [741, 501] width 79 height 26
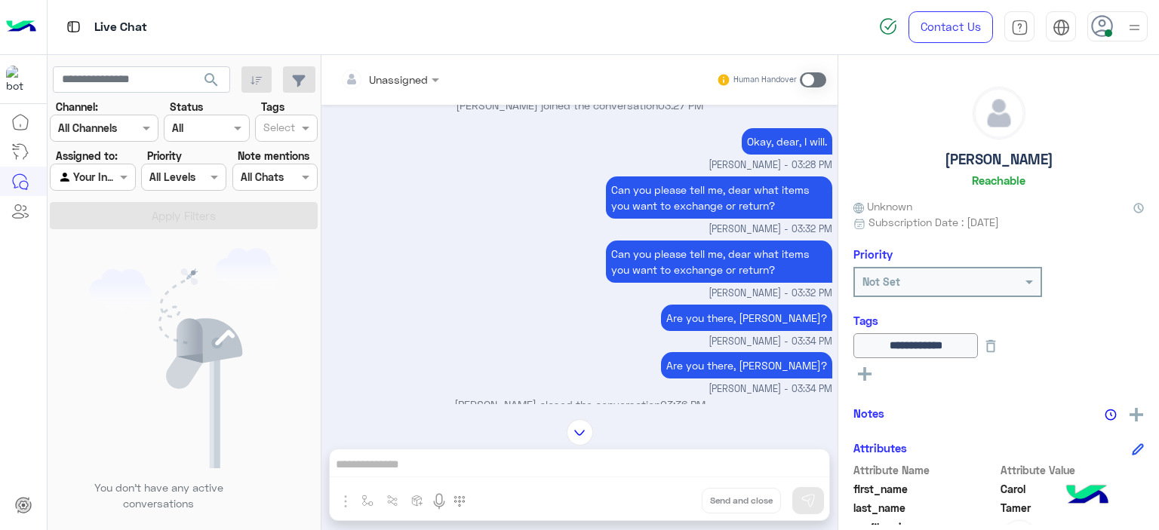
scroll to position [5108, 0]
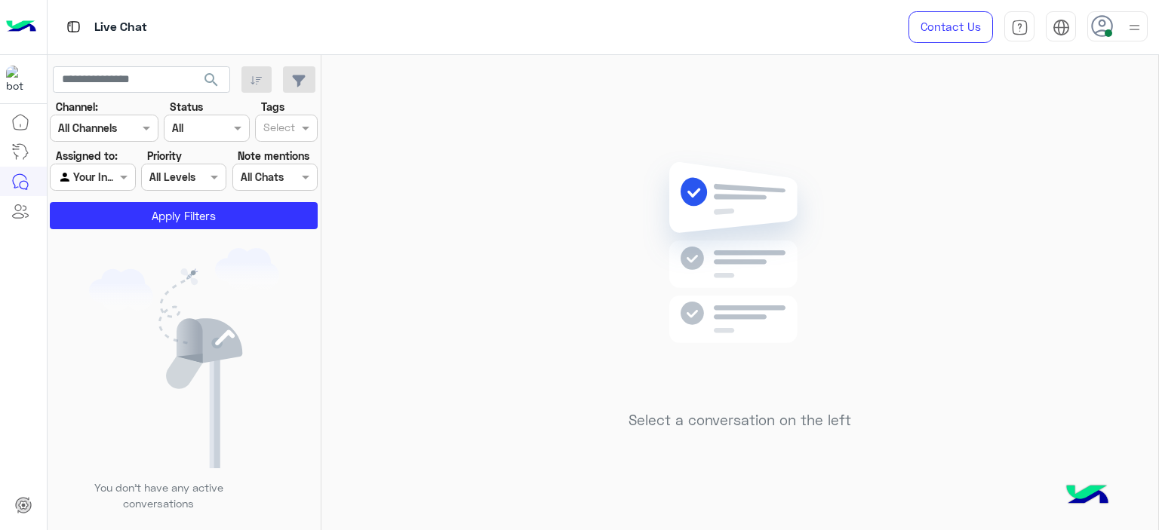
click at [564, 358] on div "Select a conversation on the left" at bounding box center [739, 295] width 837 height 481
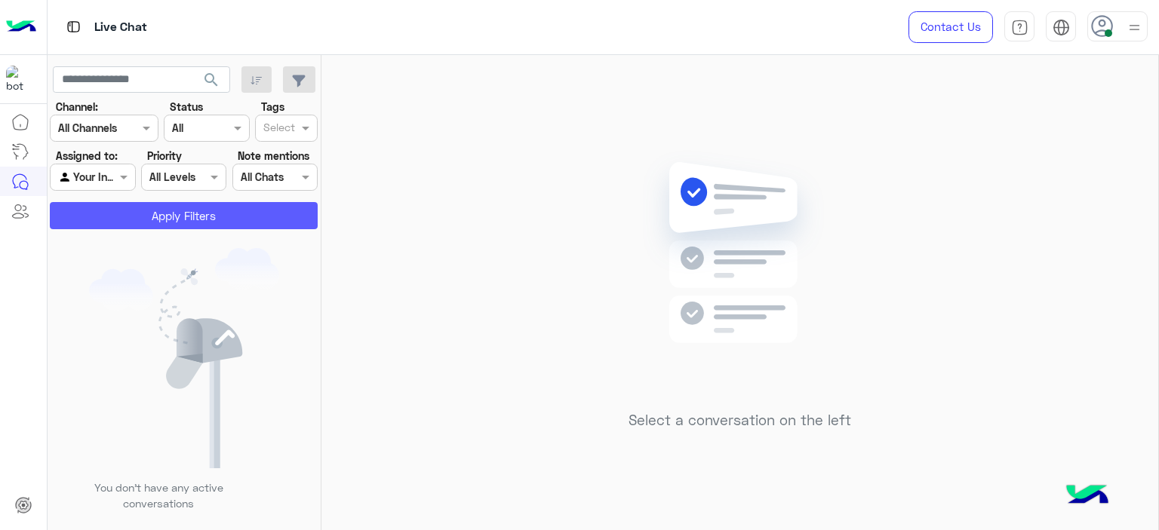
click at [226, 204] on button "Apply Filters" at bounding box center [184, 215] width 268 height 27
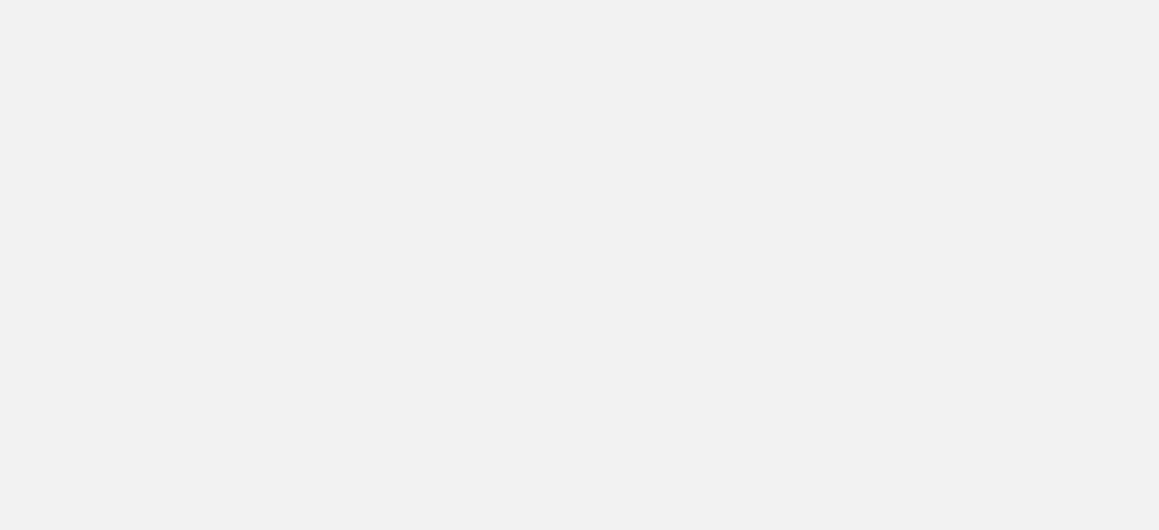
click at [124, 186] on app-root at bounding box center [579, 265] width 1159 height 530
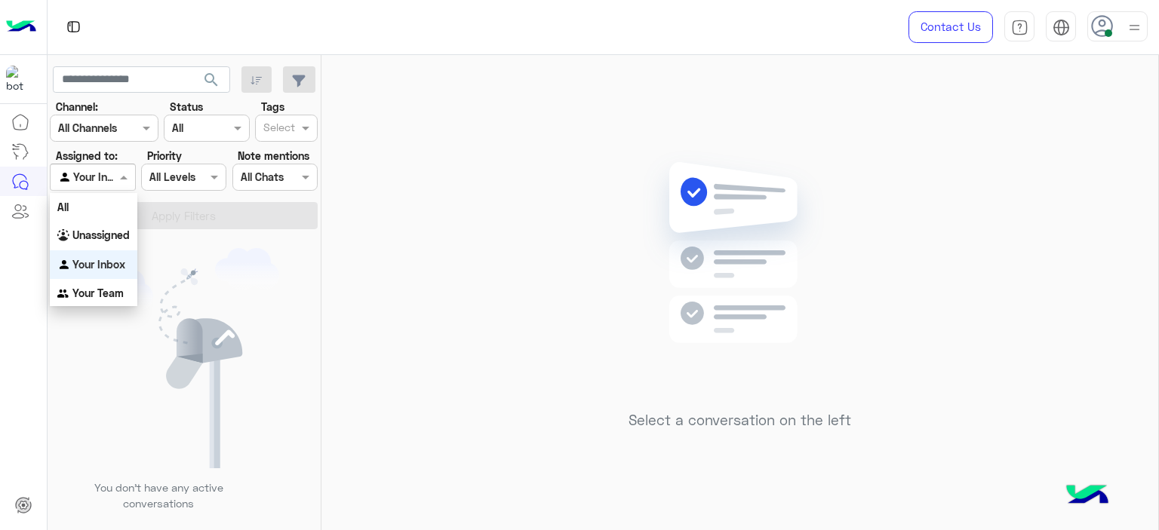
click at [106, 170] on div at bounding box center [93, 176] width 84 height 17
drag, startPoint x: 110, startPoint y: 238, endPoint x: 156, endPoint y: 229, distance: 46.9
click at [111, 238] on b "Unassigned" at bounding box center [100, 235] width 57 height 13
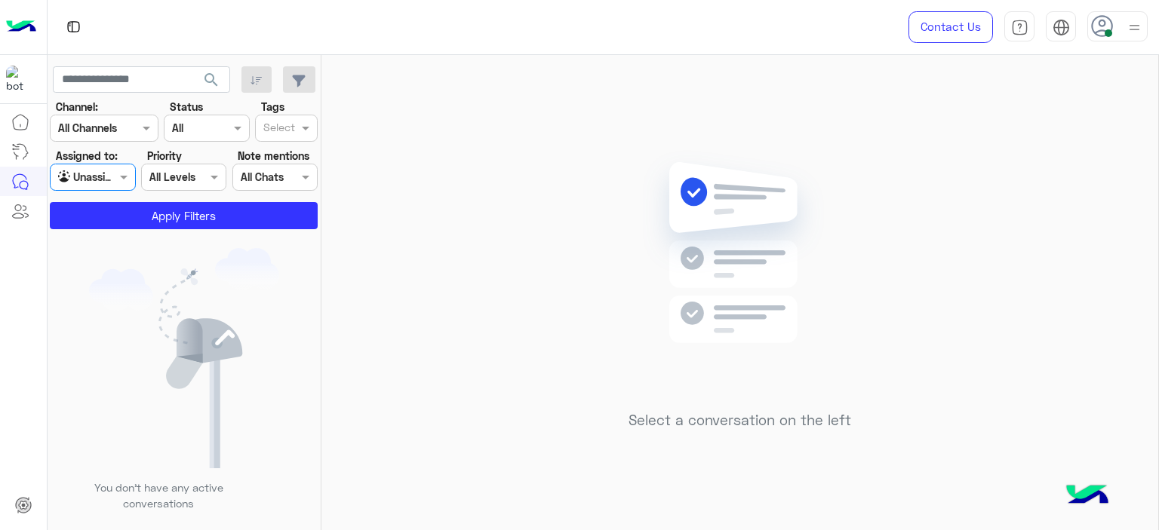
click at [278, 137] on input "text" at bounding box center [279, 129] width 32 height 16
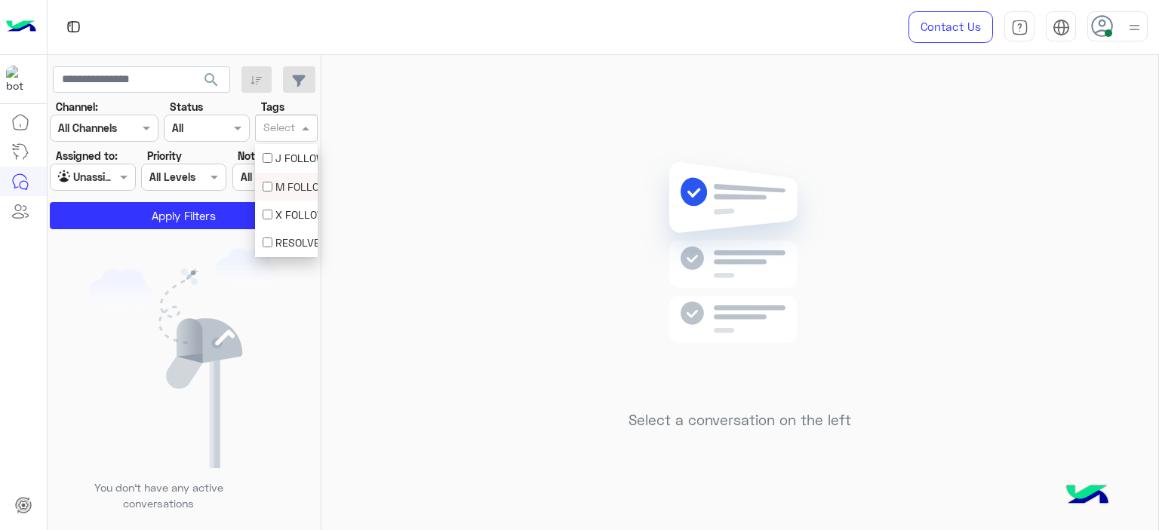
click at [289, 187] on div "M FOLLOW UP" at bounding box center [287, 187] width 48 height 16
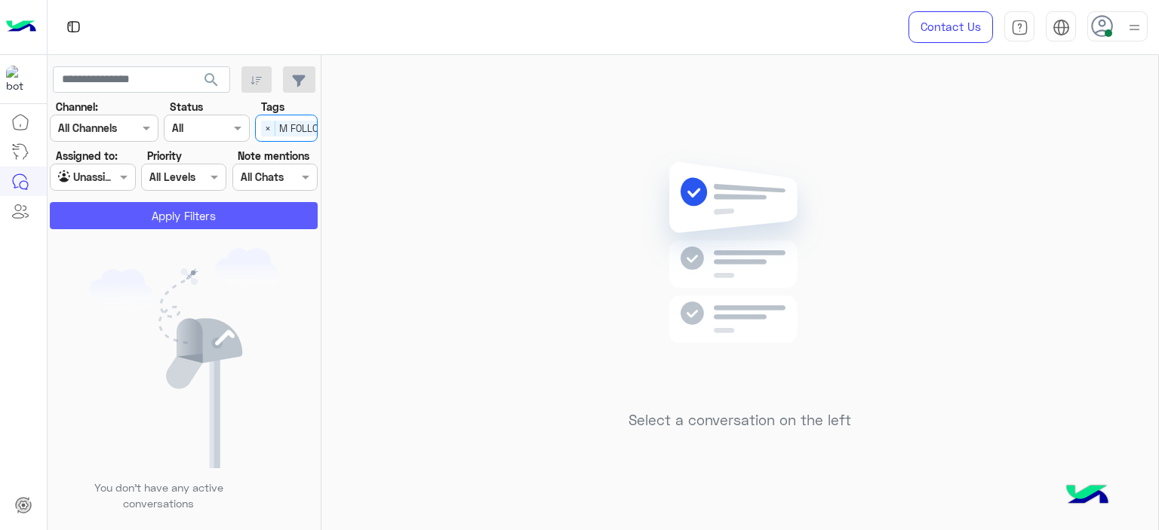
click at [241, 211] on button "Apply Filters" at bounding box center [184, 215] width 268 height 27
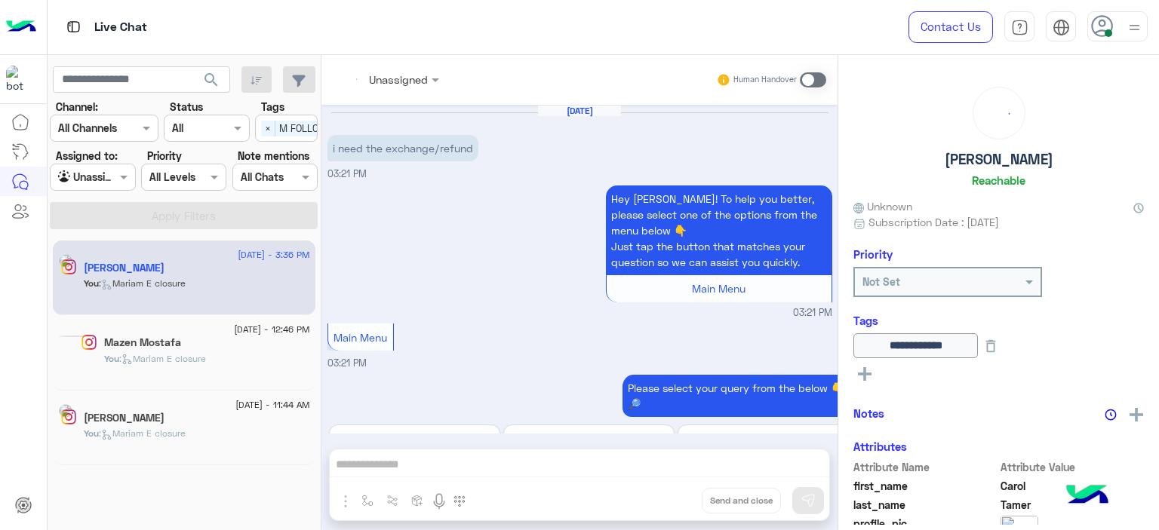
scroll to position [1476, 0]
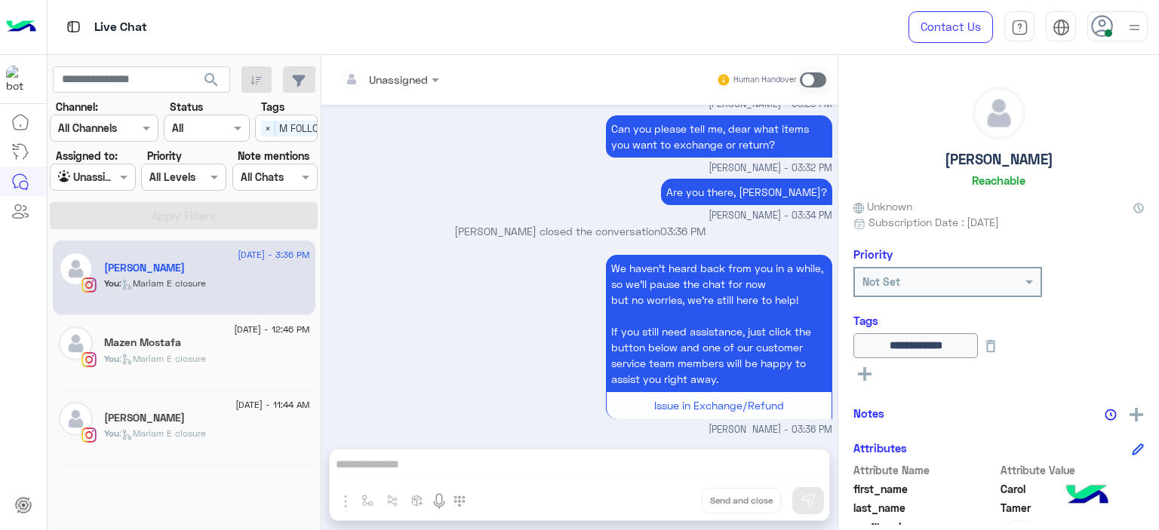
click at [544, 328] on div "We haven’t heard back from you in a while, so we’ll pause the chat for now but …" at bounding box center [579, 344] width 505 height 186
click at [130, 183] on span at bounding box center [125, 177] width 19 height 16
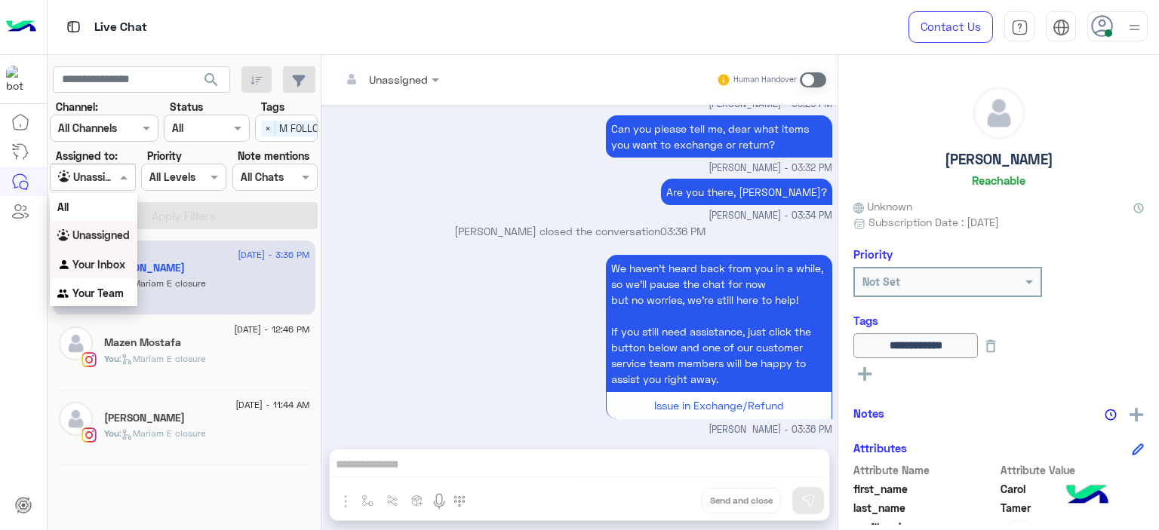
click at [116, 262] on b "Your Inbox" at bounding box center [98, 264] width 53 height 13
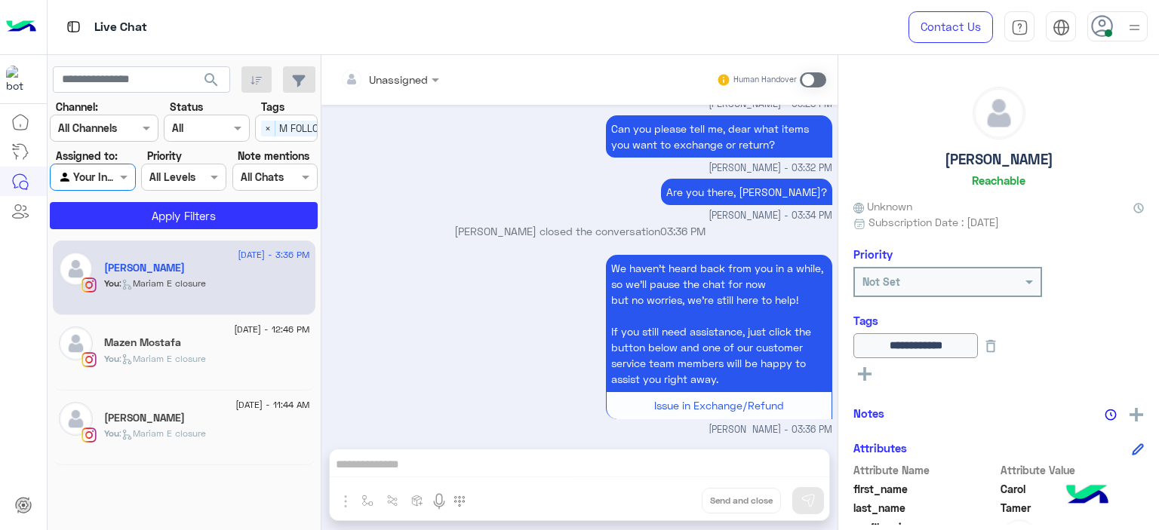
click at [263, 127] on span "×" at bounding box center [268, 129] width 14 height 16
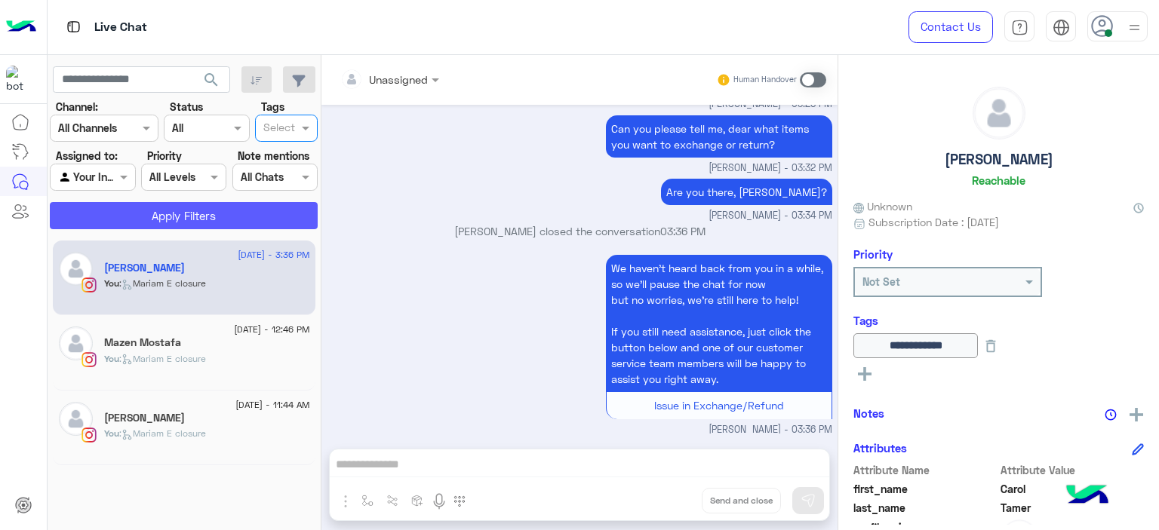
click at [247, 204] on button "Apply Filters" at bounding box center [184, 215] width 268 height 27
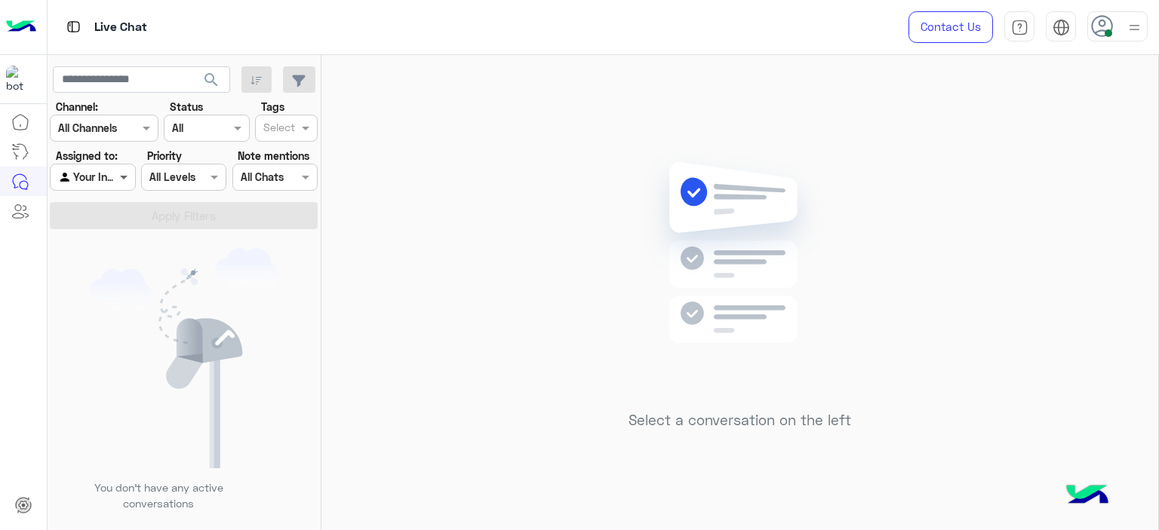
click at [124, 175] on span at bounding box center [125, 177] width 19 height 16
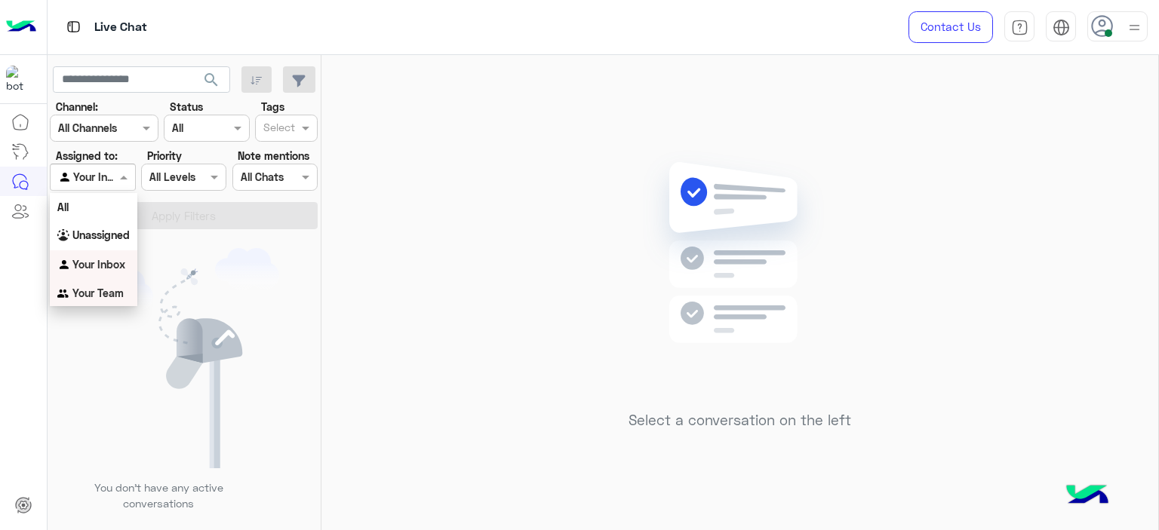
drag, startPoint x: 110, startPoint y: 291, endPoint x: 138, endPoint y: 266, distance: 37.9
click at [110, 290] on b "Your Team" at bounding box center [97, 293] width 51 height 13
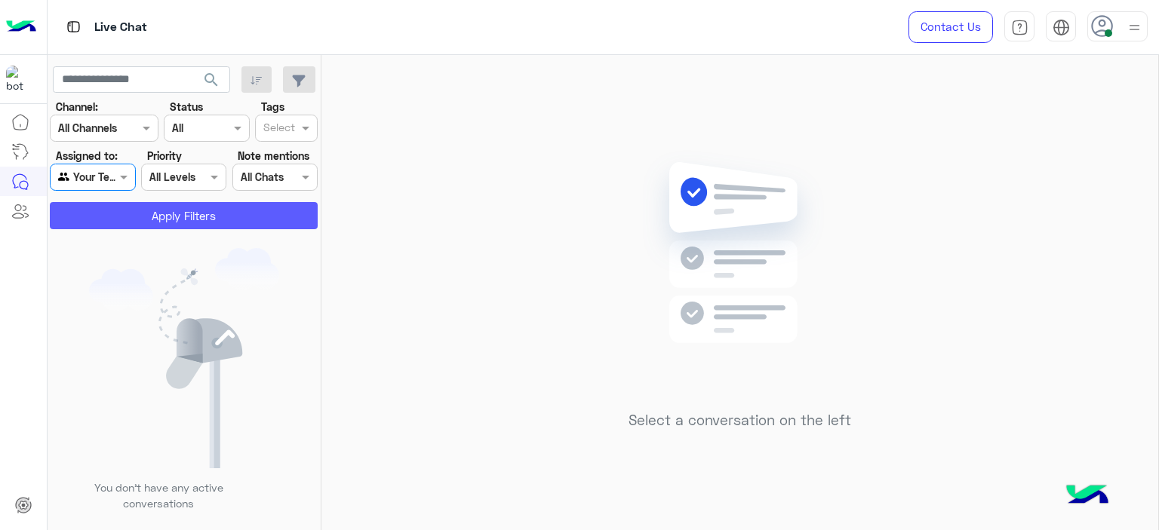
click at [158, 220] on button "Apply Filters" at bounding box center [184, 215] width 268 height 27
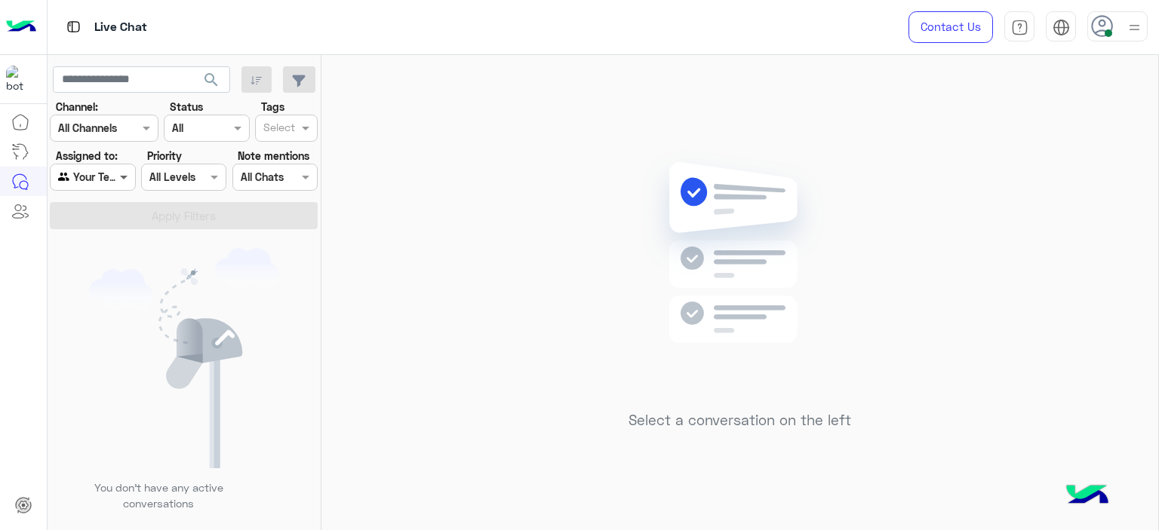
click at [122, 174] on span at bounding box center [125, 177] width 19 height 16
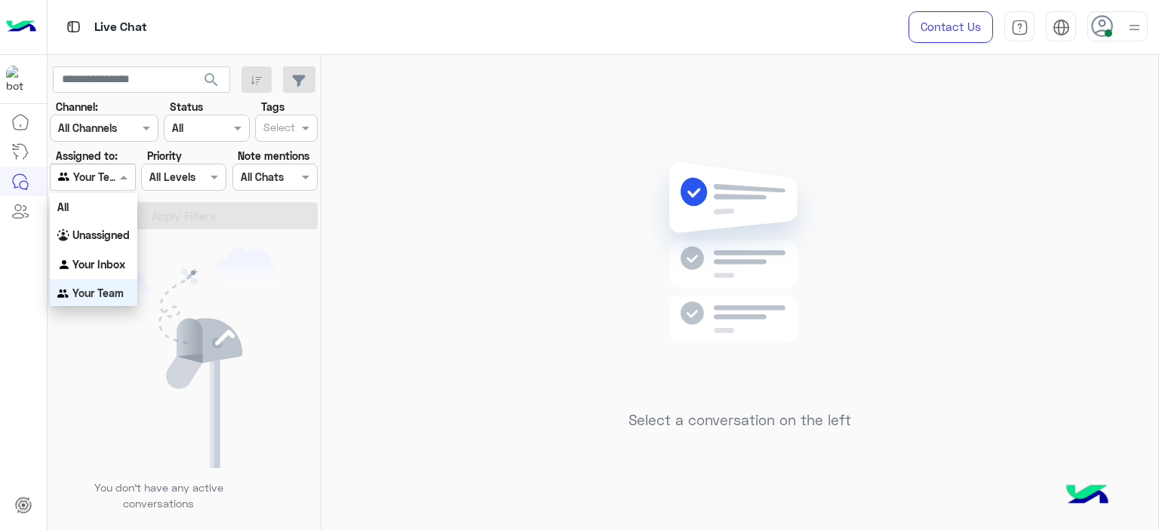
scroll to position [2, 0]
click at [102, 252] on div "Your Inbox" at bounding box center [94, 263] width 88 height 29
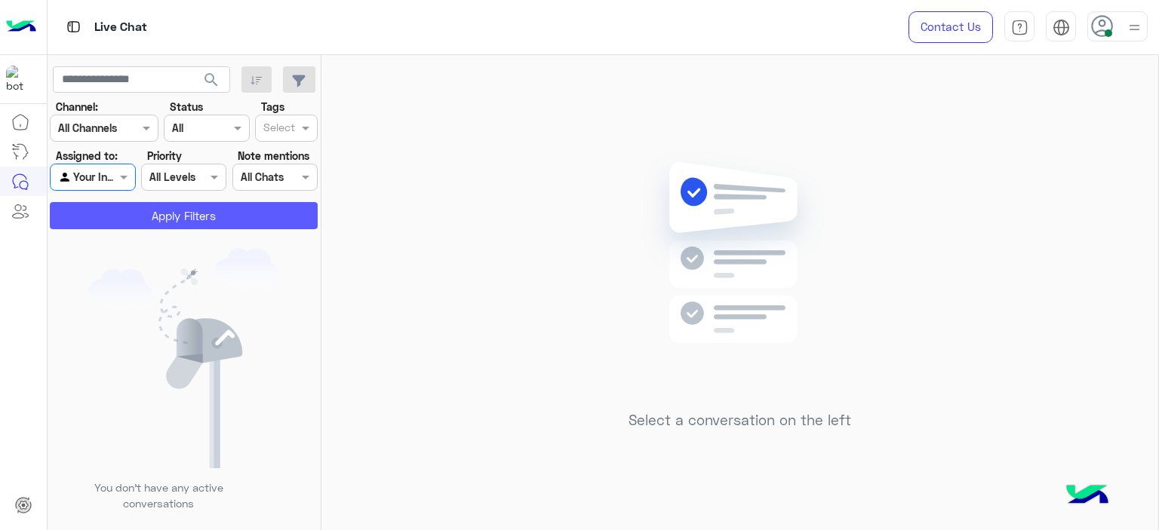
click at [182, 219] on button "Apply Filters" at bounding box center [184, 215] width 268 height 27
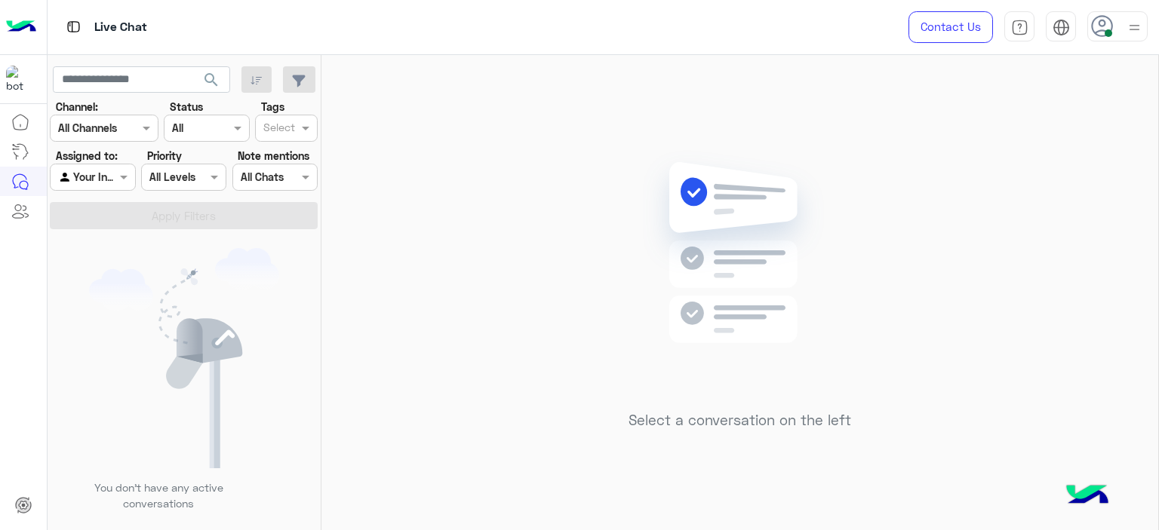
click at [561, 177] on div "Select a conversation on the left" at bounding box center [739, 295] width 837 height 481
click at [124, 176] on span at bounding box center [125, 177] width 19 height 16
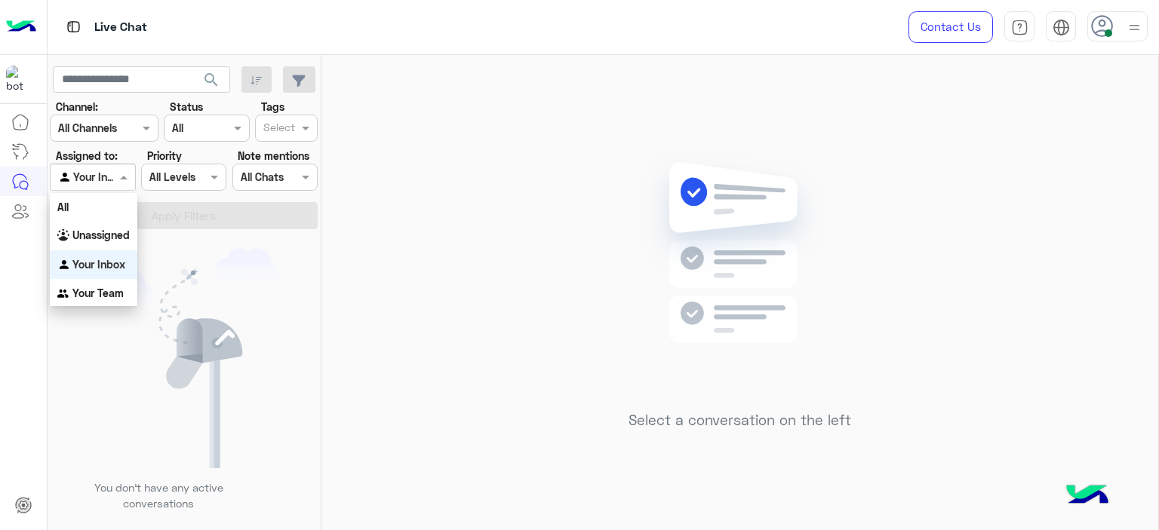
click at [118, 258] on b "Your Inbox" at bounding box center [98, 264] width 53 height 13
click at [121, 171] on span at bounding box center [125, 177] width 19 height 16
click at [106, 238] on b "Unassigned" at bounding box center [100, 235] width 57 height 13
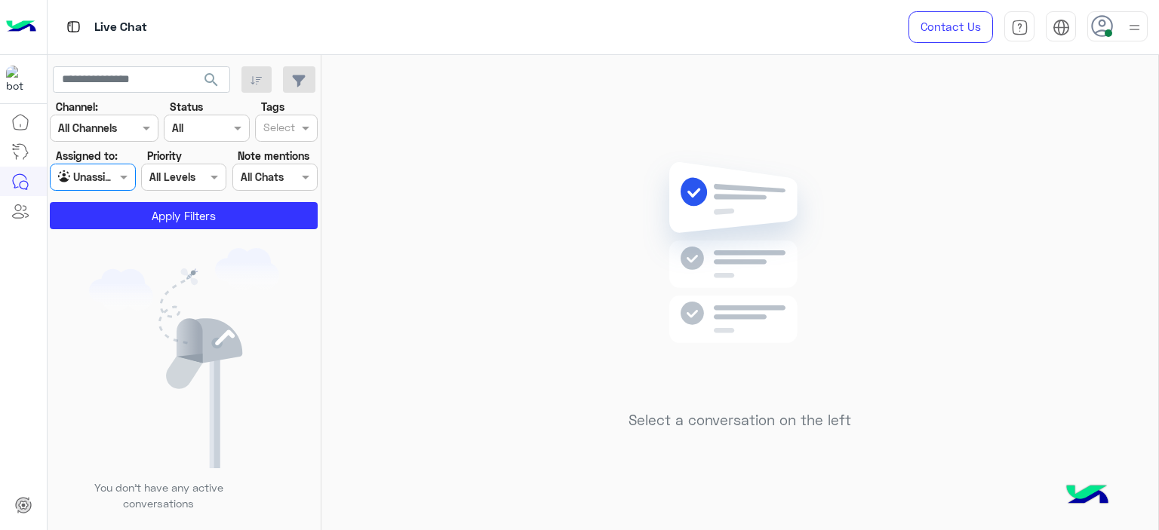
click at [274, 132] on input "text" at bounding box center [279, 129] width 32 height 16
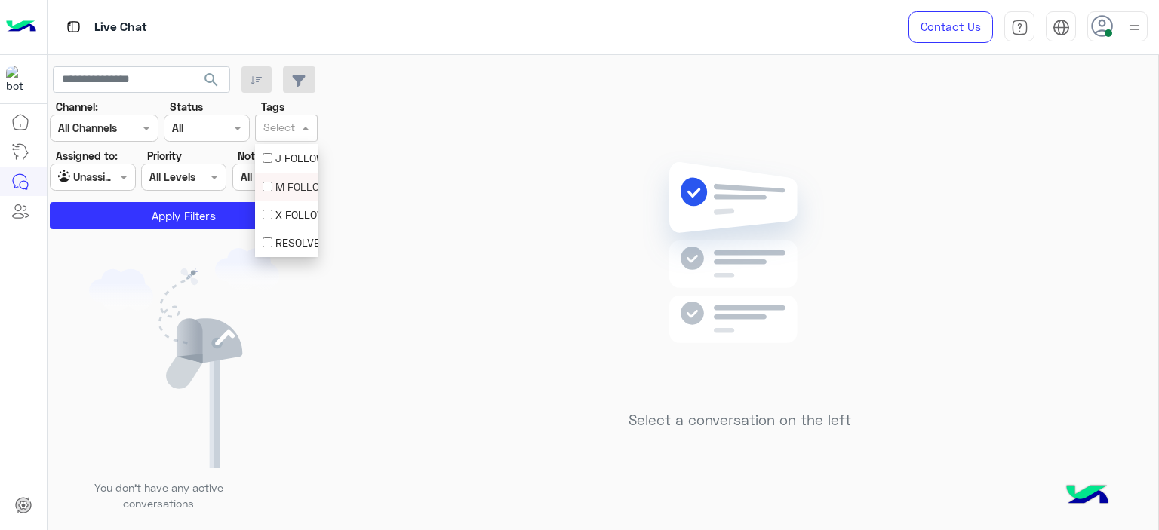
click at [291, 190] on div "M FOLLOW UP" at bounding box center [287, 187] width 48 height 16
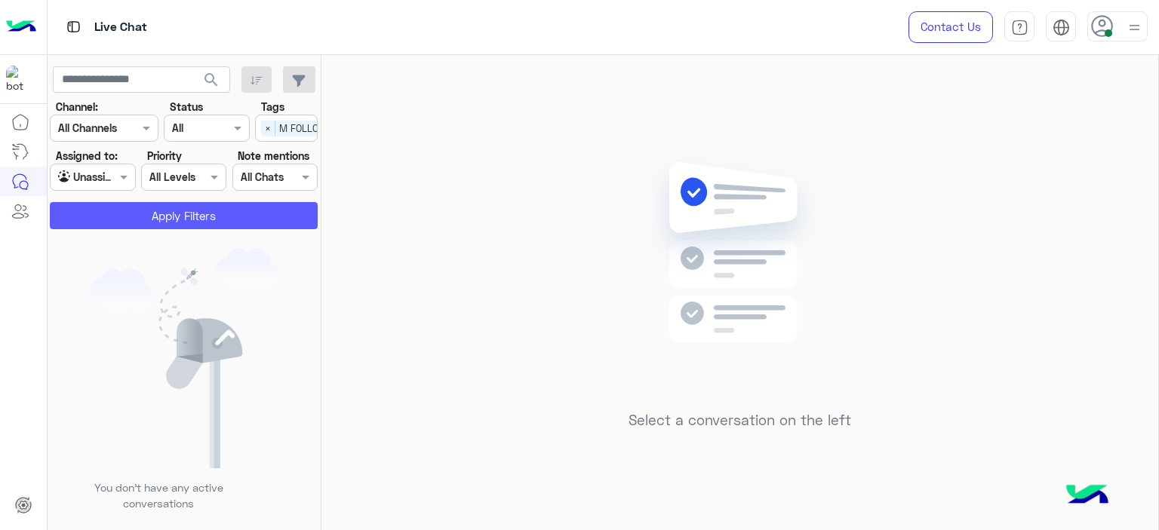
click at [228, 223] on button "Apply Filters" at bounding box center [184, 215] width 268 height 27
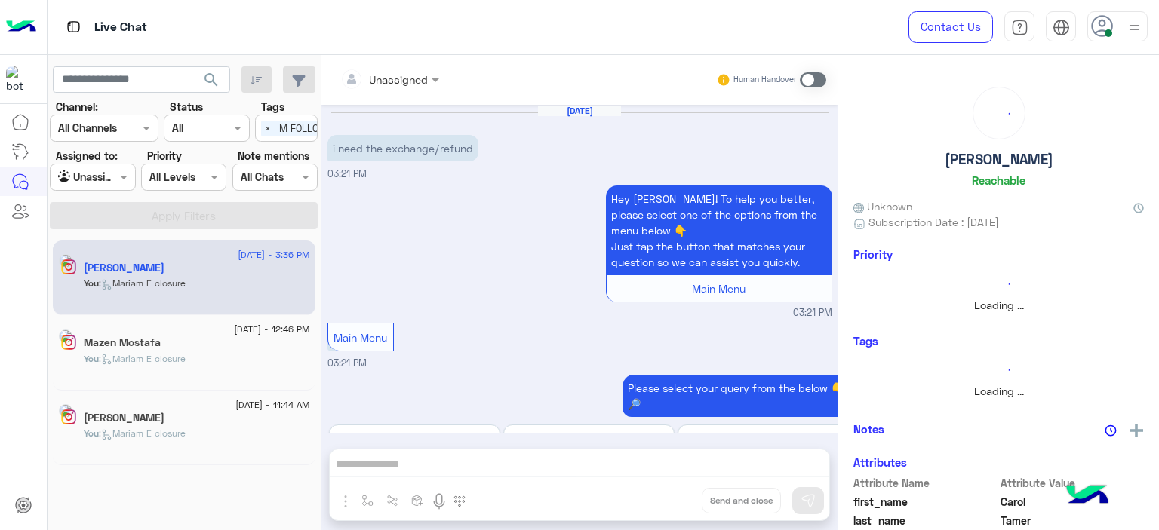
scroll to position [1476, 0]
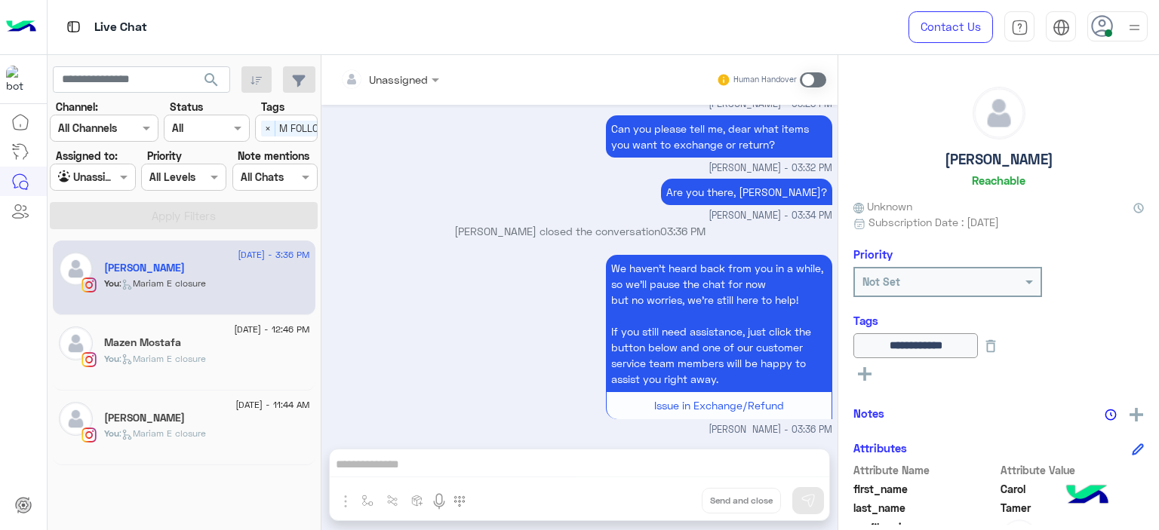
click at [113, 177] on div at bounding box center [93, 176] width 84 height 17
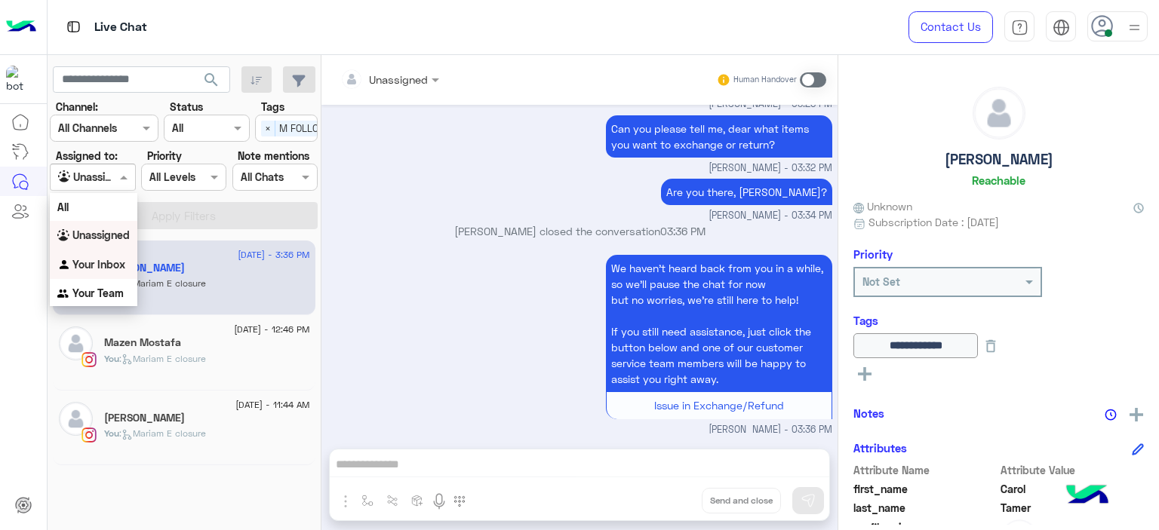
click at [106, 259] on b "Your Inbox" at bounding box center [98, 264] width 53 height 13
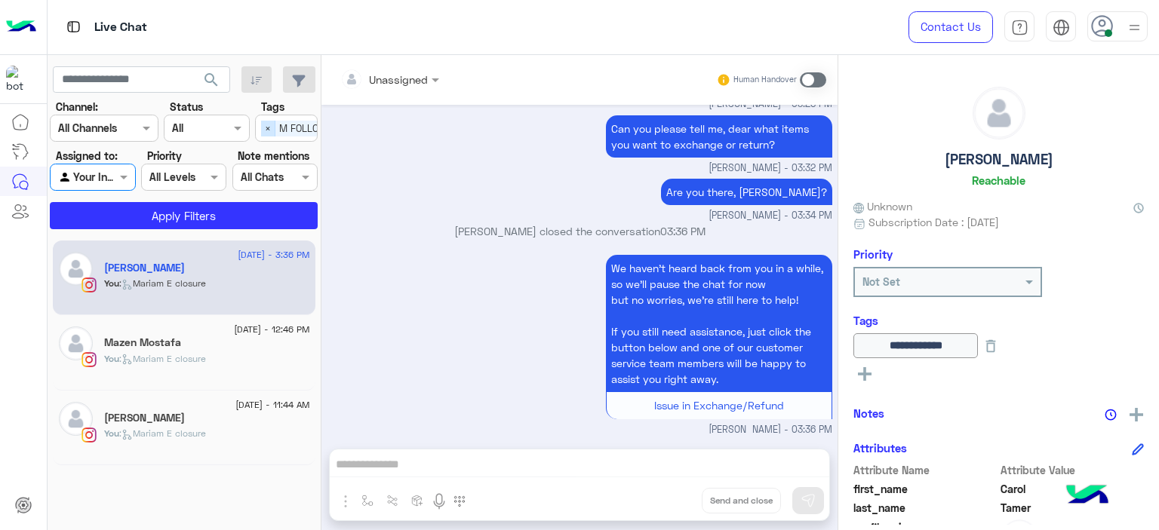
click at [264, 128] on span "×" at bounding box center [268, 129] width 14 height 16
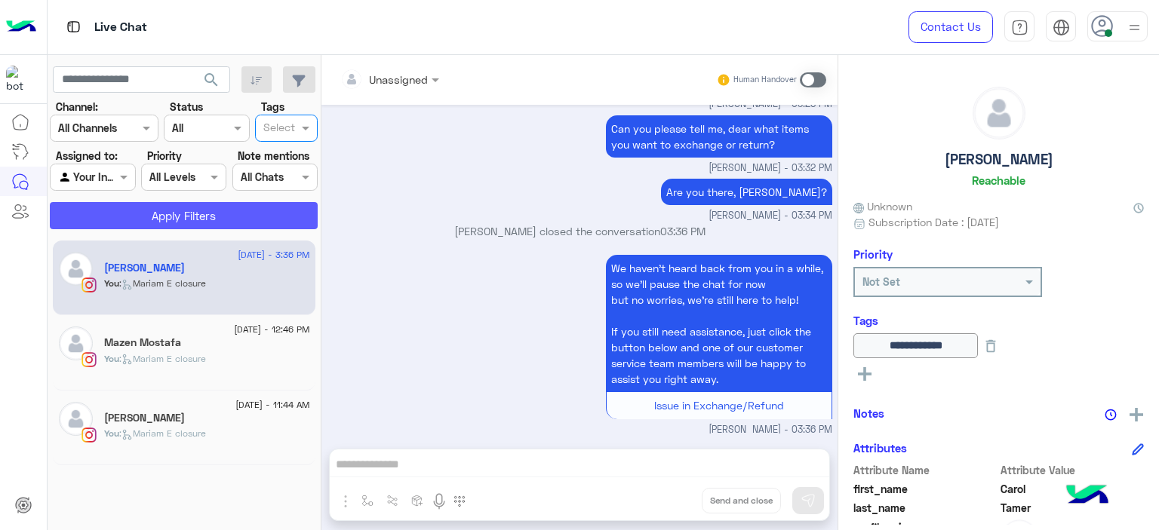
click at [259, 221] on button "Apply Filters" at bounding box center [184, 215] width 268 height 27
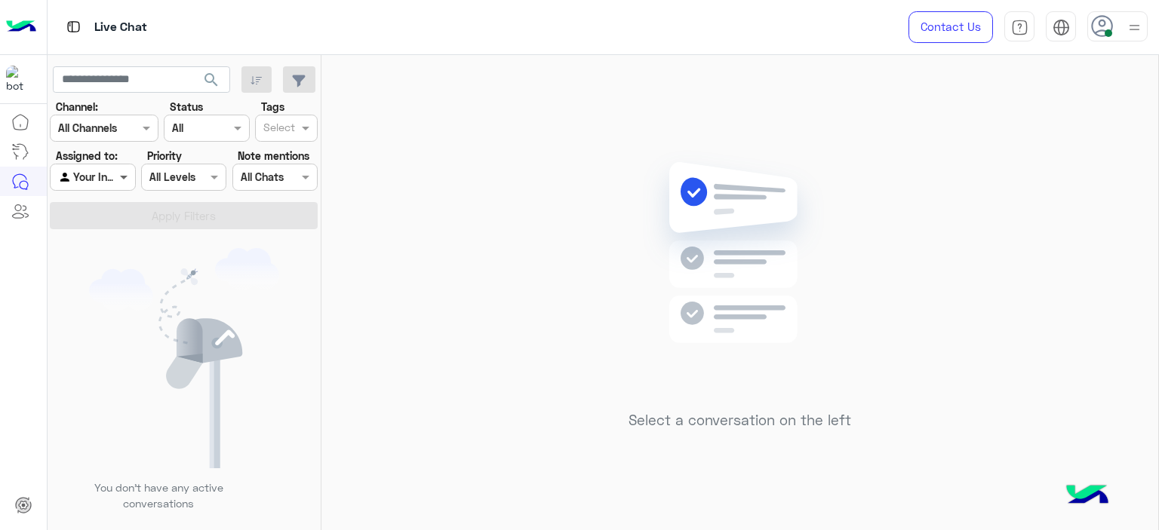
click at [127, 173] on span at bounding box center [125, 177] width 19 height 16
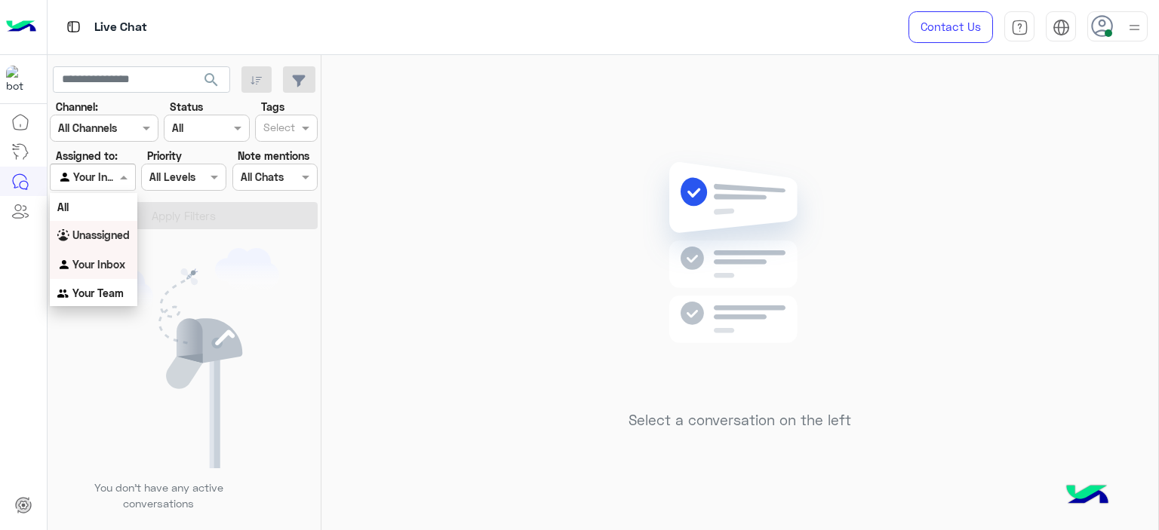
click at [103, 235] on b "Unassigned" at bounding box center [100, 235] width 57 height 13
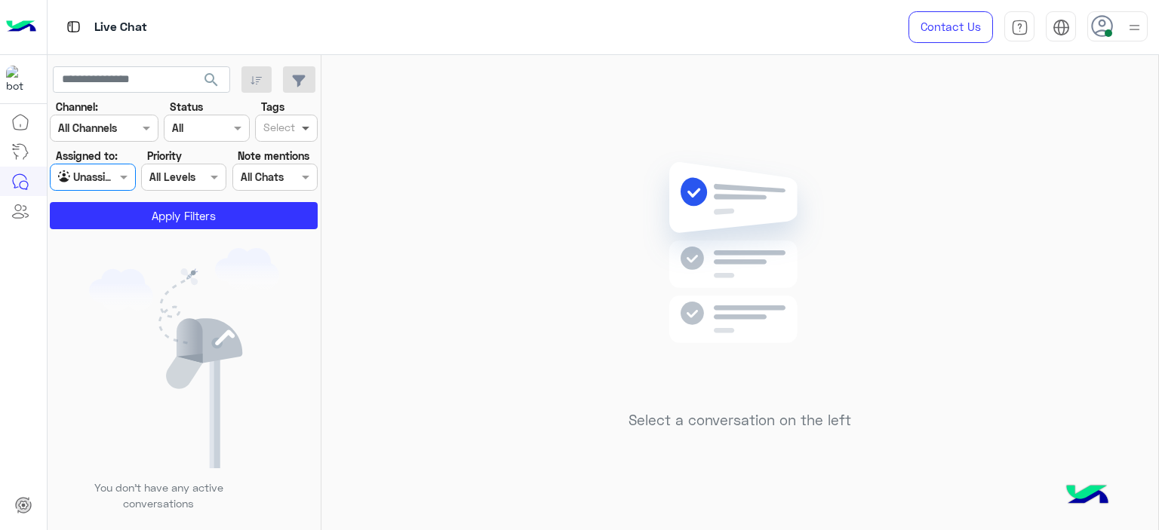
click at [299, 134] on span at bounding box center [307, 128] width 19 height 16
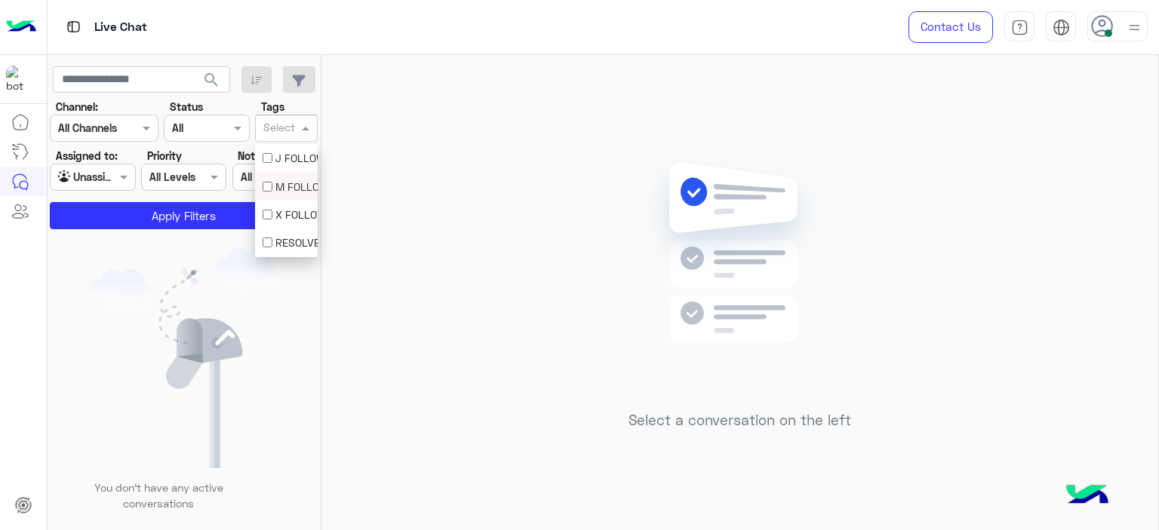
click at [286, 195] on div "M FOLLOW UP" at bounding box center [286, 187] width 63 height 28
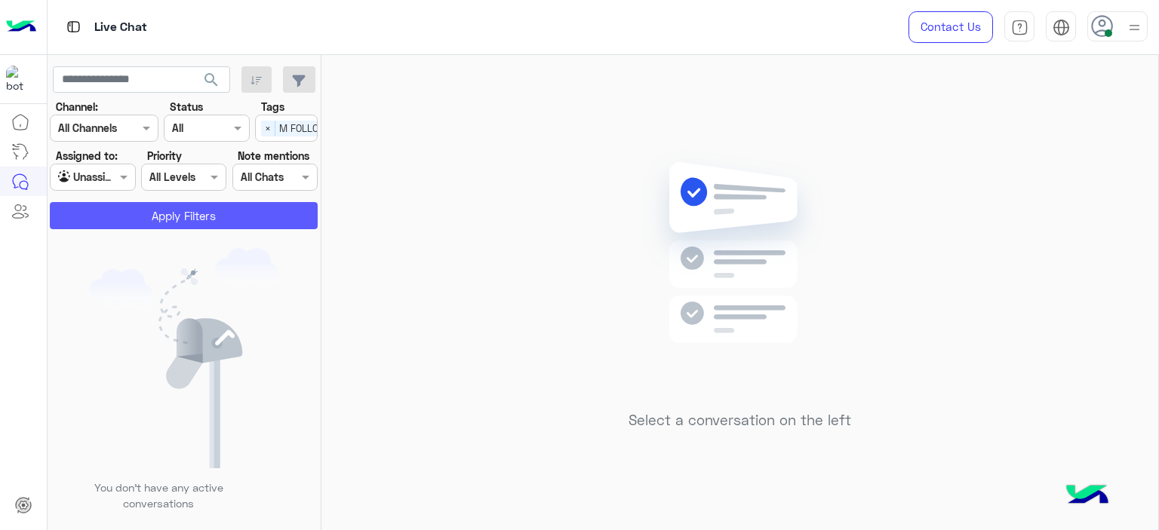
click at [245, 204] on button "Apply Filters" at bounding box center [184, 215] width 268 height 27
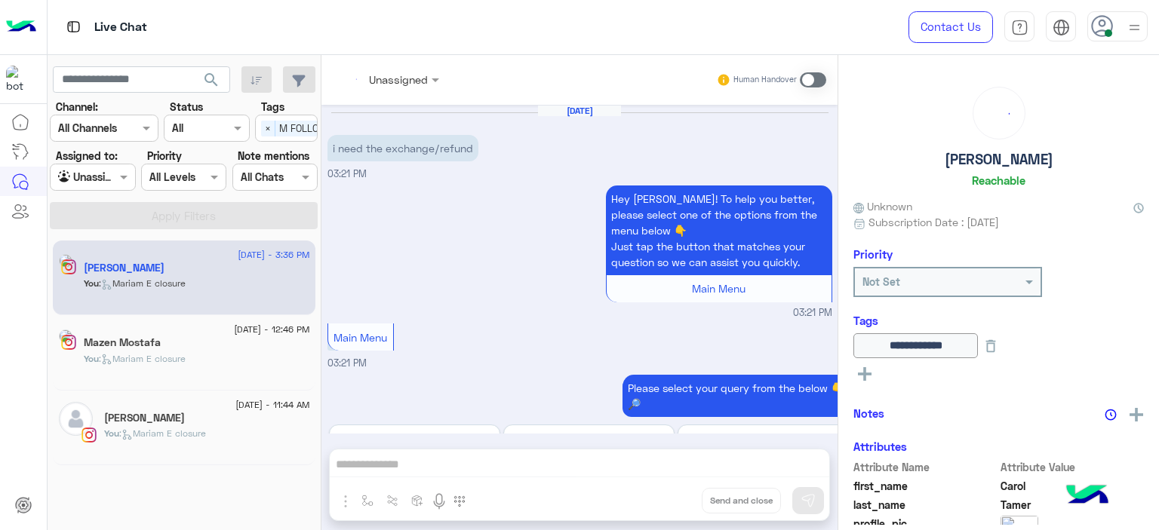
scroll to position [1476, 0]
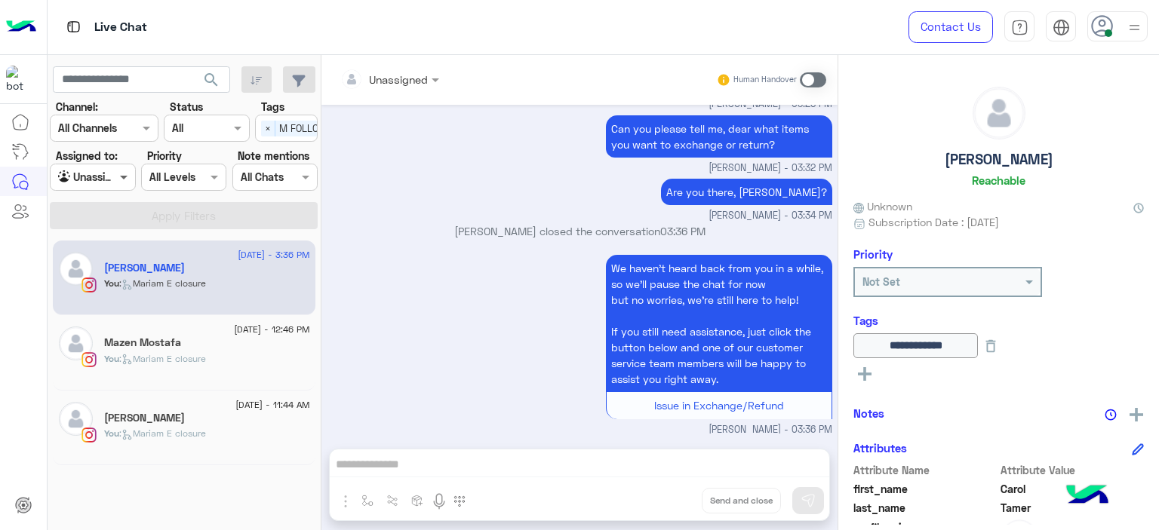
click at [122, 180] on span at bounding box center [125, 177] width 19 height 16
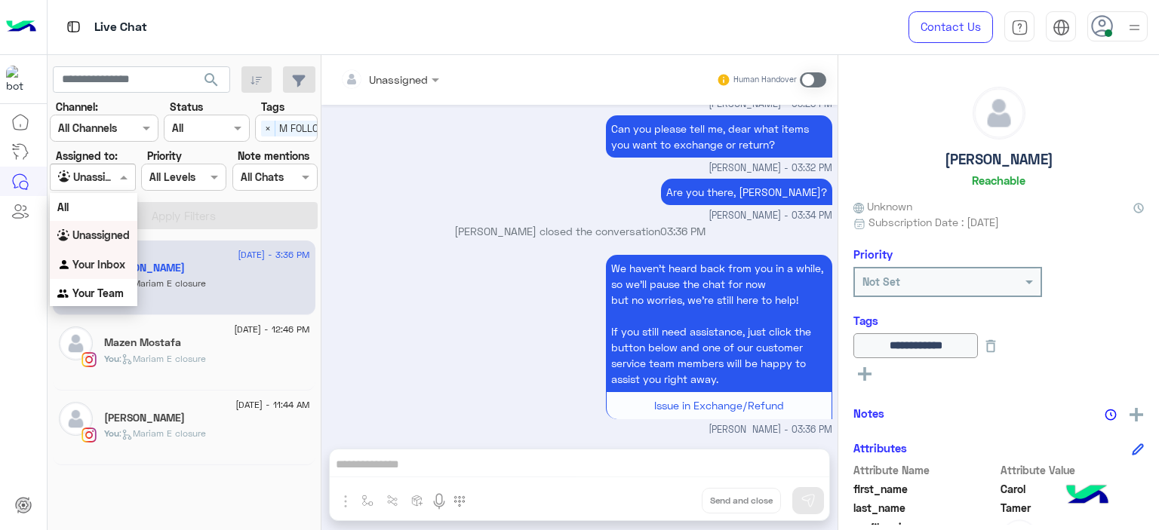
click at [92, 267] on b "Your Inbox" at bounding box center [98, 264] width 53 height 13
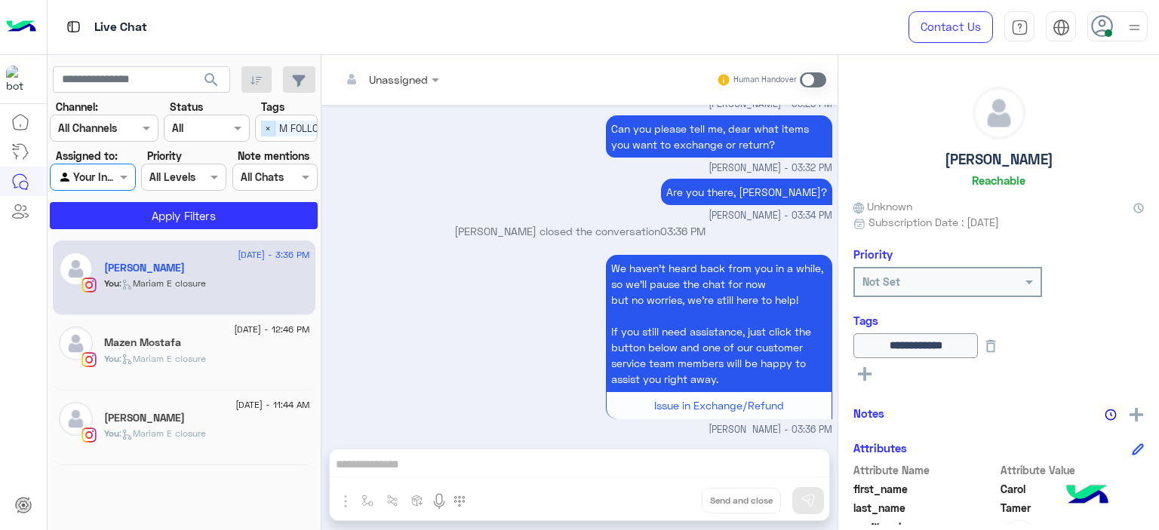
click at [265, 129] on span "×" at bounding box center [268, 129] width 14 height 16
click at [217, 229] on app-inbox-users-filters "search Channel: Channel All Channels Status Channel All Tags Select Assigned to…" at bounding box center [185, 145] width 274 height 180
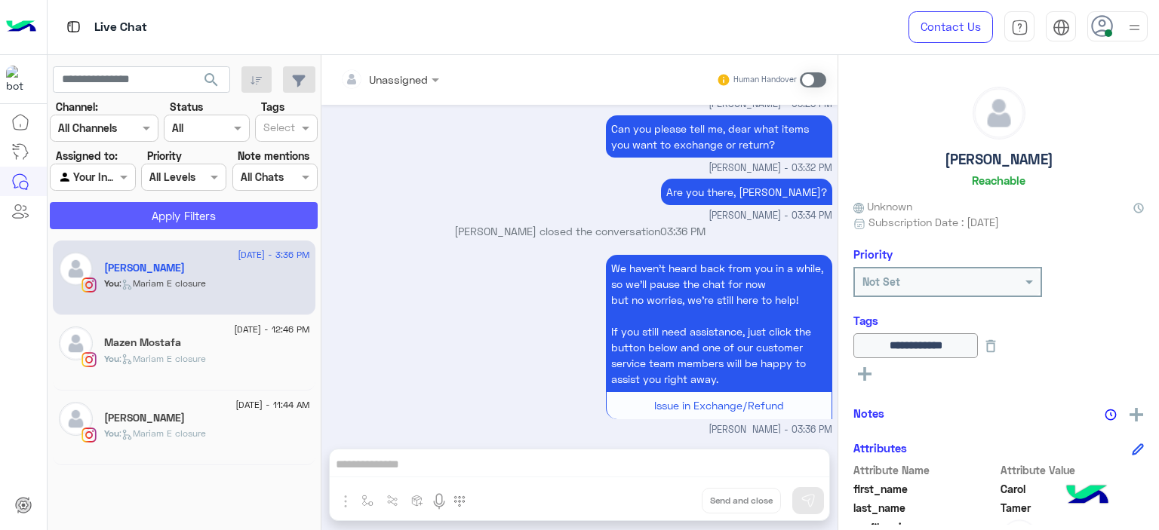
click at [214, 223] on button "Apply Filters" at bounding box center [184, 215] width 268 height 27
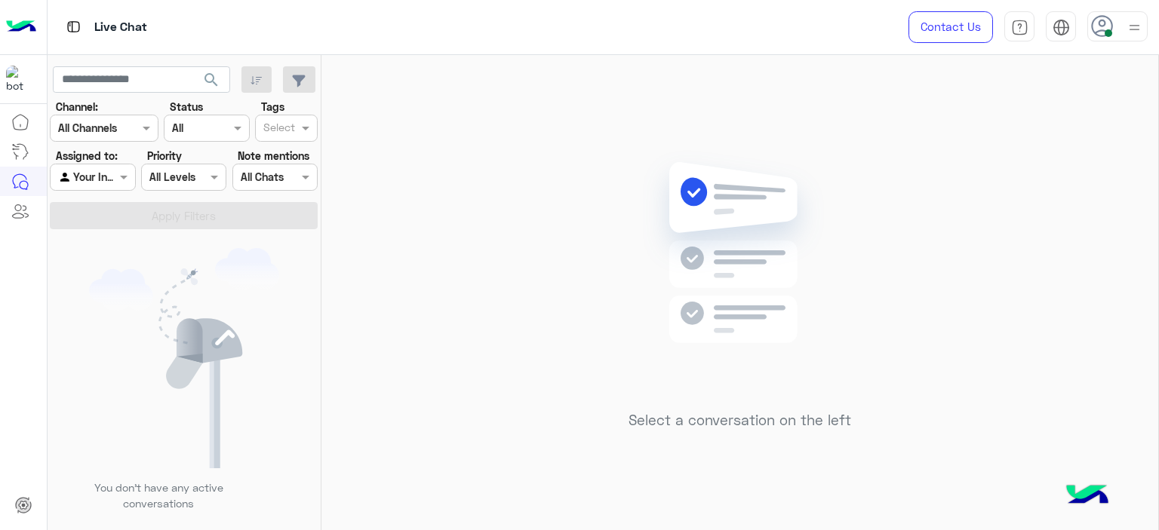
click at [593, 221] on div "Select a conversation on the left" at bounding box center [739, 295] width 837 height 481
click at [1112, 103] on div "Select a conversation on the left" at bounding box center [739, 295] width 837 height 481
click at [1101, 35] on icon at bounding box center [1102, 26] width 23 height 23
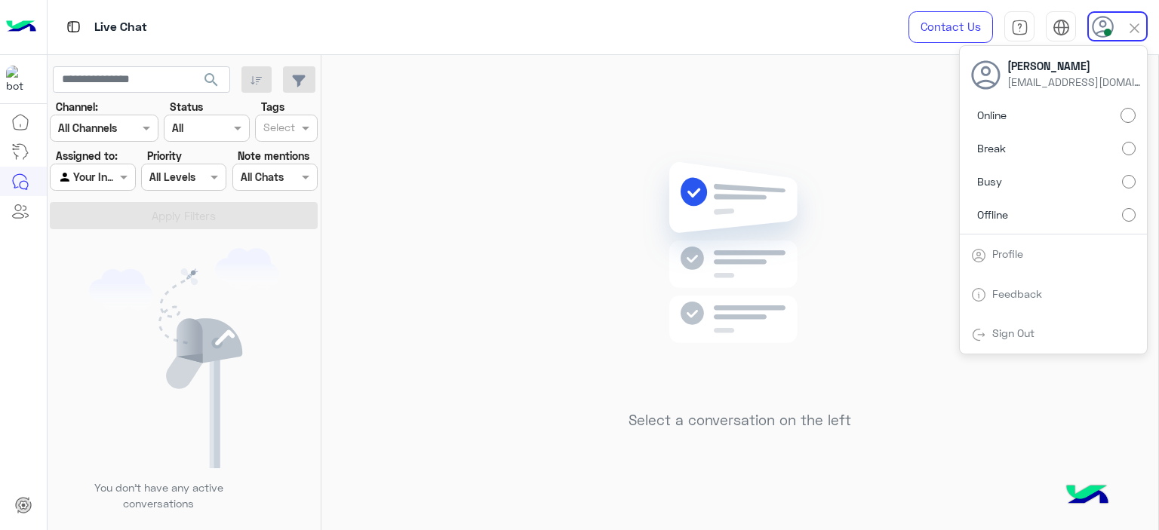
click at [843, 198] on img at bounding box center [740, 275] width 218 height 250
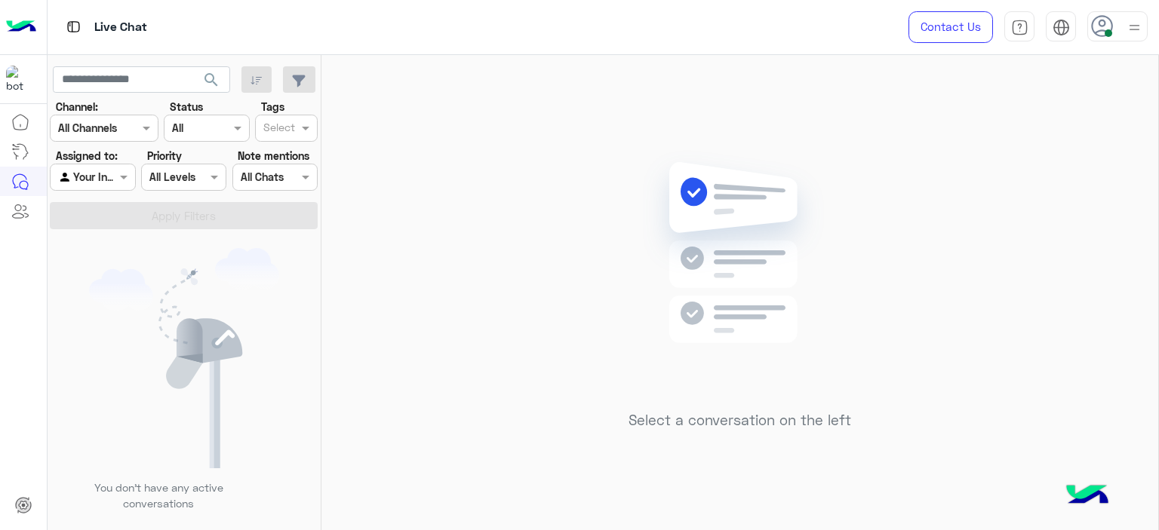
click at [1129, 18] on img at bounding box center [1134, 27] width 19 height 19
